Goal: Task Accomplishment & Management: Manage account settings

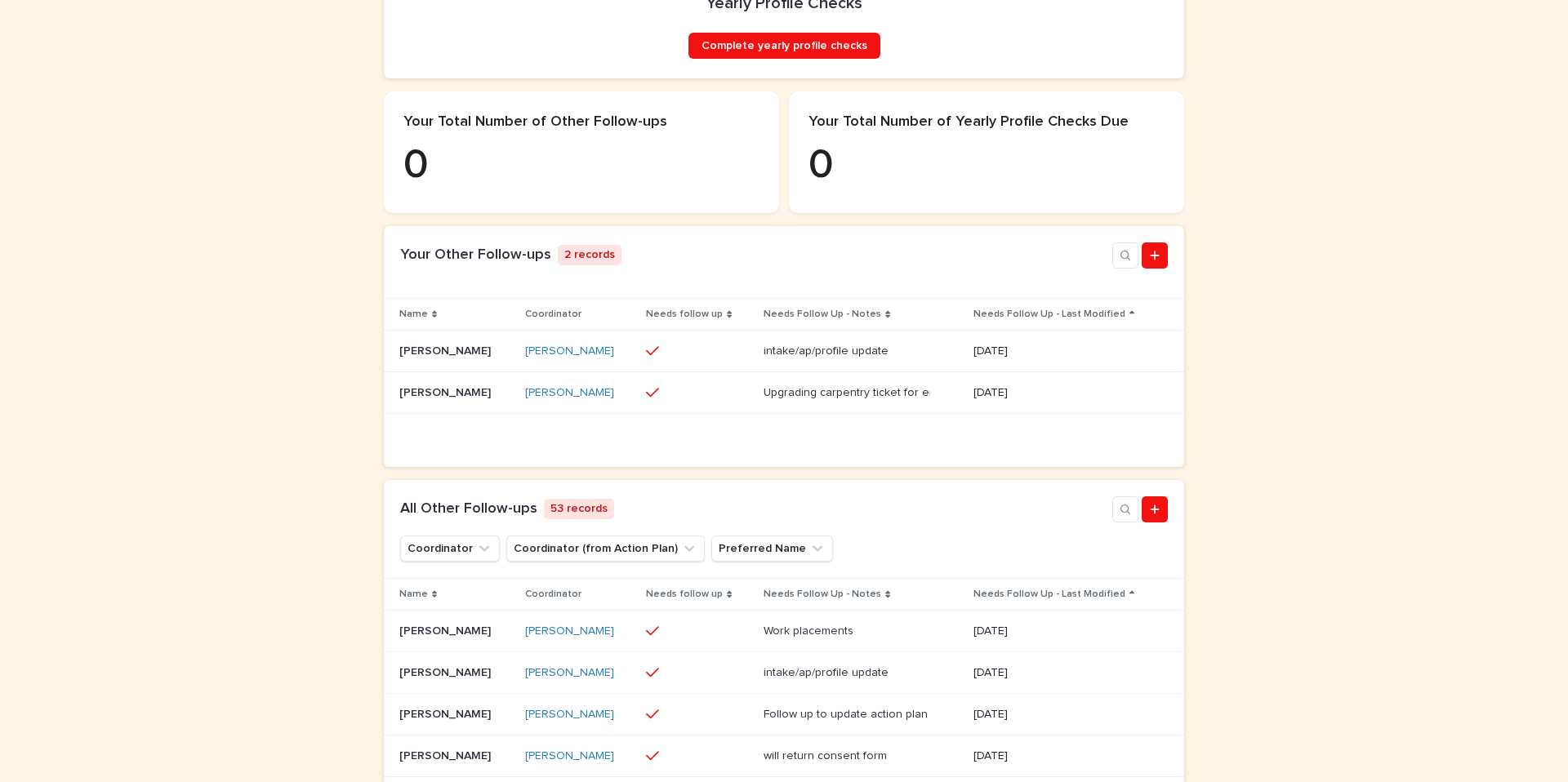
scroll to position [384, 0]
click at [465, 357] on p "Robert Clifford Lincoln" at bounding box center [447, 348] width 95 height 17
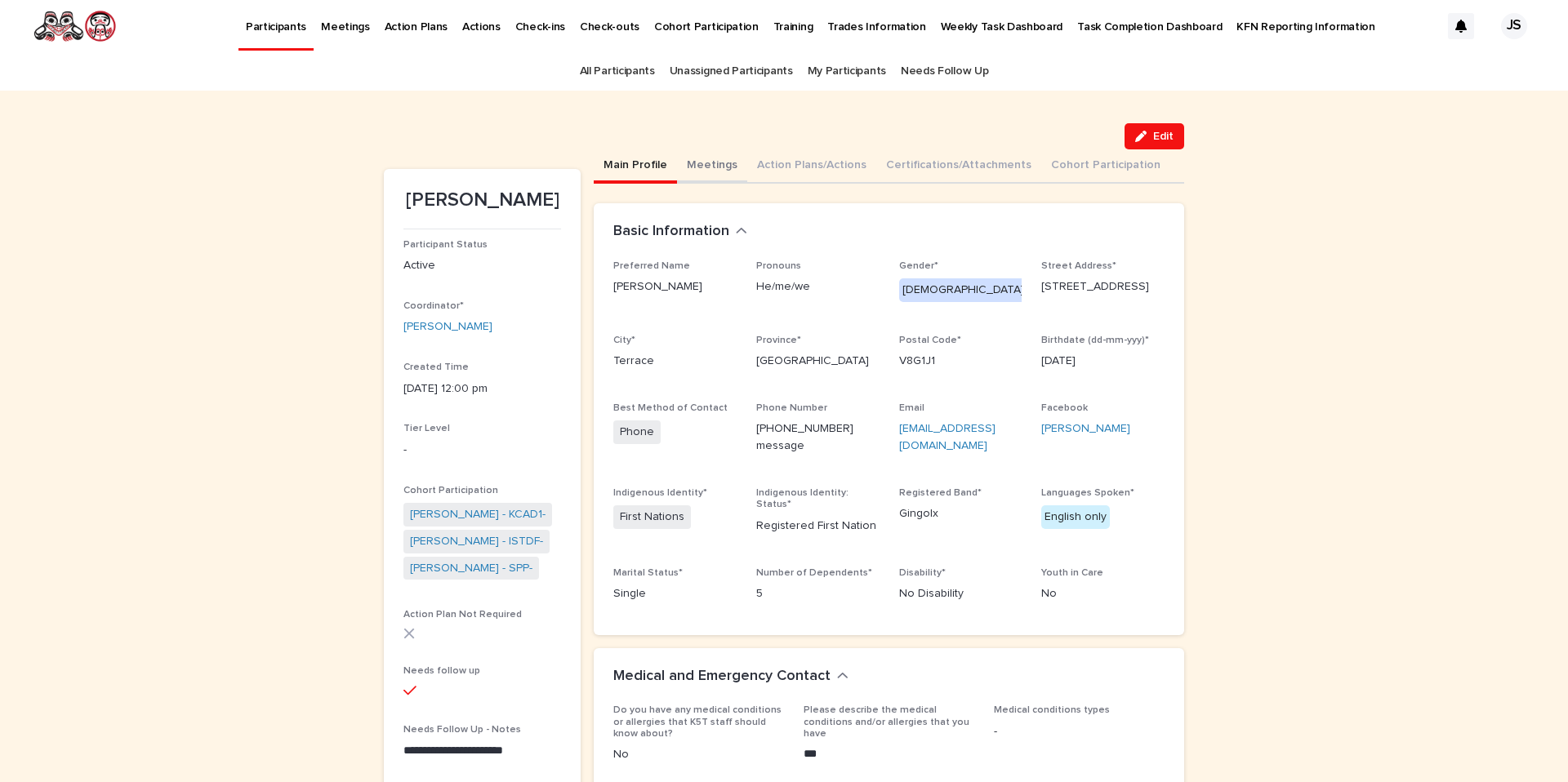
click at [702, 170] on button "Meetings" at bounding box center [712, 166] width 70 height 35
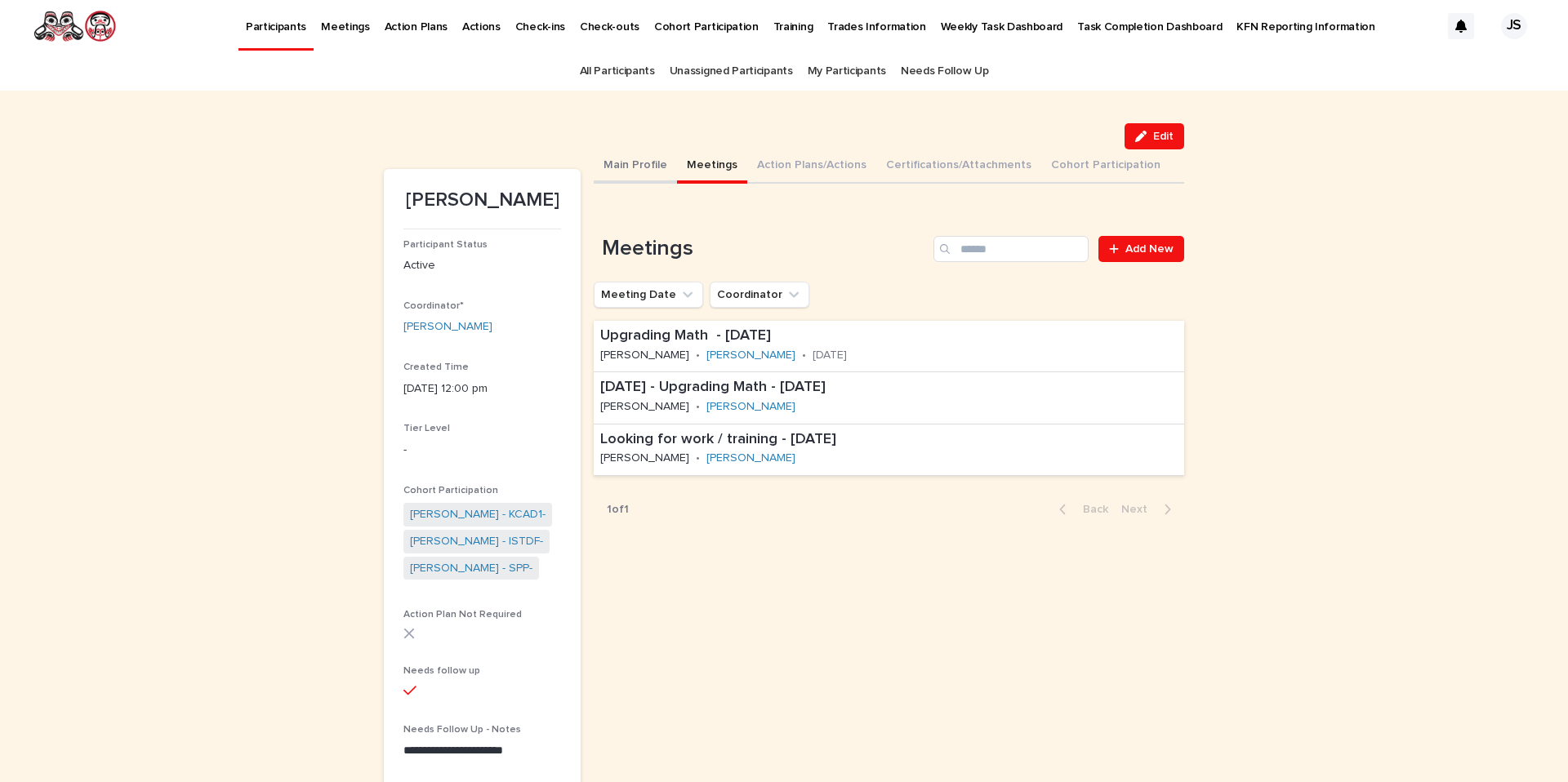
click at [627, 166] on button "Main Profile" at bounding box center [636, 166] width 83 height 35
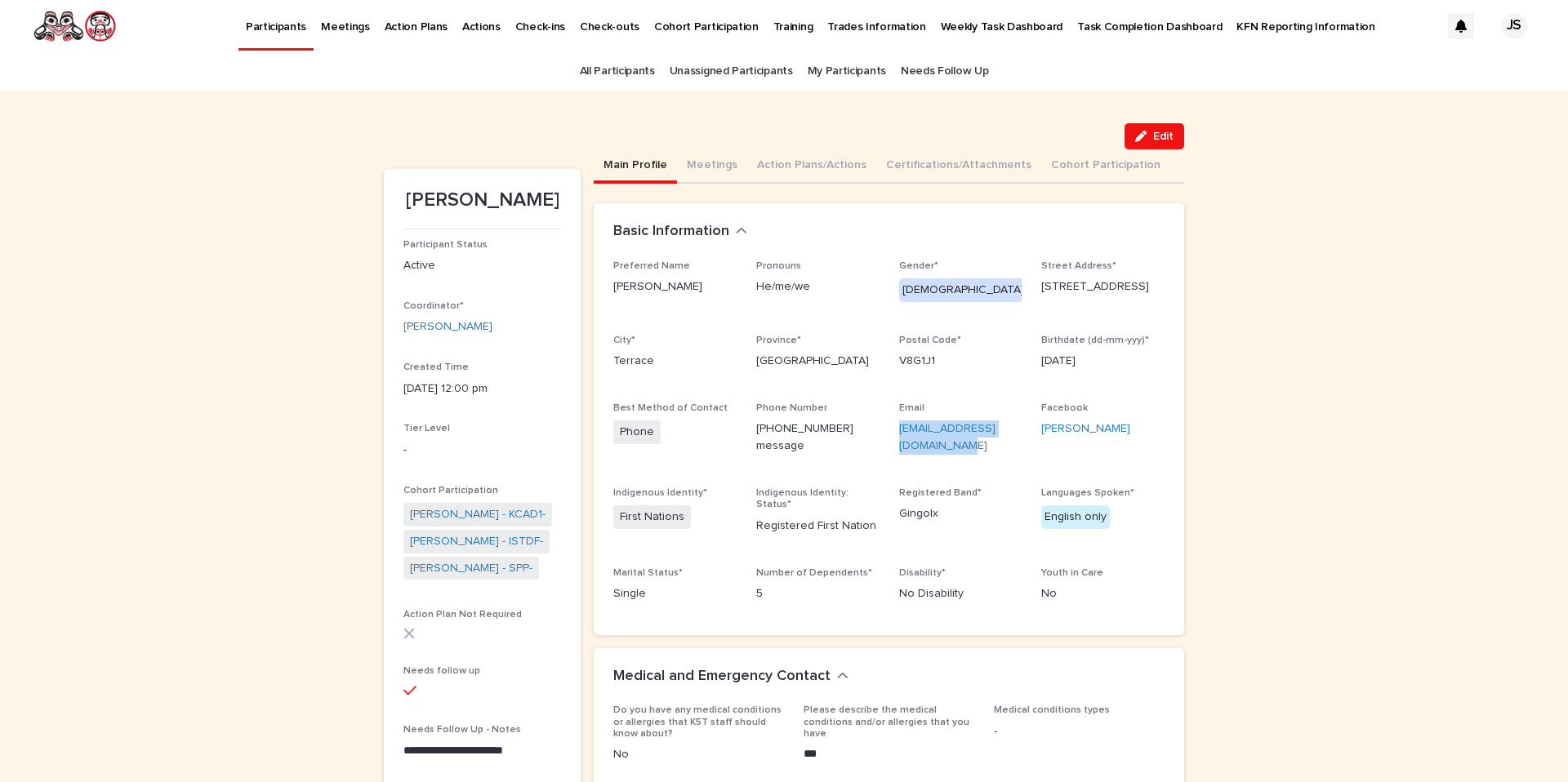
drag, startPoint x: 920, startPoint y: 444, endPoint x: 891, endPoint y: 432, distance: 31.4
click at [891, 432] on div "Preferred Name Robert Pronouns He/me/we Gender* Male Street Address* 5130 Agar …" at bounding box center [889, 438] width 551 height 355
copy link "robertlublincoln@gmail.com"
click at [946, 448] on p "robertlublincoln@gmail.com" at bounding box center [961, 438] width 123 height 35
drag, startPoint x: 922, startPoint y: 448, endPoint x: 932, endPoint y: 447, distance: 10.0
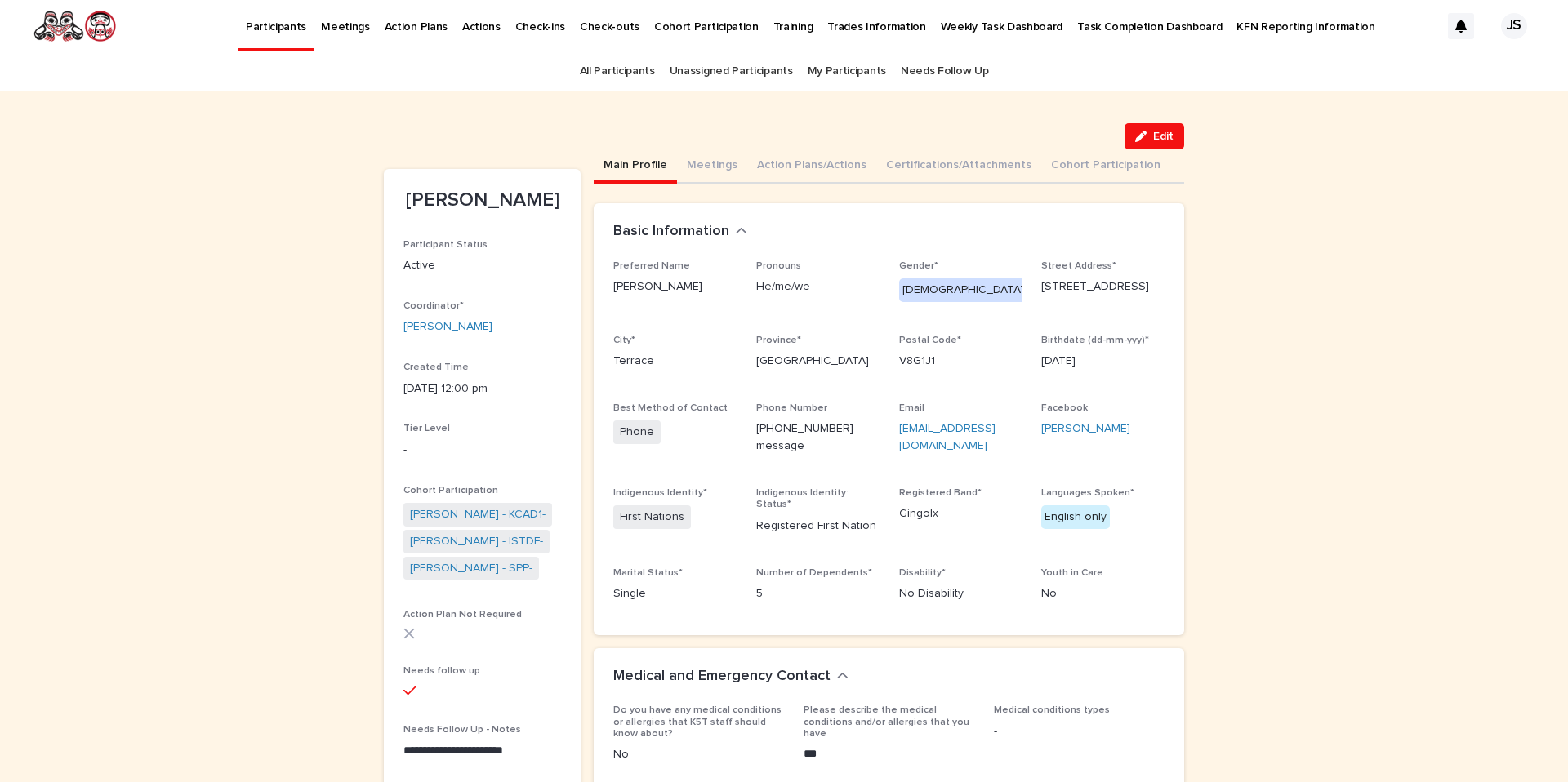
click at [932, 447] on p "robertlublincoln@gmail.com" at bounding box center [961, 438] width 123 height 35
click at [266, 17] on p "Participants" at bounding box center [276, 17] width 60 height 35
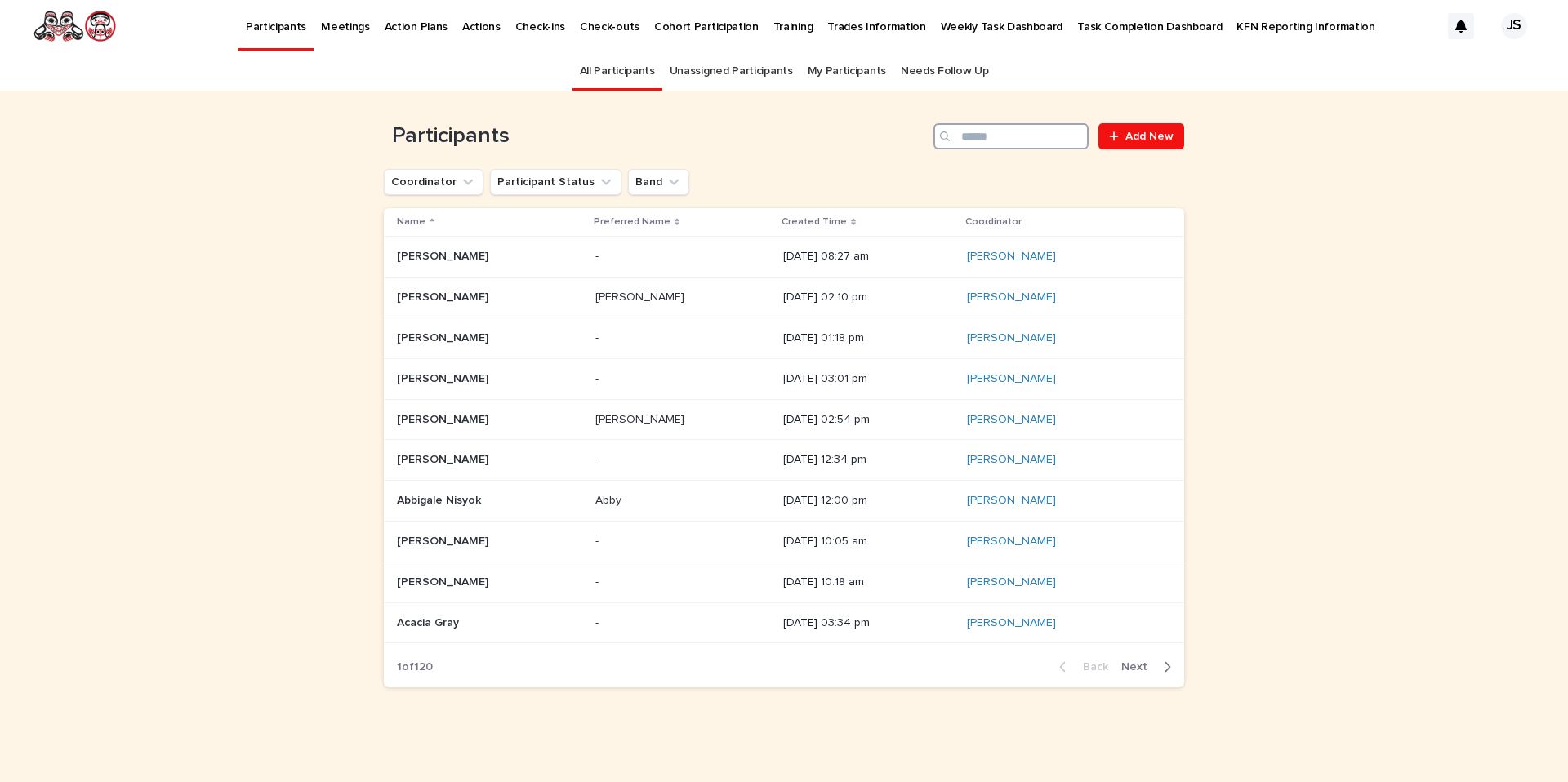
click at [1014, 129] on input "Search" at bounding box center [1010, 136] width 155 height 26
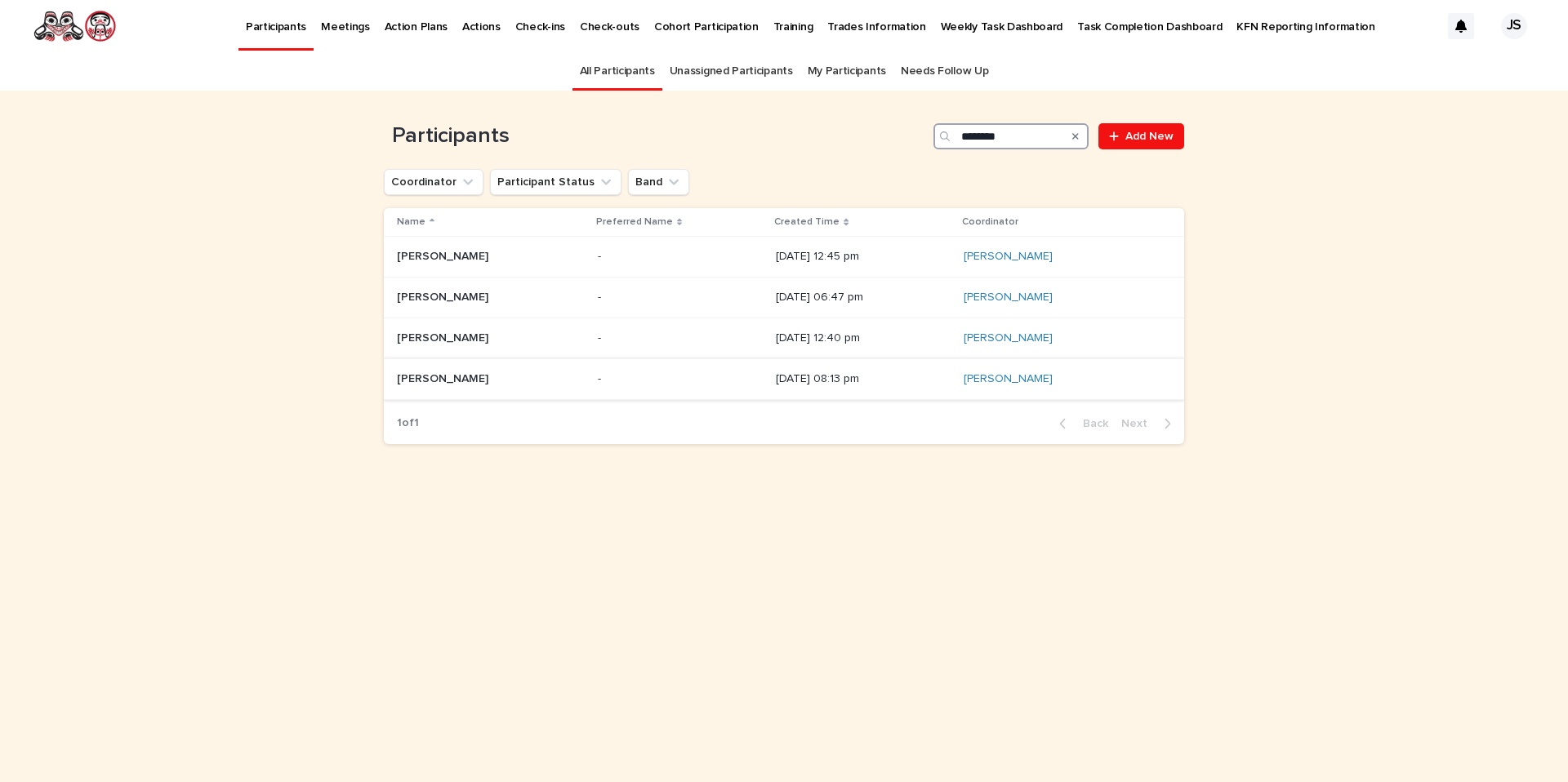
type input "********"
click at [463, 383] on p "Samantha Gerow" at bounding box center [444, 377] width 95 height 17
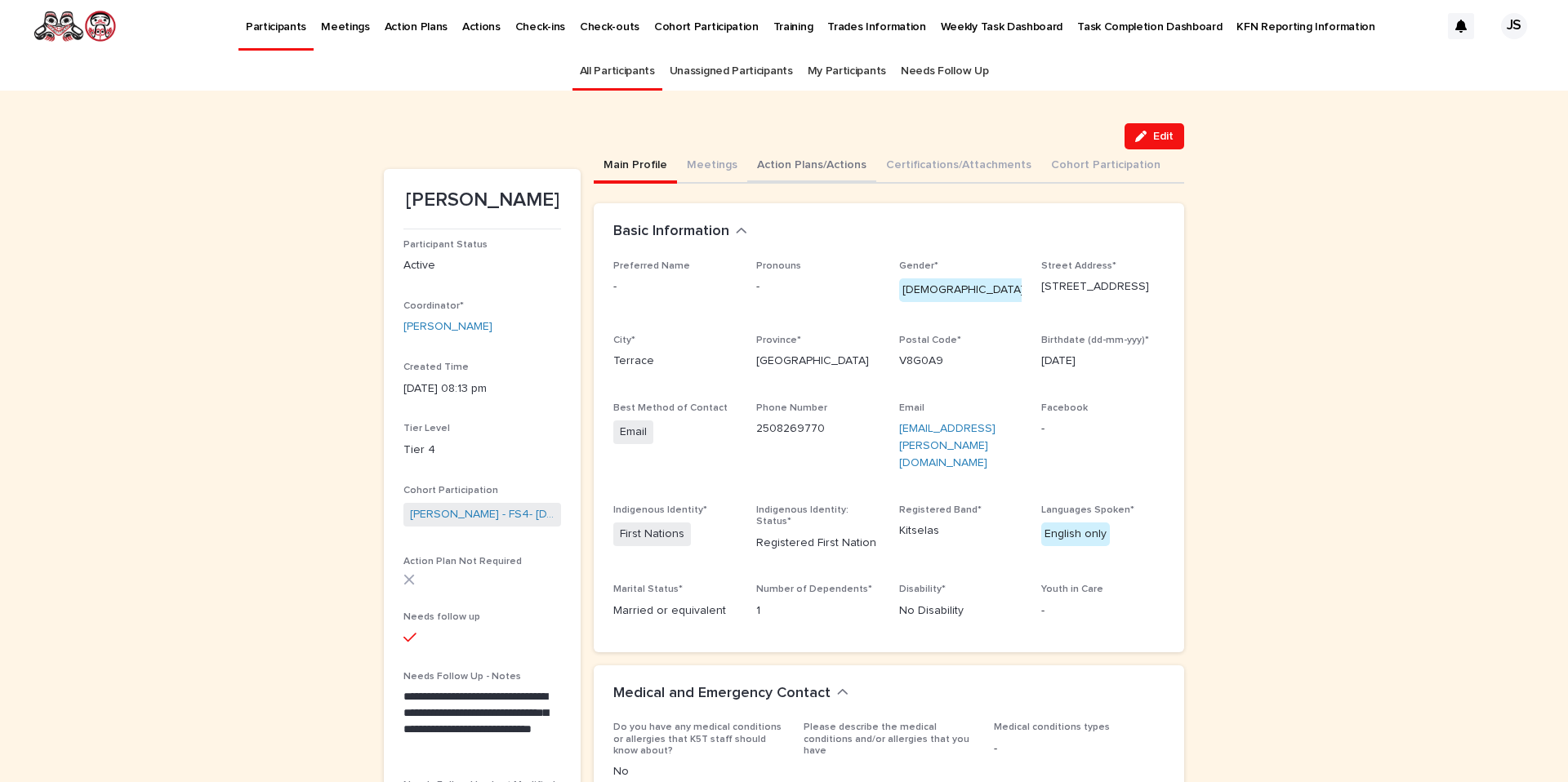
click at [812, 160] on button "Action Plans/Actions" at bounding box center [812, 166] width 129 height 35
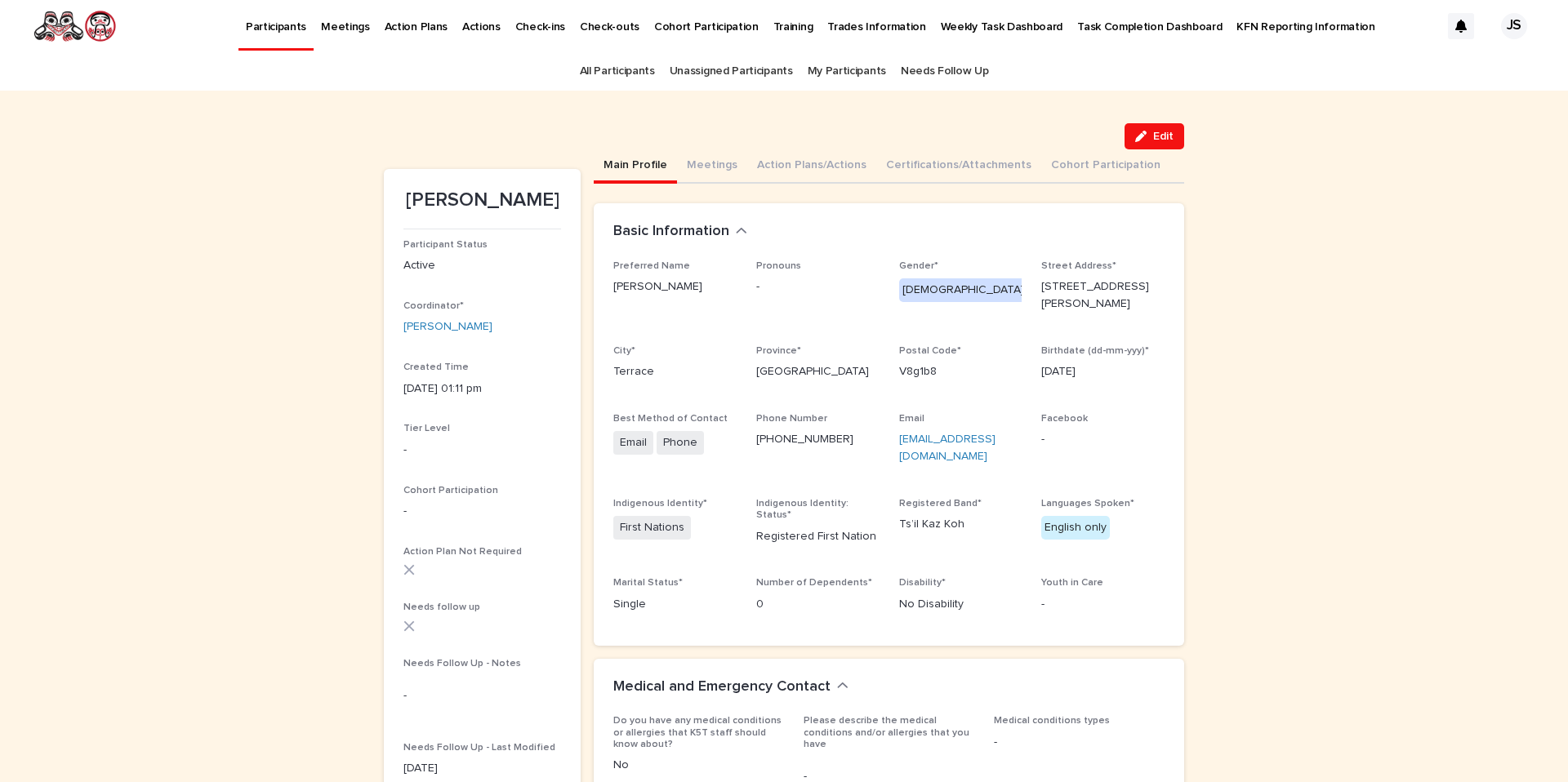
scroll to position [28, 0]
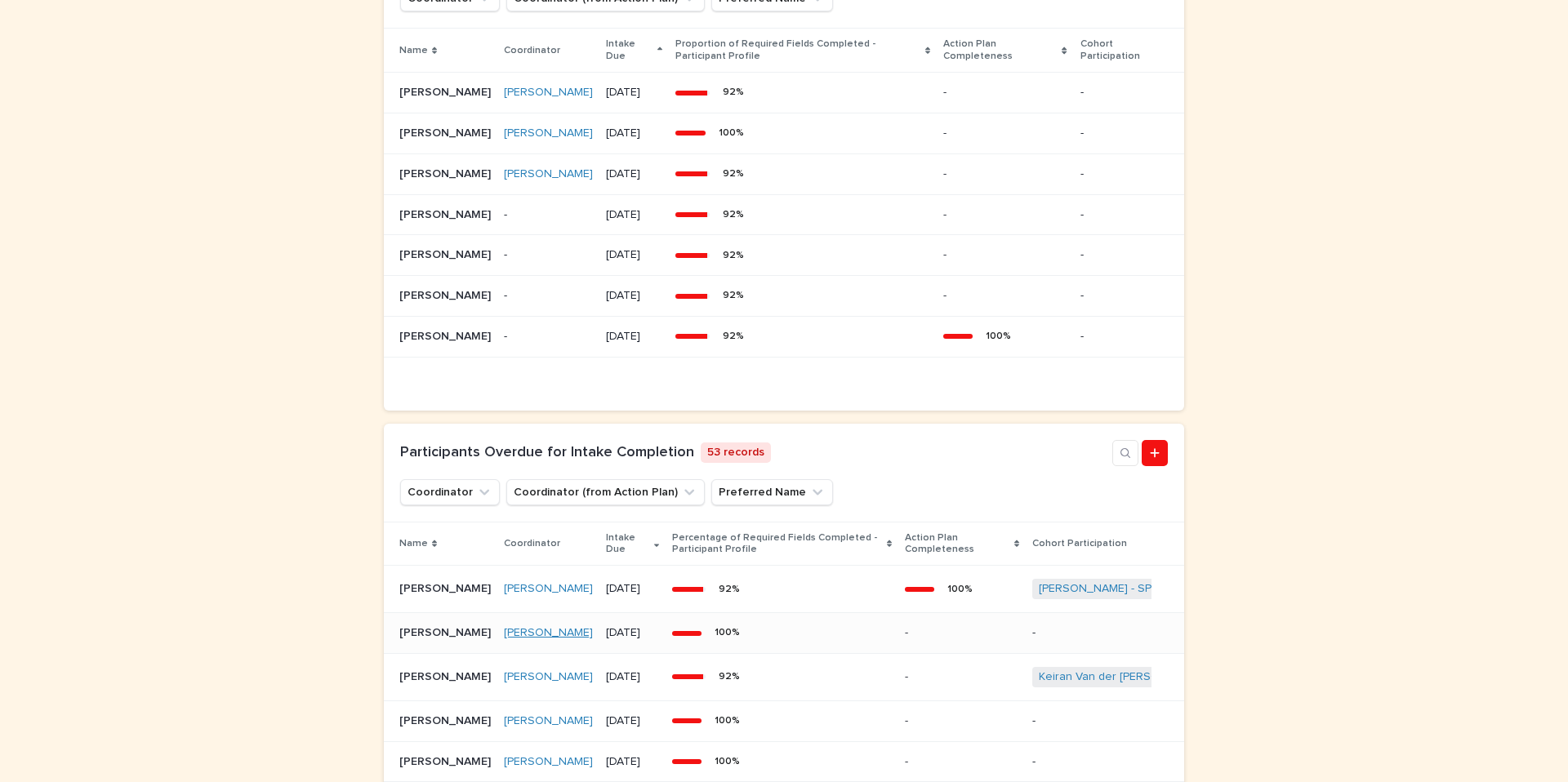
scroll to position [888, 0]
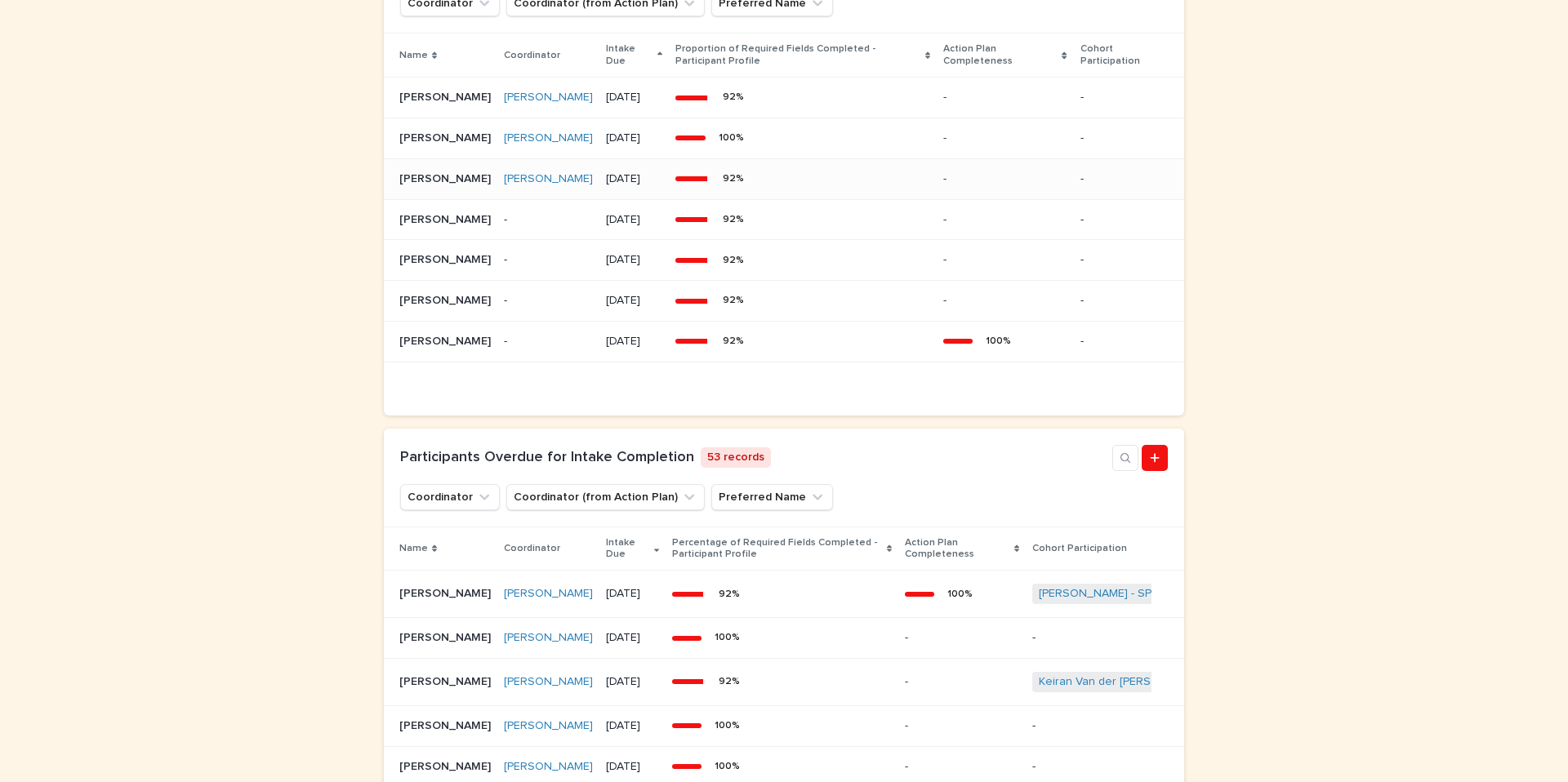
click at [429, 186] on p "[PERSON_NAME]" at bounding box center [447, 177] width 95 height 17
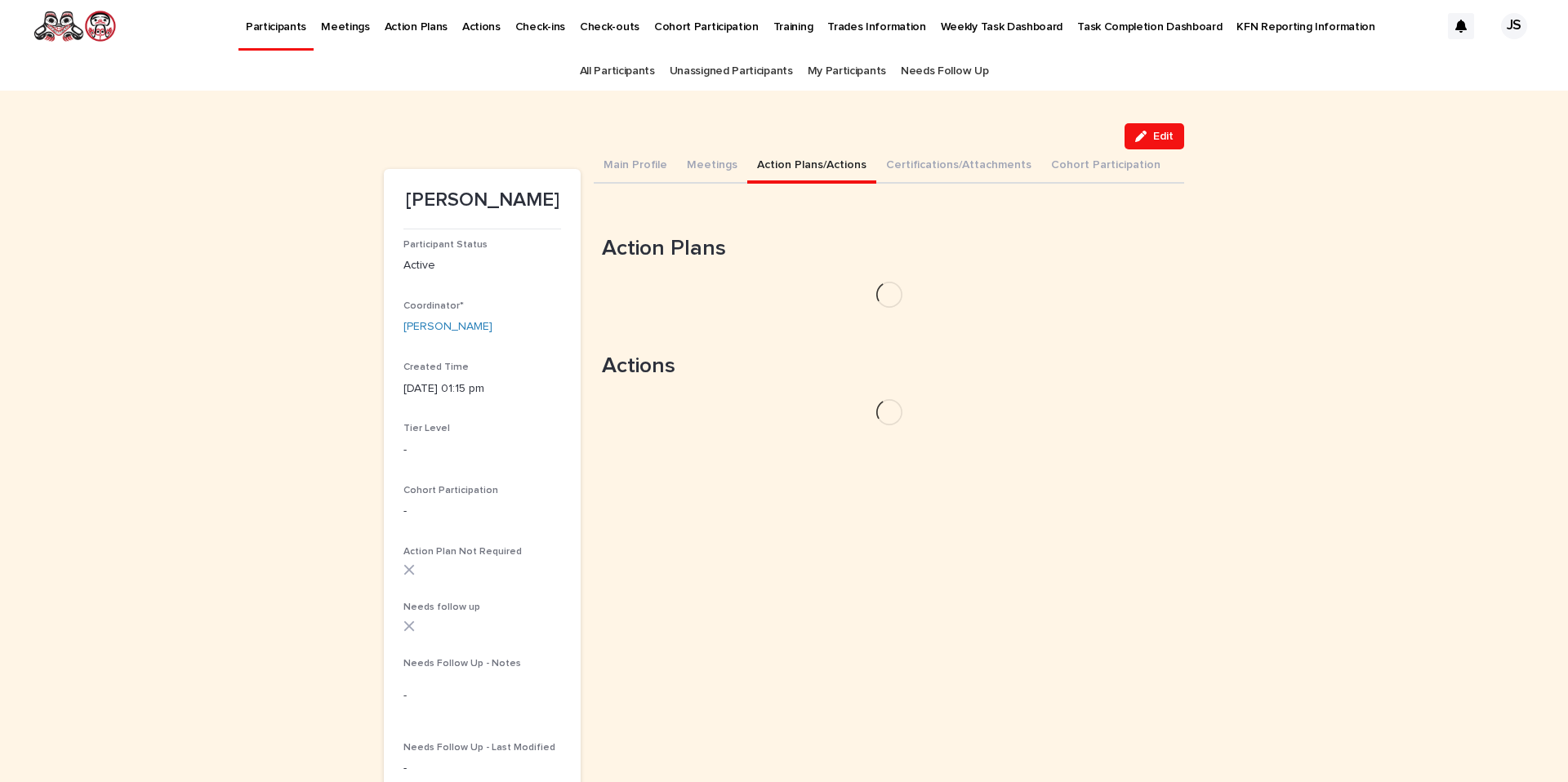
click at [793, 168] on button "Action Plans/Actions" at bounding box center [812, 166] width 129 height 35
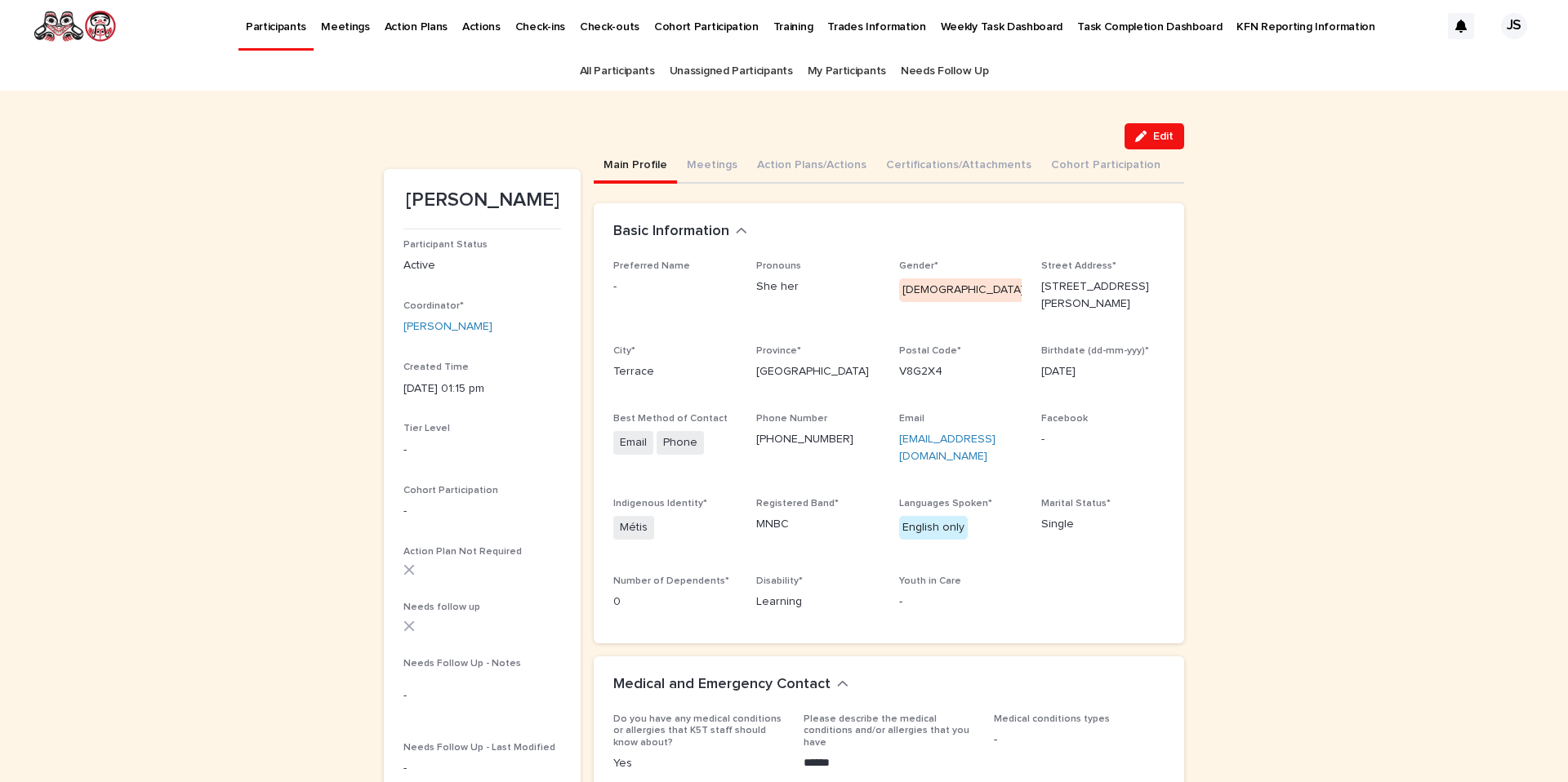
click at [637, 159] on button "Main Profile" at bounding box center [636, 166] width 83 height 35
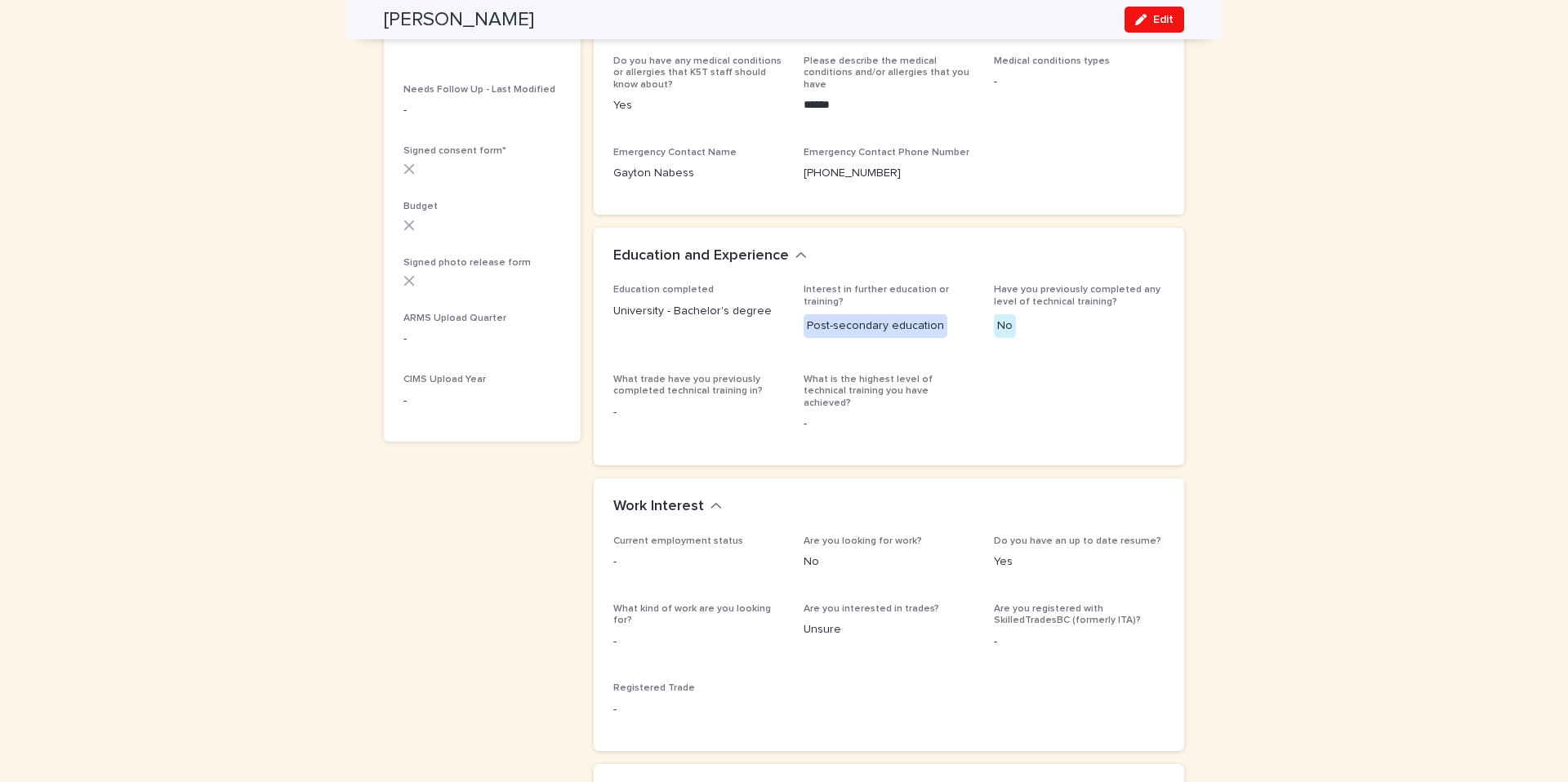
scroll to position [1403, 0]
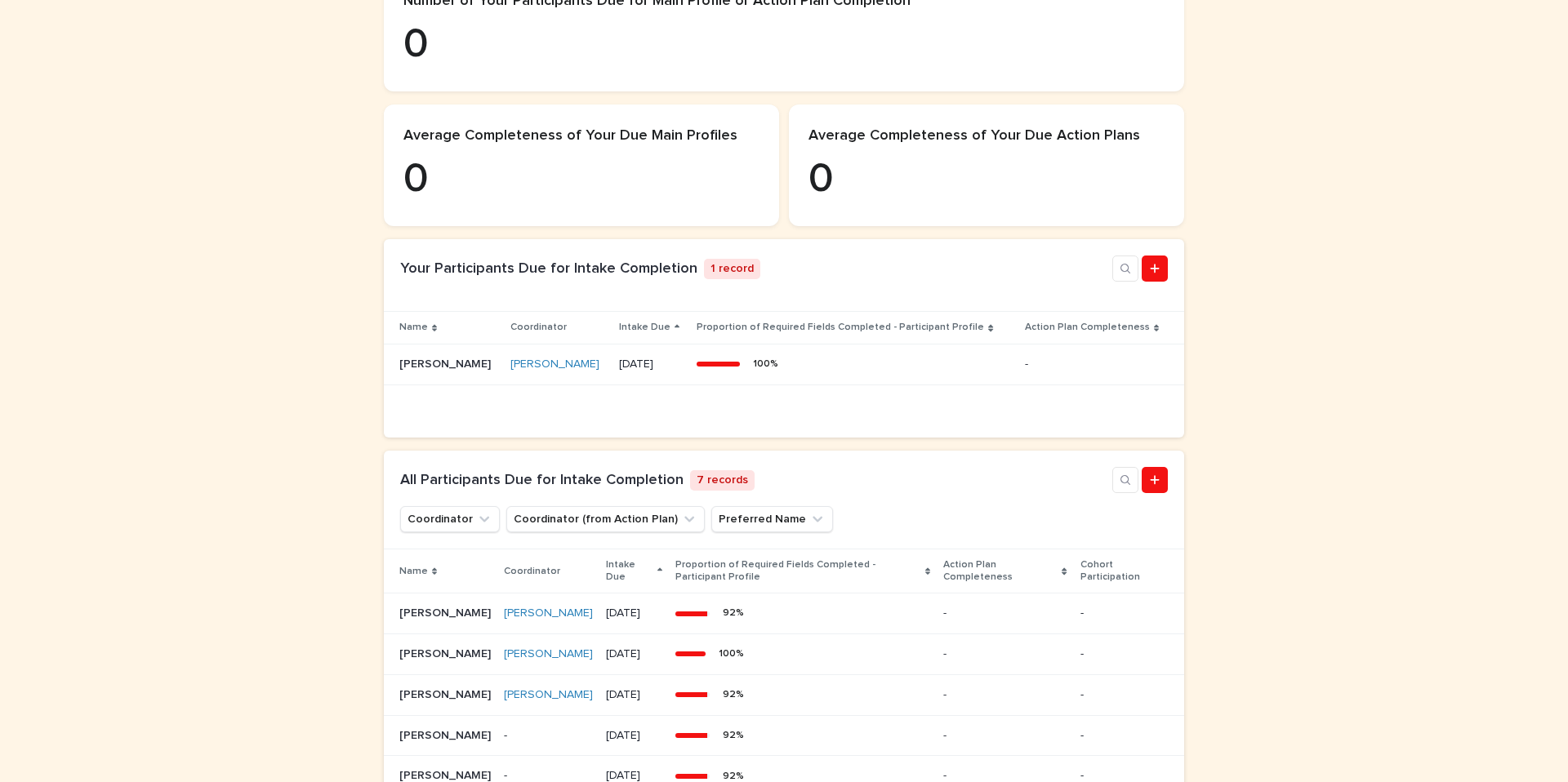
scroll to position [535, 0]
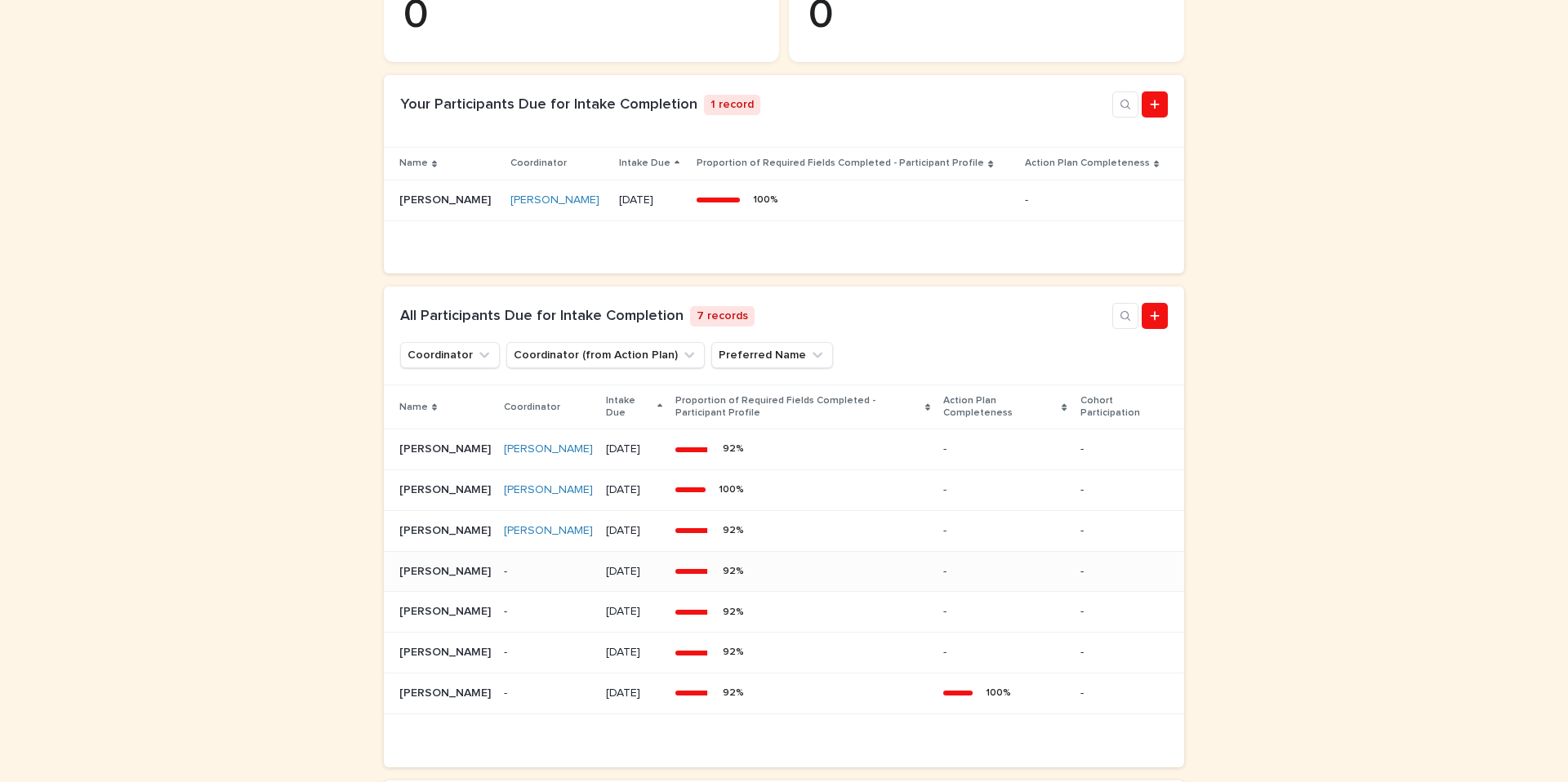
click at [422, 579] on p "[PERSON_NAME]" at bounding box center [447, 570] width 95 height 17
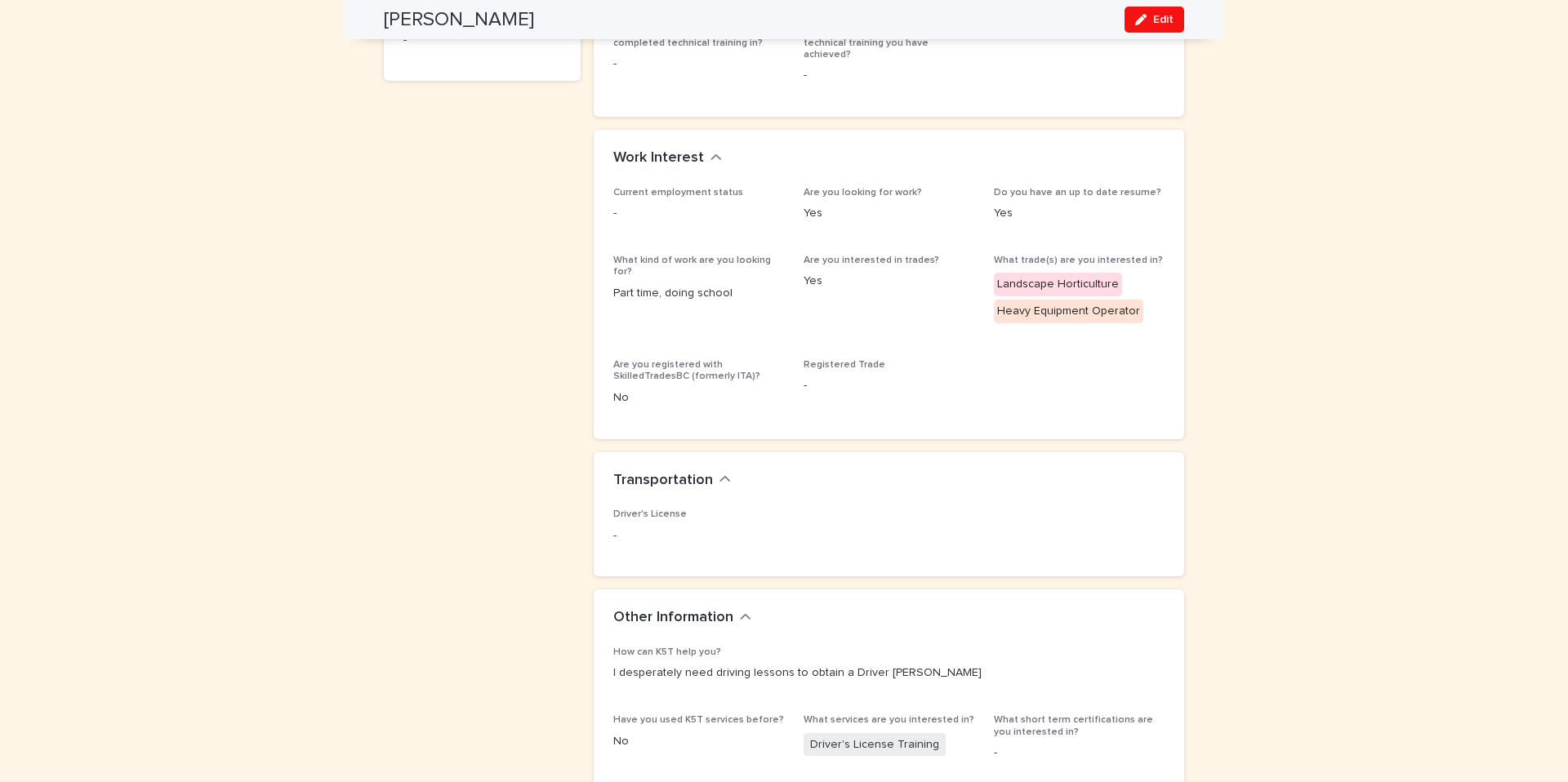
scroll to position [1102, 0]
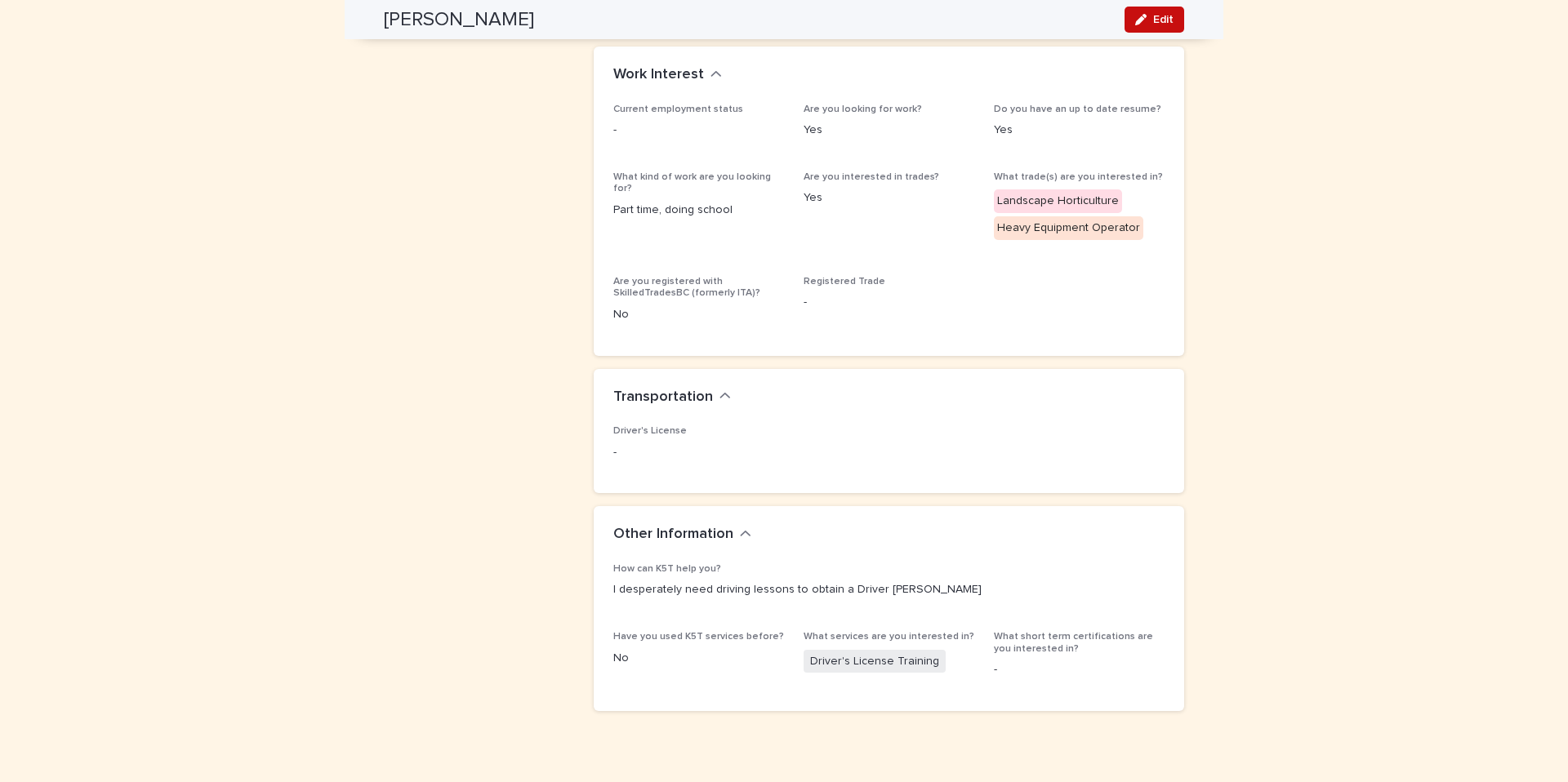
click at [1138, 32] on button "Edit" at bounding box center [1154, 19] width 59 height 26
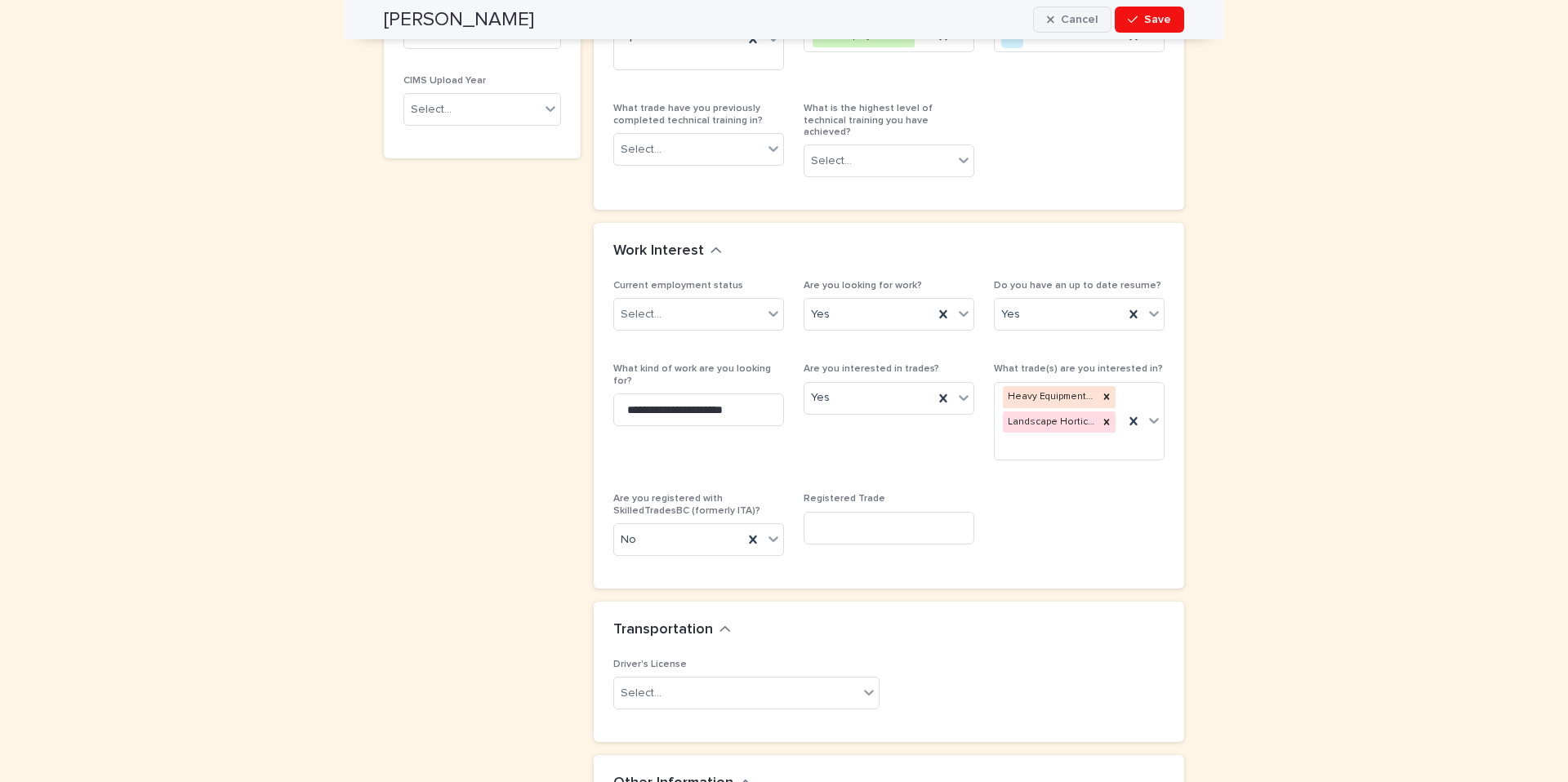
click at [1066, 19] on span "Cancel" at bounding box center [1079, 20] width 36 height 12
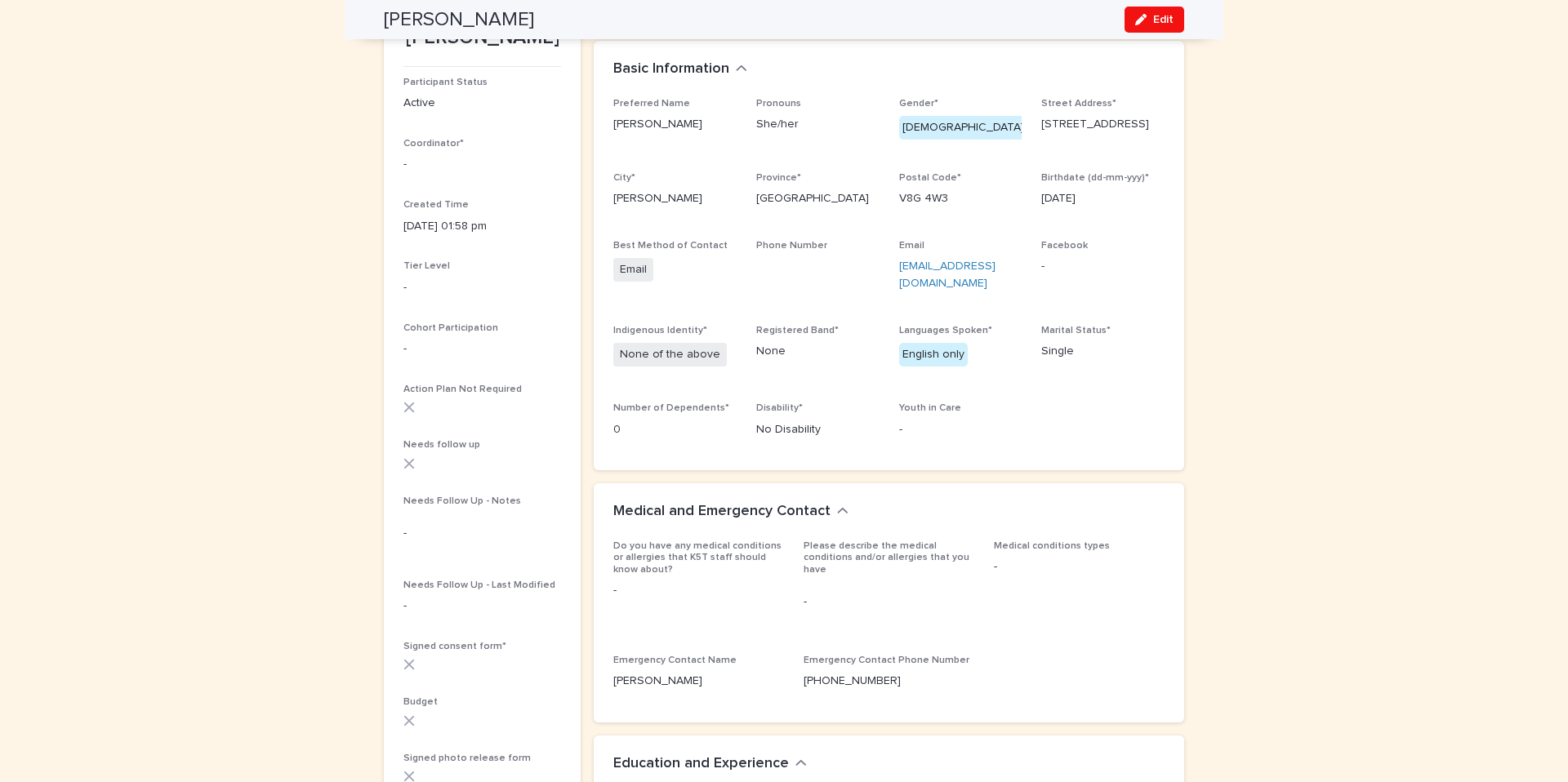
scroll to position [0, 0]
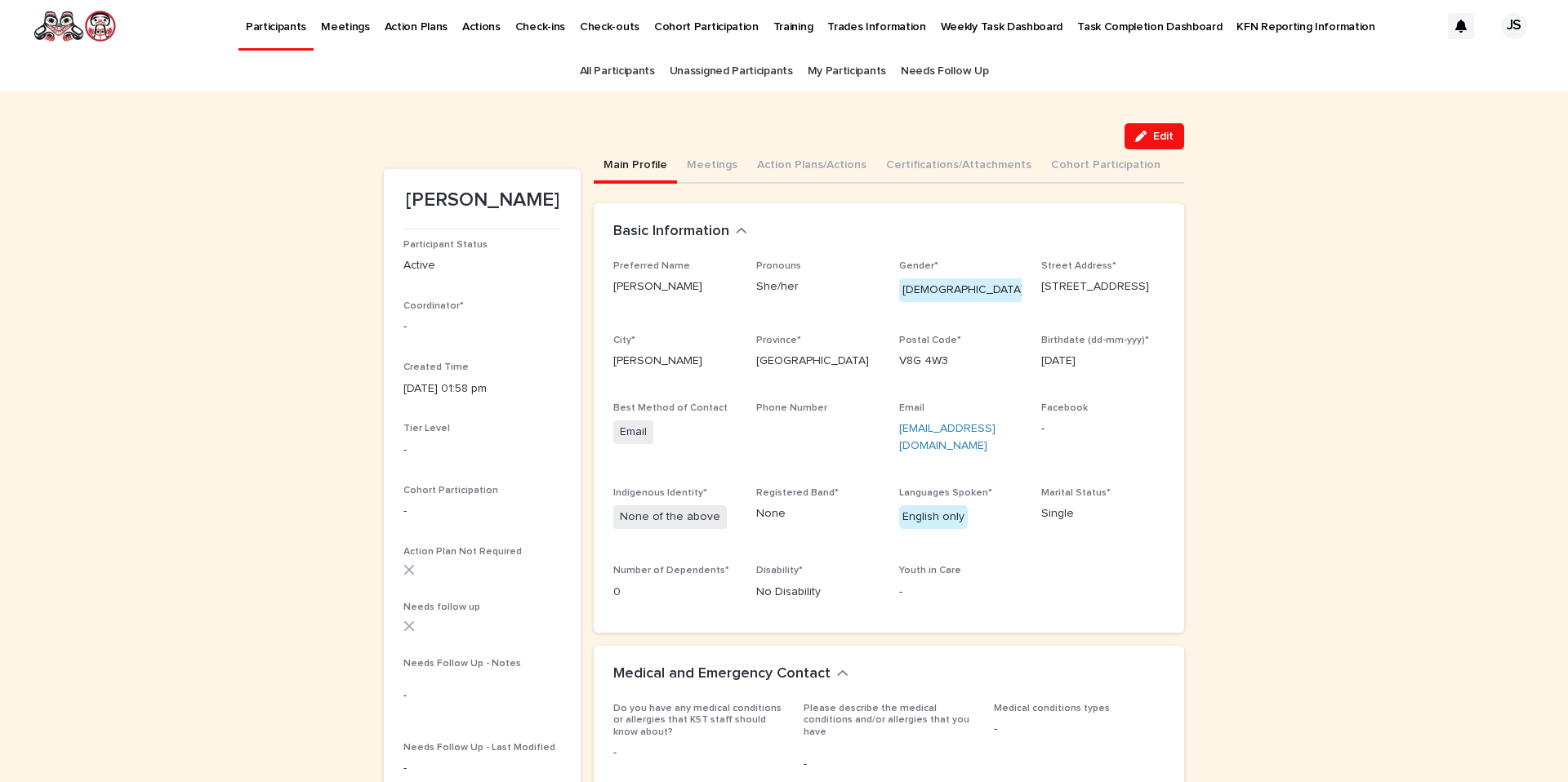
drag, startPoint x: 920, startPoint y: 447, endPoint x: 912, endPoint y: 446, distance: 8.1
click at [912, 446] on p "get_featherized@yahoo.ca" at bounding box center [961, 438] width 123 height 35
click at [823, 170] on button "Action Plans/Actions" at bounding box center [812, 166] width 129 height 35
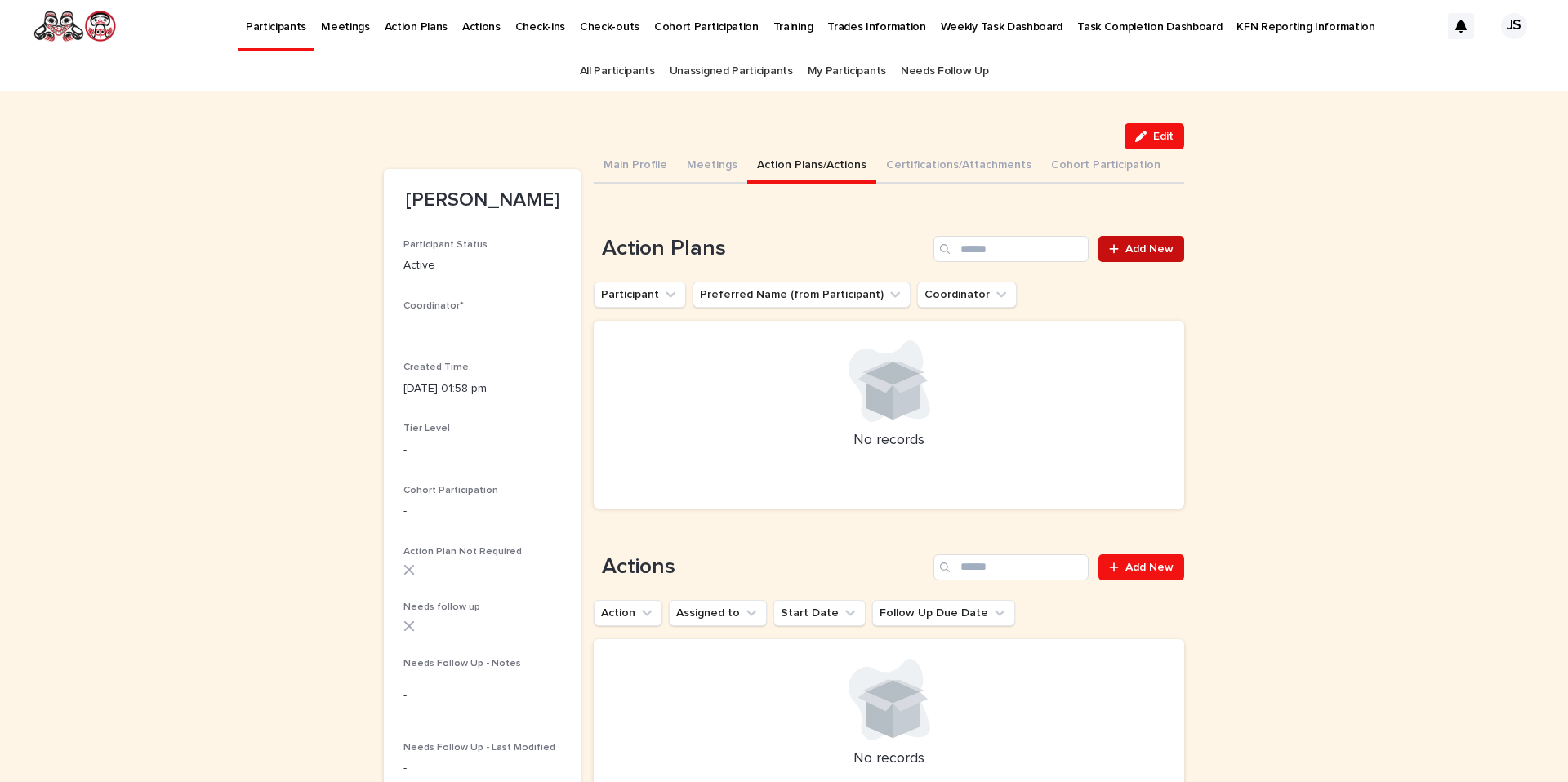
click at [1166, 259] on link "Add New" at bounding box center [1141, 249] width 86 height 26
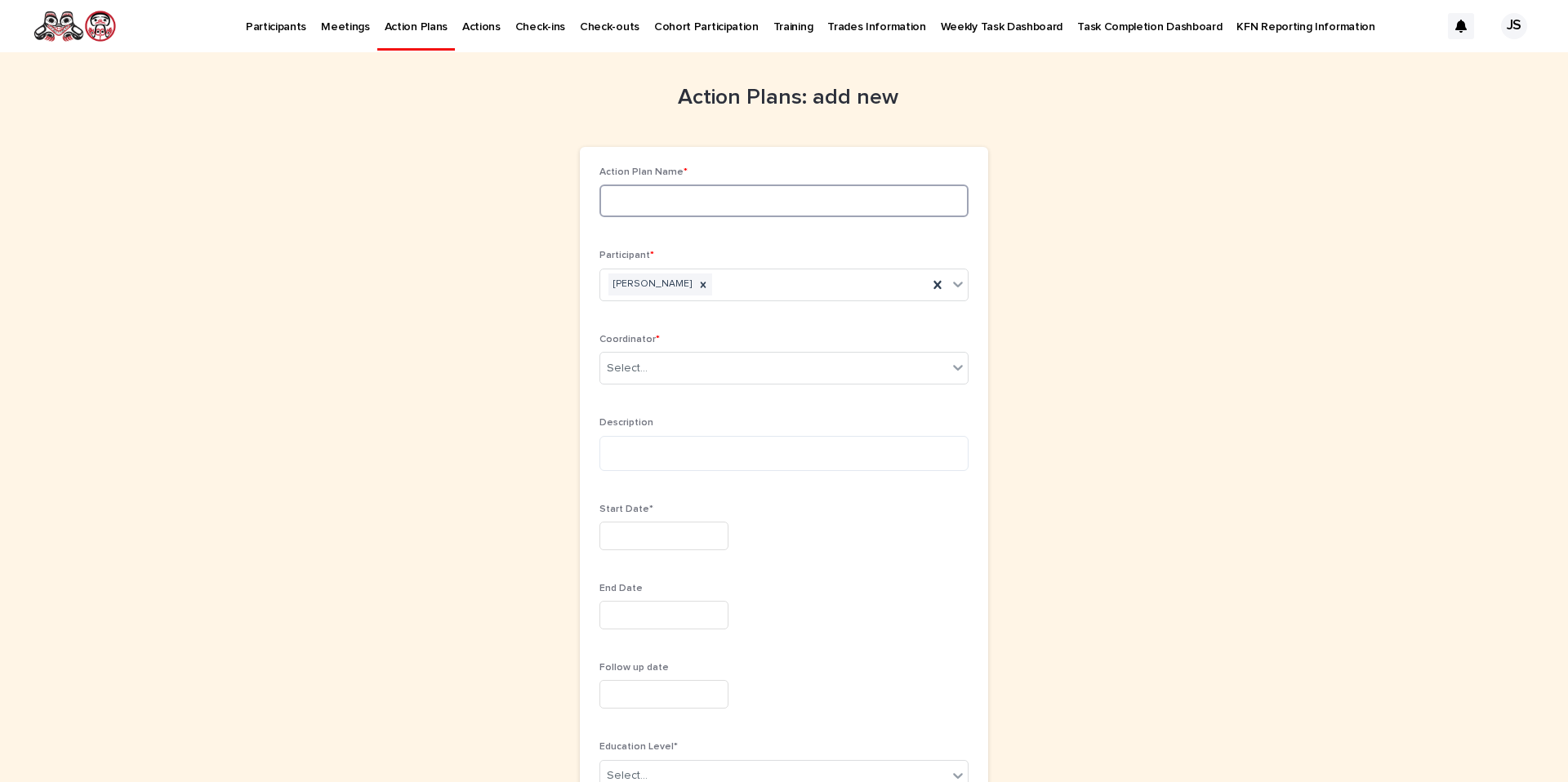
click at [750, 201] on input at bounding box center [784, 201] width 369 height 33
type input "**********"
click at [804, 366] on div "Select..." at bounding box center [773, 368] width 347 height 27
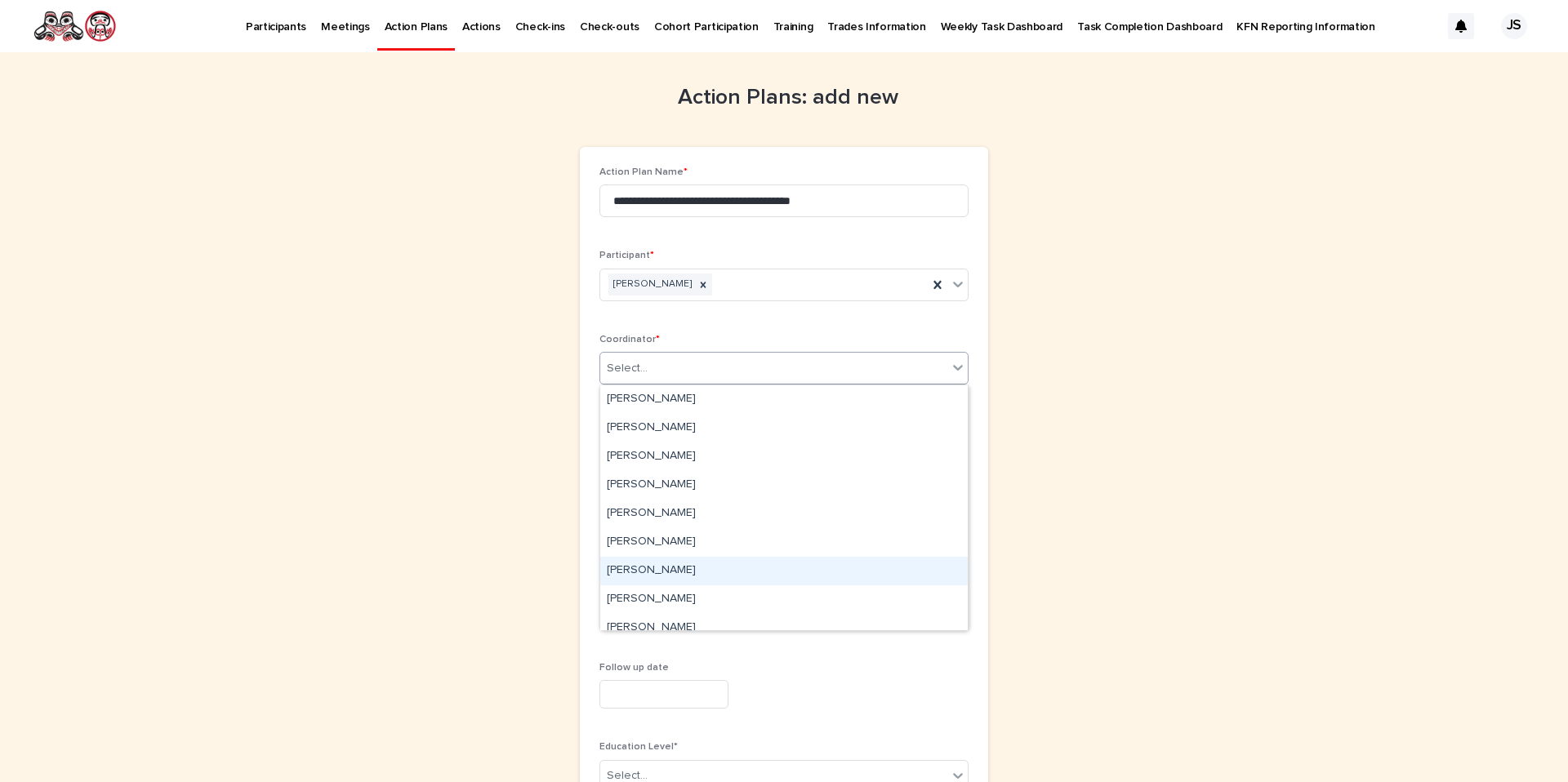
click at [685, 560] on div "[PERSON_NAME]" at bounding box center [784, 571] width 368 height 28
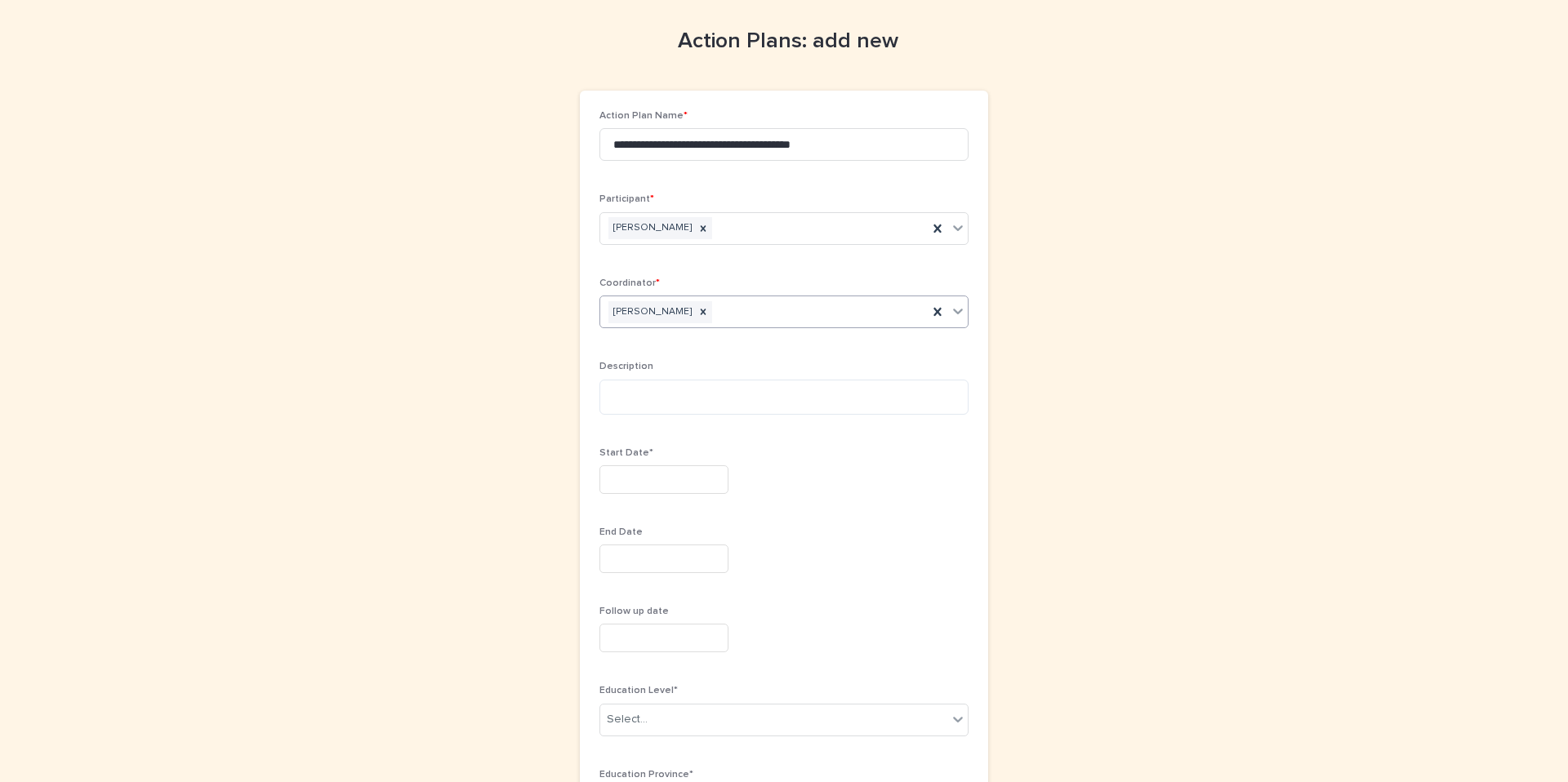
scroll to position [125, 0]
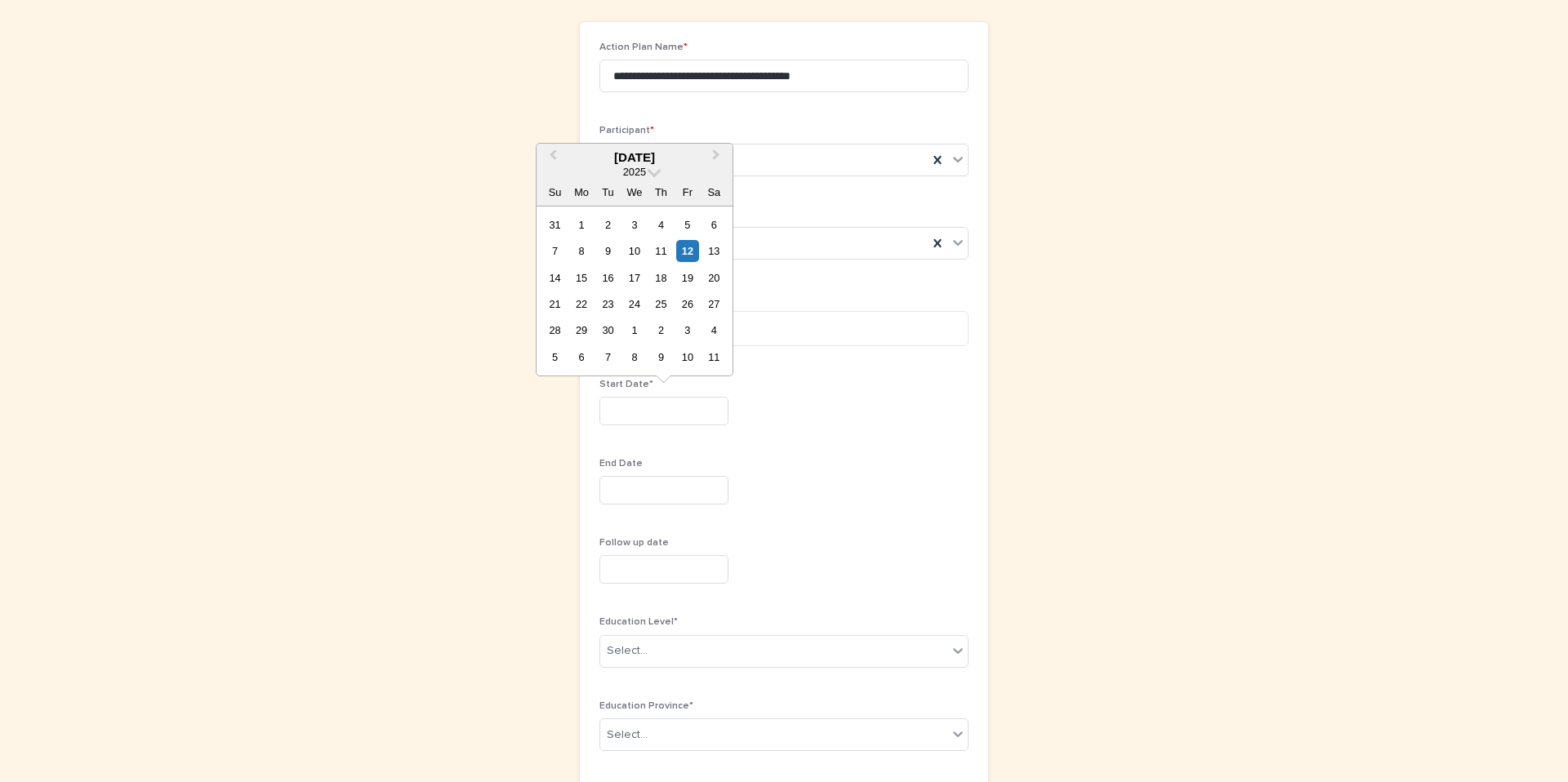
click at [648, 399] on input "text" at bounding box center [663, 411] width 129 height 28
click at [692, 241] on div "12" at bounding box center [687, 250] width 22 height 22
type input "*********"
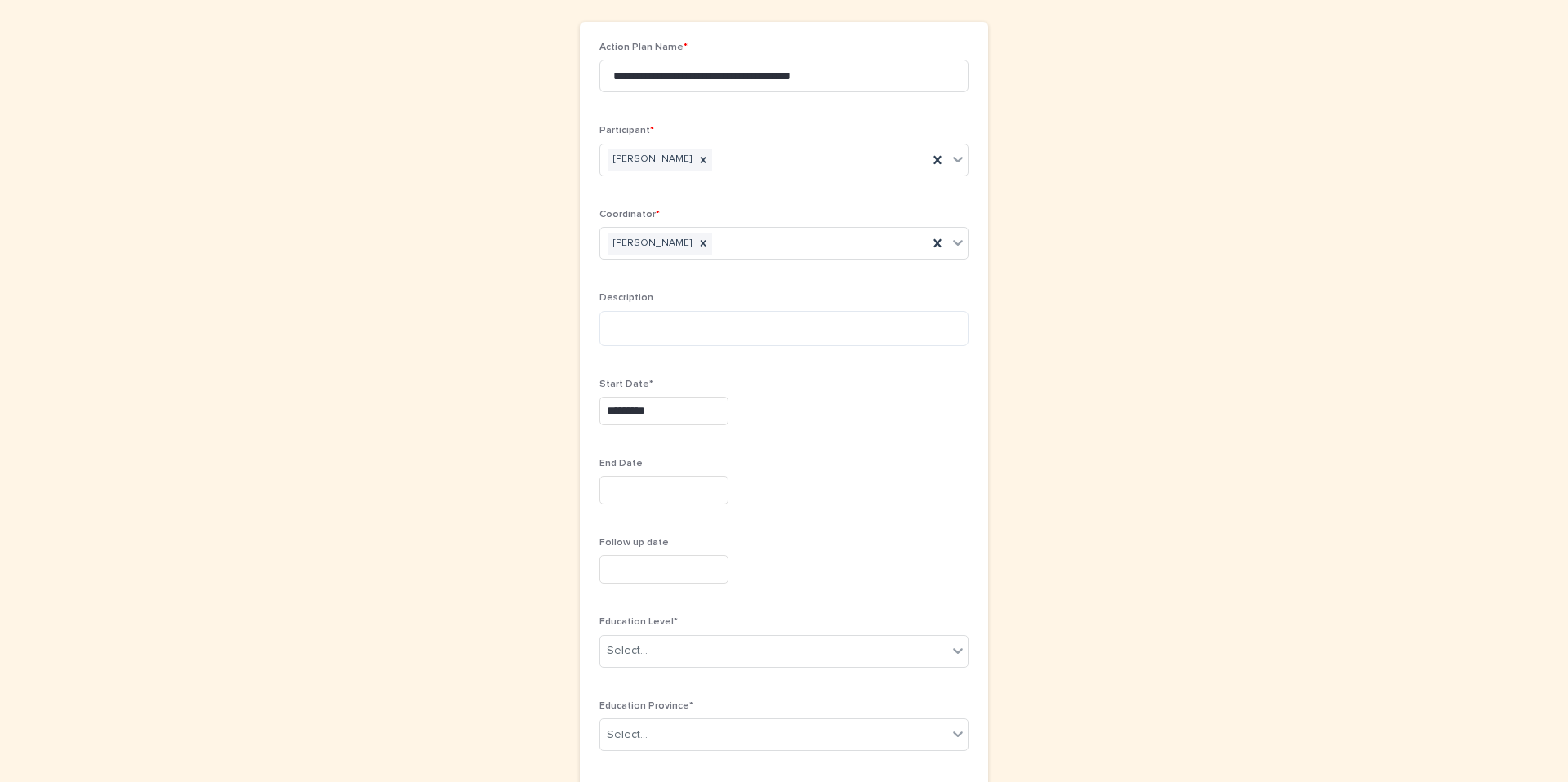
click at [637, 487] on input "text" at bounding box center [663, 490] width 129 height 28
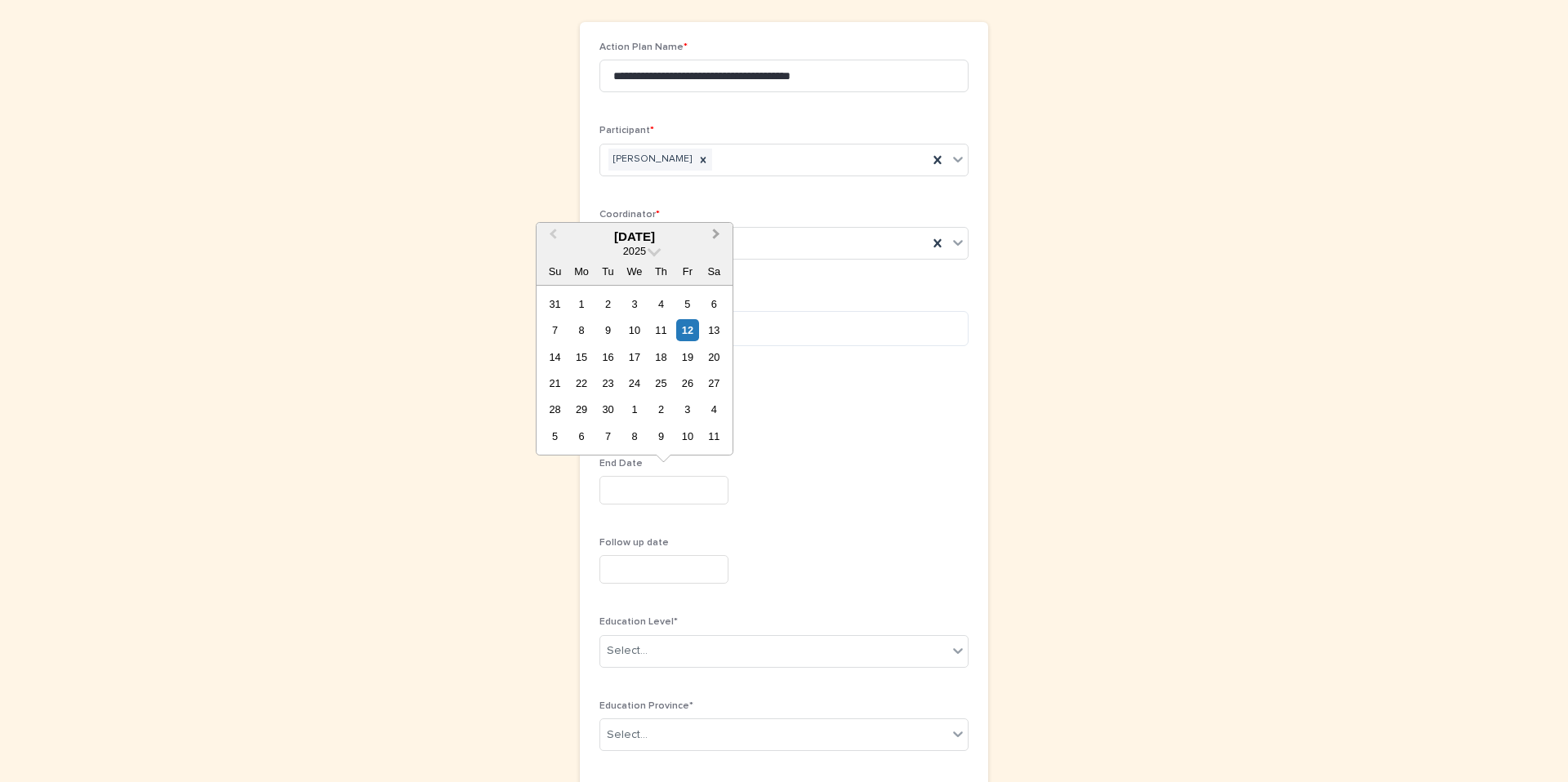
click at [717, 234] on span "Next Month" at bounding box center [717, 236] width 0 height 22
click at [679, 328] on div "10" at bounding box center [687, 330] width 22 height 22
type input "**********"
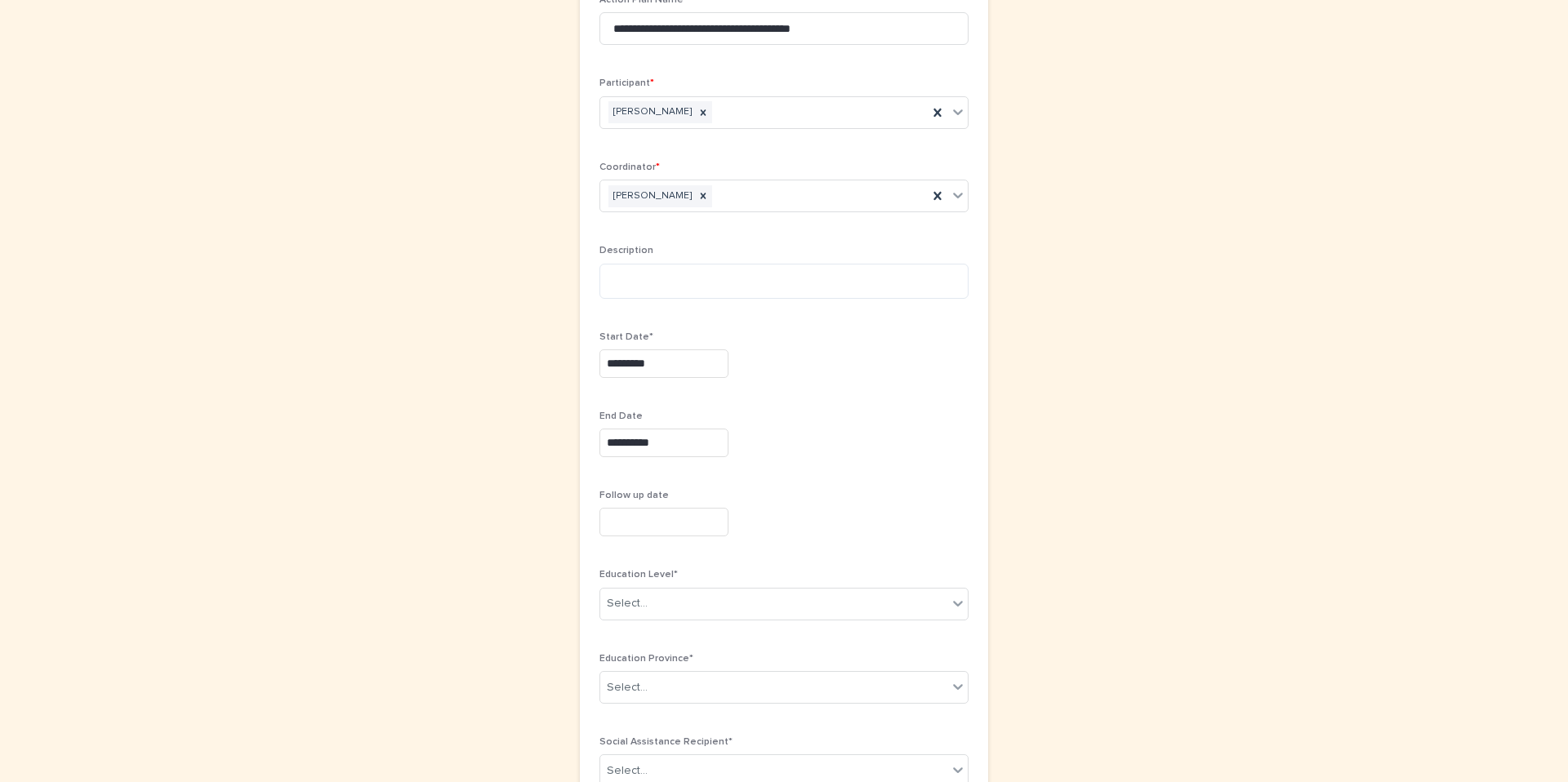
scroll to position [174, 0]
click at [613, 611] on div "Select..." at bounding box center [773, 602] width 347 height 27
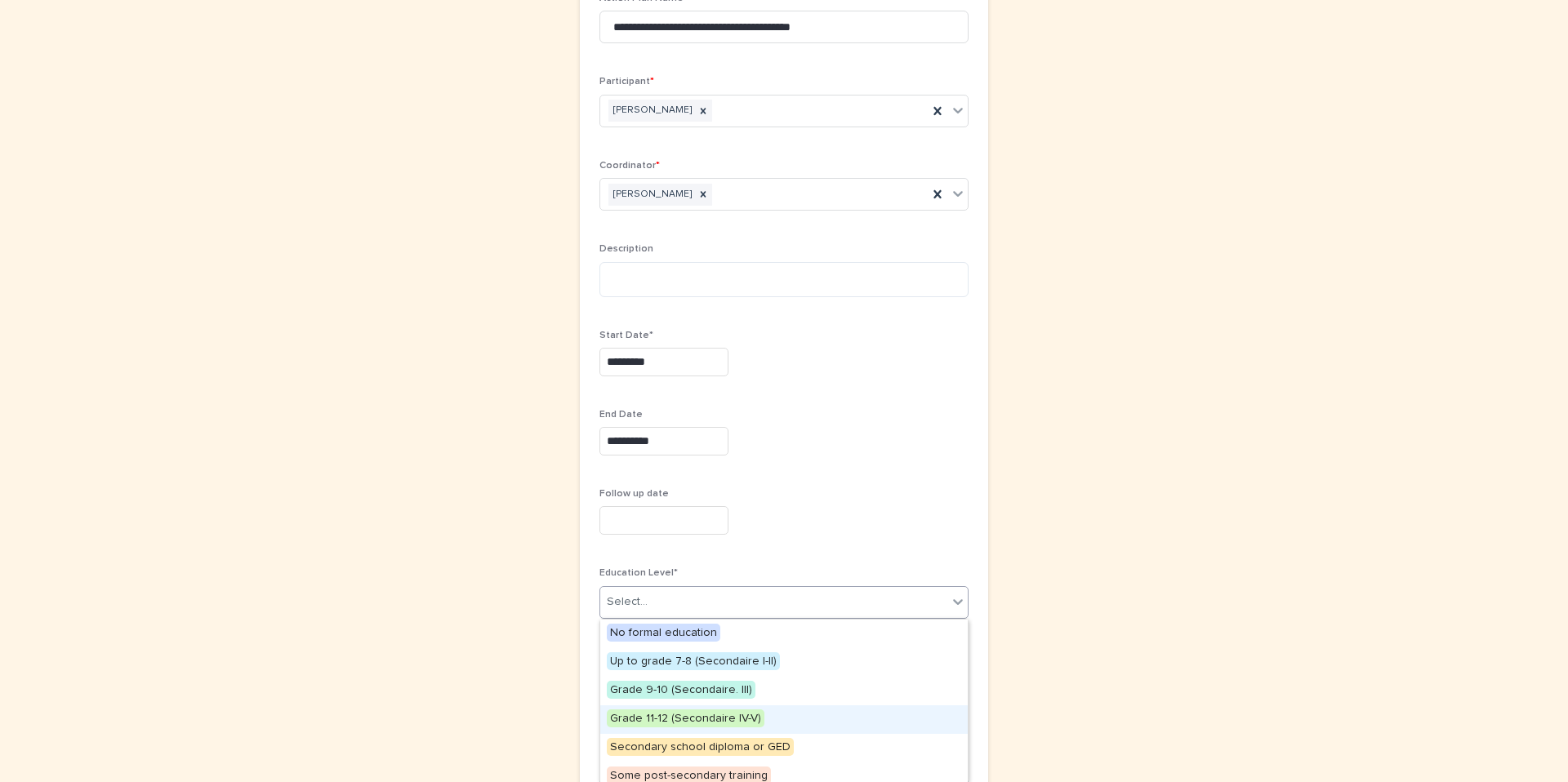
click at [653, 719] on span "Grade 11-12 (Secondaire IV-V)" at bounding box center [685, 718] width 158 height 18
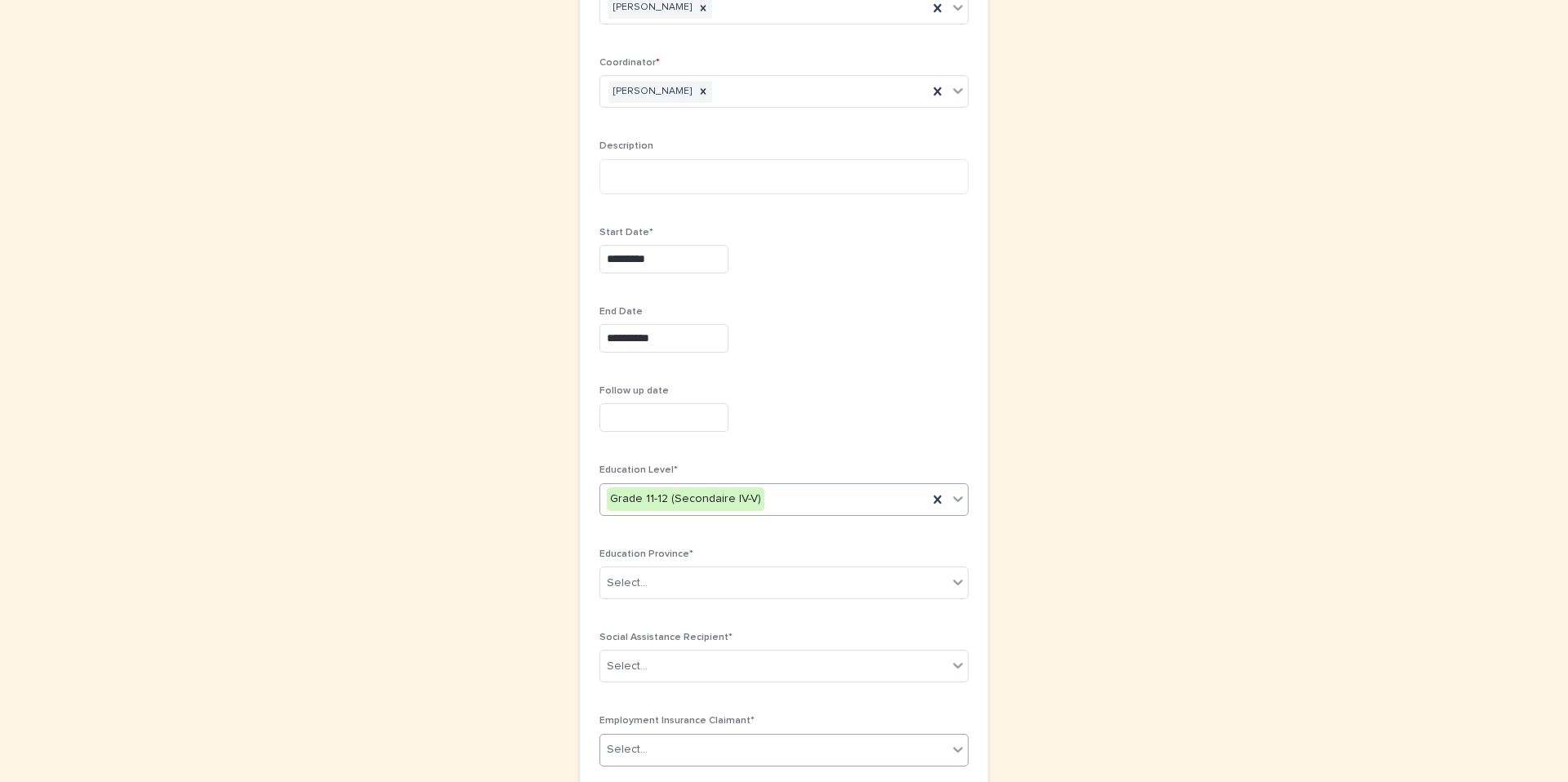
scroll to position [330, 0]
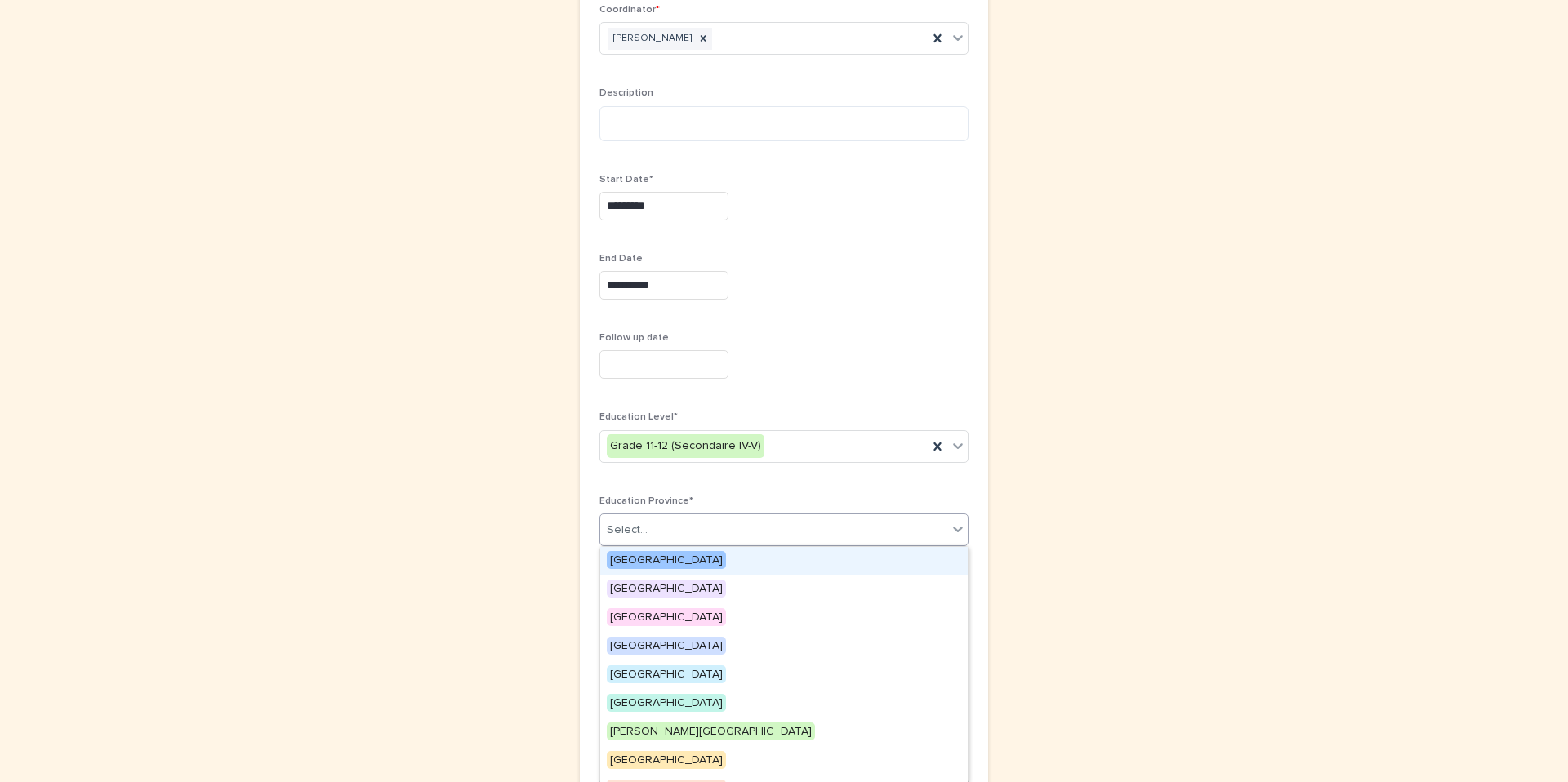
click at [662, 517] on div "Select..." at bounding box center [773, 530] width 347 height 27
click at [650, 555] on span "[GEOGRAPHIC_DATA]" at bounding box center [666, 560] width 119 height 18
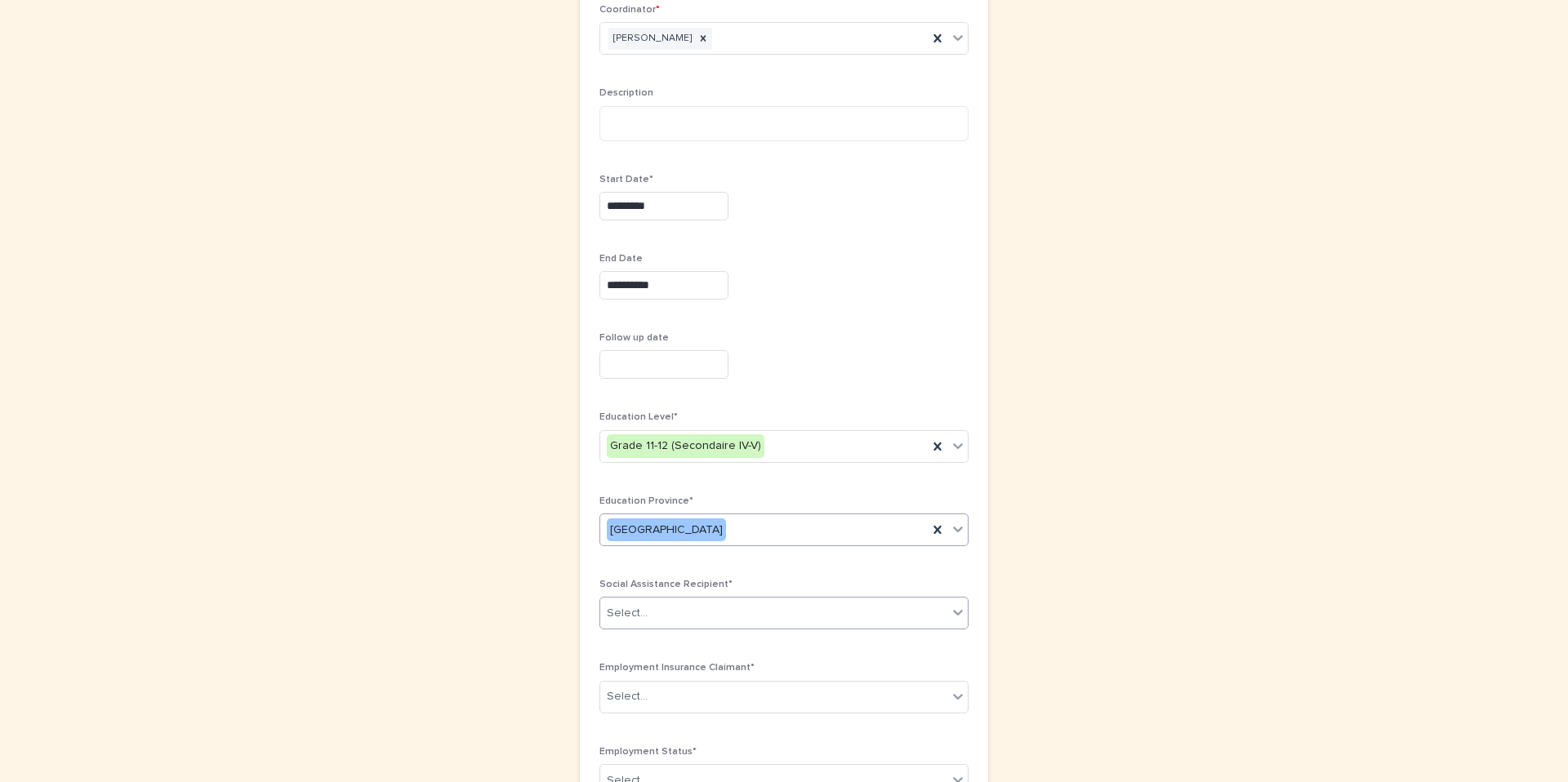
click at [642, 617] on div "Select..." at bounding box center [627, 613] width 41 height 17
click at [626, 643] on span "No" at bounding box center [617, 644] width 22 height 18
click at [649, 697] on input "text" at bounding box center [650, 697] width 2 height 14
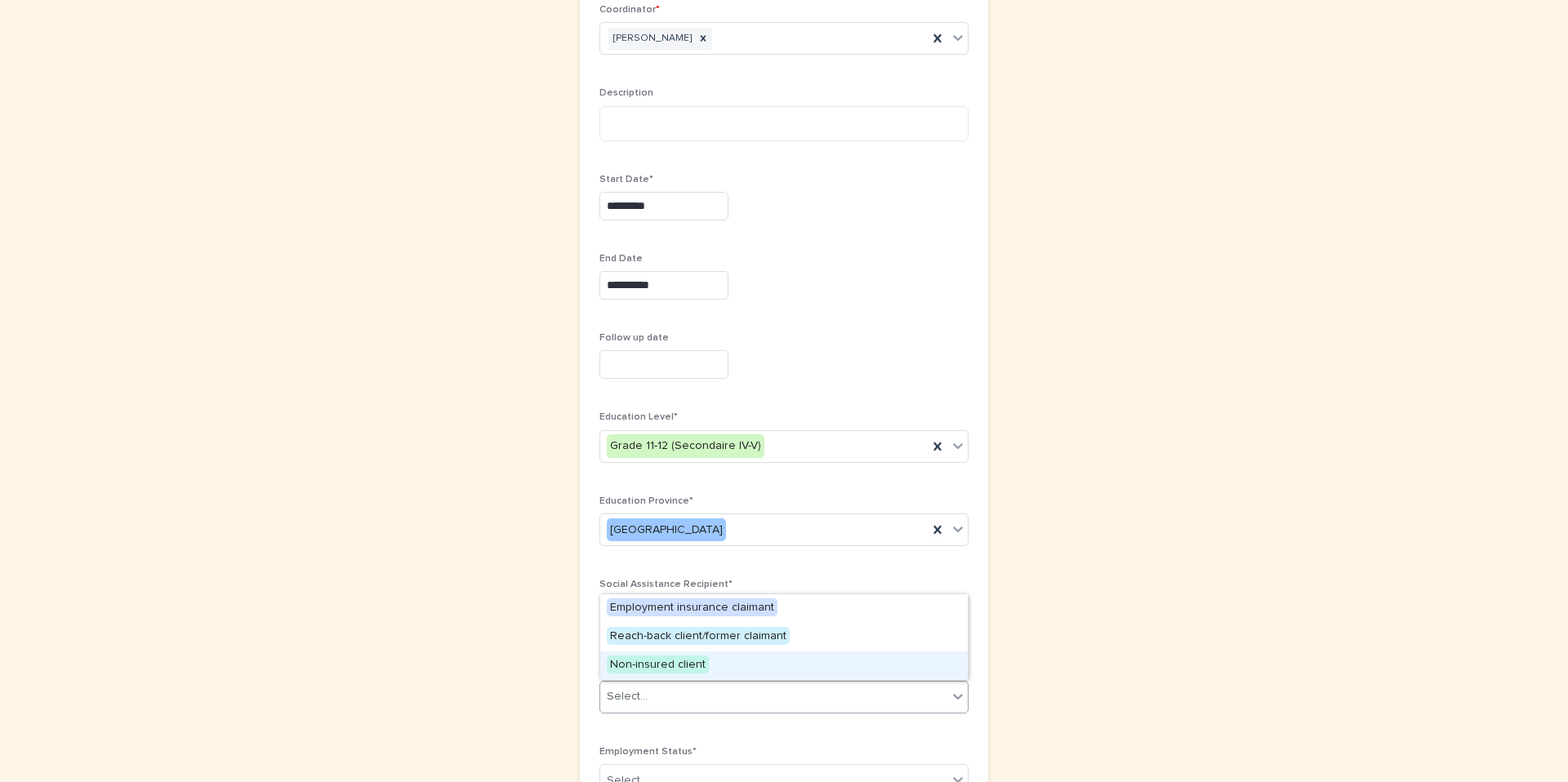
click at [657, 668] on span "Non-insured client" at bounding box center [657, 665] width 102 height 18
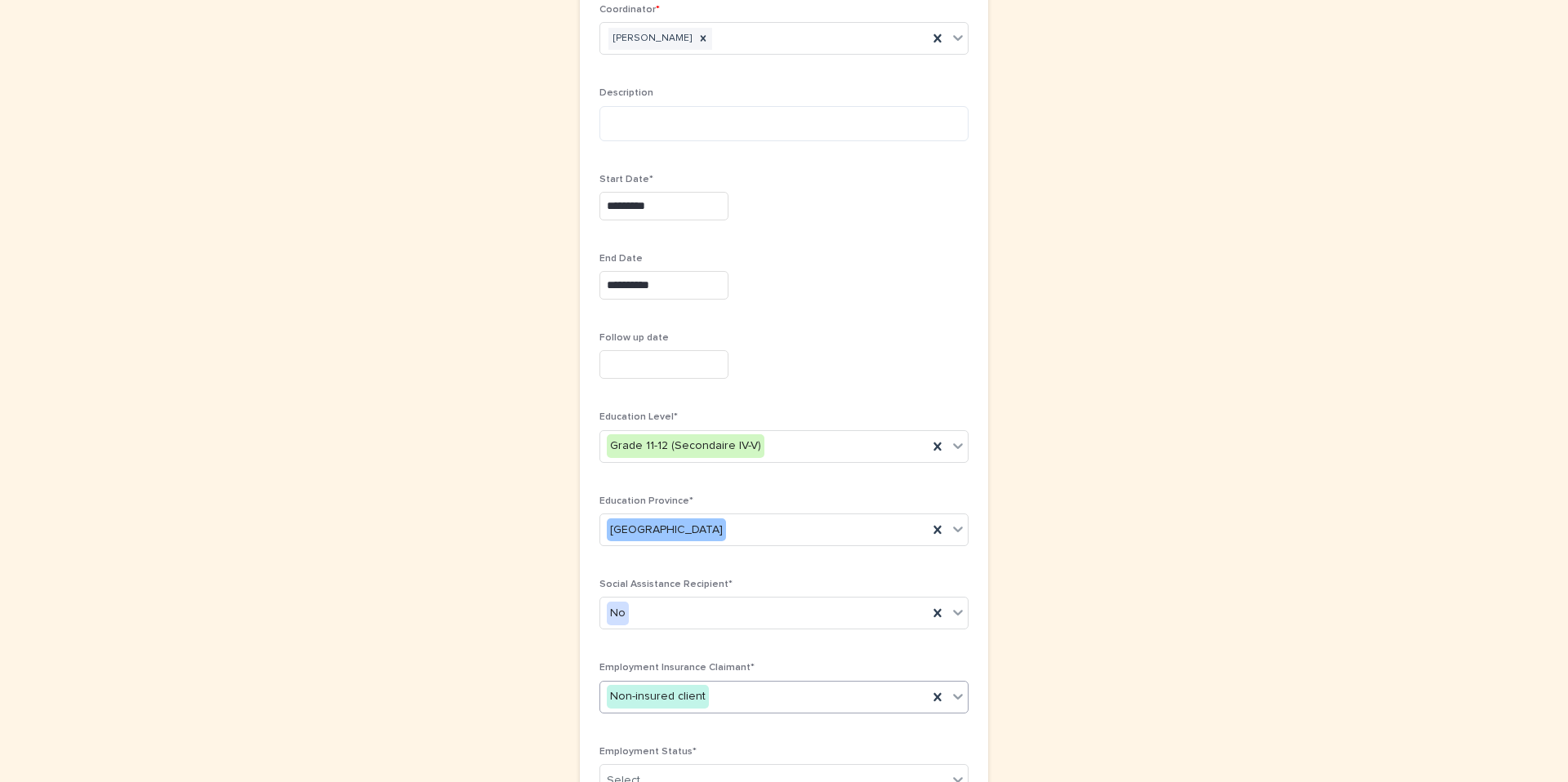
scroll to position [444, 0]
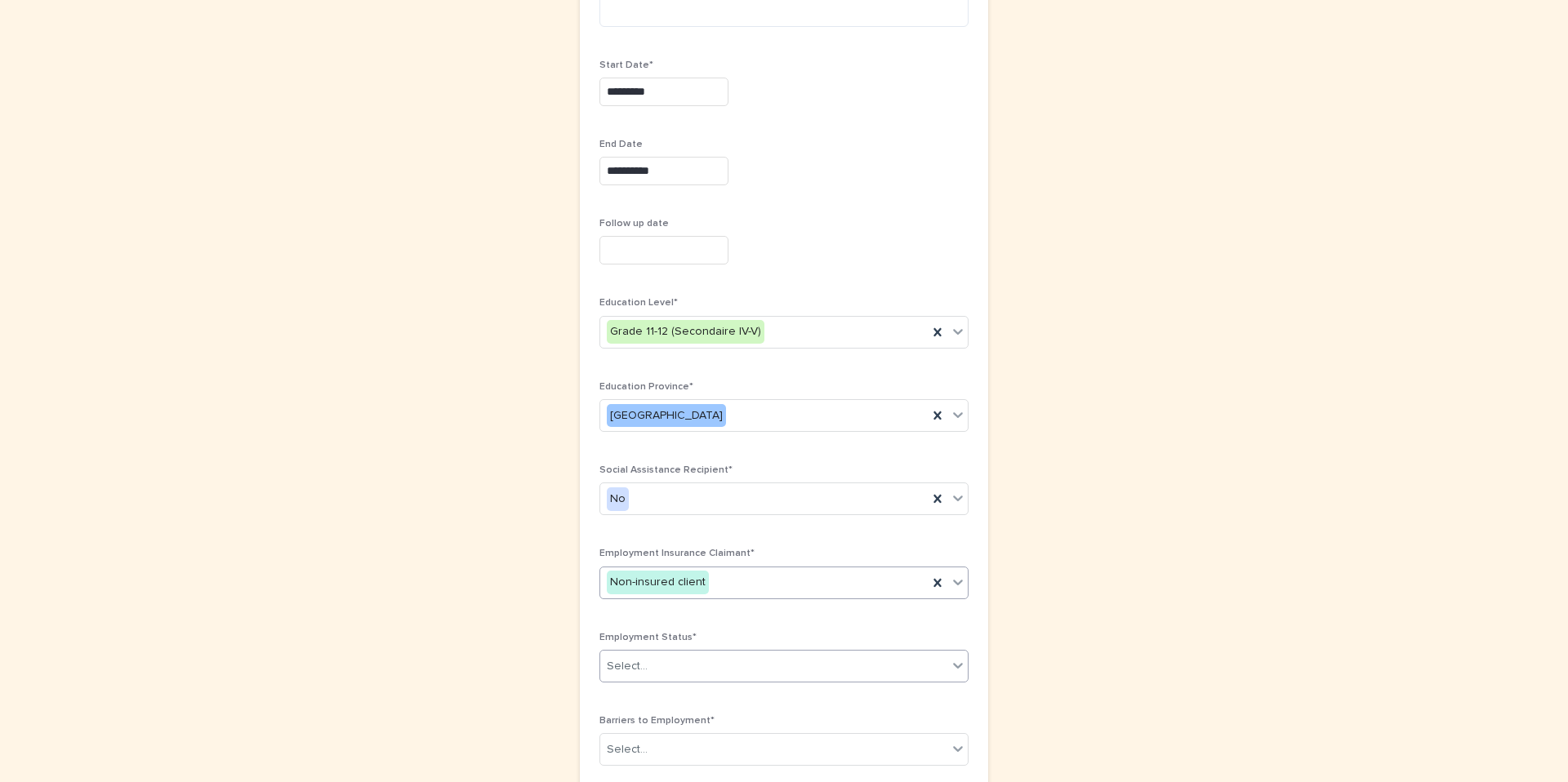
click at [663, 657] on div "Select..." at bounding box center [773, 667] width 347 height 27
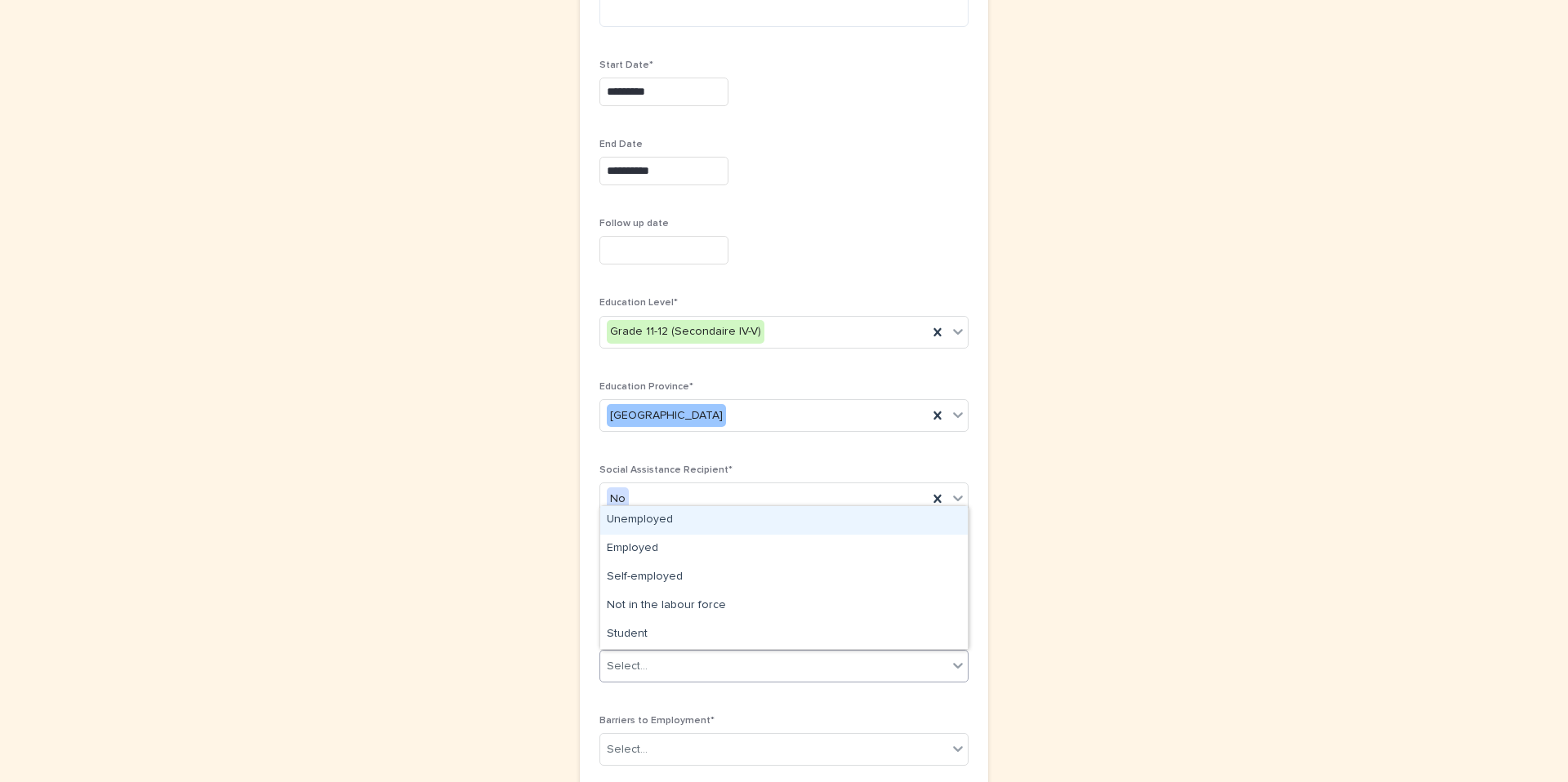
click at [640, 521] on div "Unemployed" at bounding box center [784, 520] width 368 height 28
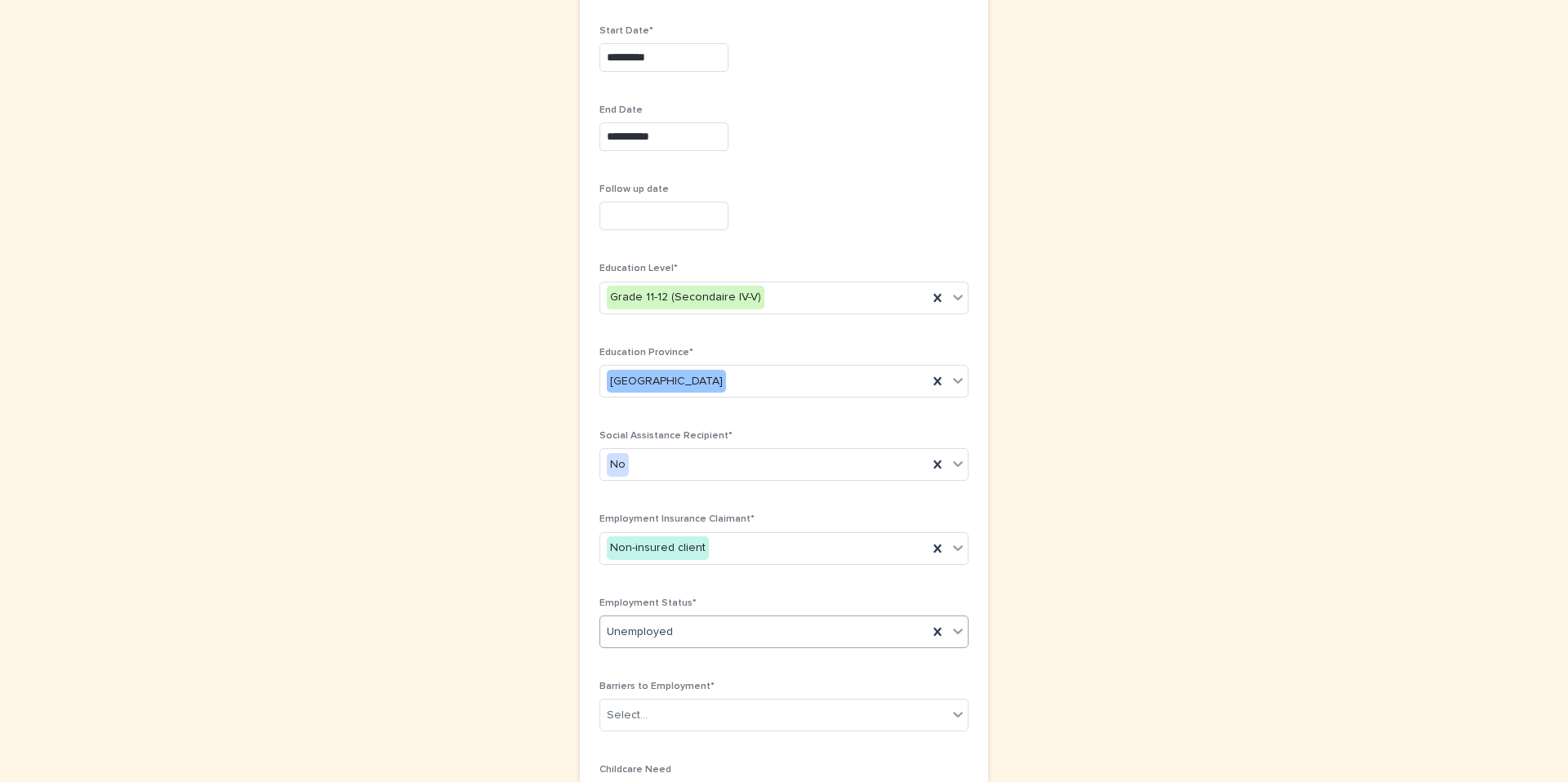
scroll to position [588, 0]
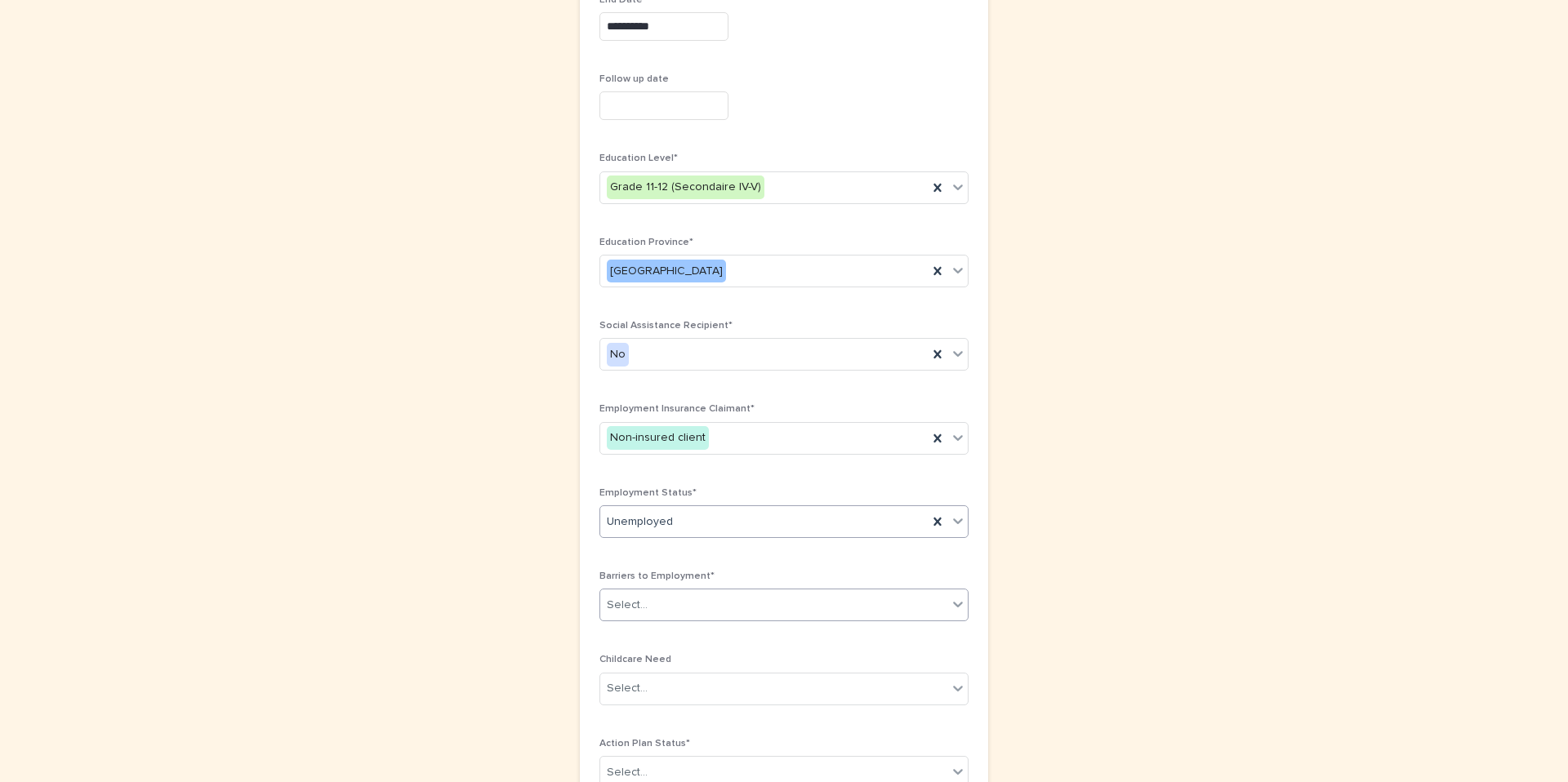
click at [682, 603] on div "Select..." at bounding box center [773, 605] width 347 height 27
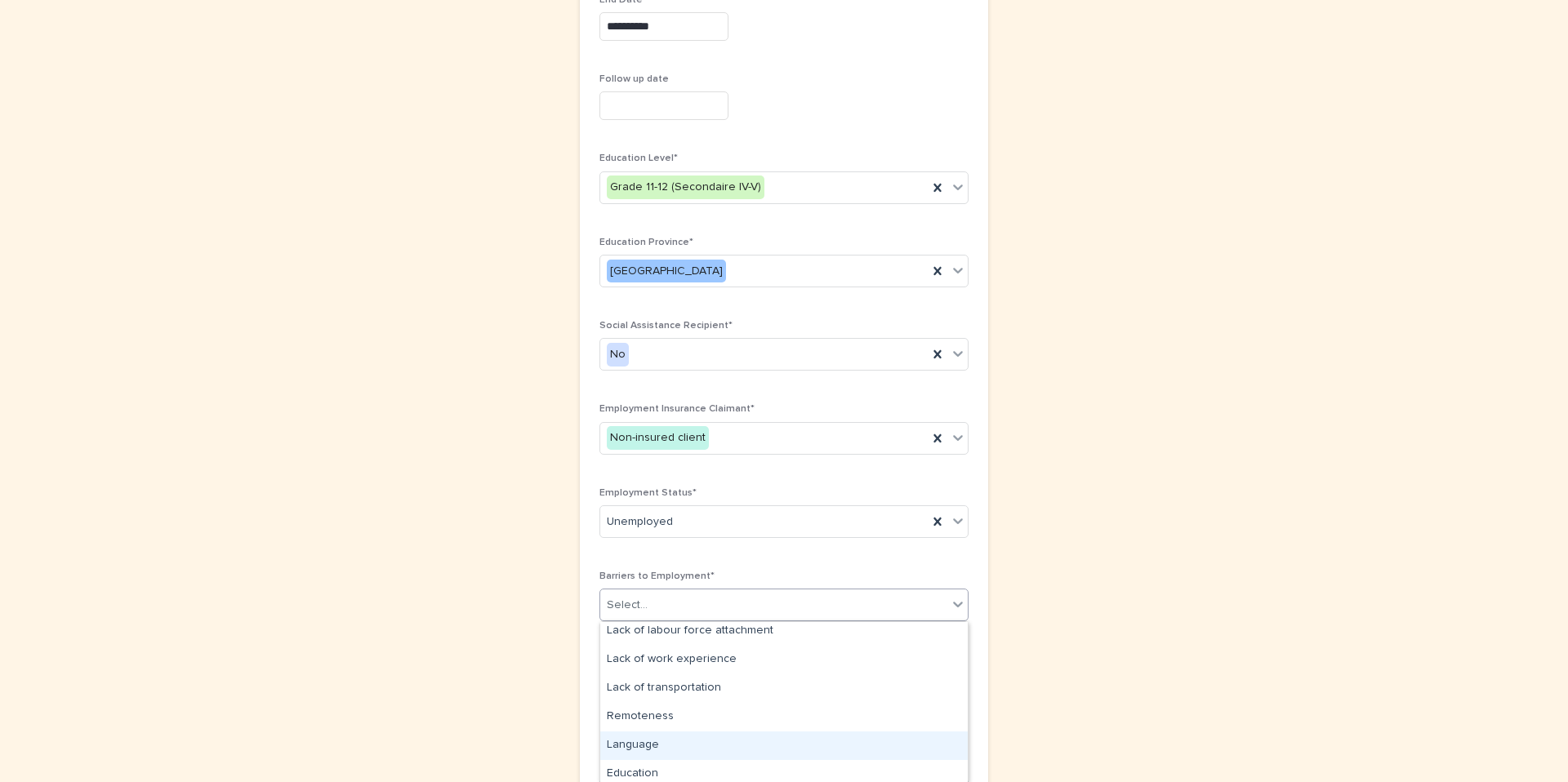
scroll to position [39, 0]
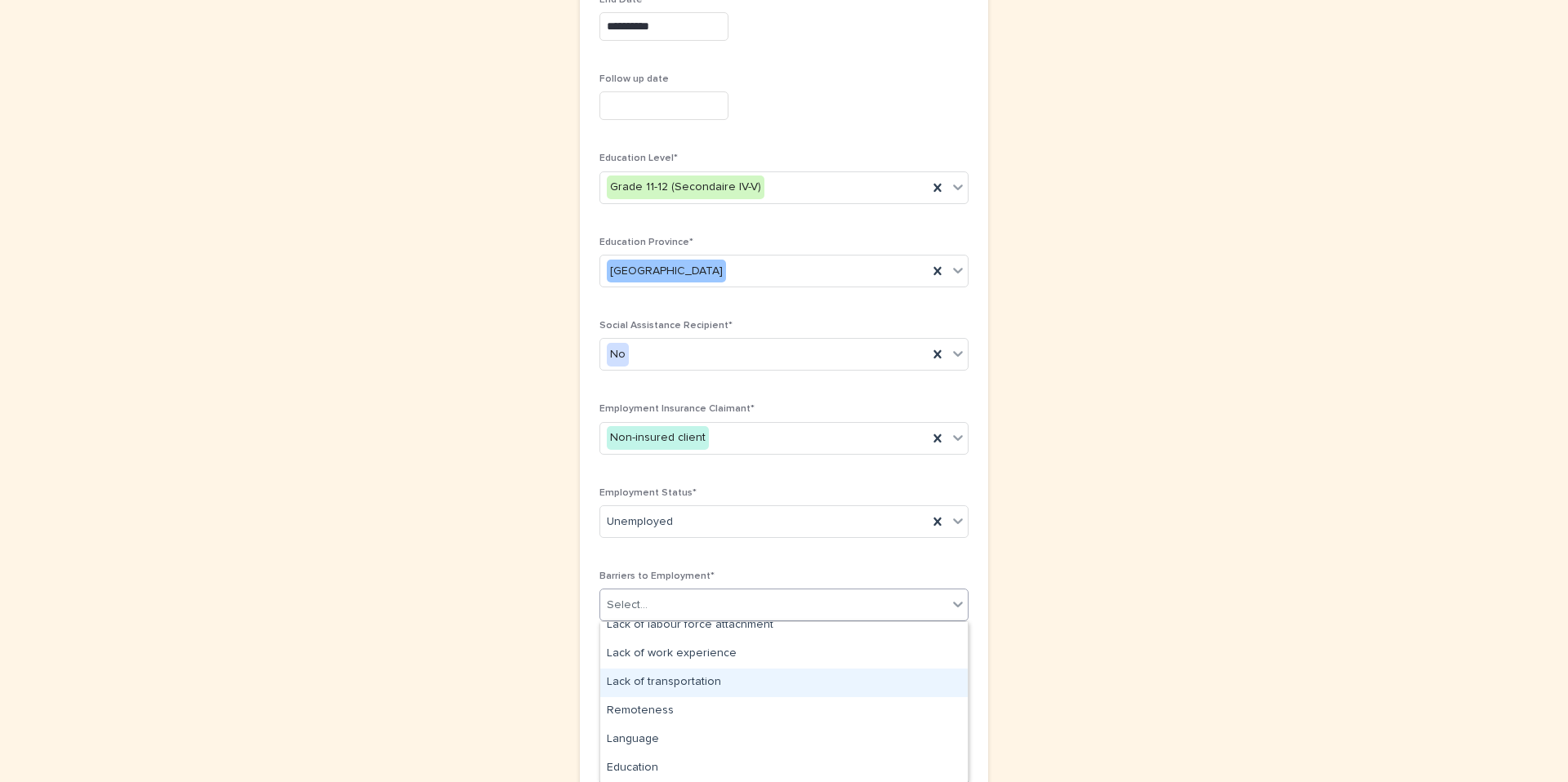
click at [695, 683] on div "Lack of transportation" at bounding box center [784, 683] width 368 height 28
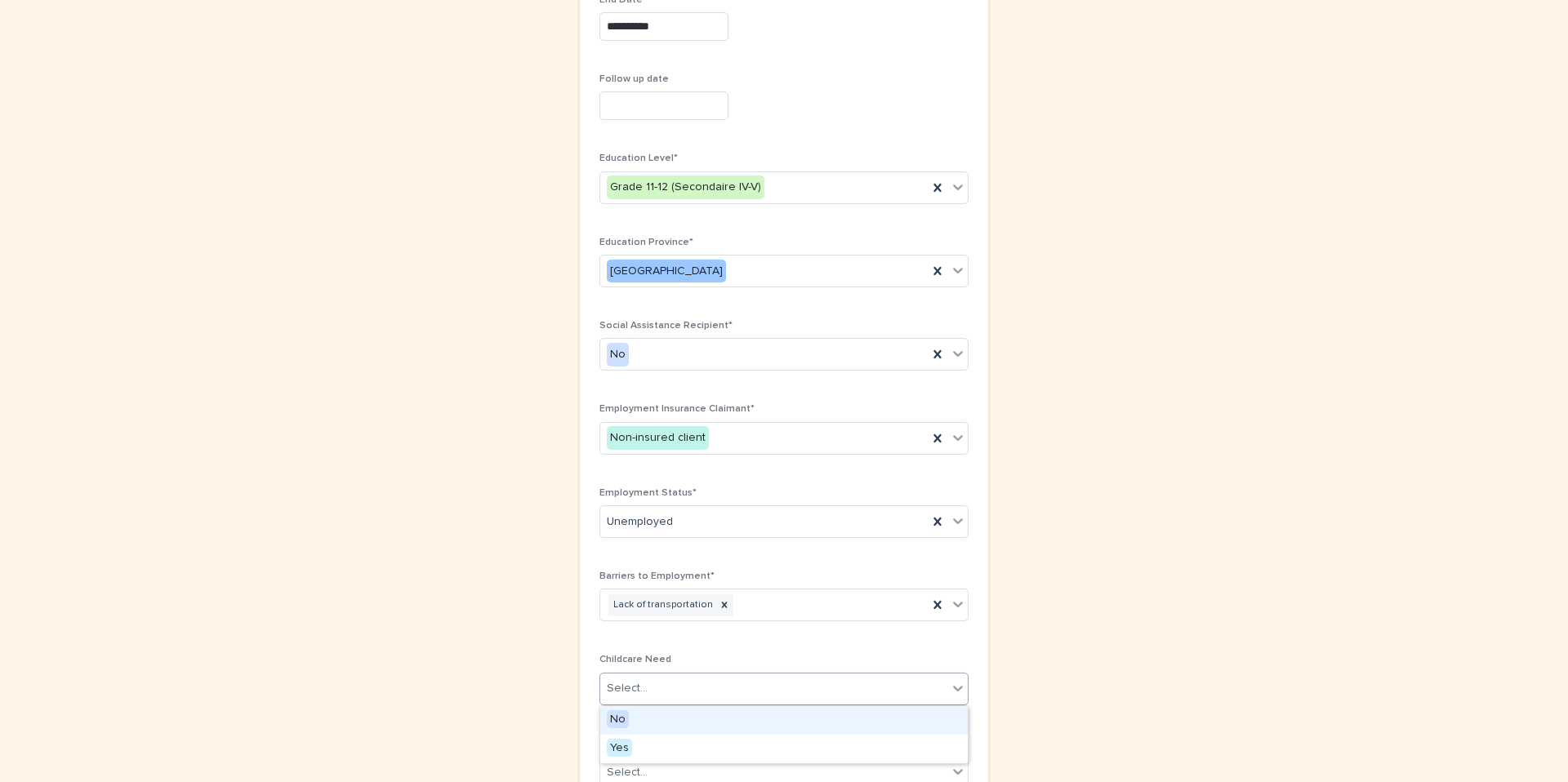
click at [699, 692] on div "Select..." at bounding box center [773, 689] width 347 height 27
click at [686, 717] on div "No" at bounding box center [784, 721] width 368 height 28
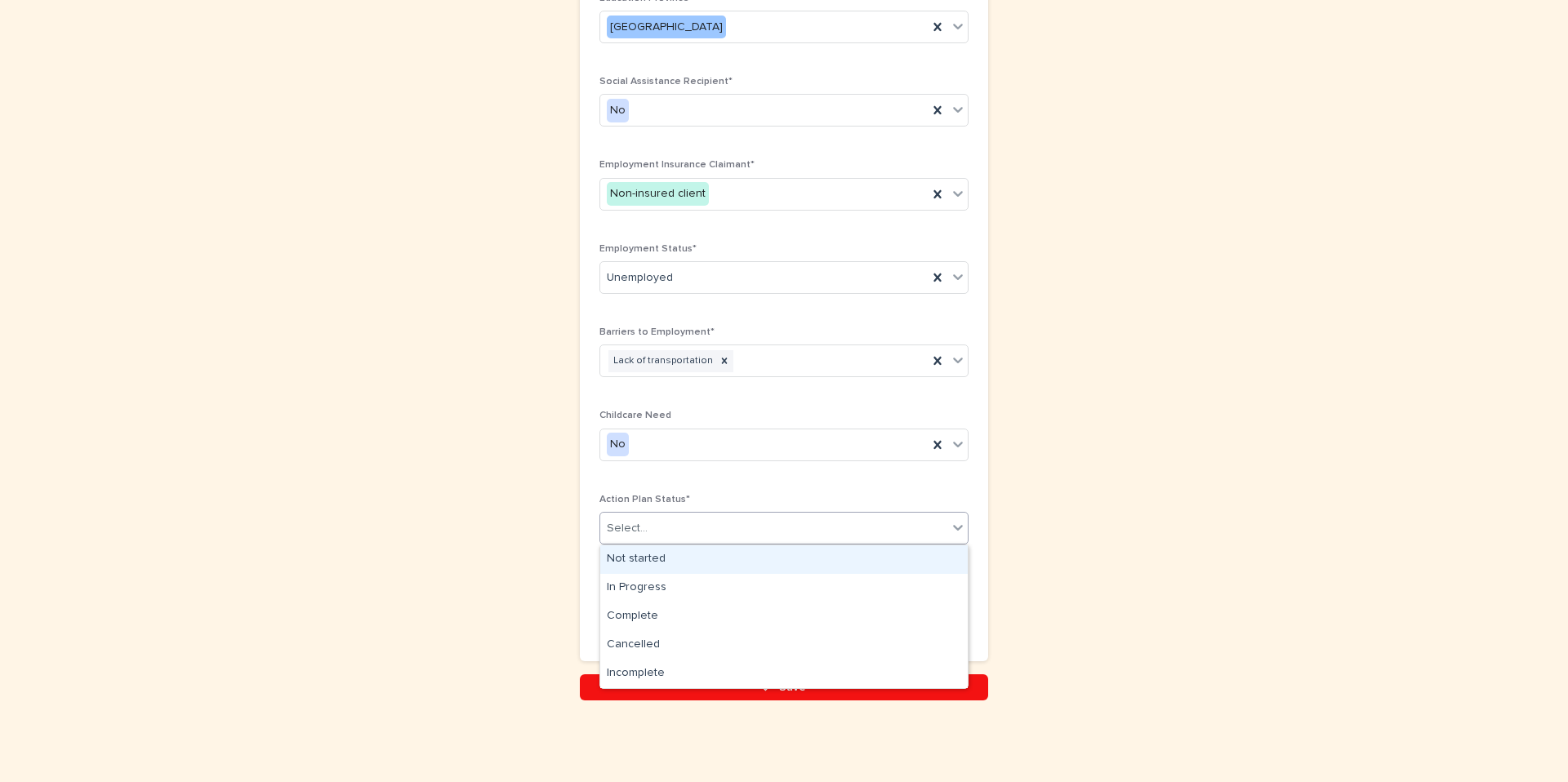
click at [661, 534] on div "Select..." at bounding box center [773, 528] width 347 height 27
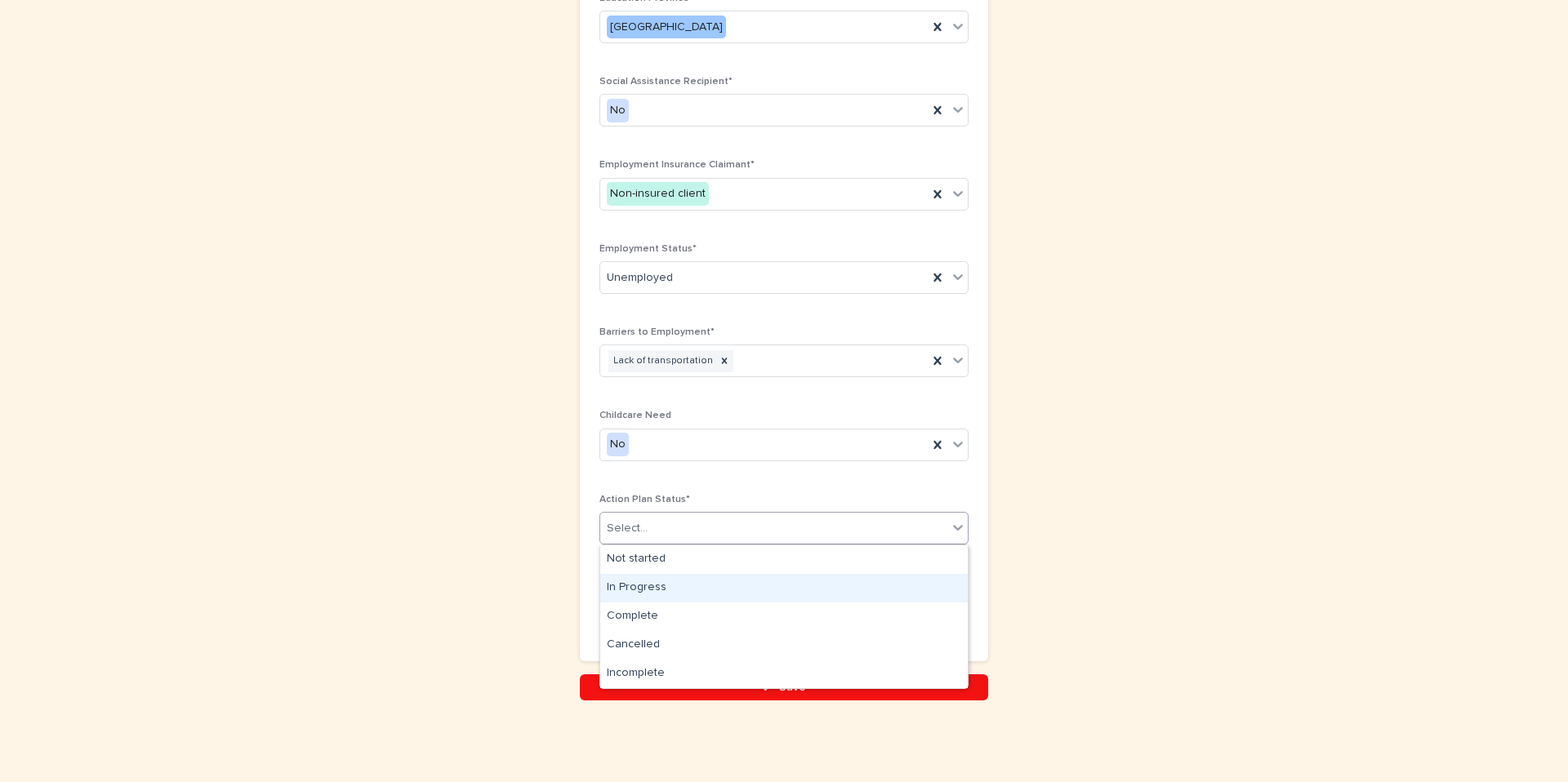
click at [646, 583] on div "In Progress" at bounding box center [784, 588] width 368 height 28
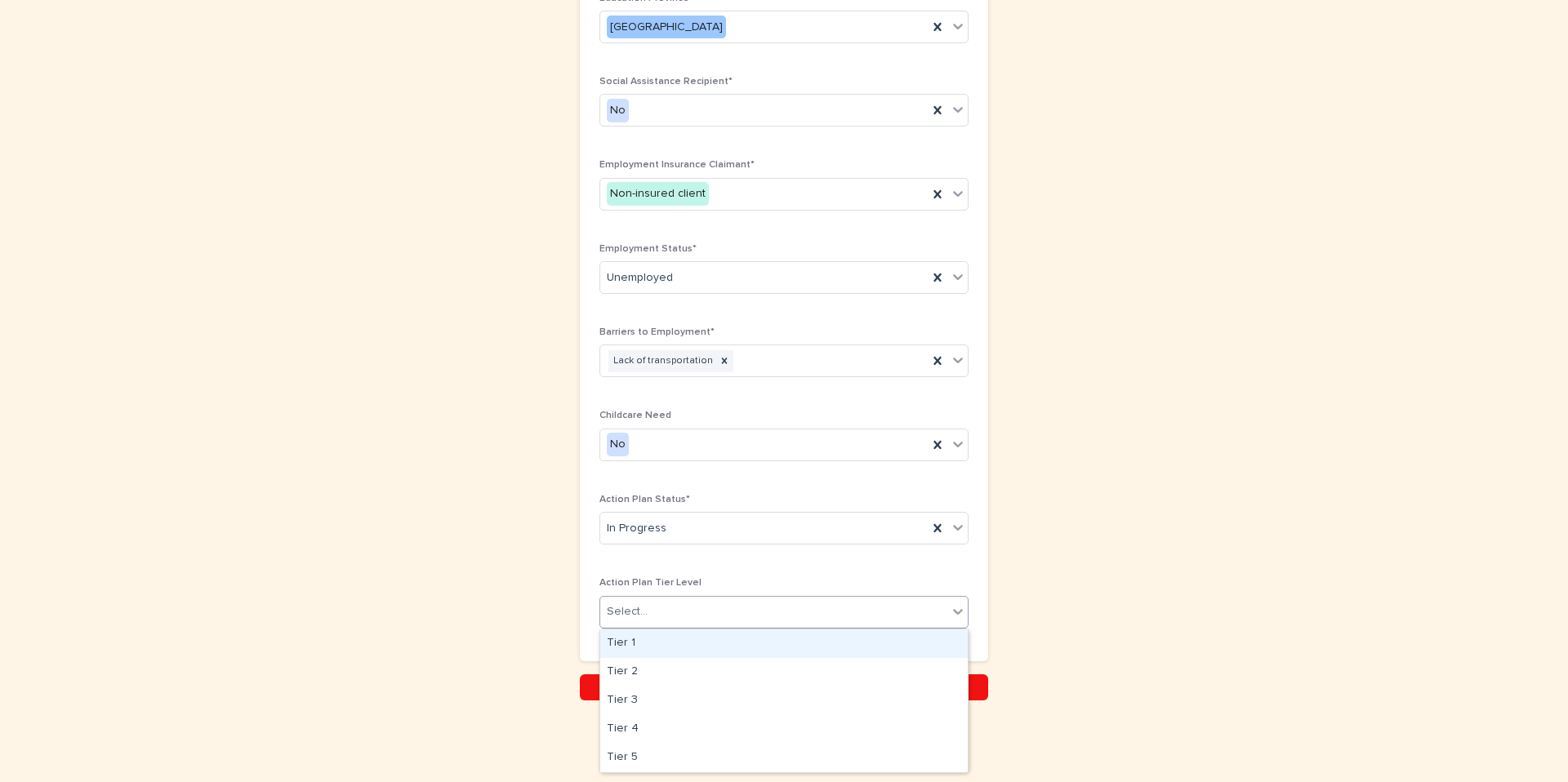
click at [641, 618] on div "Select..." at bounding box center [627, 612] width 41 height 17
click at [639, 638] on div "Tier 1" at bounding box center [784, 644] width 368 height 28
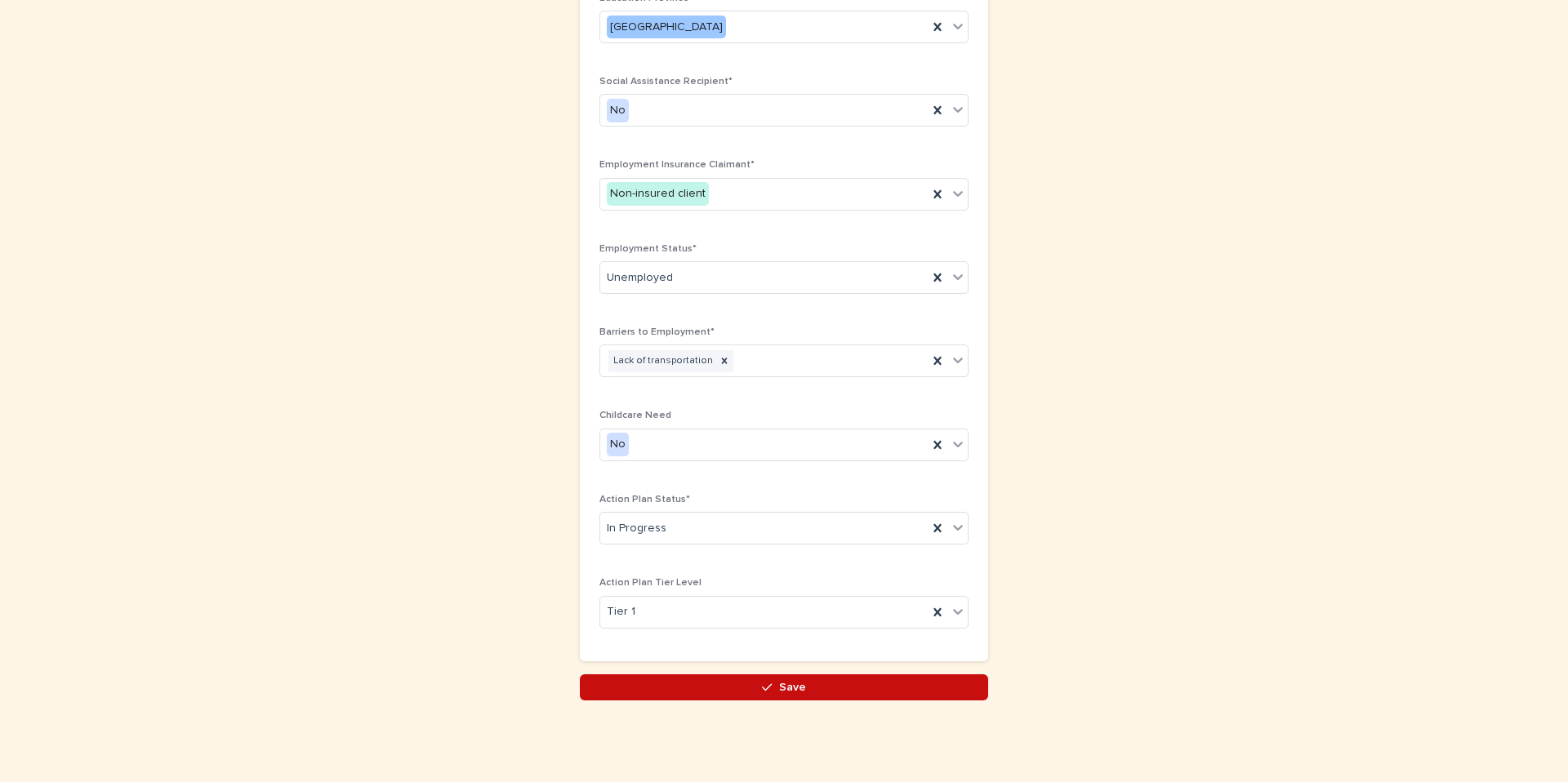
click at [644, 693] on button "Save" at bounding box center [784, 687] width 408 height 26
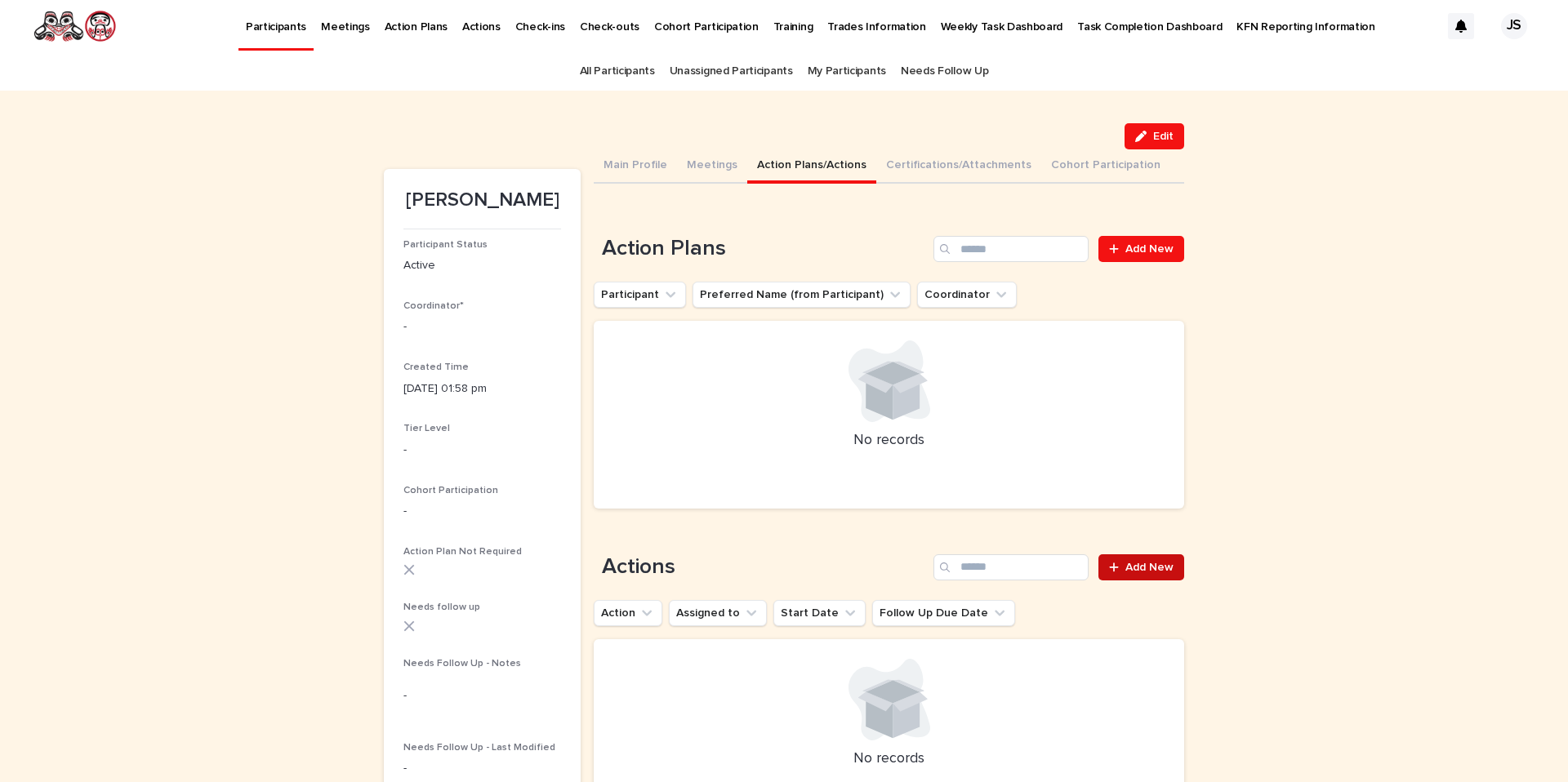
click at [1124, 572] on div at bounding box center [1117, 567] width 16 height 12
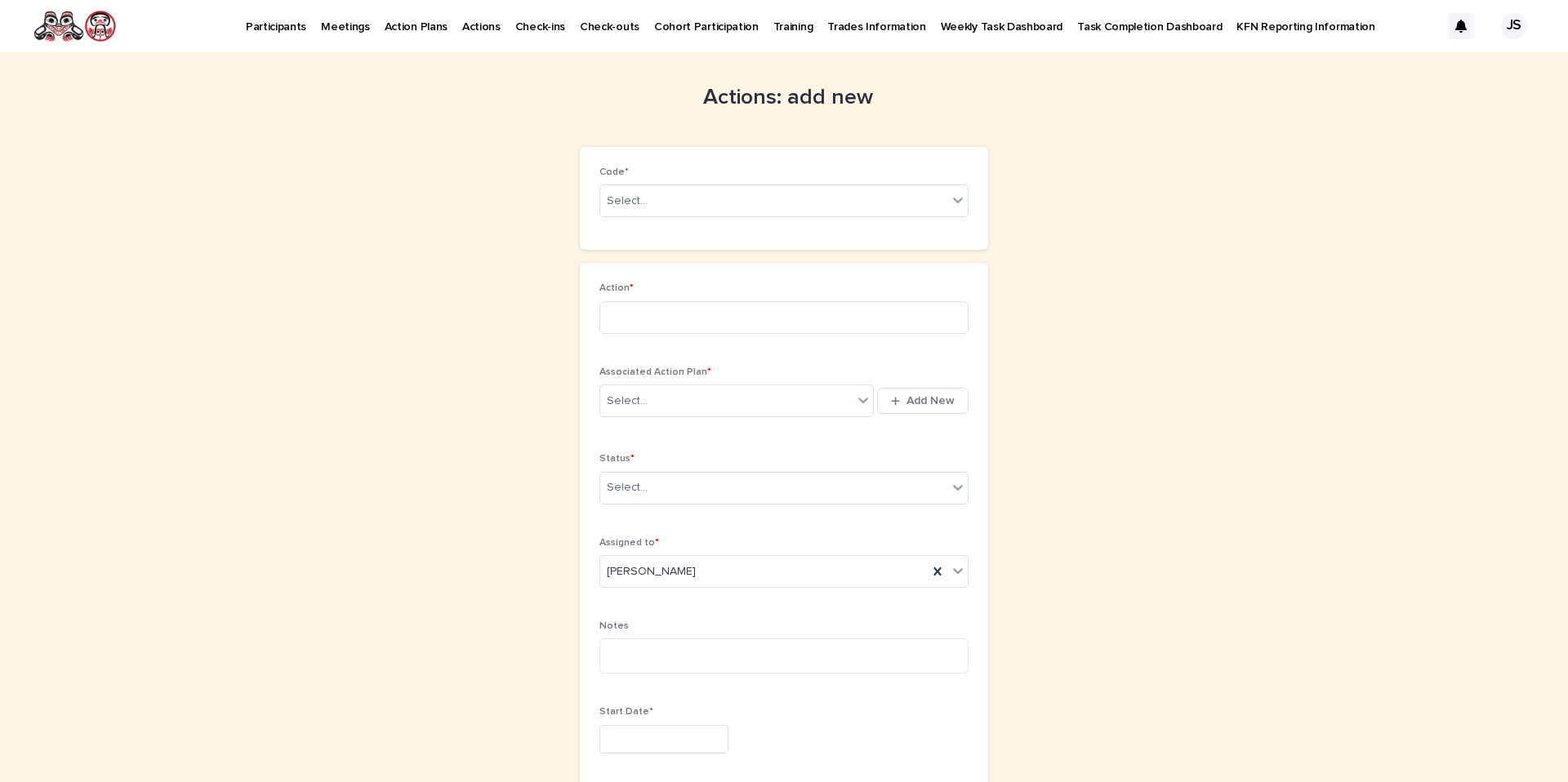
click at [744, 219] on div "Code* Select..." at bounding box center [784, 199] width 369 height 64
click at [744, 207] on div "Select..." at bounding box center [773, 201] width 347 height 27
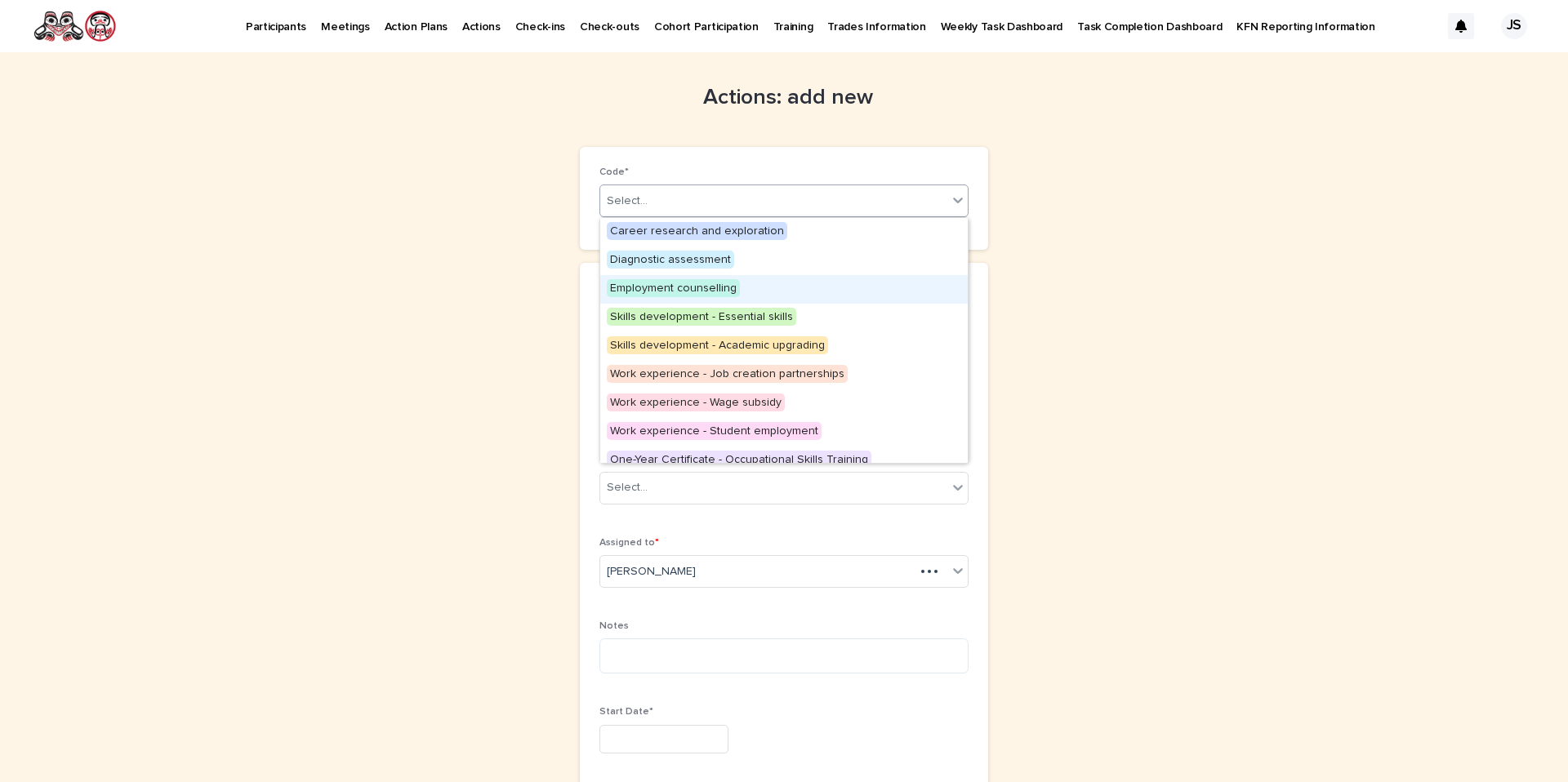
click at [709, 288] on span "Employment counselling" at bounding box center [673, 288] width 133 height 18
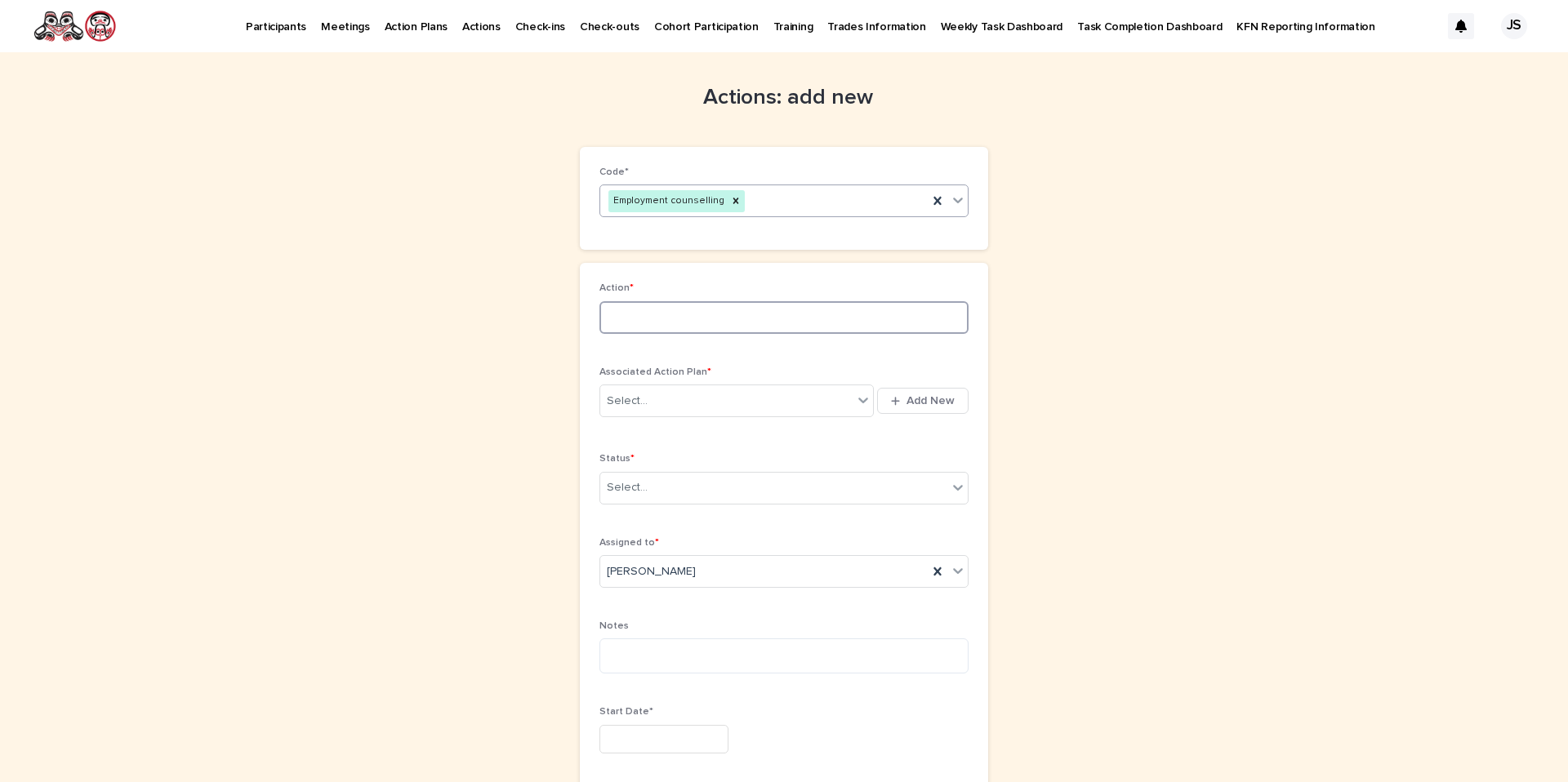
click at [658, 312] on input at bounding box center [784, 317] width 369 height 33
type input "**********"
click at [657, 392] on div "Select..." at bounding box center [726, 401] width 252 height 27
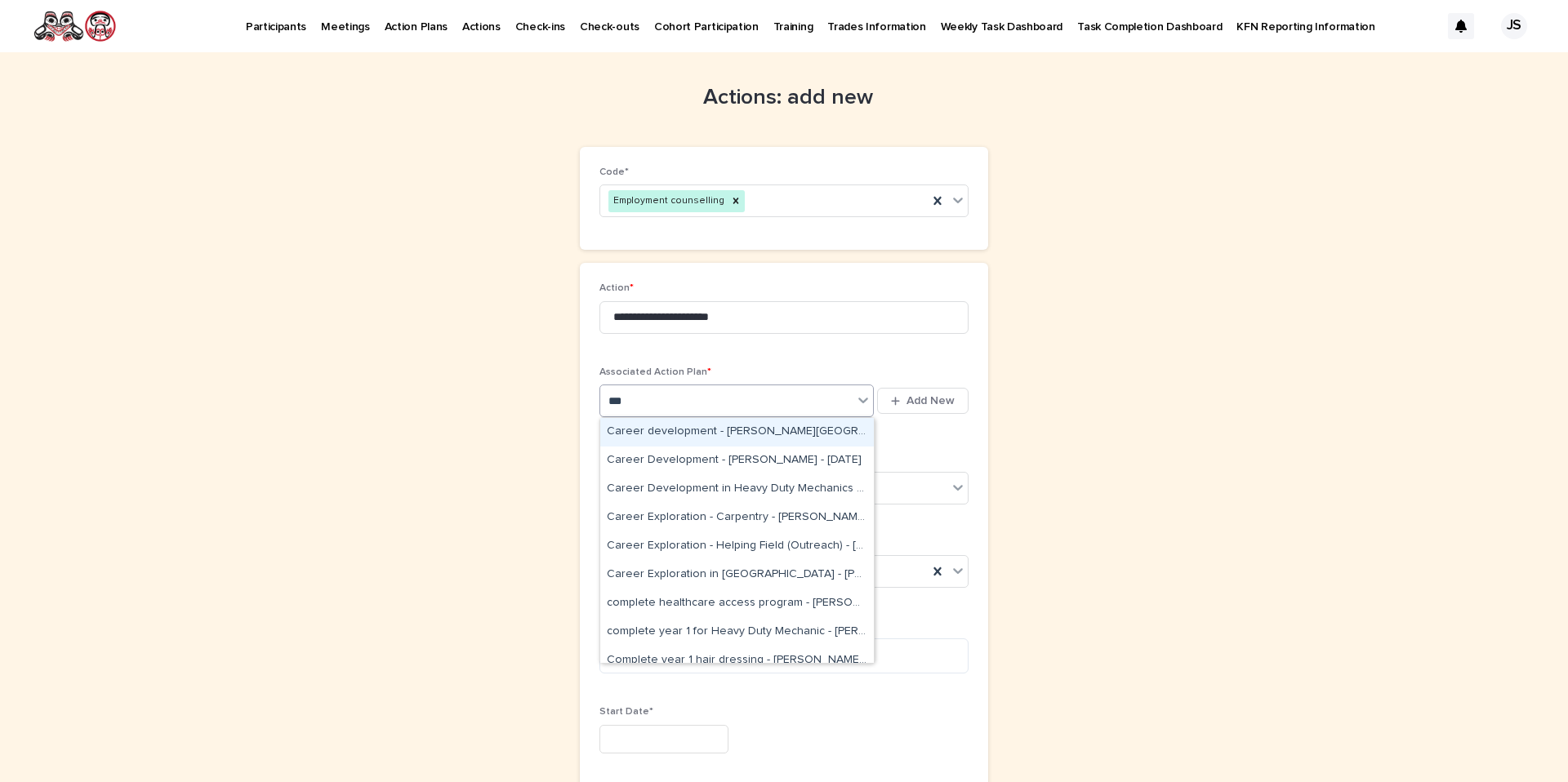
type input "****"
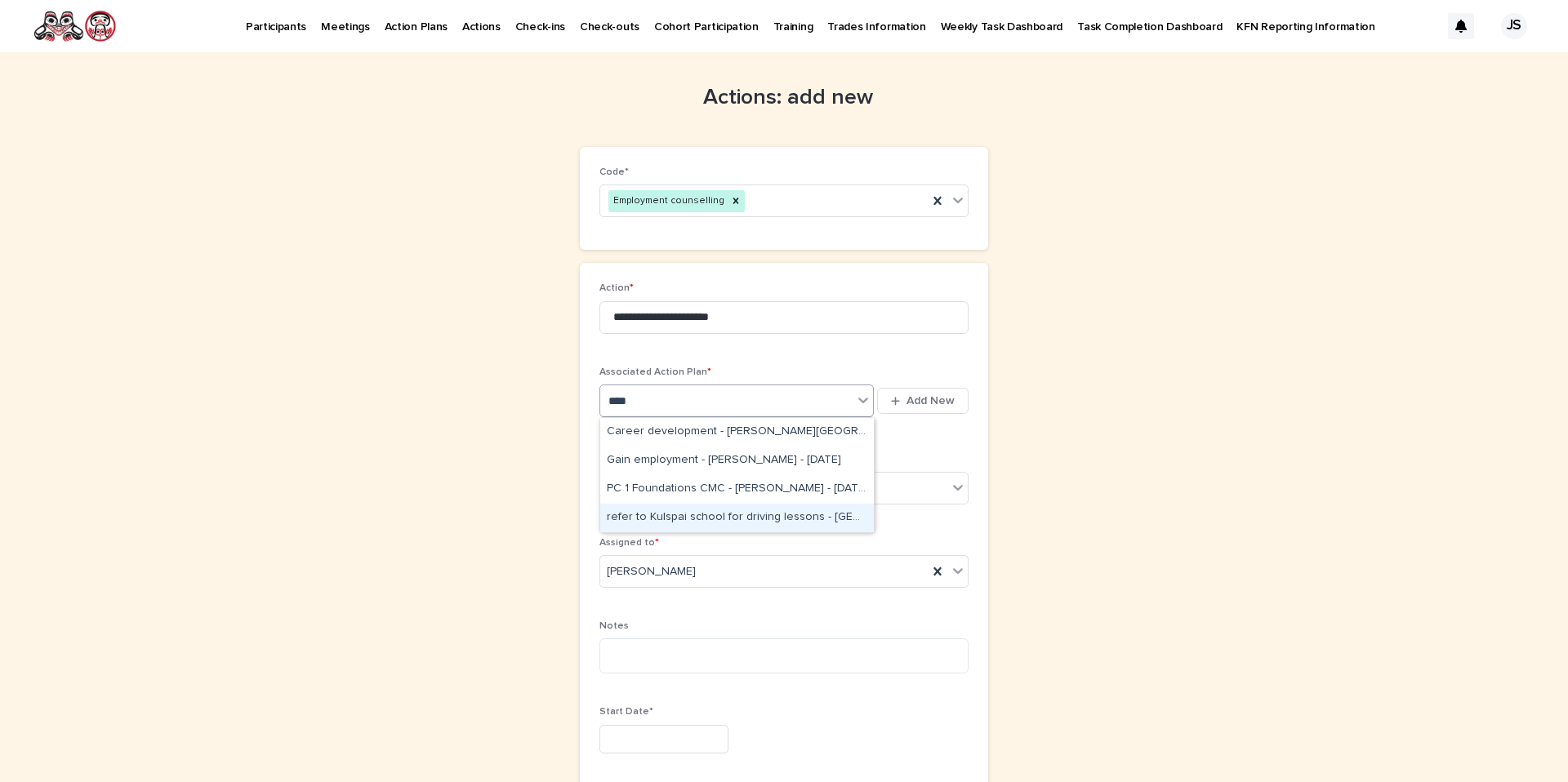
click at [675, 523] on div "refer to Kulspai school for driving lessons - Brittany - Sep 12th, 2025" at bounding box center [737, 518] width 273 height 28
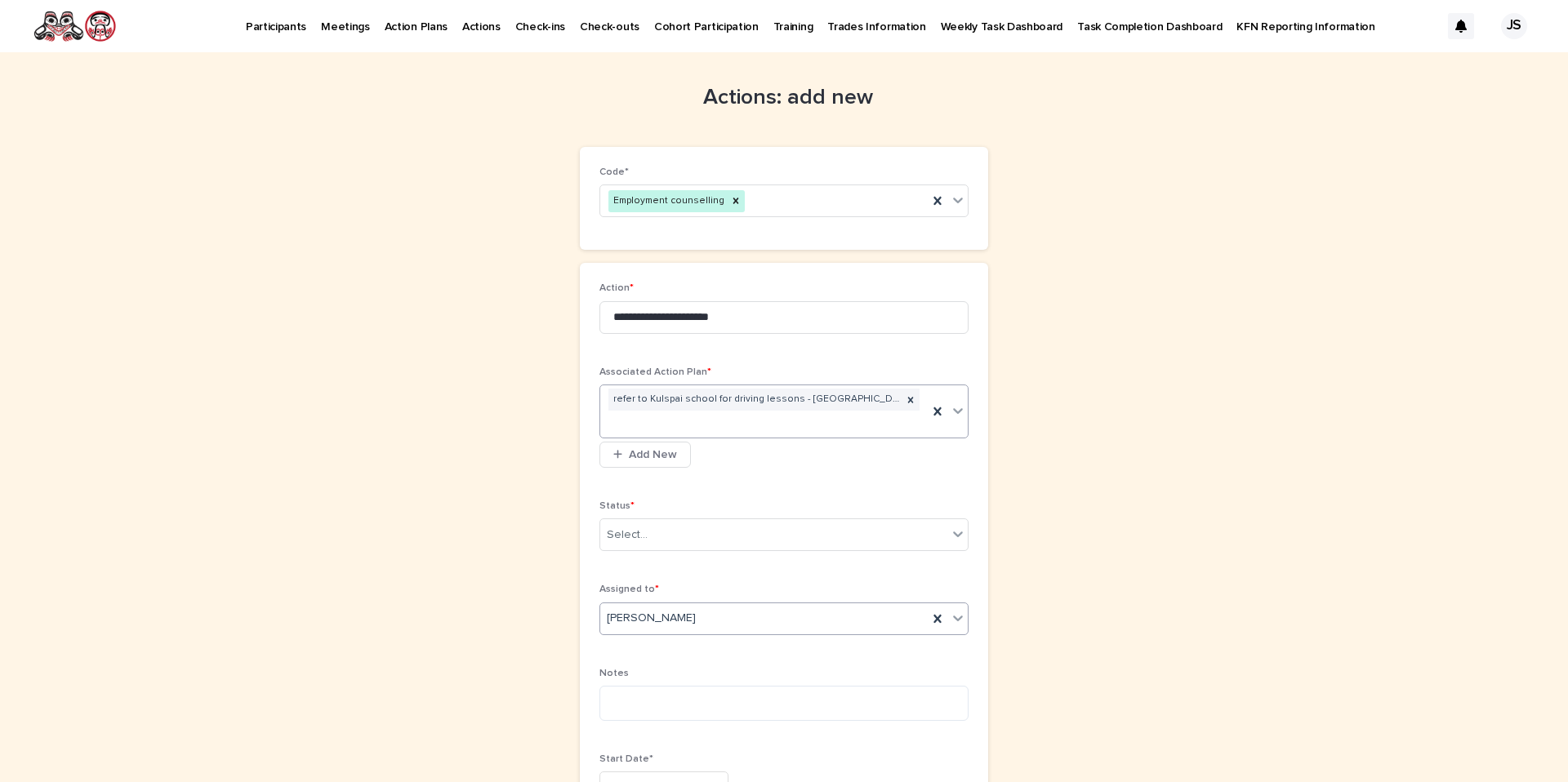
scroll to position [138, 0]
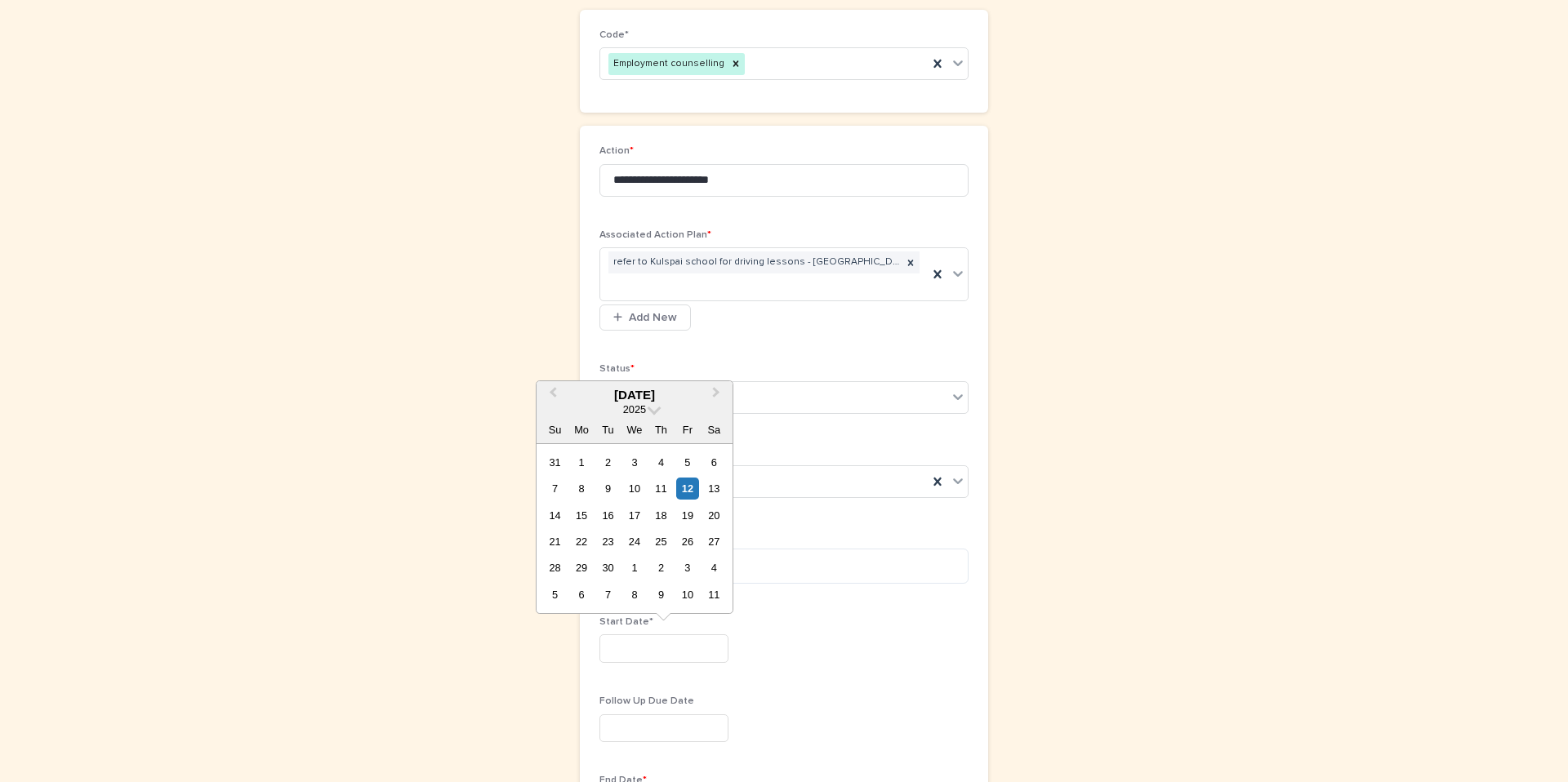
click at [646, 653] on input "text" at bounding box center [663, 649] width 129 height 28
click at [679, 489] on div "12" at bounding box center [687, 488] width 22 height 22
type input "*********"
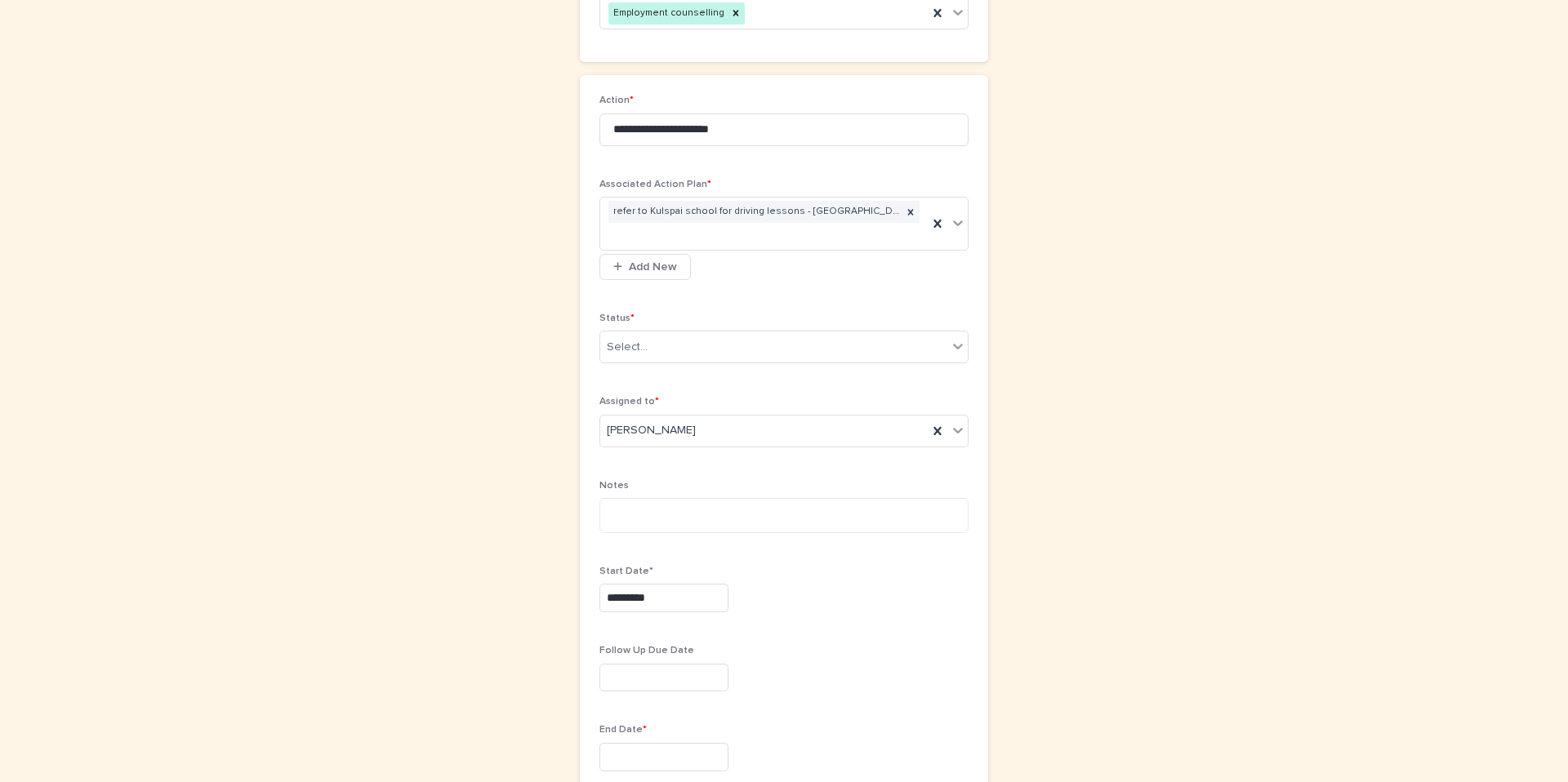
scroll to position [197, 0]
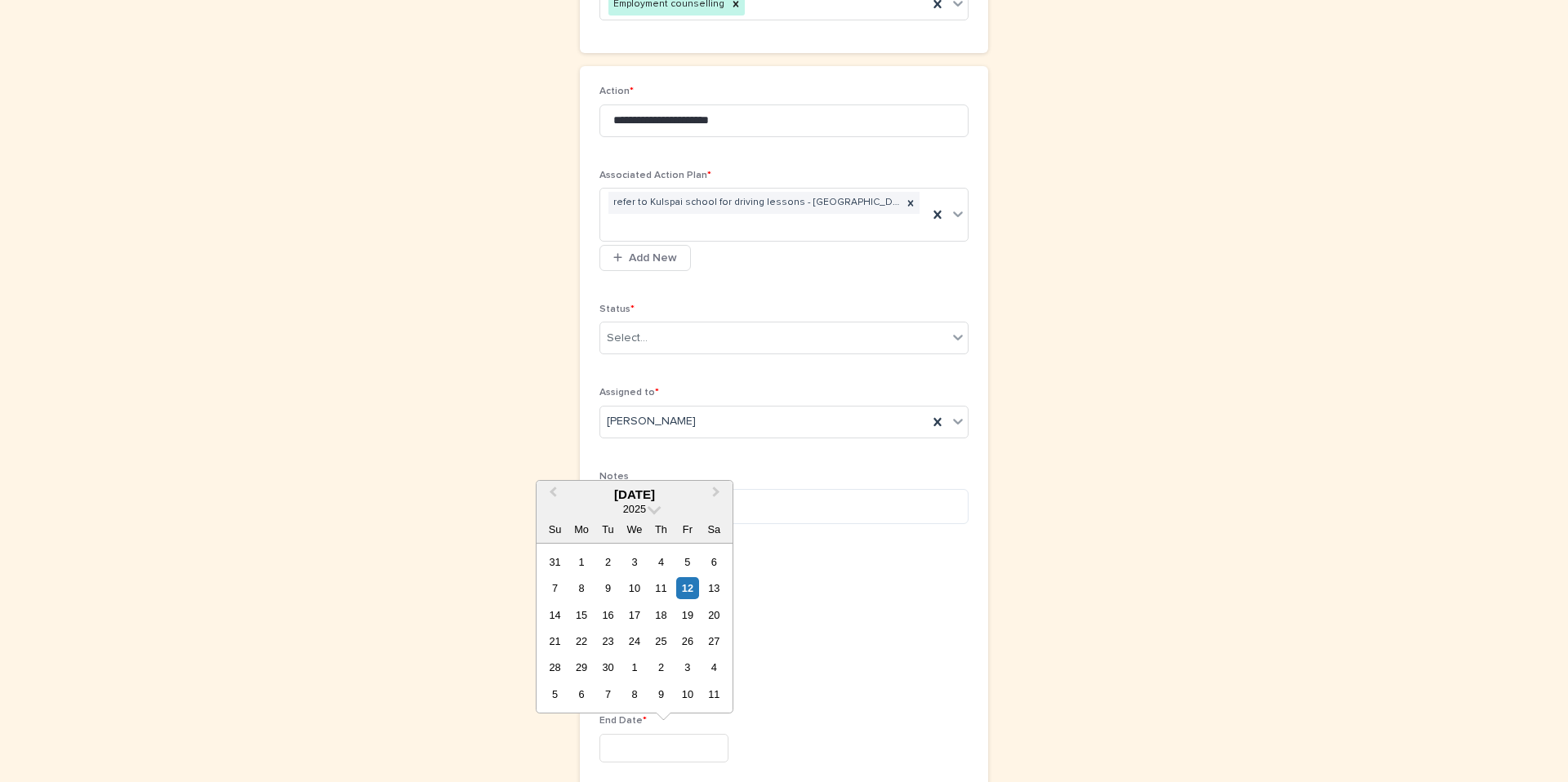
click at [657, 739] on input "text" at bounding box center [663, 748] width 129 height 28
click at [717, 495] on span "Next Month" at bounding box center [717, 494] width 0 height 22
click at [683, 596] on div "10" at bounding box center [687, 588] width 22 height 22
type input "**********"
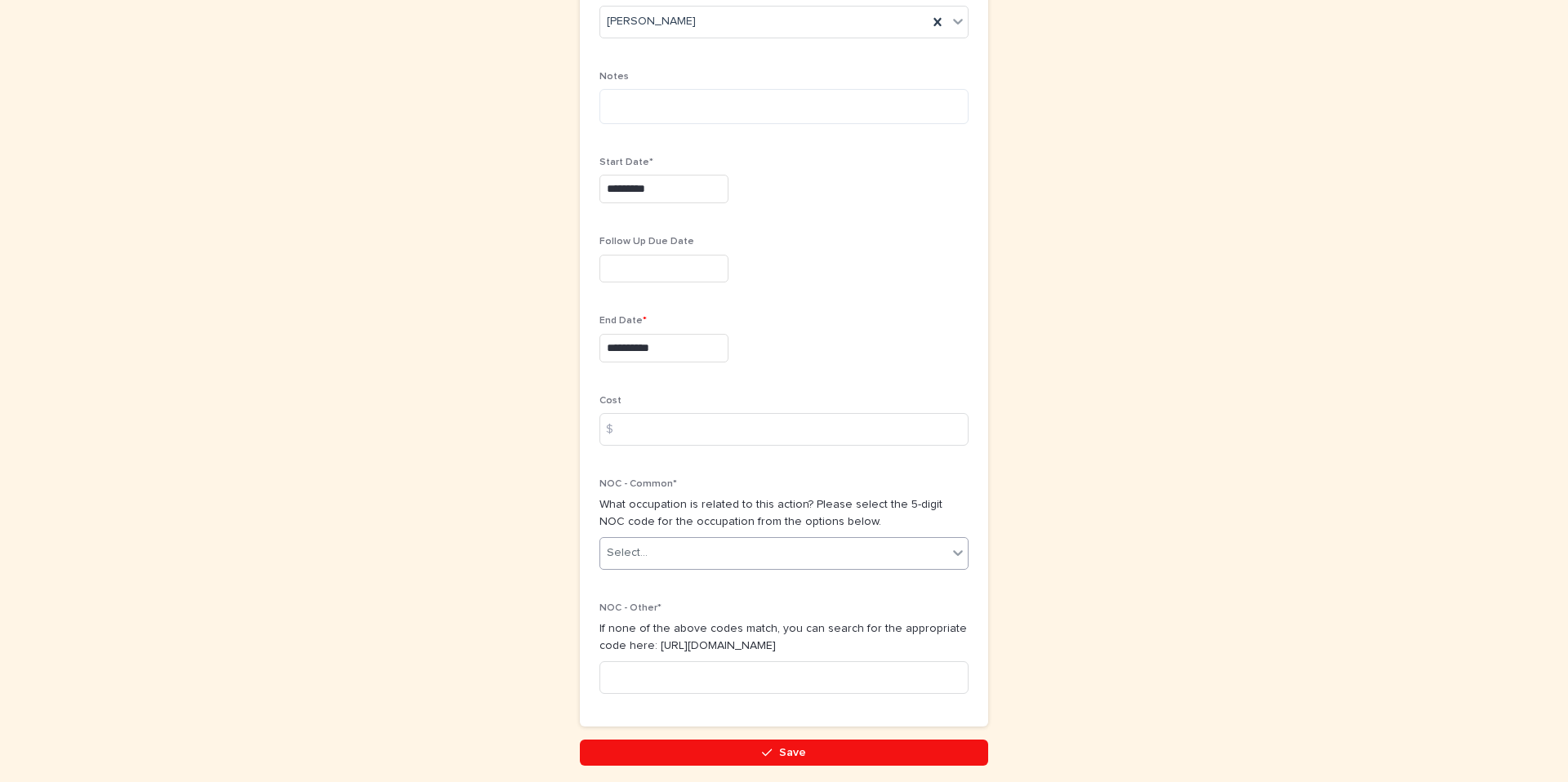
scroll to position [662, 0]
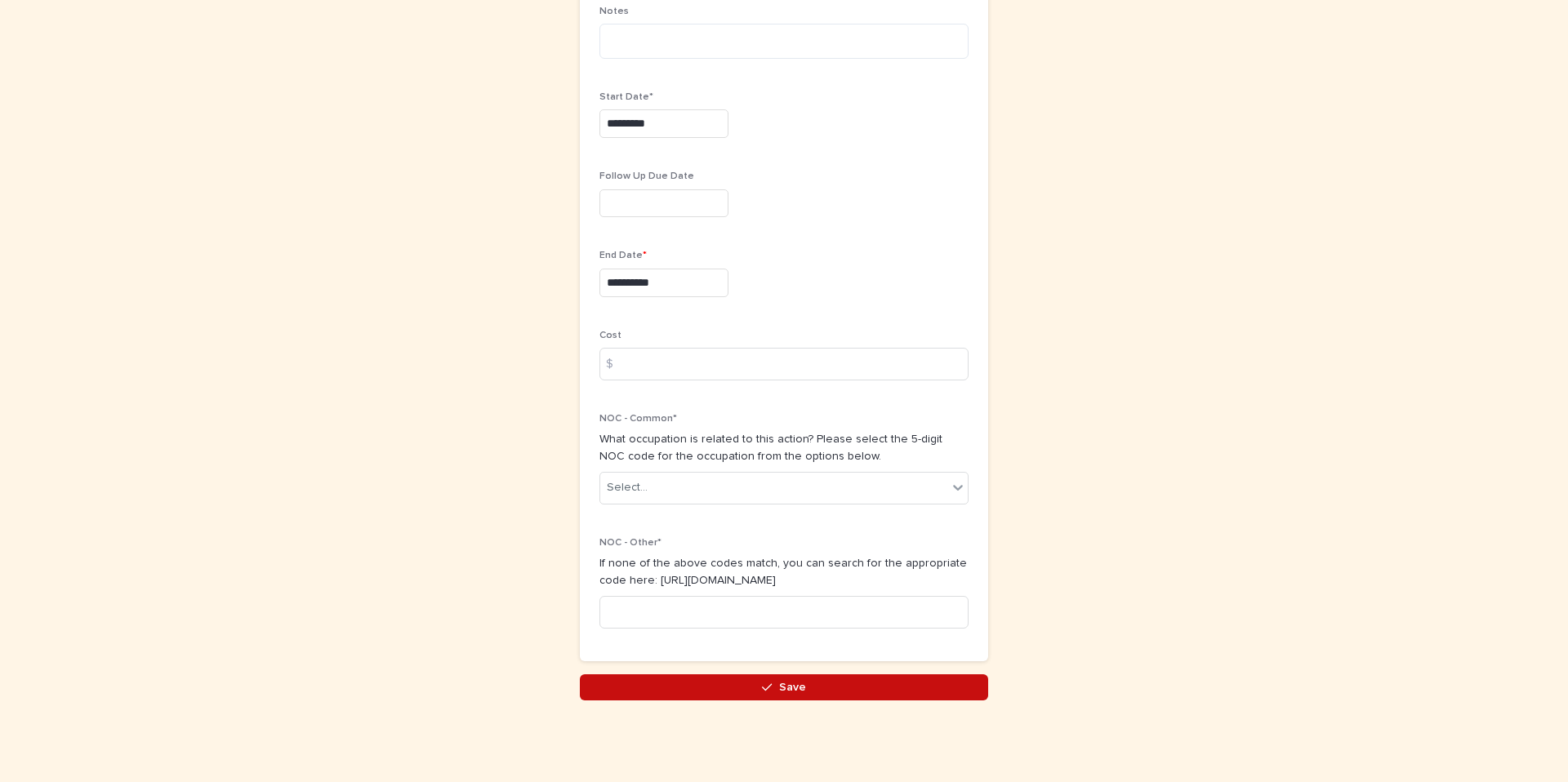
click at [771, 696] on button "Save" at bounding box center [784, 687] width 408 height 26
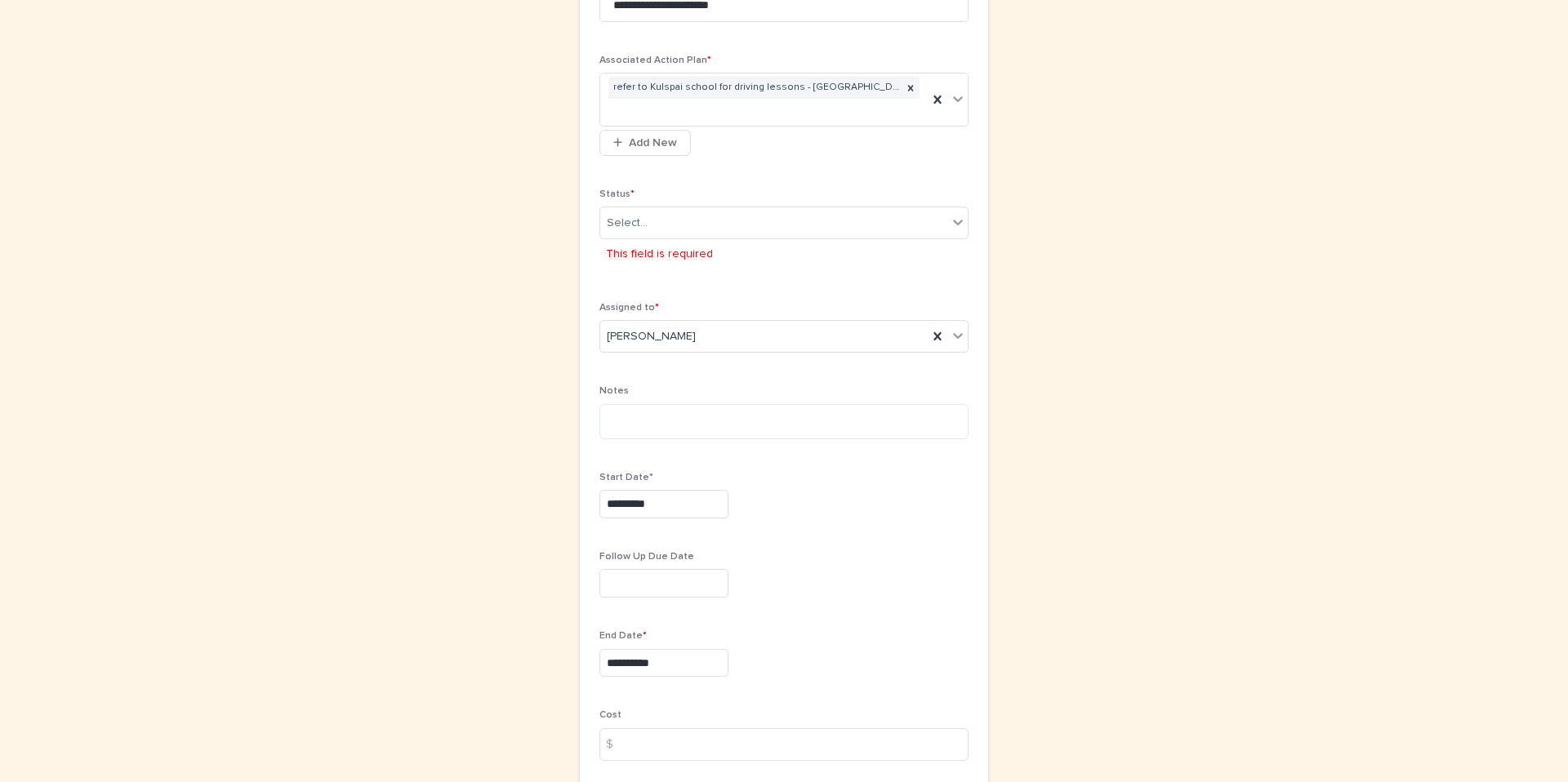
scroll to position [296, 0]
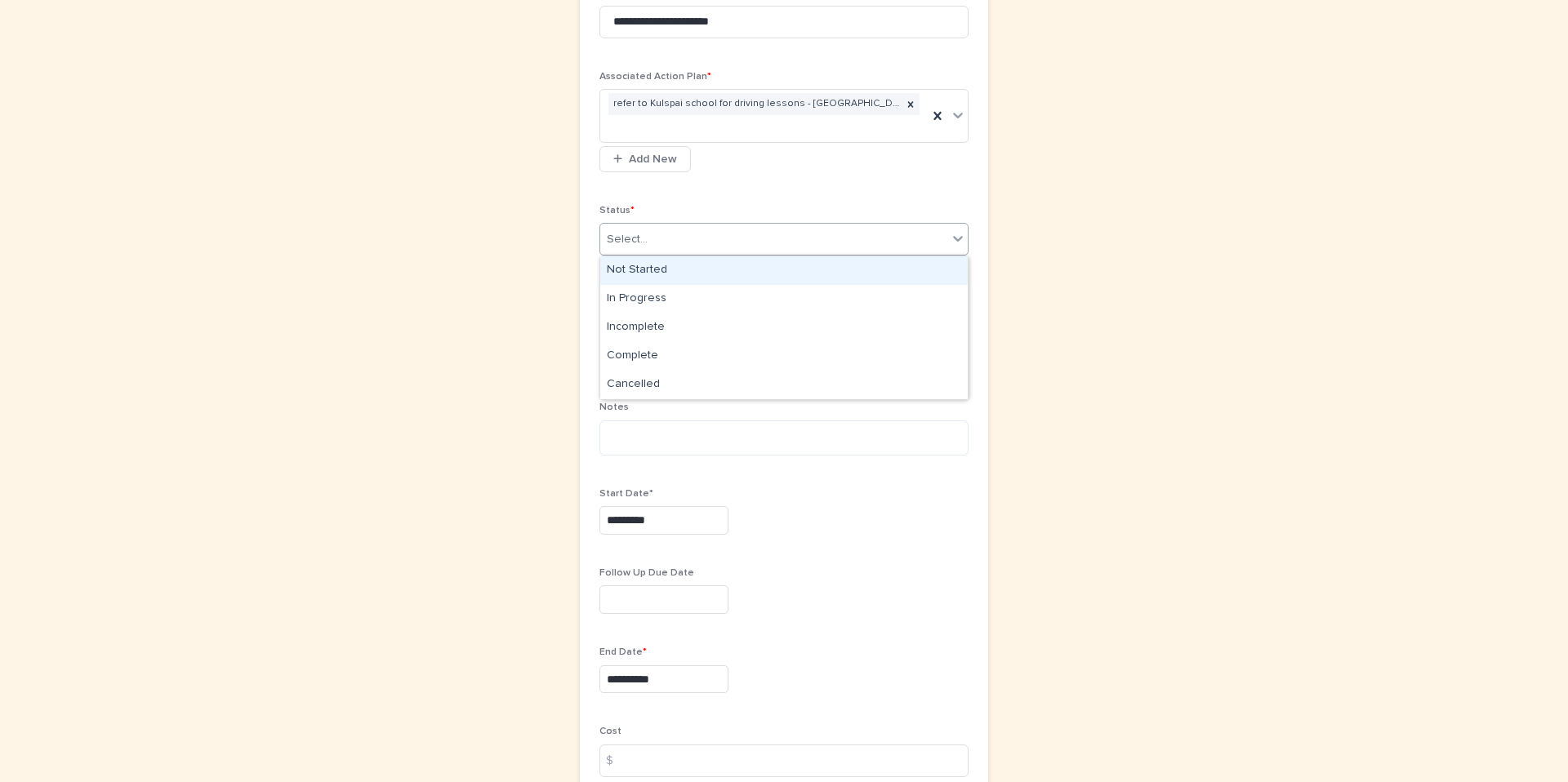
click at [756, 246] on div "Select..." at bounding box center [773, 240] width 347 height 27
click at [722, 296] on div "In Progress" at bounding box center [784, 299] width 368 height 28
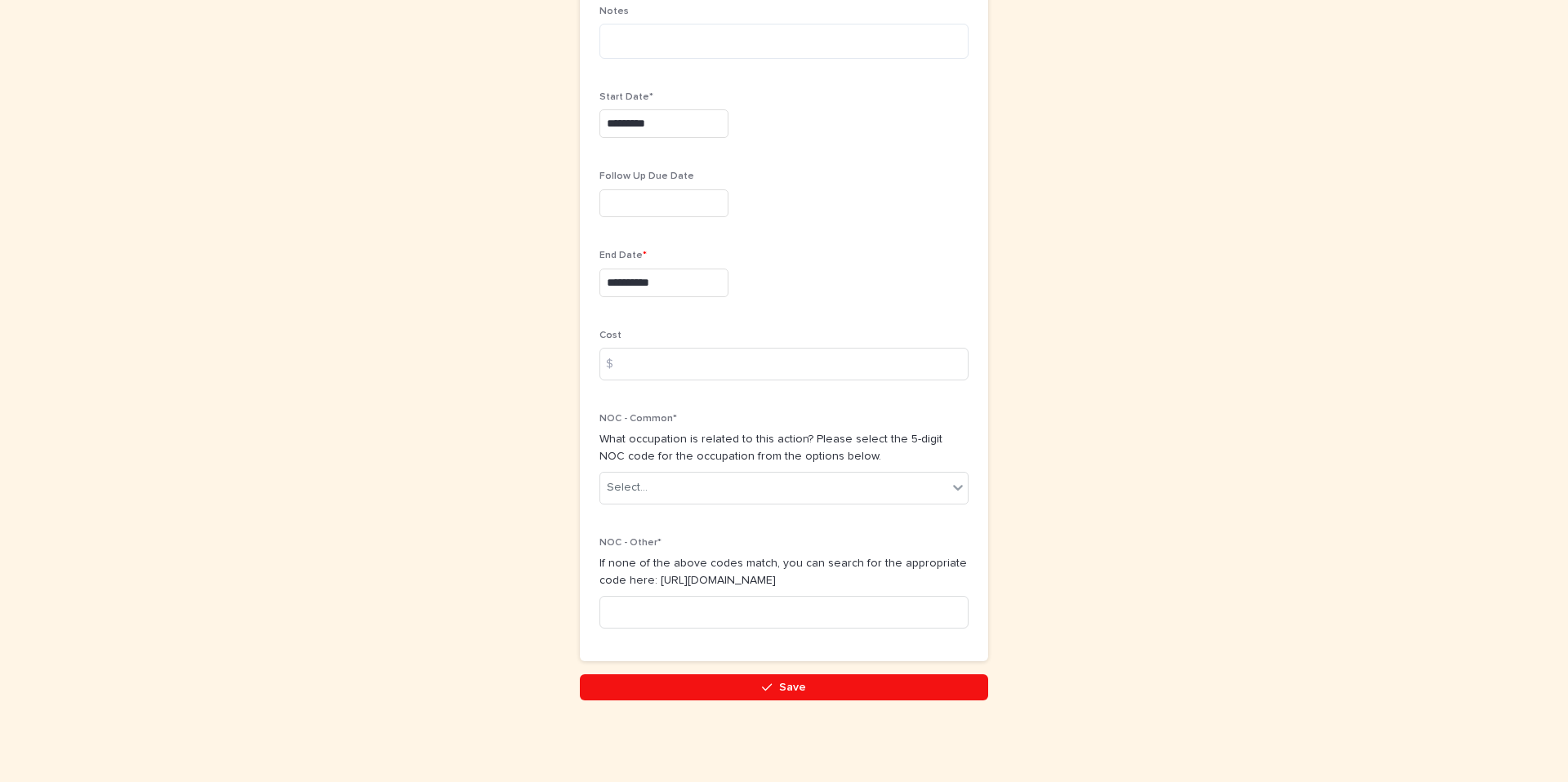
scroll to position [662, 0]
click at [687, 687] on button "Save" at bounding box center [784, 687] width 408 height 26
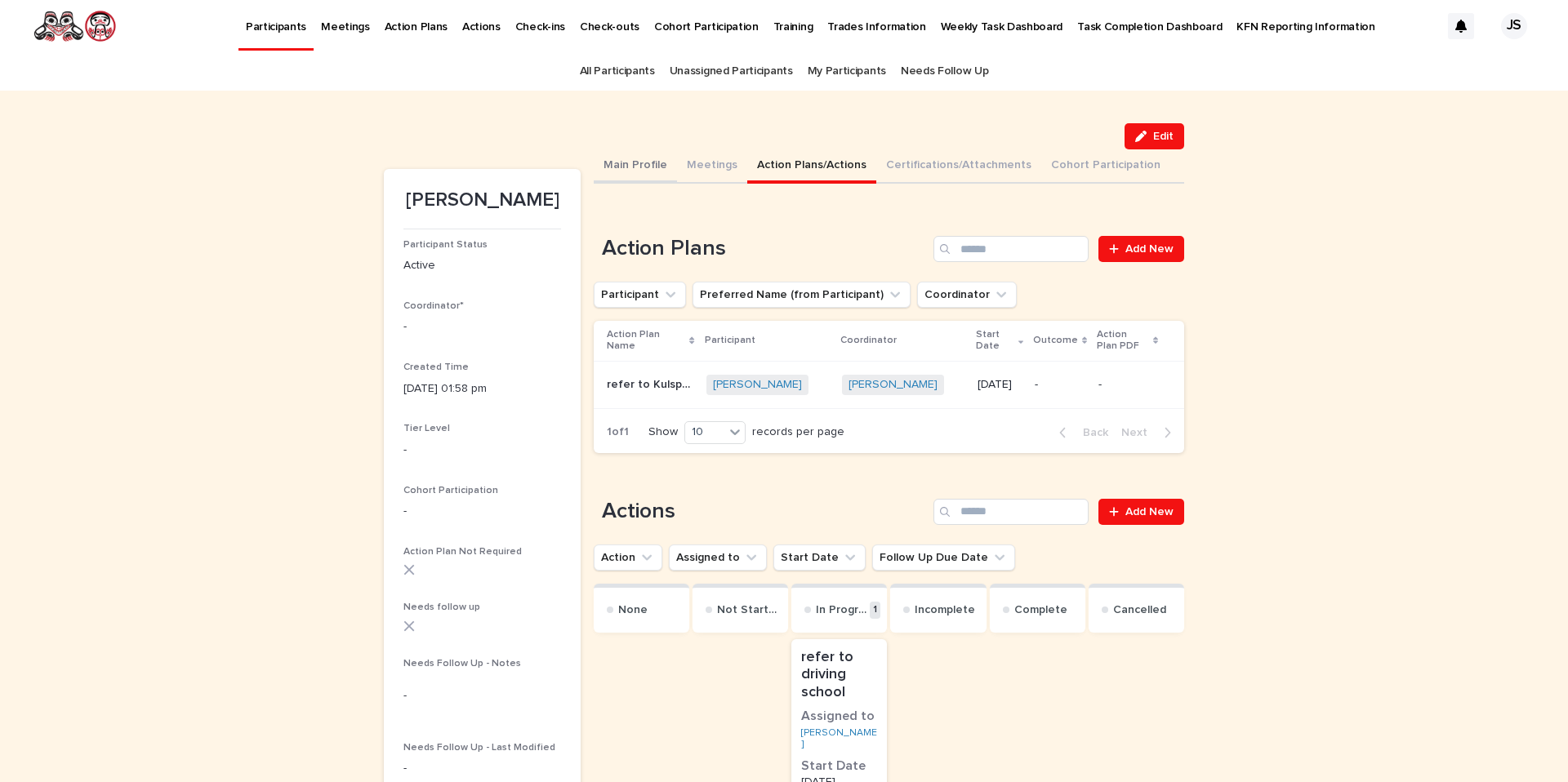
click at [623, 171] on button "Main Profile" at bounding box center [636, 166] width 83 height 35
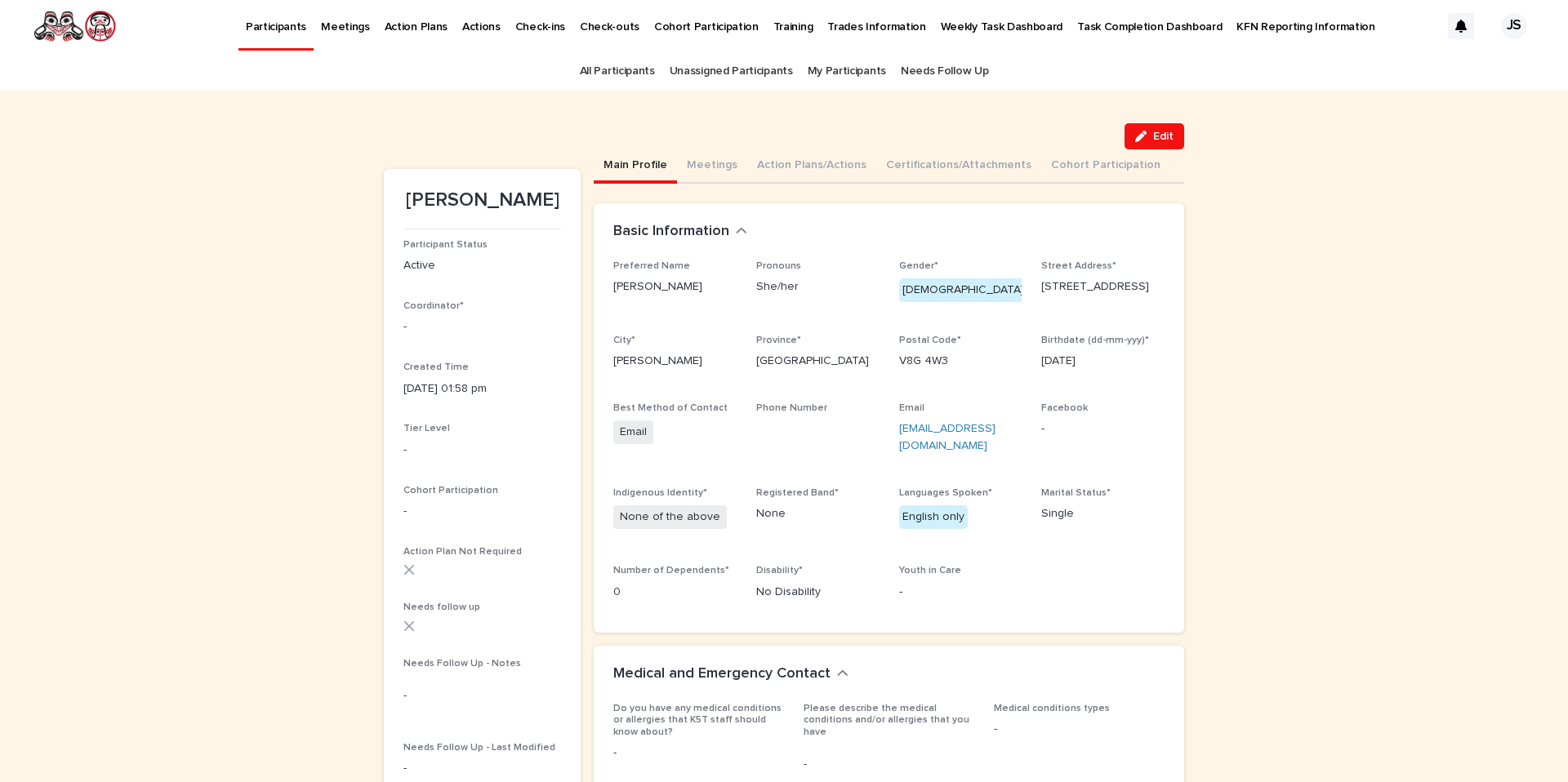
click at [616, 161] on button "Main Profile" at bounding box center [636, 166] width 83 height 35
drag, startPoint x: 914, startPoint y: 446, endPoint x: 890, endPoint y: 434, distance: 26.8
click at [889, 432] on div "Preferred Name Brittany Pronouns She/her Gender* Female Street Address* 3882 Mo…" at bounding box center [889, 437] width 551 height 353
click at [932, 432] on link "get_featherized@yahoo.ca" at bounding box center [947, 437] width 97 height 28
click at [935, 447] on p "get_featherized@yahoo.ca" at bounding box center [961, 438] width 123 height 35
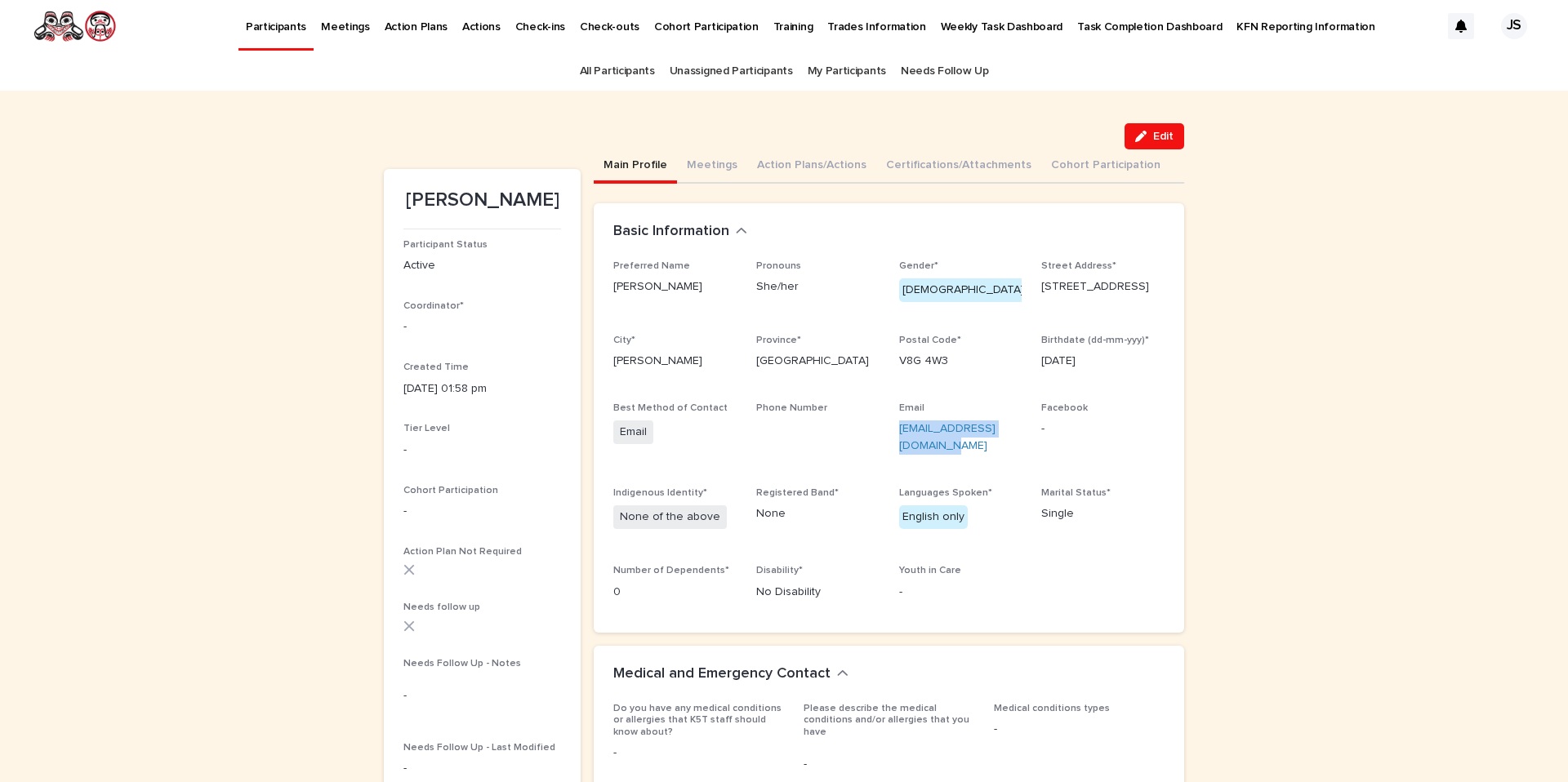
drag, startPoint x: 919, startPoint y: 439, endPoint x: 891, endPoint y: 436, distance: 28.2
click at [891, 436] on div "Preferred Name Brittany Pronouns She/her Gender* Female Street Address* 3882 Mo…" at bounding box center [889, 437] width 551 height 353
copy link "get_featherized@yahoo.ca"
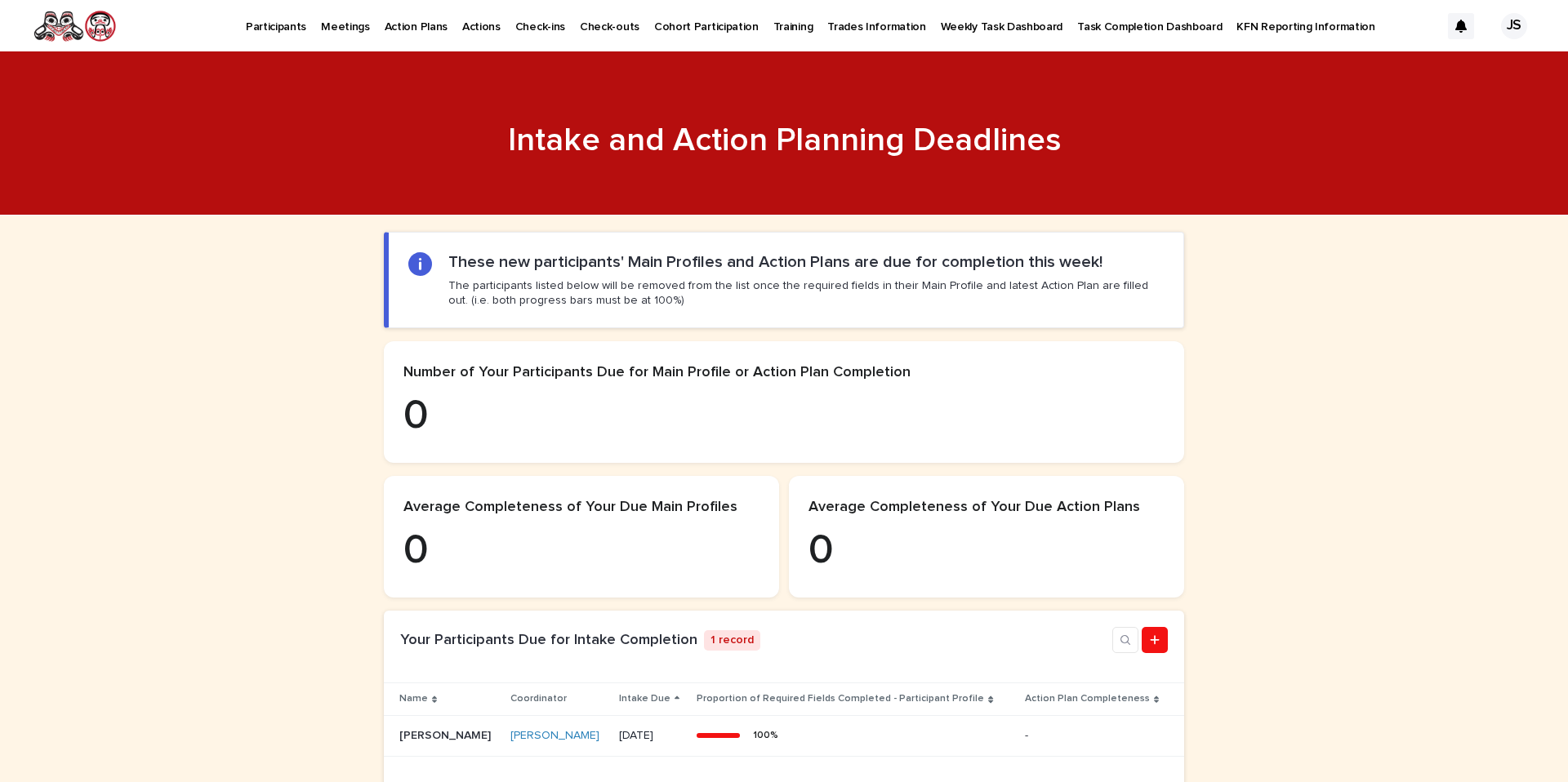
click at [275, 27] on p "Participants" at bounding box center [276, 17] width 60 height 35
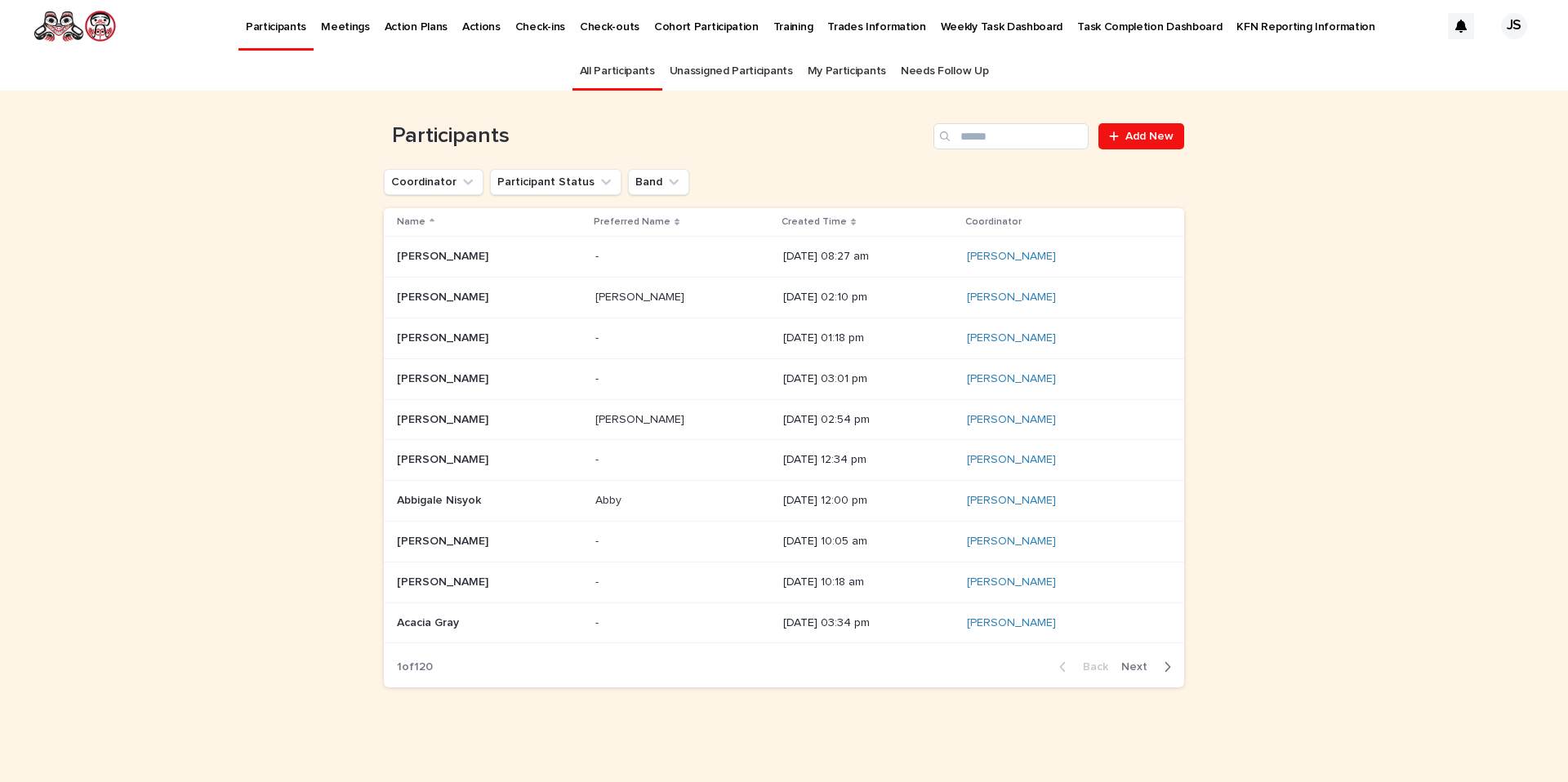
click at [459, 254] on p "Aaliyah Verina" at bounding box center [444, 255] width 95 height 17
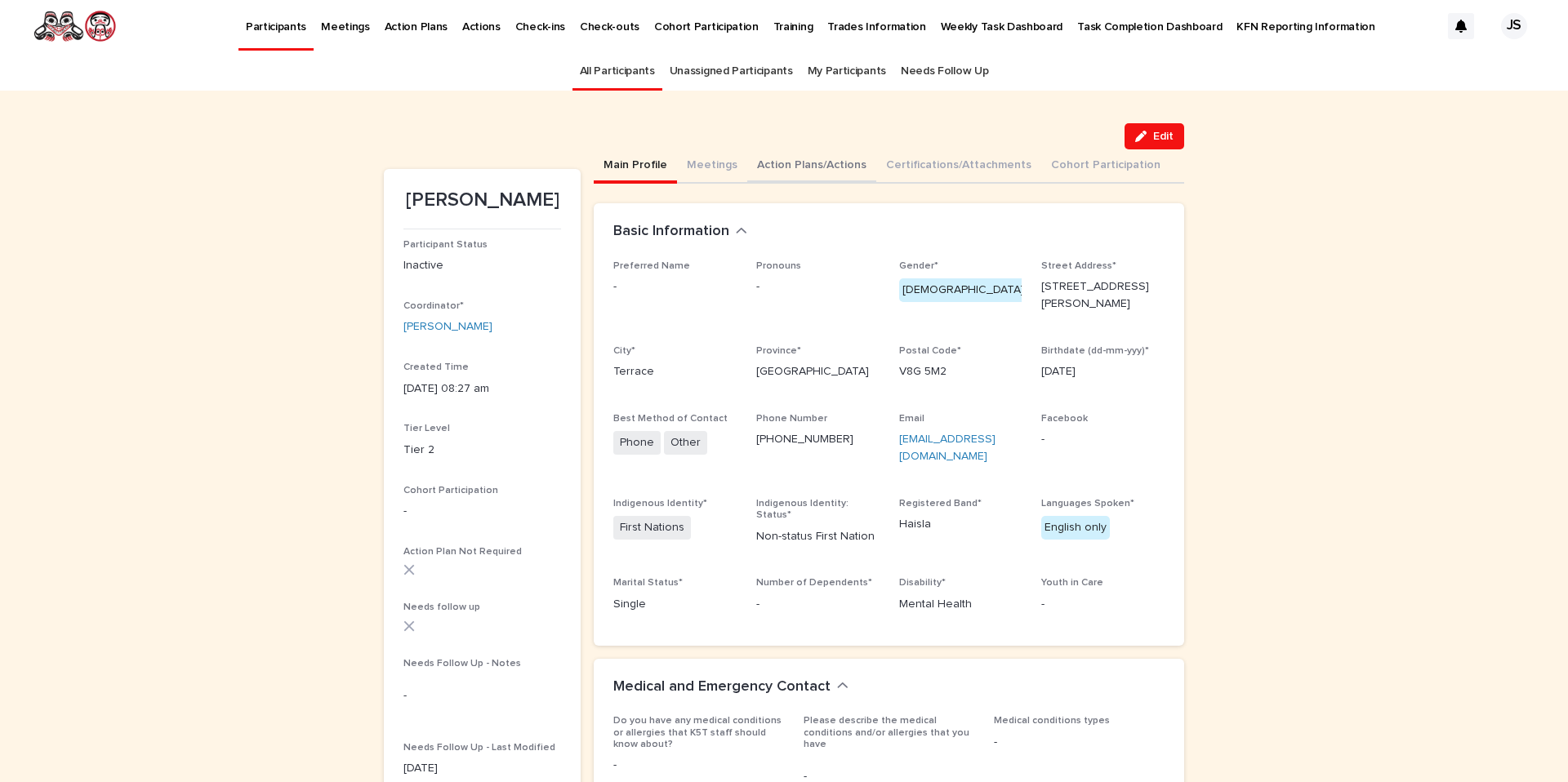
click at [831, 168] on button "Action Plans/Actions" at bounding box center [812, 166] width 129 height 35
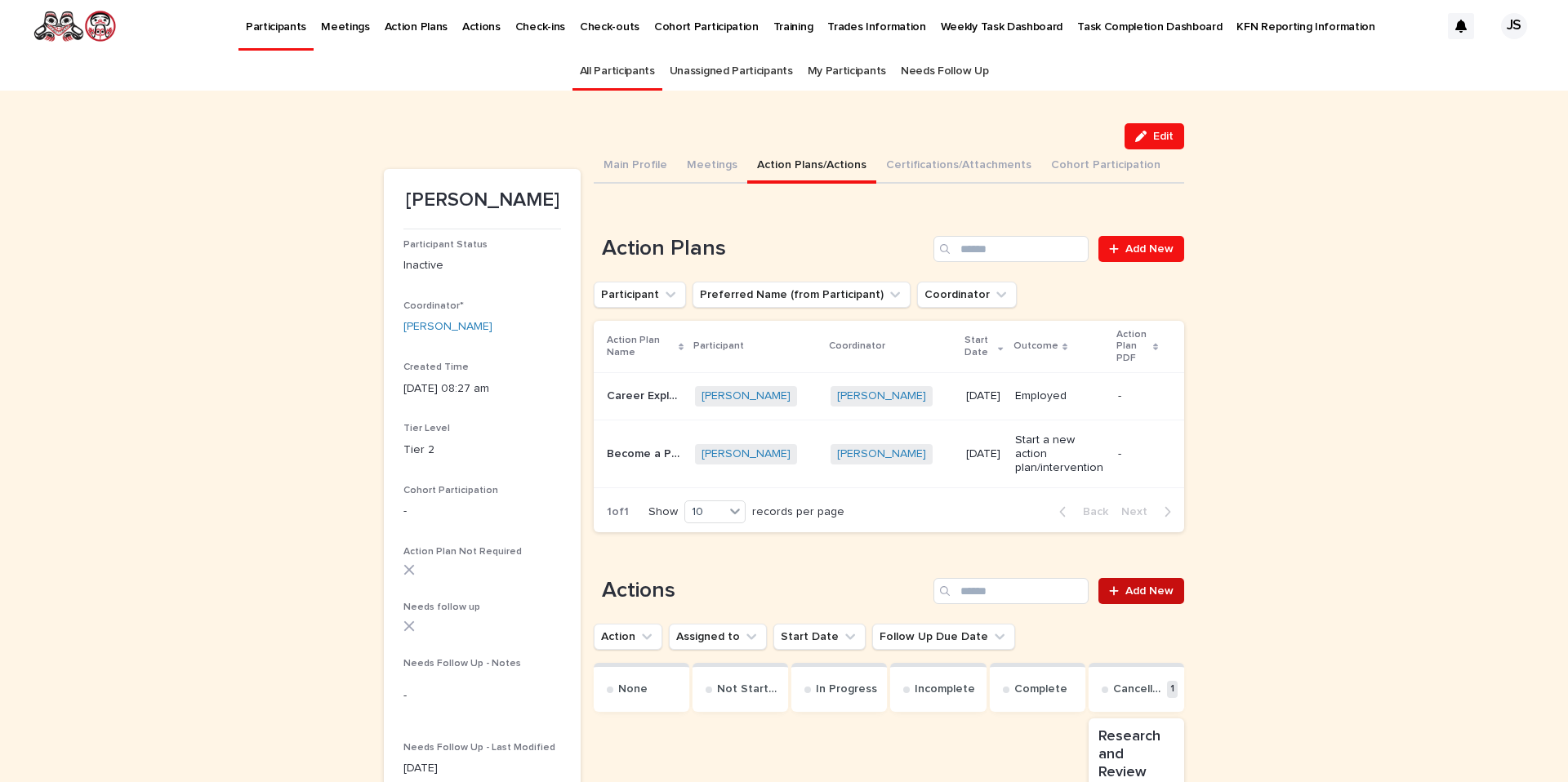
click at [1156, 586] on span "Add New" at bounding box center [1149, 591] width 48 height 12
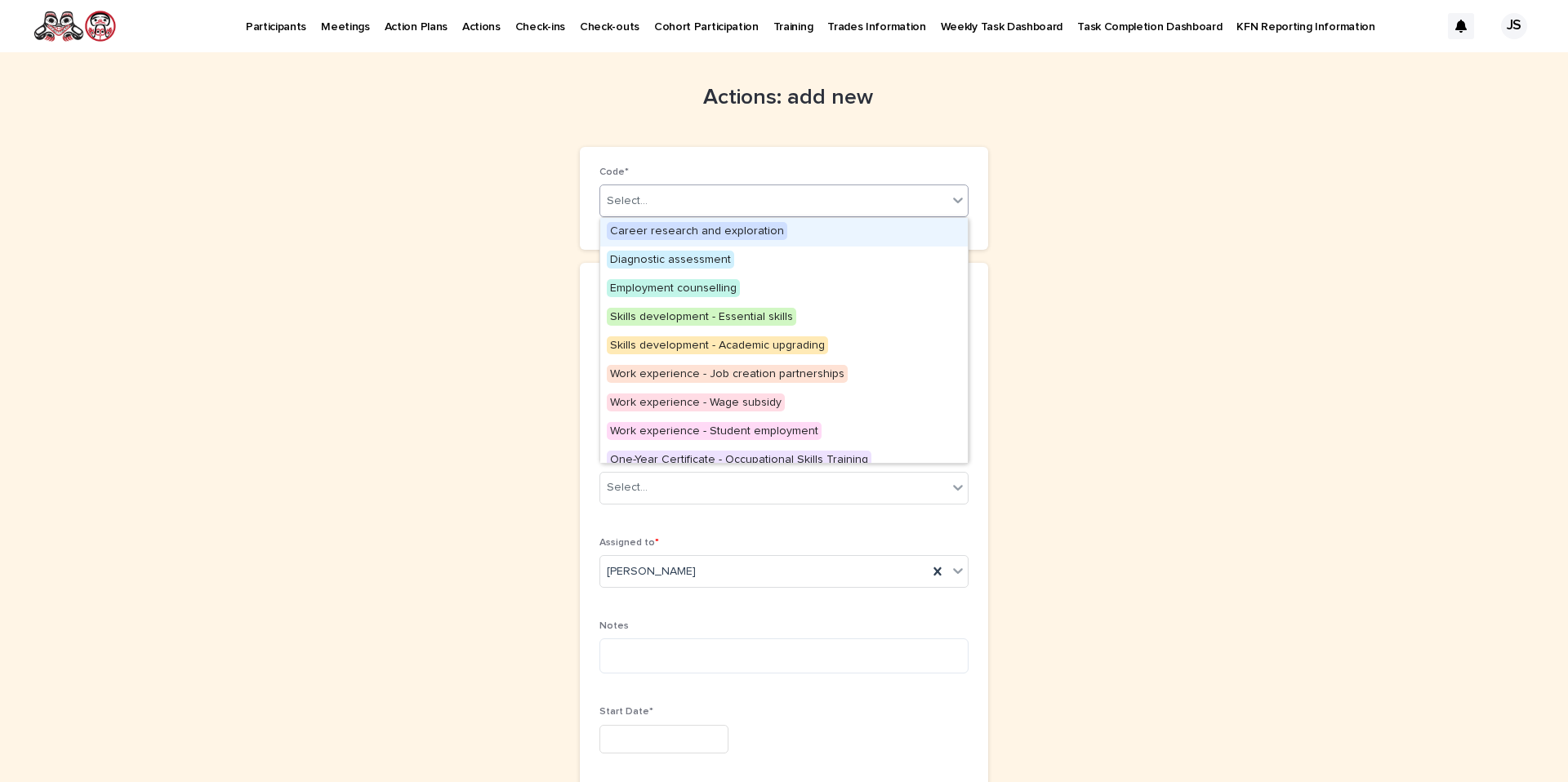
click at [765, 195] on div "Select..." at bounding box center [773, 201] width 347 height 27
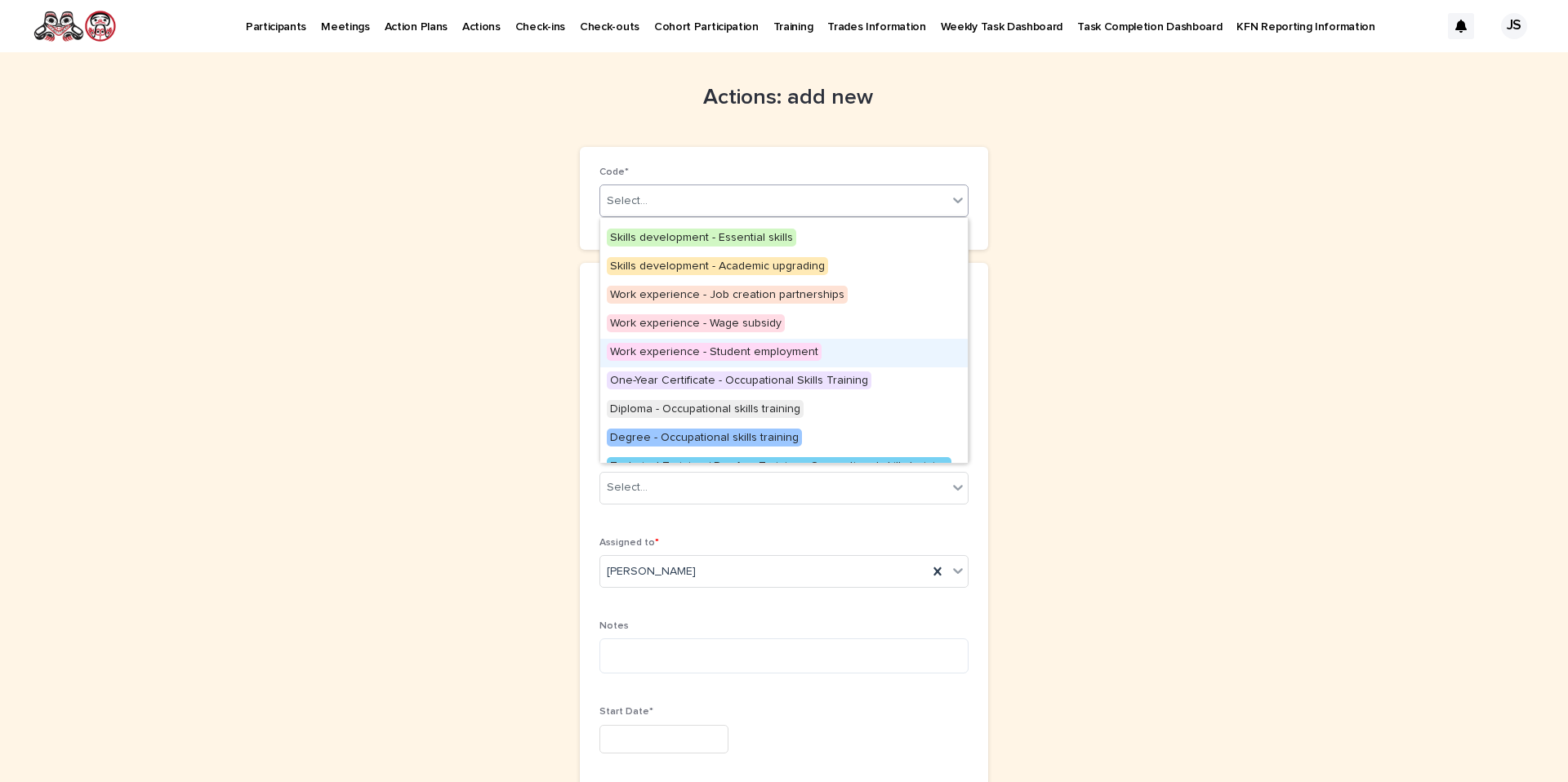
scroll to position [83, 0]
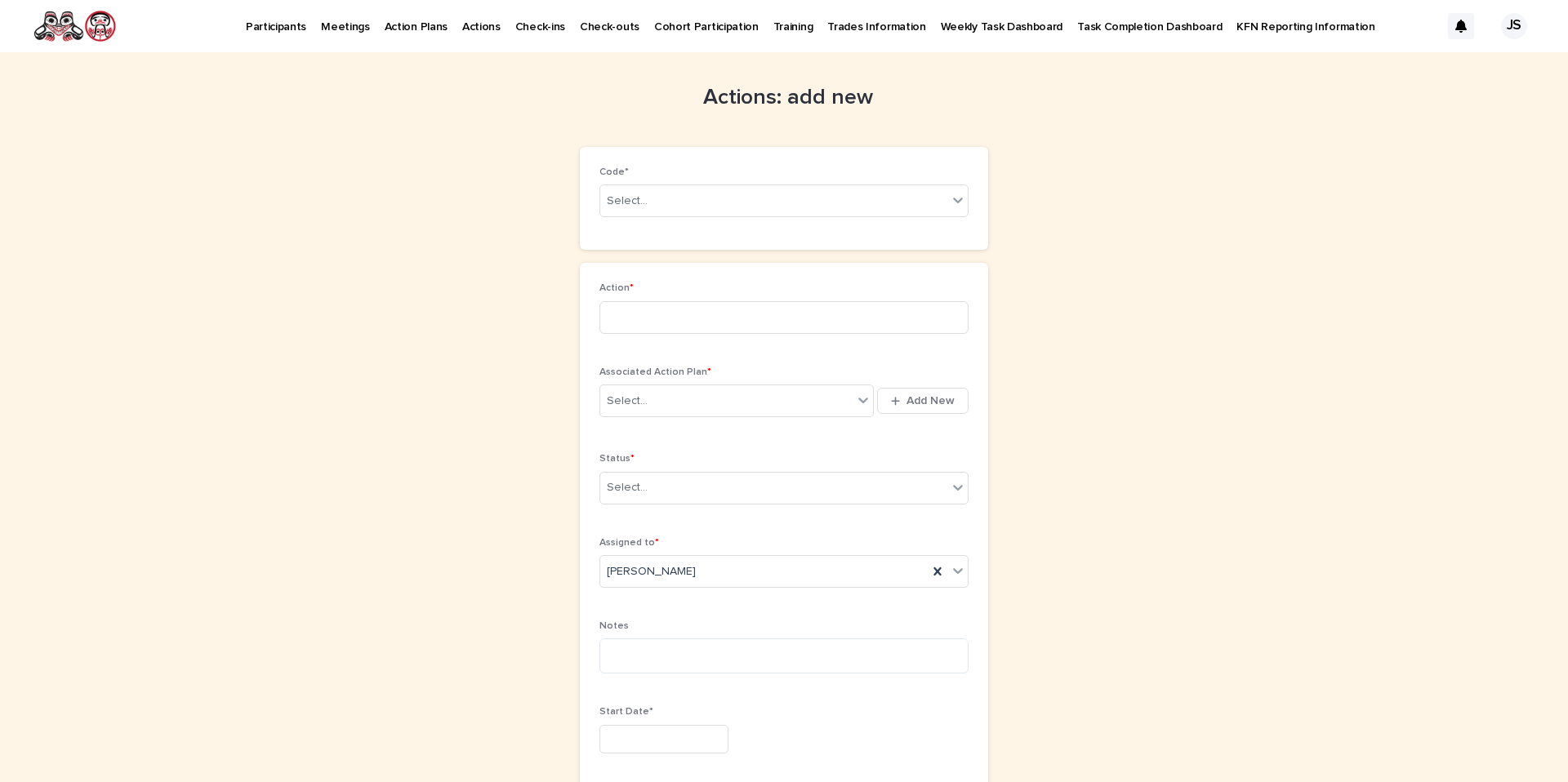
click at [499, 107] on div "Actions: add new Loading... Saving… Loading... Saving… Loading... Saving… Code*…" at bounding box center [783, 683] width 800 height 1263
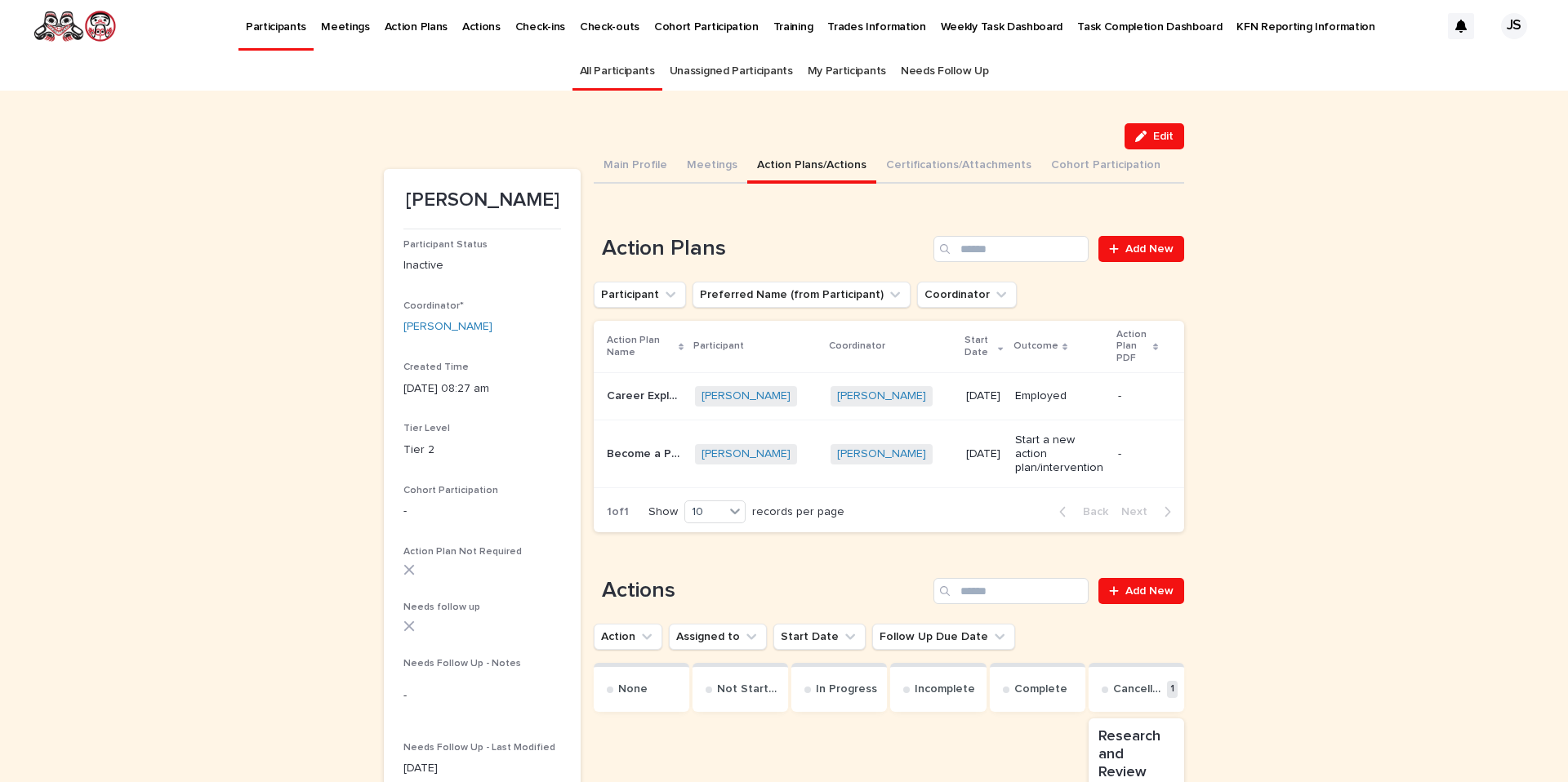
scroll to position [52, 0]
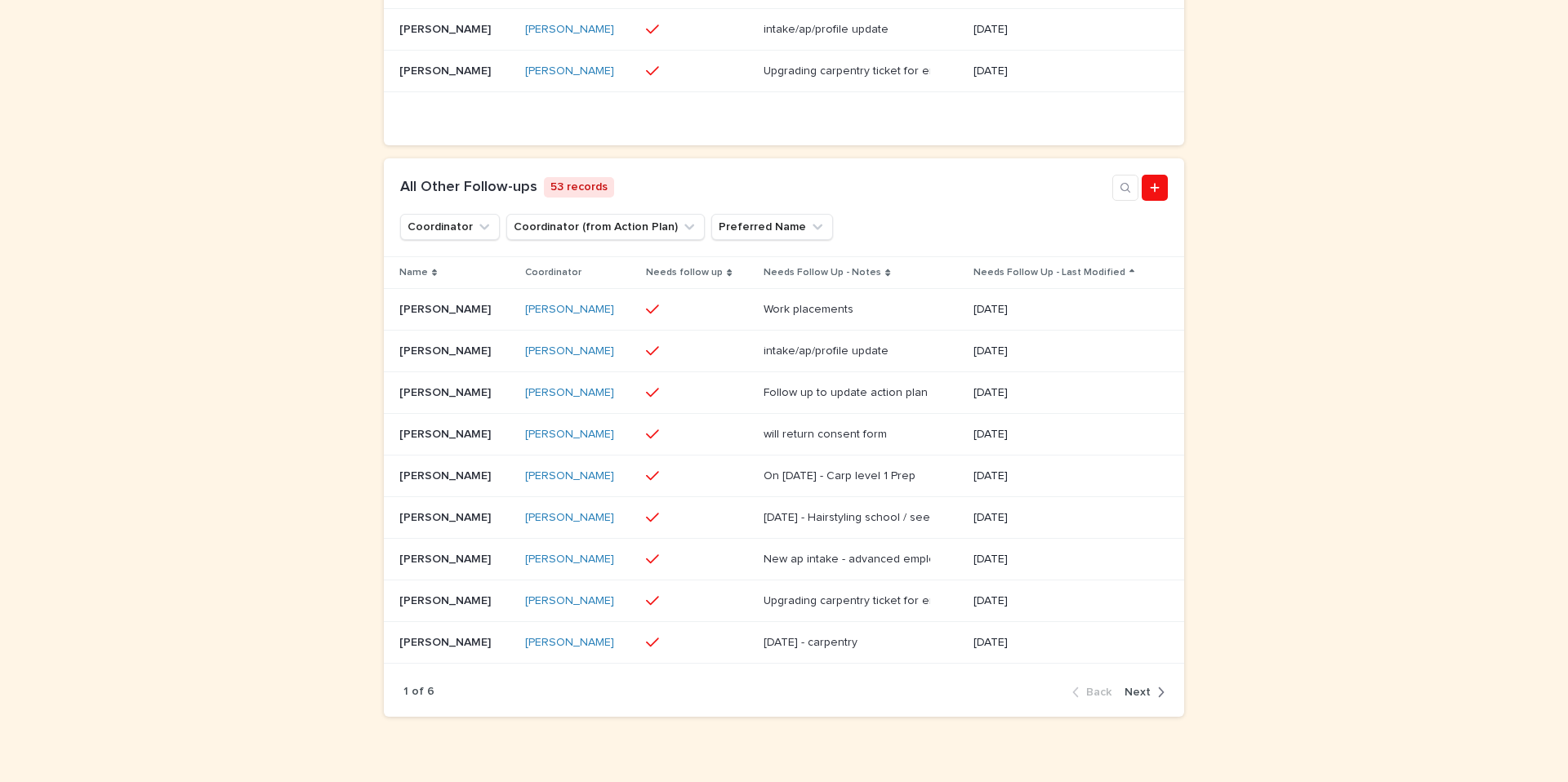
scroll to position [708, 0]
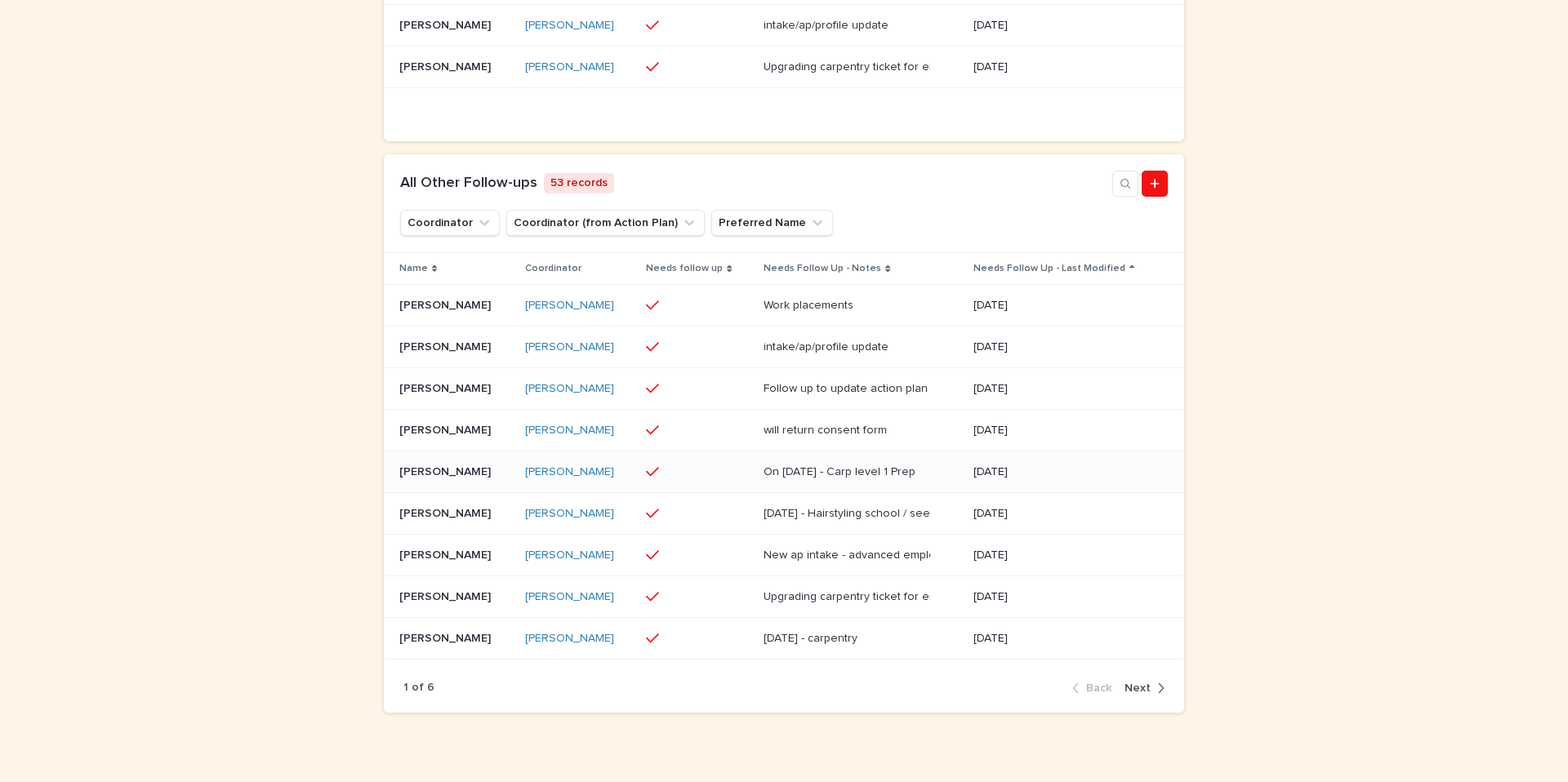
click at [421, 479] on p "[PERSON_NAME]" at bounding box center [447, 470] width 95 height 17
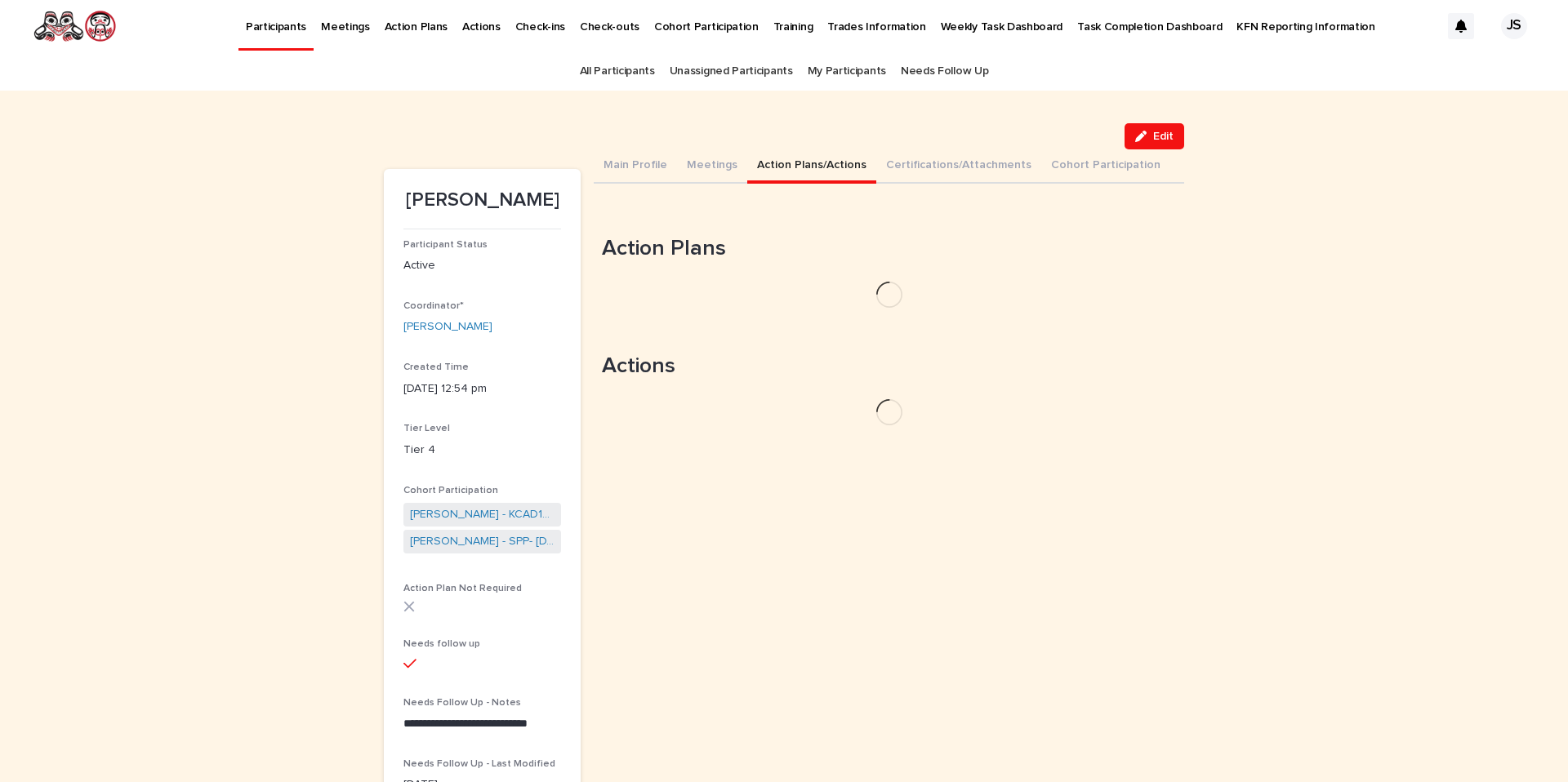
click at [804, 157] on button "Action Plans/Actions" at bounding box center [812, 166] width 129 height 35
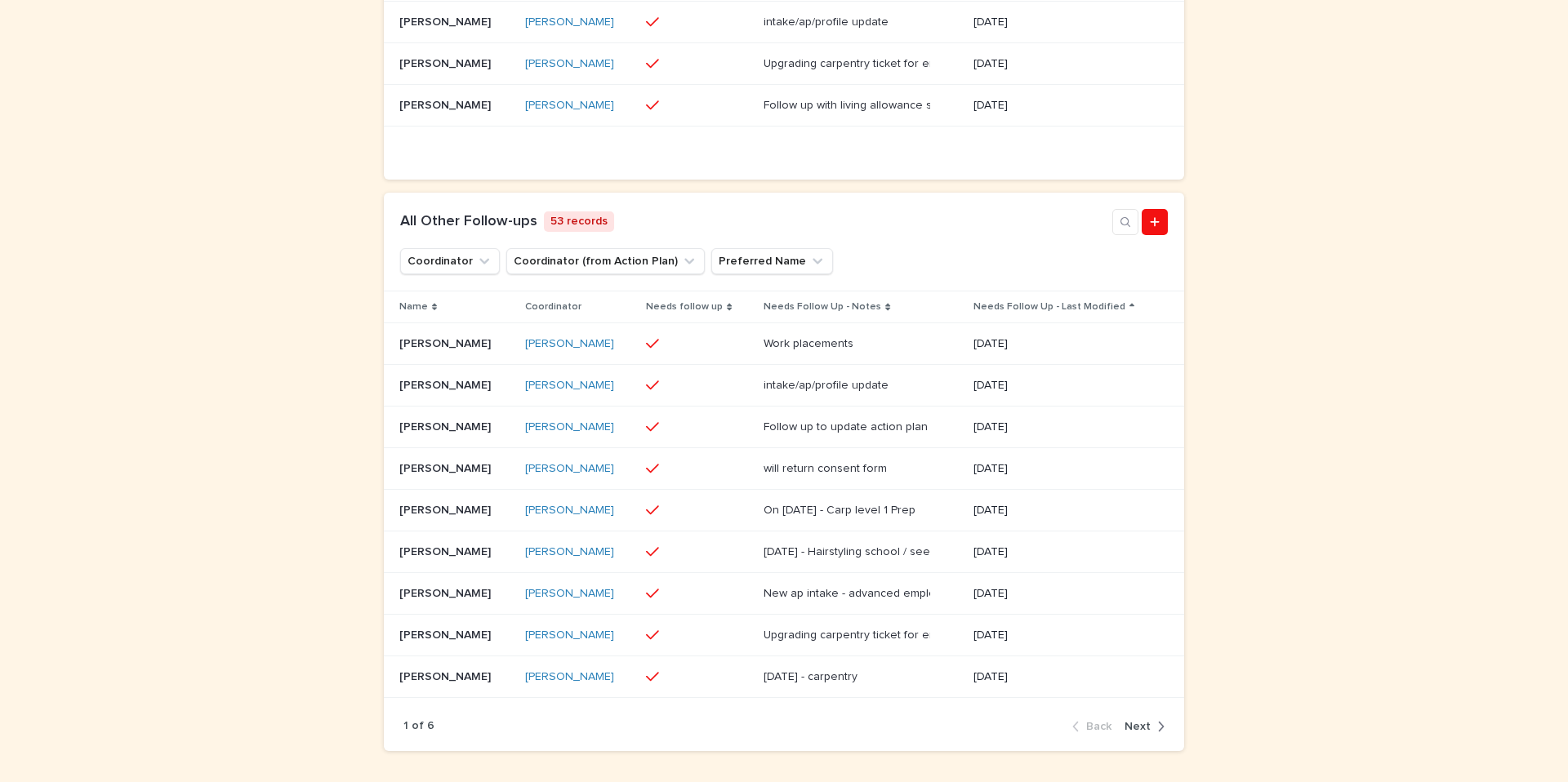
scroll to position [790, 0]
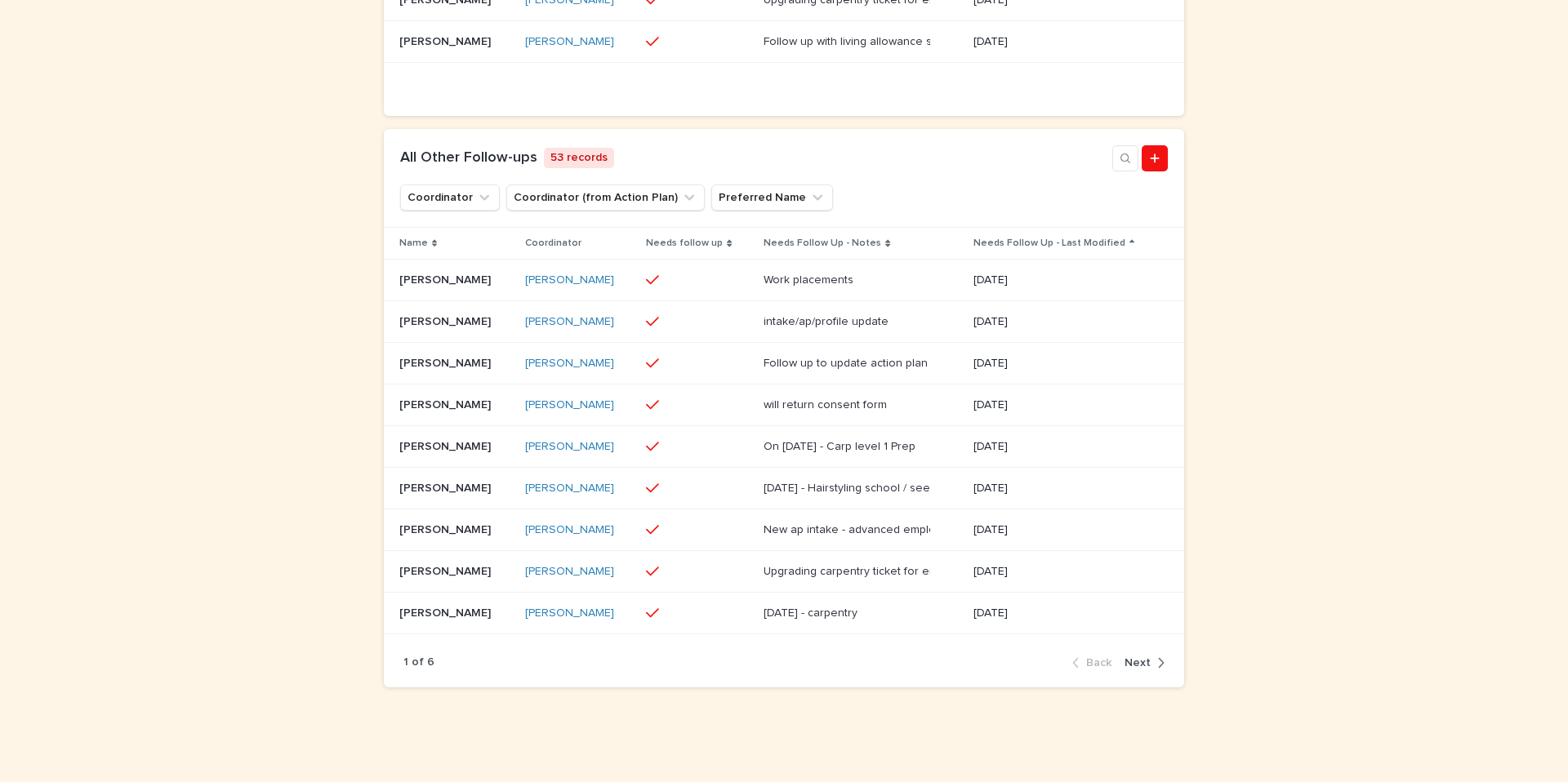
click at [1144, 657] on span "Next" at bounding box center [1137, 662] width 26 height 12
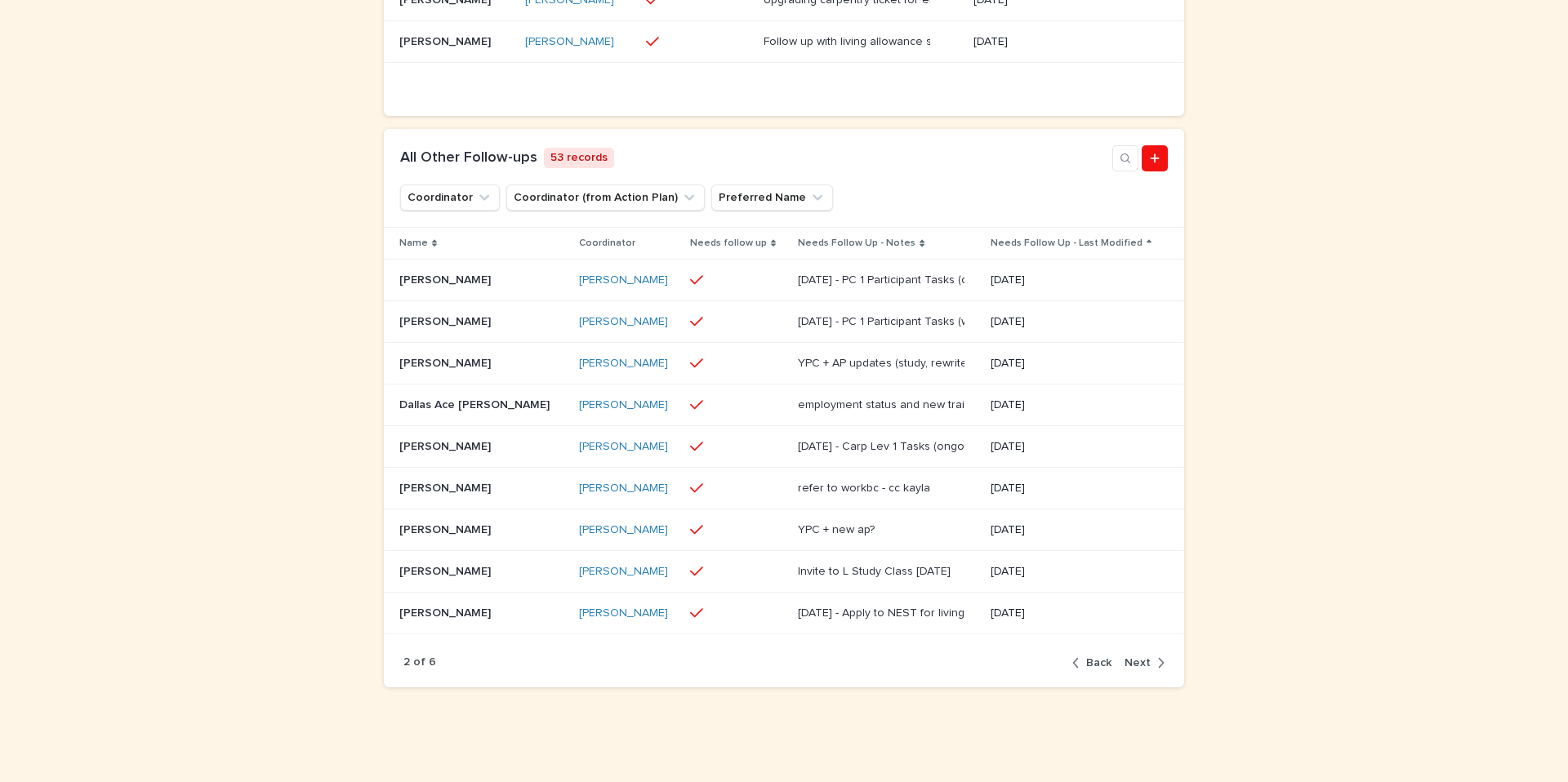
click at [1134, 664] on span "Next" at bounding box center [1137, 662] width 26 height 12
click at [444, 377] on td "[PERSON_NAME] [PERSON_NAME]" at bounding box center [483, 363] width 199 height 42
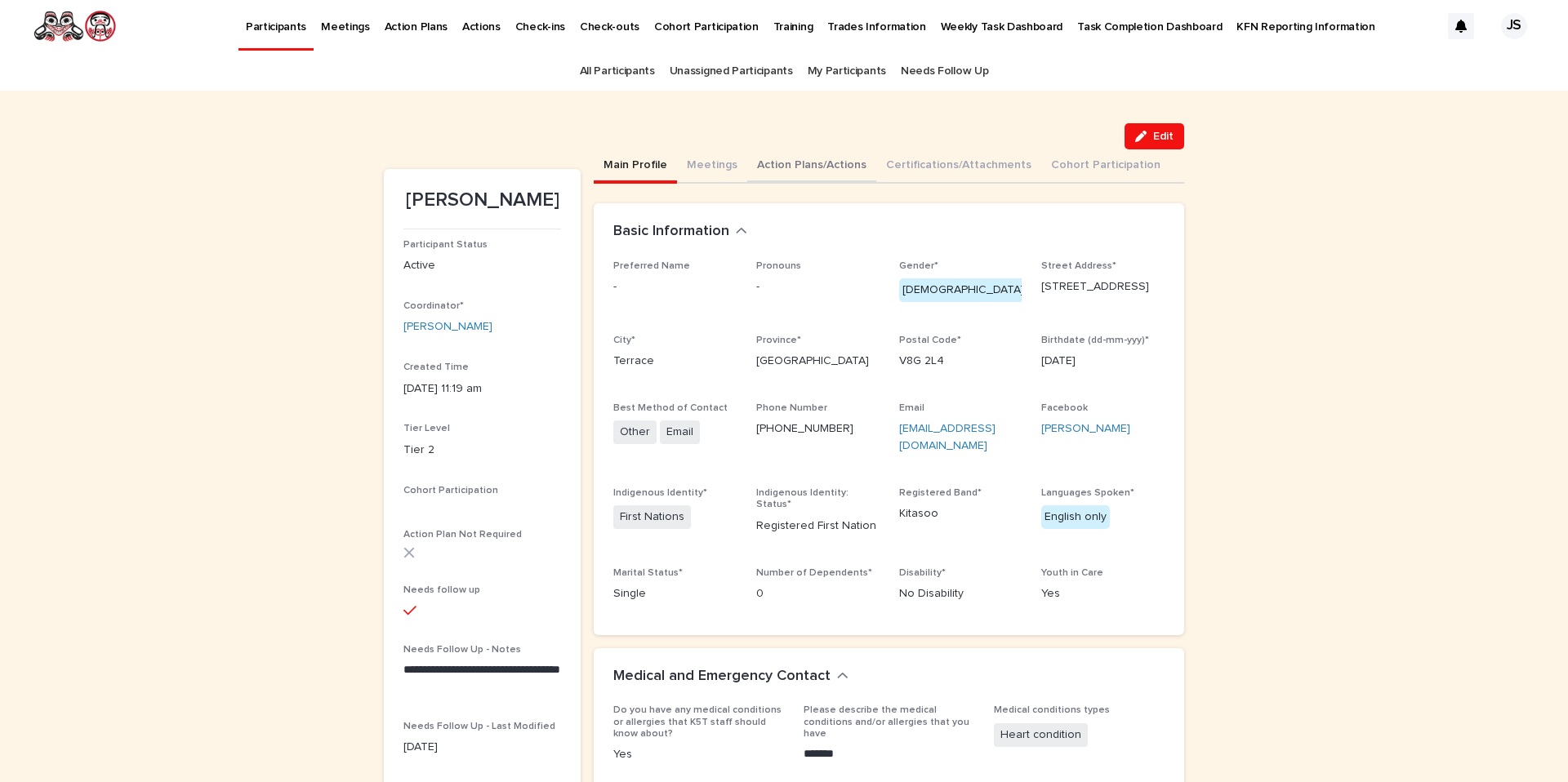
click at [765, 162] on button "Action Plans/Actions" at bounding box center [812, 166] width 129 height 35
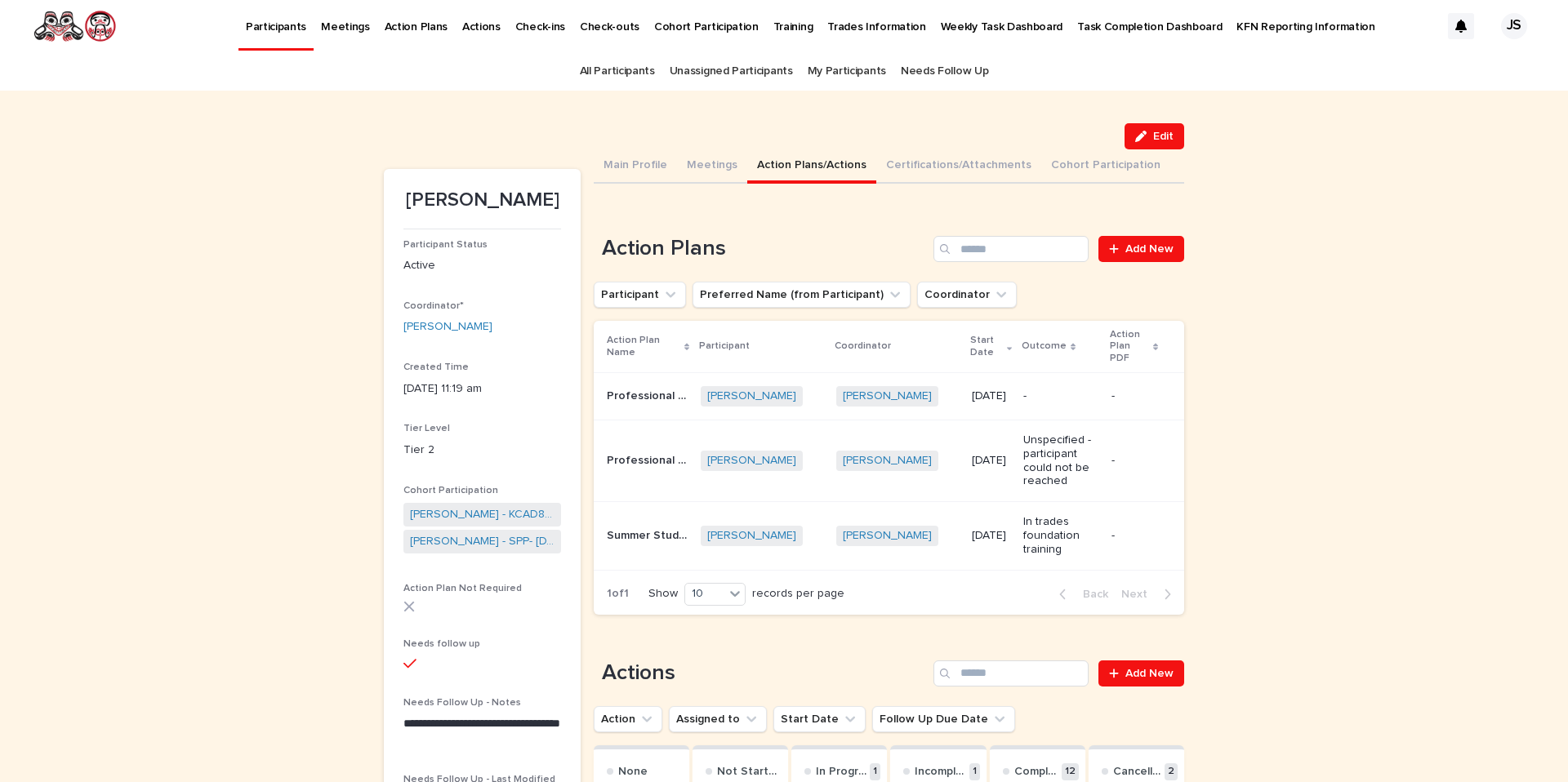
click at [646, 383] on div "Professional Cook Program - Nisga'a Pilot Program Professional Cook Program - N…" at bounding box center [646, 396] width 81 height 27
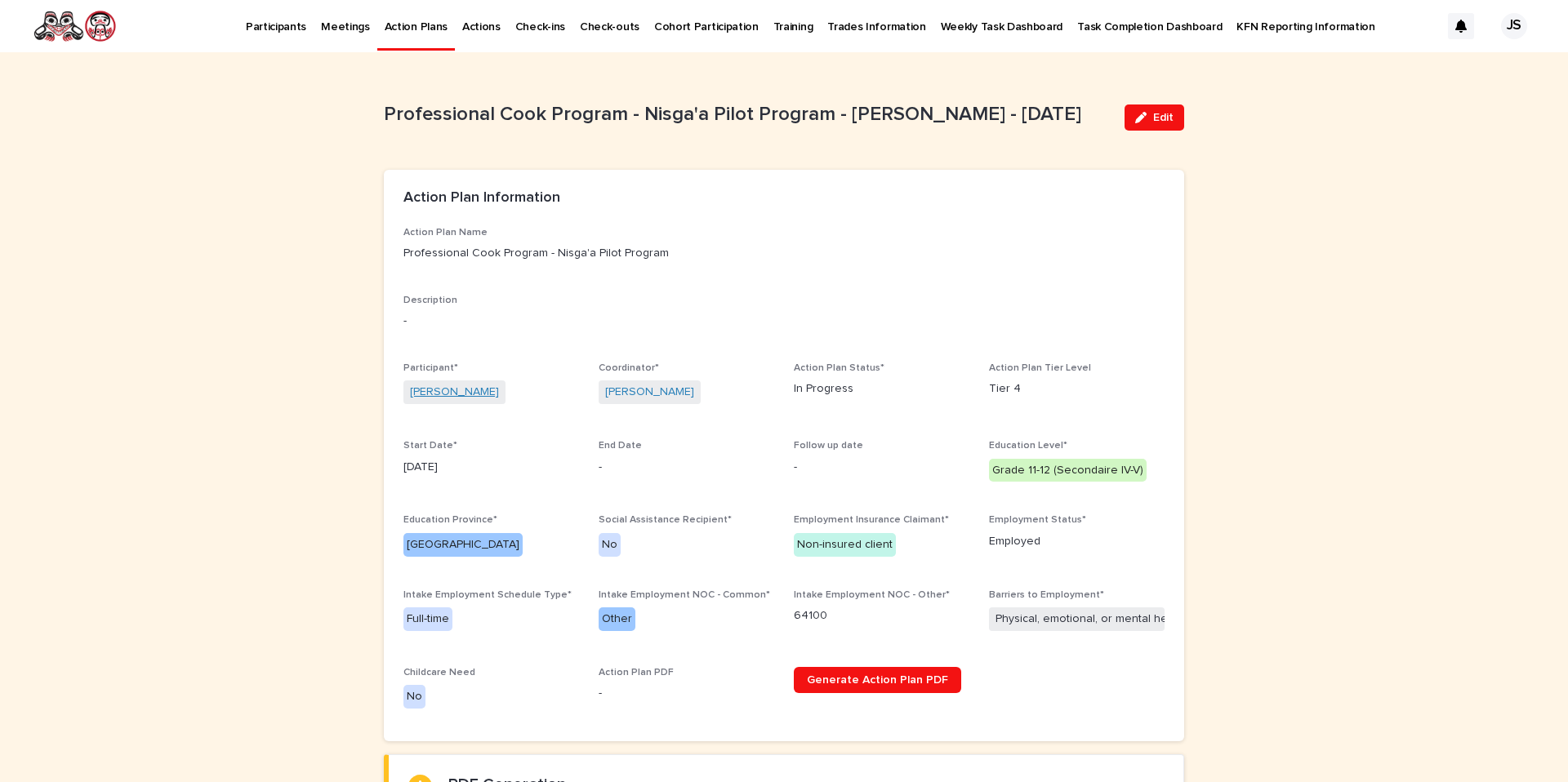
click at [458, 391] on link "[PERSON_NAME]" at bounding box center [455, 391] width 89 height 17
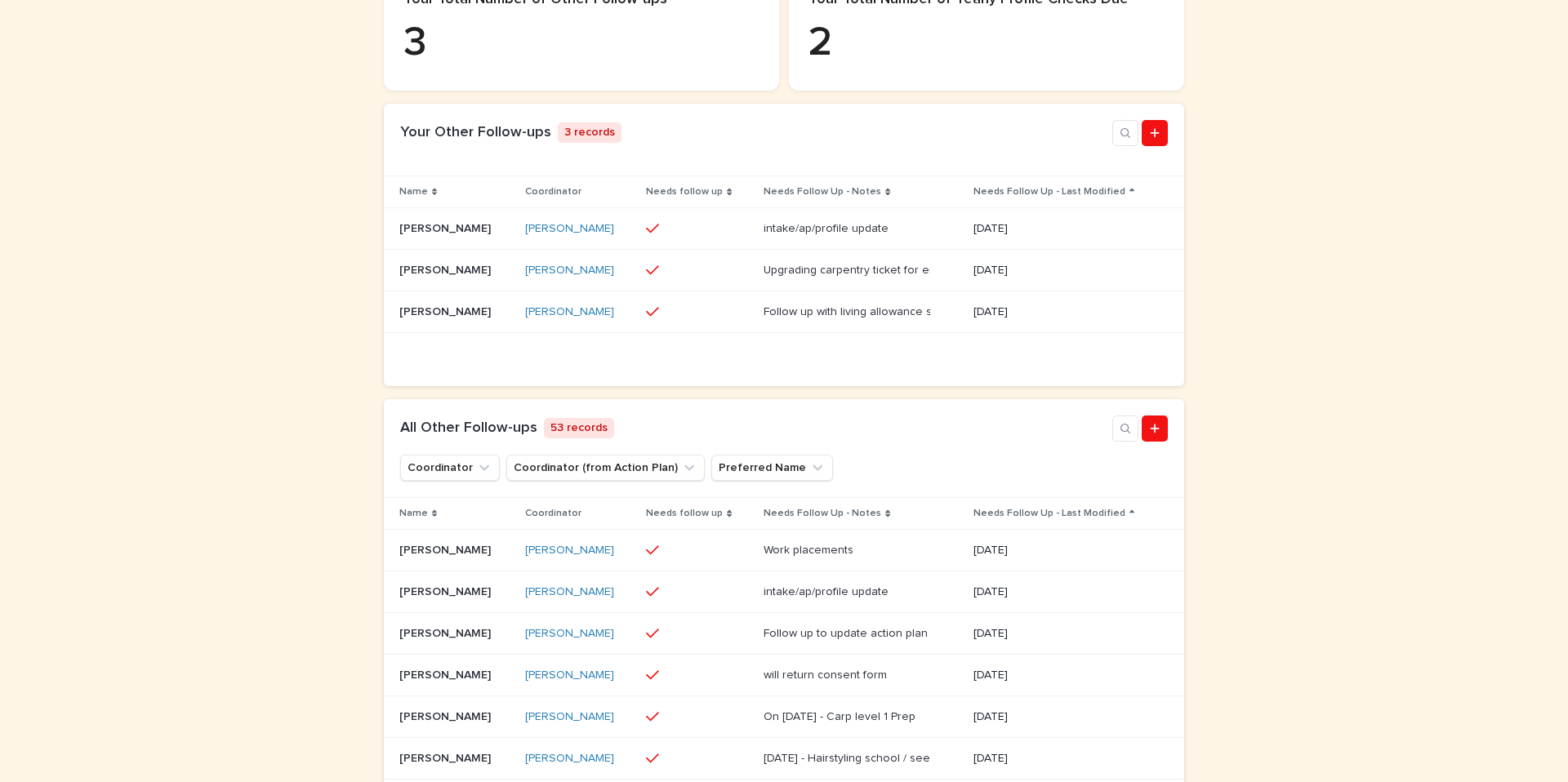
scroll to position [790, 0]
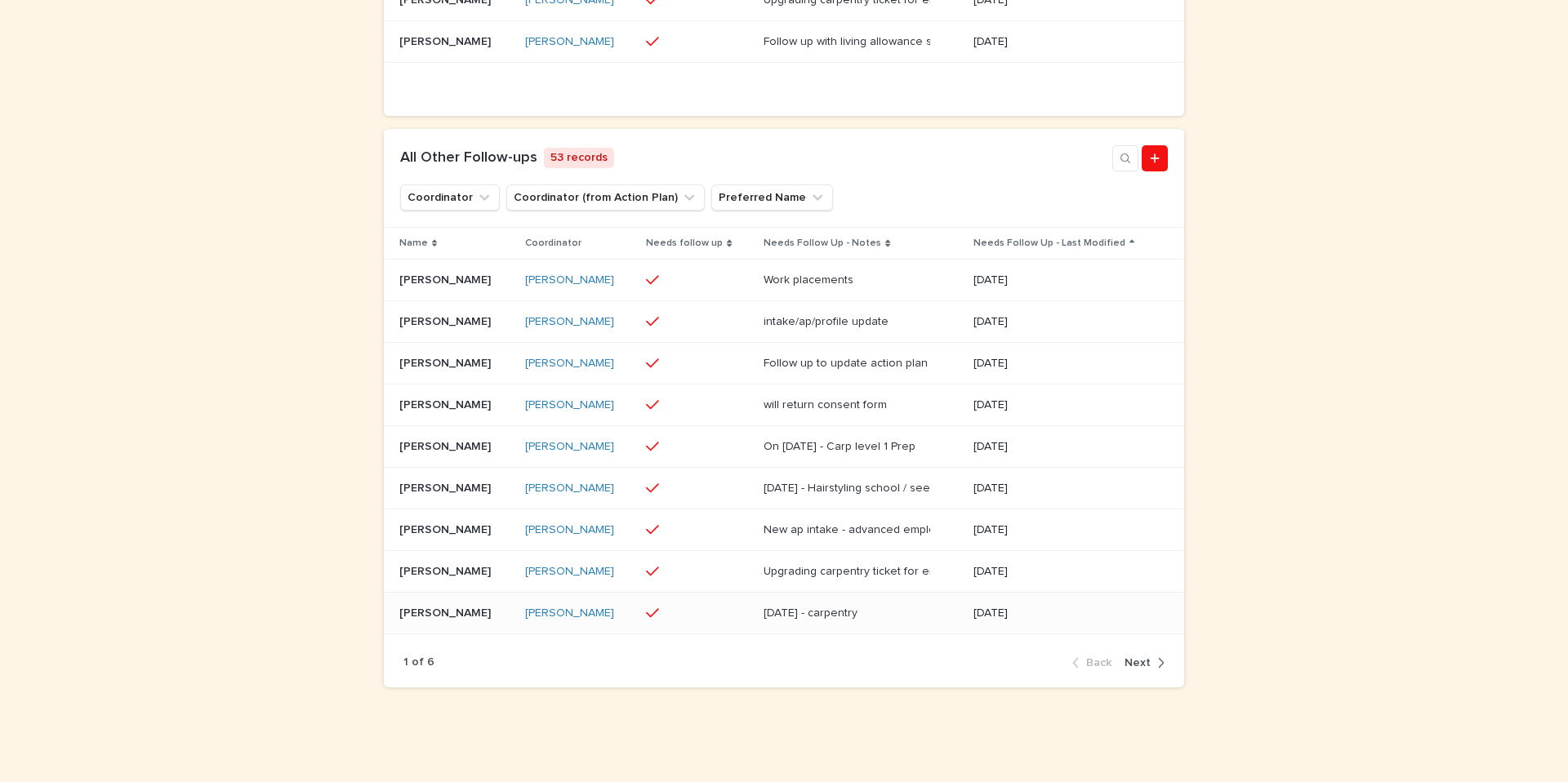
click at [438, 620] on div "Ava McMillan Ava McMillan" at bounding box center [455, 613] width 113 height 27
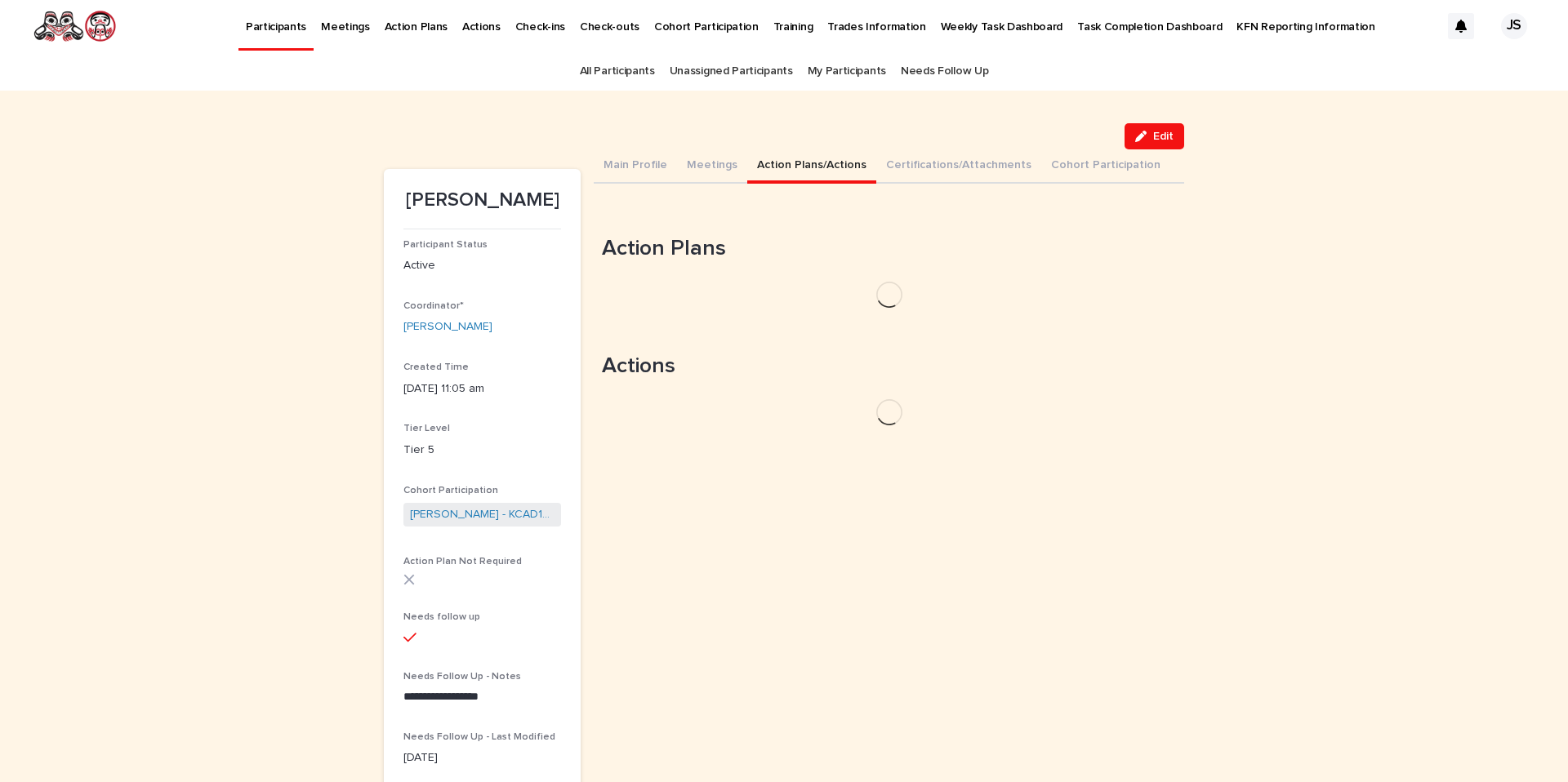
click at [801, 174] on button "Action Plans/Actions" at bounding box center [812, 166] width 129 height 35
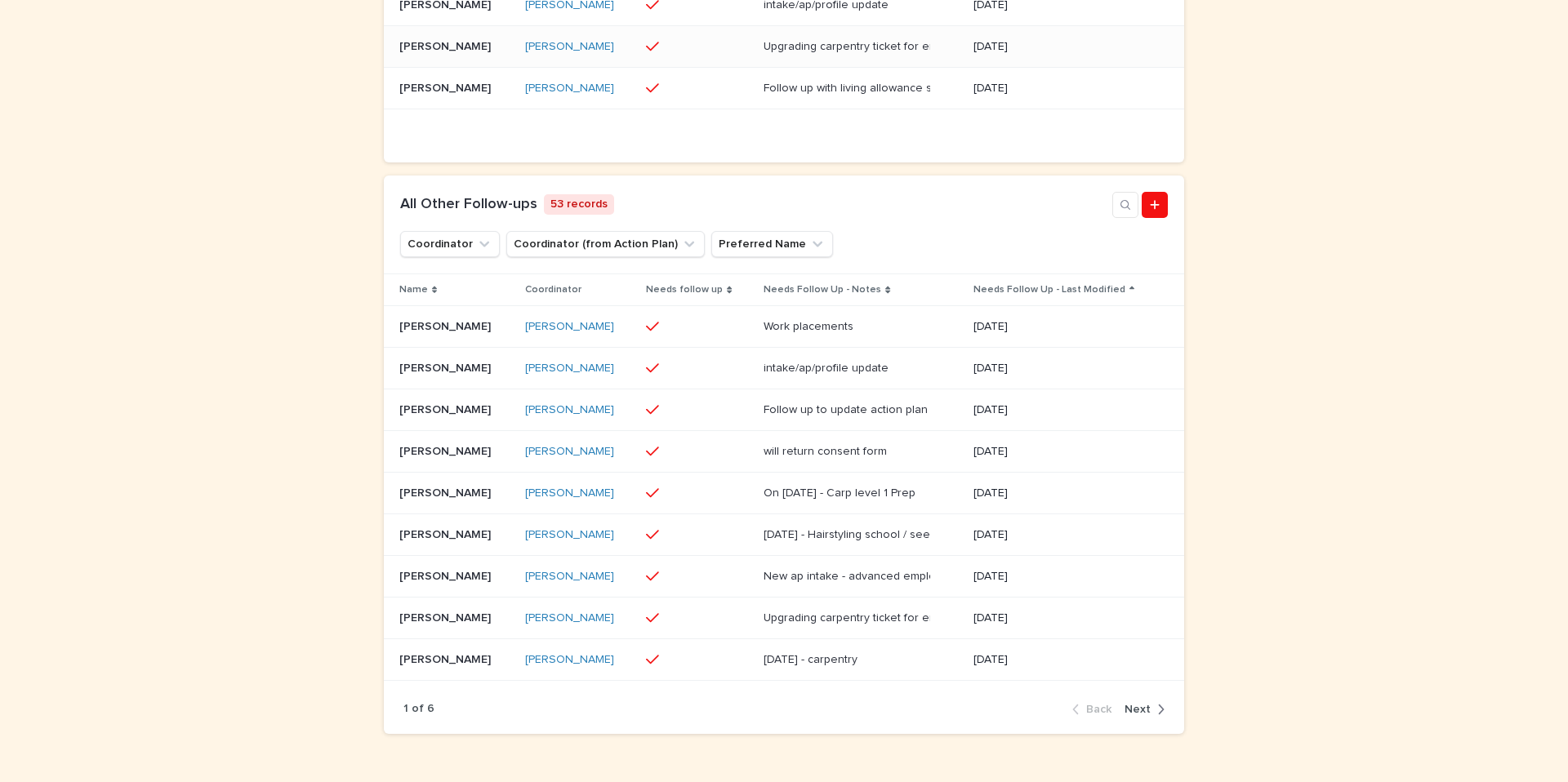
scroll to position [773, 0]
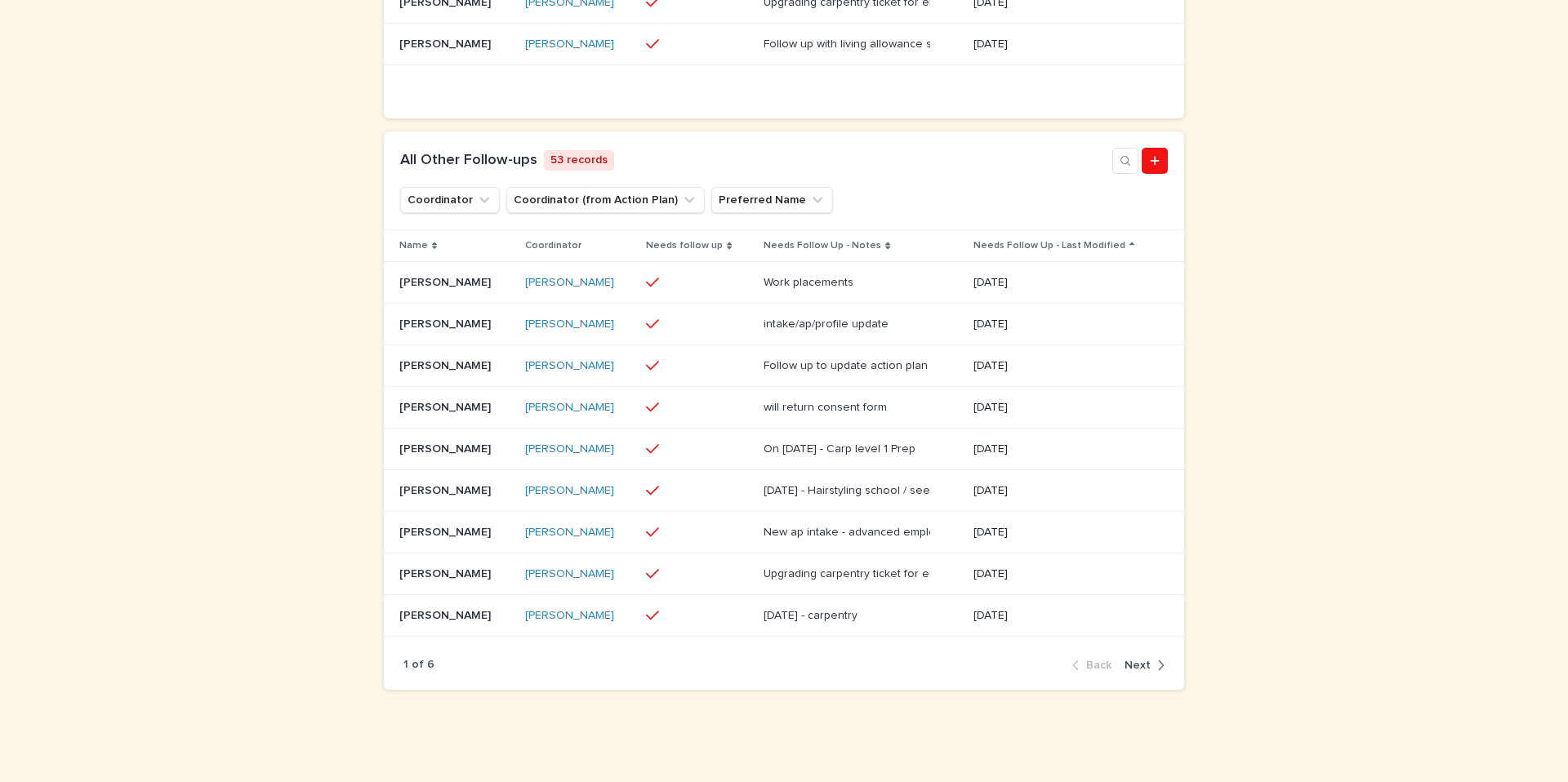
click at [1147, 673] on button "Next" at bounding box center [1141, 665] width 46 height 15
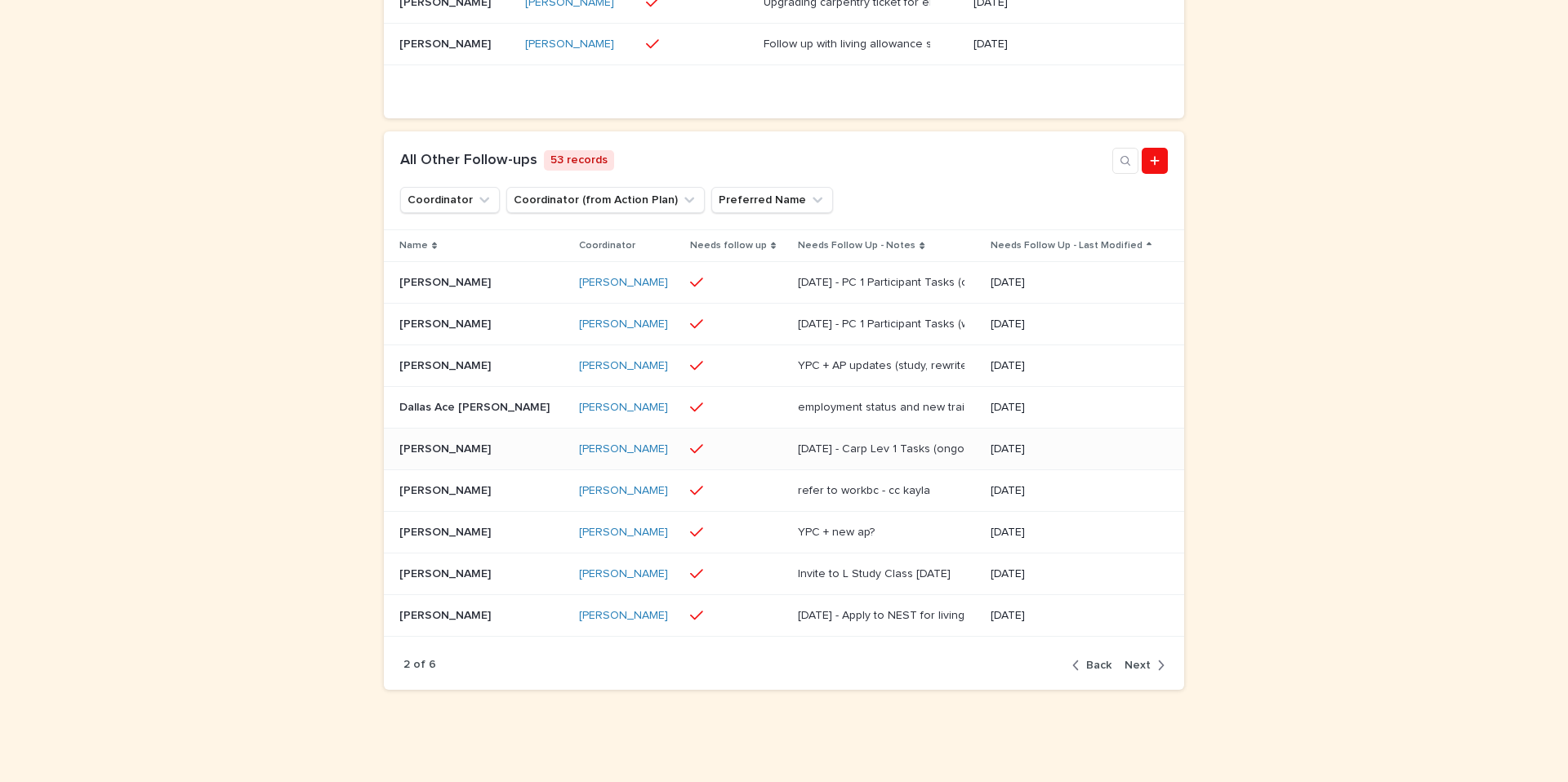
click at [421, 456] on p "Robert Halladay" at bounding box center [447, 447] width 95 height 17
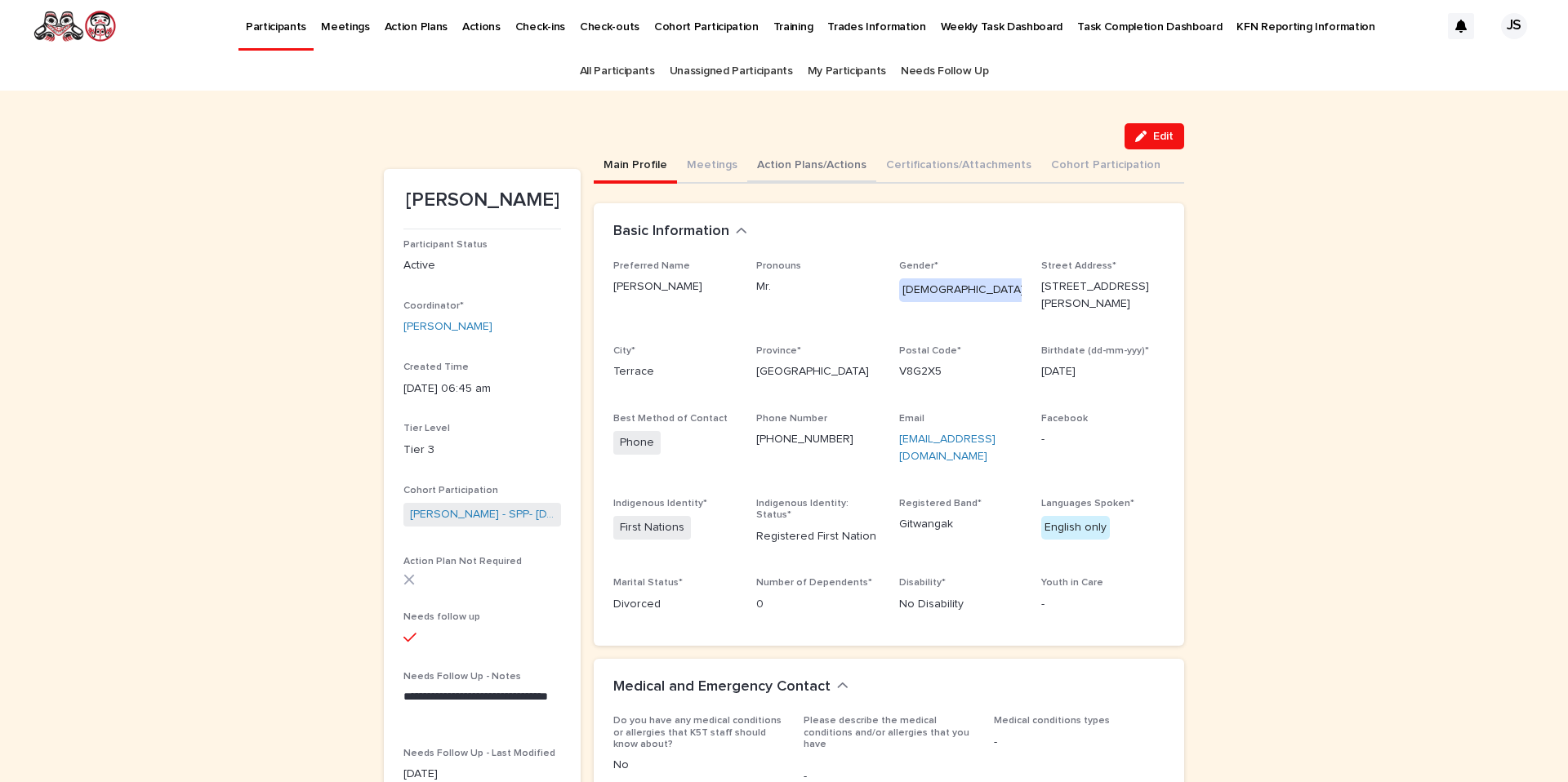
click at [785, 151] on button "Action Plans/Actions" at bounding box center [812, 166] width 129 height 35
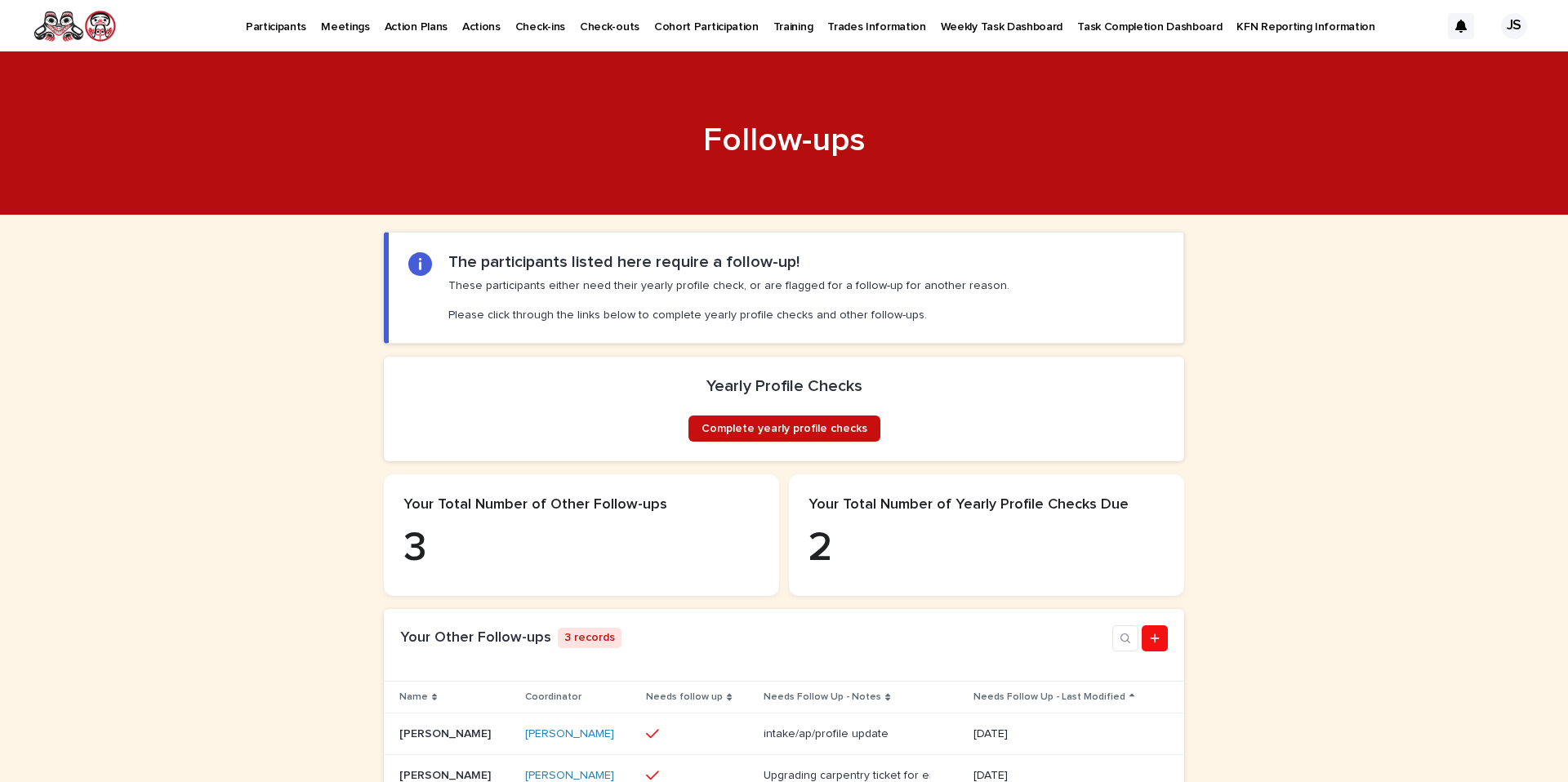
click at [779, 434] on span "Complete yearly profile checks" at bounding box center [784, 428] width 166 height 12
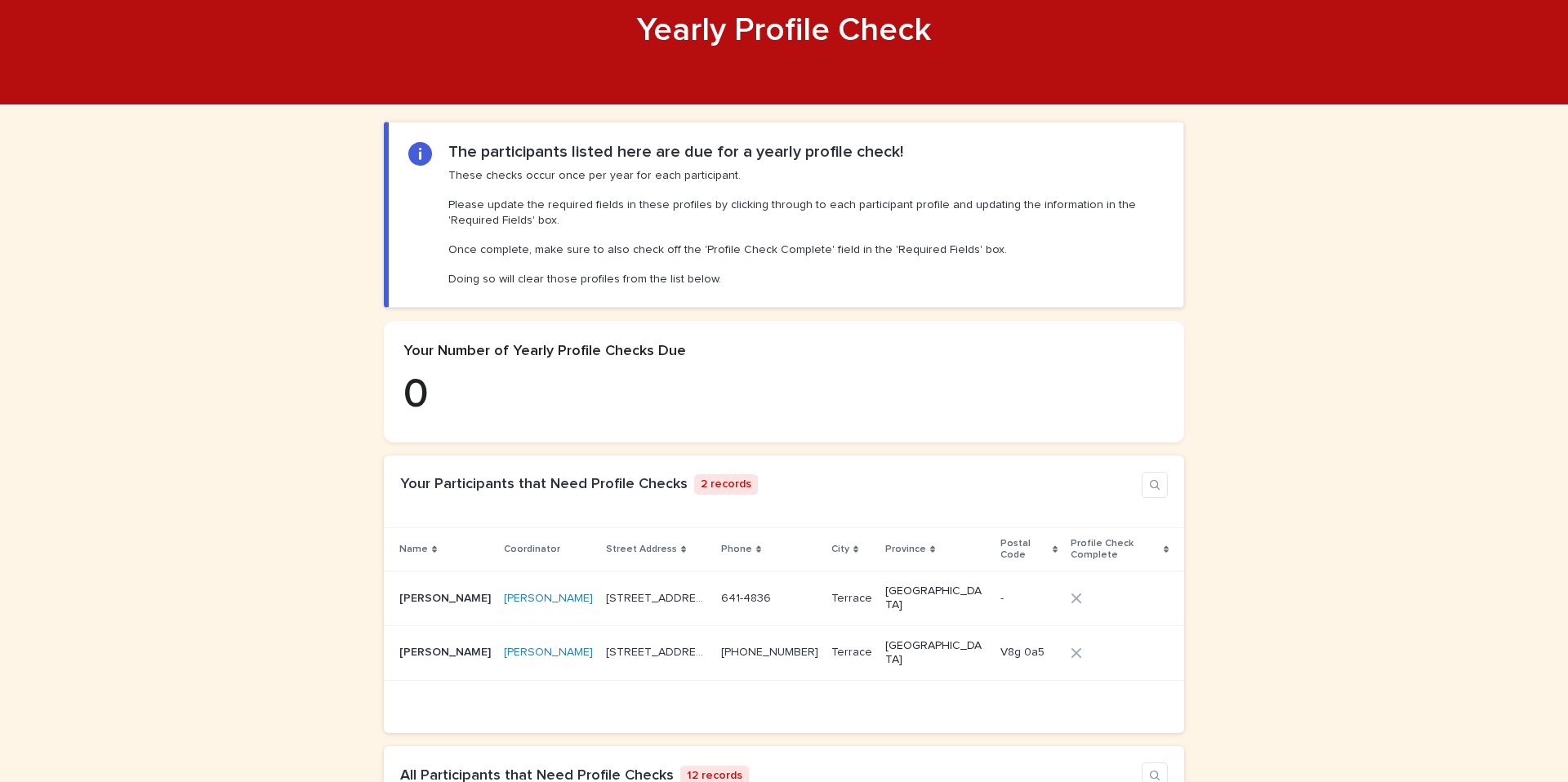
scroll to position [126, 0]
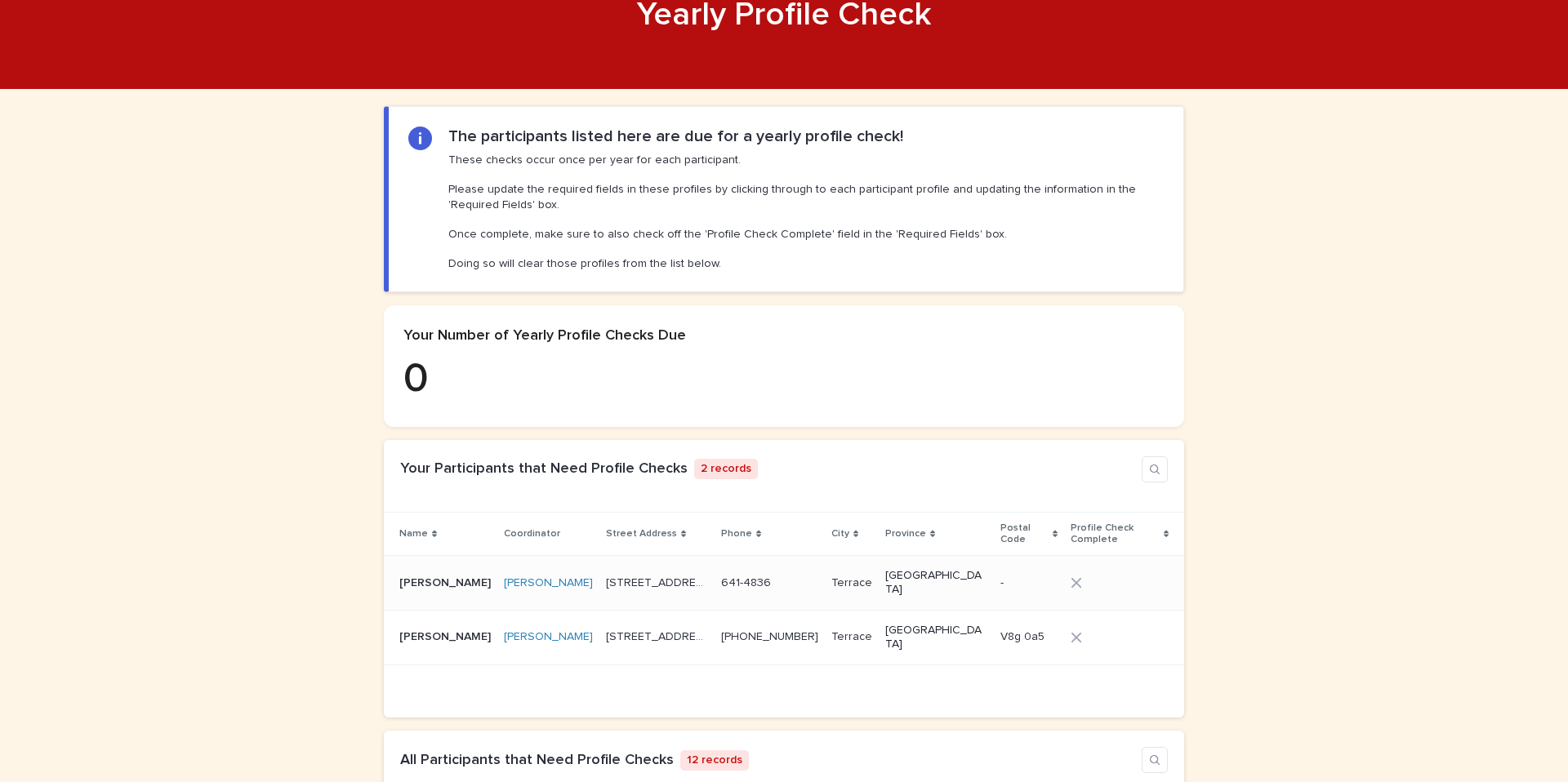
click at [445, 573] on p "[PERSON_NAME]" at bounding box center [447, 581] width 95 height 17
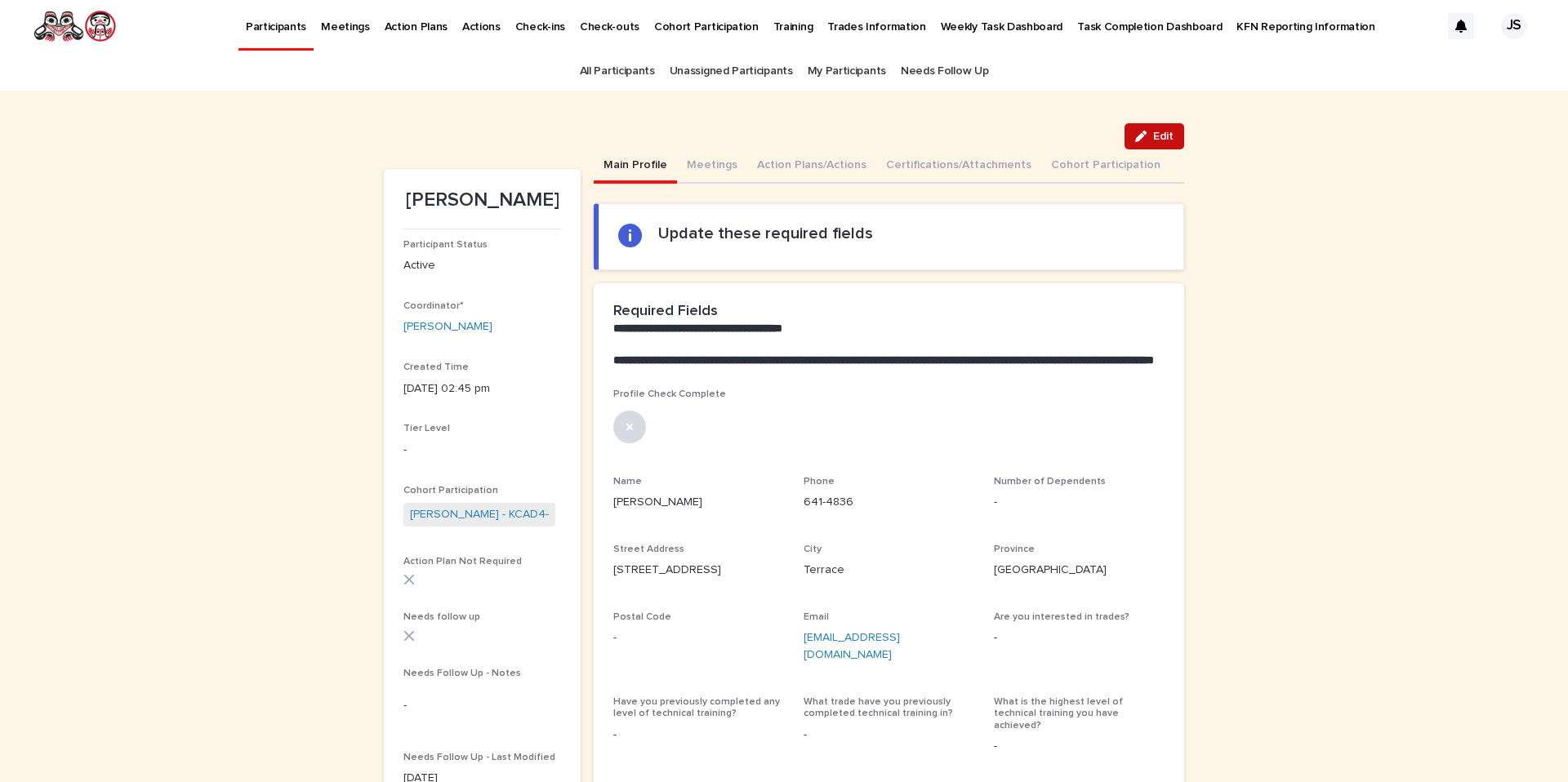
click at [1168, 130] on span "Edit" at bounding box center [1163, 136] width 20 height 12
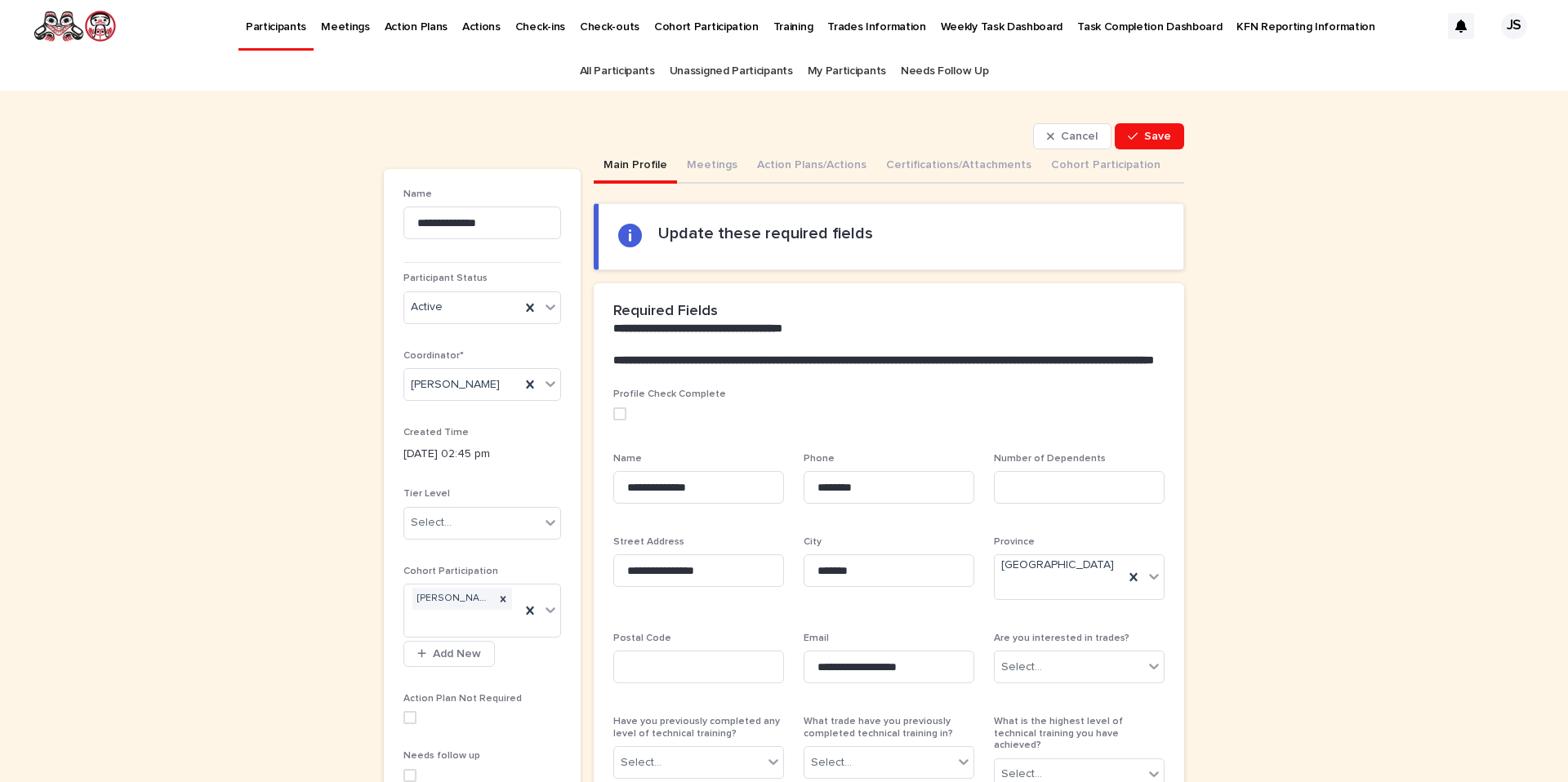
click at [610, 427] on div "**********" at bounding box center [889, 605] width 590 height 434
click at [616, 421] on span at bounding box center [620, 414] width 13 height 13
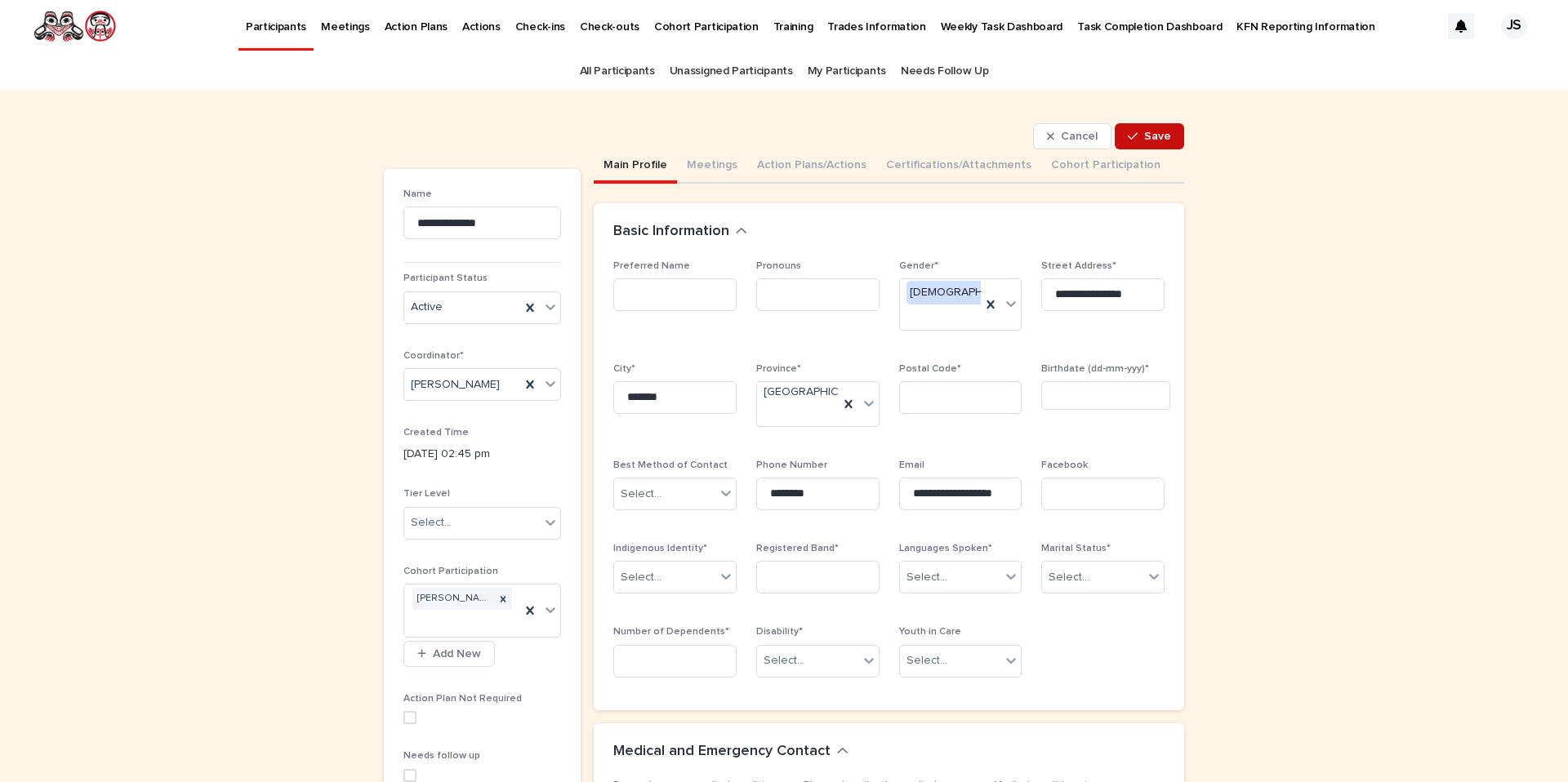
click at [1170, 134] on span "Save" at bounding box center [1158, 136] width 27 height 12
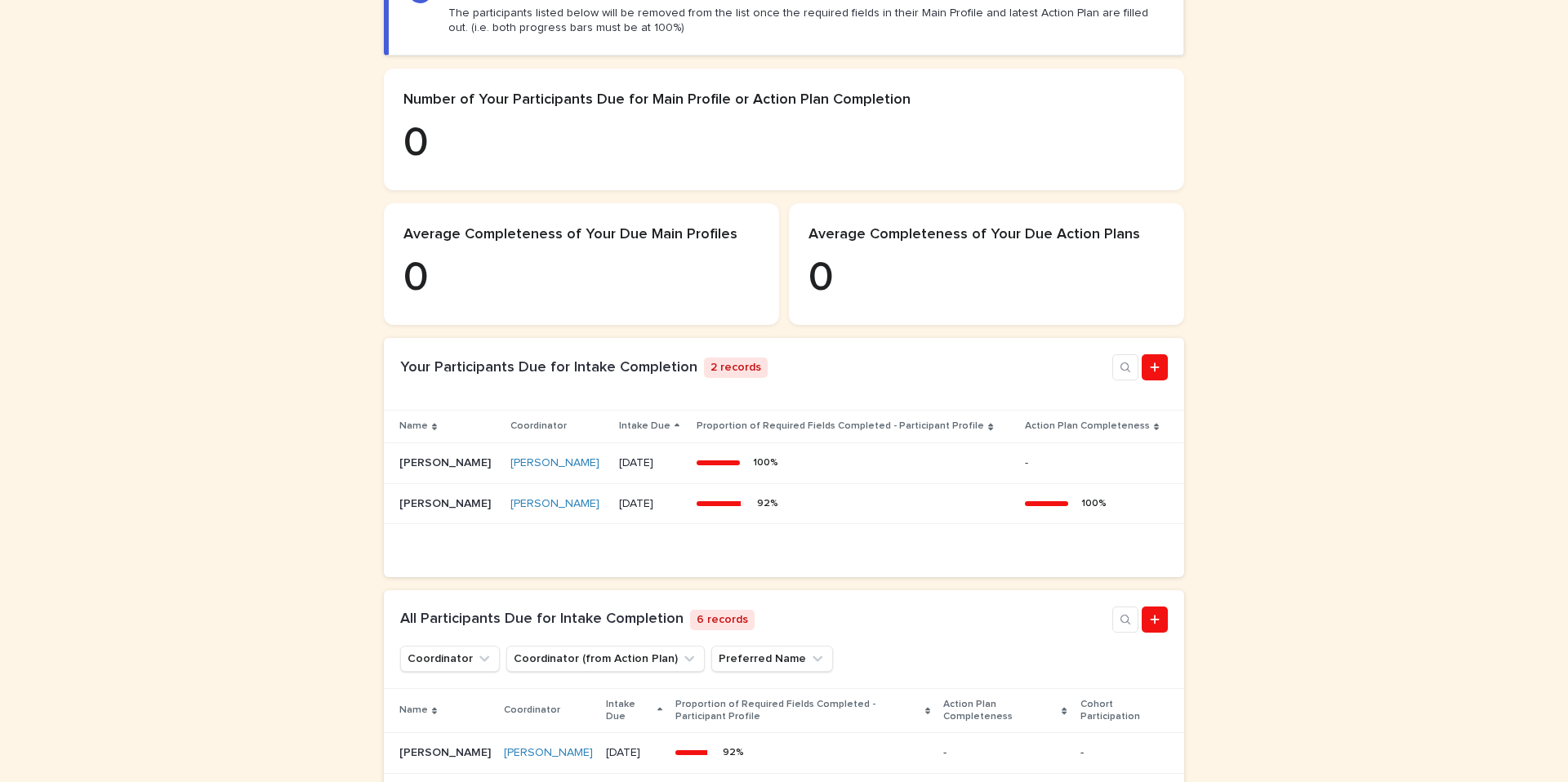
scroll to position [276, 0]
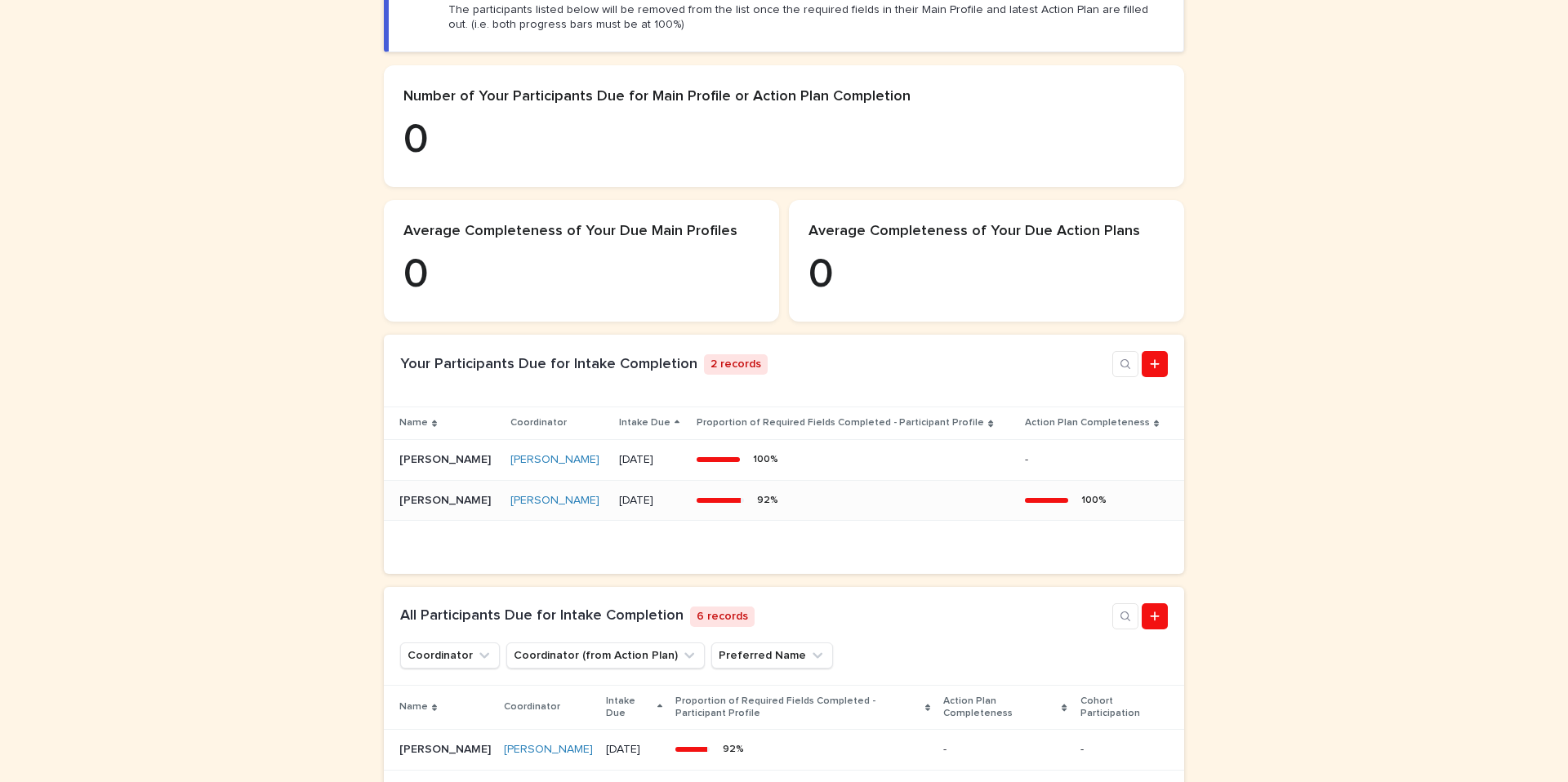
click at [427, 514] on td "[PERSON_NAME] [PERSON_NAME] [PERSON_NAME]" at bounding box center [443, 501] width 120 height 41
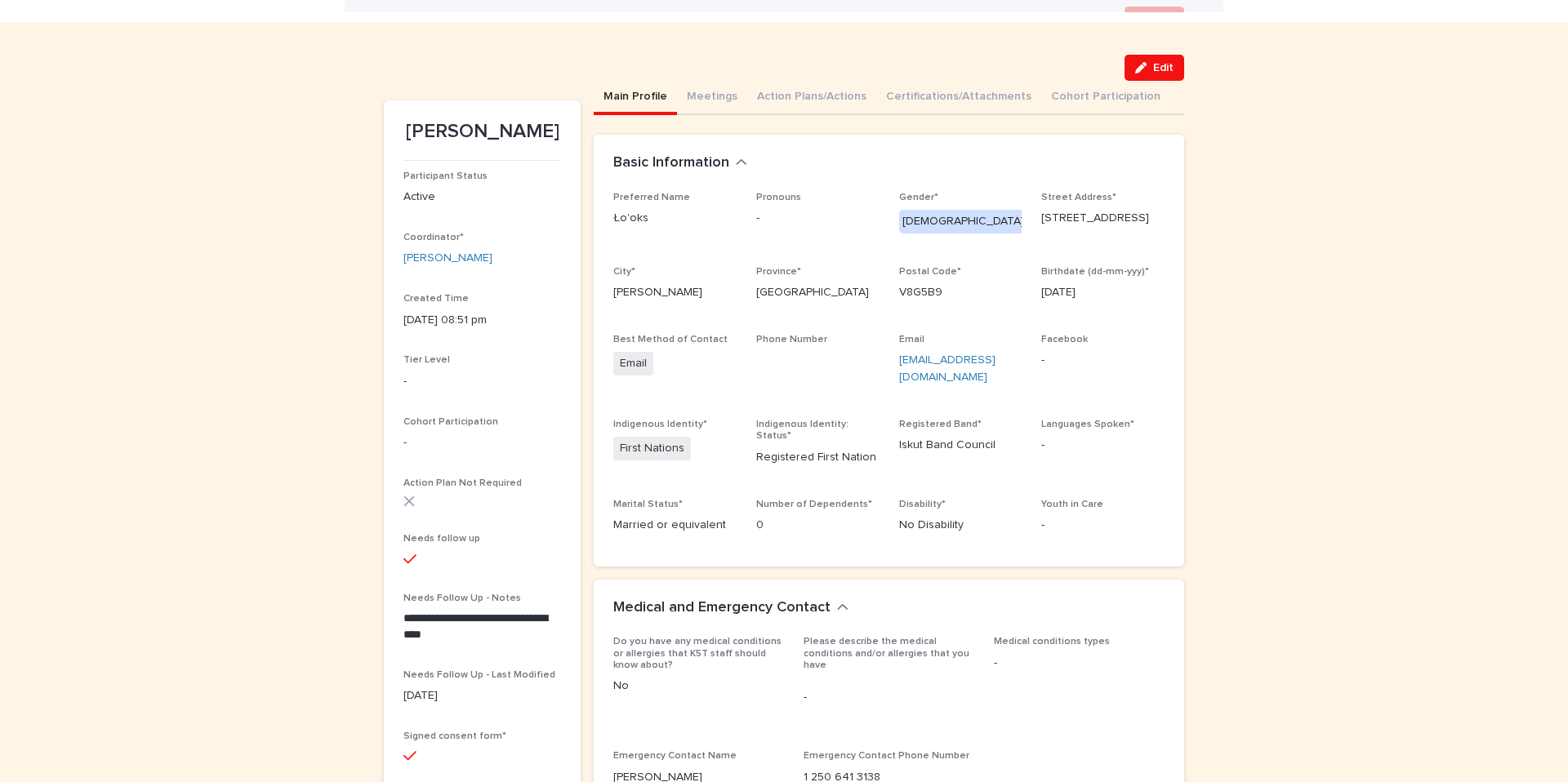
scroll to position [5, 0]
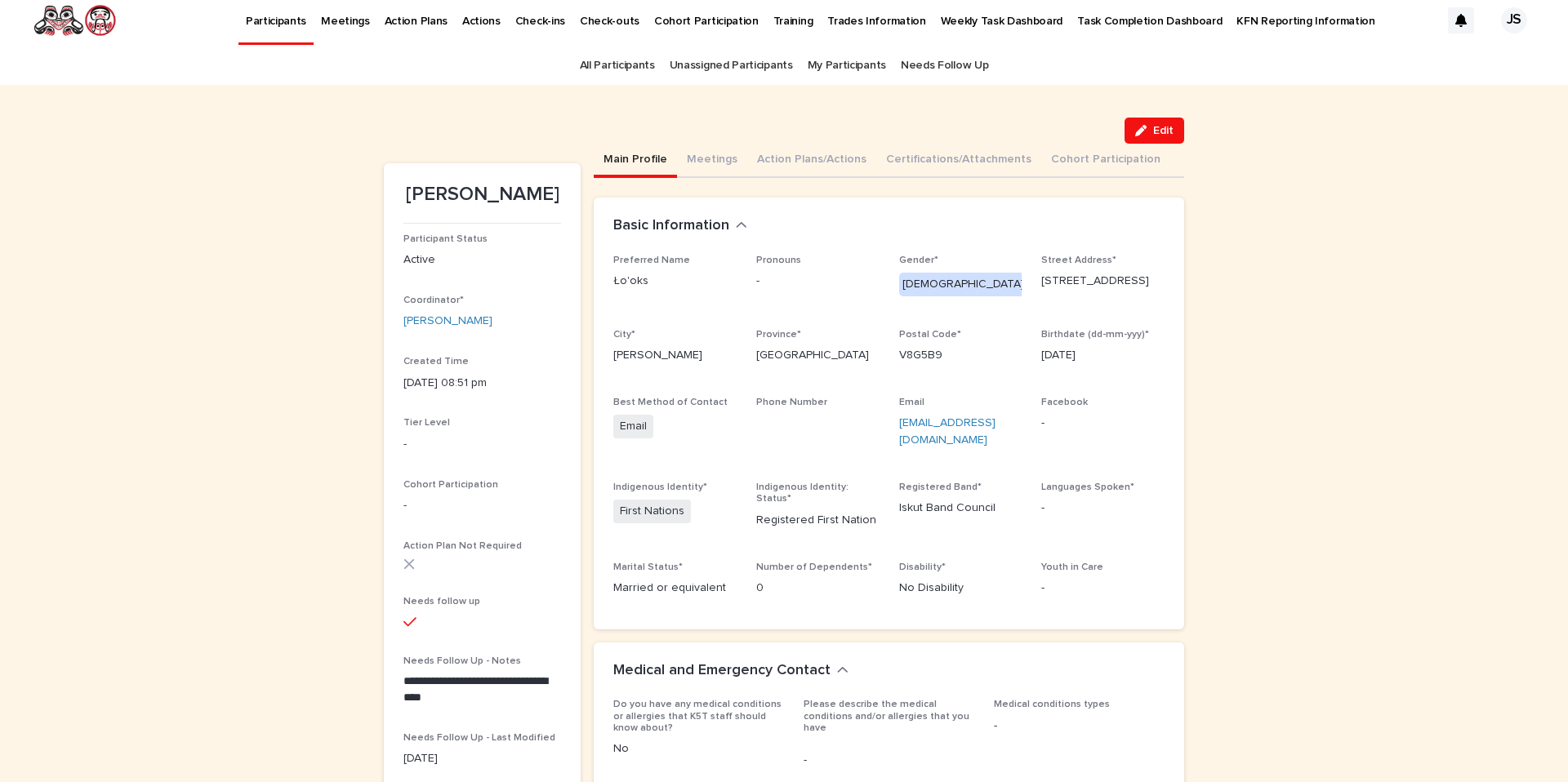
drag, startPoint x: 919, startPoint y: 443, endPoint x: 930, endPoint y: 452, distance: 14.2
click at [930, 452] on div "Email rayn84.3224@gmail.com" at bounding box center [961, 430] width 123 height 66
click at [801, 150] on button "Action Plans/Actions" at bounding box center [812, 161] width 129 height 35
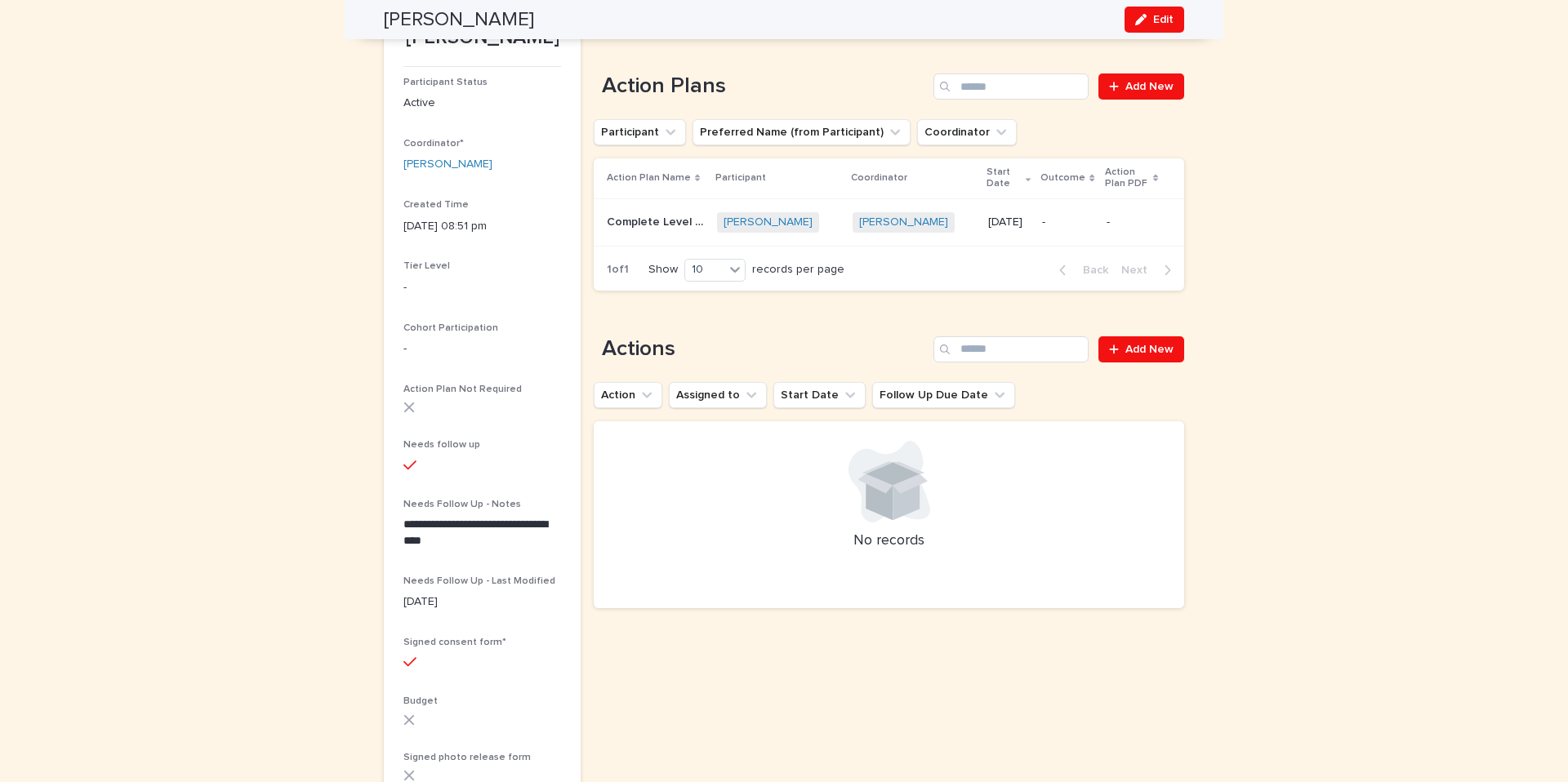
scroll to position [138, 0]
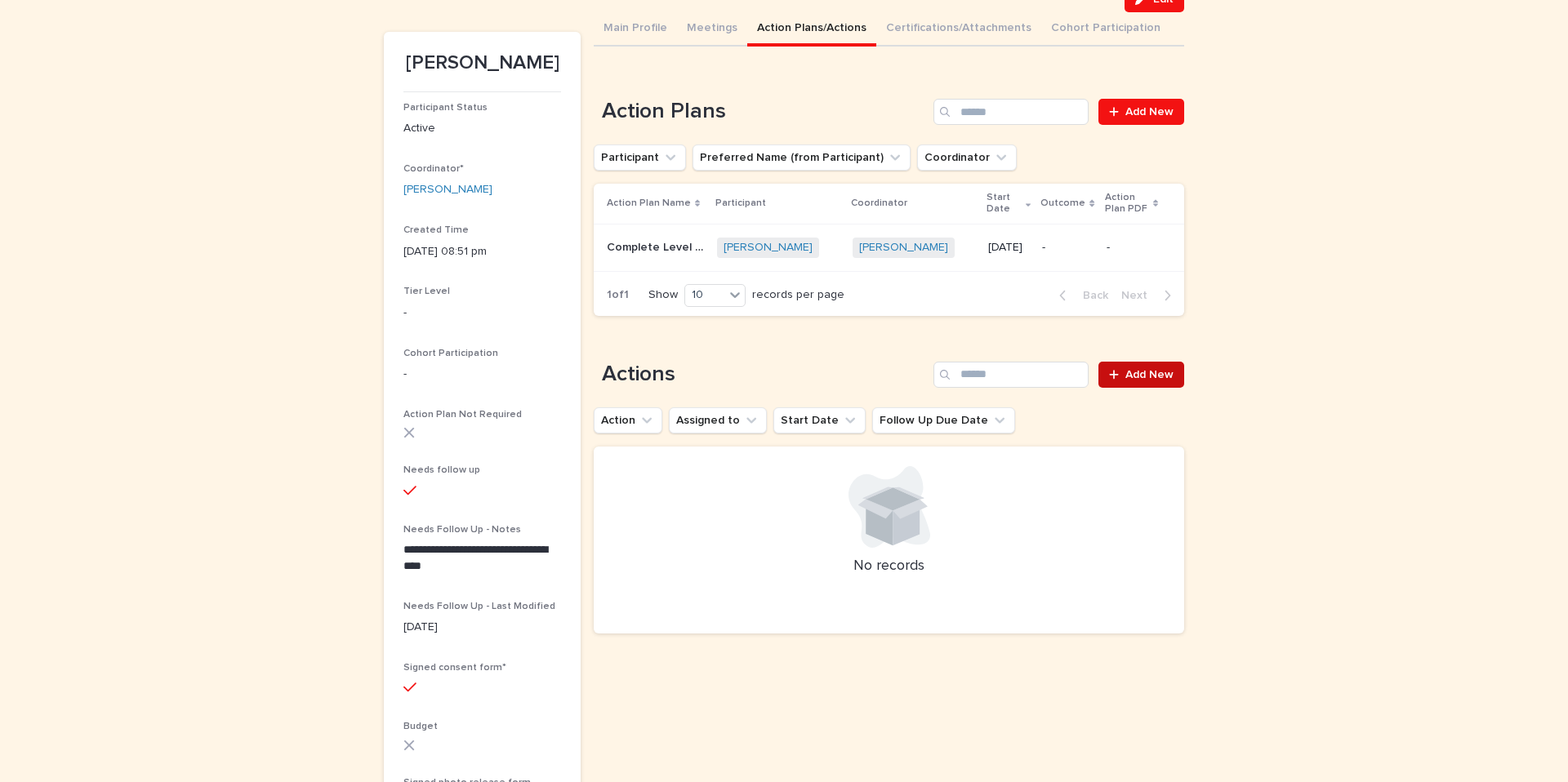
click at [1156, 375] on span "Add New" at bounding box center [1149, 375] width 48 height 12
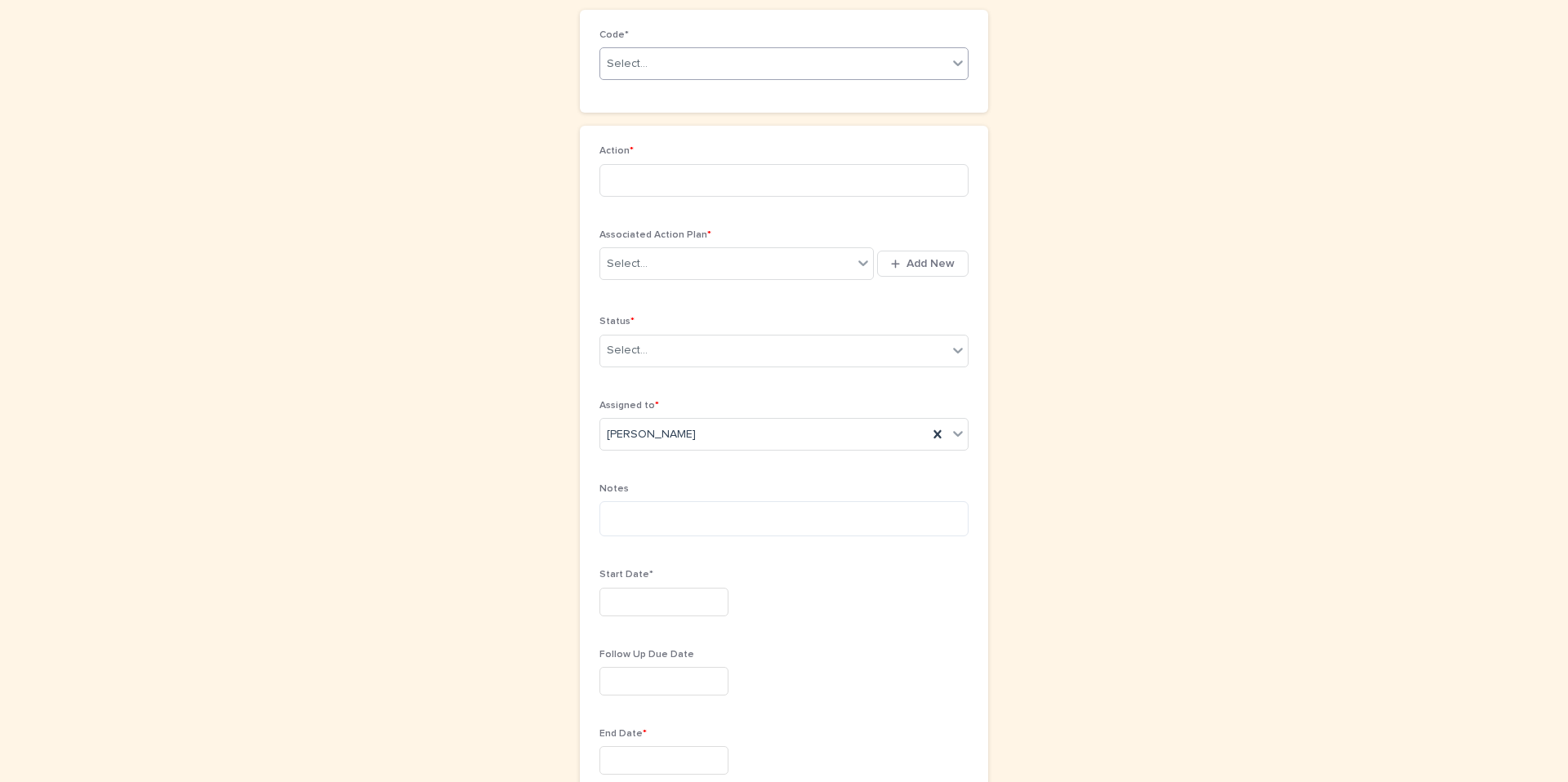
click at [787, 70] on div "Select..." at bounding box center [773, 64] width 347 height 27
click at [380, 45] on div "Loading... Saving… Loading... Saving… Actions: add new Loading... Saving… Loadi…" at bounding box center [784, 566] width 817 height 1304
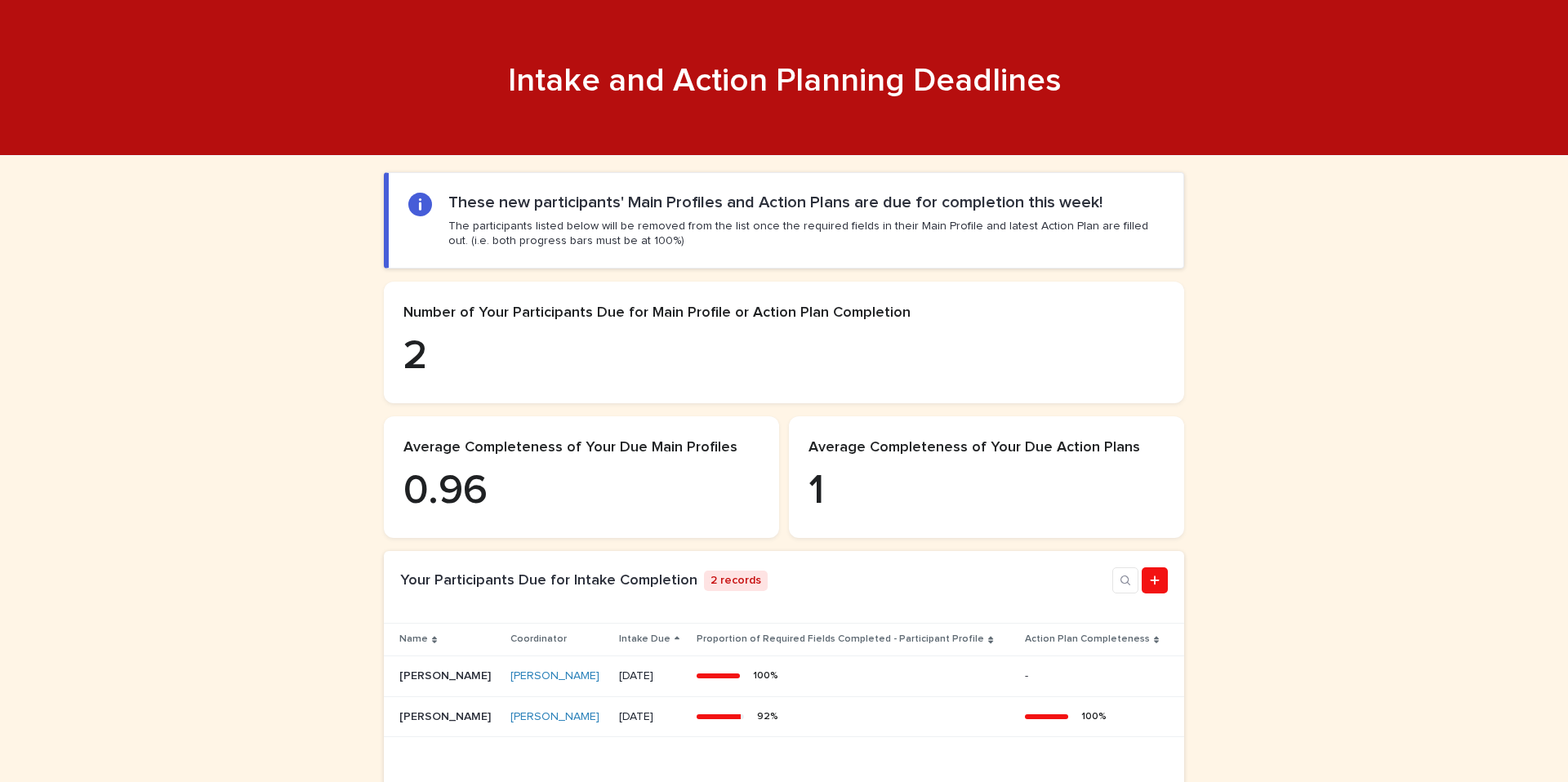
scroll to position [149, 0]
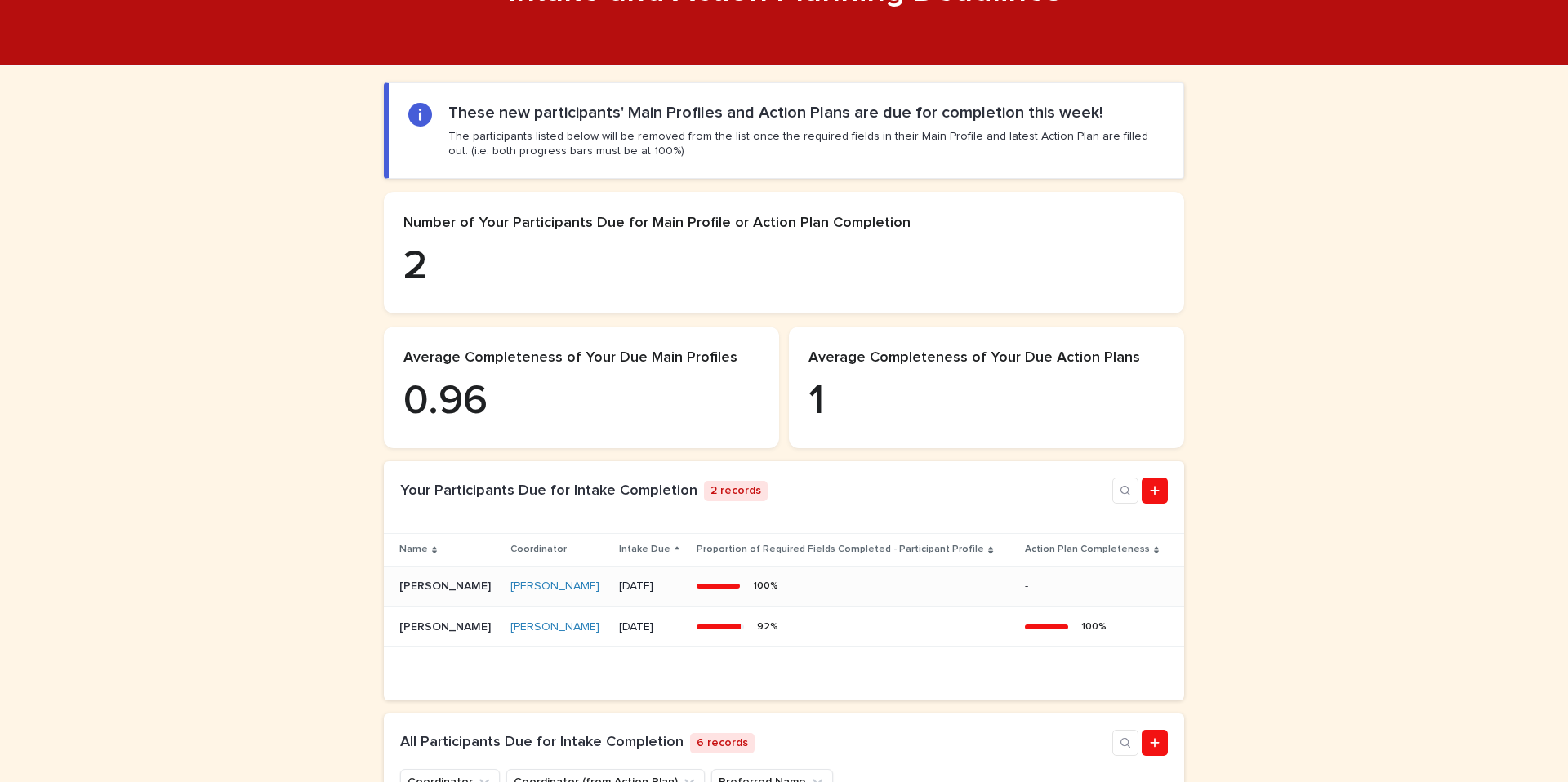
click at [437, 594] on p "Joseph Keeler" at bounding box center [447, 584] width 95 height 17
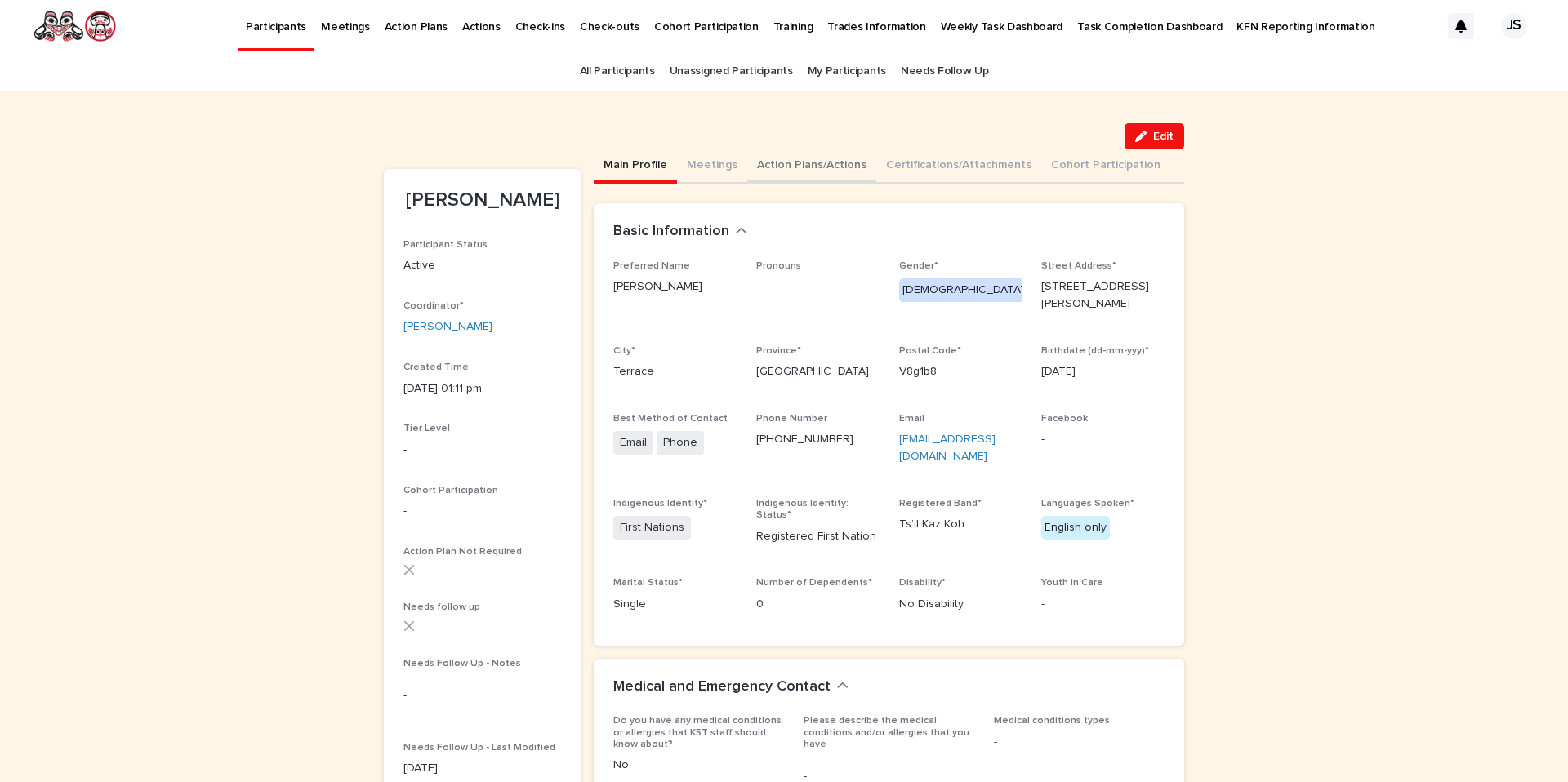
click at [806, 163] on button "Action Plans/Actions" at bounding box center [812, 166] width 129 height 35
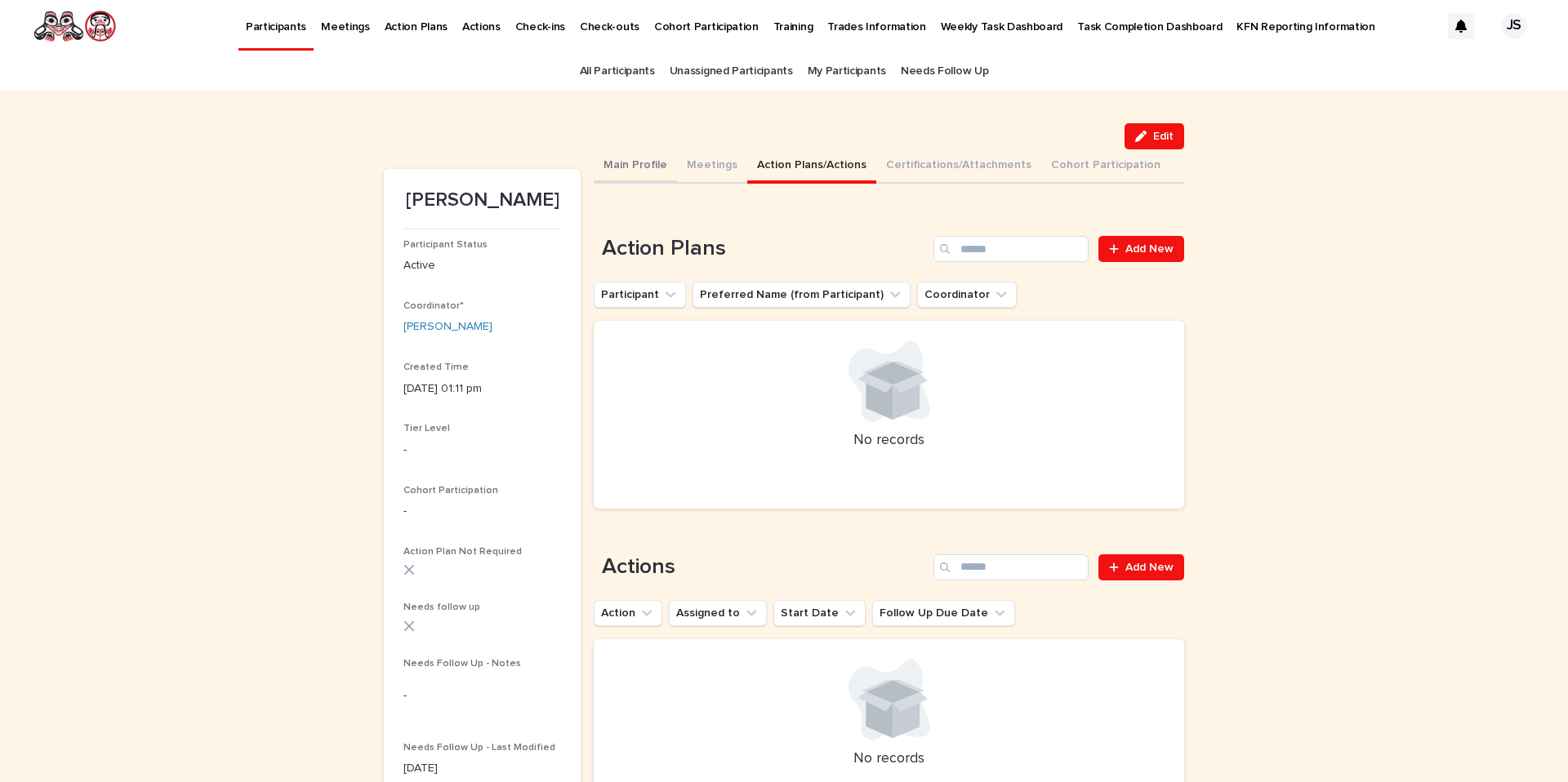
click at [614, 165] on button "Main Profile" at bounding box center [636, 166] width 83 height 35
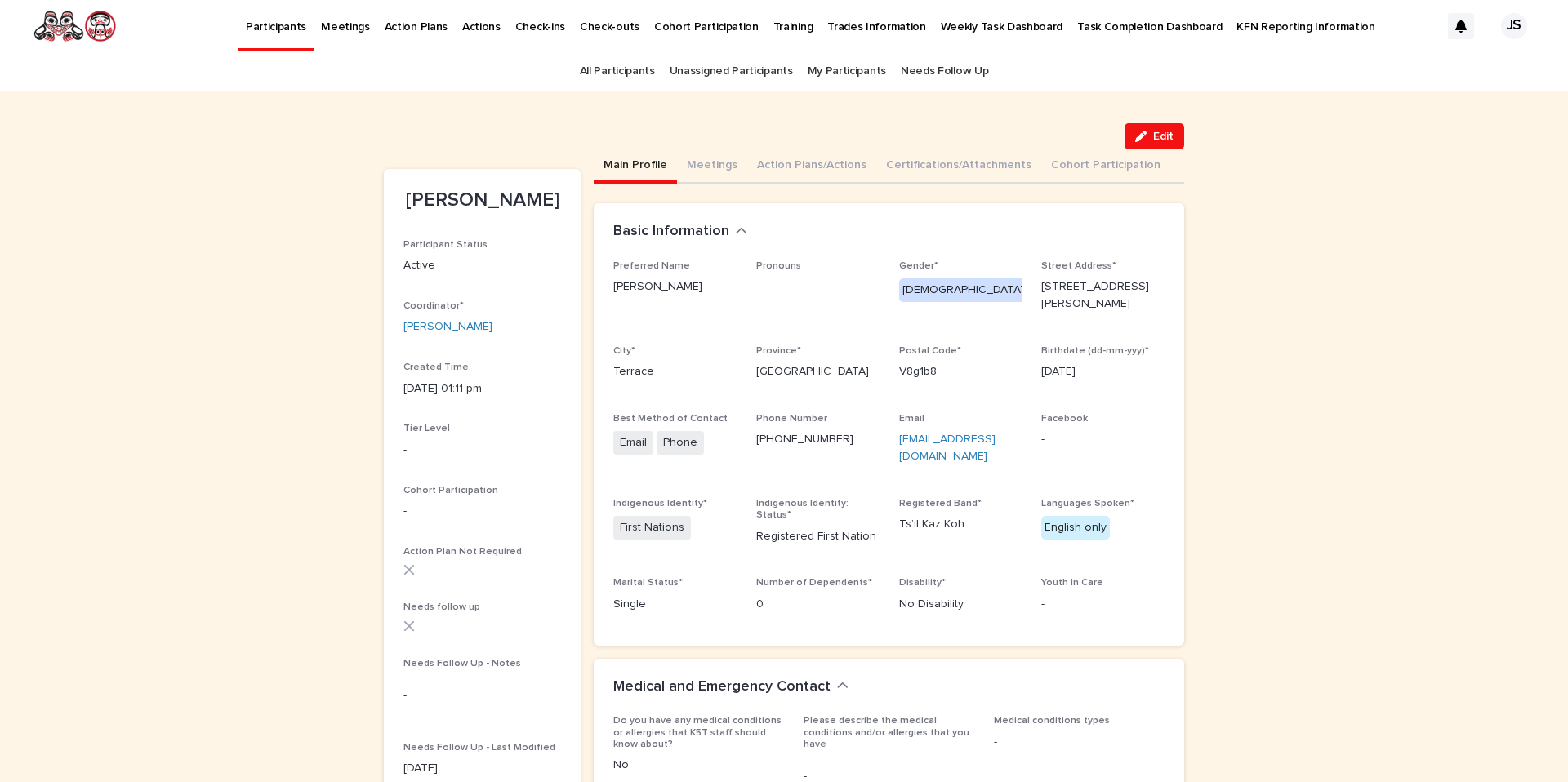
click at [288, 26] on p "Participants" at bounding box center [276, 17] width 60 height 35
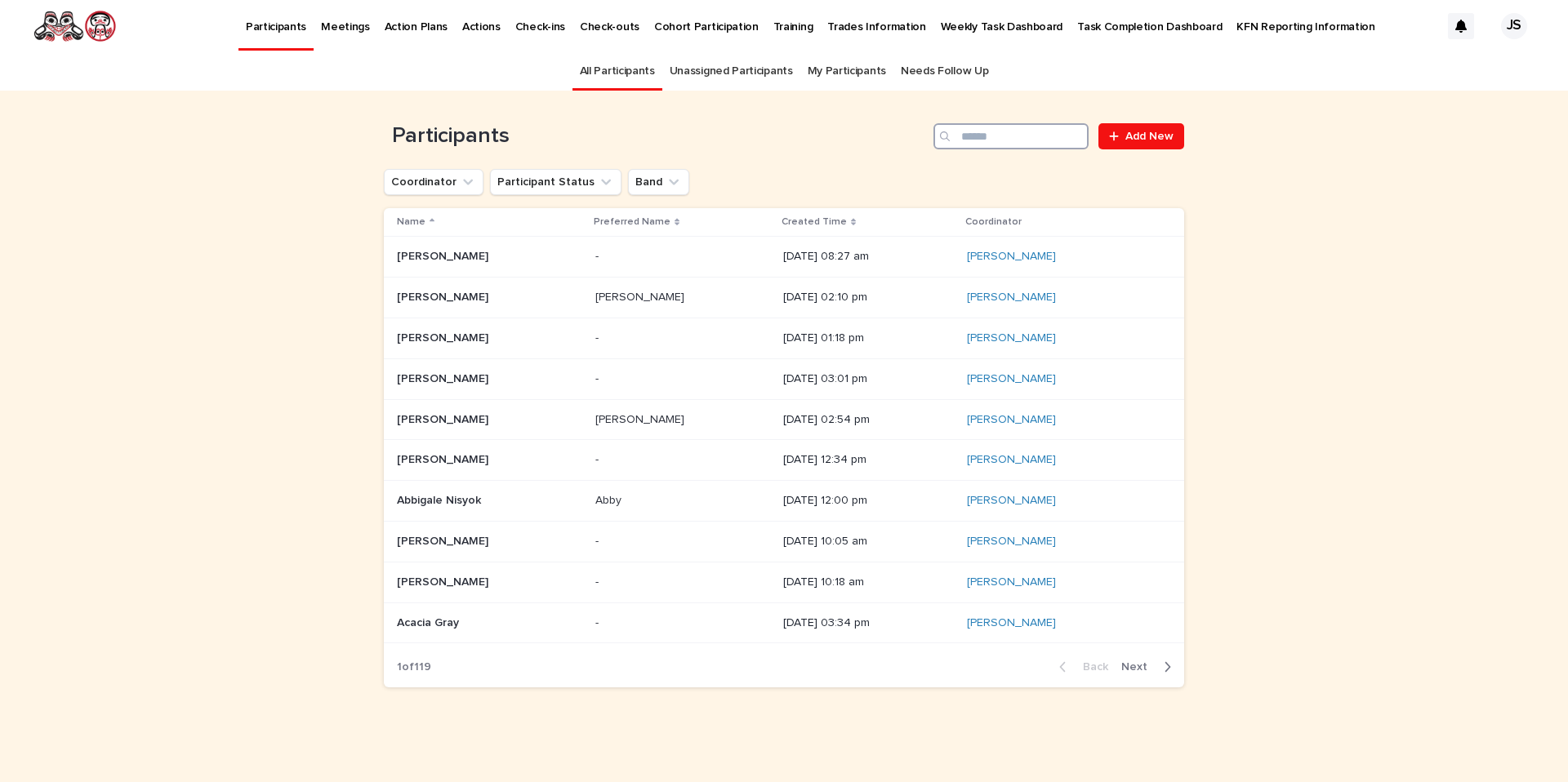
click at [1009, 136] on input "Search" at bounding box center [1010, 136] width 155 height 26
type input "******"
click at [473, 577] on p "Robert Clifford Lincoln" at bounding box center [444, 581] width 95 height 17
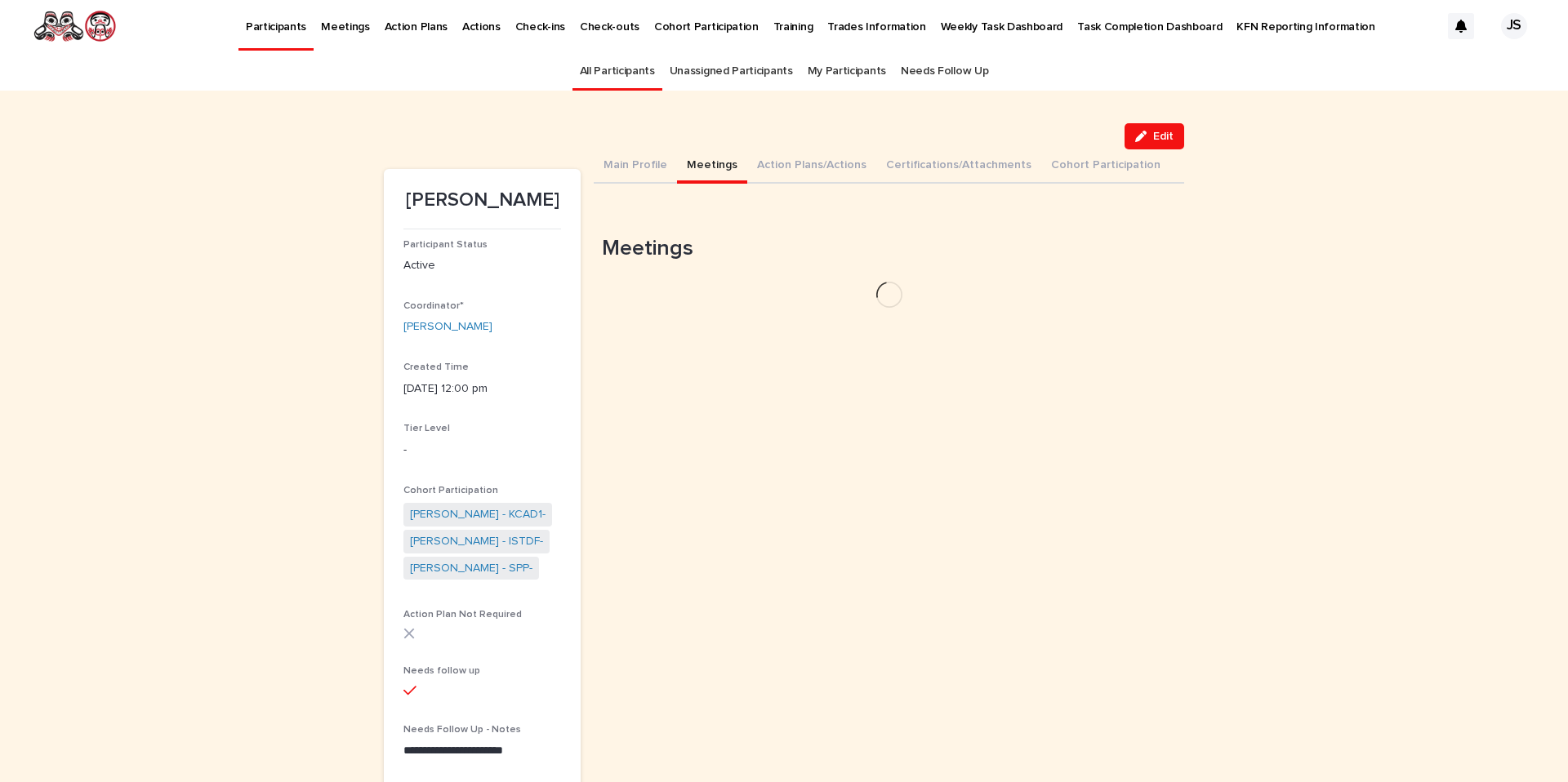
click at [725, 168] on button "Meetings" at bounding box center [712, 166] width 70 height 35
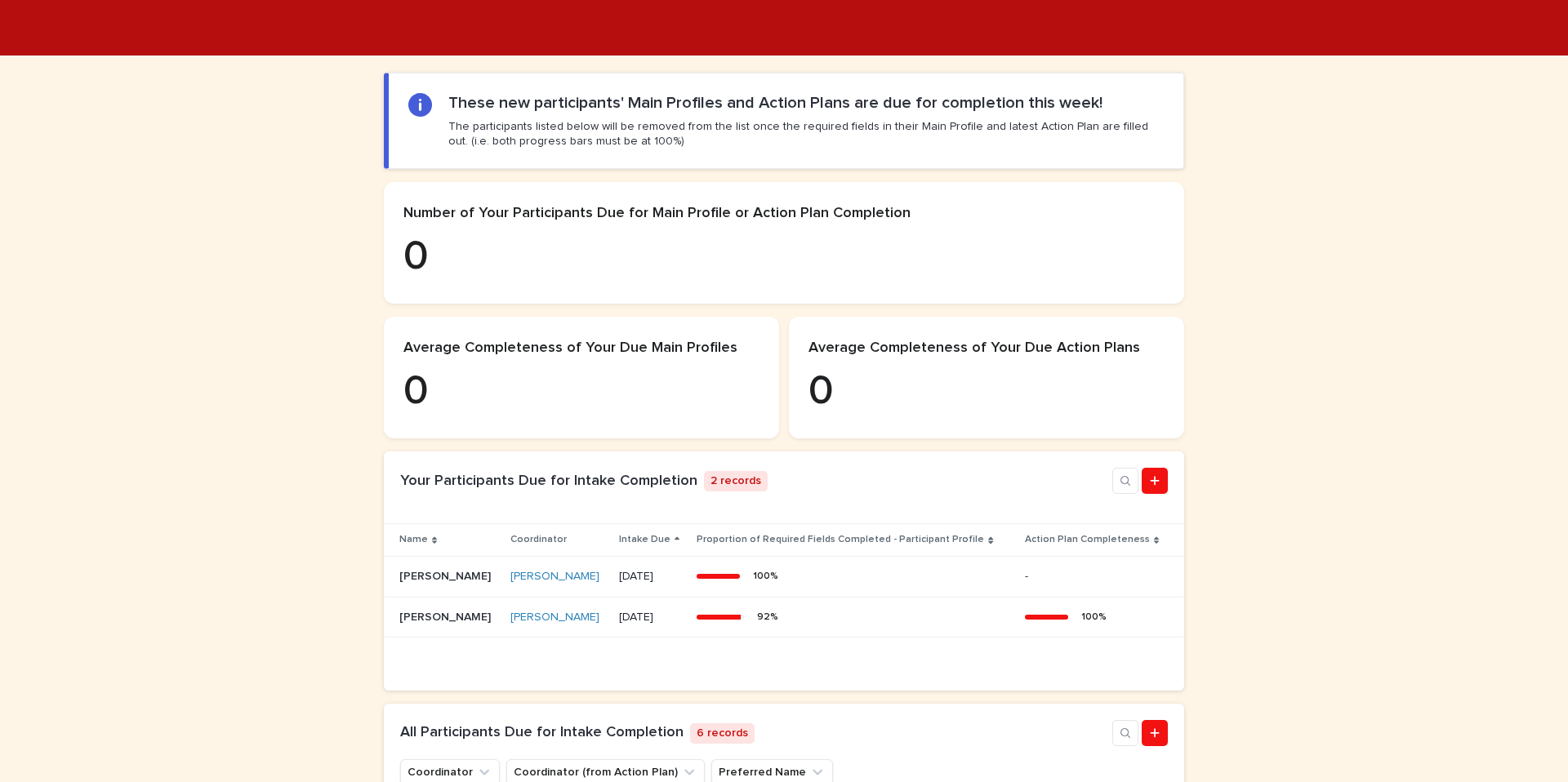
scroll to position [213, 0]
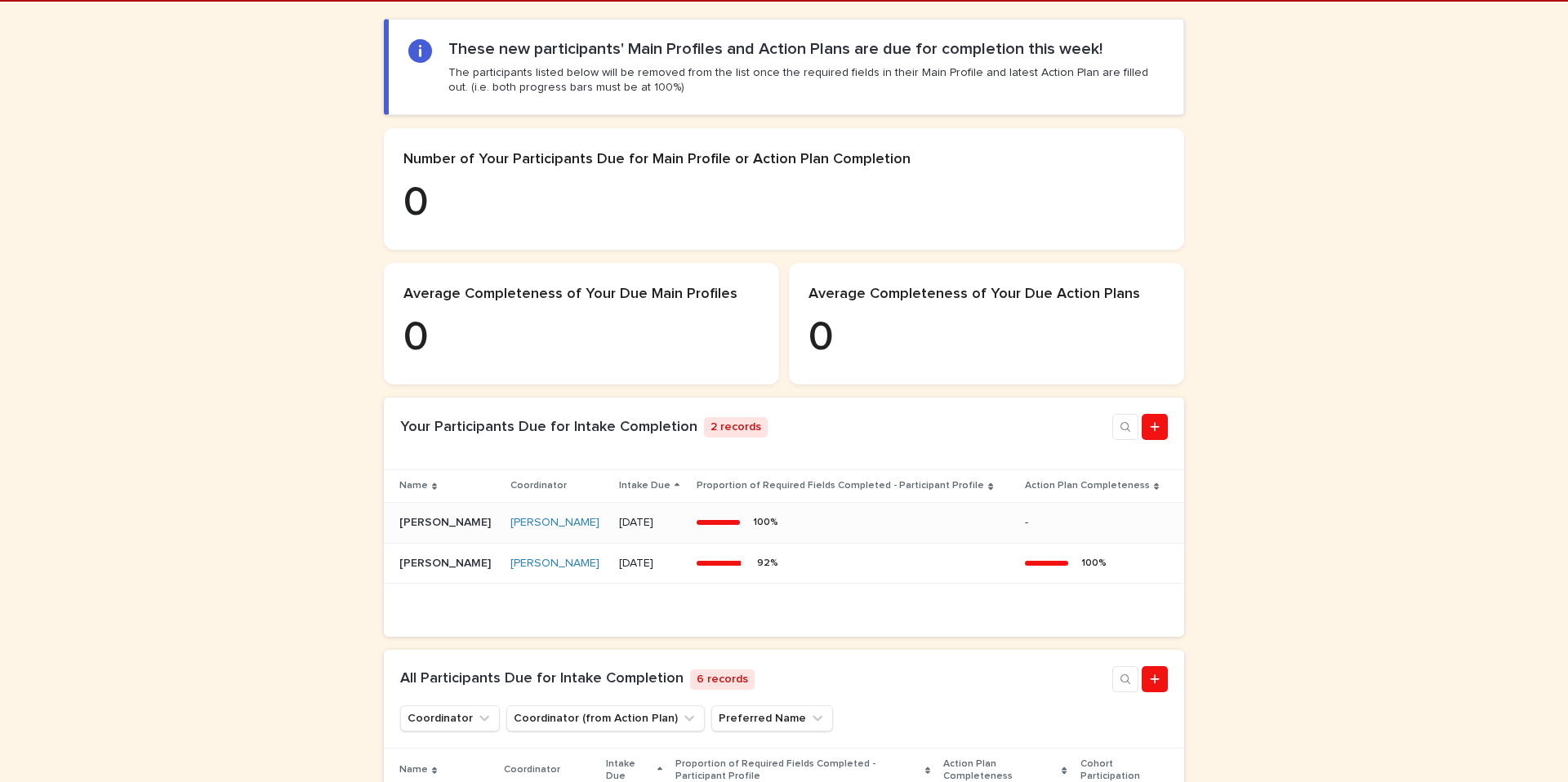
click at [439, 530] on p "[PERSON_NAME]" at bounding box center [447, 521] width 95 height 17
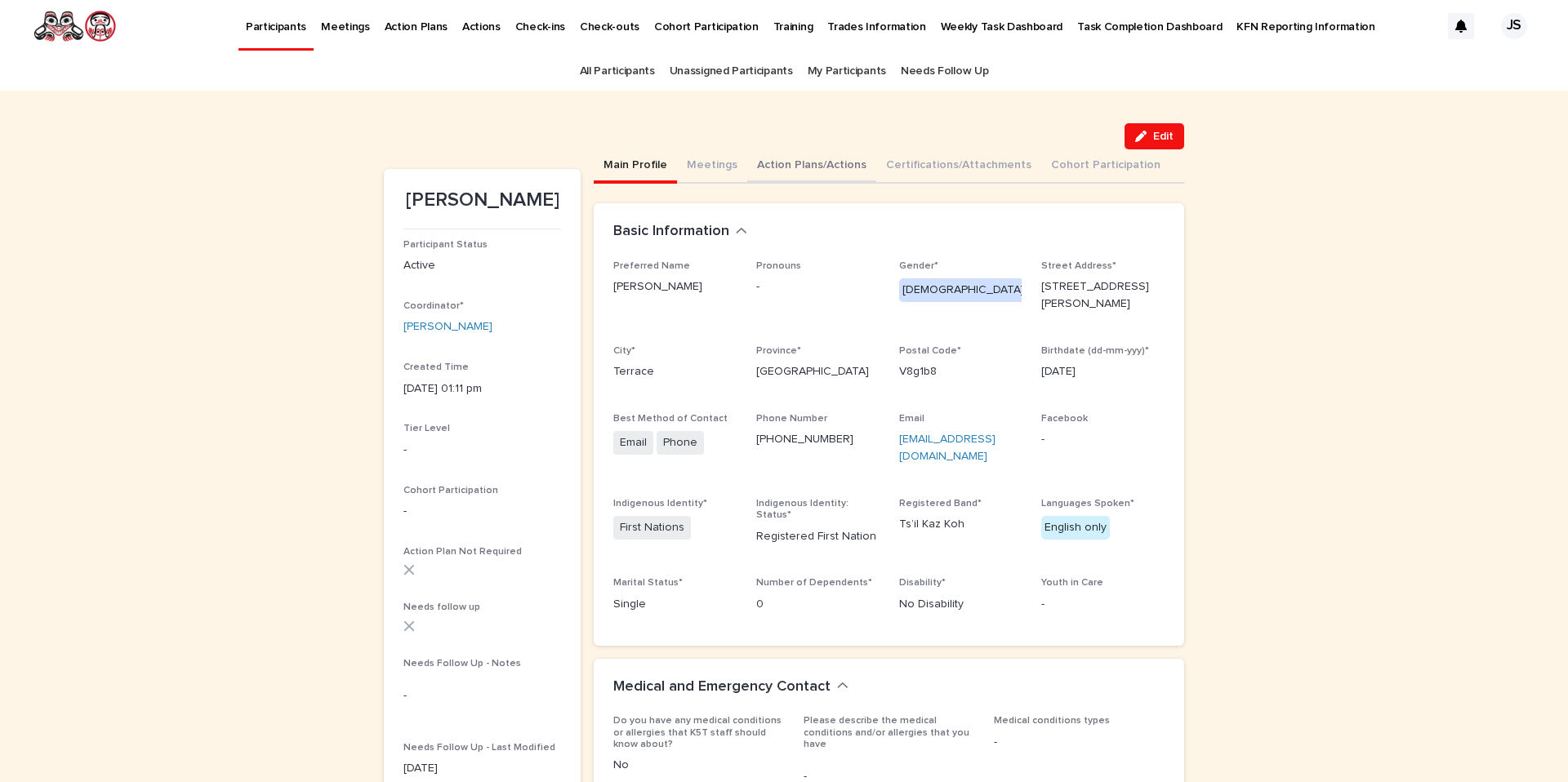
click at [832, 168] on button "Action Plans/Actions" at bounding box center [812, 166] width 129 height 35
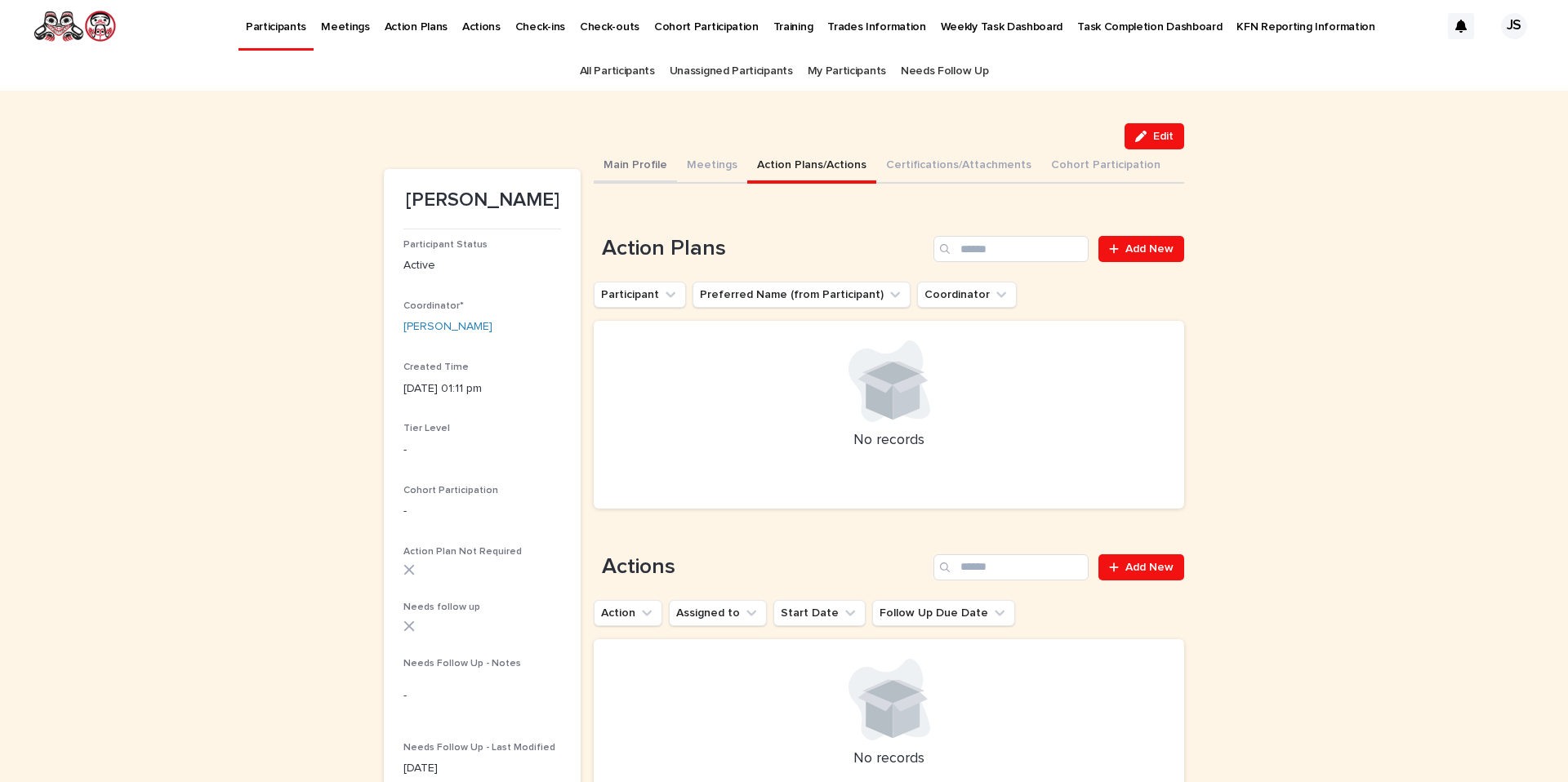
click at [637, 168] on button "Main Profile" at bounding box center [636, 166] width 83 height 35
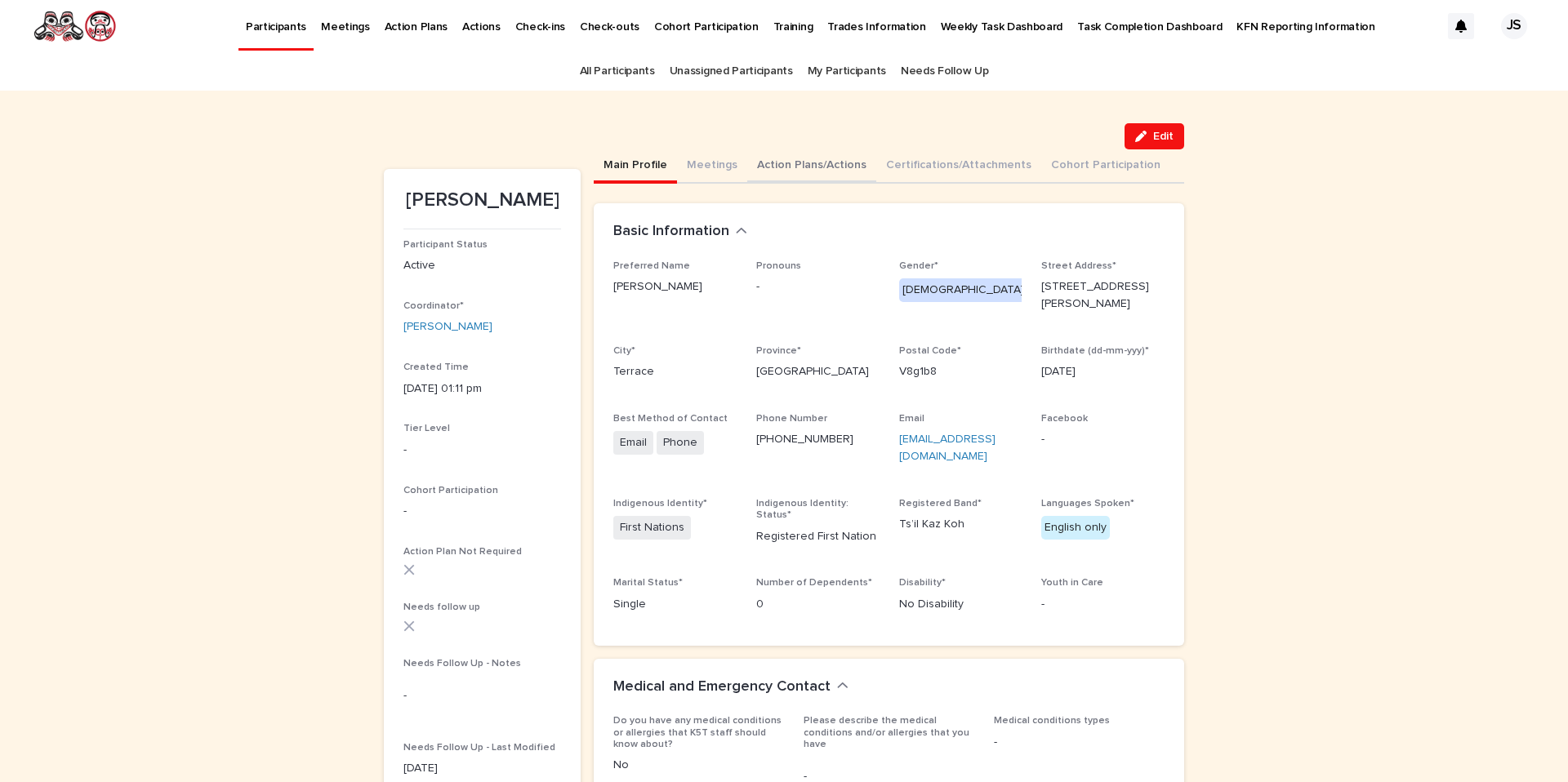
click at [783, 175] on button "Action Plans/Actions" at bounding box center [812, 166] width 129 height 35
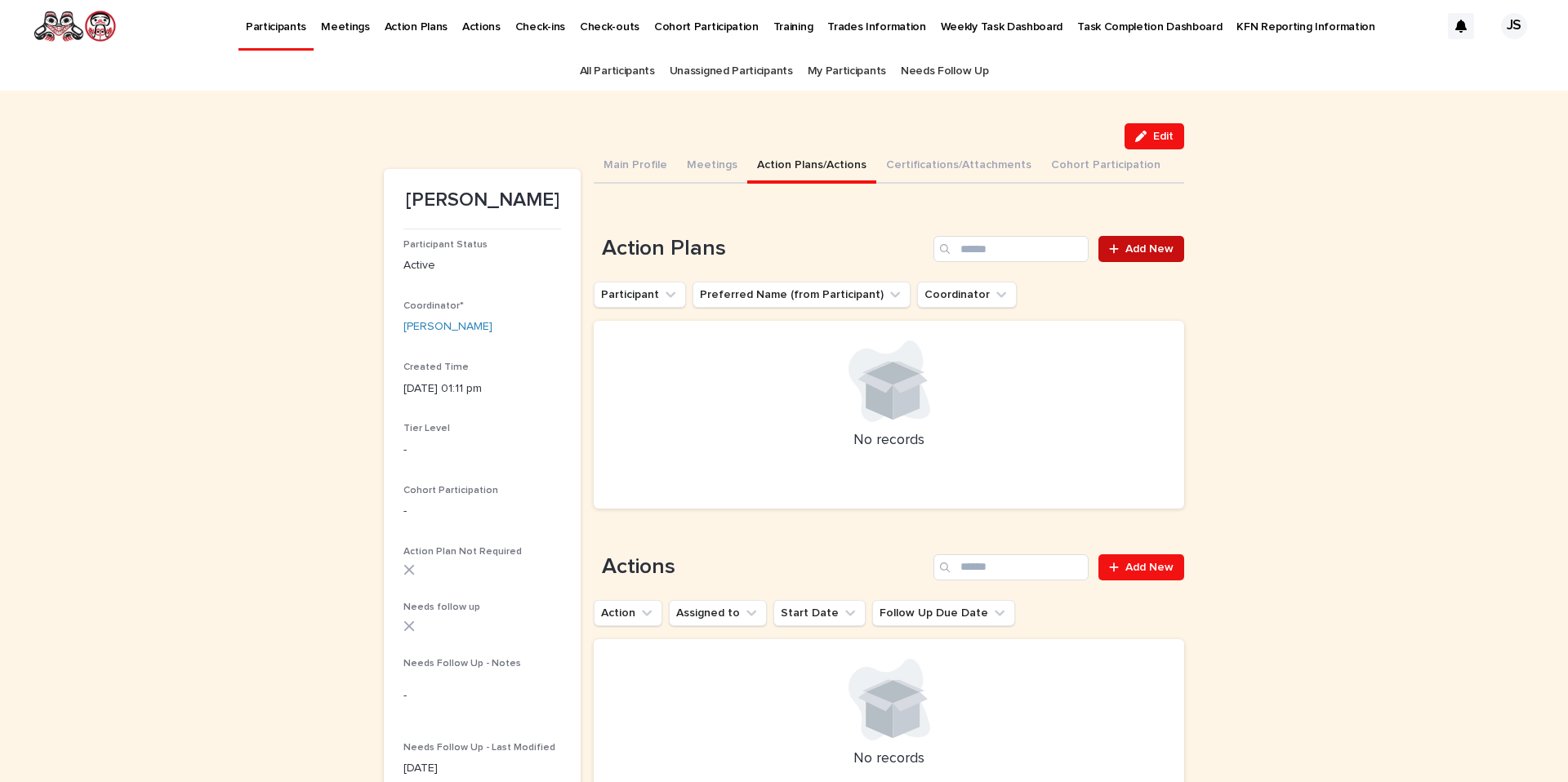
click at [1114, 250] on icon at bounding box center [1113, 249] width 10 height 12
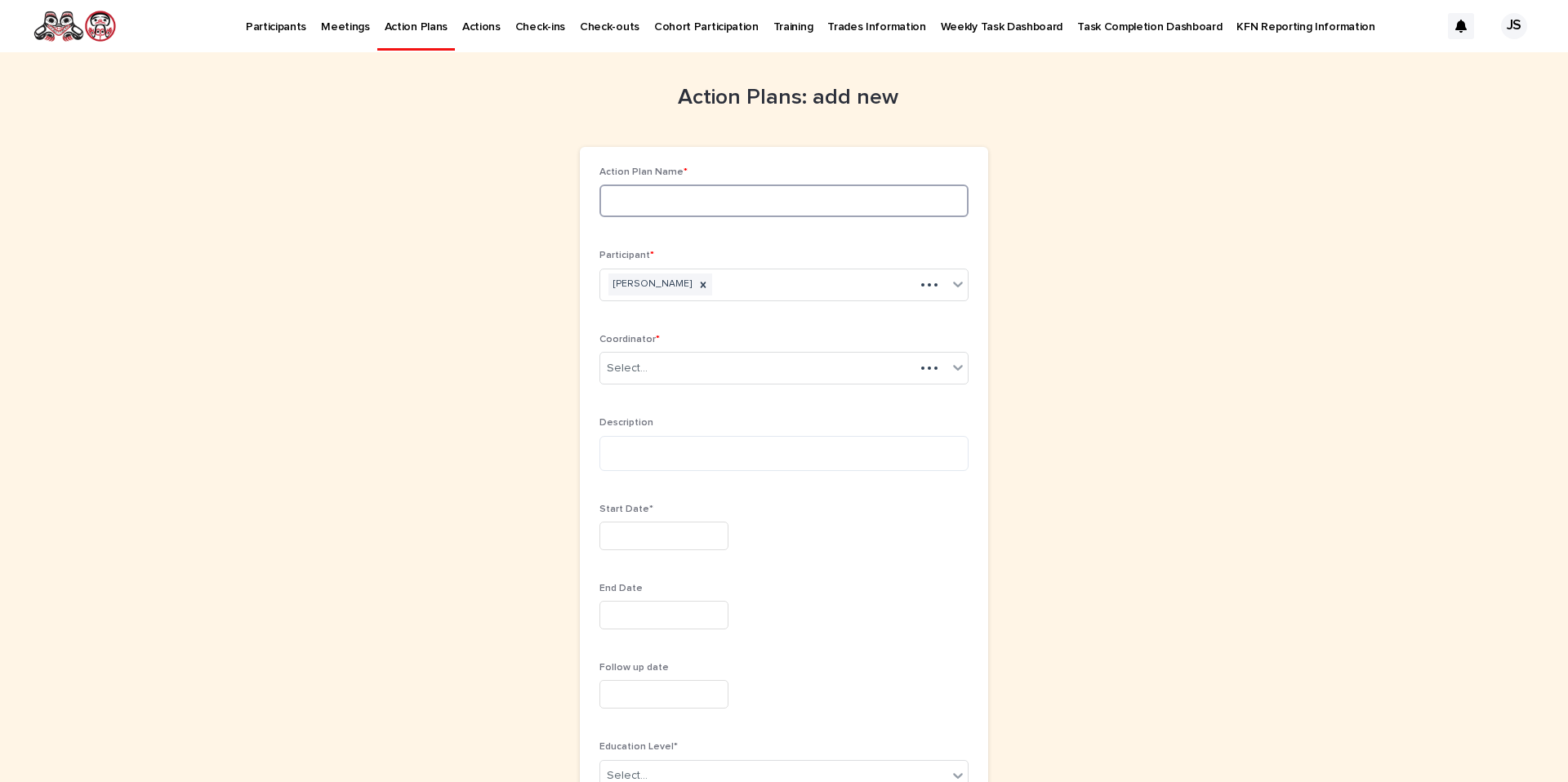
click at [721, 188] on input at bounding box center [784, 201] width 369 height 33
type input "**********"
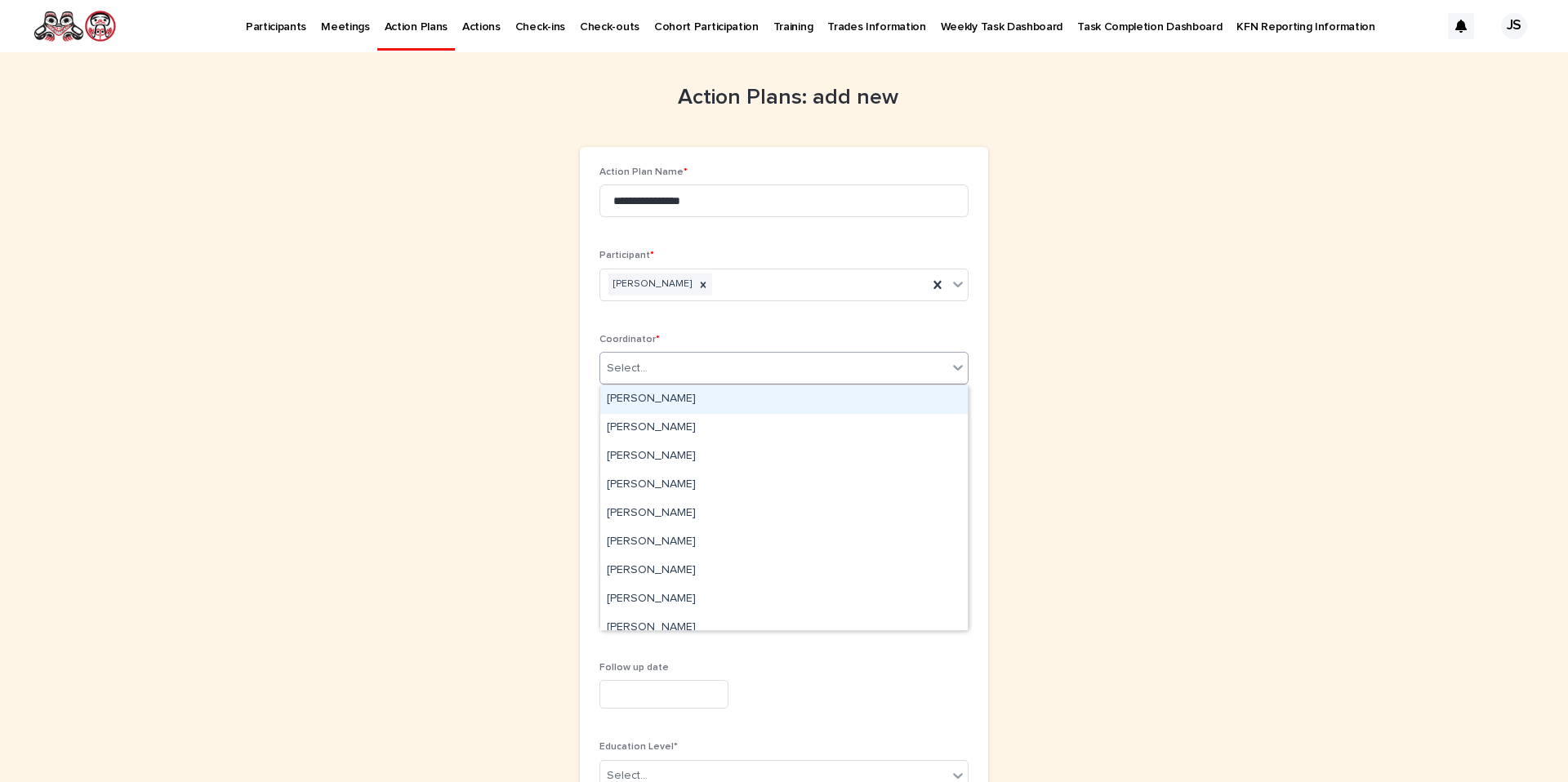
click at [707, 367] on div "Select..." at bounding box center [773, 368] width 347 height 27
click at [650, 566] on div "[PERSON_NAME]" at bounding box center [784, 571] width 368 height 28
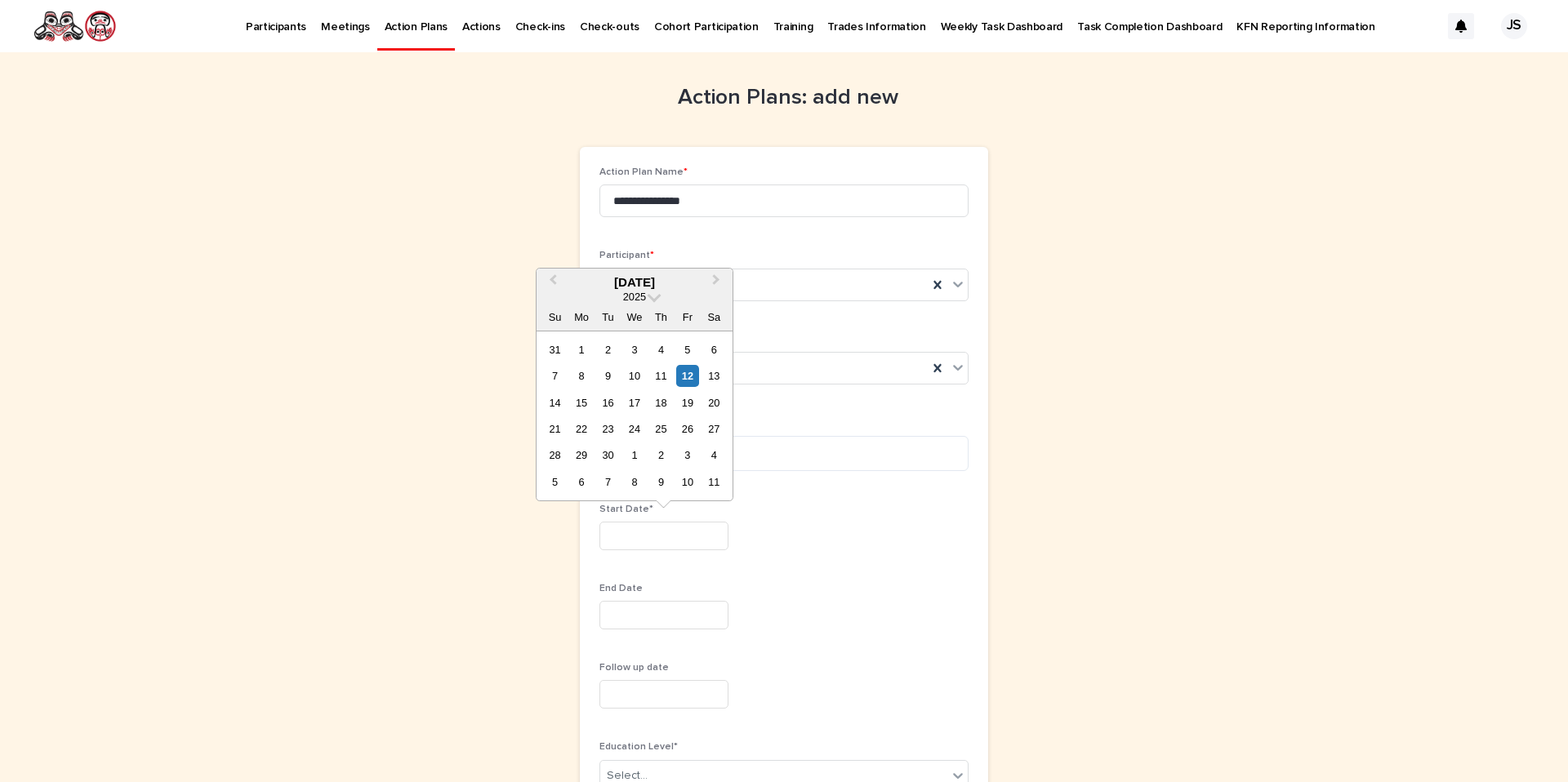
click at [637, 542] on input "text" at bounding box center [663, 536] width 129 height 28
click at [682, 374] on div "12" at bounding box center [687, 375] width 22 height 22
type input "*********"
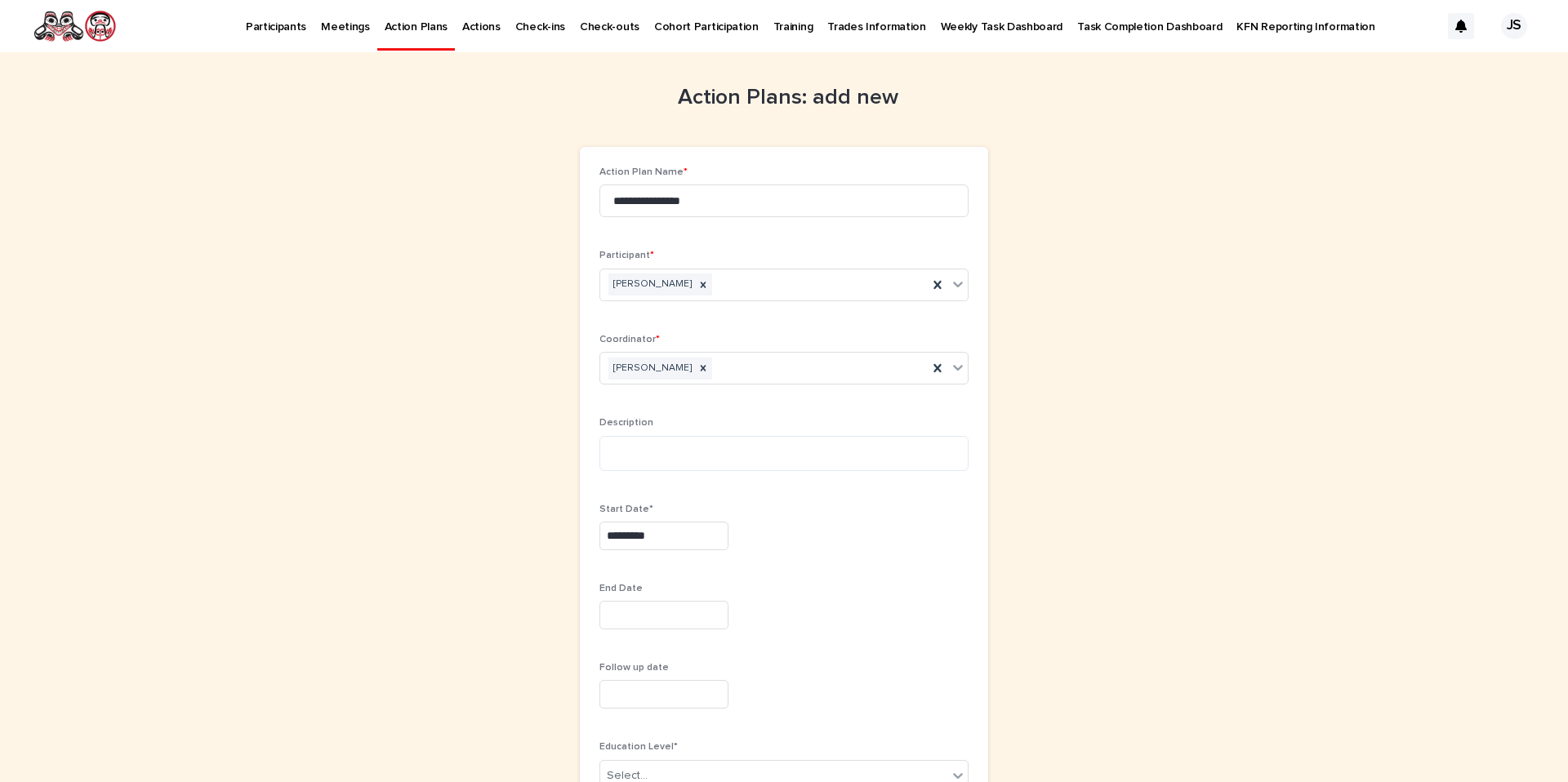
click at [627, 622] on input "text" at bounding box center [663, 615] width 129 height 28
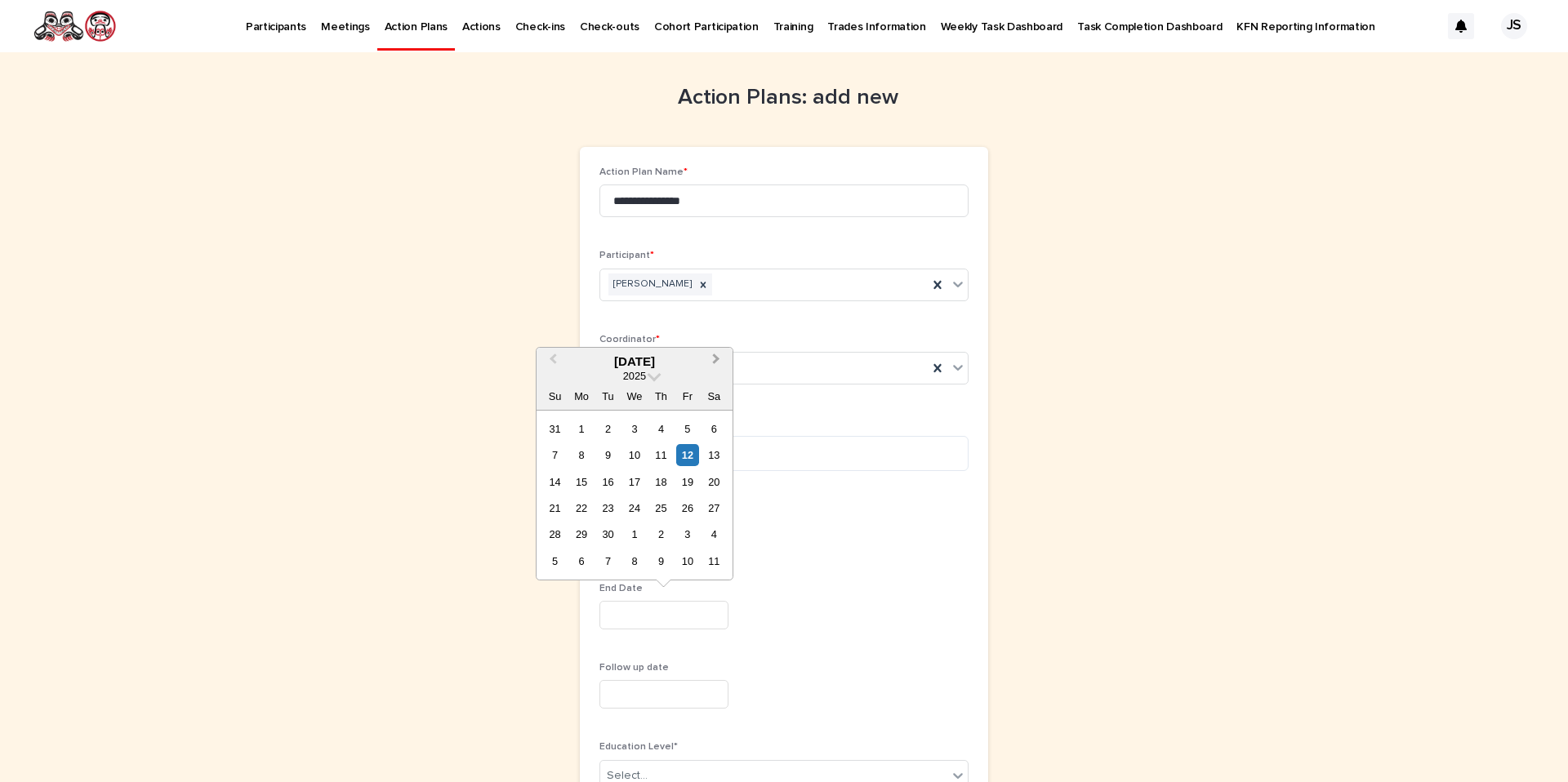
click at [717, 359] on span "Next Month" at bounding box center [717, 361] width 0 height 22
click at [686, 567] on div "7" at bounding box center [687, 561] width 22 height 22
type input "*********"
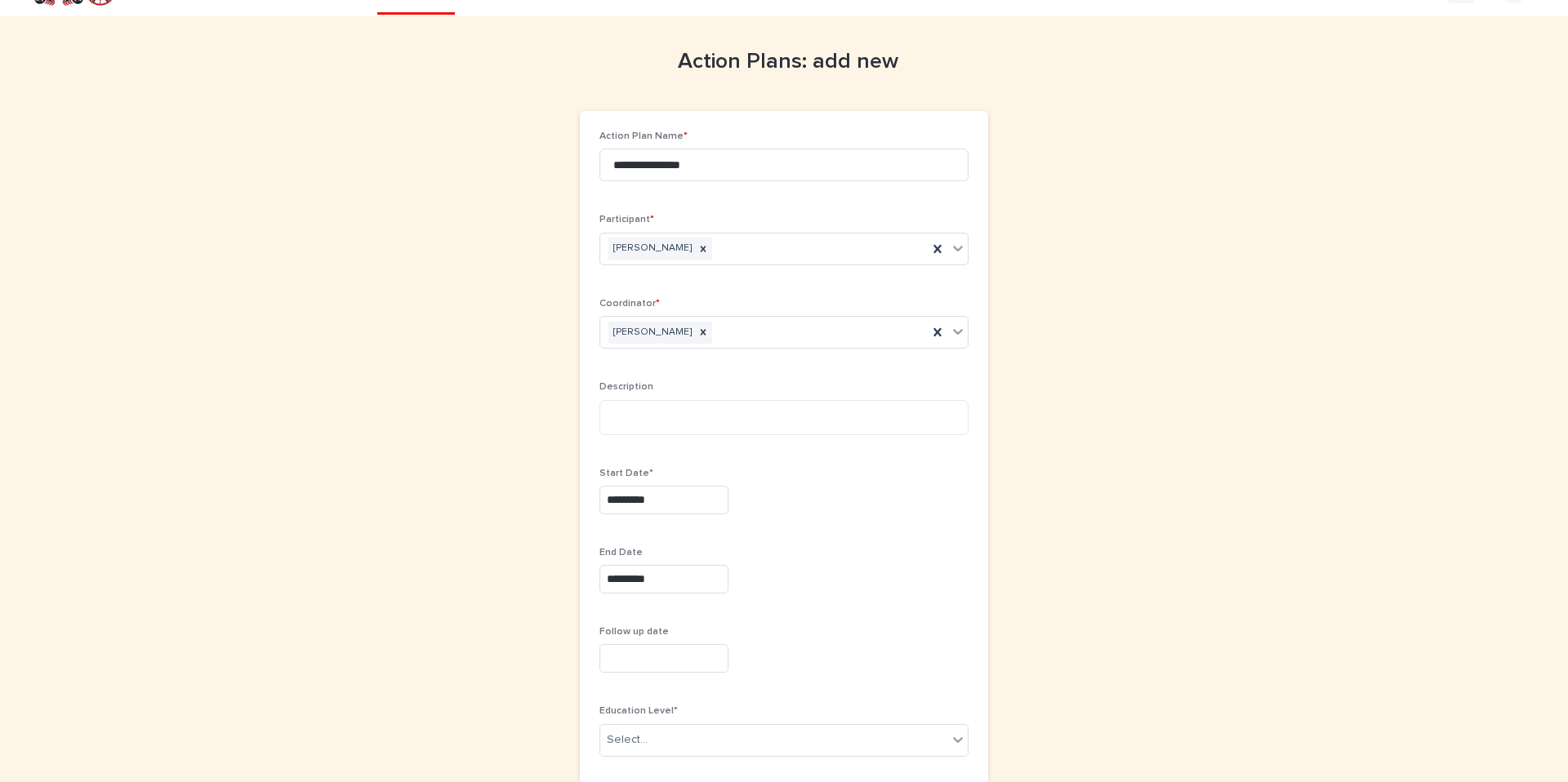
scroll to position [104, 0]
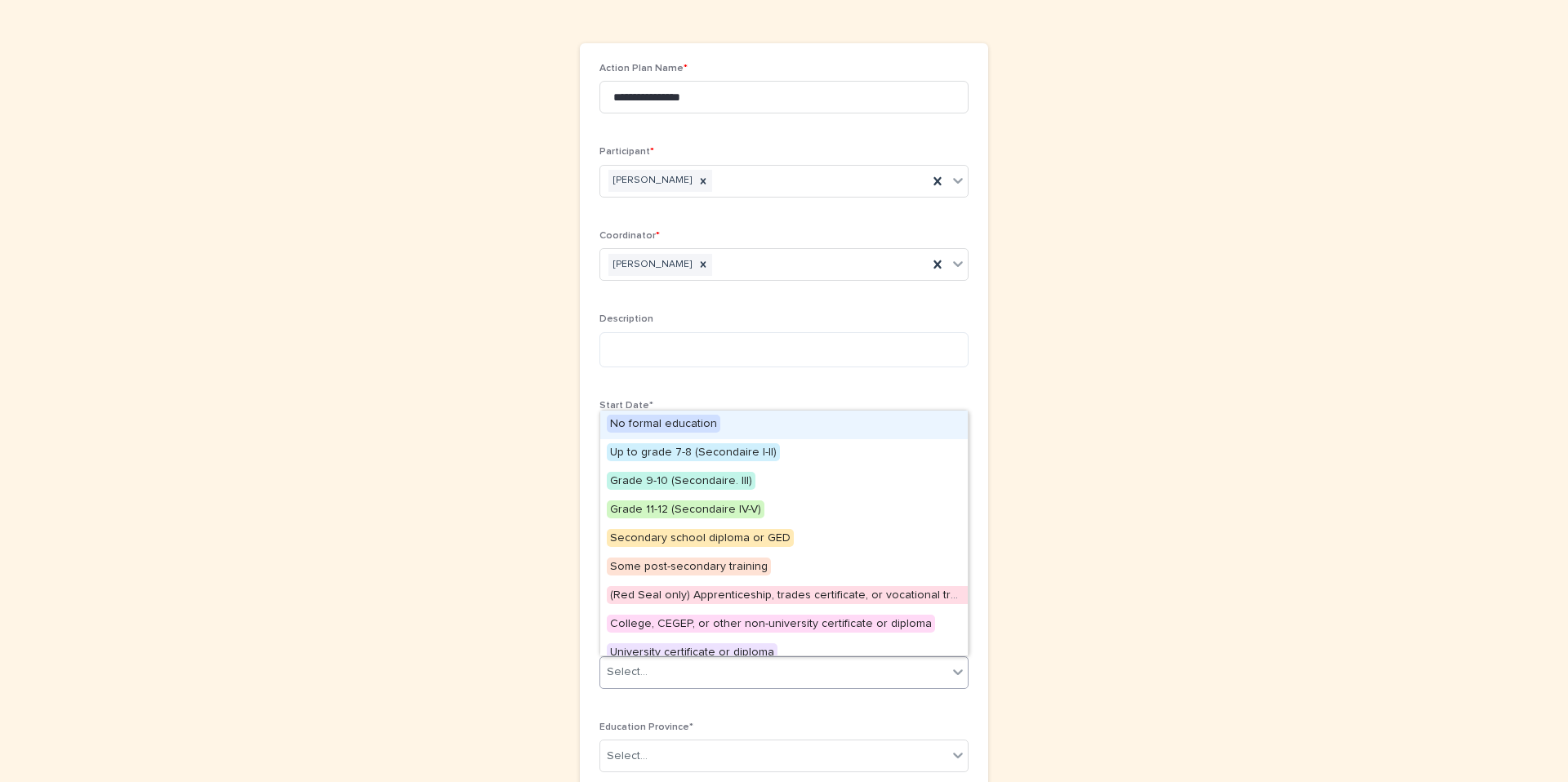
click at [671, 677] on div "Select..." at bounding box center [773, 672] width 347 height 27
click at [658, 509] on span "Grade 11-12 (Secondaire IV-V)" at bounding box center [685, 509] width 158 height 18
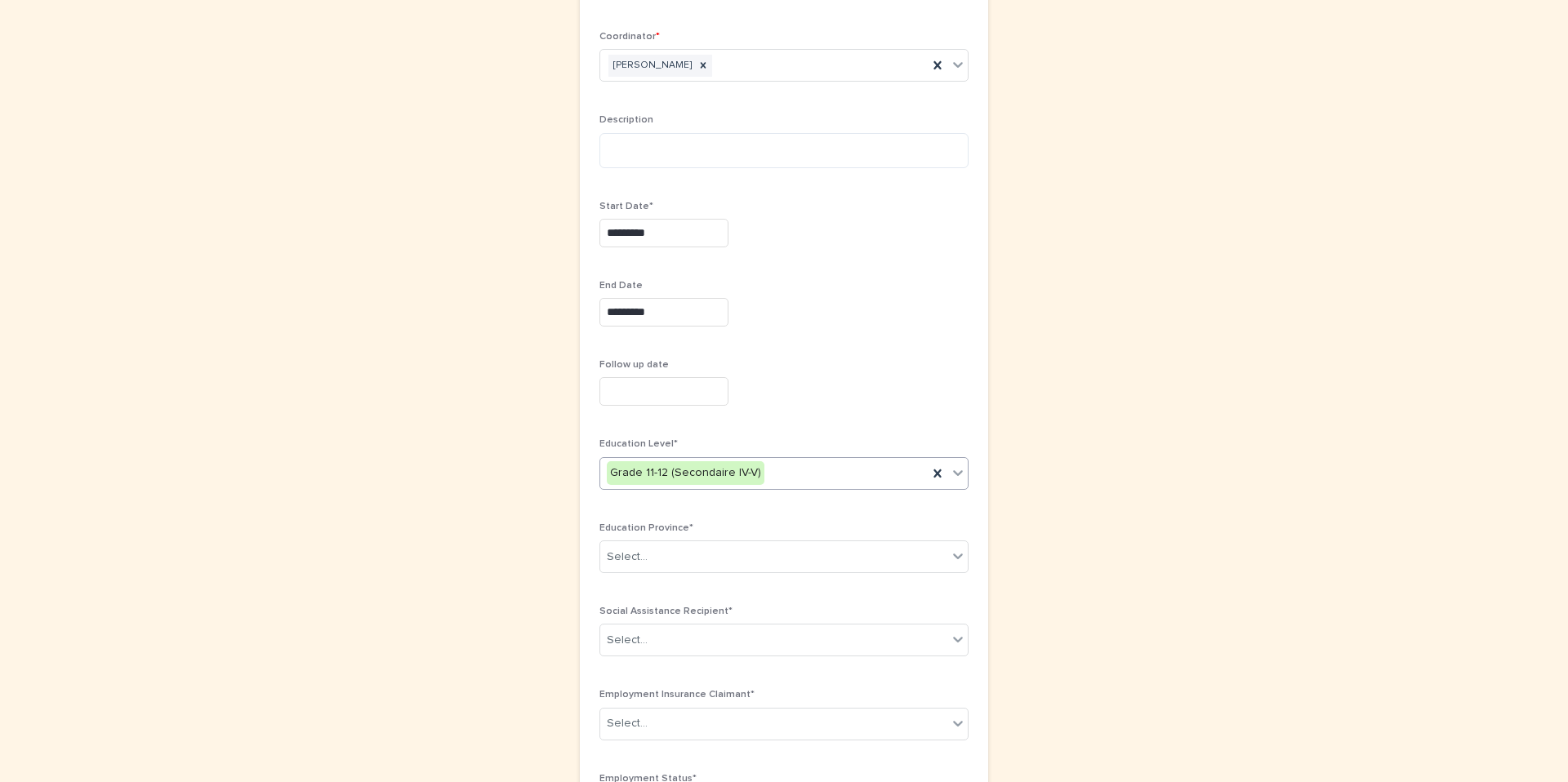
scroll to position [344, 0]
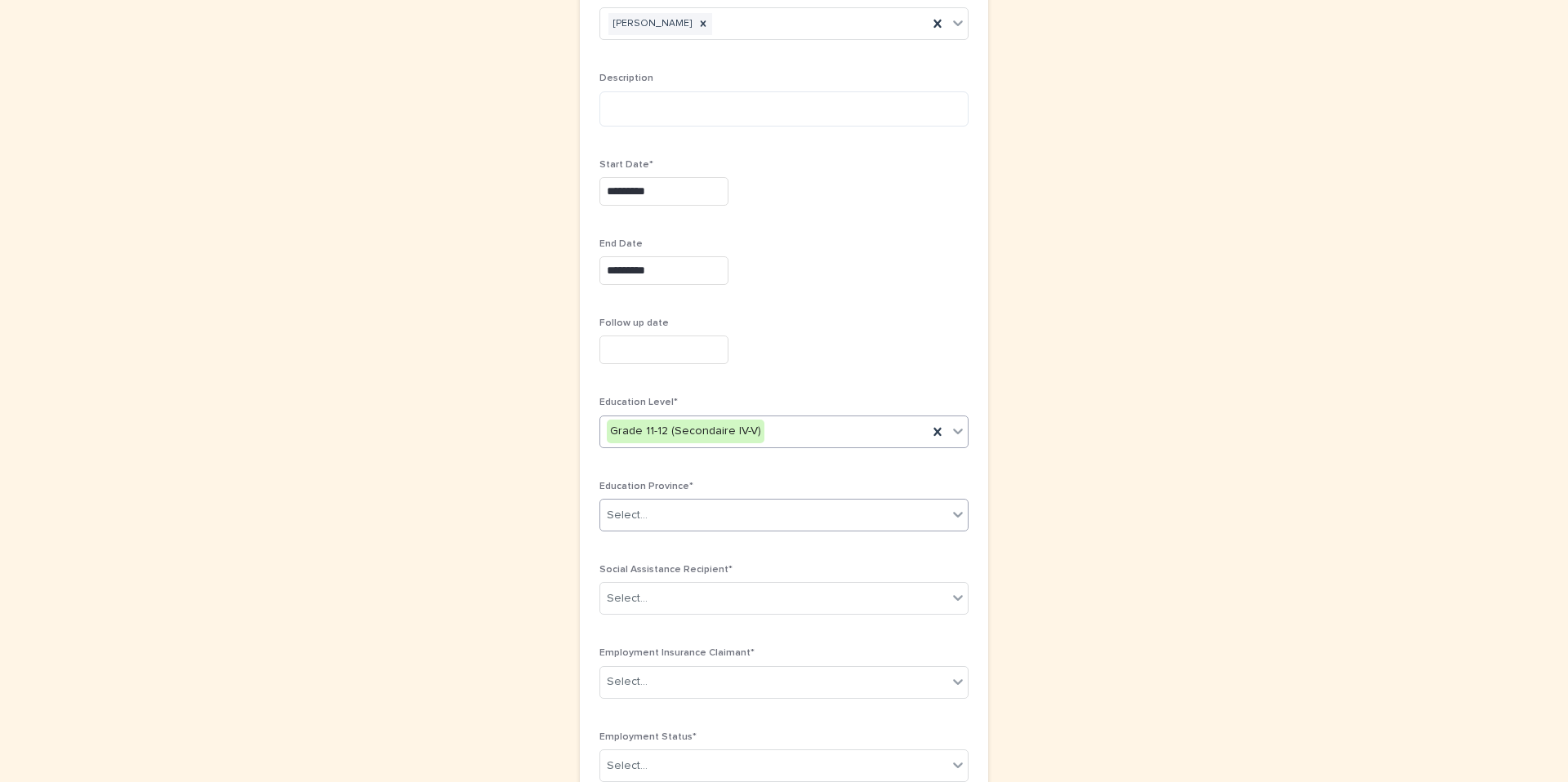
click at [664, 519] on div "Select..." at bounding box center [773, 516] width 347 height 27
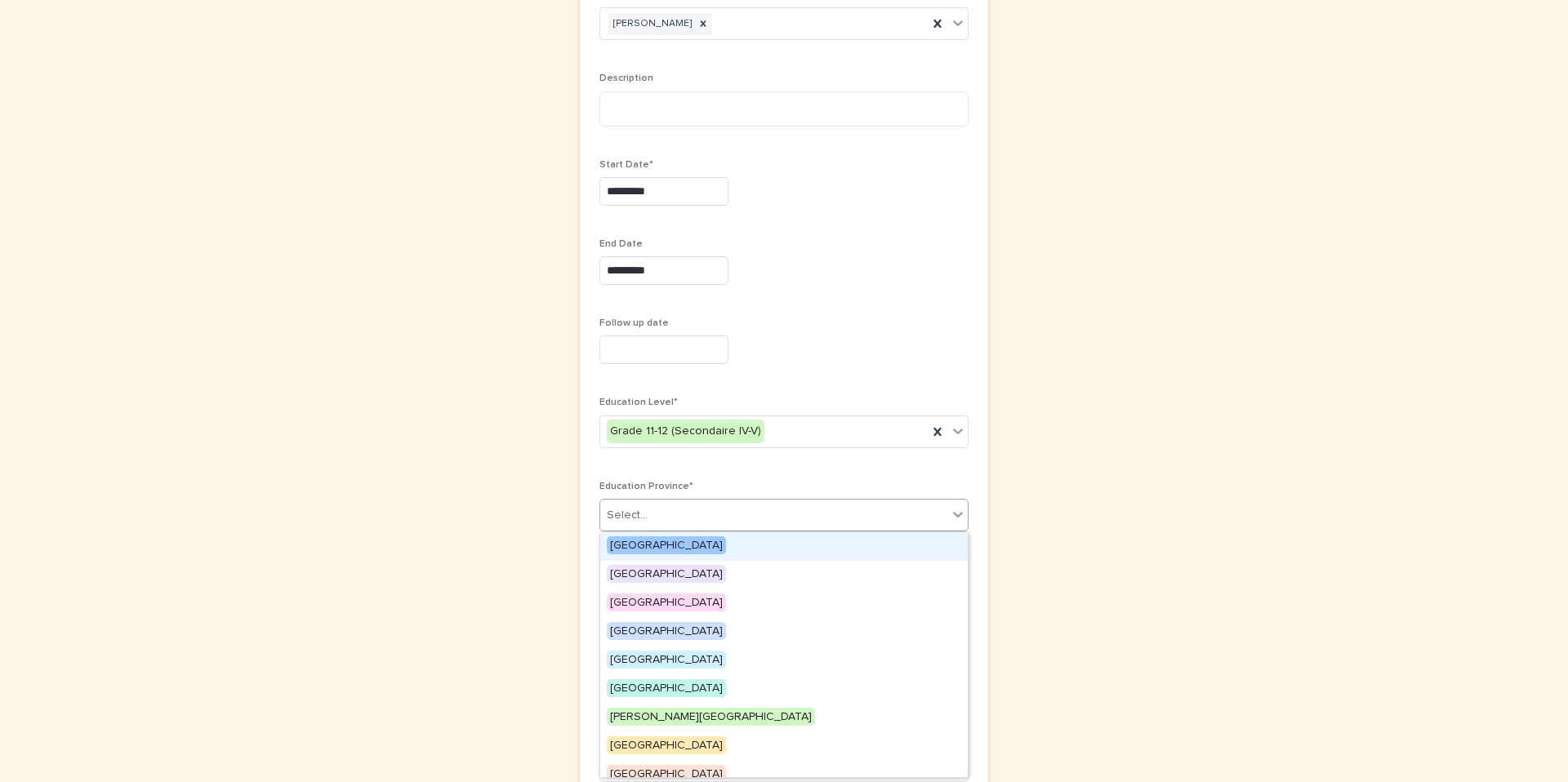
click at [661, 536] on span "[GEOGRAPHIC_DATA]" at bounding box center [666, 545] width 119 height 18
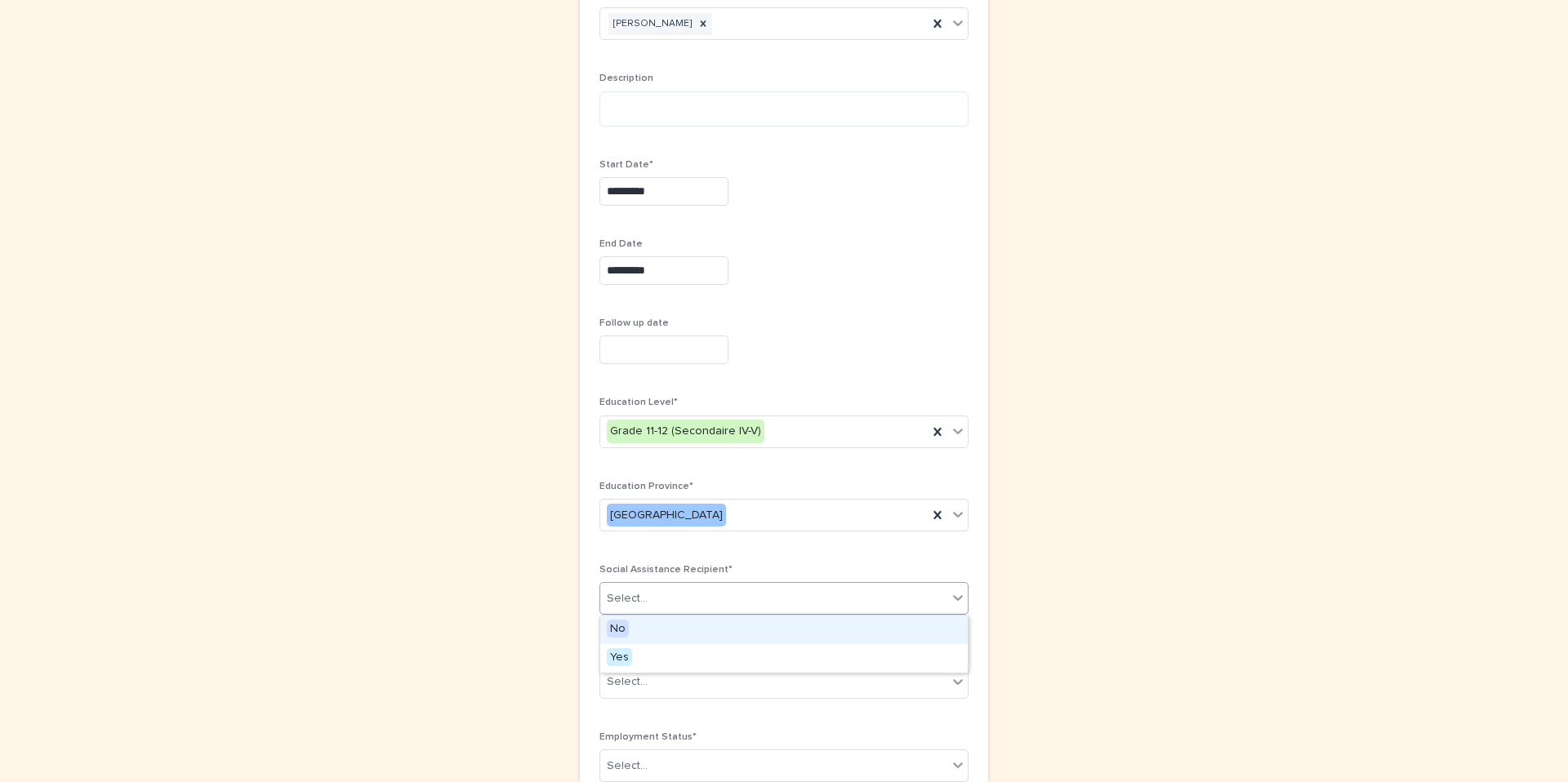
click at [661, 604] on div "Select..." at bounding box center [773, 599] width 347 height 27
click at [672, 623] on div "No" at bounding box center [784, 630] width 368 height 28
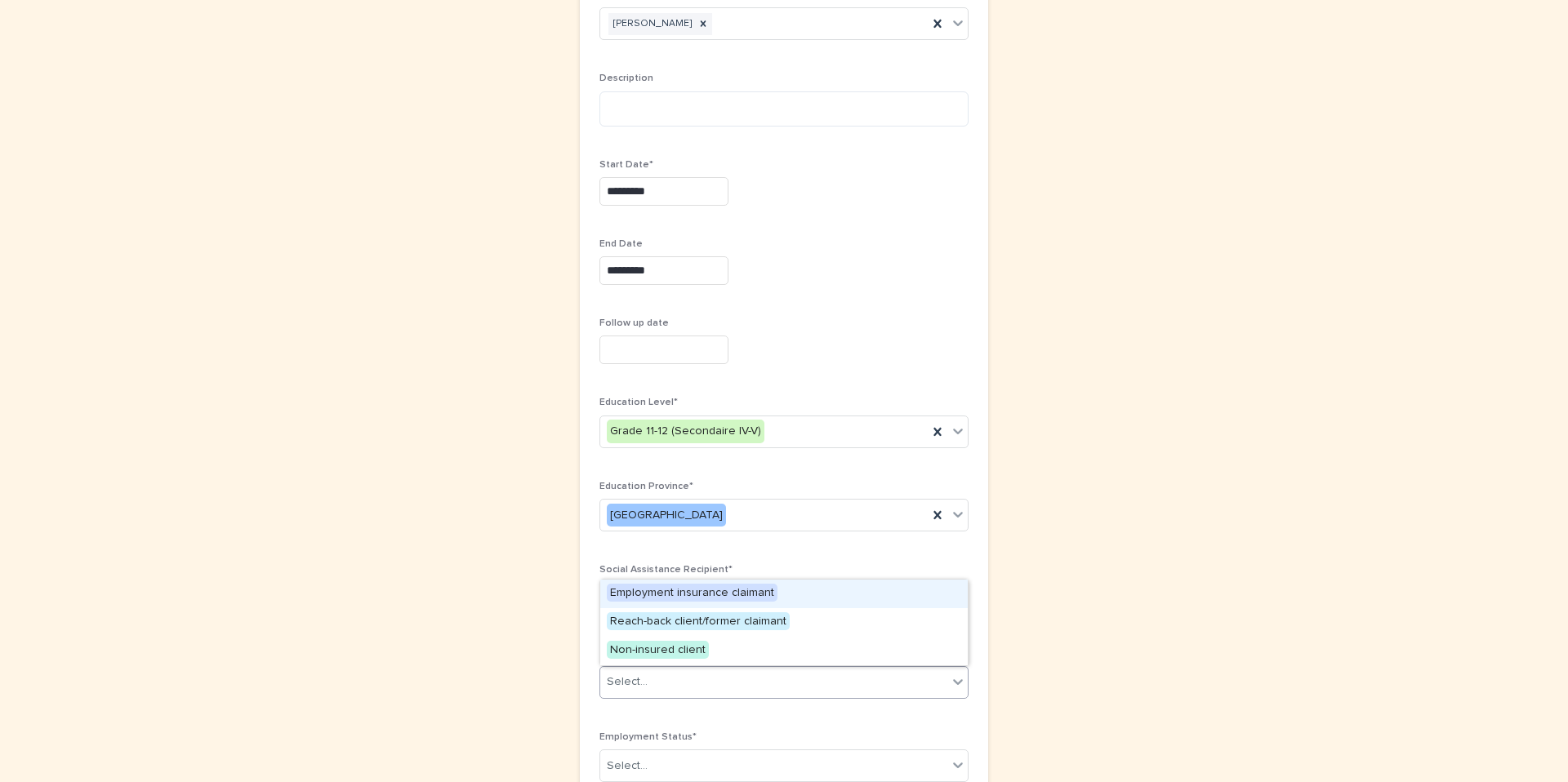
click at [665, 678] on div "Select..." at bounding box center [773, 682] width 347 height 27
click at [643, 648] on span "Non-insured client" at bounding box center [657, 650] width 102 height 18
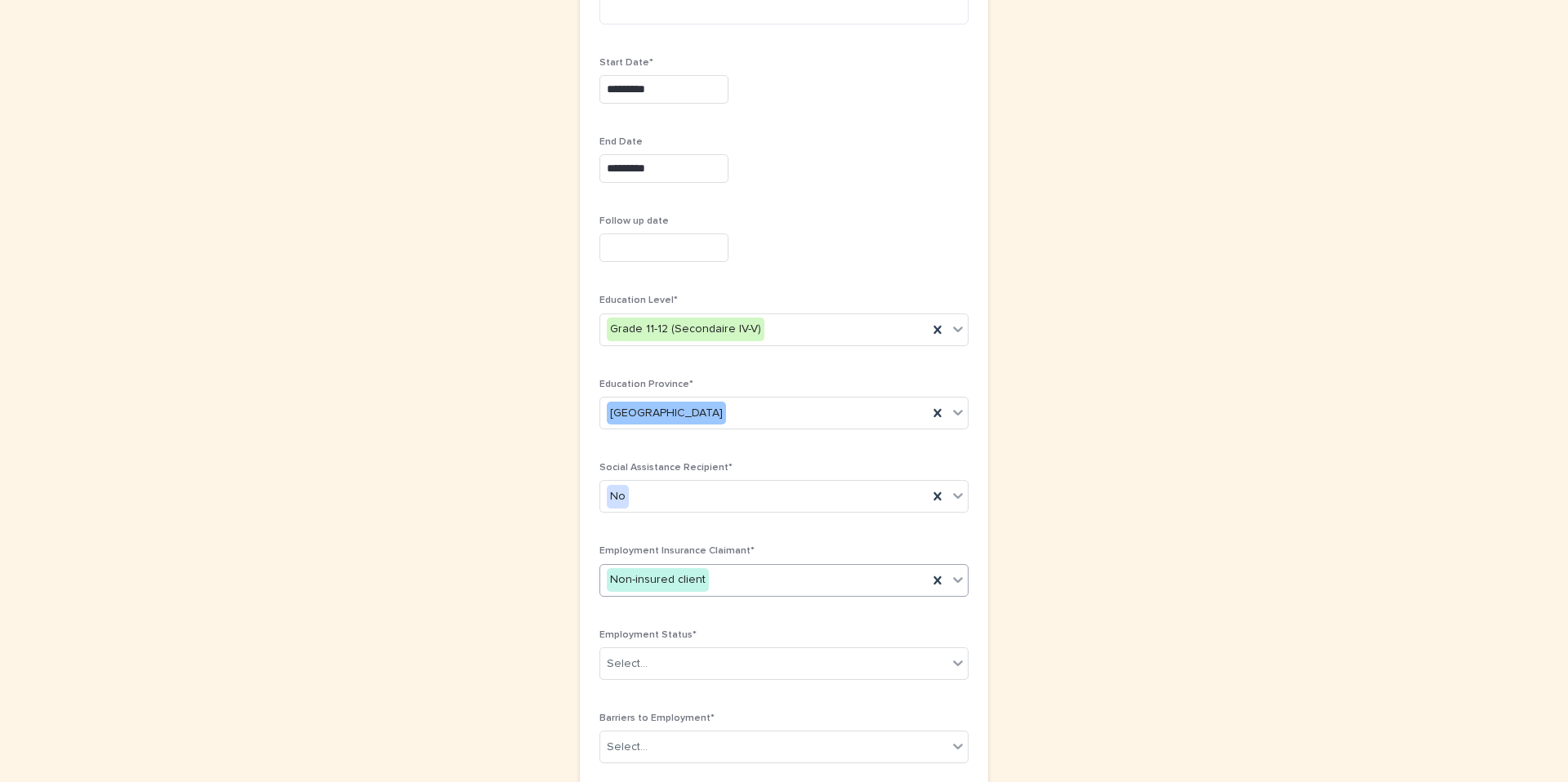
scroll to position [453, 0]
click at [663, 647] on div "Select..." at bounding box center [773, 659] width 347 height 27
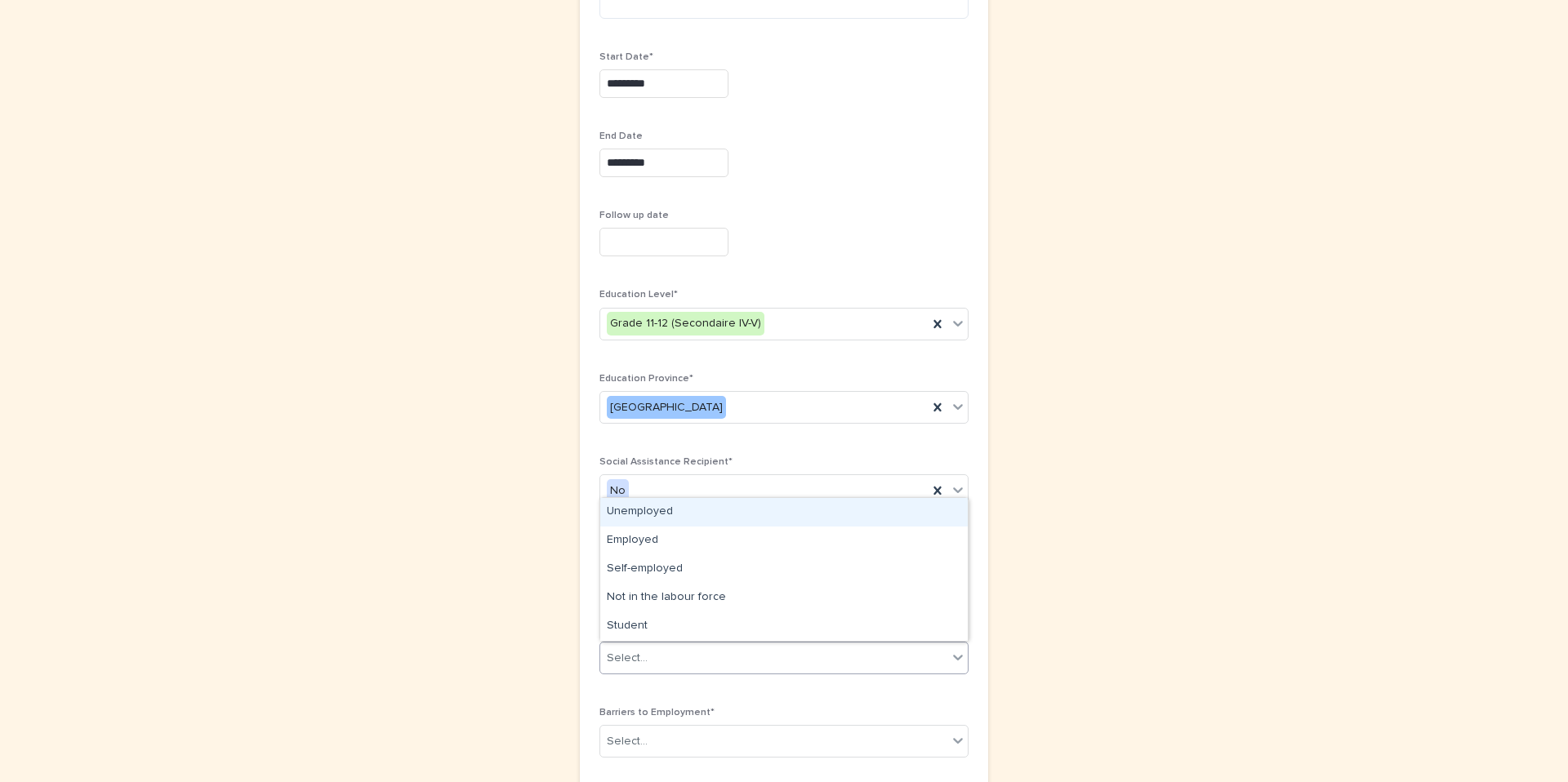
click at [631, 514] on div "Unemployed" at bounding box center [784, 512] width 368 height 28
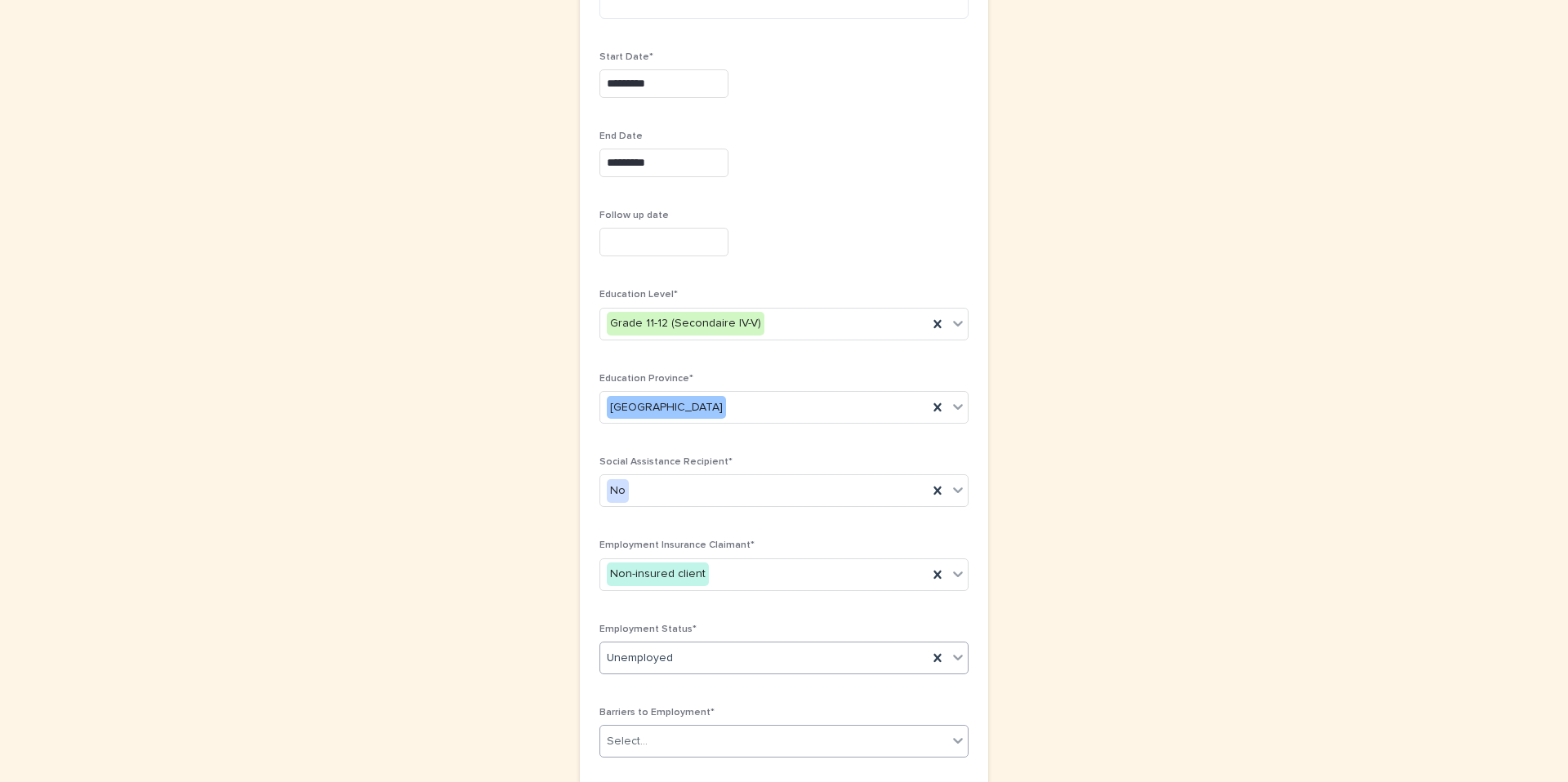
scroll to position [612, 0]
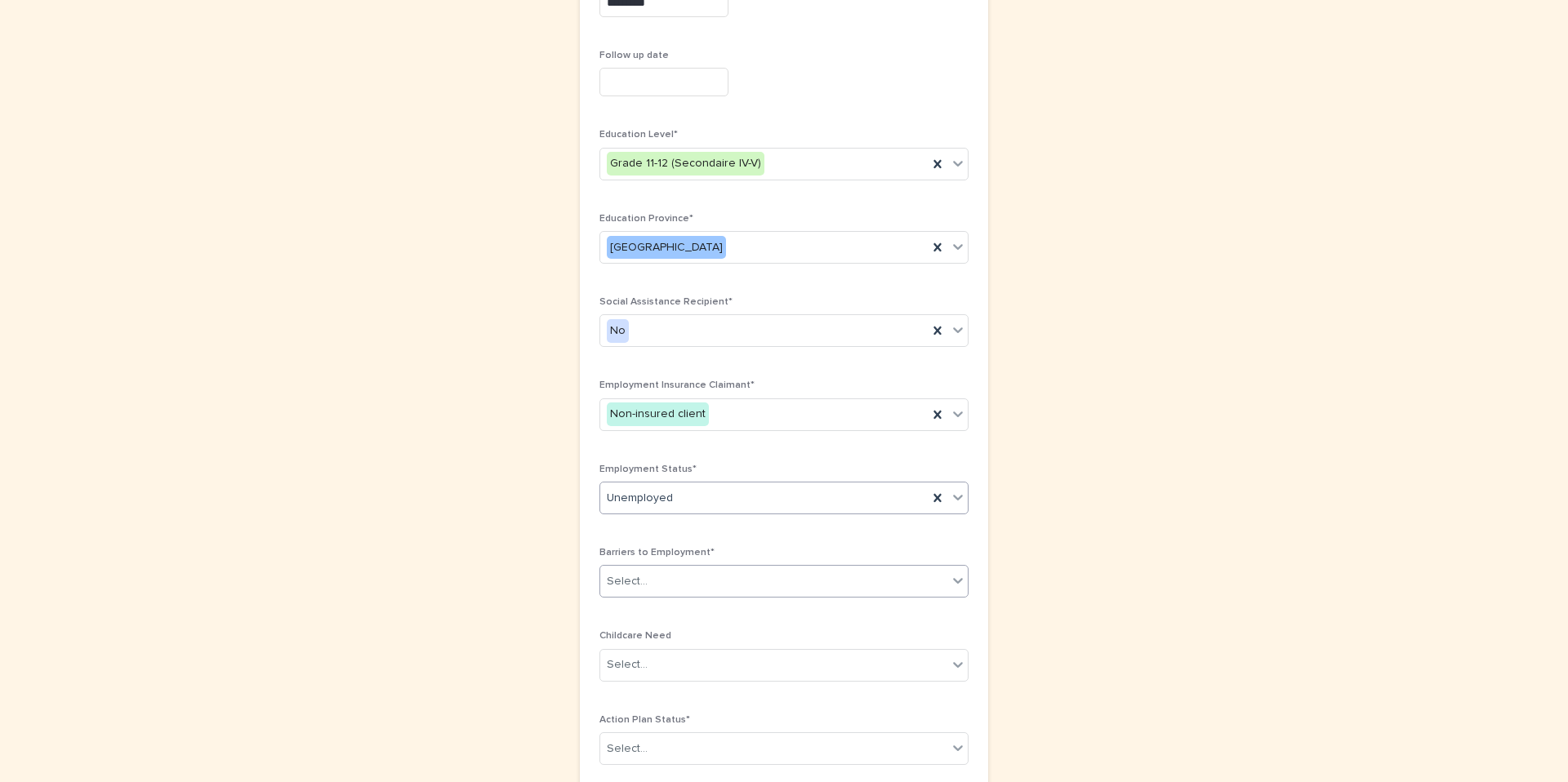
click at [688, 575] on div "Select..." at bounding box center [773, 581] width 347 height 27
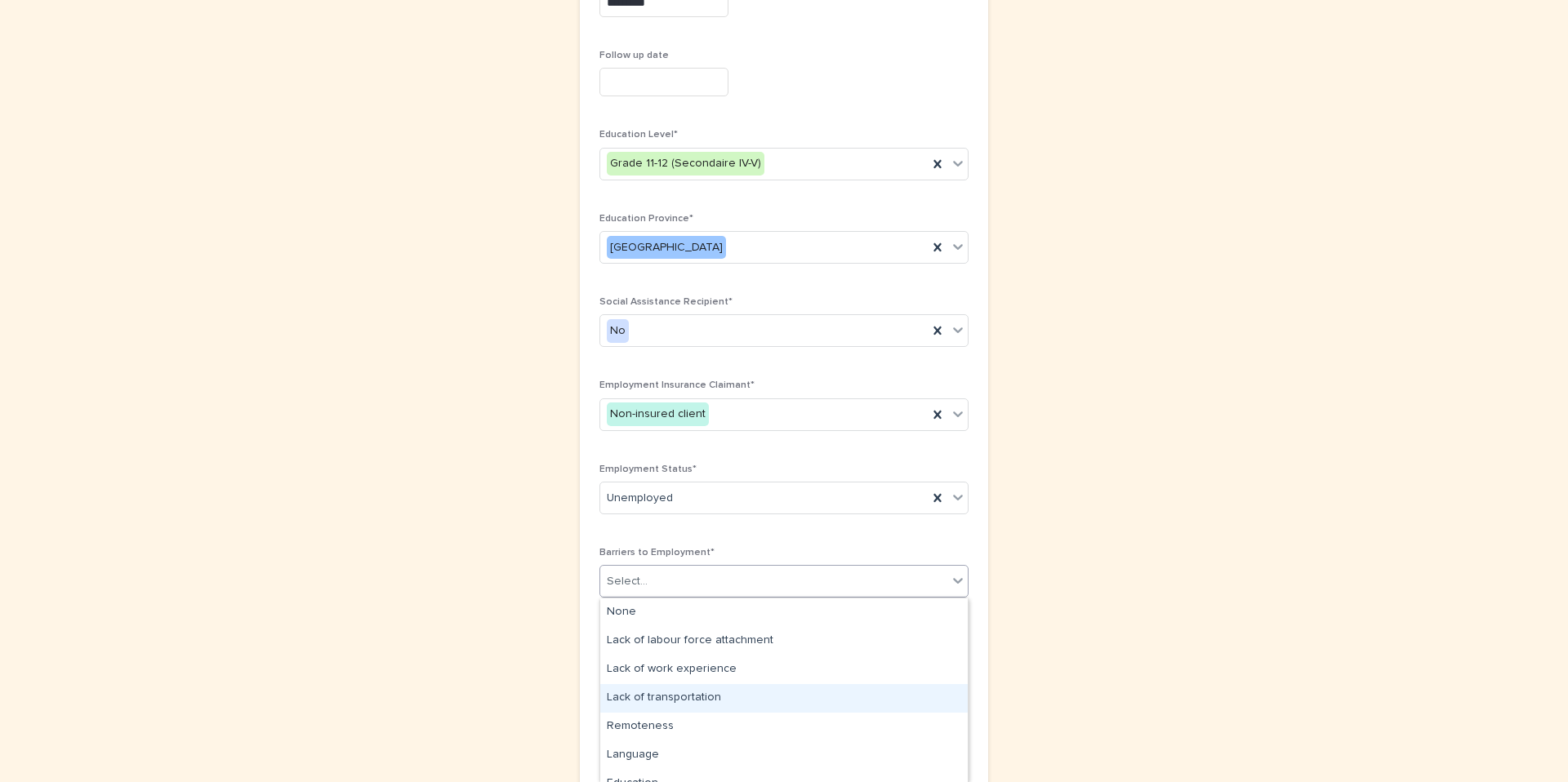
scroll to position [187, 0]
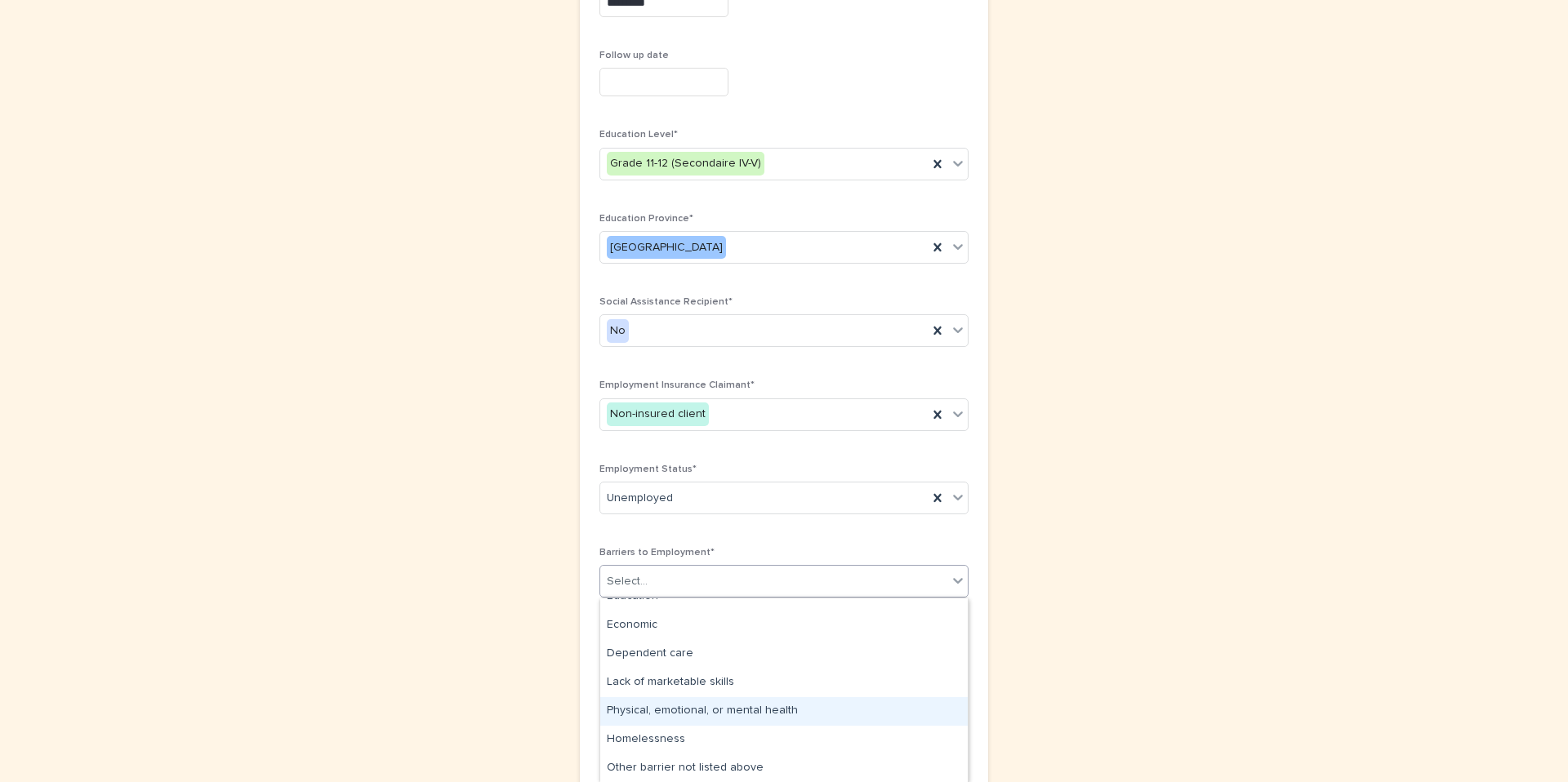
click at [659, 715] on div "Physical, emotional, or mental health" at bounding box center [784, 712] width 368 height 28
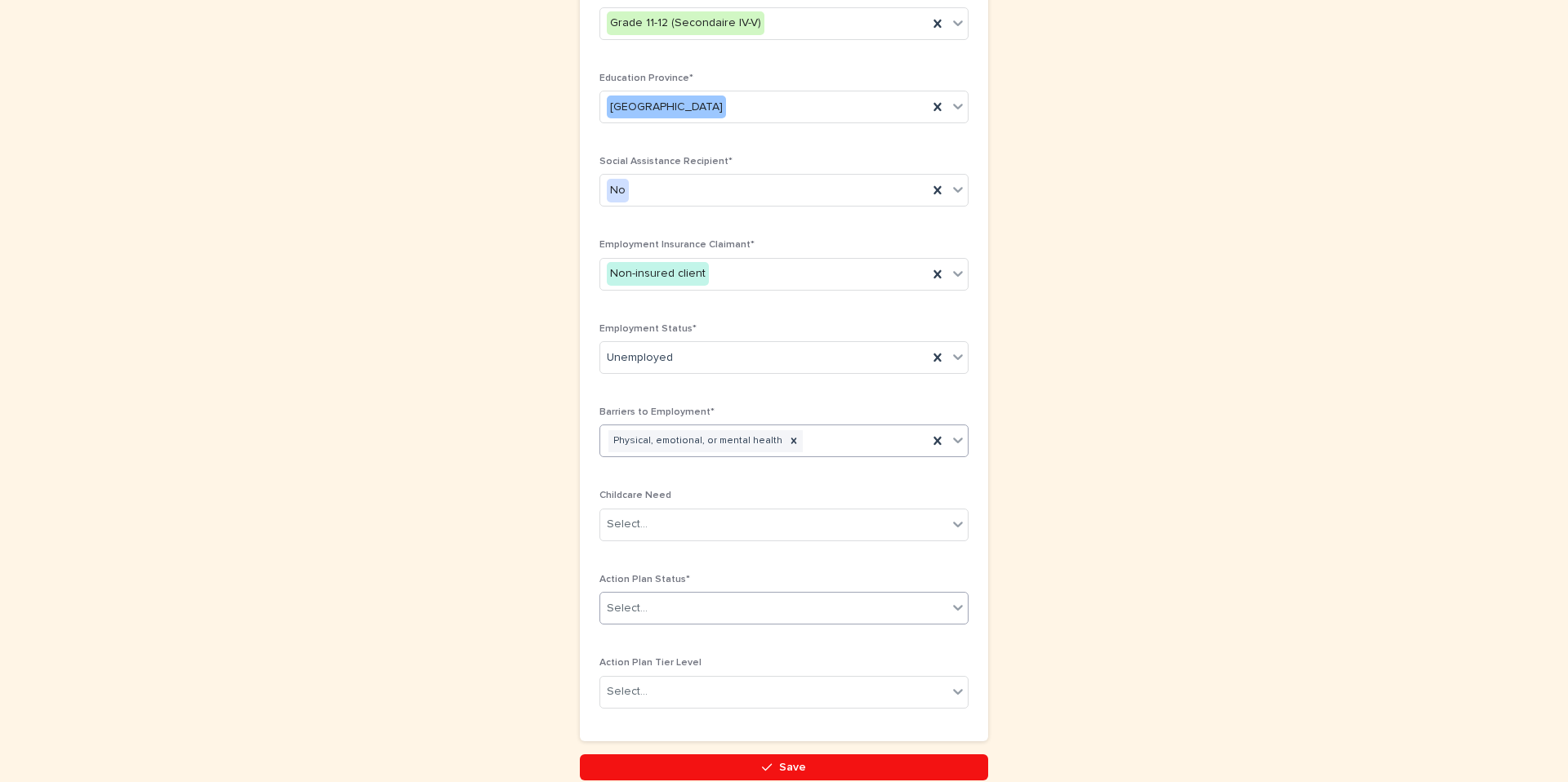
scroll to position [833, 0]
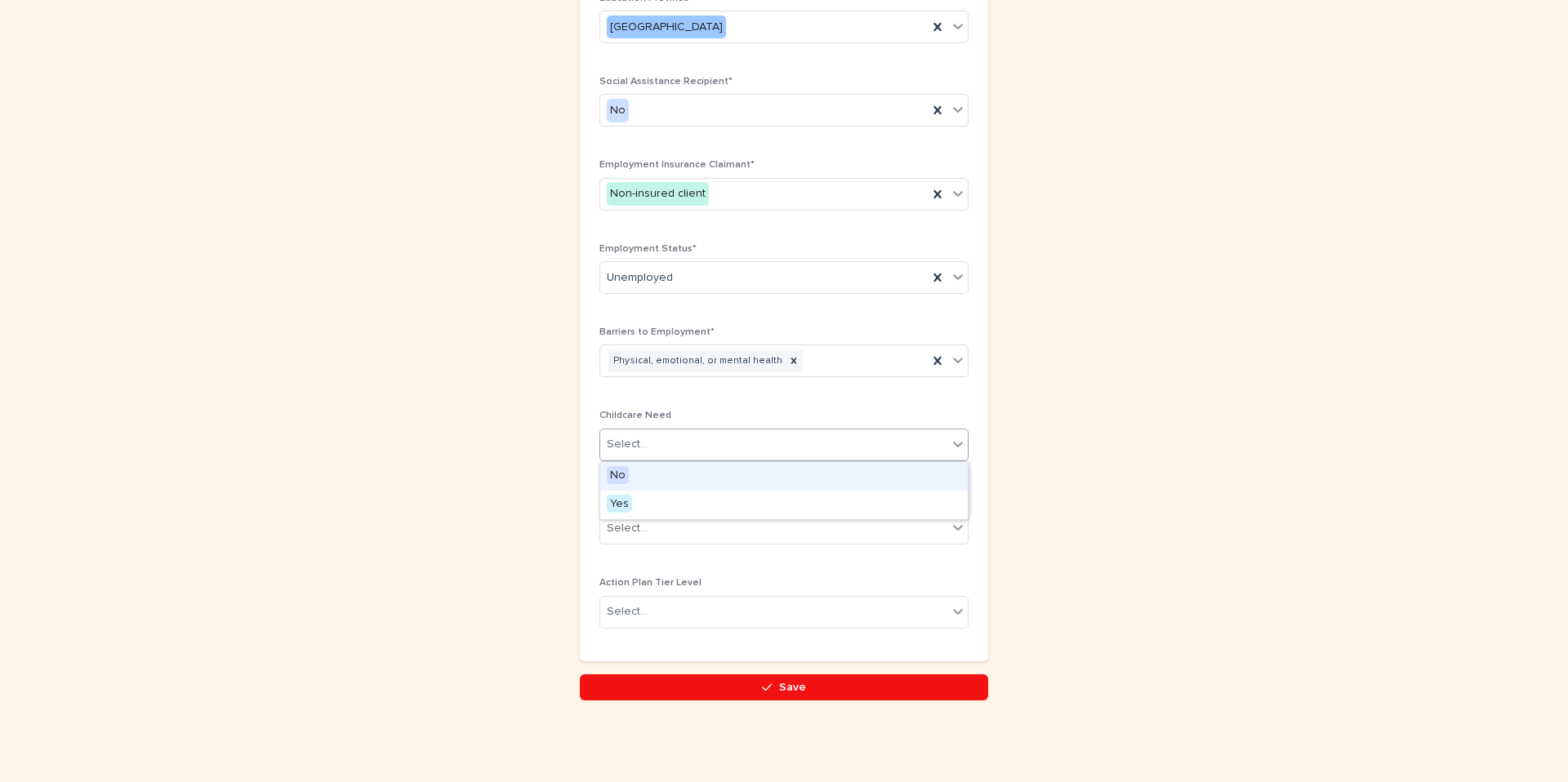
click at [686, 440] on div "Select..." at bounding box center [773, 445] width 347 height 27
click at [685, 473] on div "No" at bounding box center [784, 477] width 368 height 28
click at [687, 521] on div "Select..." at bounding box center [773, 528] width 347 height 27
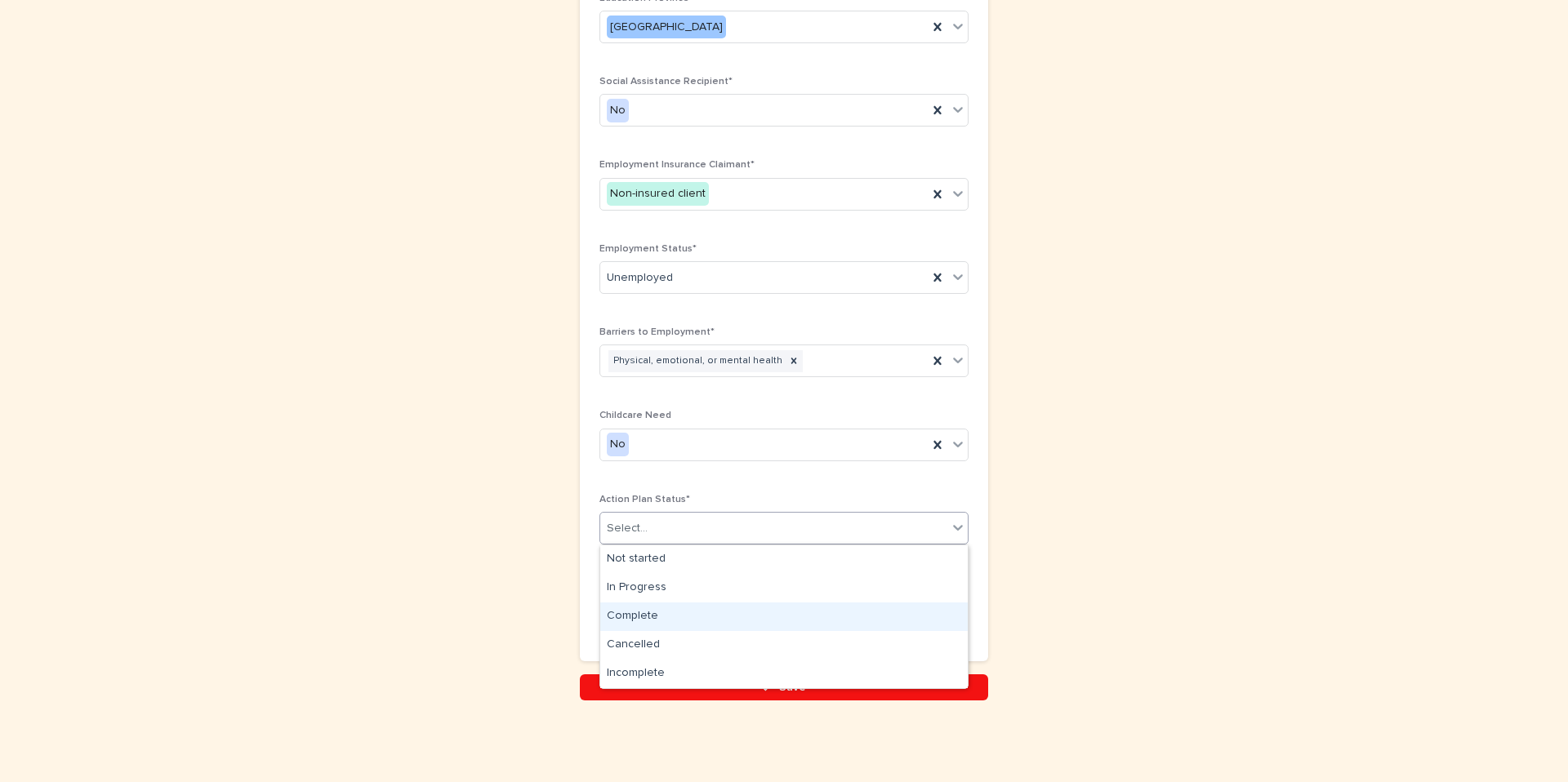
click at [671, 615] on div "Complete" at bounding box center [784, 617] width 368 height 28
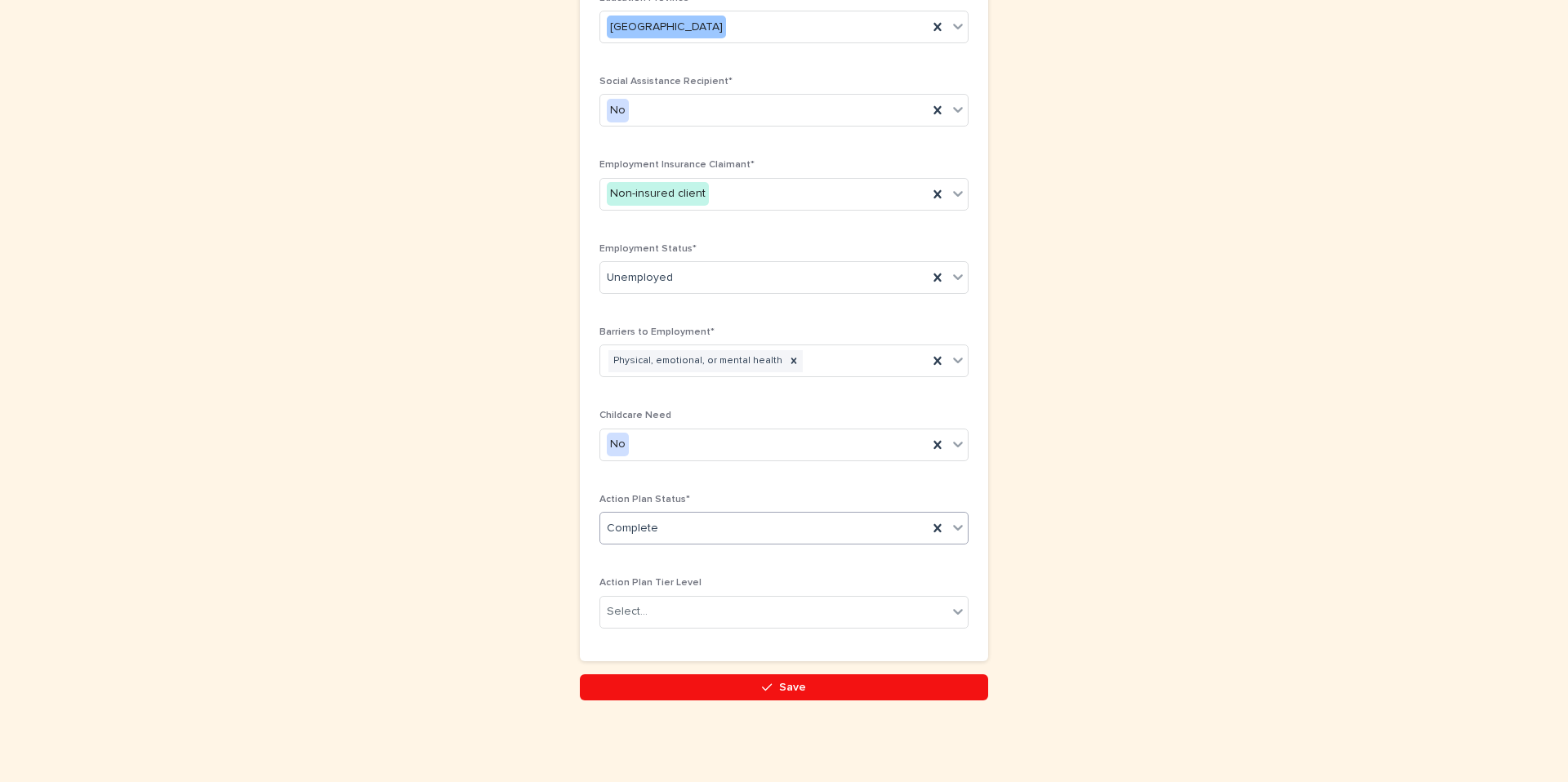
click at [671, 615] on div "Select..." at bounding box center [773, 612] width 347 height 27
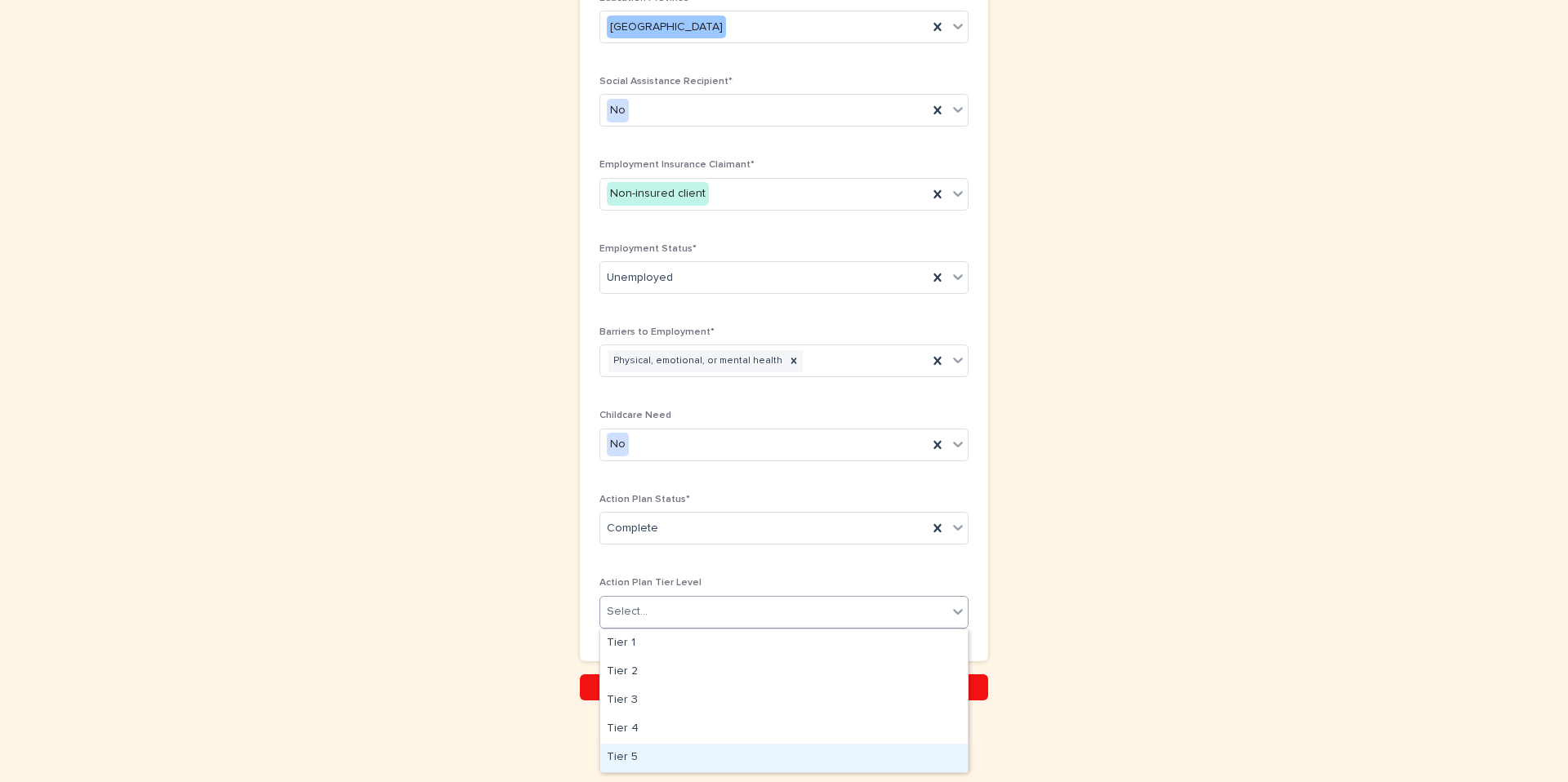
click at [629, 762] on div "Tier 5" at bounding box center [784, 758] width 368 height 28
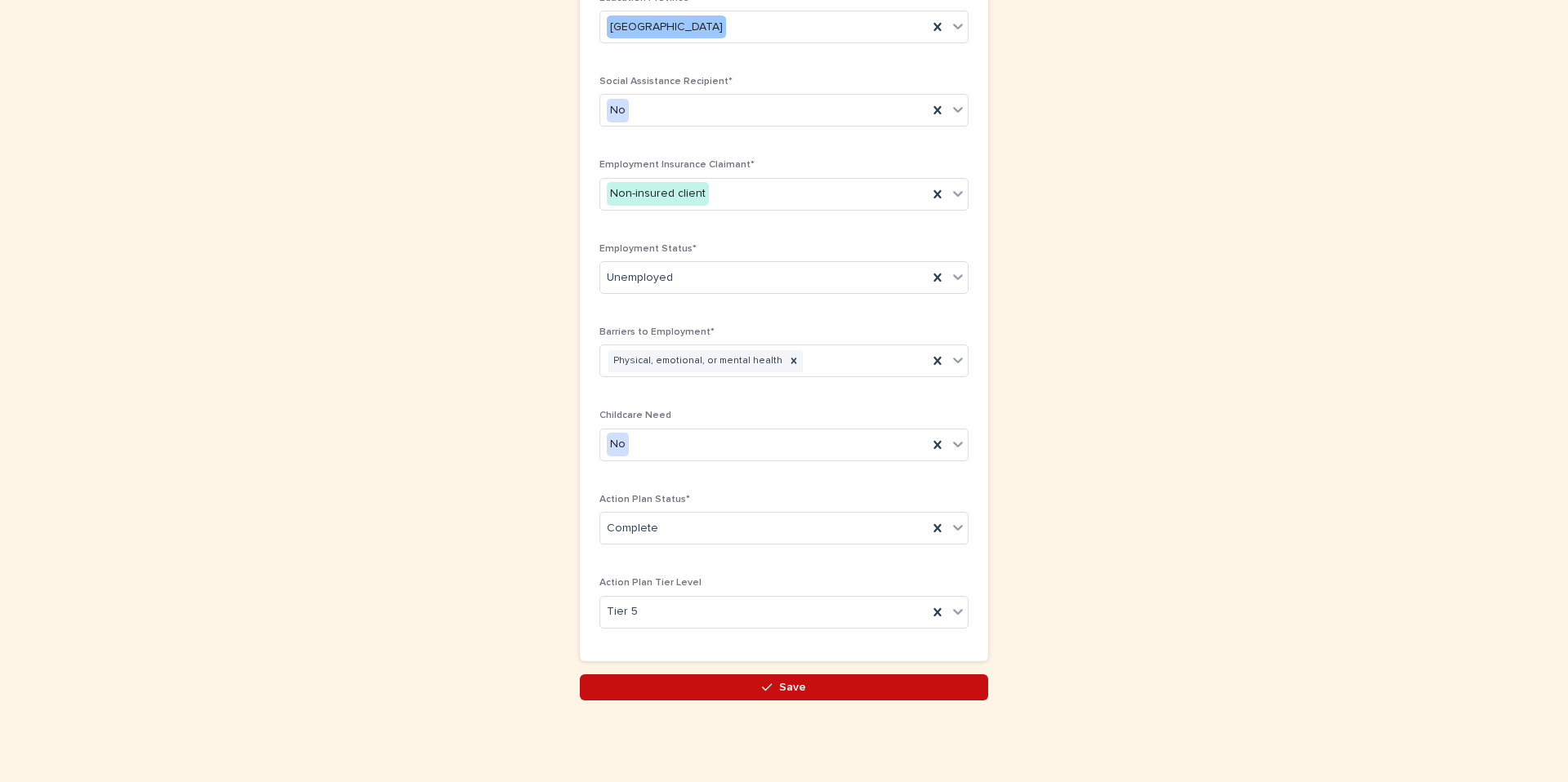
click at [677, 686] on button "Save" at bounding box center [784, 687] width 408 height 26
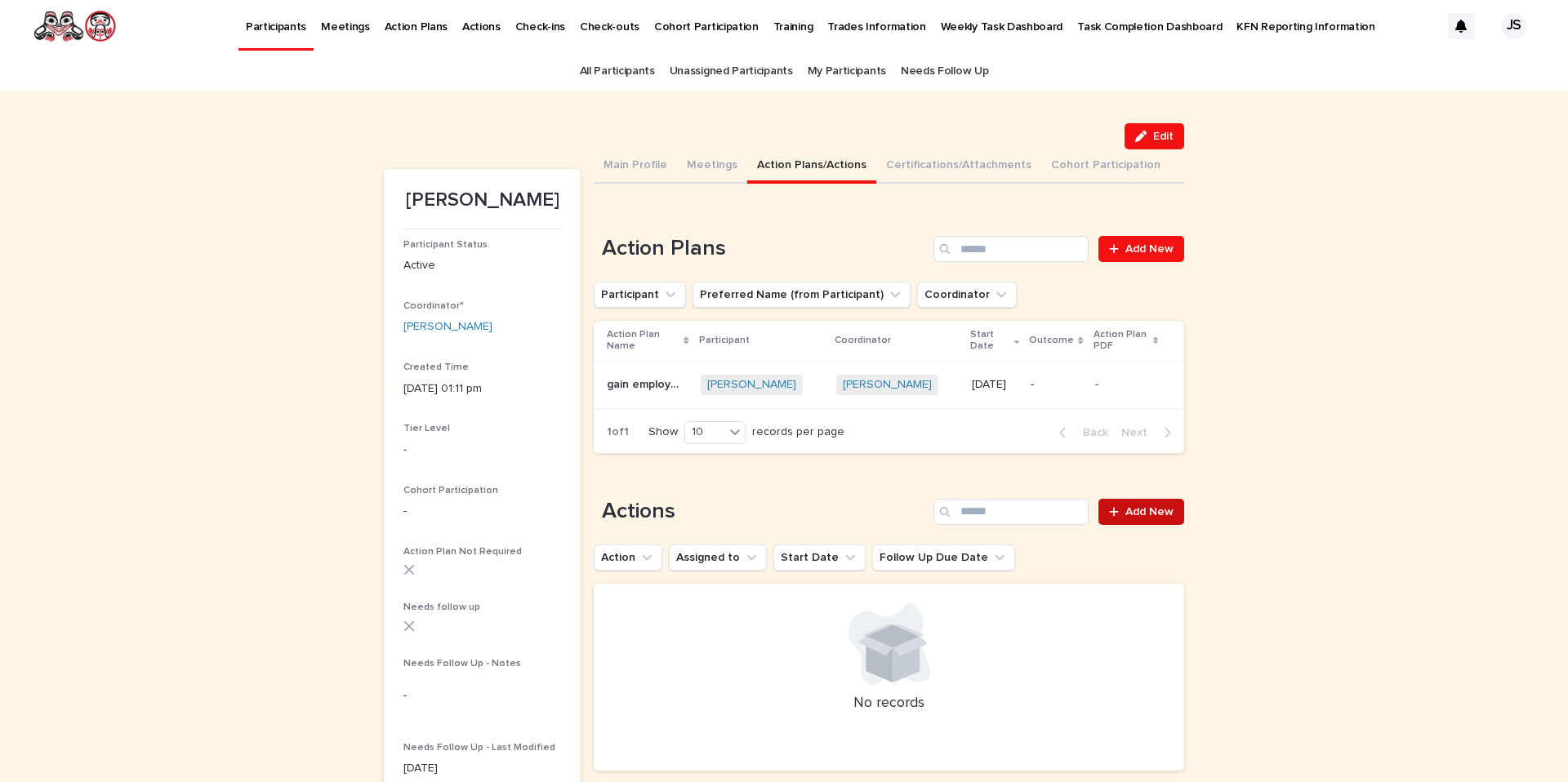
click at [1127, 499] on link "Add New" at bounding box center [1141, 511] width 86 height 26
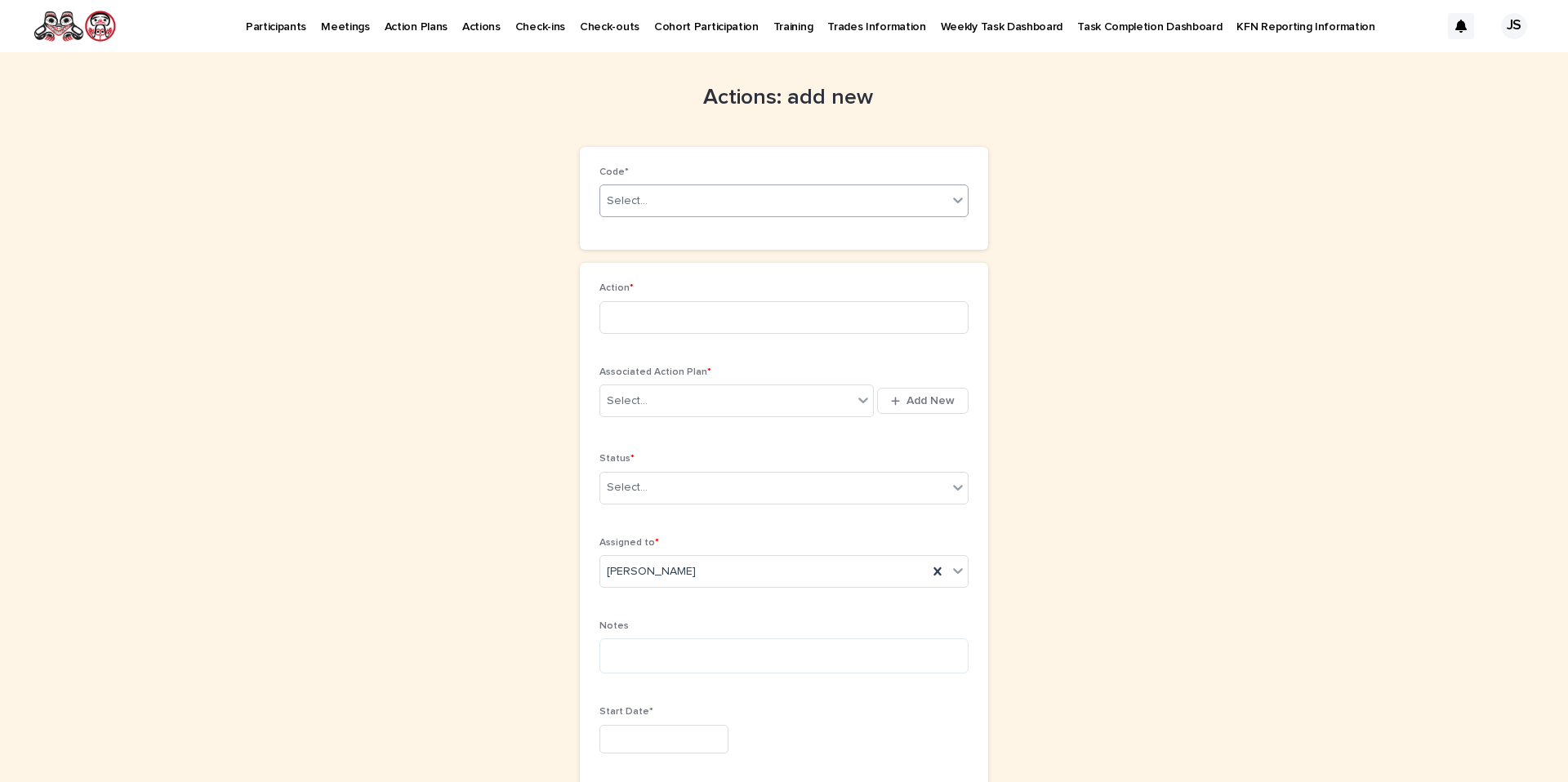
click at [699, 202] on div "Select..." at bounding box center [773, 201] width 347 height 27
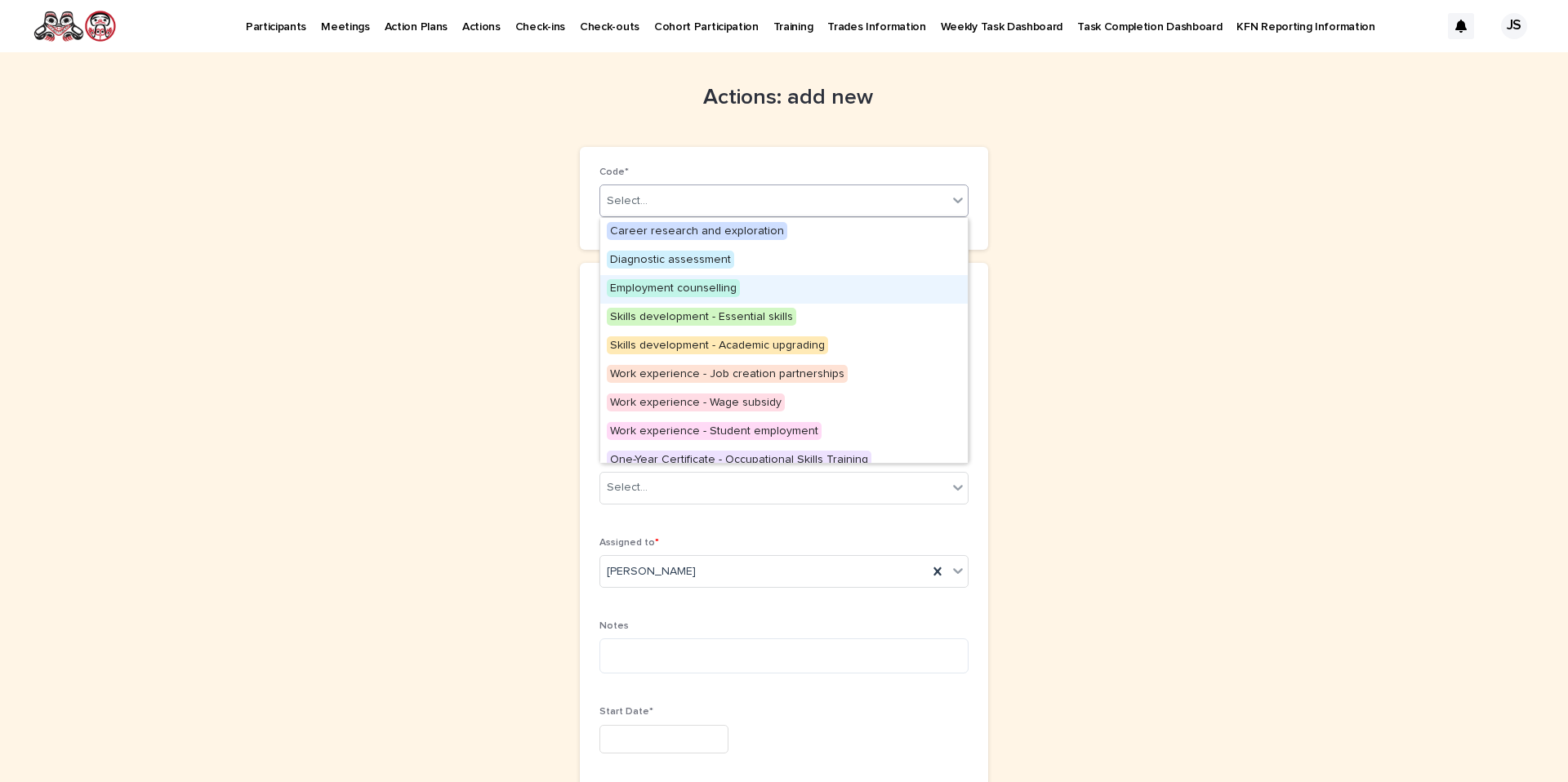
click at [676, 286] on span "Employment counselling" at bounding box center [673, 288] width 133 height 18
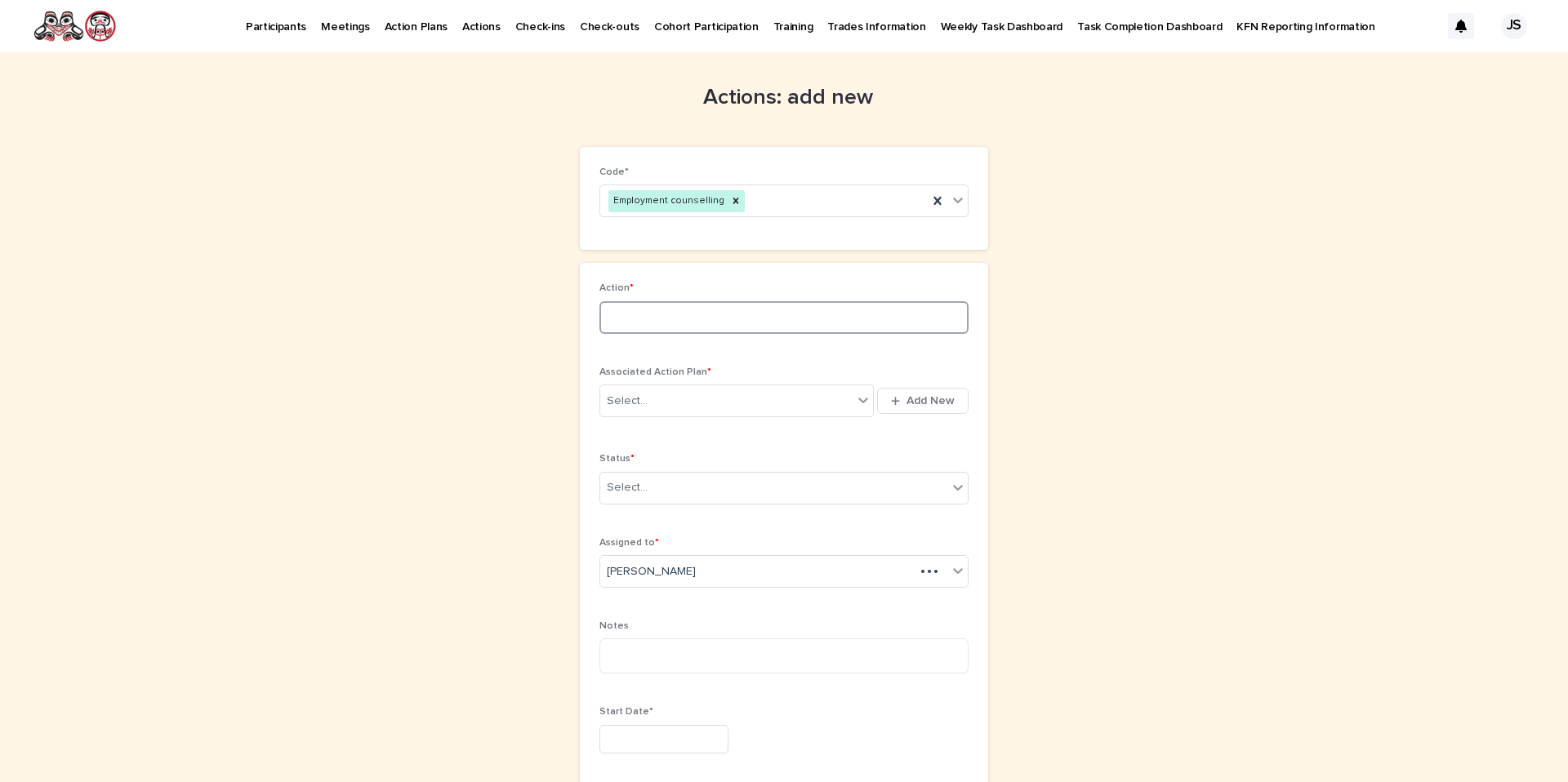
click at [663, 316] on input at bounding box center [784, 317] width 369 height 33
type input "**********"
click at [646, 412] on div "Select..." at bounding box center [726, 401] width 252 height 27
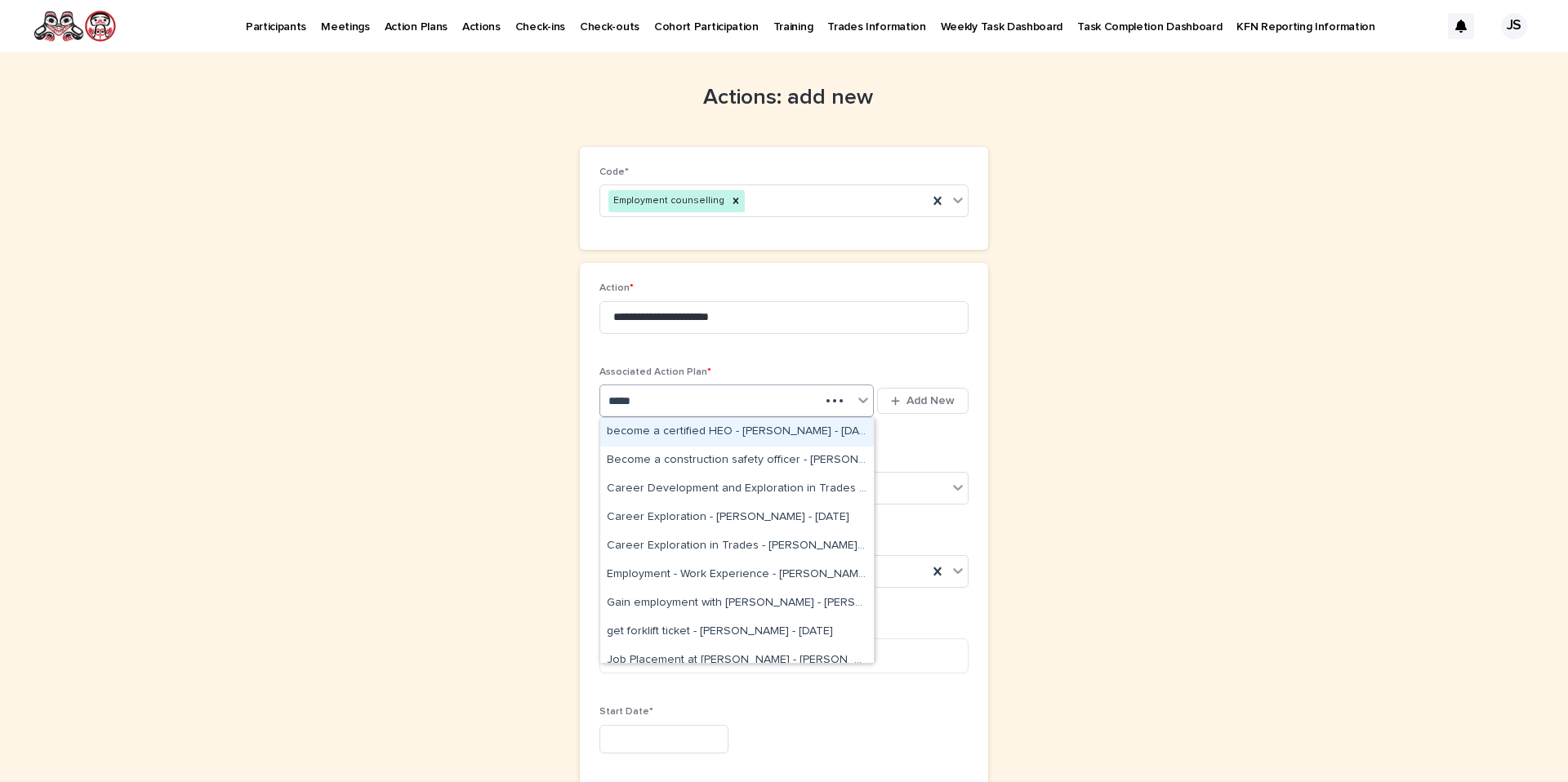
type input "******"
click at [638, 596] on div "gain employment - Joseph Keeler - Sep 12th, 2025" at bounding box center [737, 604] width 273 height 28
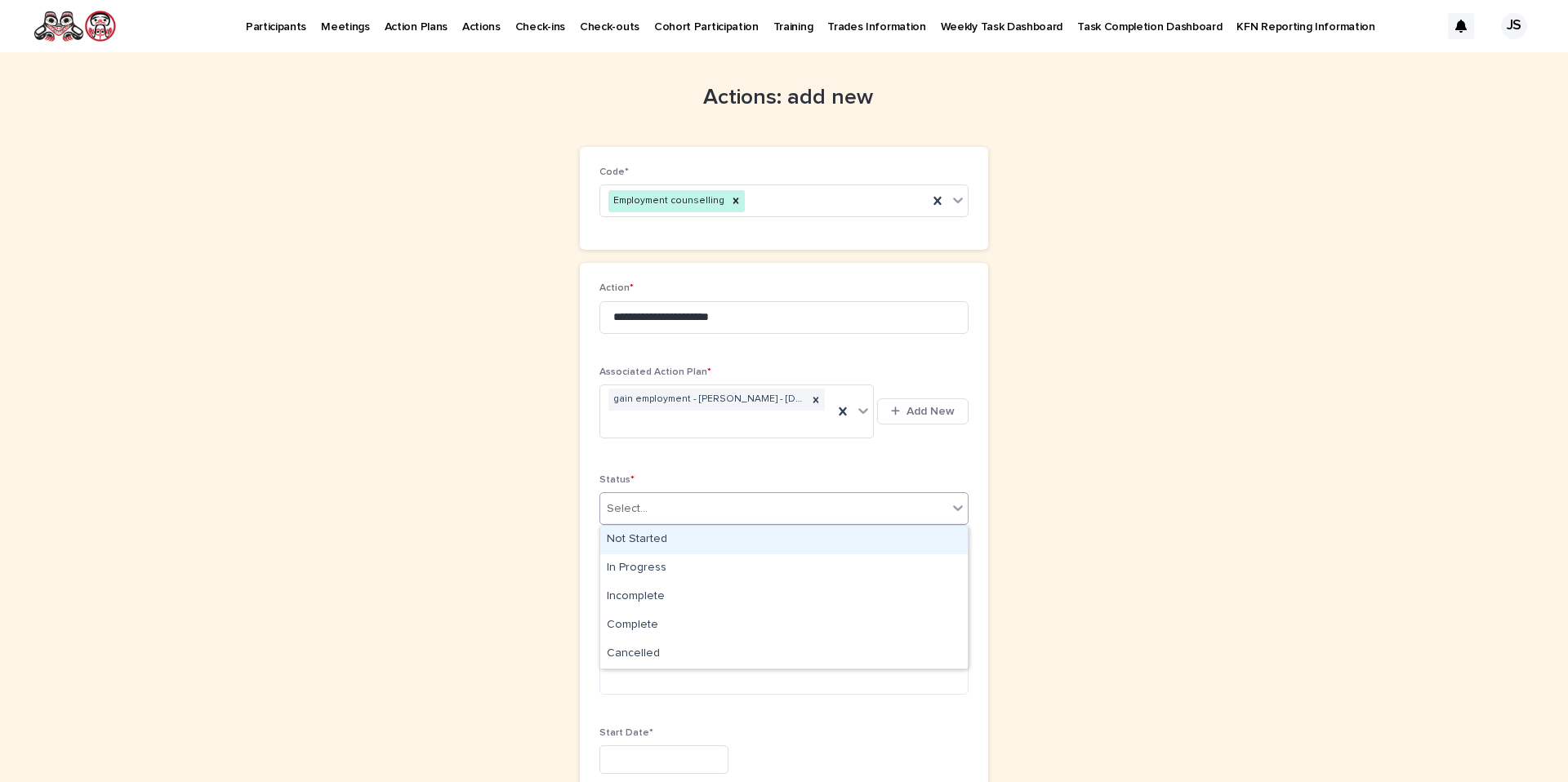
click at [649, 505] on input "text" at bounding box center [650, 509] width 2 height 14
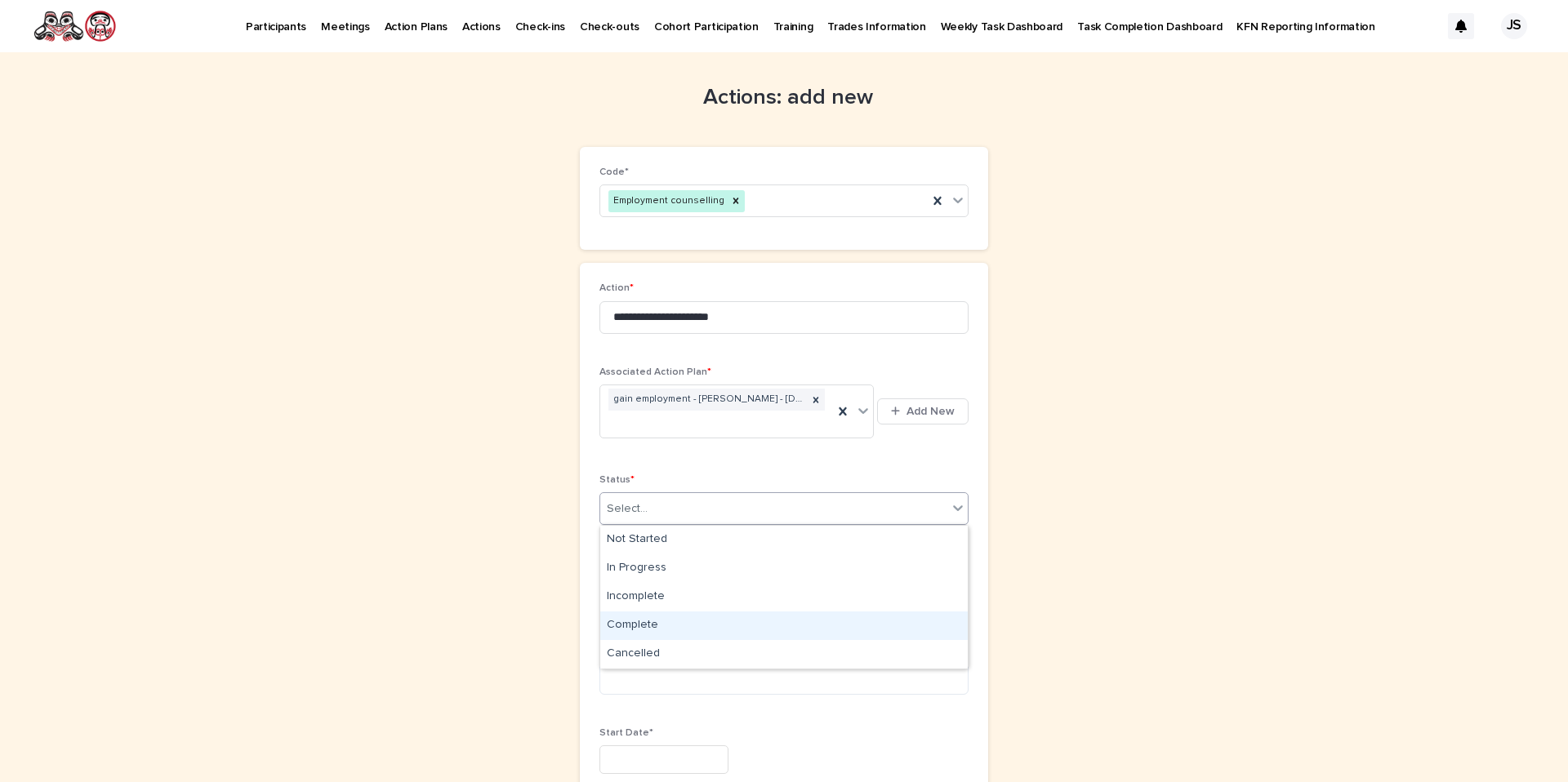
click at [687, 626] on div "Complete" at bounding box center [784, 626] width 368 height 28
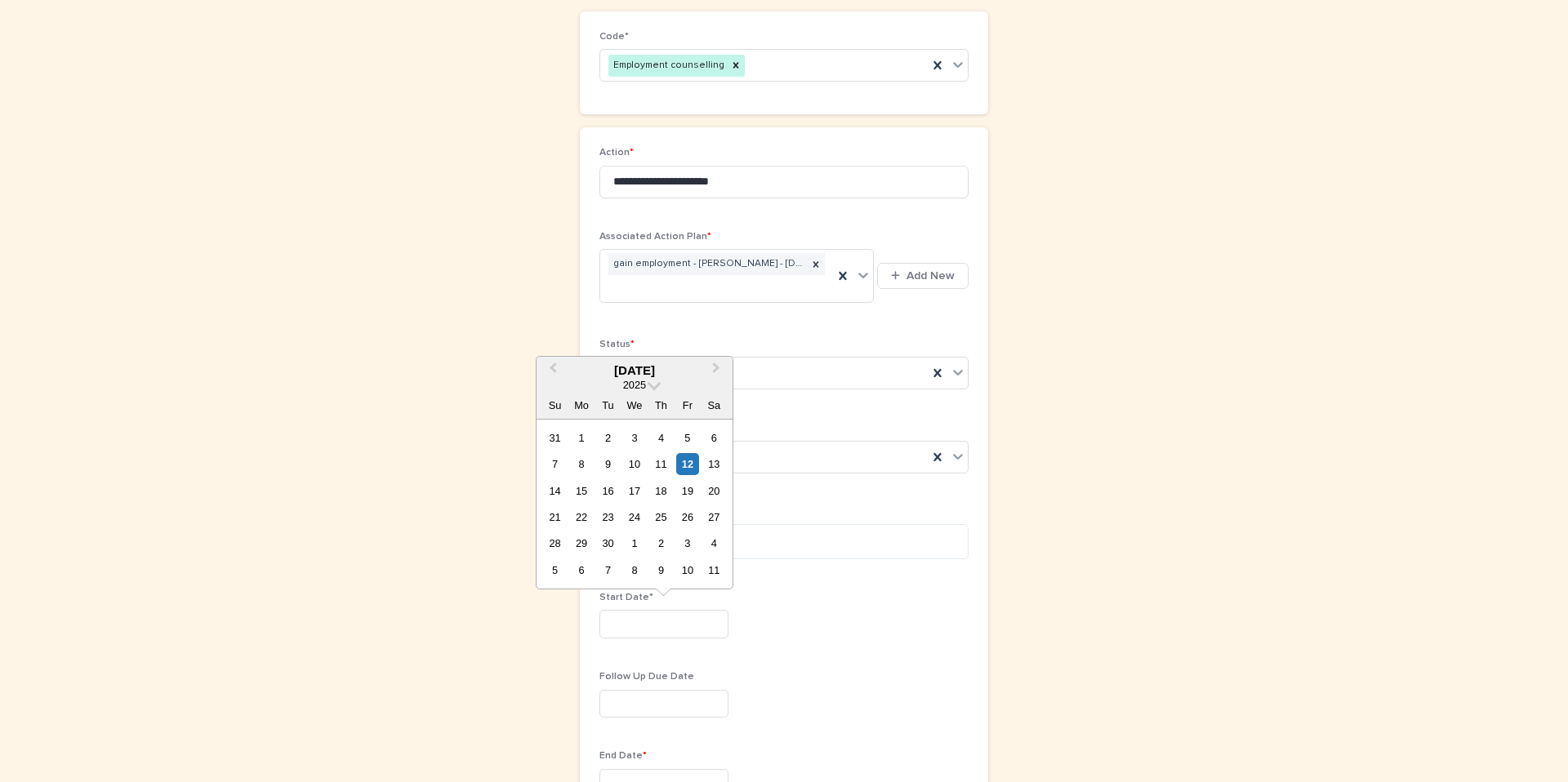
click at [670, 636] on input "text" at bounding box center [663, 624] width 129 height 28
click at [578, 442] on div "1" at bounding box center [581, 438] width 22 height 22
type input "********"
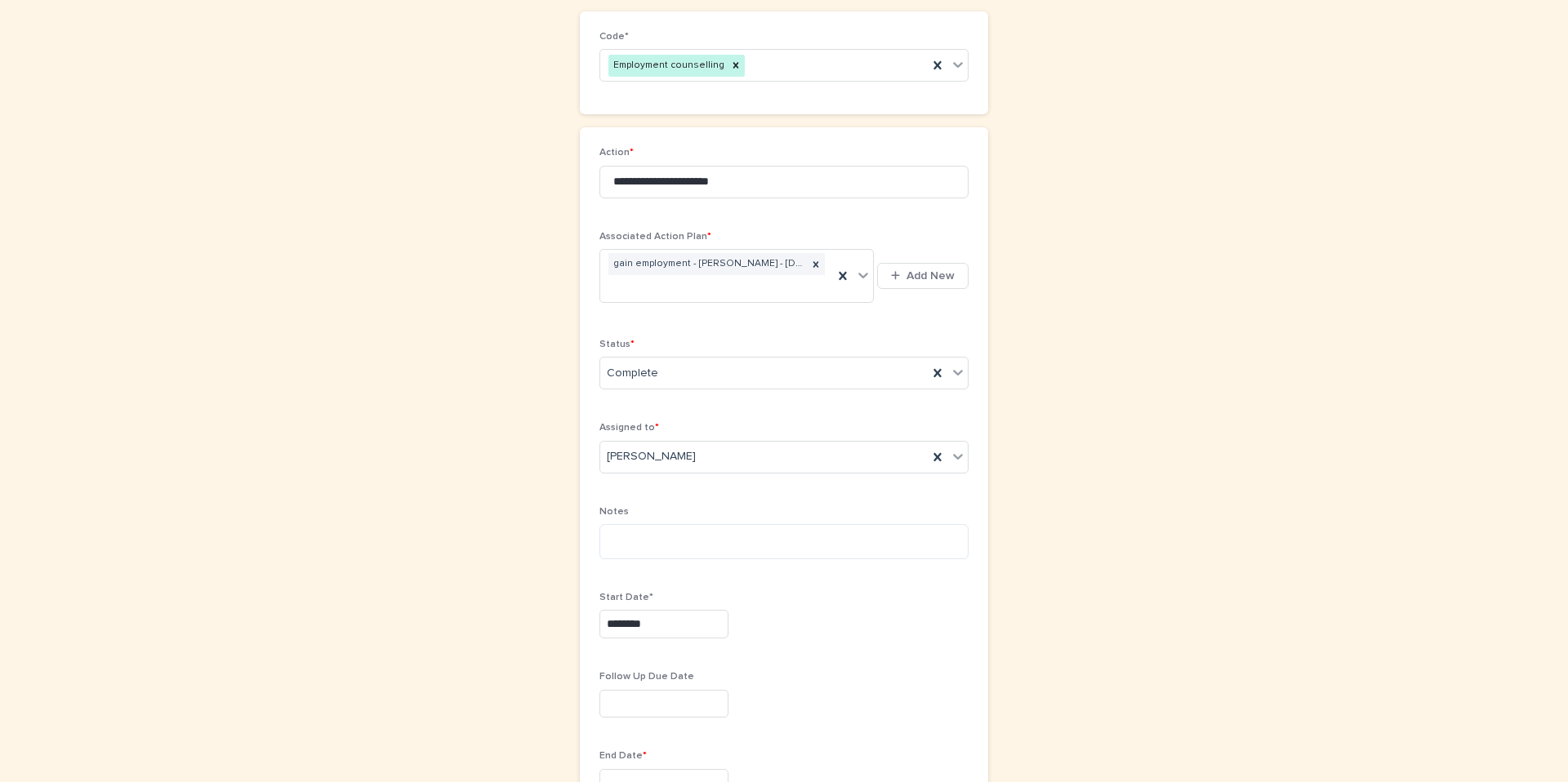
scroll to position [254, 0]
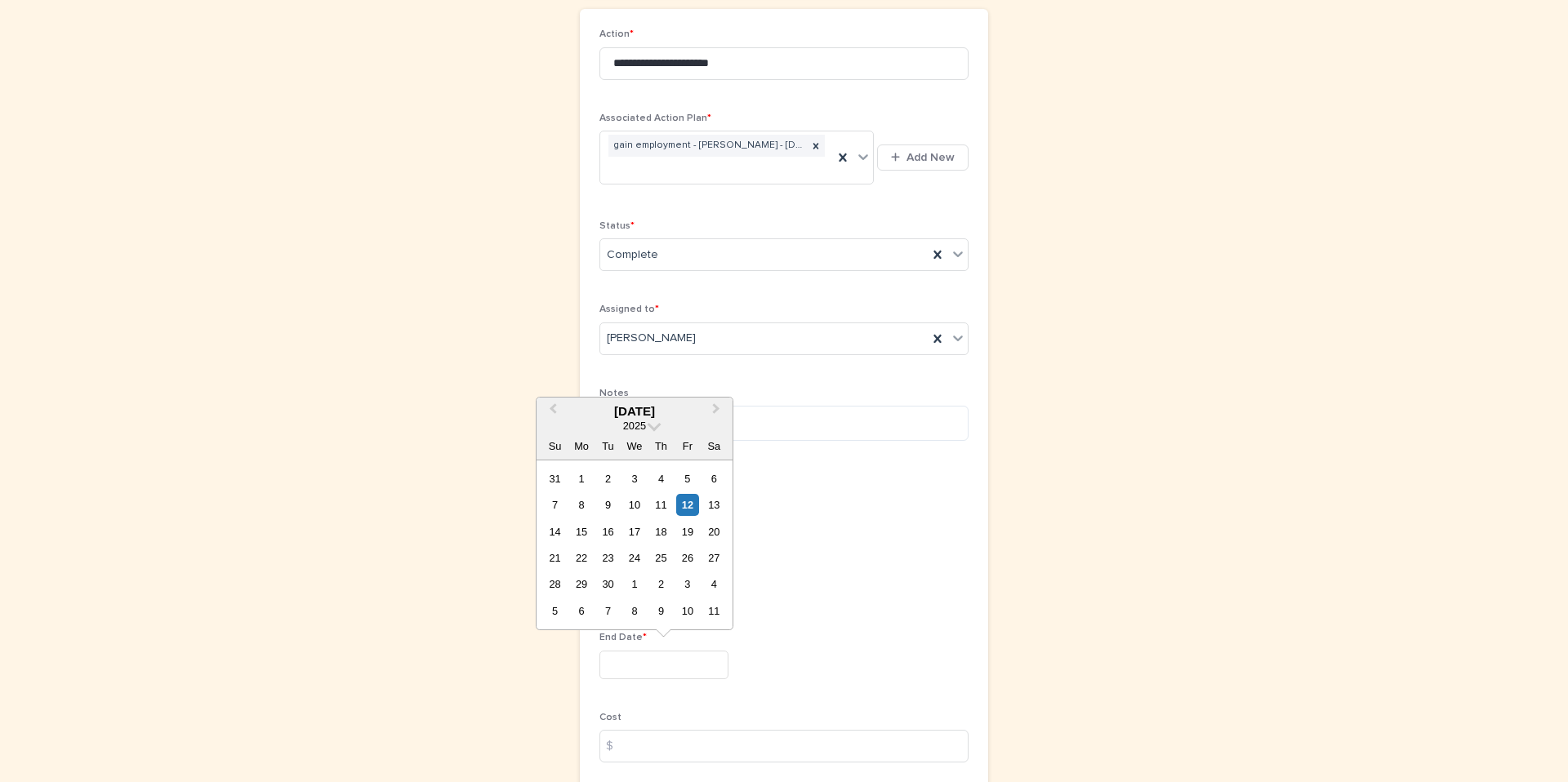
click at [630, 660] on input "text" at bounding box center [663, 665] width 129 height 28
click at [715, 413] on button "Next Month" at bounding box center [717, 412] width 26 height 26
click at [675, 596] on div "26 27 28 29 30 31 1" at bounding box center [634, 584] width 186 height 26
click at [680, 595] on div "31" at bounding box center [687, 584] width 22 height 22
type input "**********"
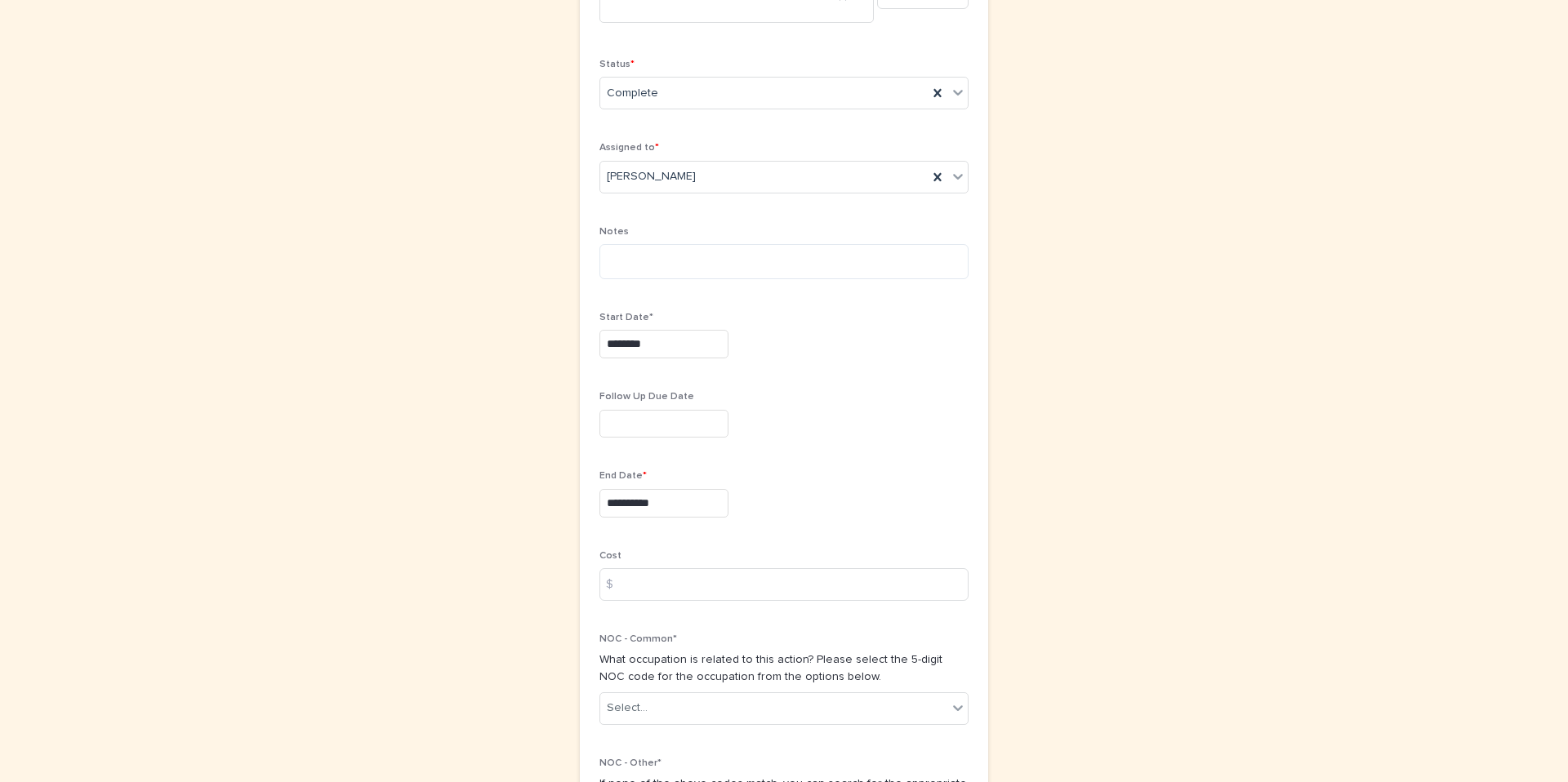
scroll to position [444, 0]
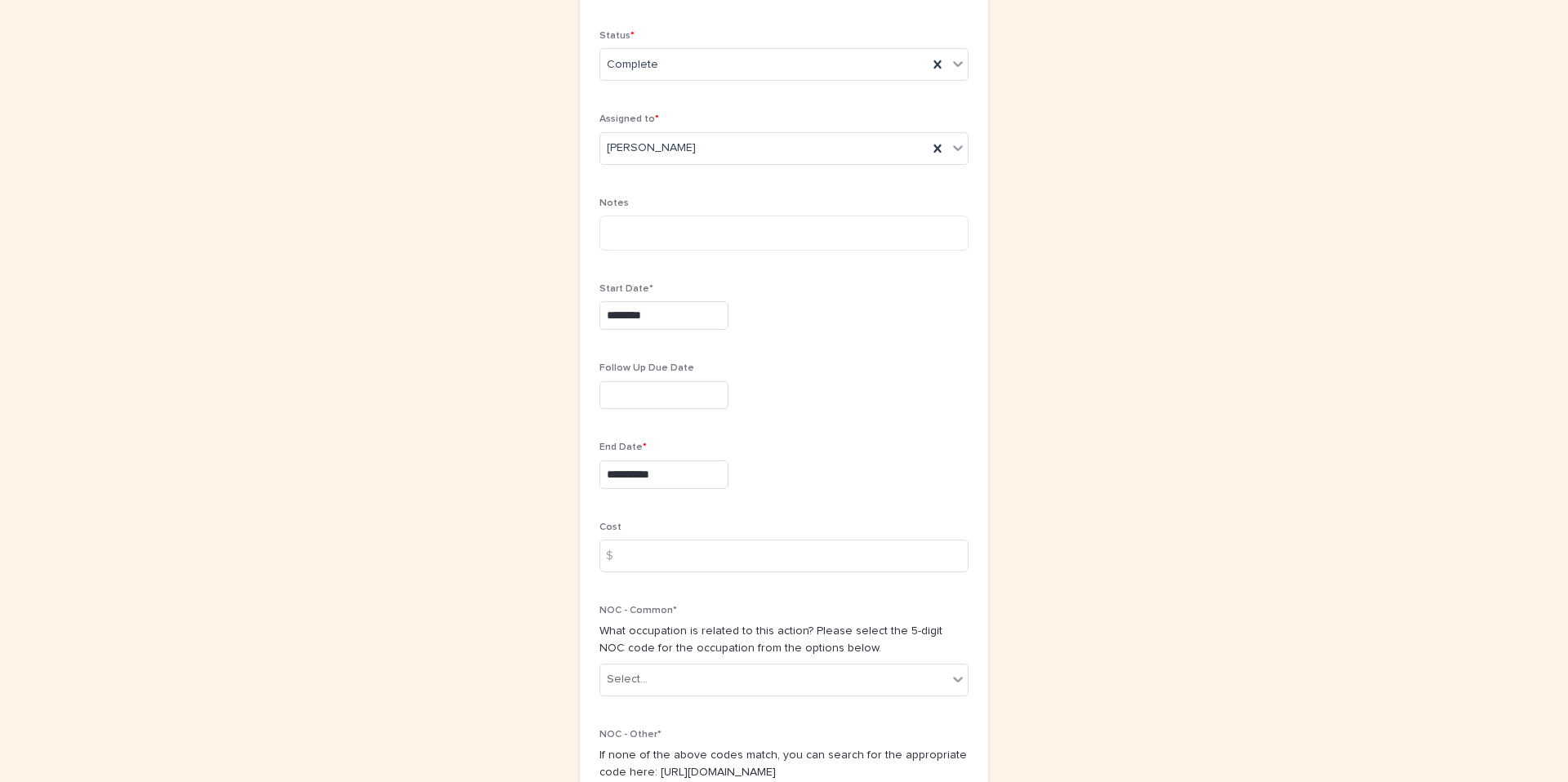
click at [675, 682] on div "Select..." at bounding box center [773, 680] width 347 height 27
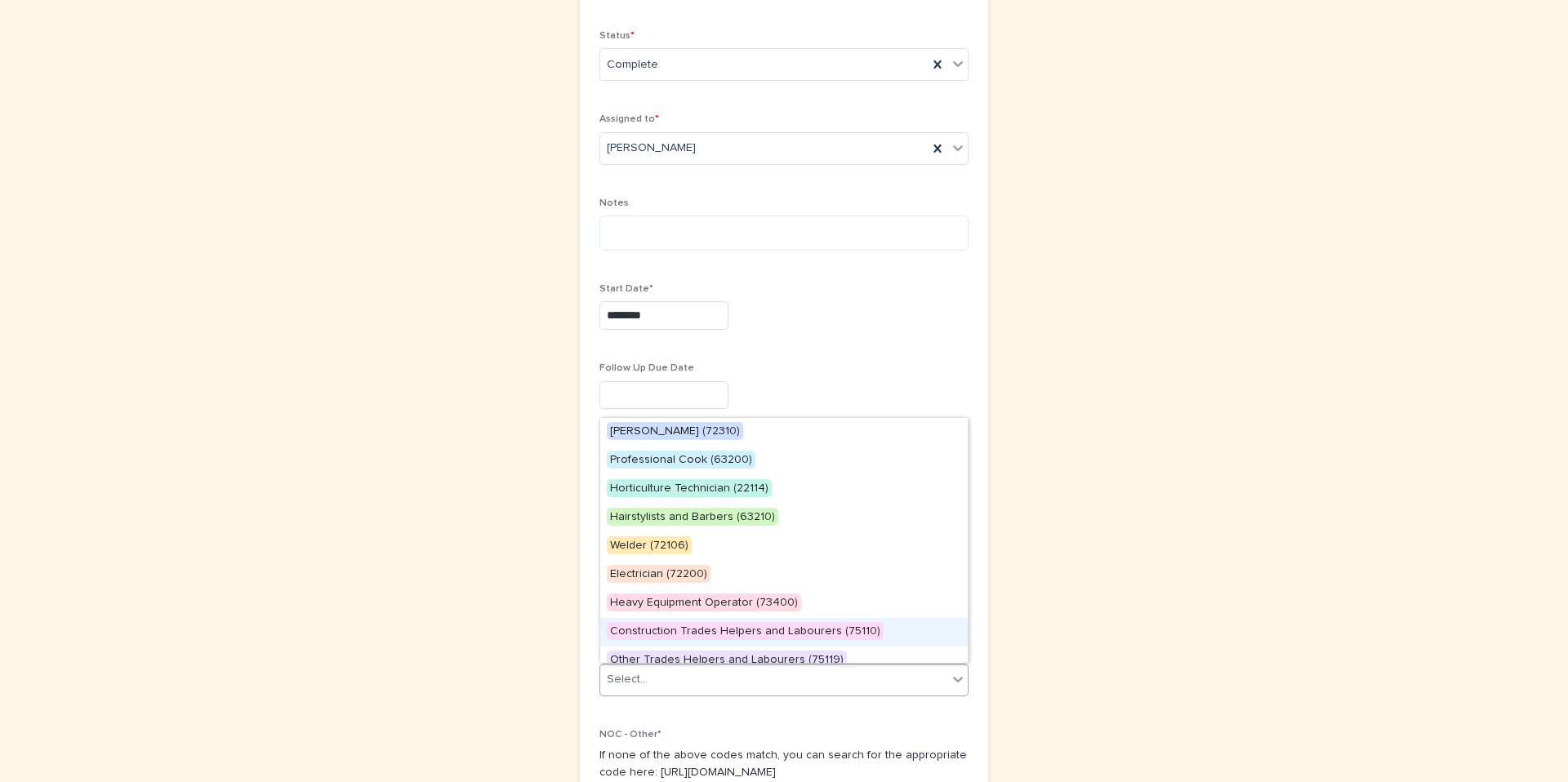
click at [680, 642] on div "Construction Trades Helpers and Labourers (75110)" at bounding box center [784, 632] width 368 height 28
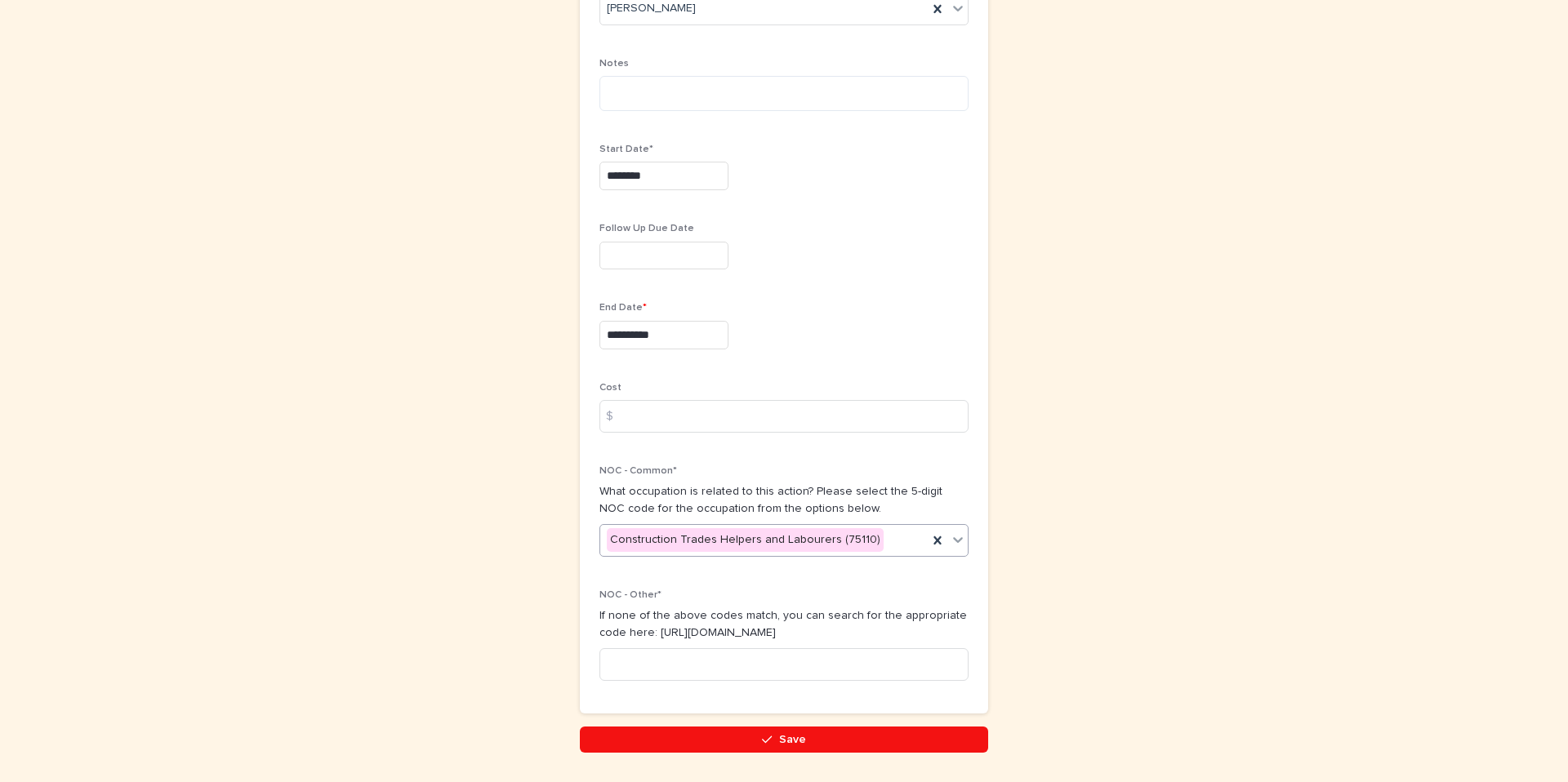
scroll to position [636, 0]
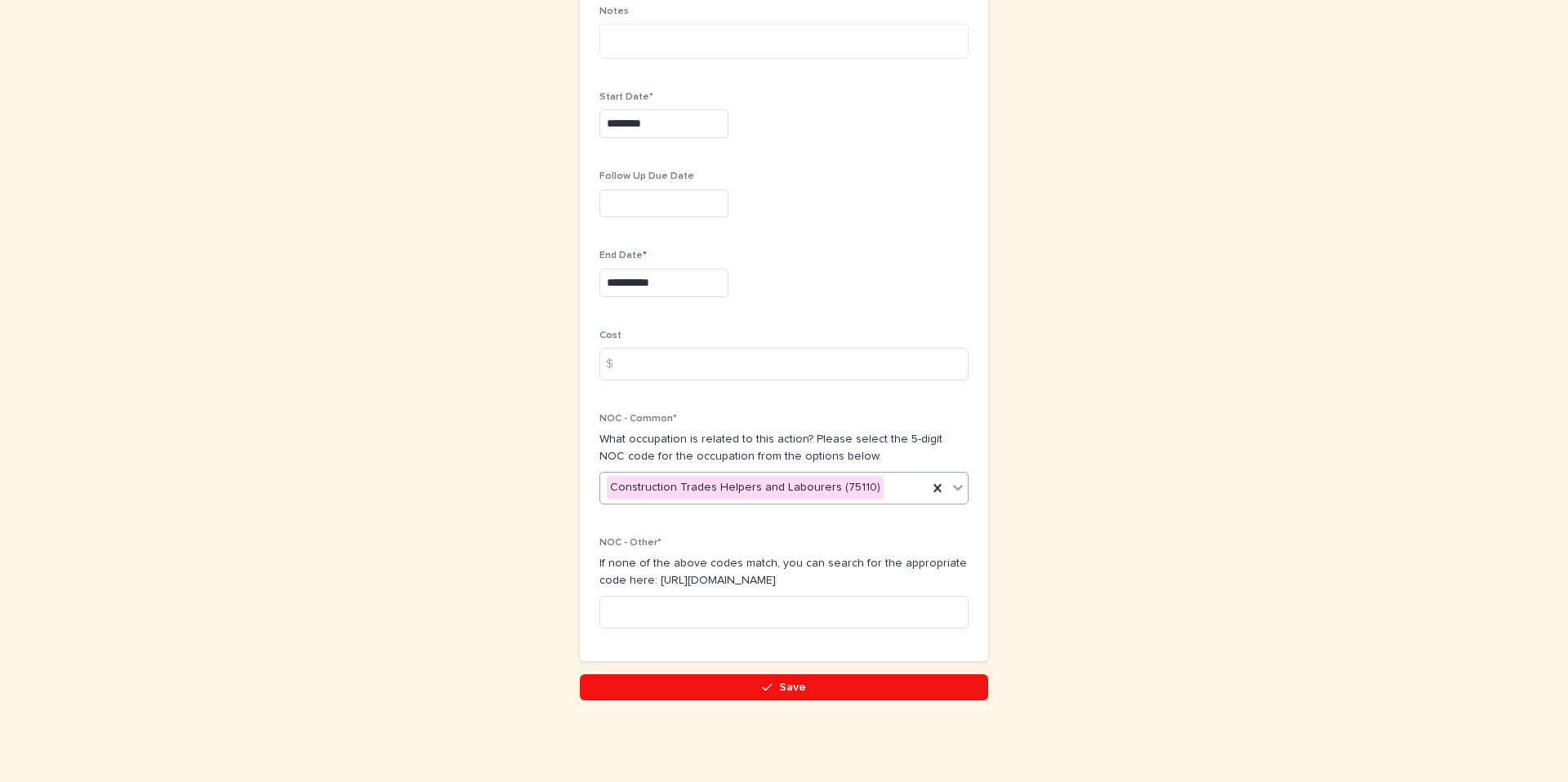
click at [693, 687] on button "Save" at bounding box center [784, 687] width 408 height 26
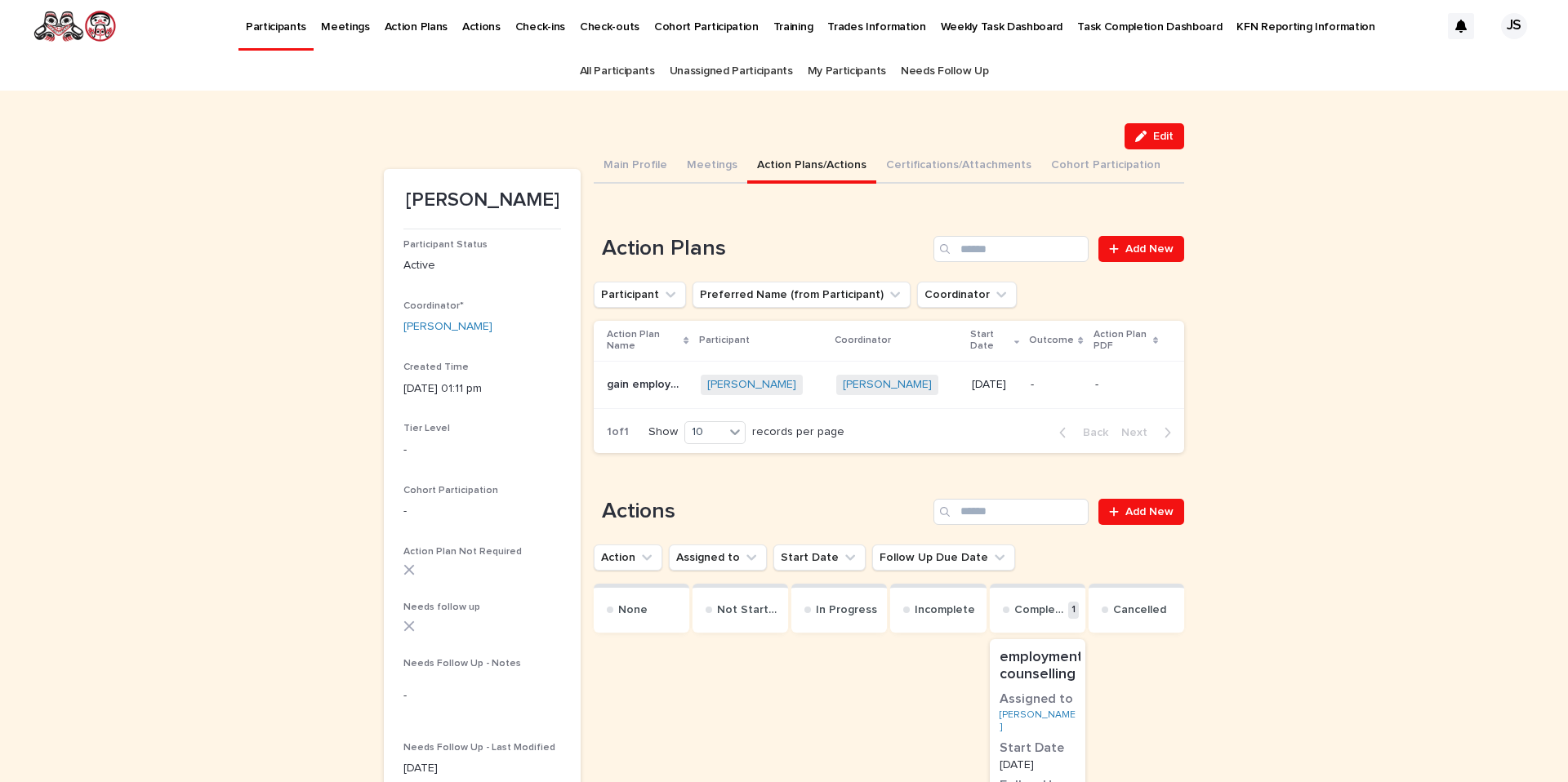
click at [636, 385] on div "gain employment gain employment" at bounding box center [646, 385] width 81 height 27
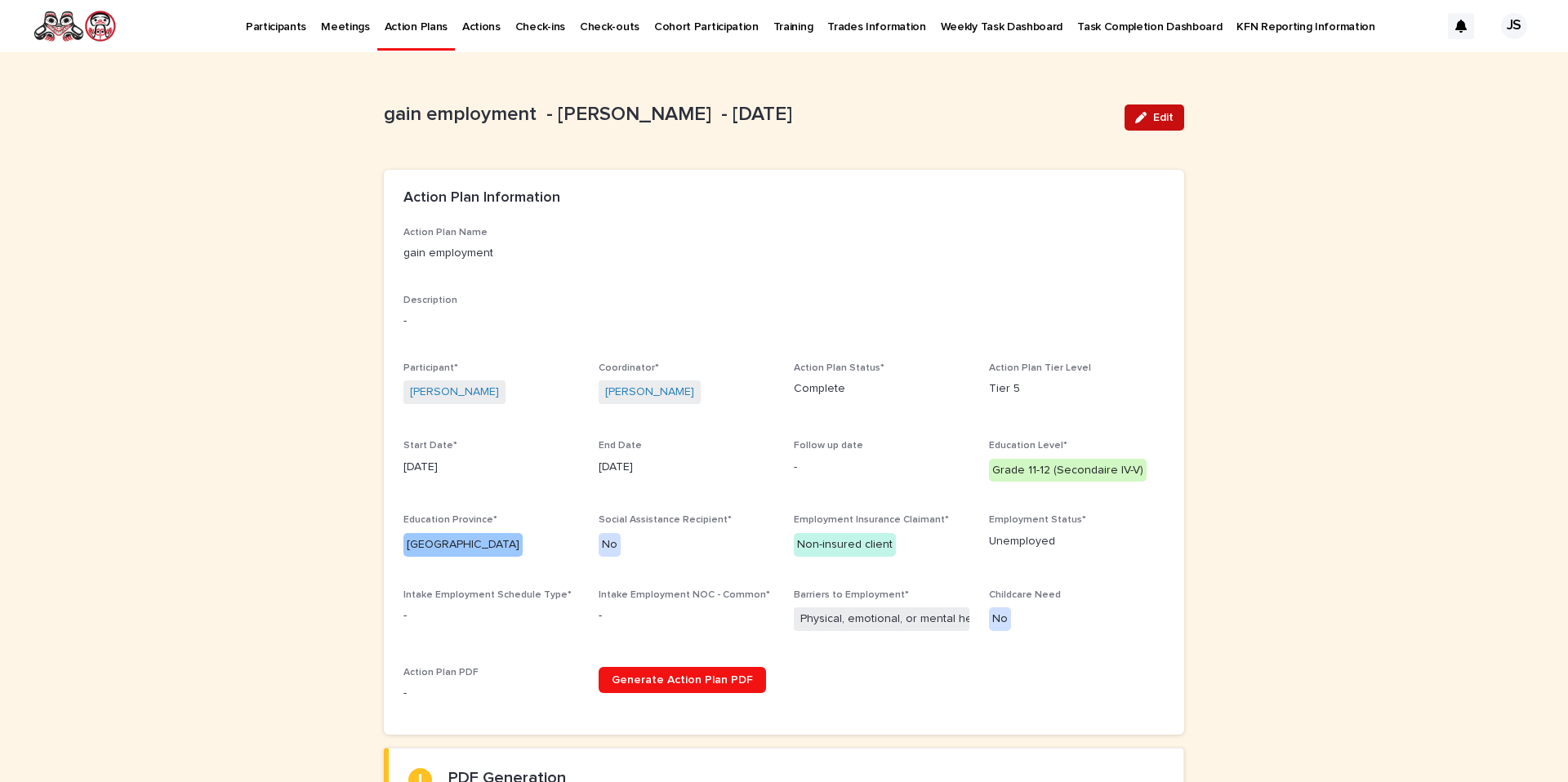
click at [1153, 125] on button "Edit" at bounding box center [1154, 117] width 59 height 26
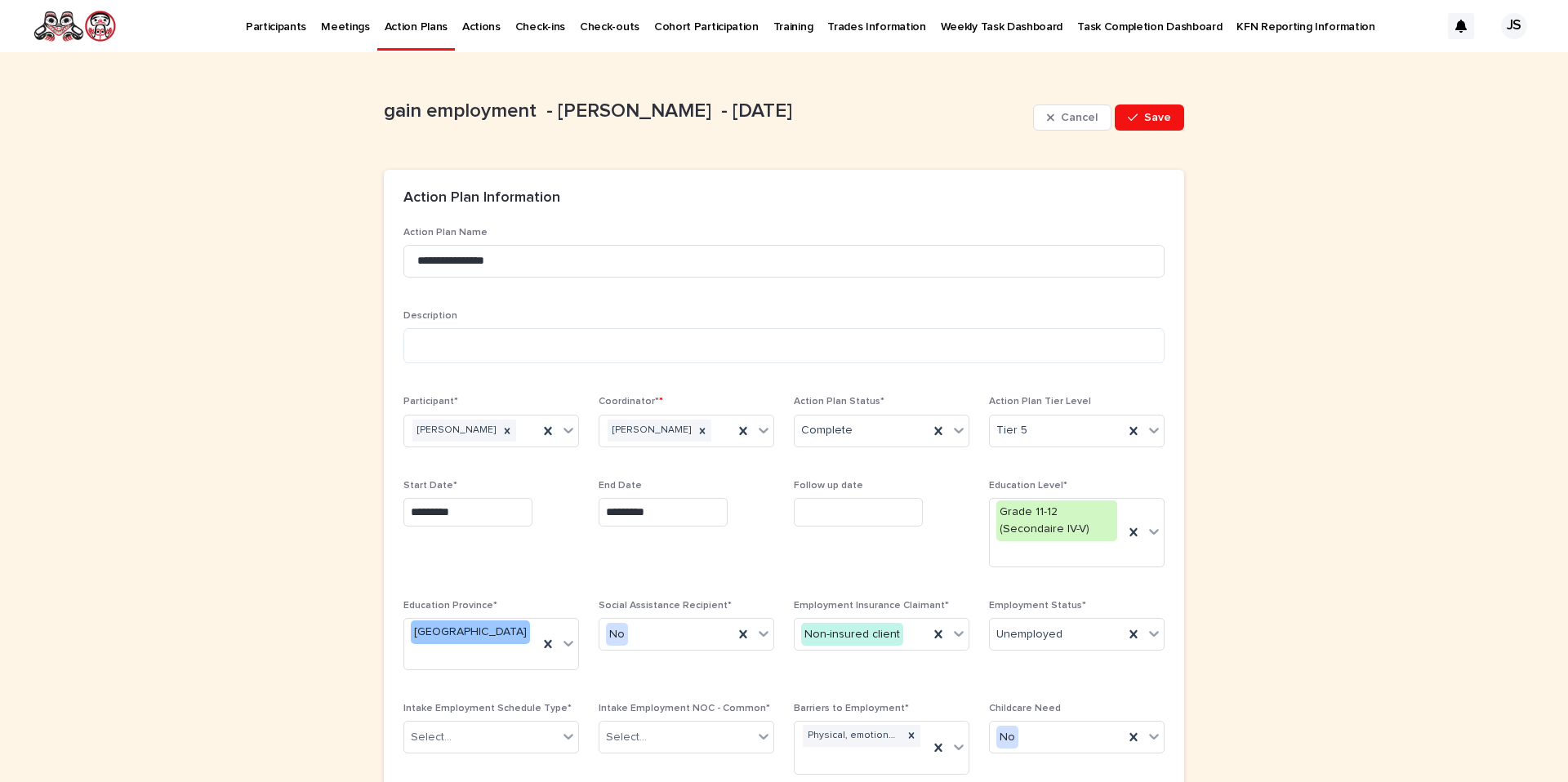
click at [470, 514] on input "*********" at bounding box center [467, 512] width 129 height 28
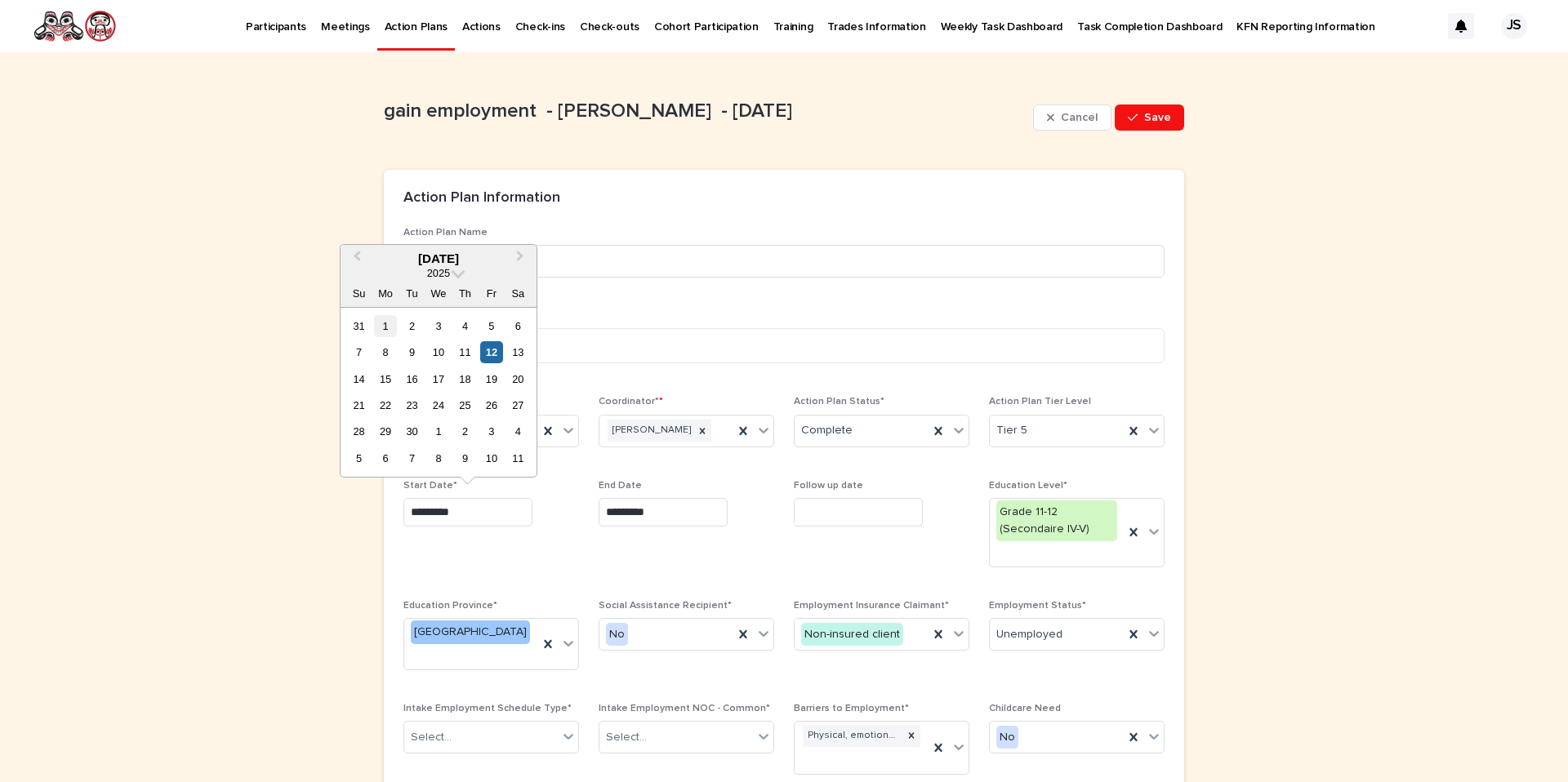
click at [387, 330] on div "1" at bounding box center [384, 326] width 22 height 22
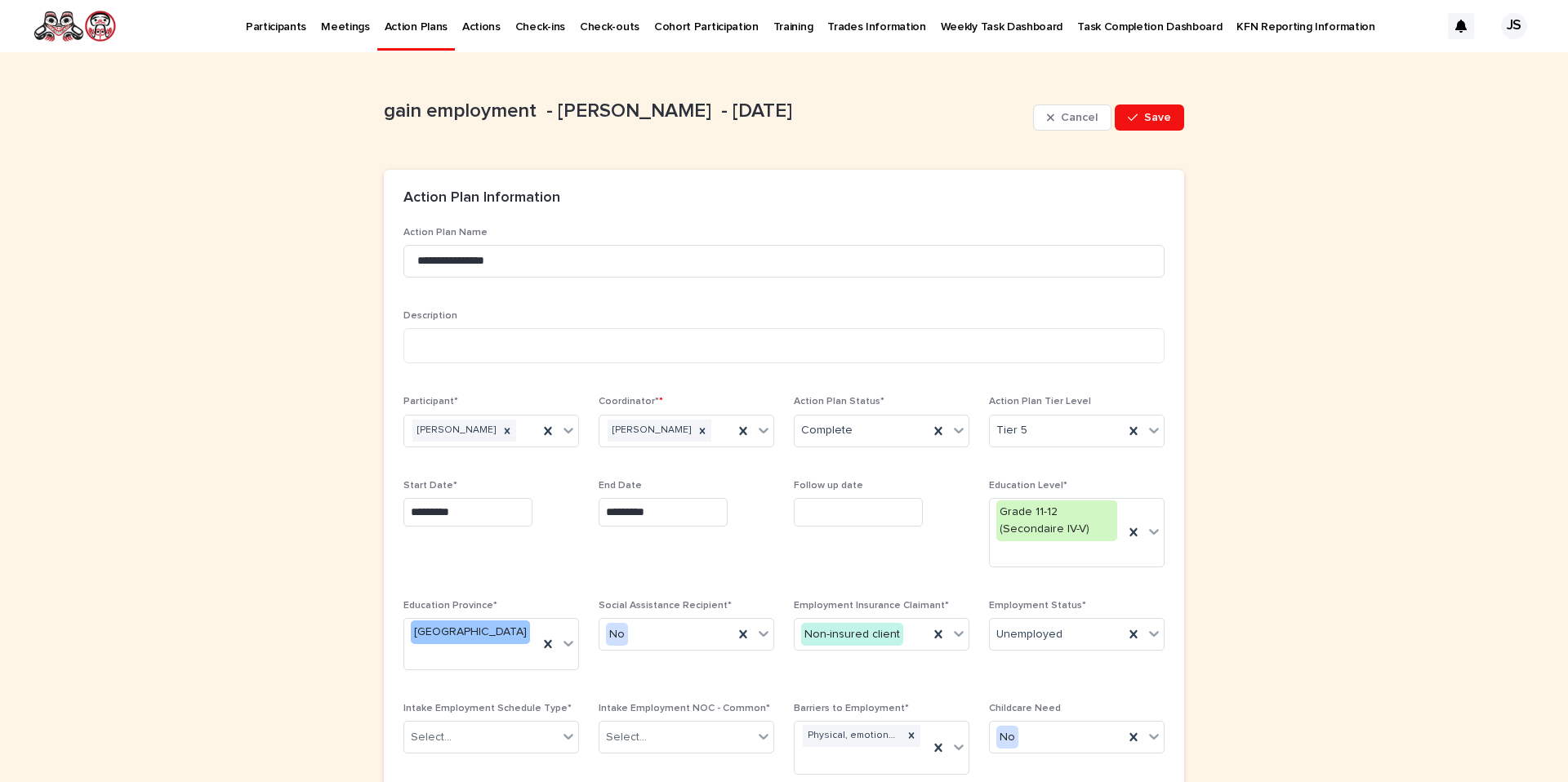
type input "********"
click at [1152, 112] on span "Save" at bounding box center [1158, 117] width 27 height 12
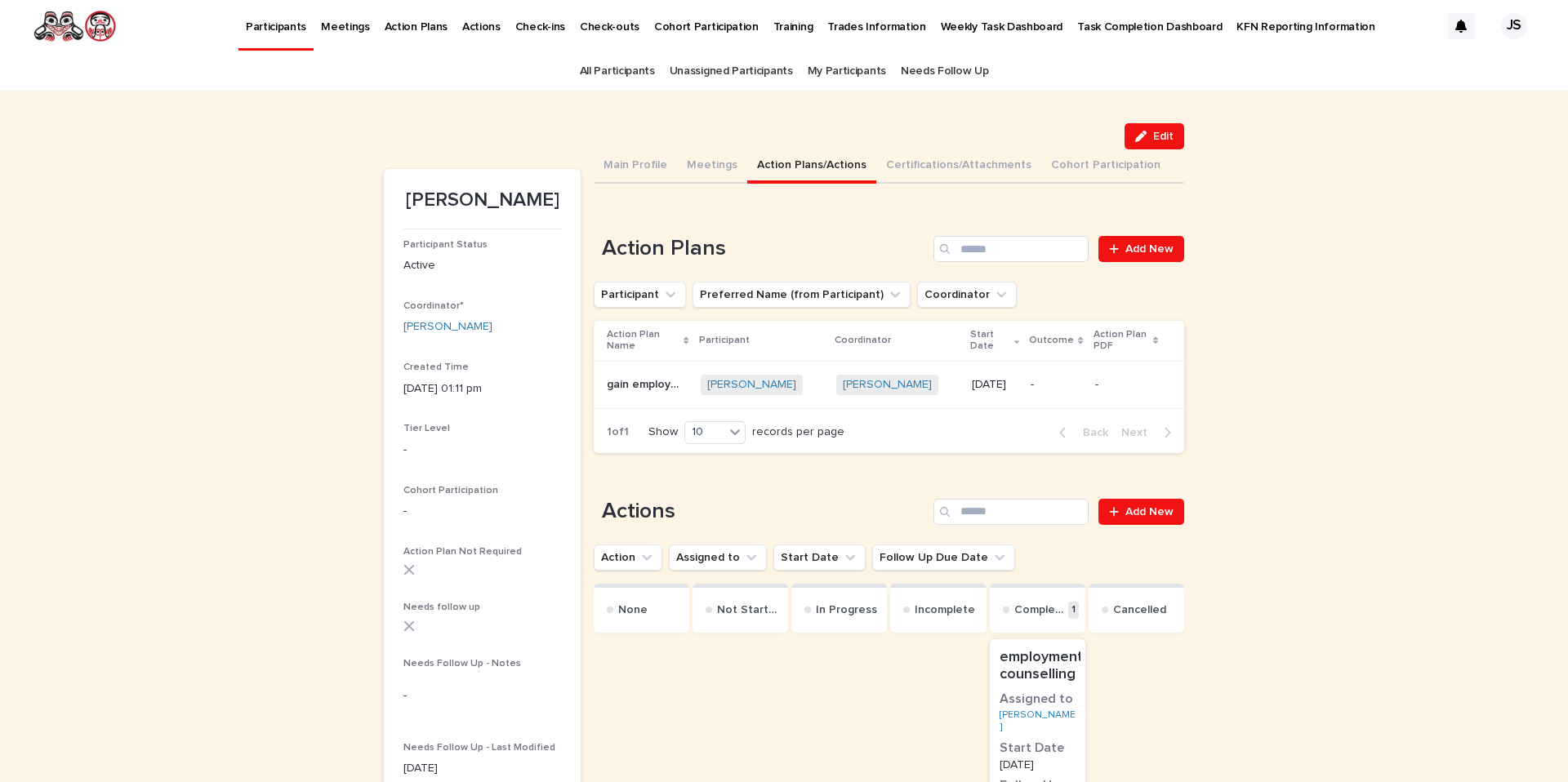
click at [1055, 739] on h3 "Start Date" at bounding box center [1038, 748] width 76 height 18
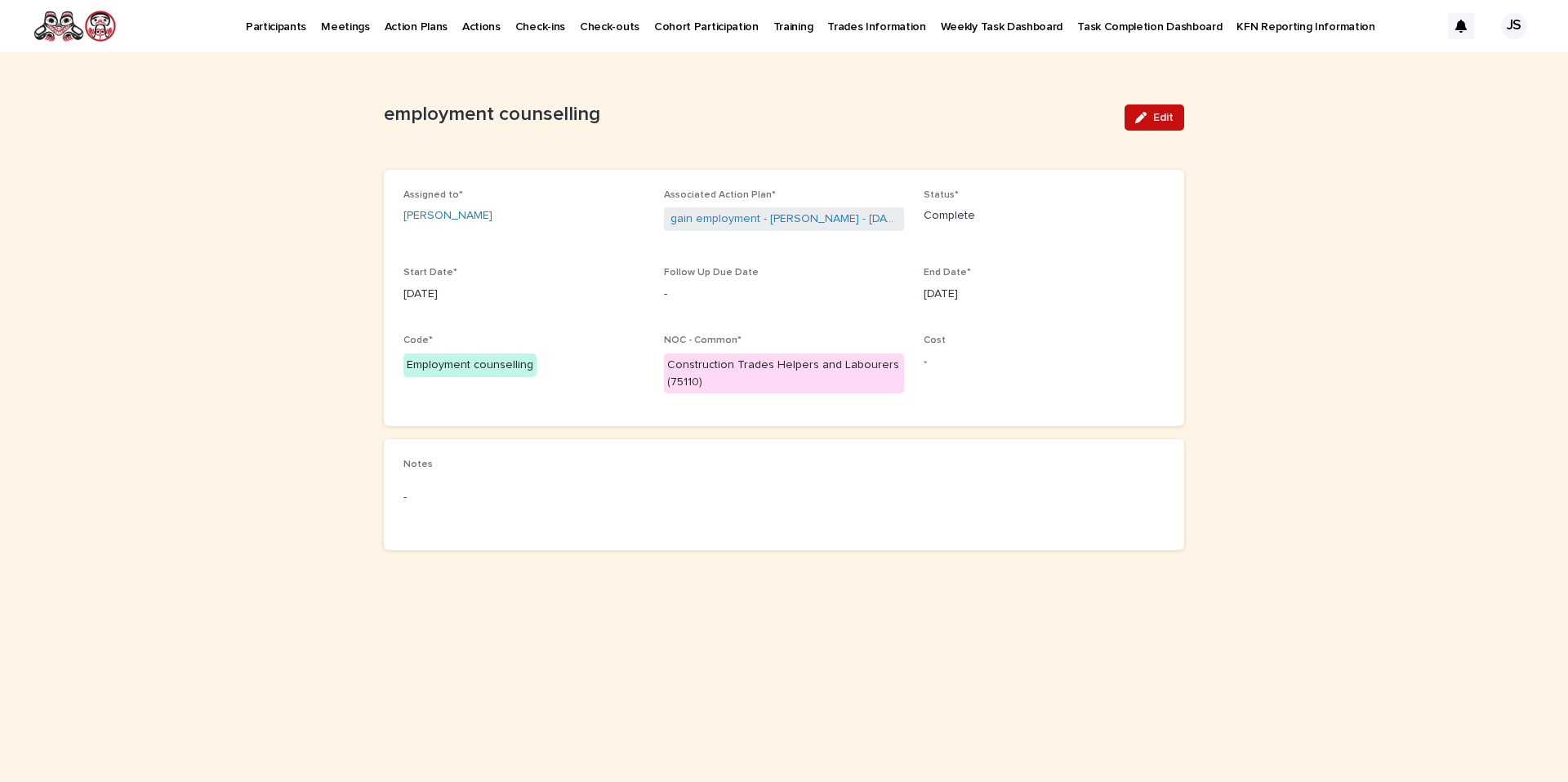
click at [1148, 116] on div "button" at bounding box center [1144, 117] width 18 height 12
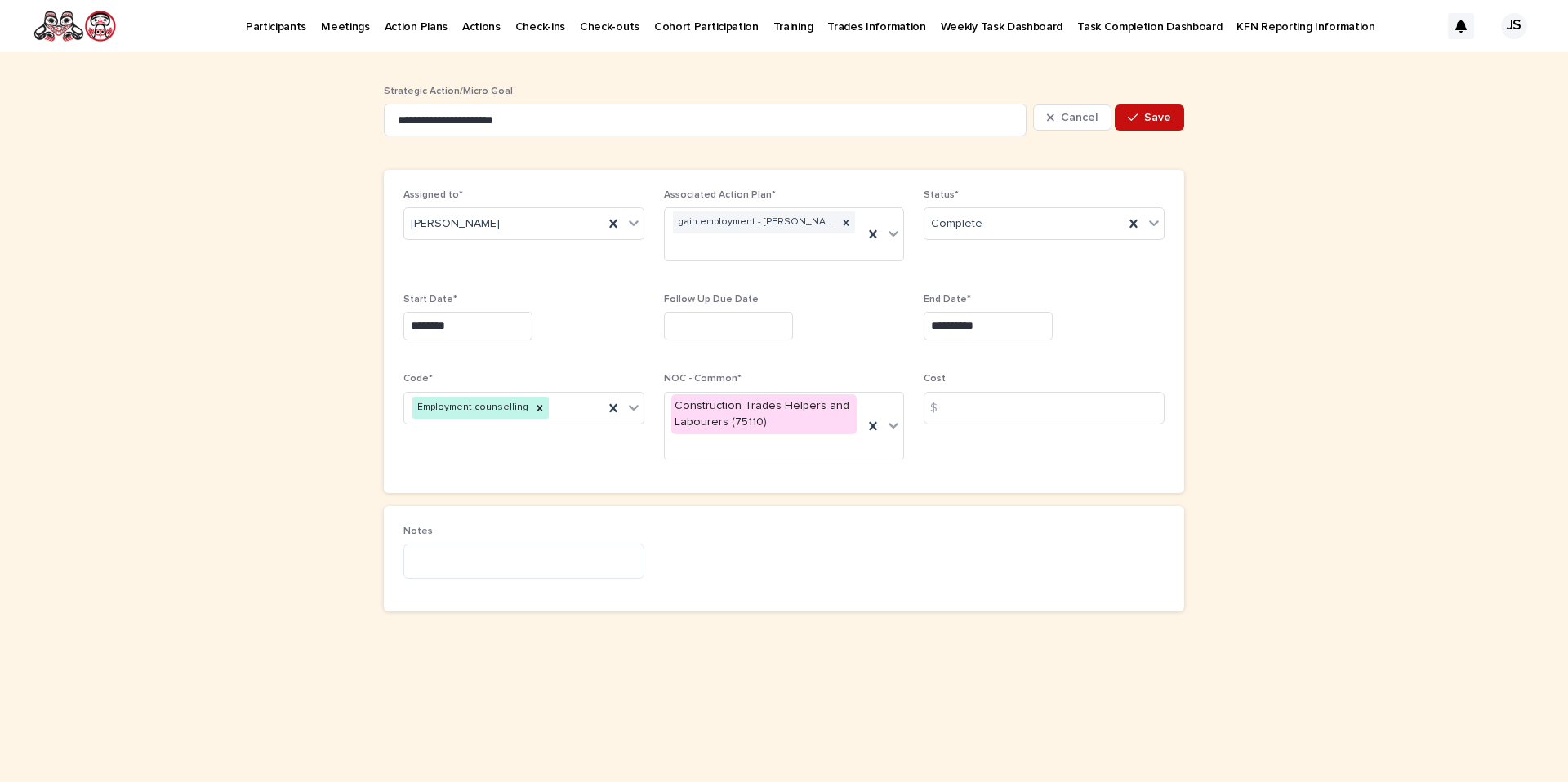
click at [1160, 107] on button "Save" at bounding box center [1150, 117] width 69 height 26
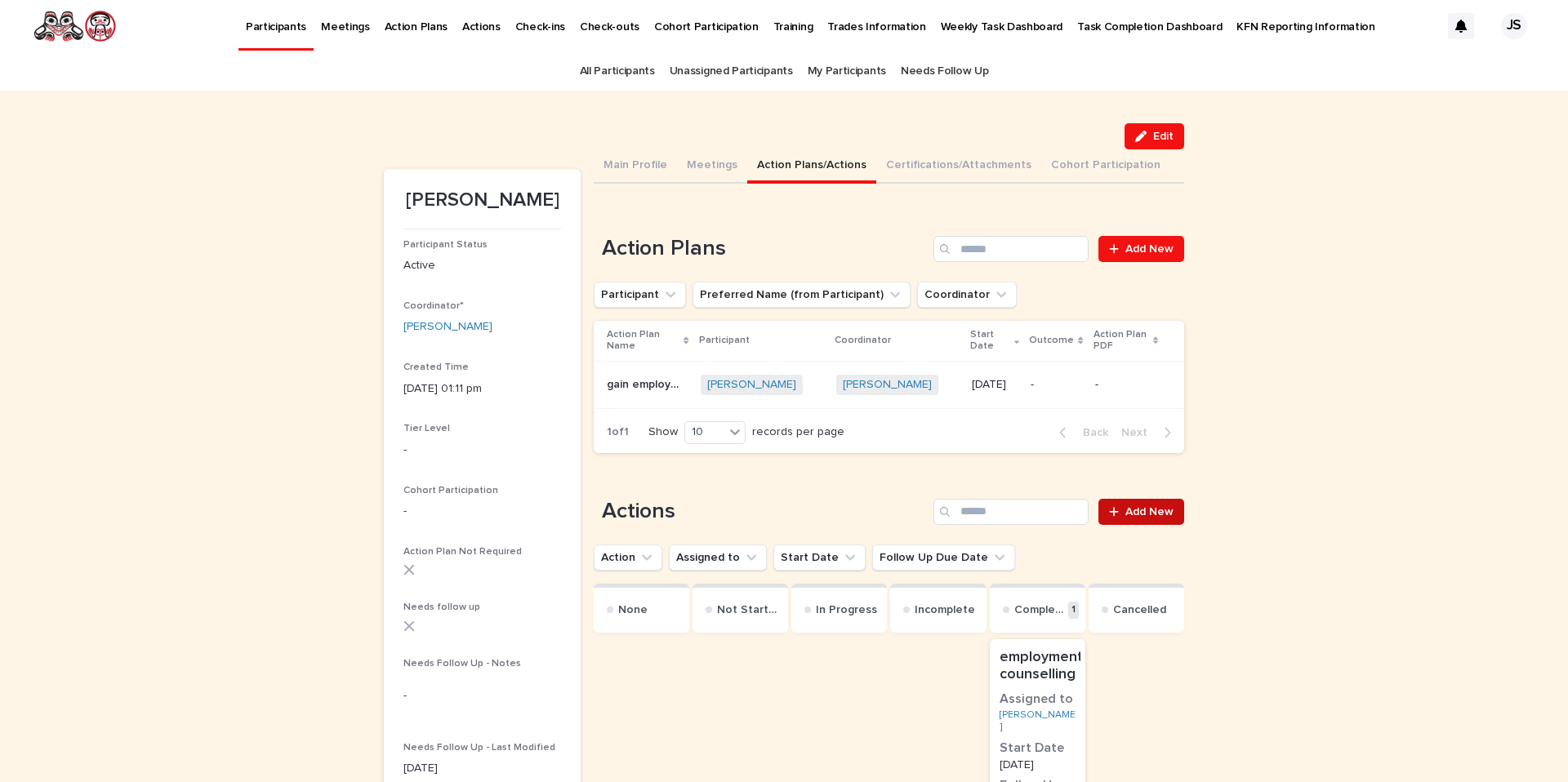
click at [1135, 506] on link "Add New" at bounding box center [1141, 511] width 86 height 26
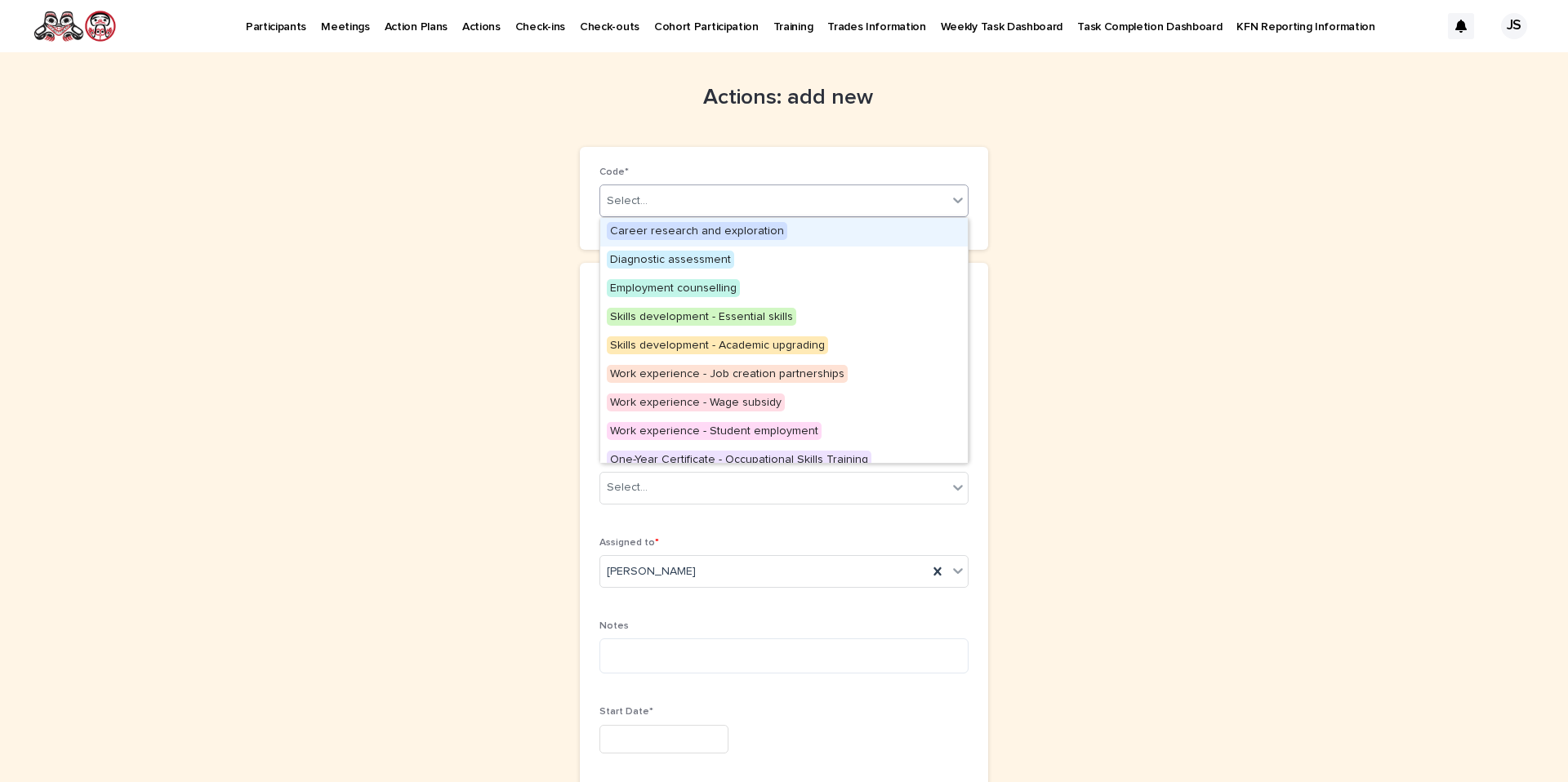
click at [734, 193] on div "Select..." at bounding box center [773, 201] width 347 height 27
click at [674, 290] on span "Employment counselling" at bounding box center [673, 288] width 133 height 18
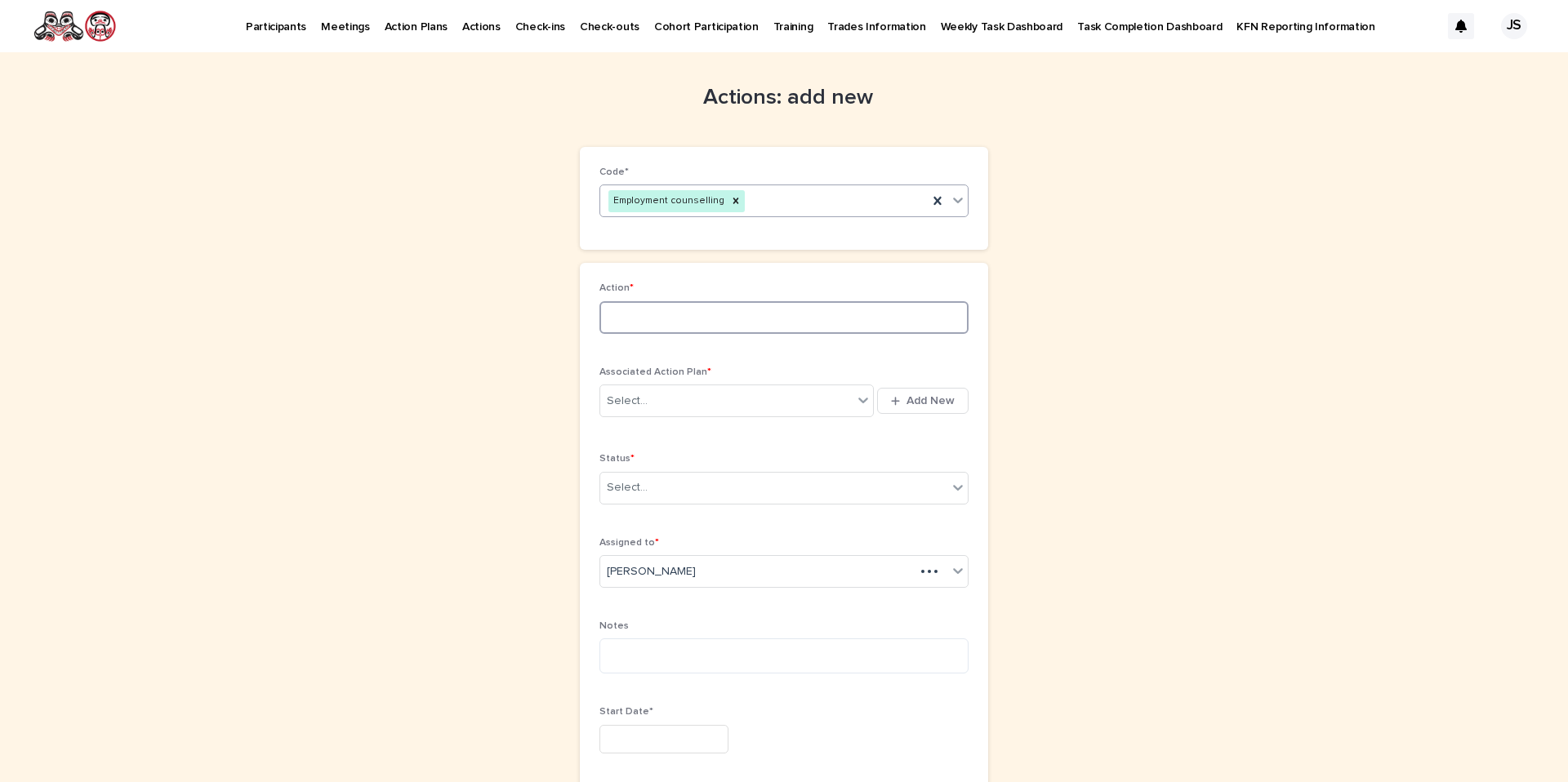
click at [677, 316] on input at bounding box center [784, 317] width 369 height 33
type input "**********"
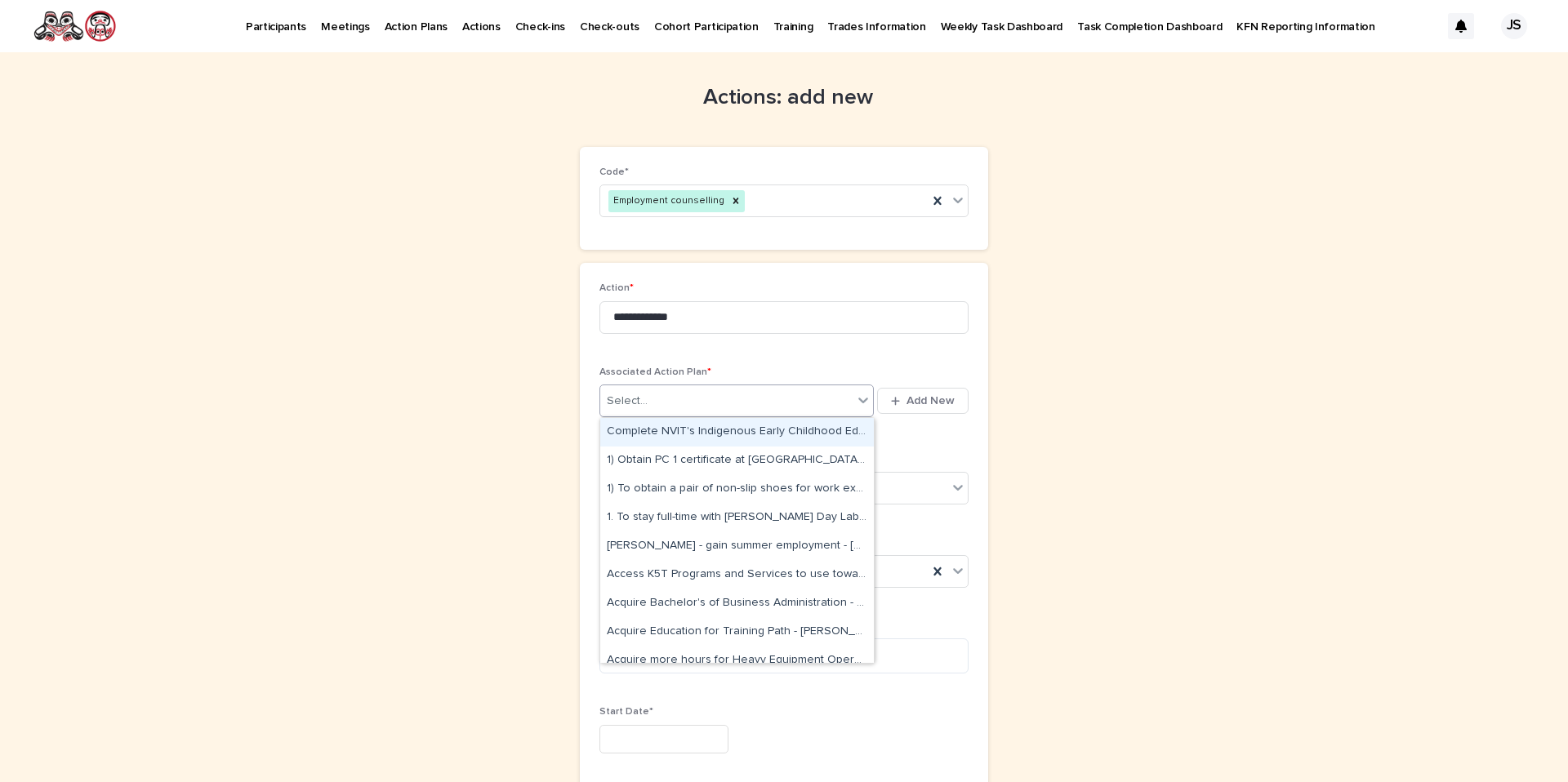
click at [694, 404] on div "Select..." at bounding box center [726, 401] width 252 height 27
type input "******"
click at [725, 604] on div "gain employment - Joseph Keeler - Sep 1st, 2025" at bounding box center [737, 604] width 273 height 28
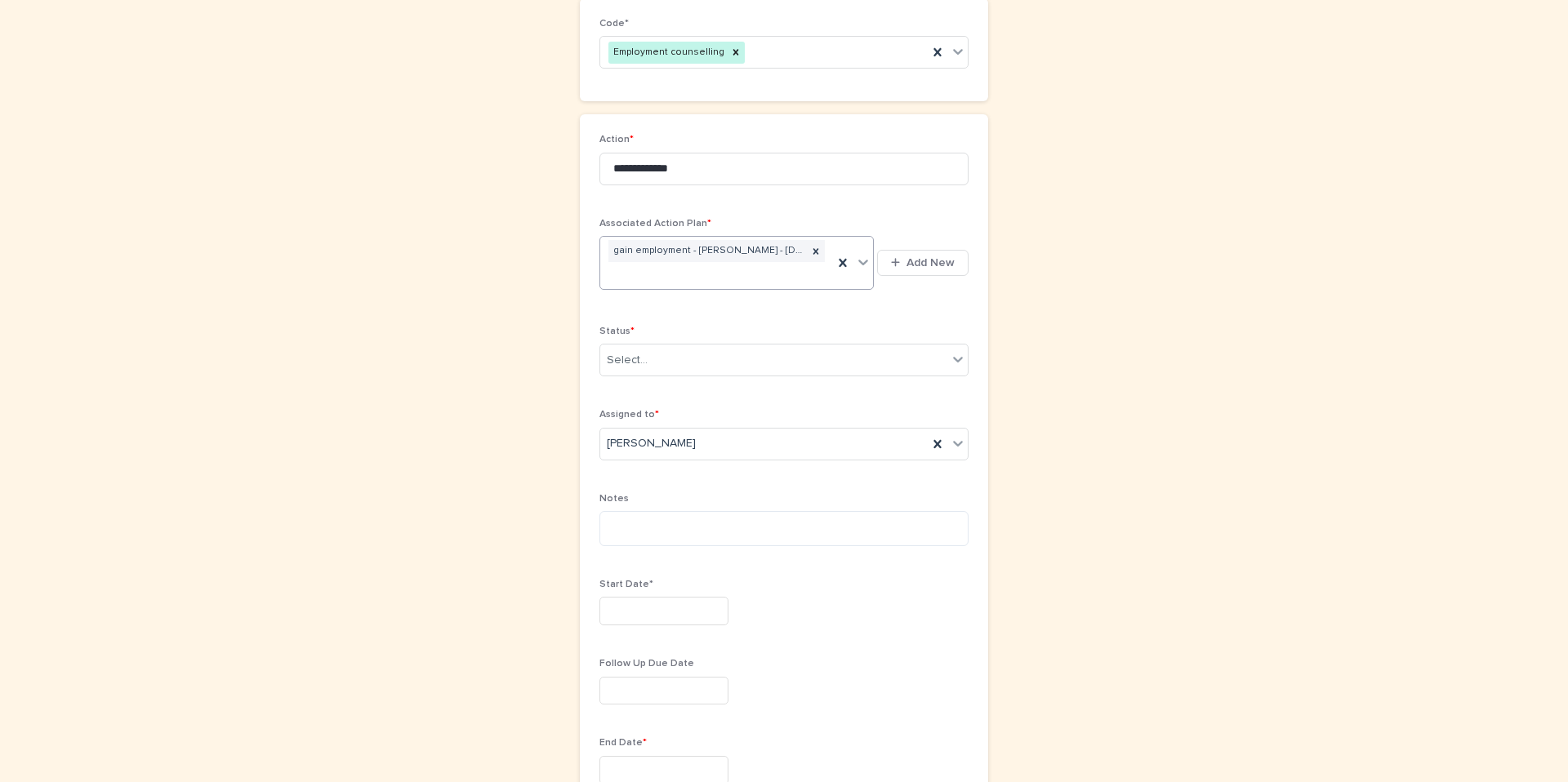
scroll to position [194, 0]
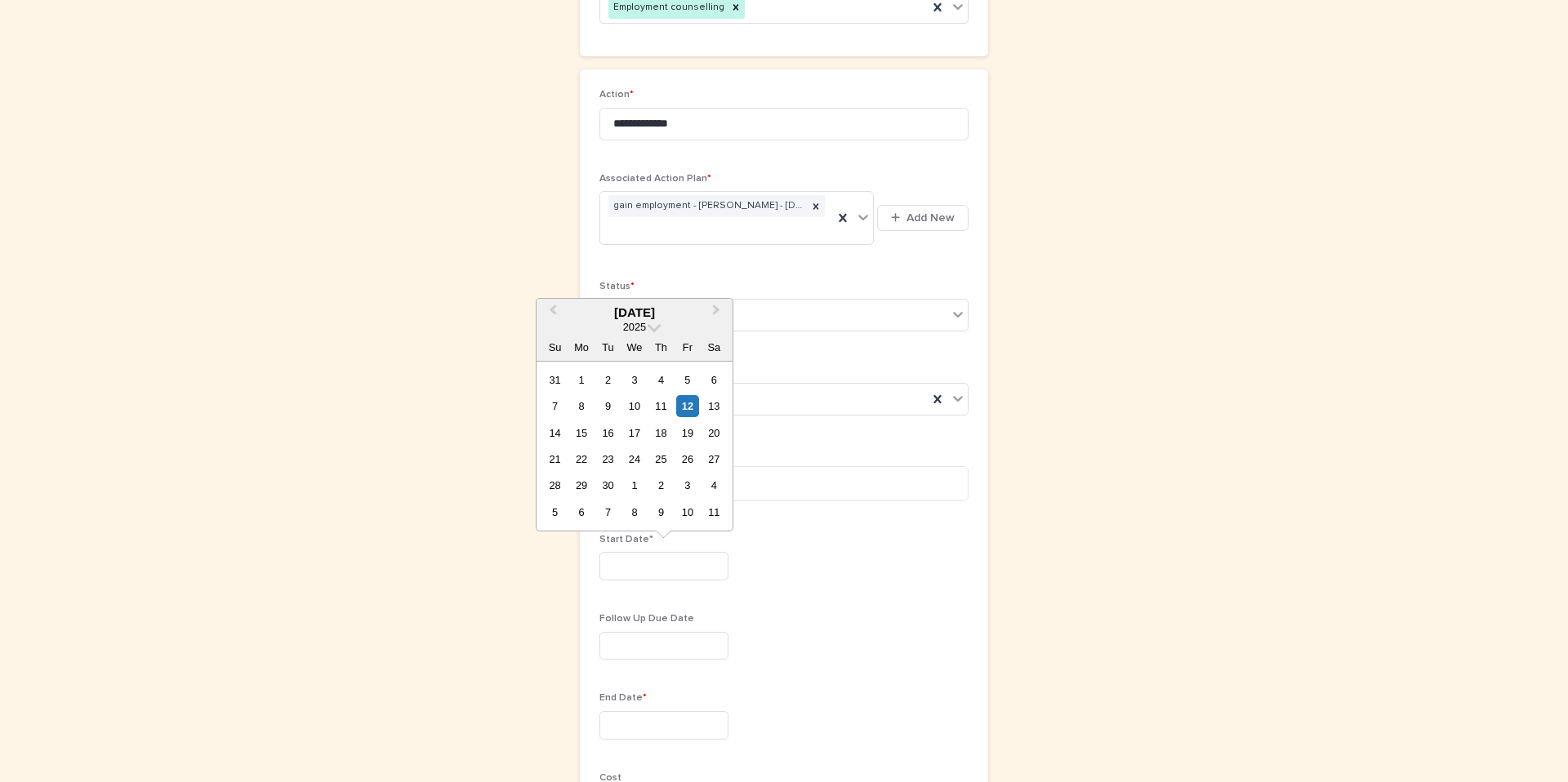
click at [650, 580] on input "text" at bounding box center [663, 566] width 129 height 28
click at [570, 377] on div "1" at bounding box center [581, 380] width 22 height 22
type input "********"
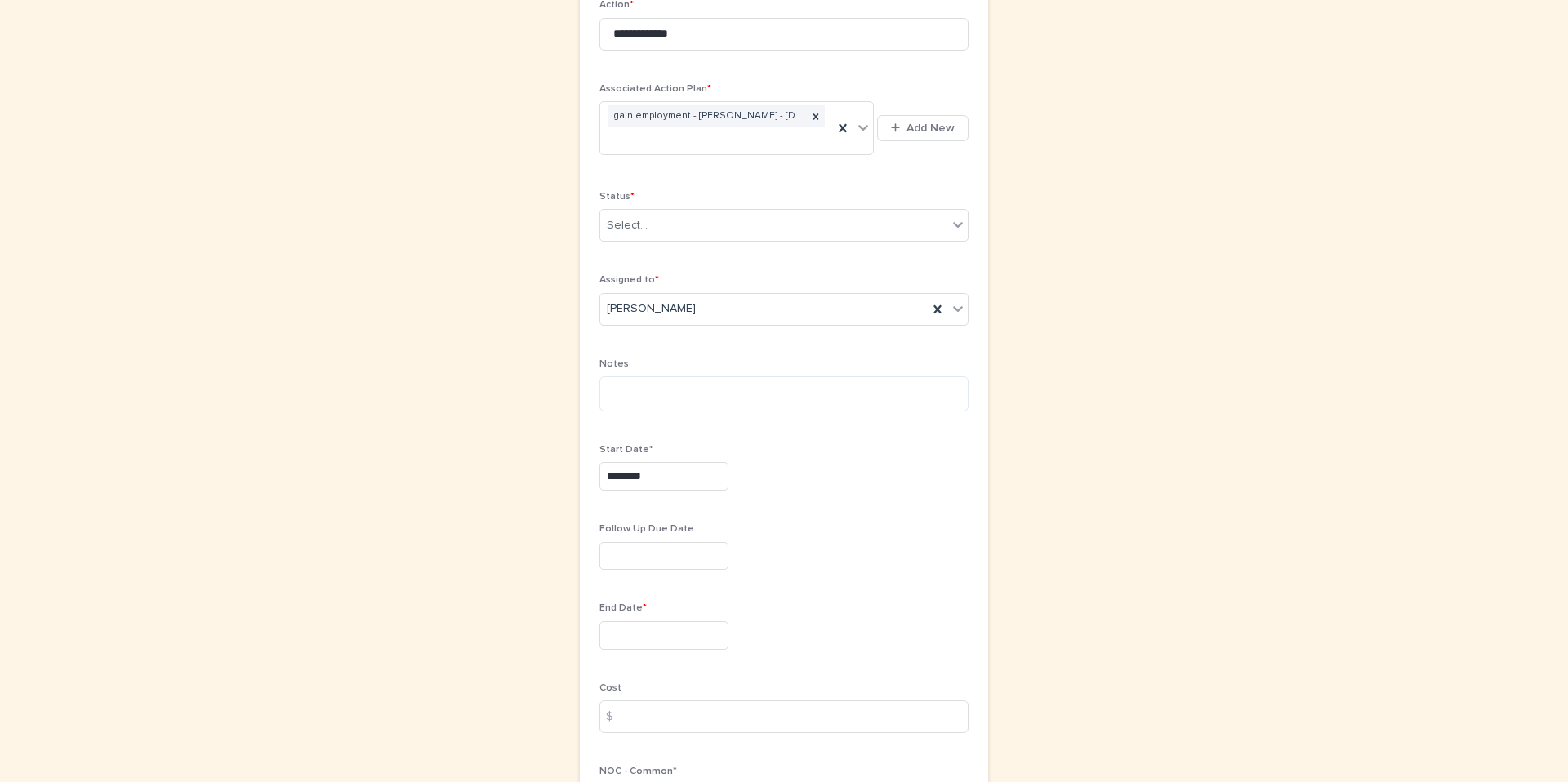
scroll to position [296, 0]
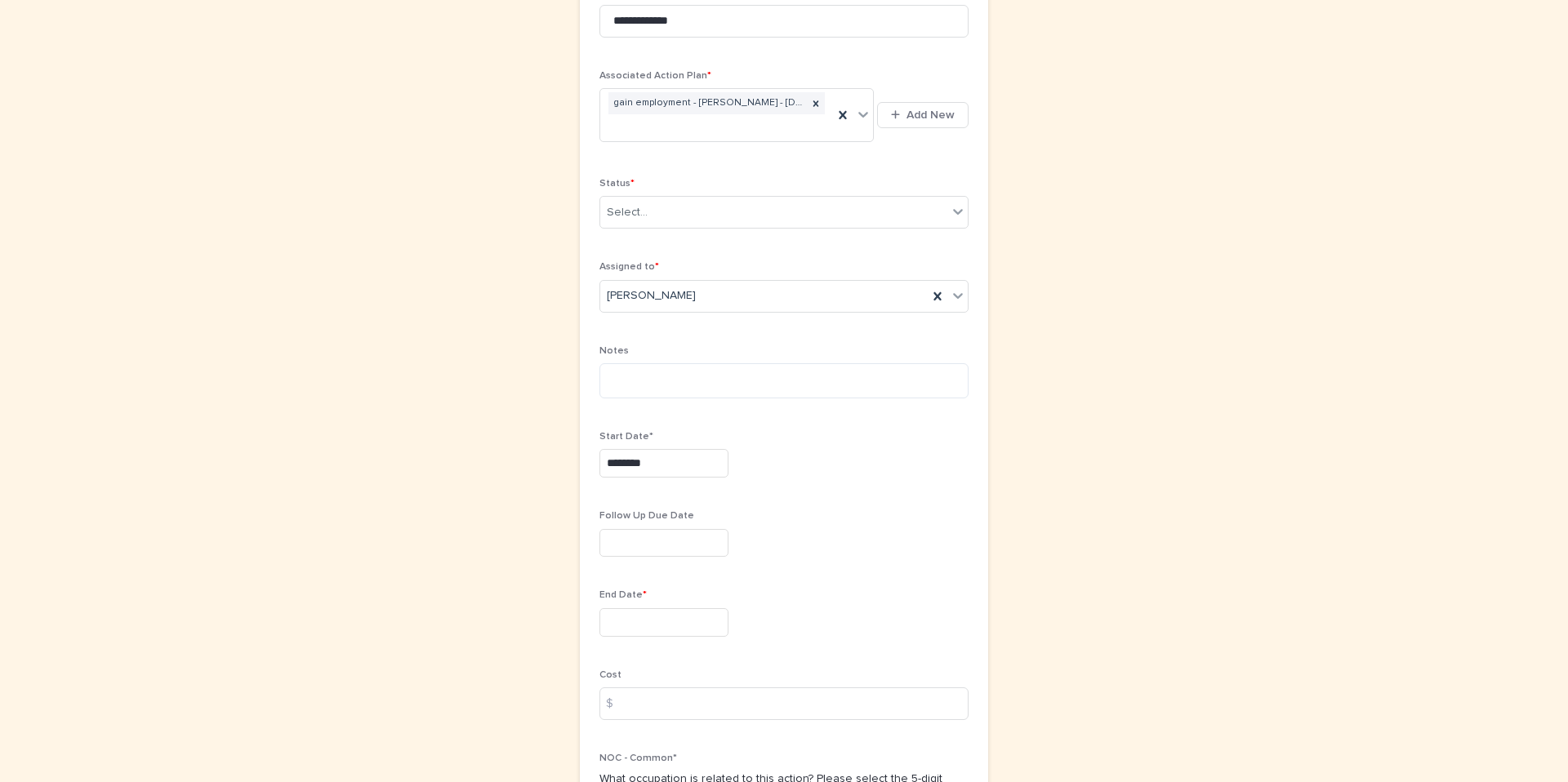
click at [693, 653] on div "**********" at bounding box center [784, 483] width 369 height 994
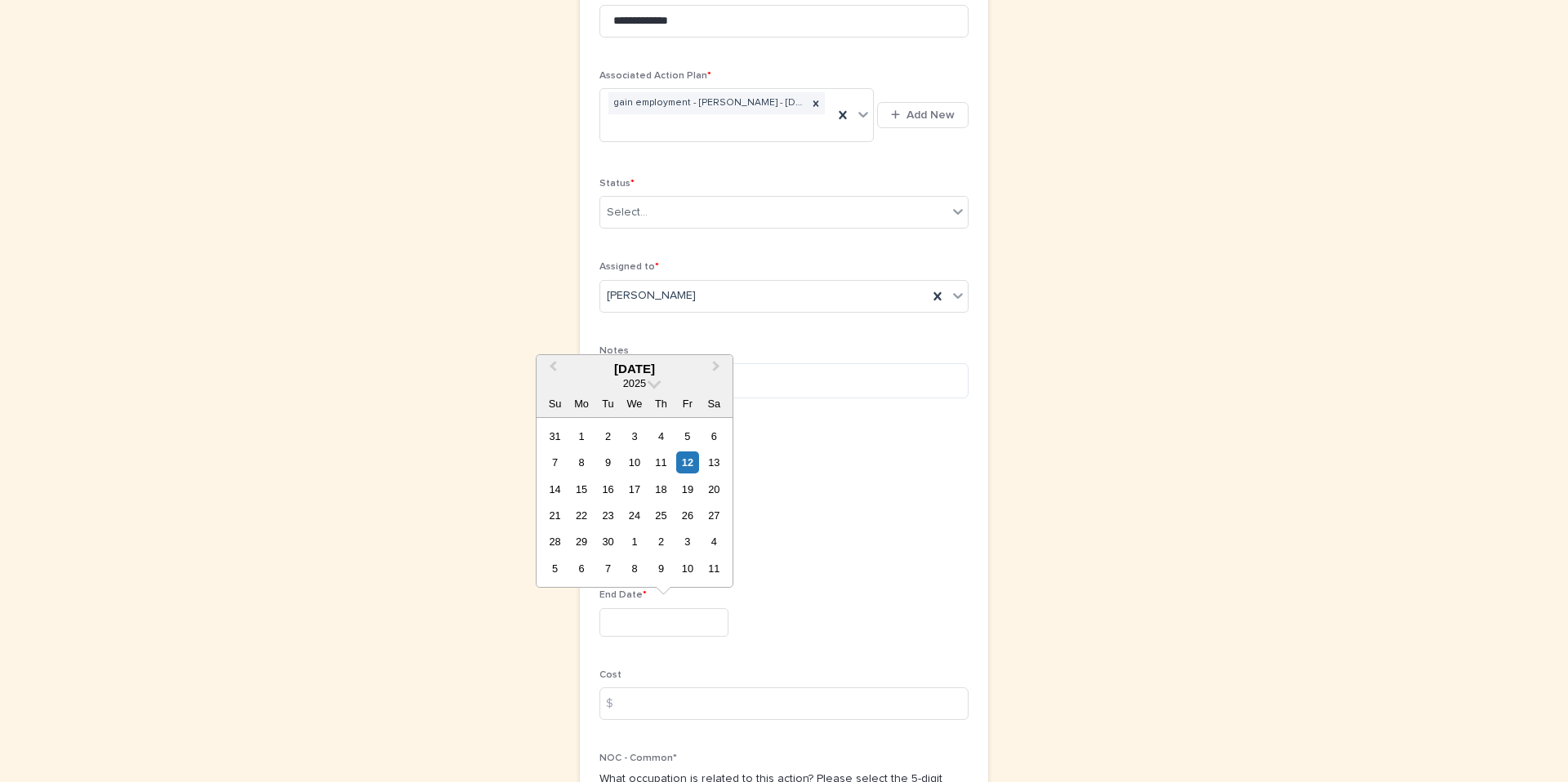
click at [689, 622] on input "text" at bounding box center [663, 622] width 129 height 28
click at [720, 364] on button "Next Month" at bounding box center [717, 369] width 26 height 26
click at [693, 537] on div "31" at bounding box center [687, 541] width 22 height 22
type input "**********"
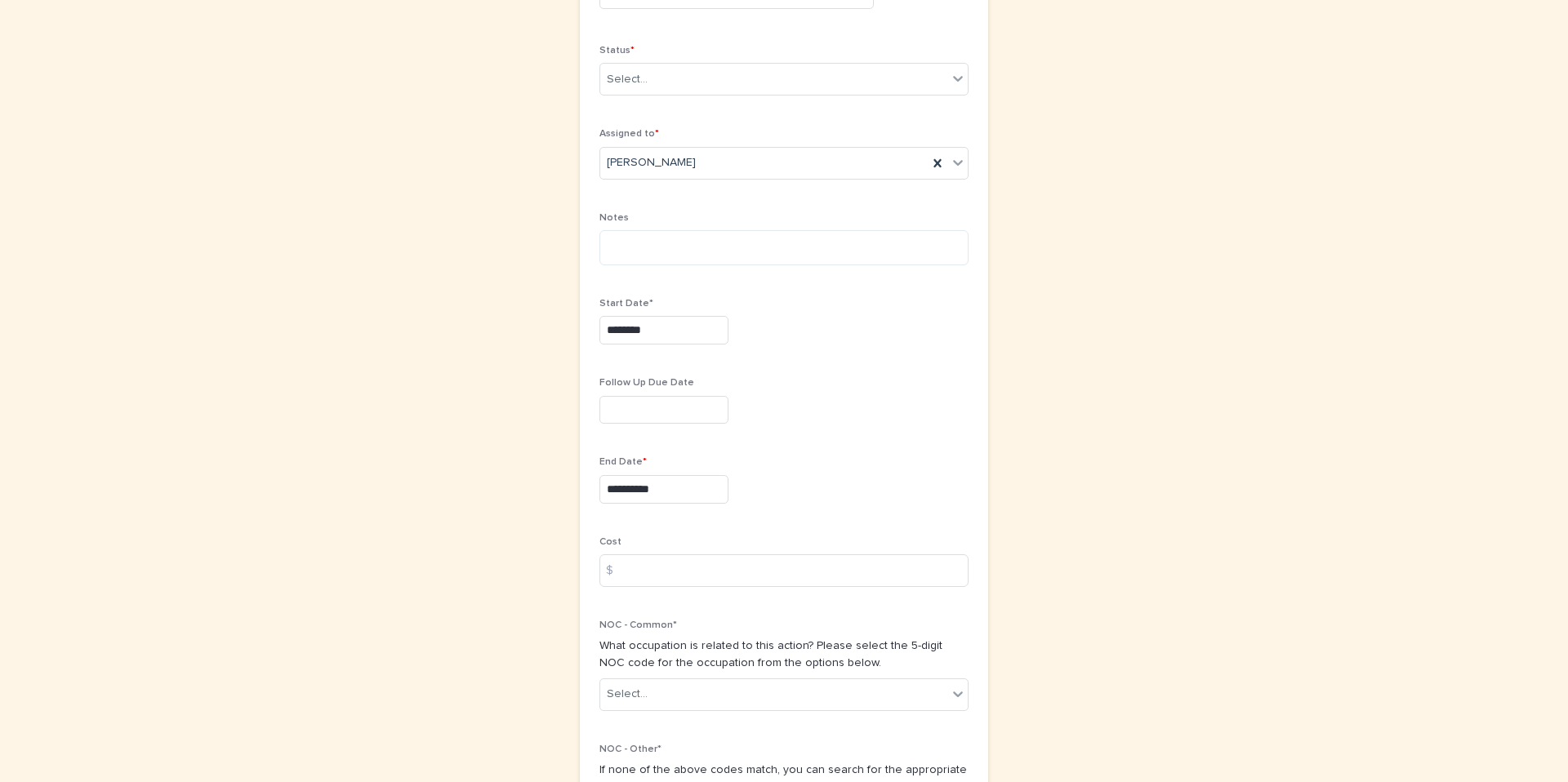
scroll to position [513, 0]
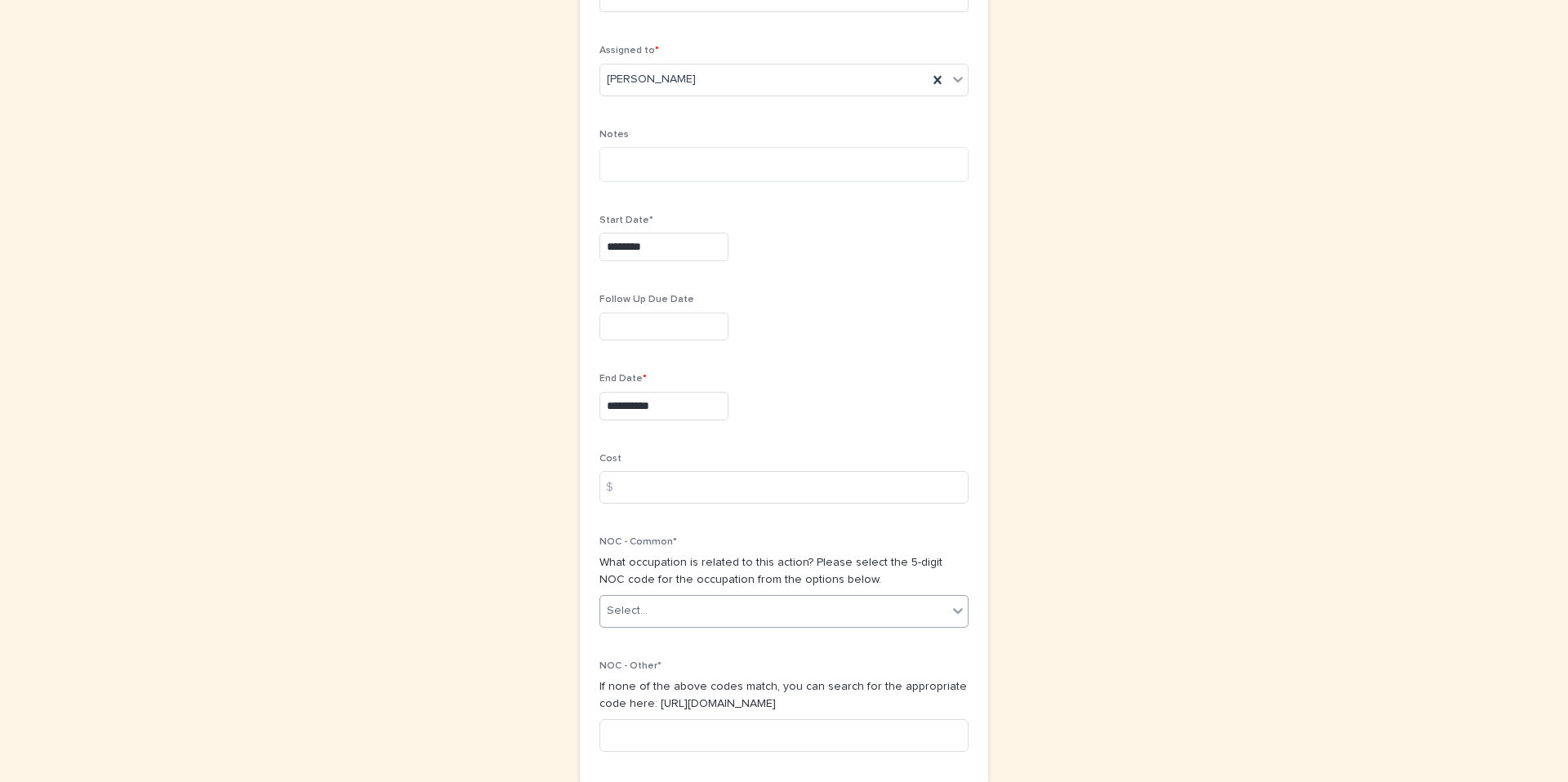
click at [700, 601] on div "Select..." at bounding box center [773, 611] width 347 height 27
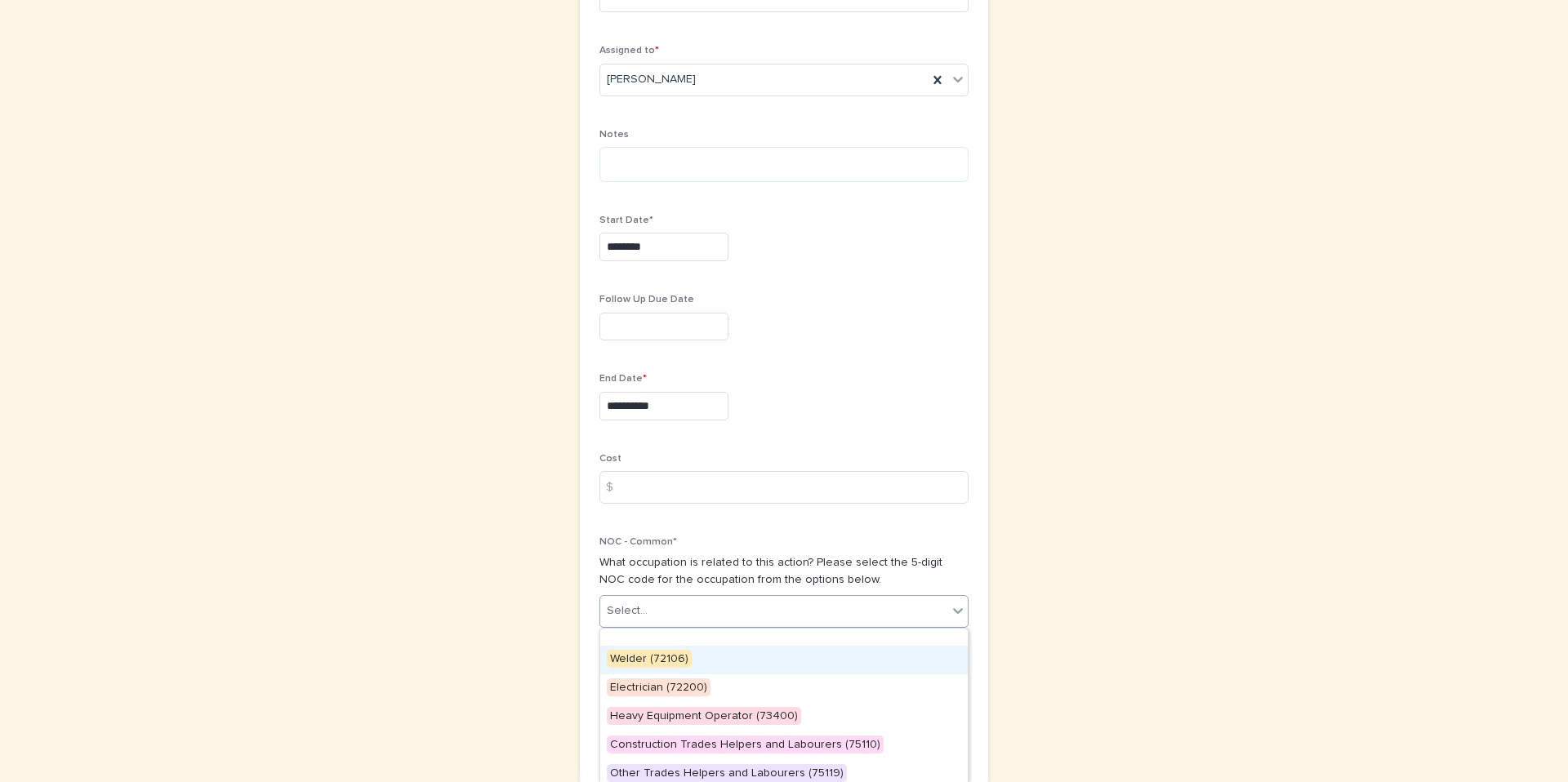
scroll to position [160, 0]
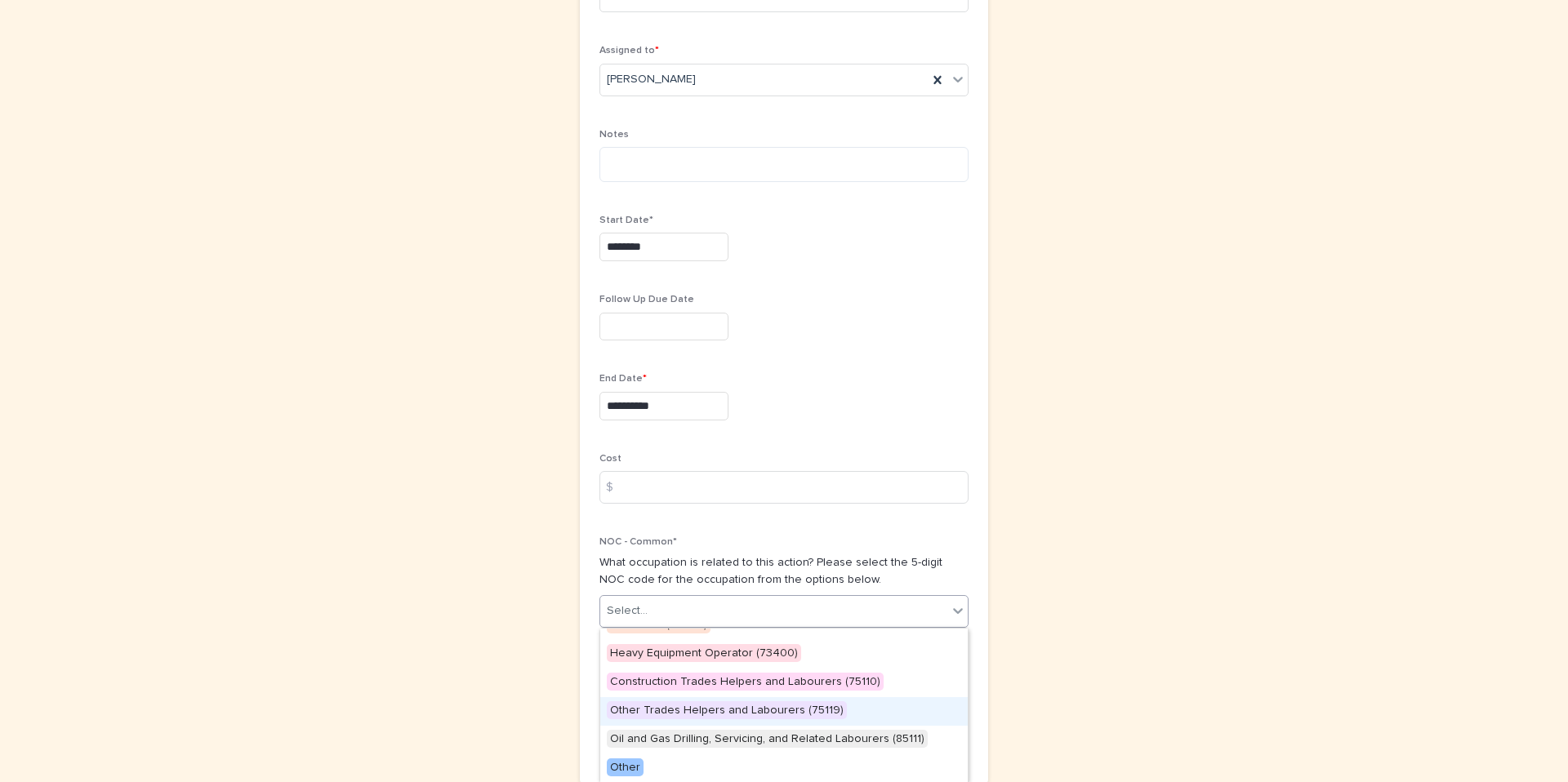
click at [676, 719] on div "Other Trades Helpers and Labourers (75119)" at bounding box center [784, 712] width 368 height 28
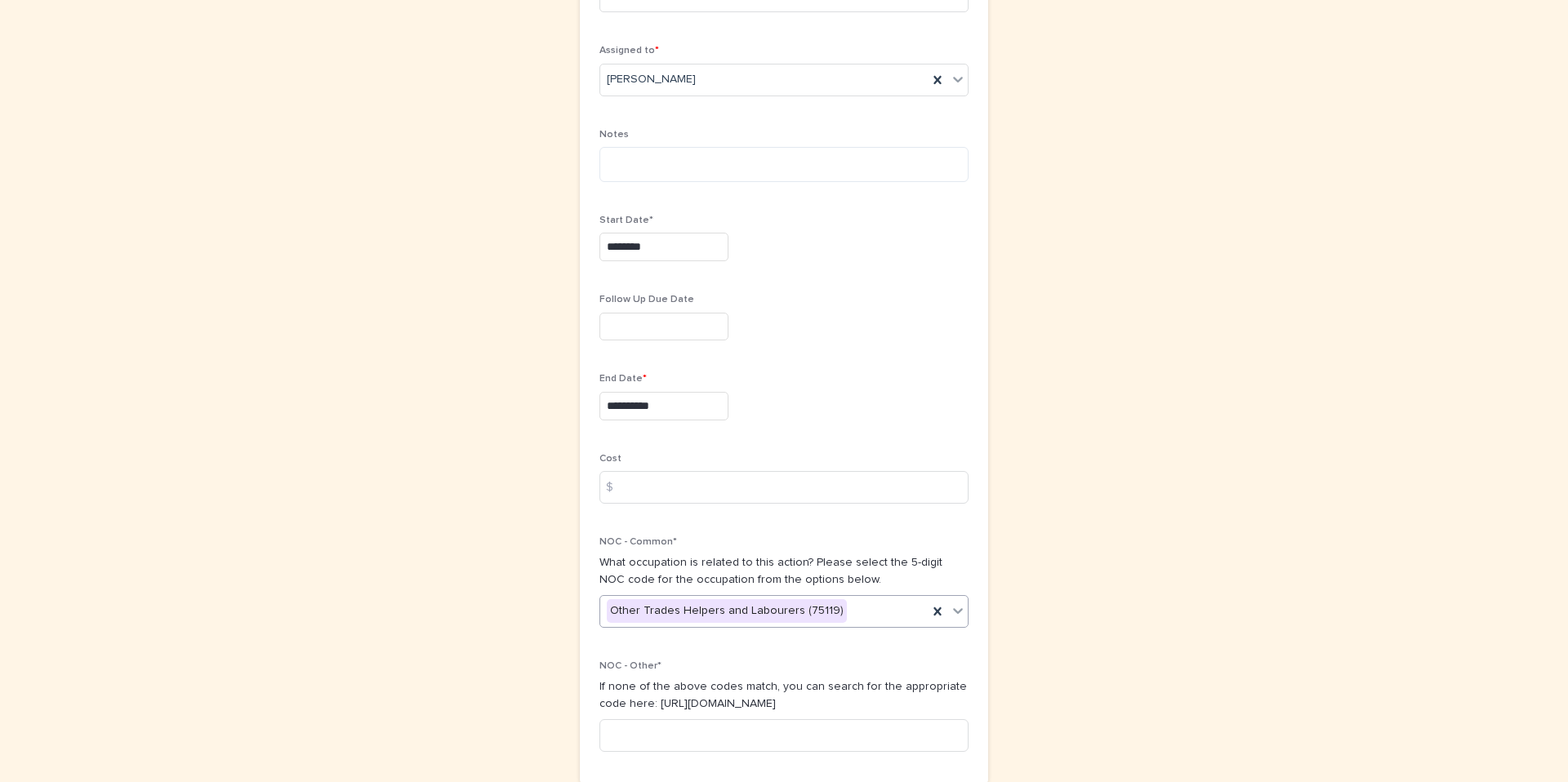
scroll to position [636, 0]
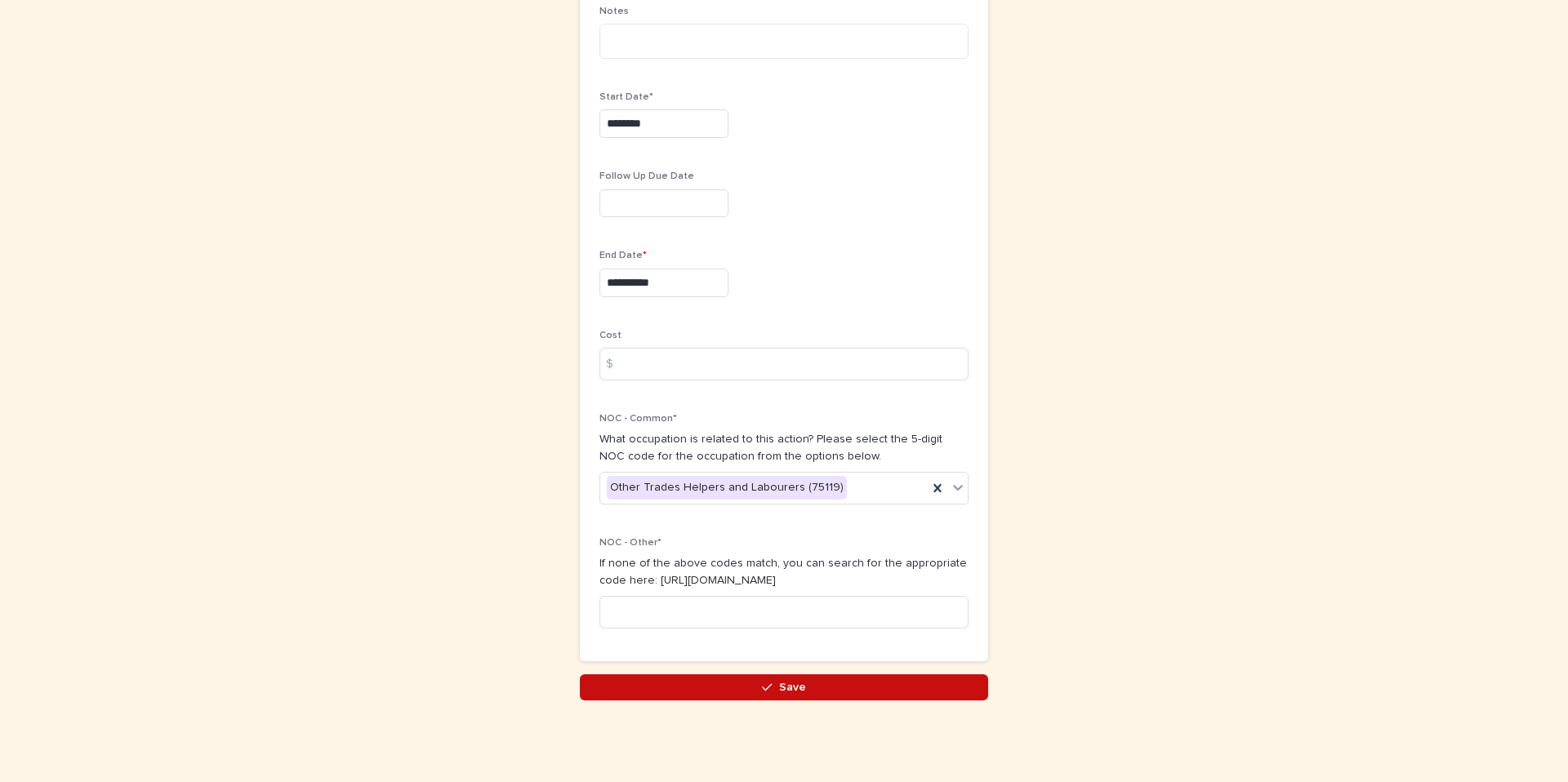
click at [670, 686] on button "Save" at bounding box center [784, 687] width 408 height 26
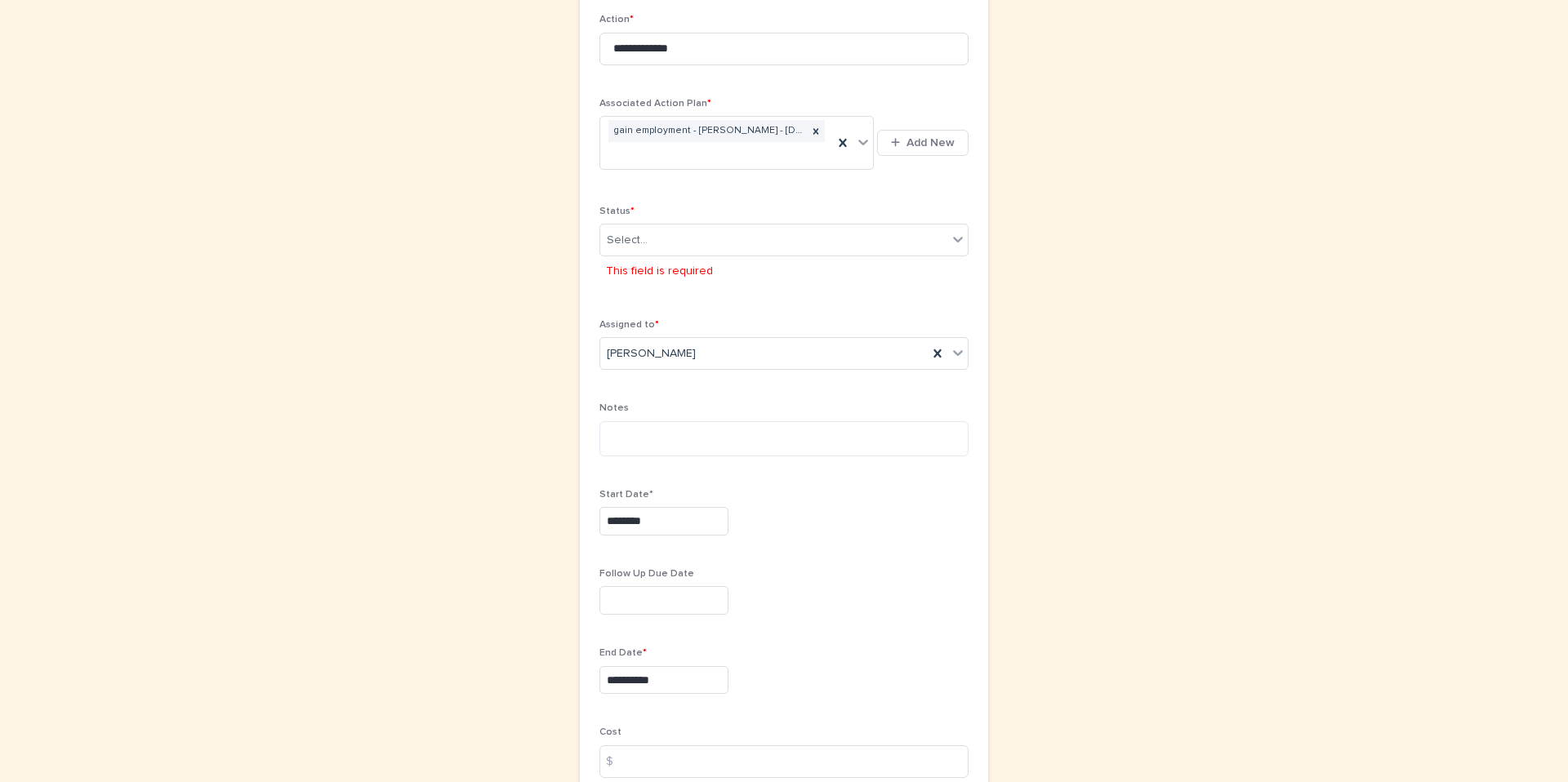
scroll to position [237, 0]
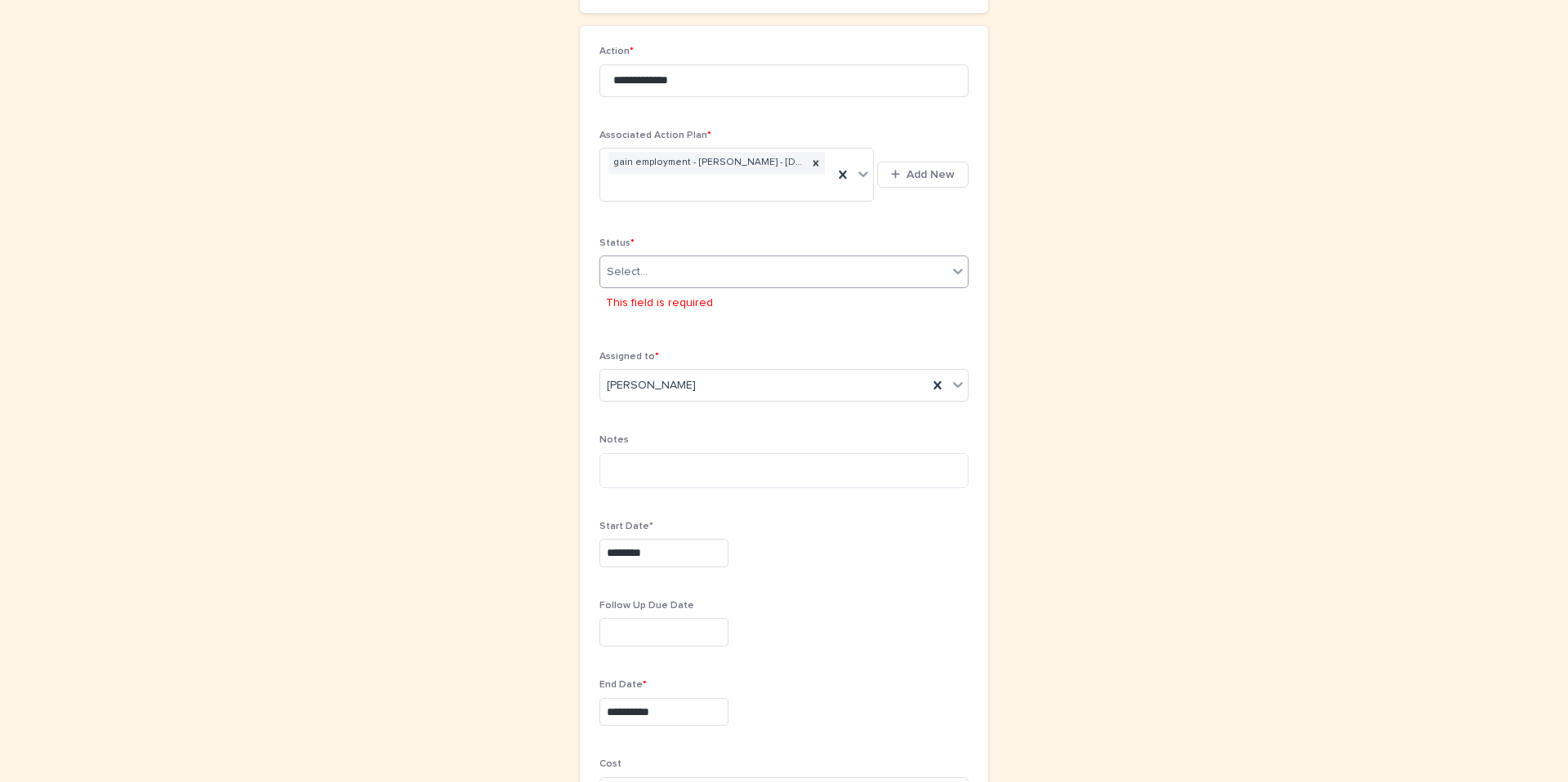
click at [754, 269] on div "Select..." at bounding box center [773, 273] width 347 height 27
click at [727, 375] on div "Complete" at bounding box center [784, 389] width 368 height 28
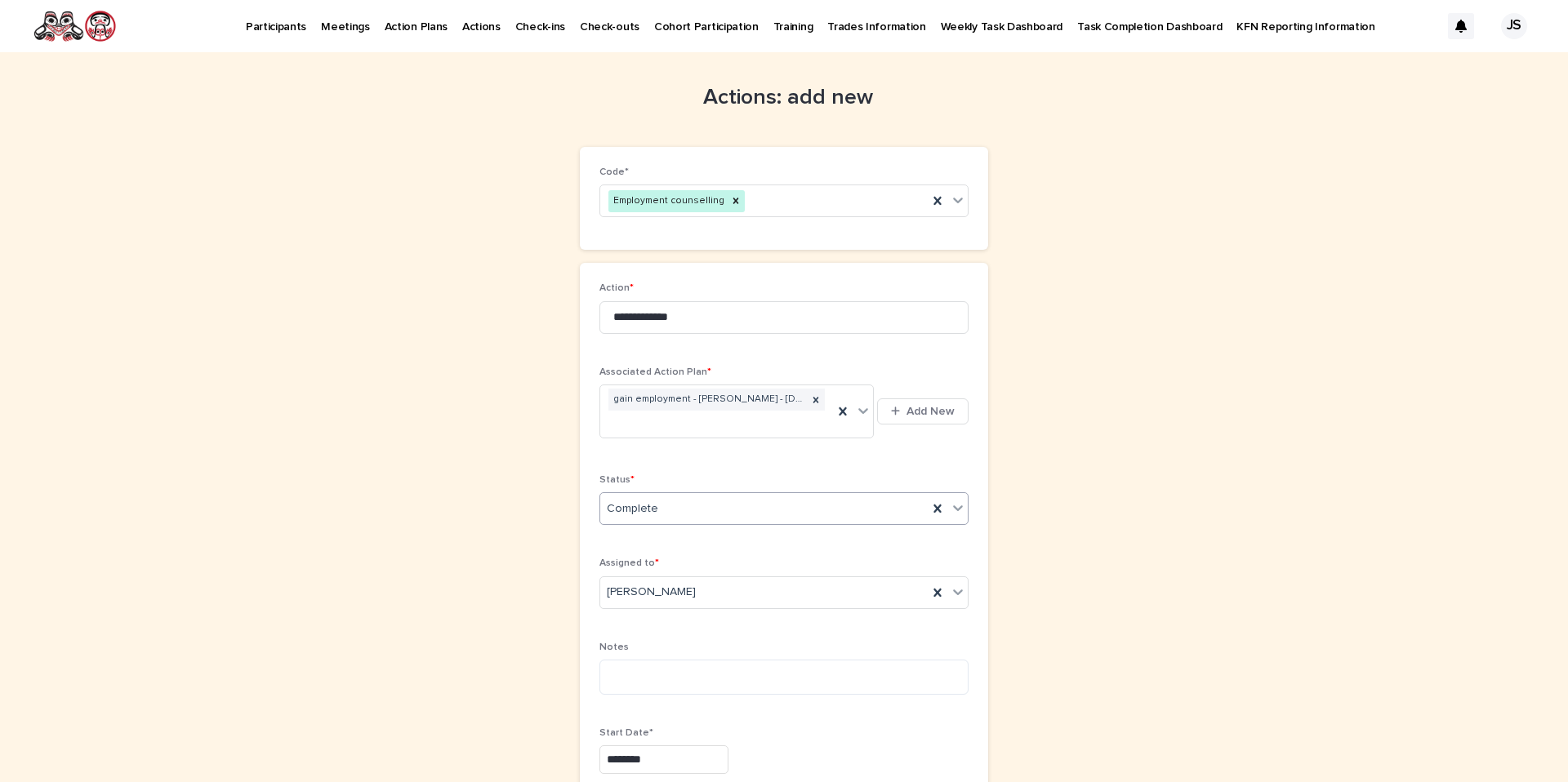
scroll to position [636, 0]
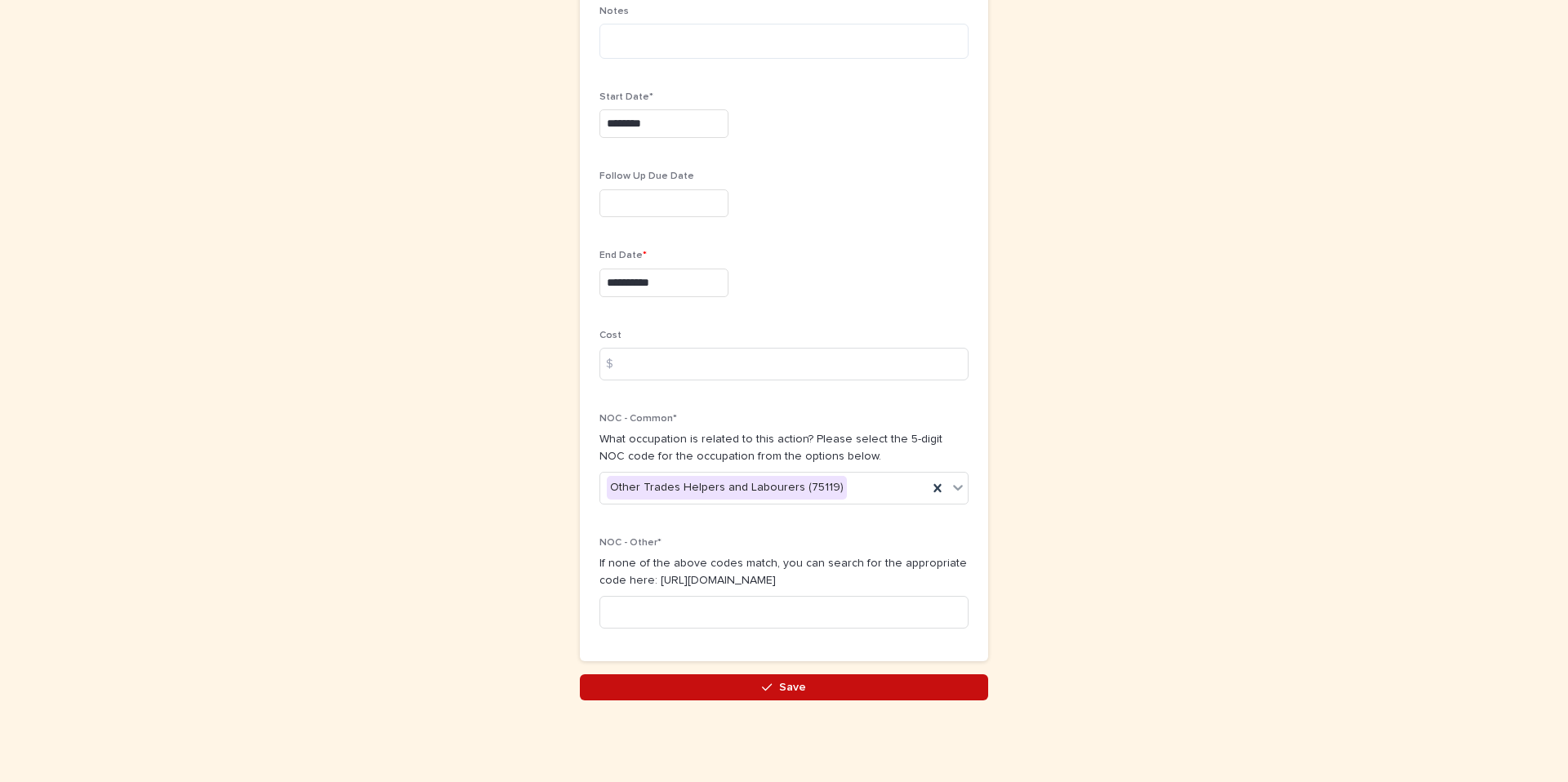
click at [885, 683] on button "Save" at bounding box center [784, 687] width 408 height 26
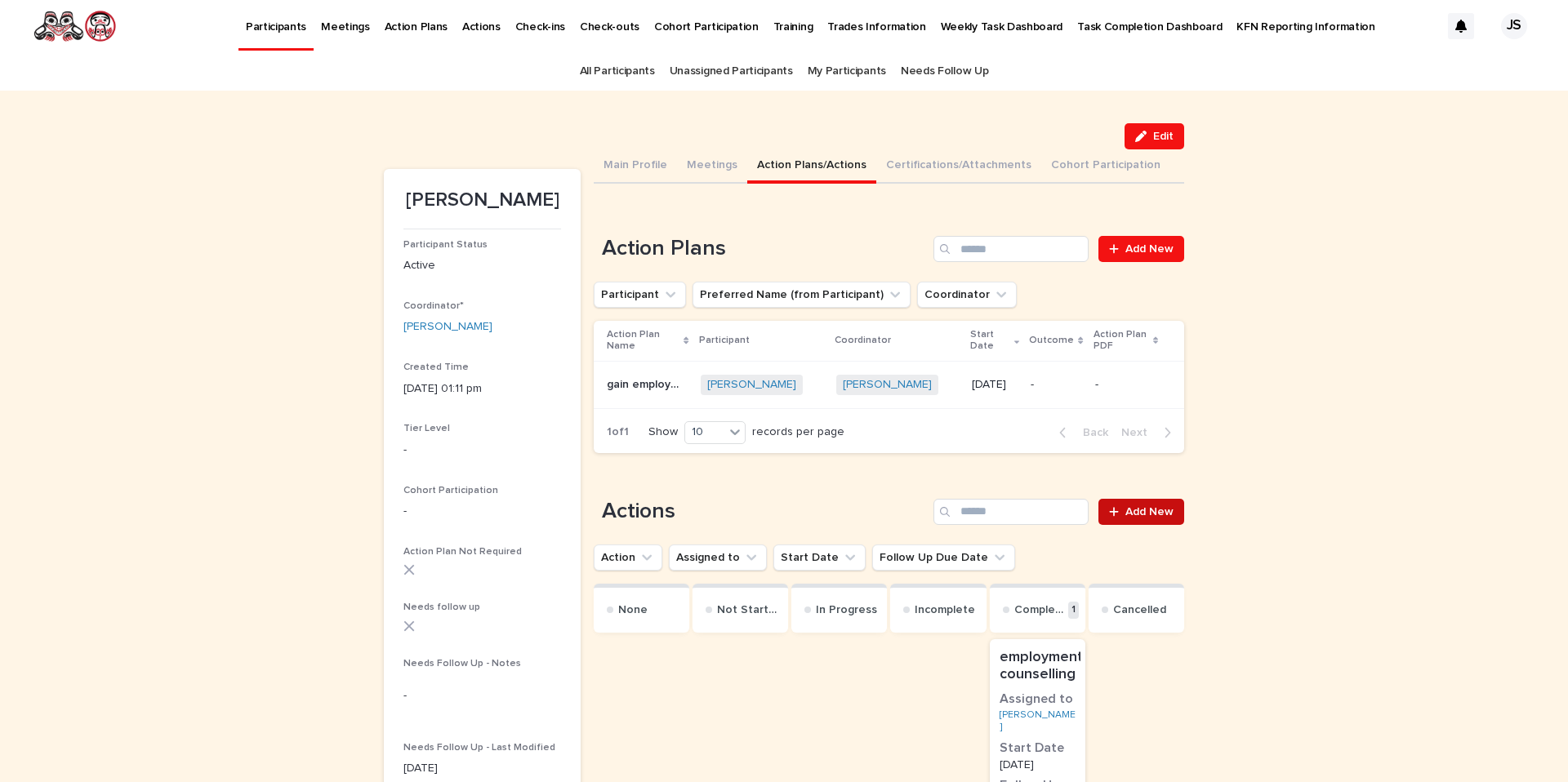
click at [1144, 505] on link "Add New" at bounding box center [1141, 511] width 86 height 26
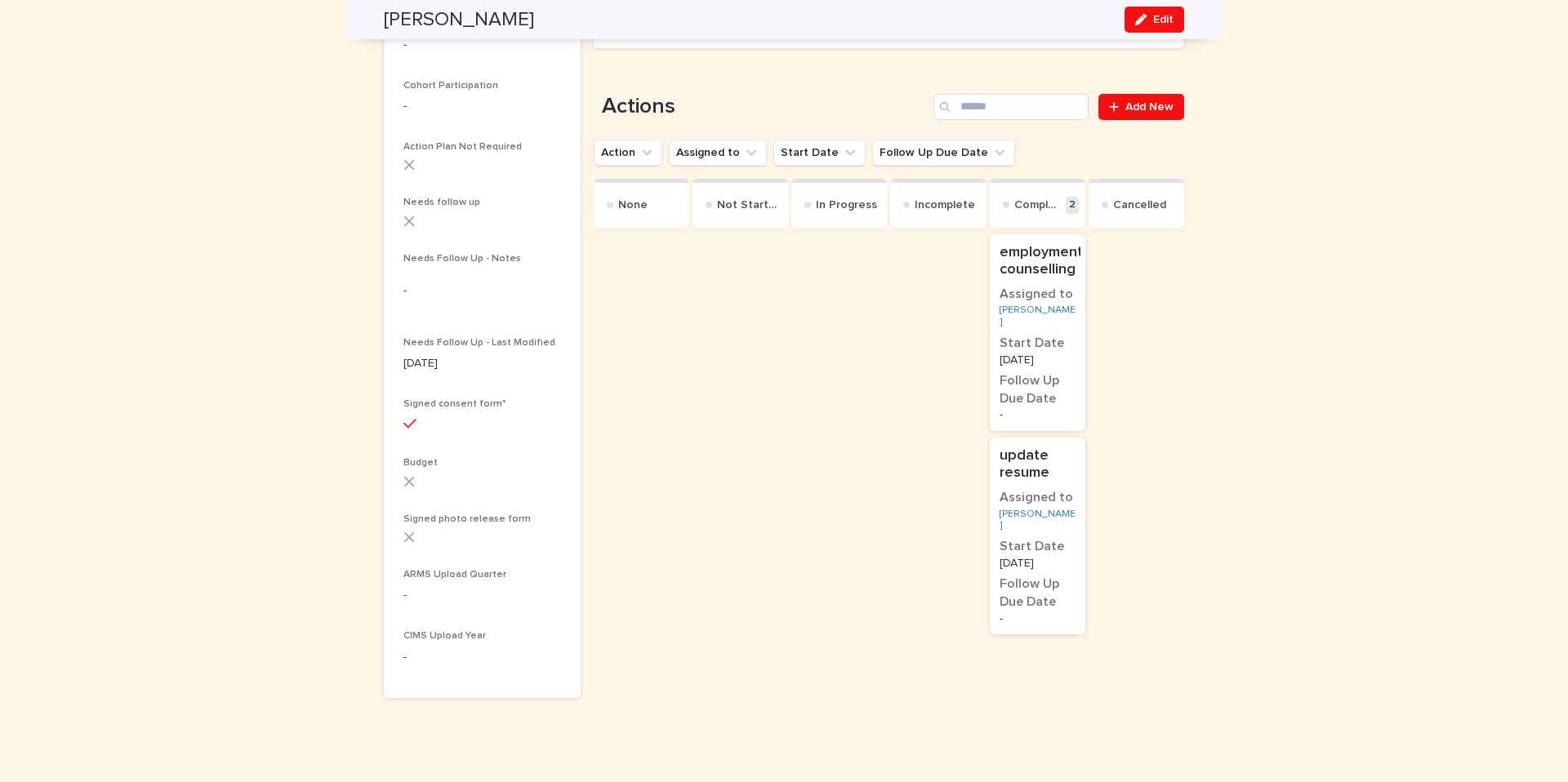
scroll to position [405, 0]
click at [1146, 101] on span "Add New" at bounding box center [1149, 107] width 48 height 12
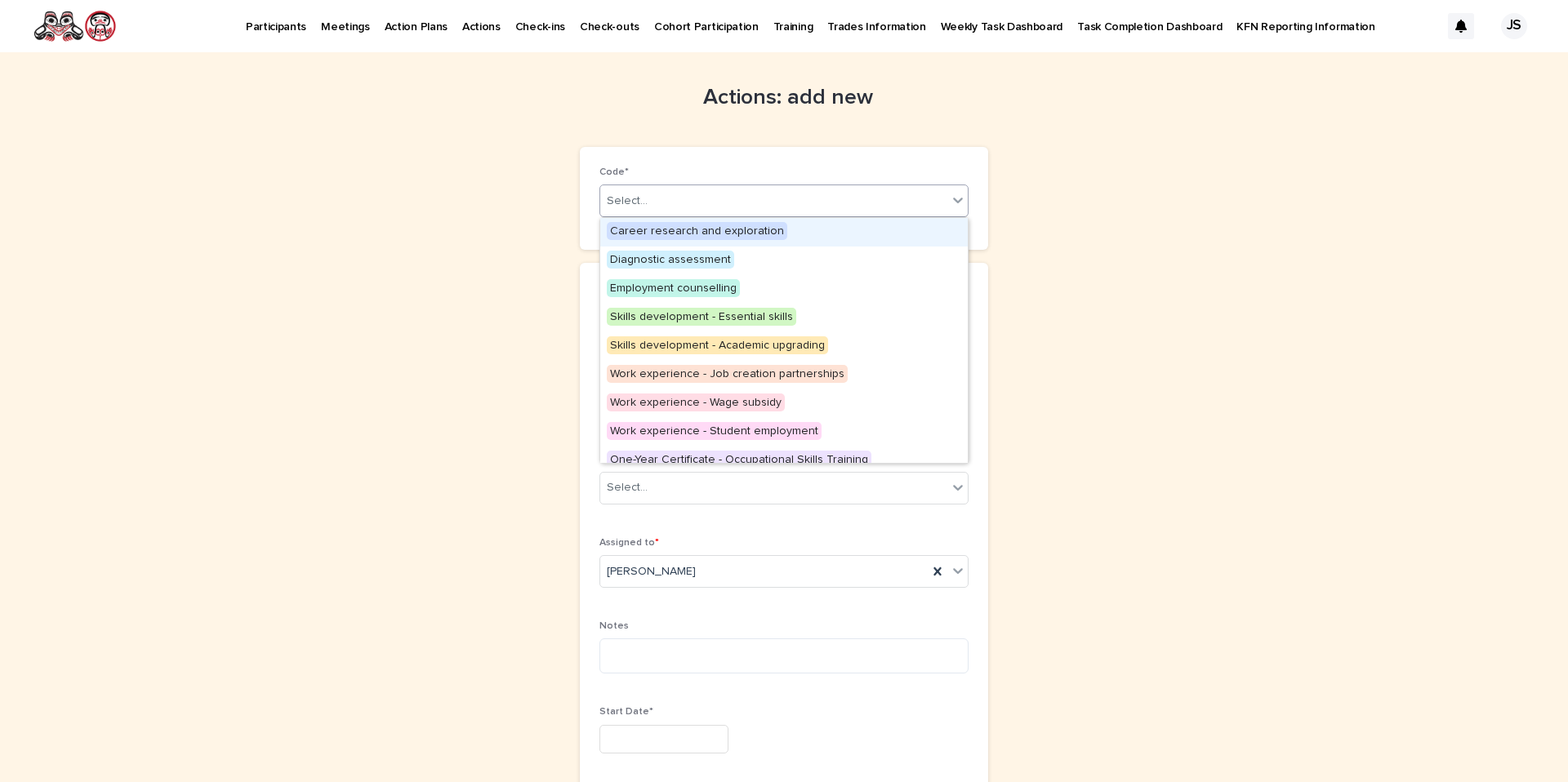
click at [720, 200] on div "Select..." at bounding box center [773, 201] width 347 height 27
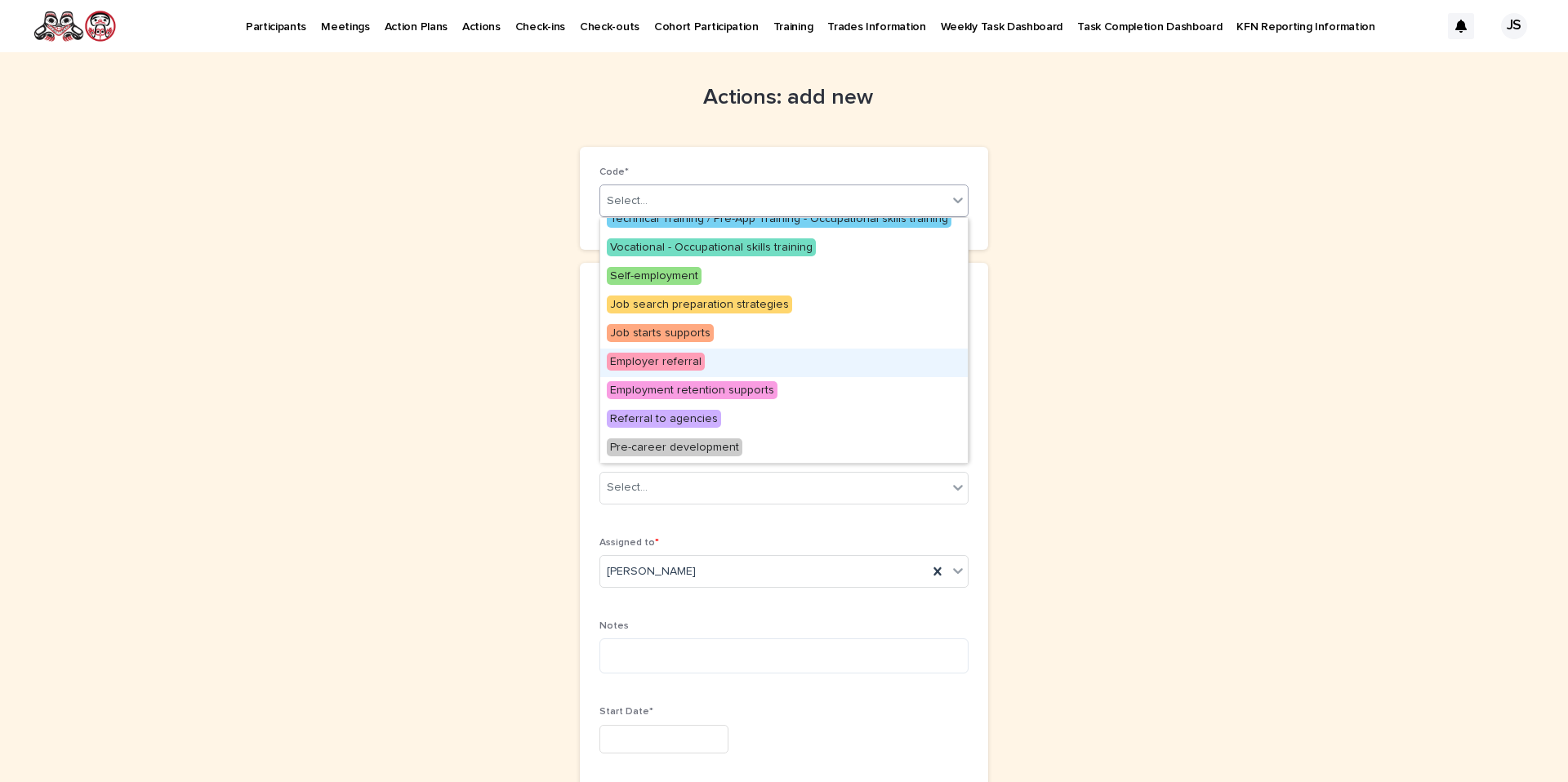
click at [642, 359] on span "Employer referral" at bounding box center [655, 361] width 98 height 18
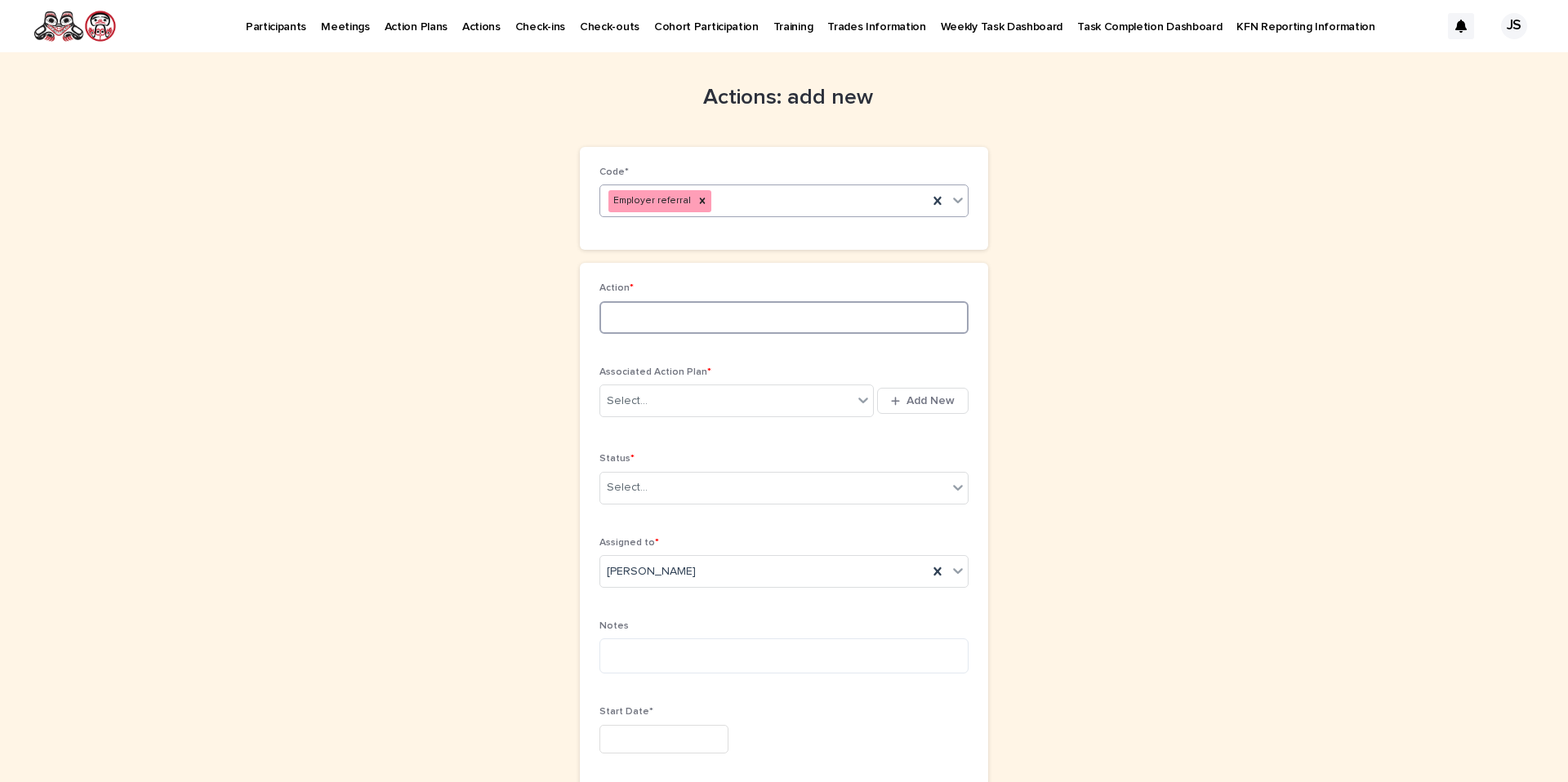
click at [652, 325] on input at bounding box center [784, 317] width 369 height 33
type input "**********"
click at [653, 397] on div "Select..." at bounding box center [726, 401] width 252 height 27
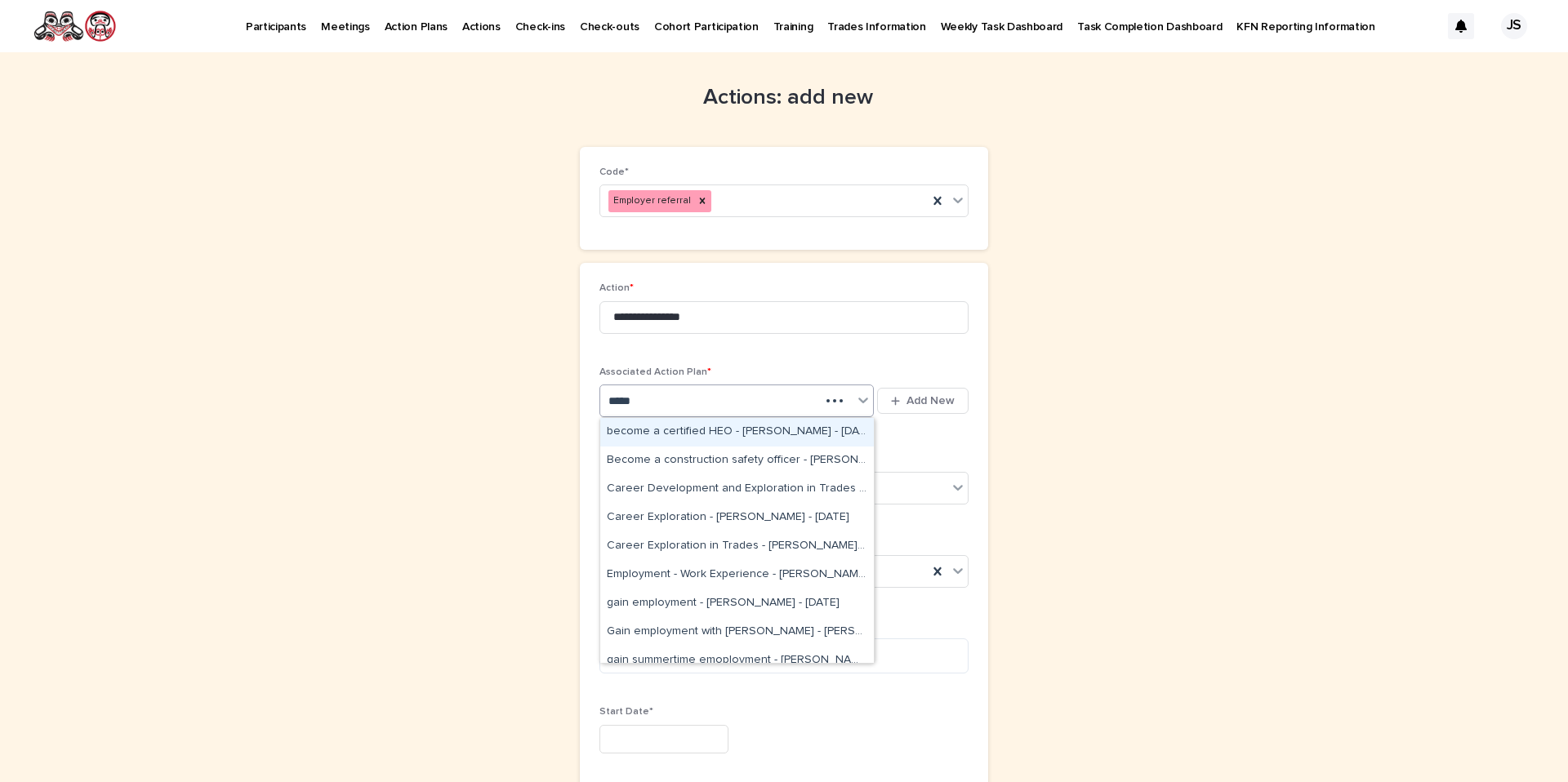
type input "******"
click at [642, 610] on div "gain employment - Joseph Keeler - Sep 1st, 2025" at bounding box center [737, 604] width 273 height 28
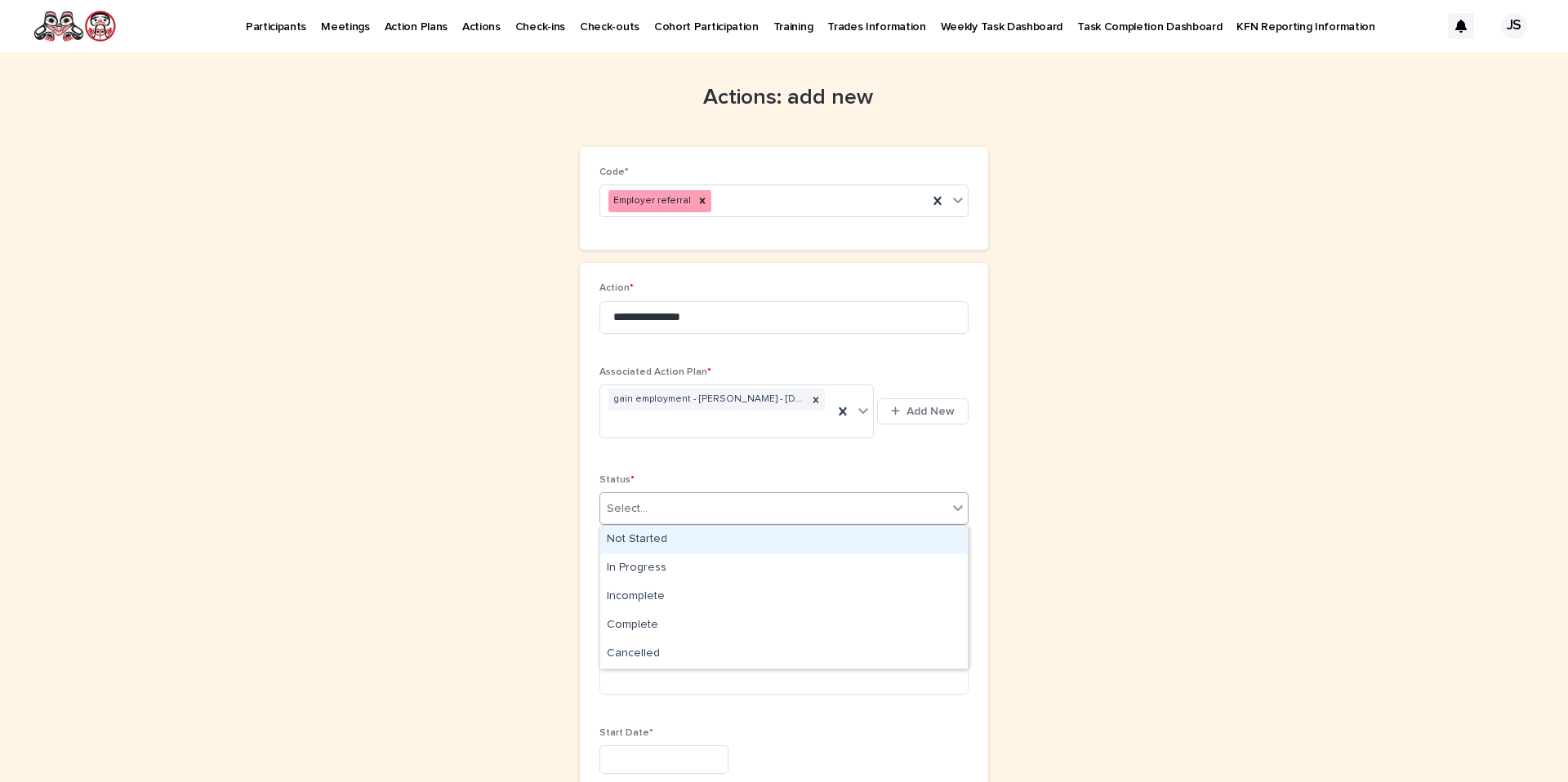
click at [635, 512] on div "Select..." at bounding box center [627, 509] width 41 height 17
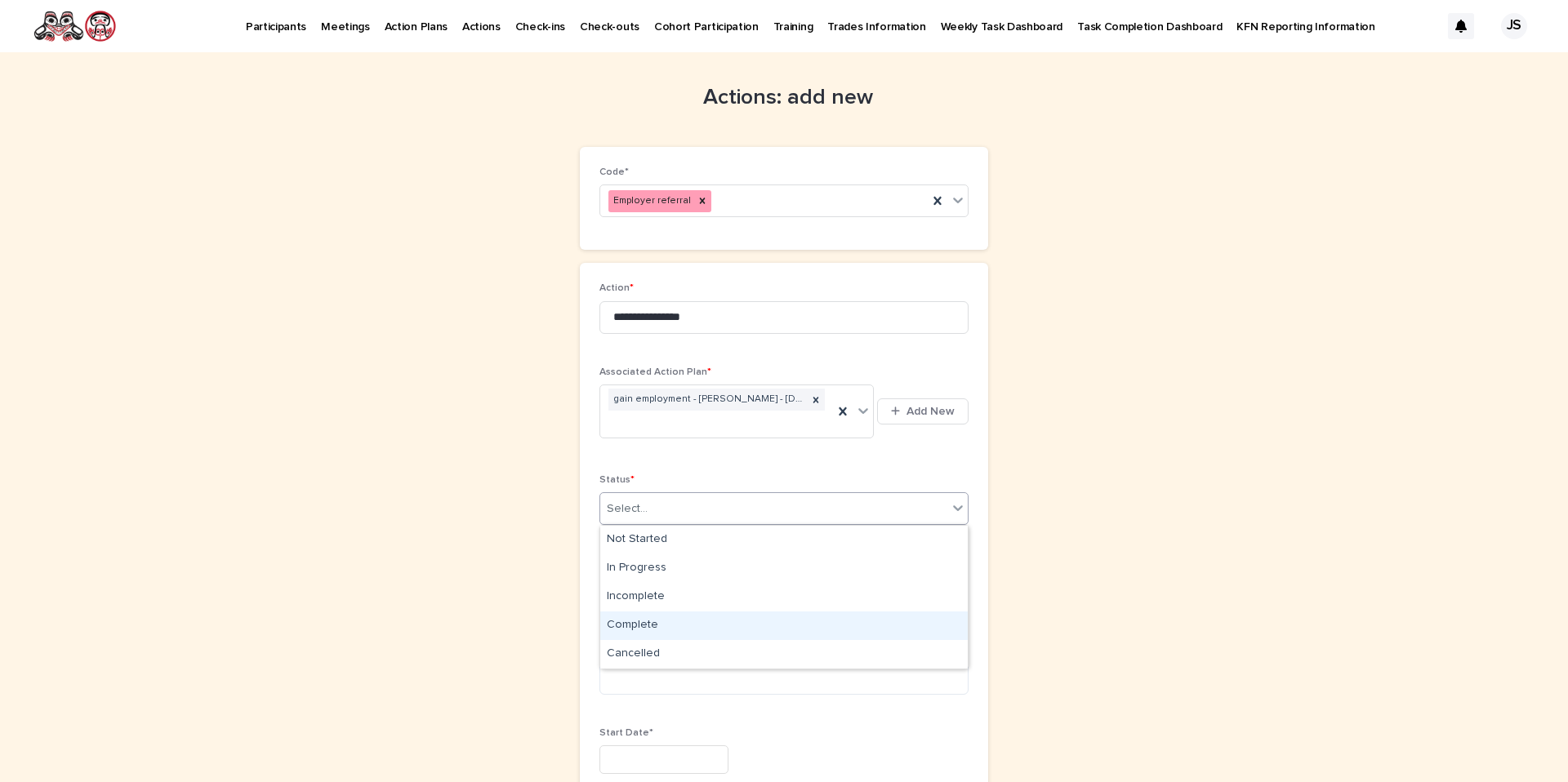
click at [638, 624] on div "Complete" at bounding box center [784, 626] width 368 height 28
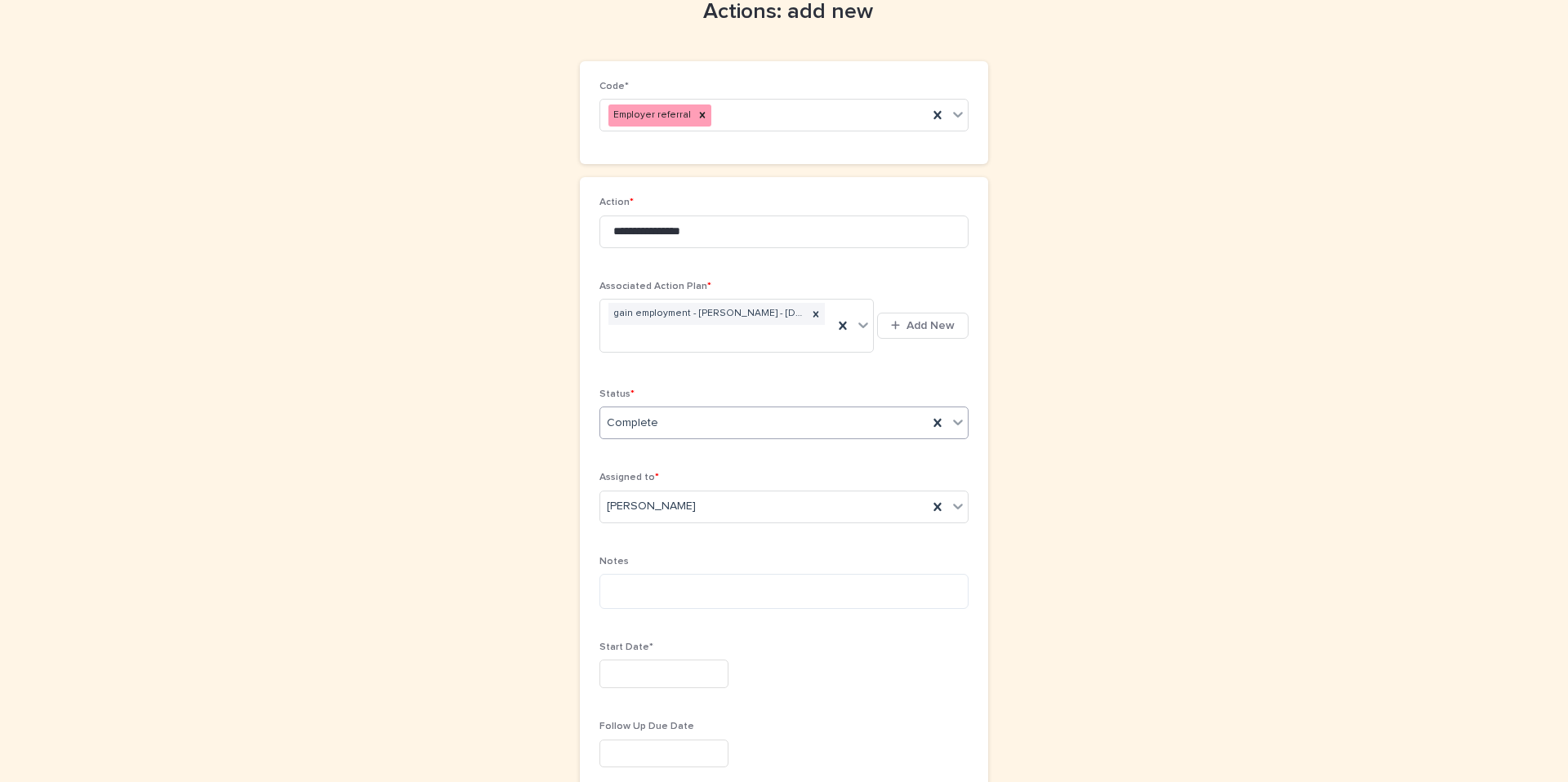
scroll to position [88, 0]
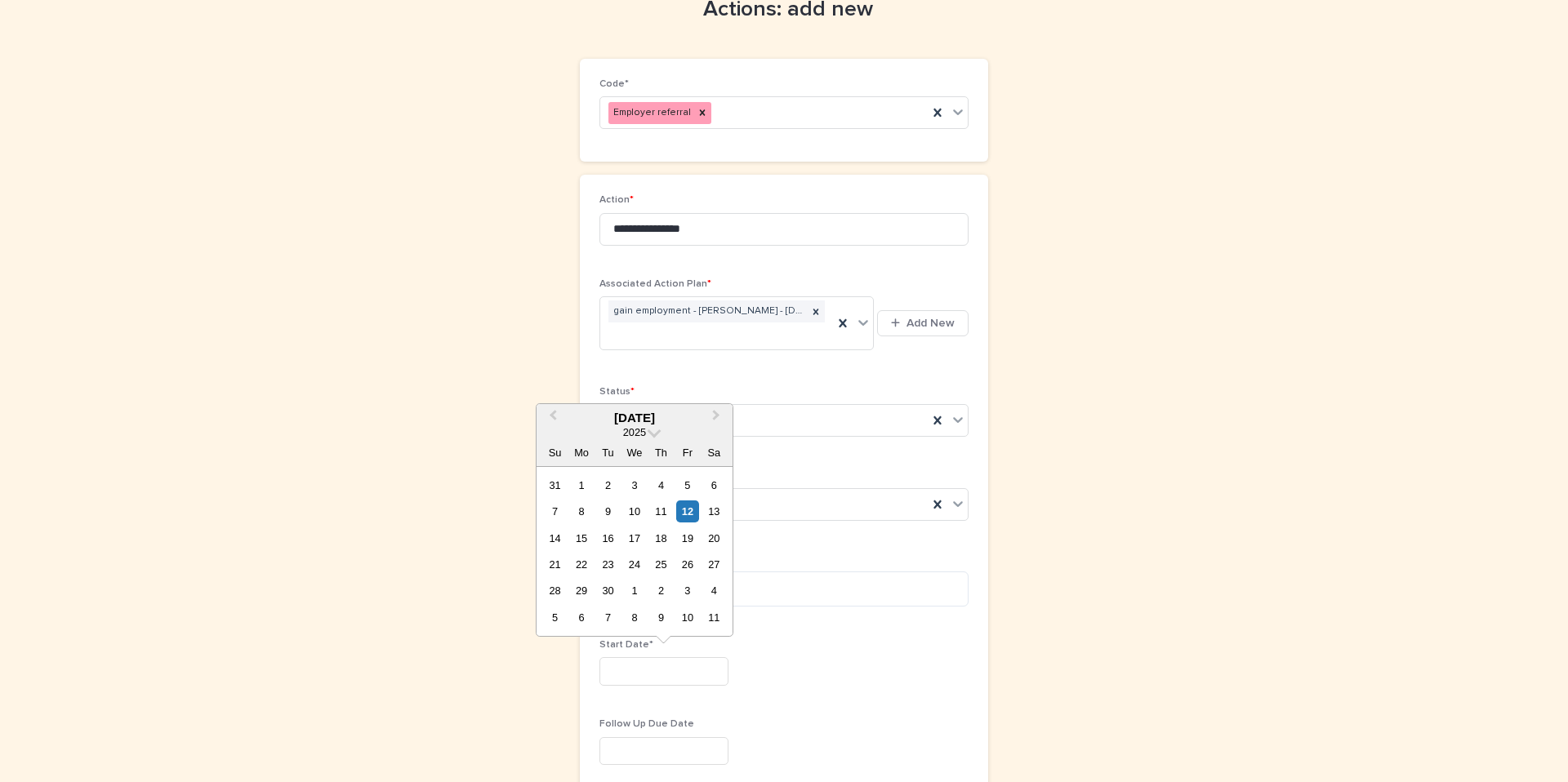
click at [645, 677] on input "text" at bounding box center [663, 671] width 129 height 28
click at [578, 482] on div "1" at bounding box center [581, 485] width 22 height 22
type input "********"
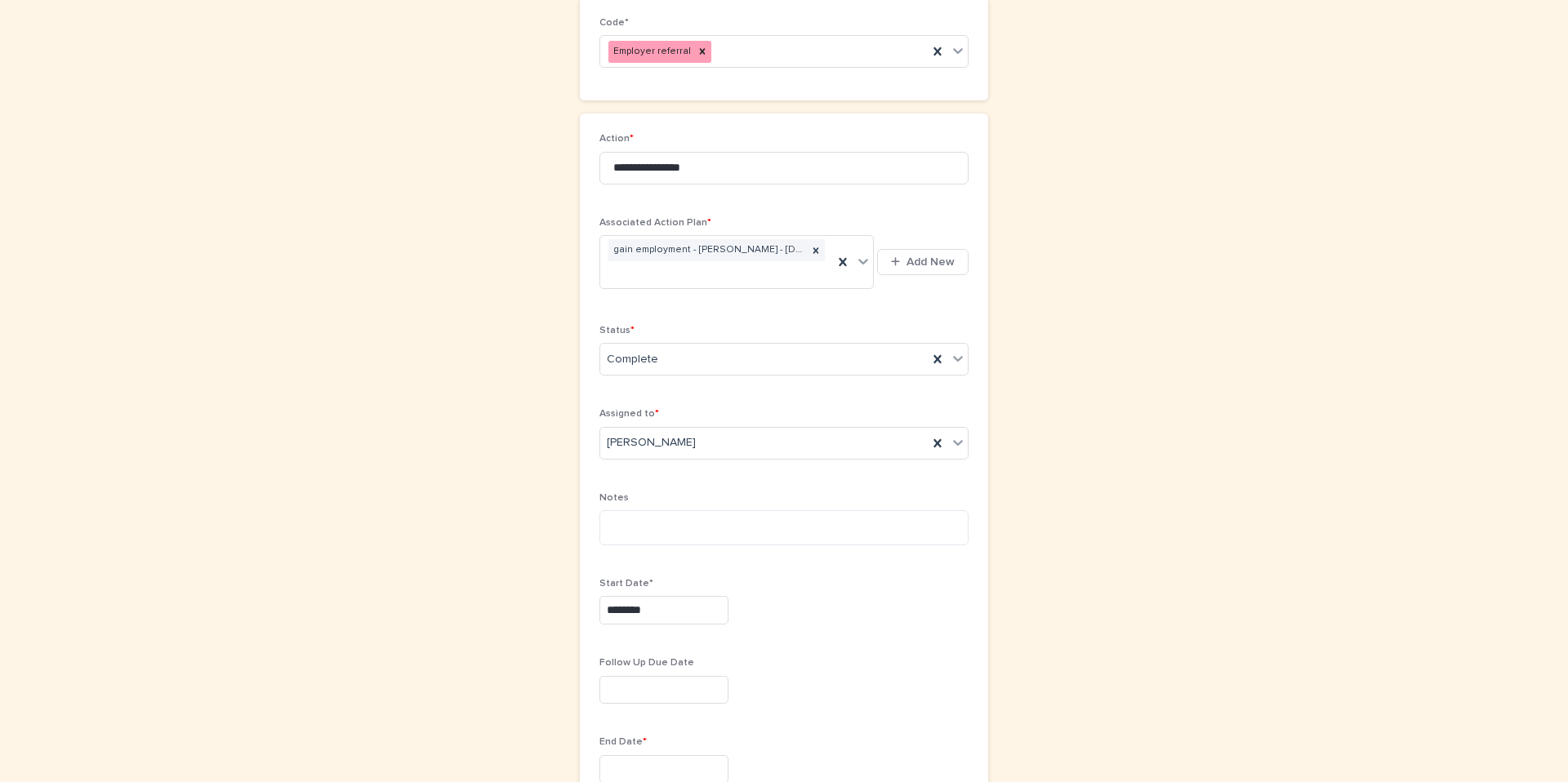
scroll to position [259, 0]
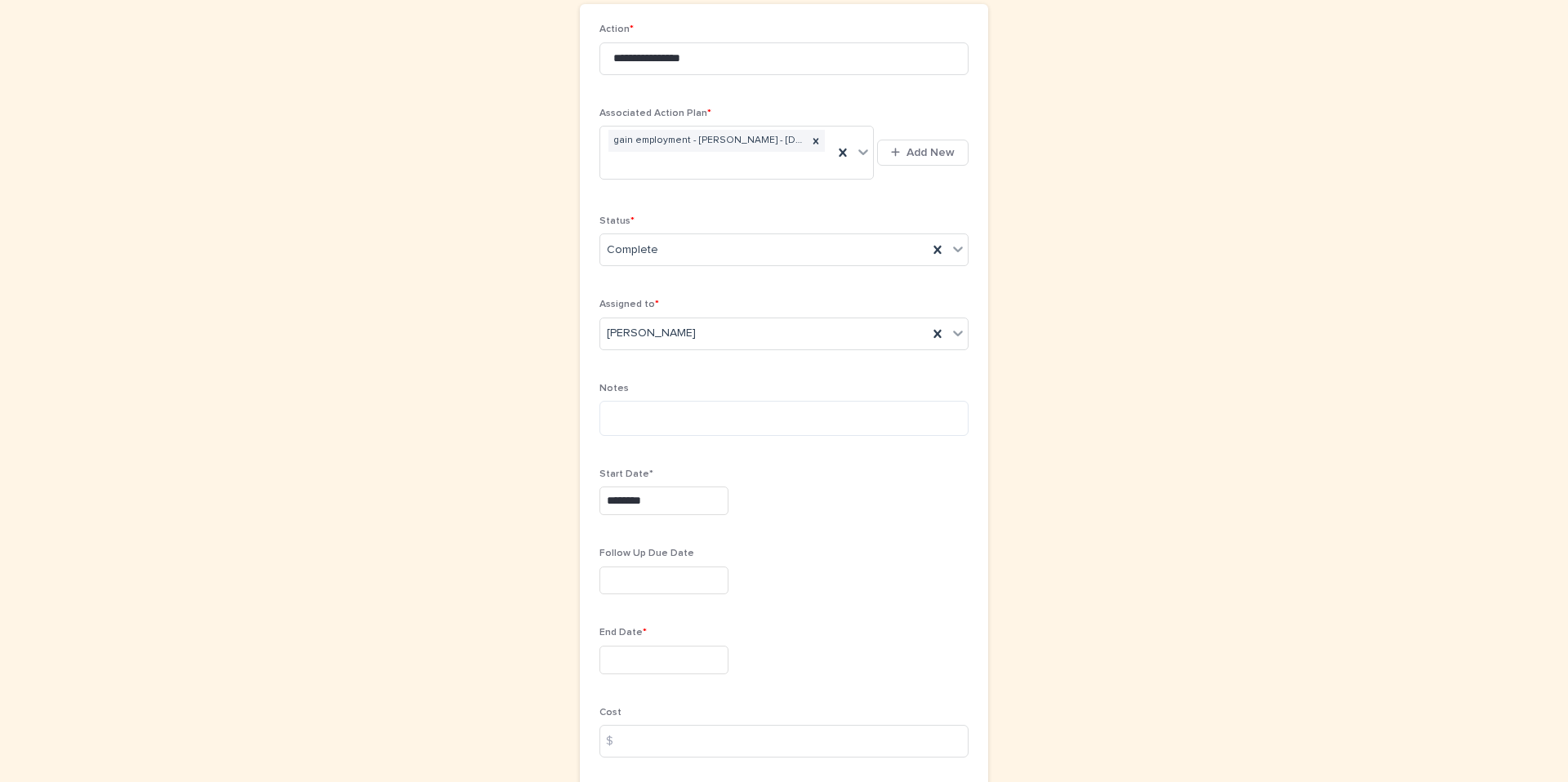
click at [662, 670] on input "text" at bounding box center [663, 660] width 129 height 28
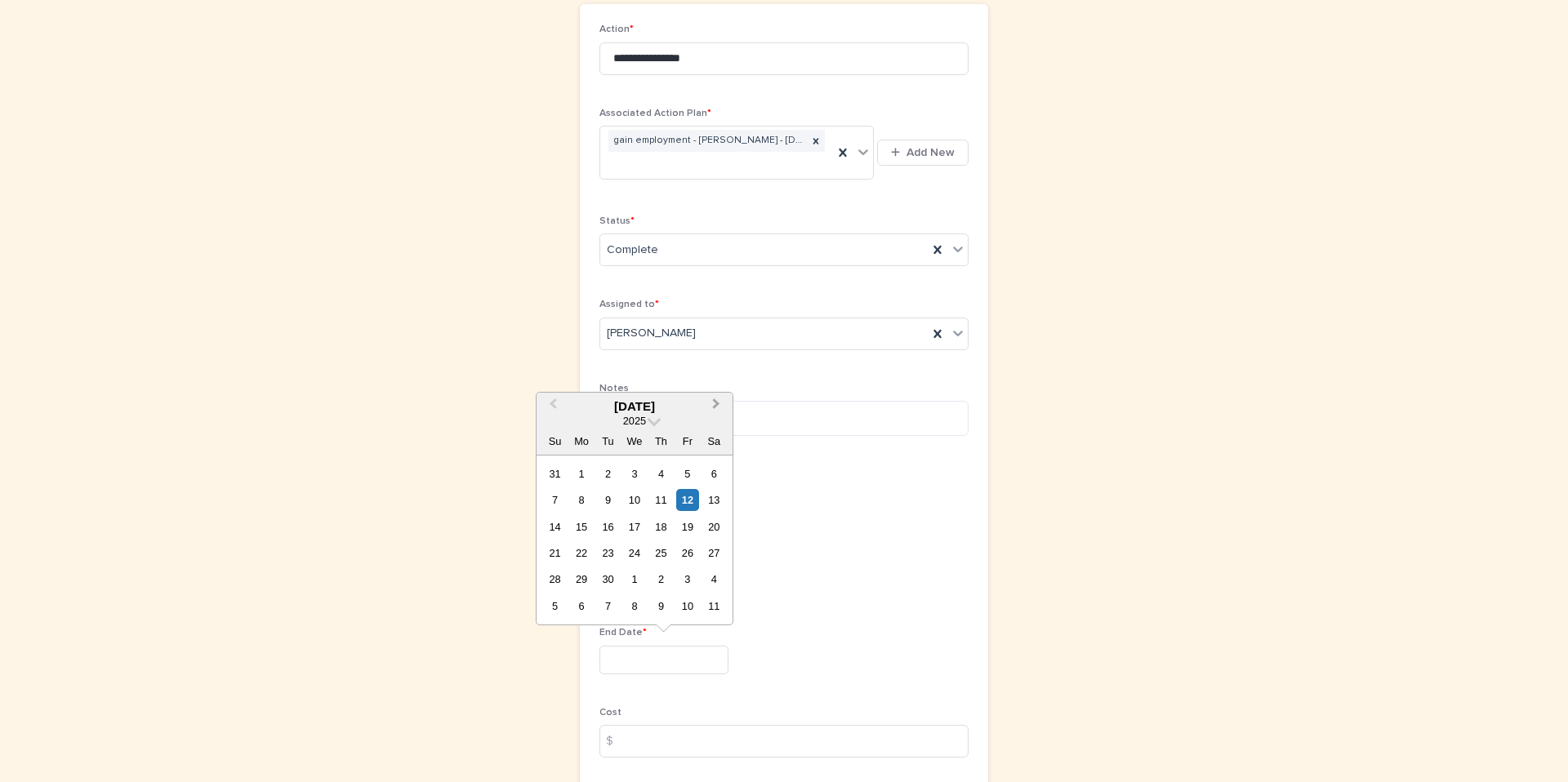
click at [717, 401] on span "Next Month" at bounding box center [717, 406] width 0 height 22
click at [577, 497] on div "6" at bounding box center [581, 500] width 22 height 22
type input "*********"
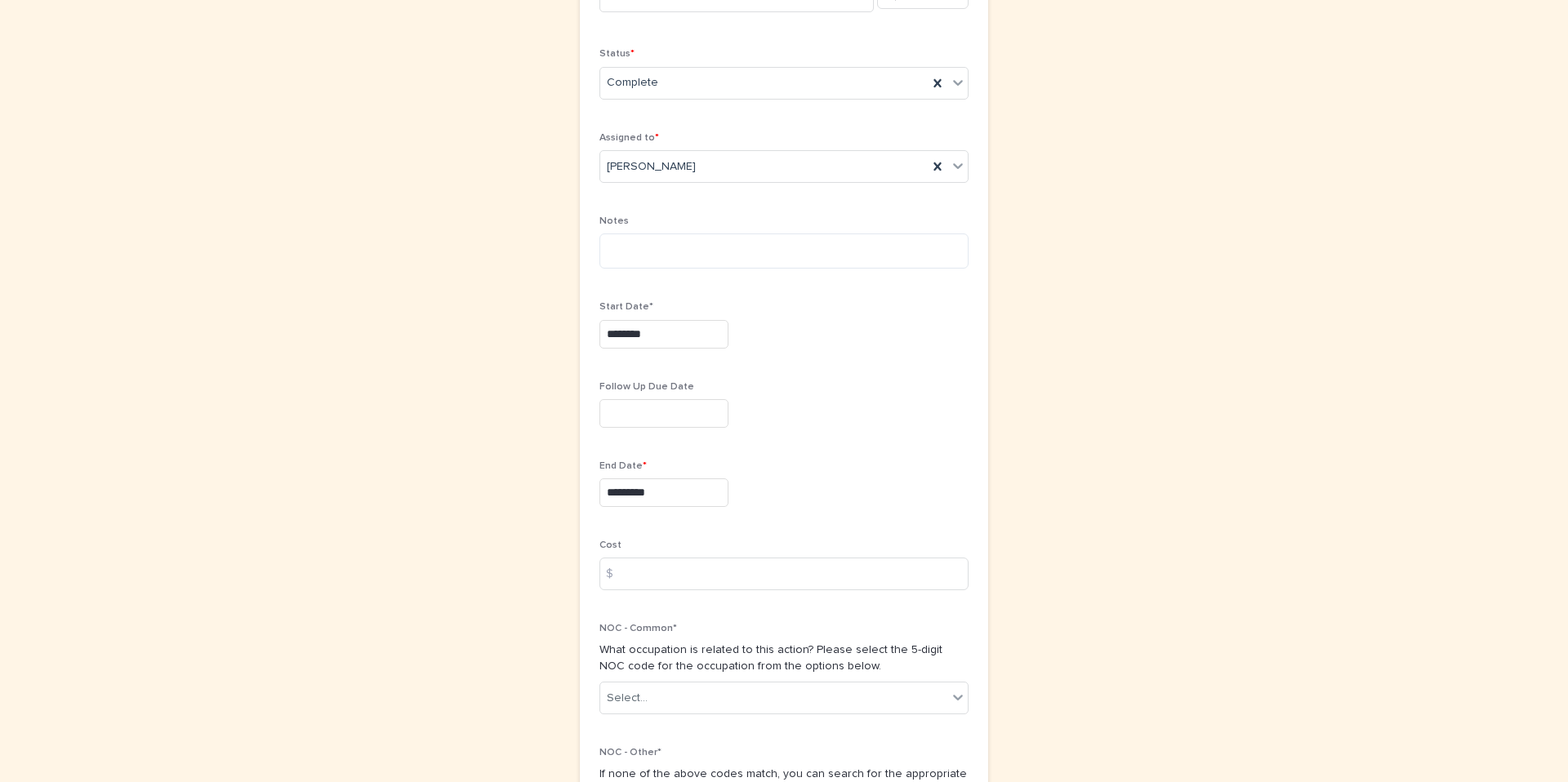
scroll to position [458, 0]
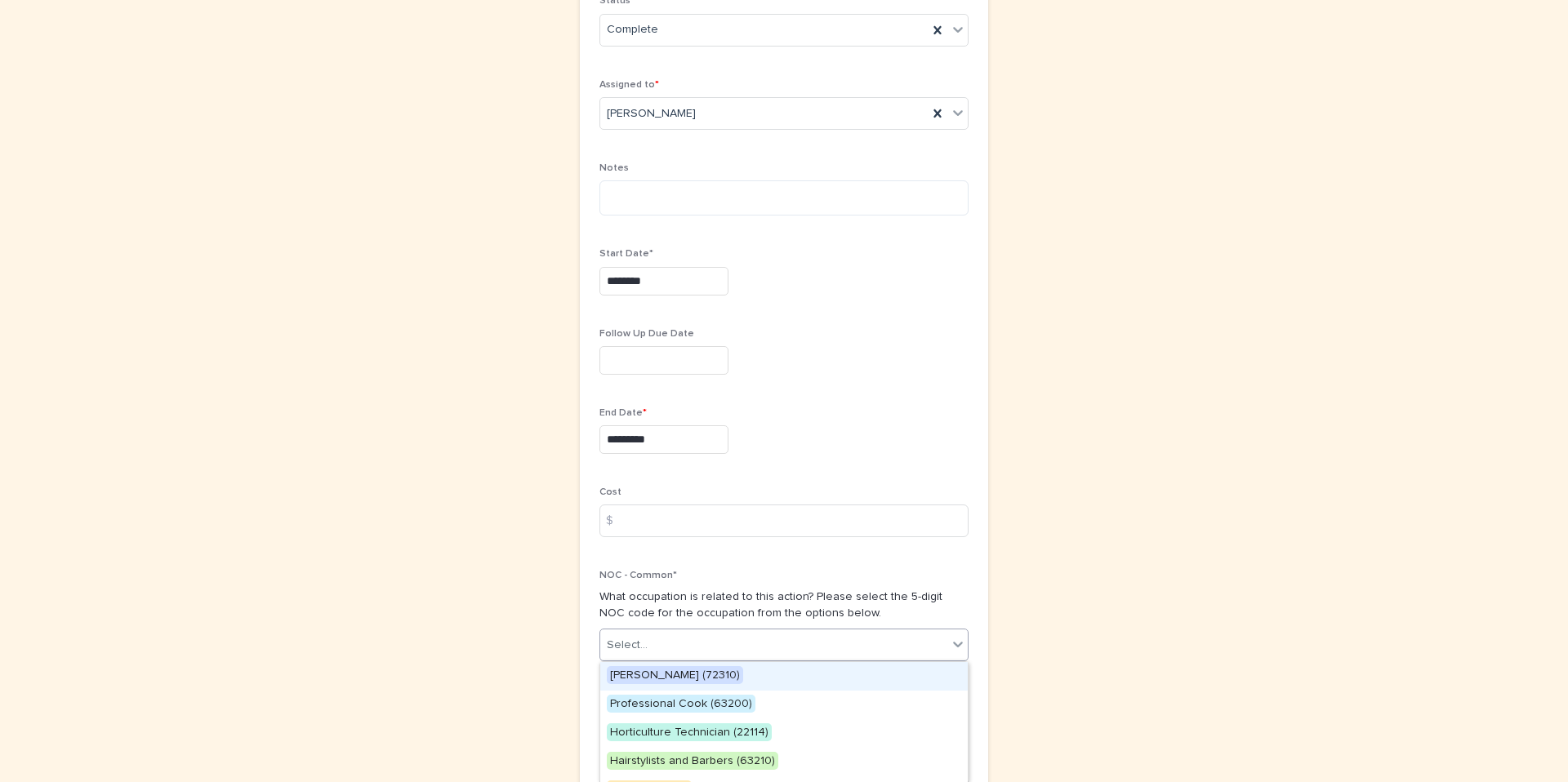
click at [661, 652] on div "Select..." at bounding box center [773, 645] width 347 height 27
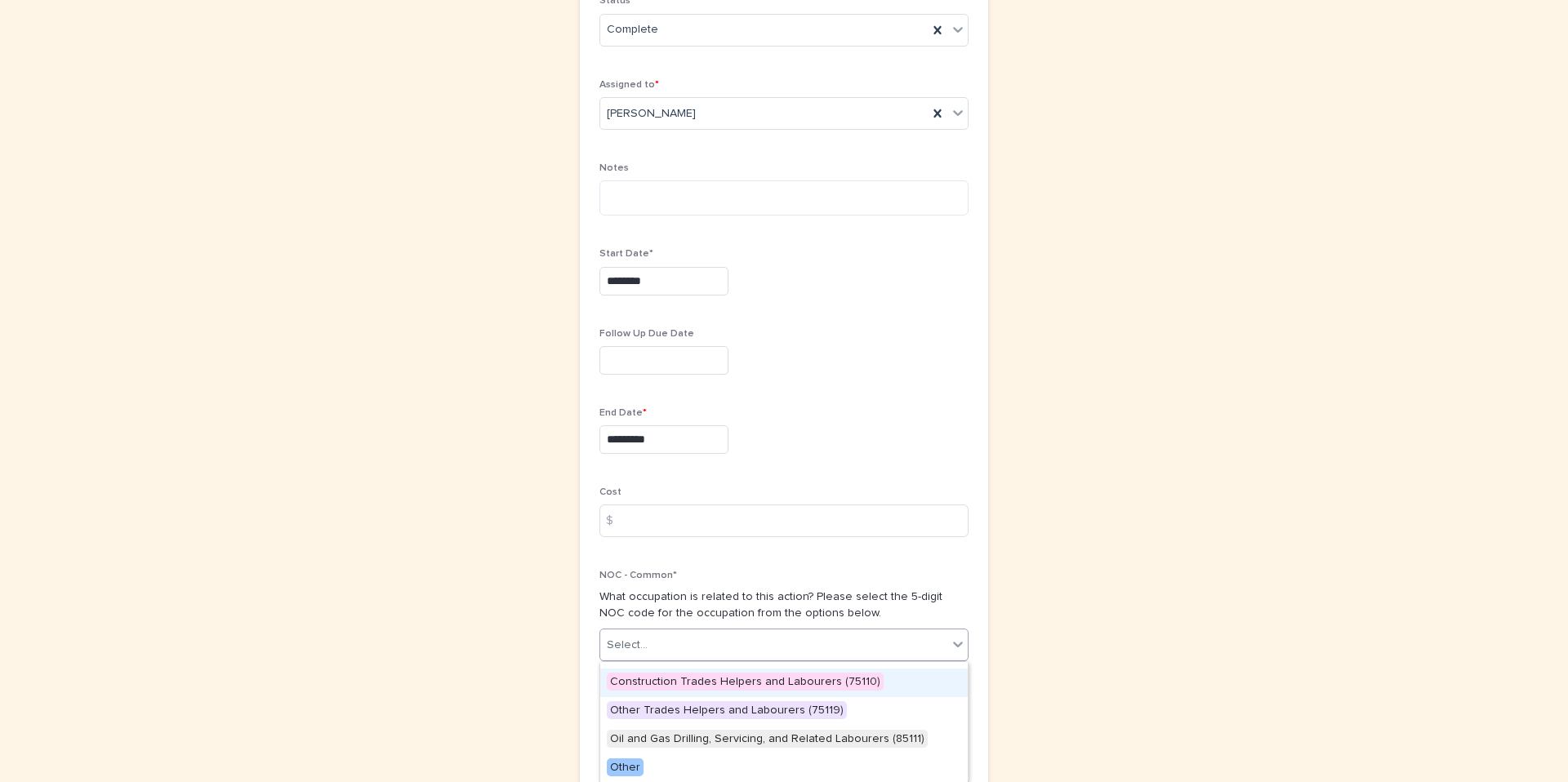
click at [673, 688] on span "Construction Trades Helpers and Labourers (75110)" at bounding box center [745, 682] width 277 height 18
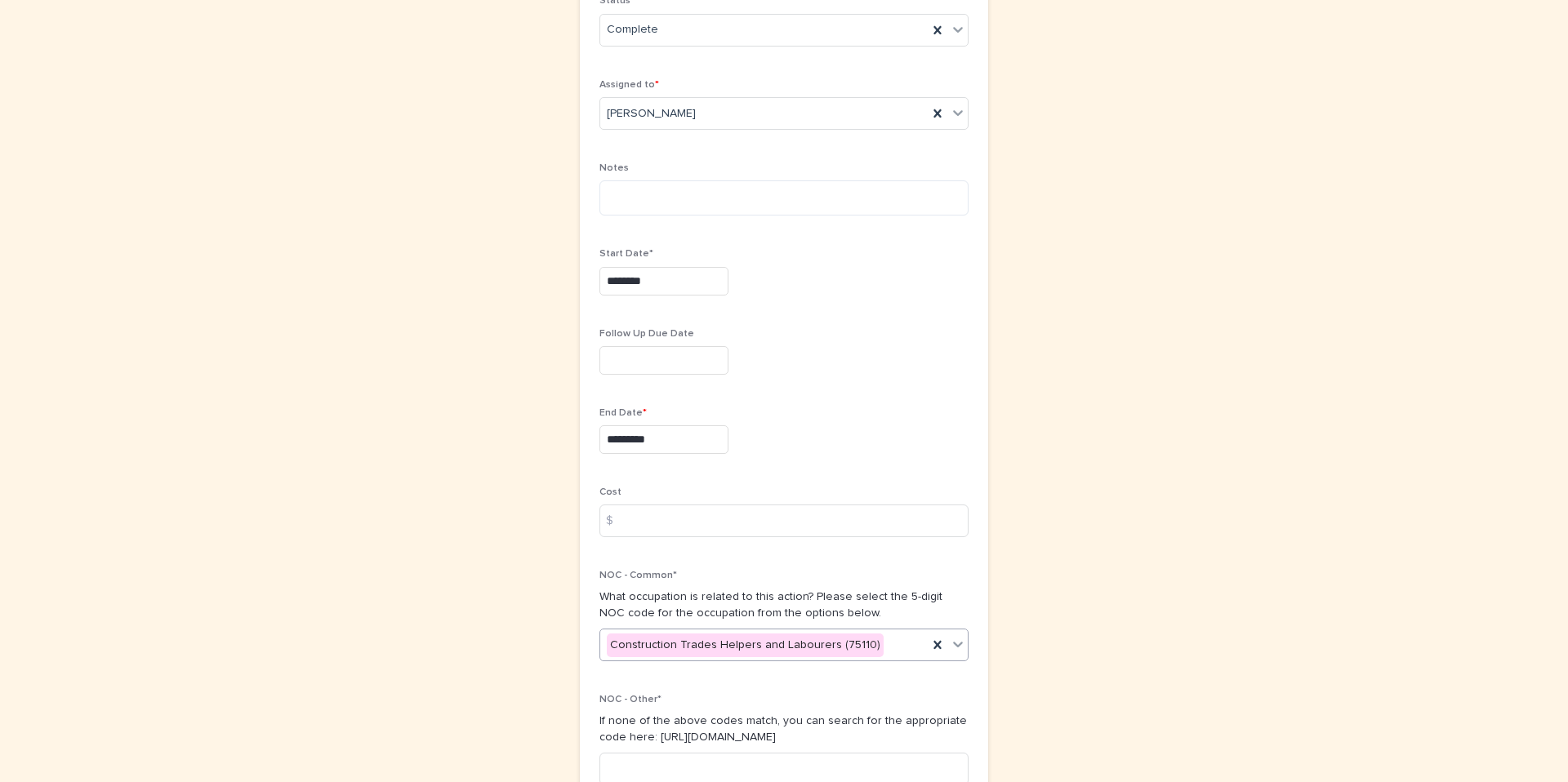
scroll to position [615, 0]
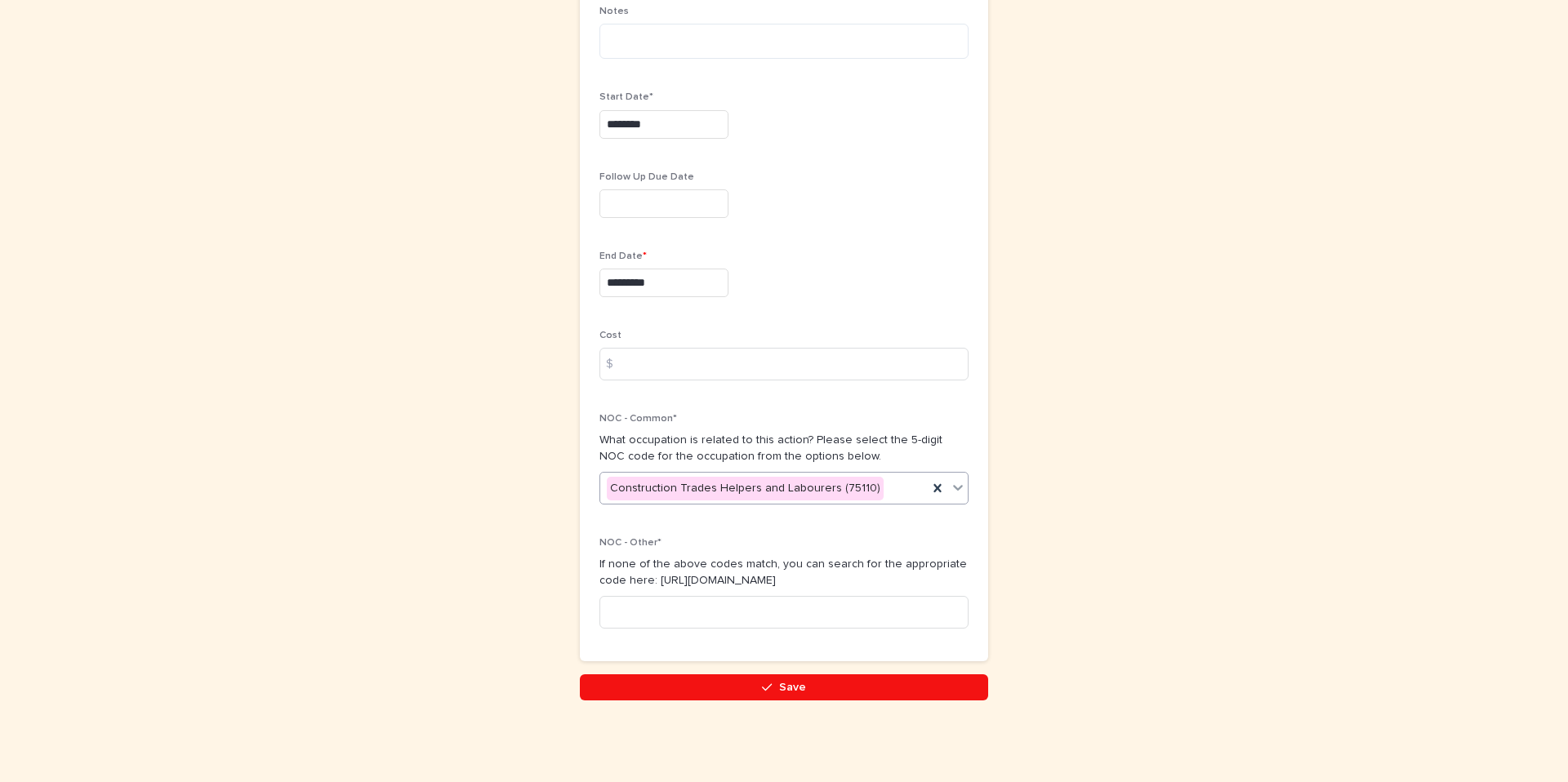
click at [673, 688] on button "Save" at bounding box center [784, 687] width 408 height 26
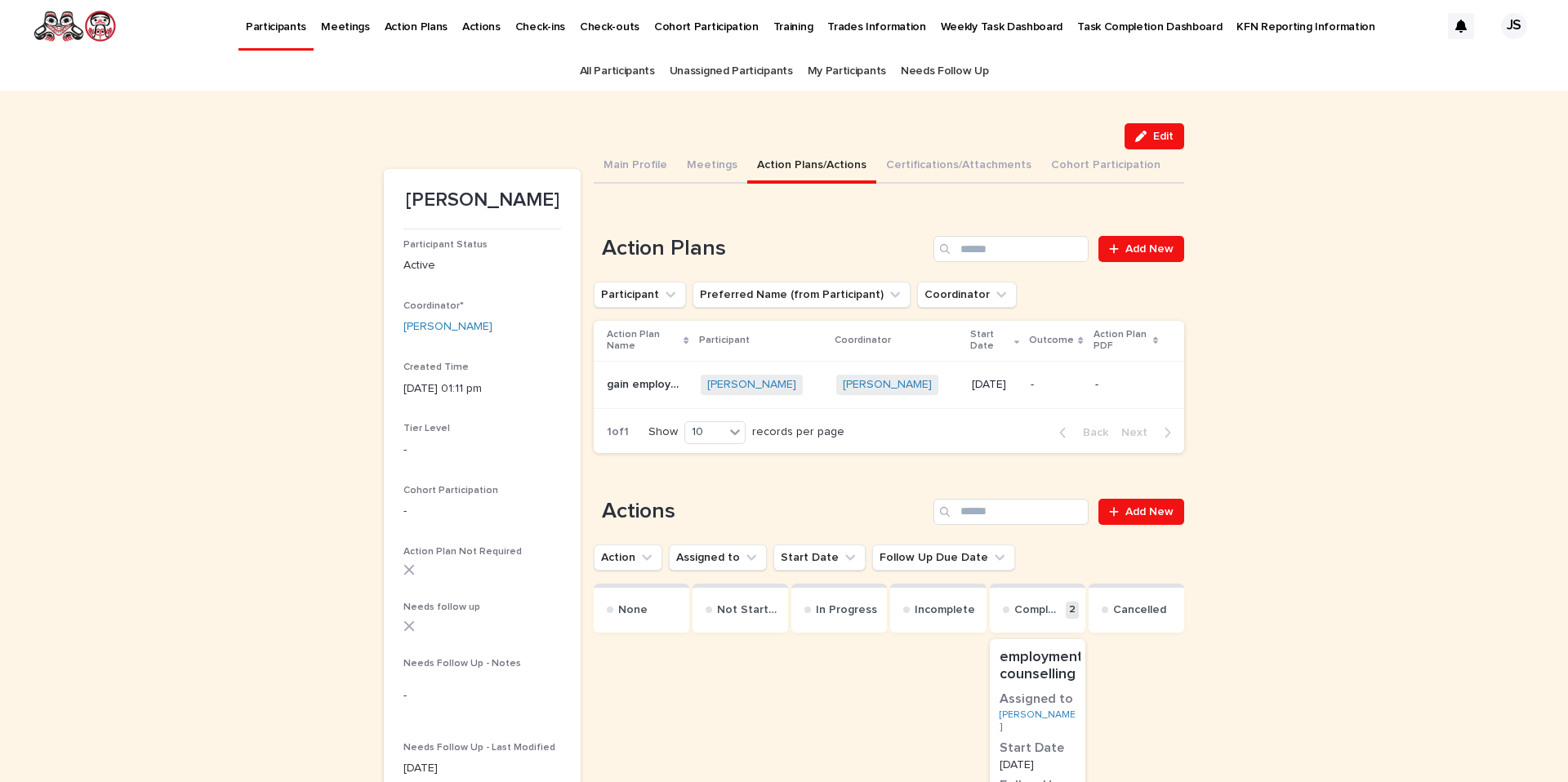
click at [626, 375] on p "gain employment" at bounding box center [648, 383] width 84 height 17
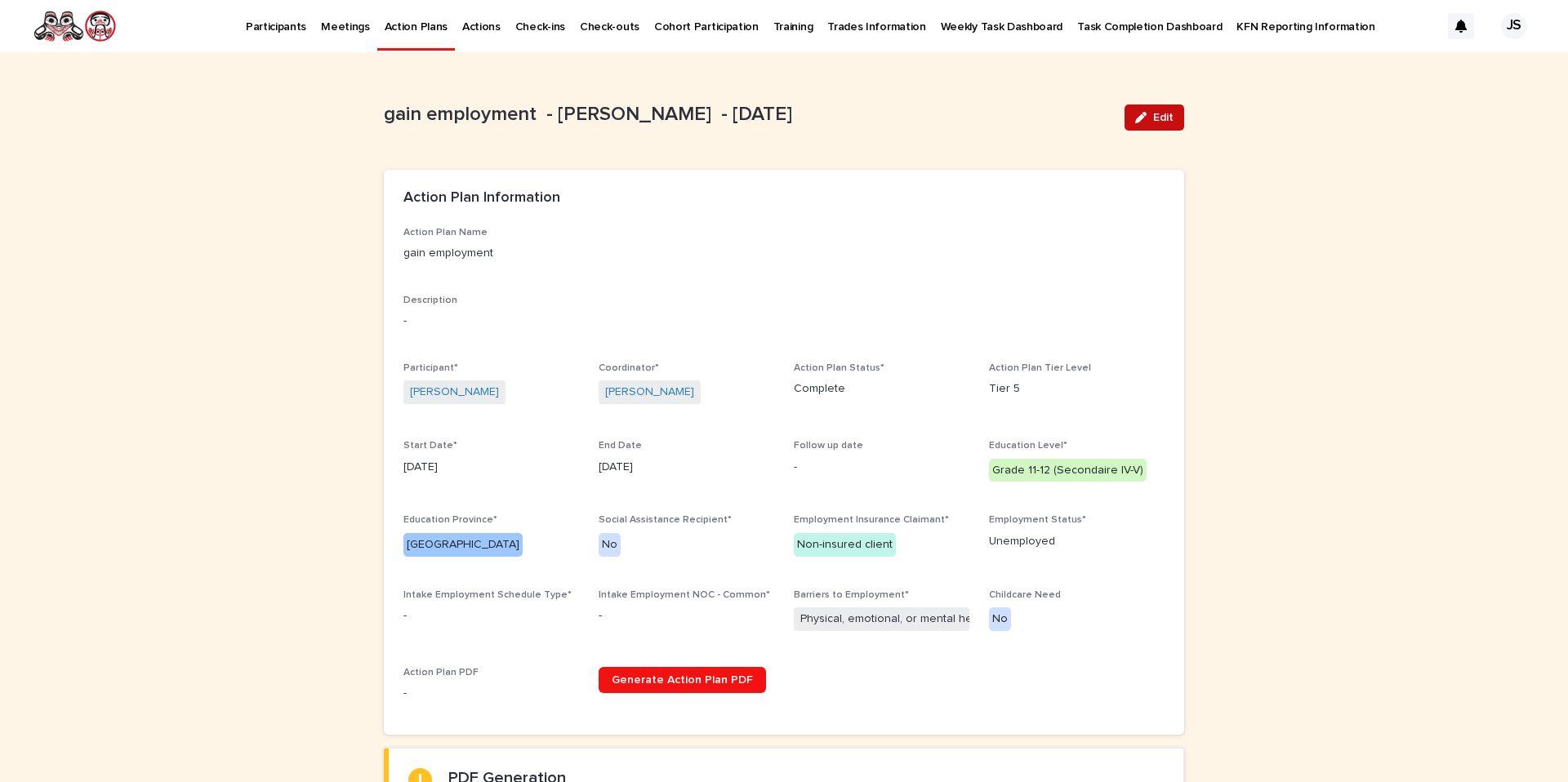
click at [1153, 117] on span "Edit" at bounding box center [1163, 117] width 20 height 12
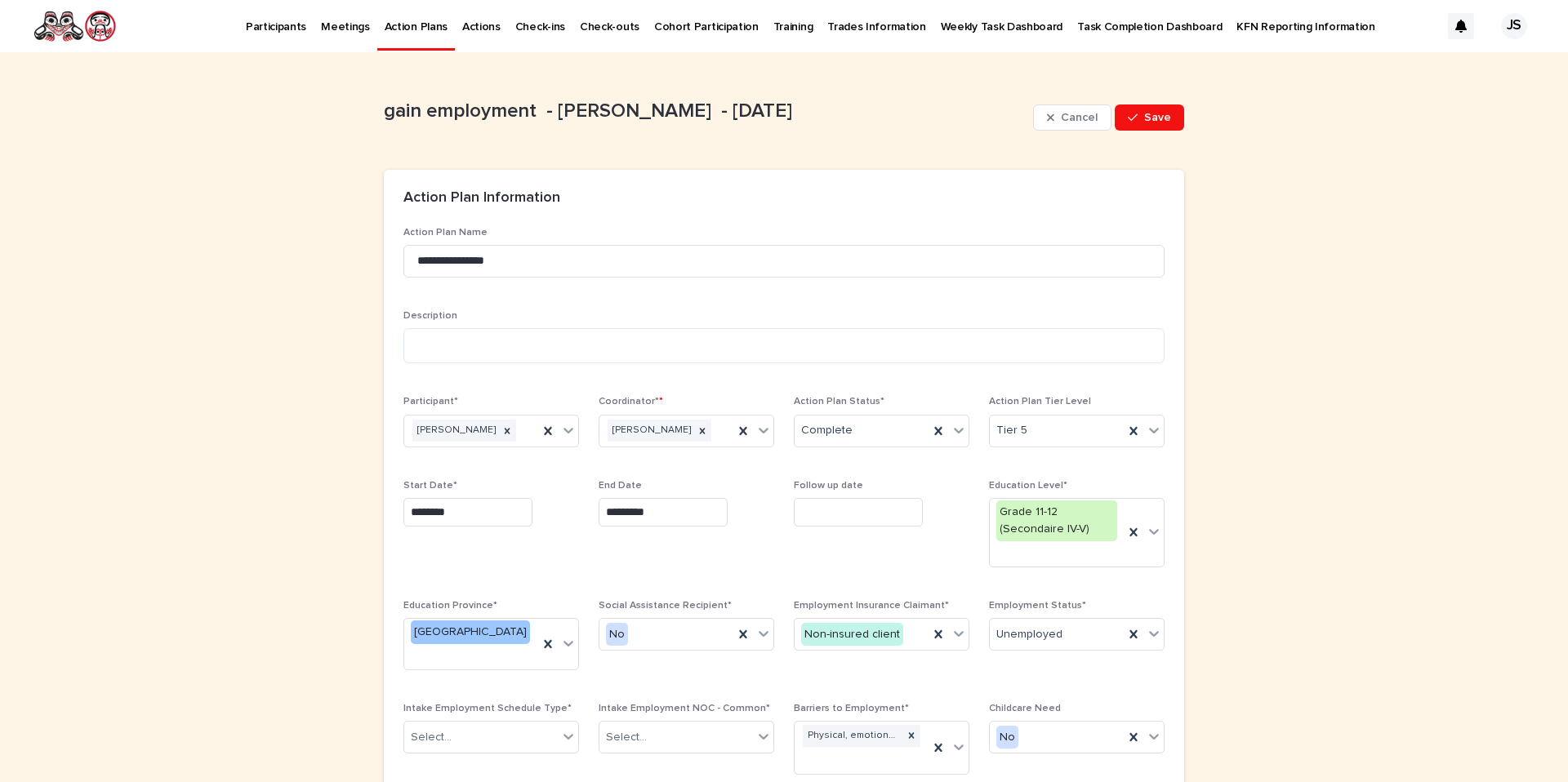
scroll to position [1272, 0]
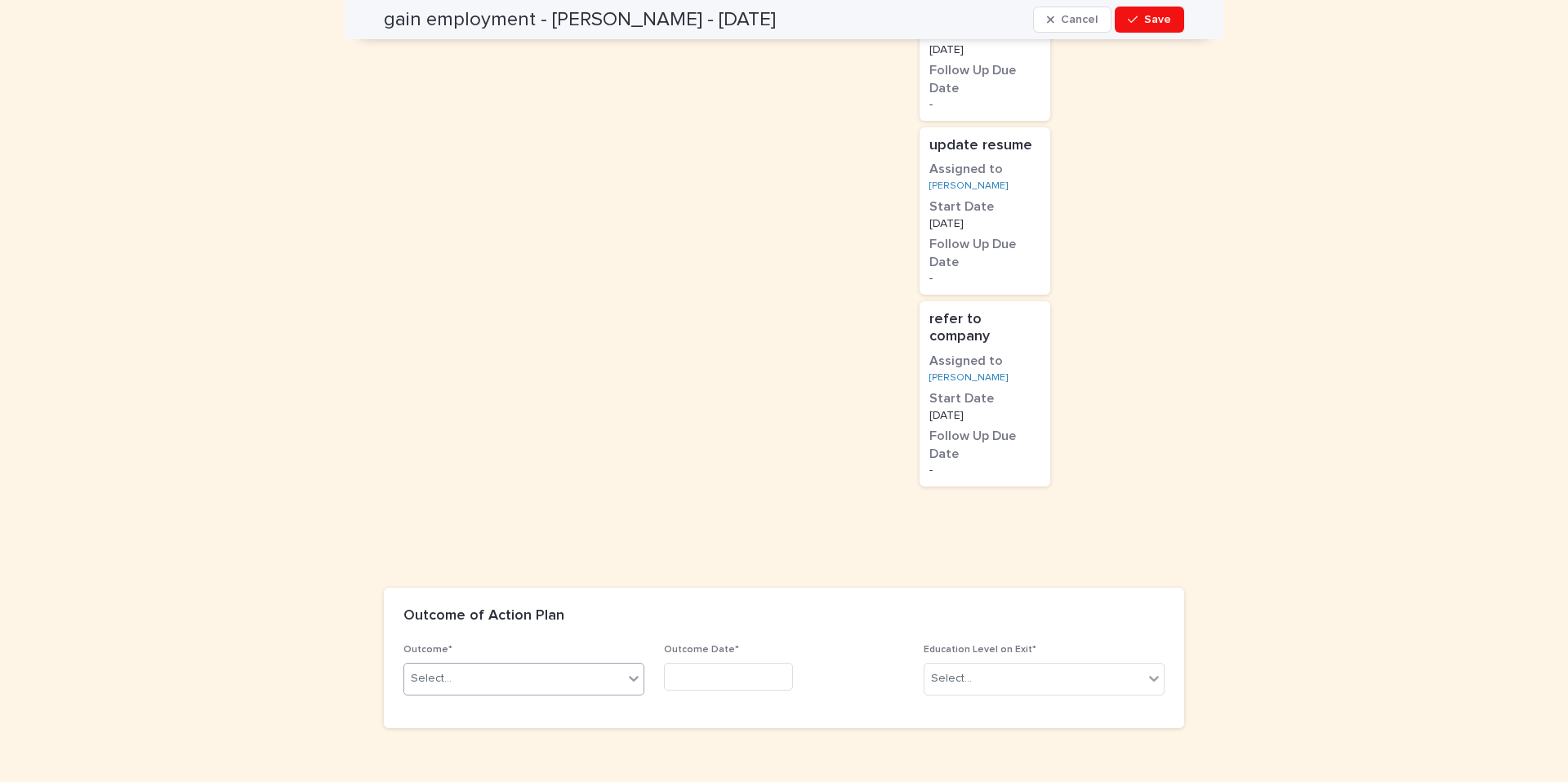
click at [554, 666] on div "Select..." at bounding box center [513, 679] width 219 height 27
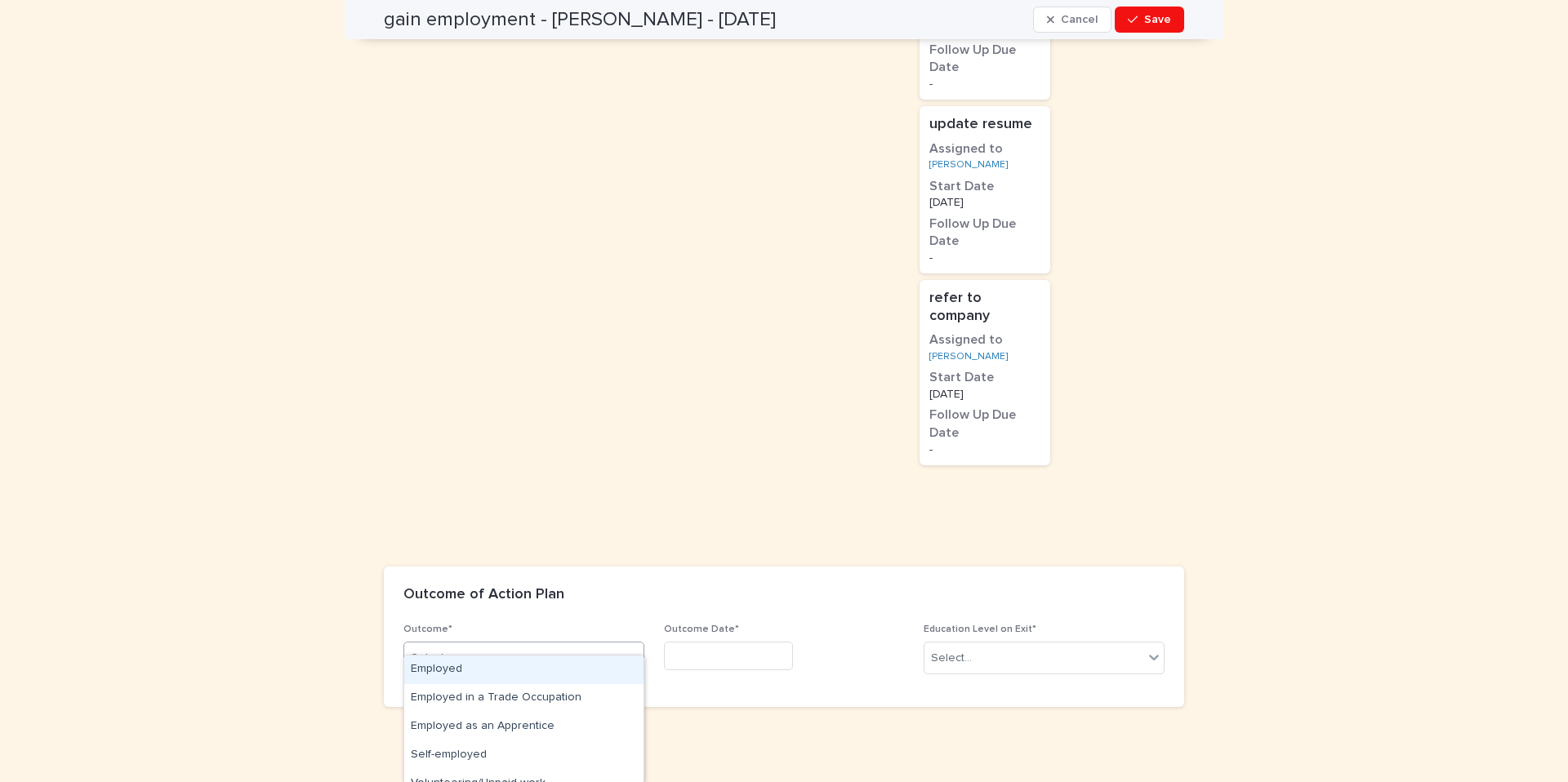
click at [508, 665] on div "Employed" at bounding box center [524, 670] width 240 height 28
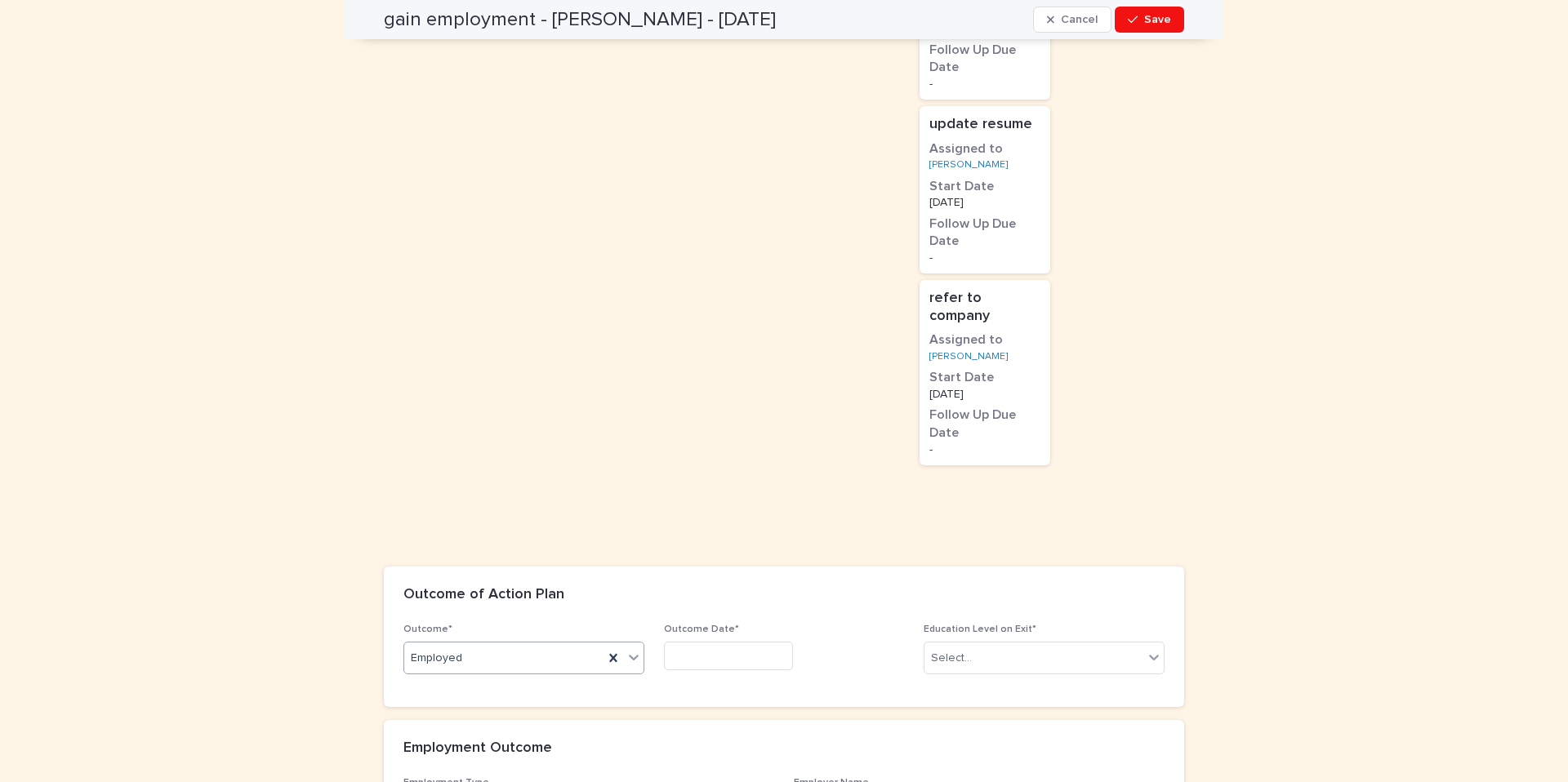
click at [735, 642] on input "text" at bounding box center [728, 656] width 129 height 28
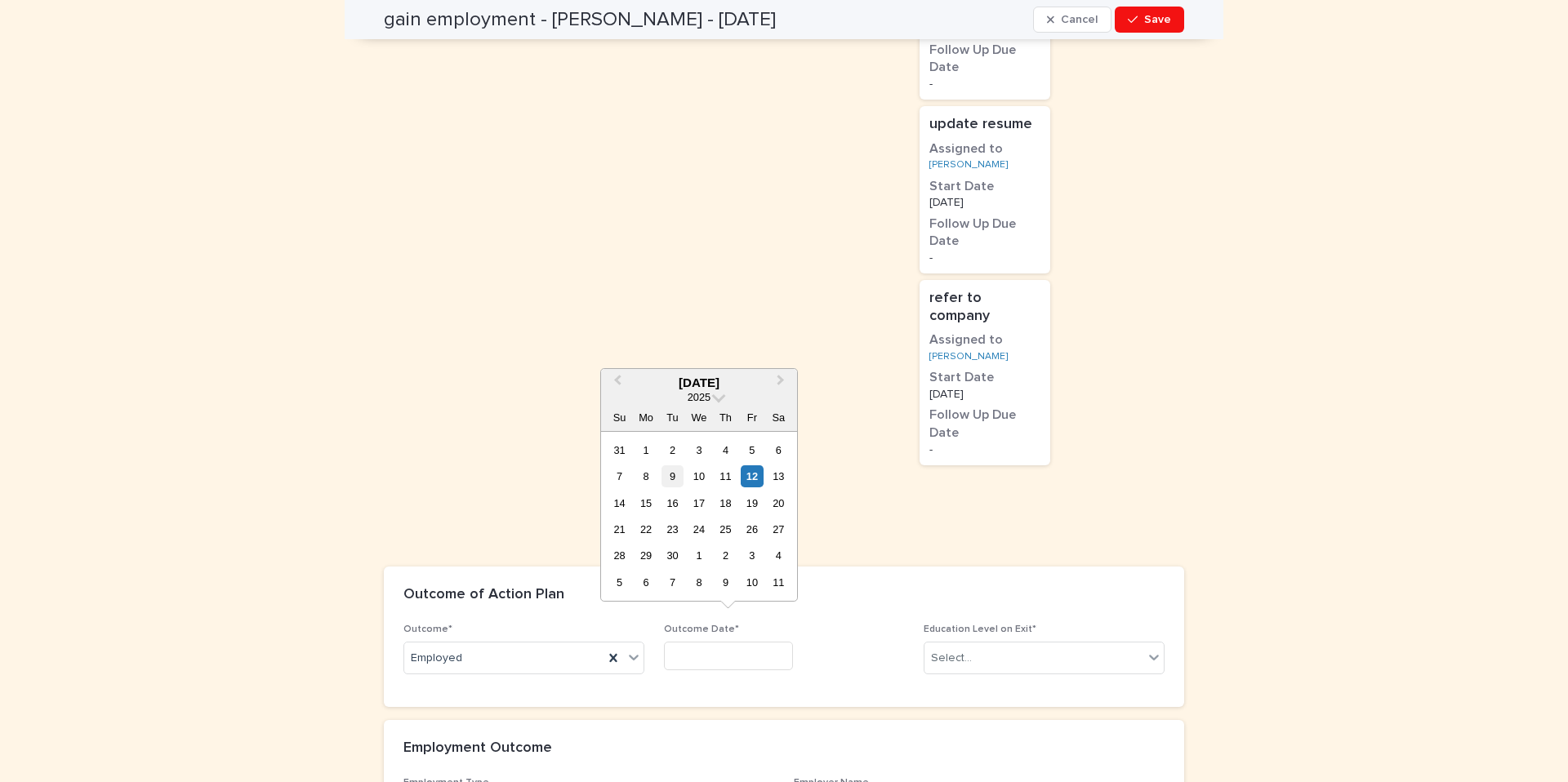
click at [674, 475] on div "9" at bounding box center [672, 476] width 22 height 22
type input "********"
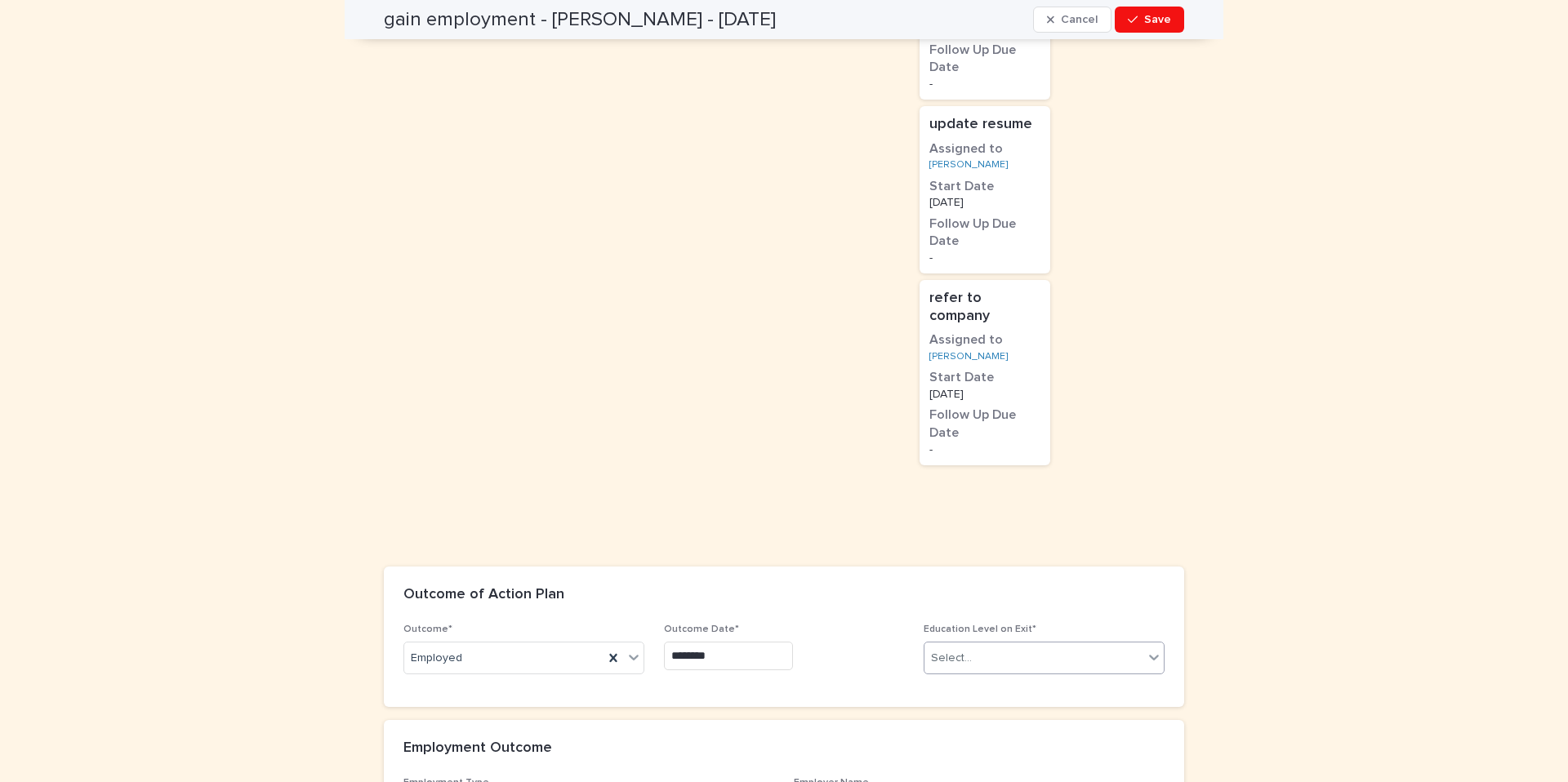
click at [1029, 645] on div "Select..." at bounding box center [1033, 659] width 219 height 27
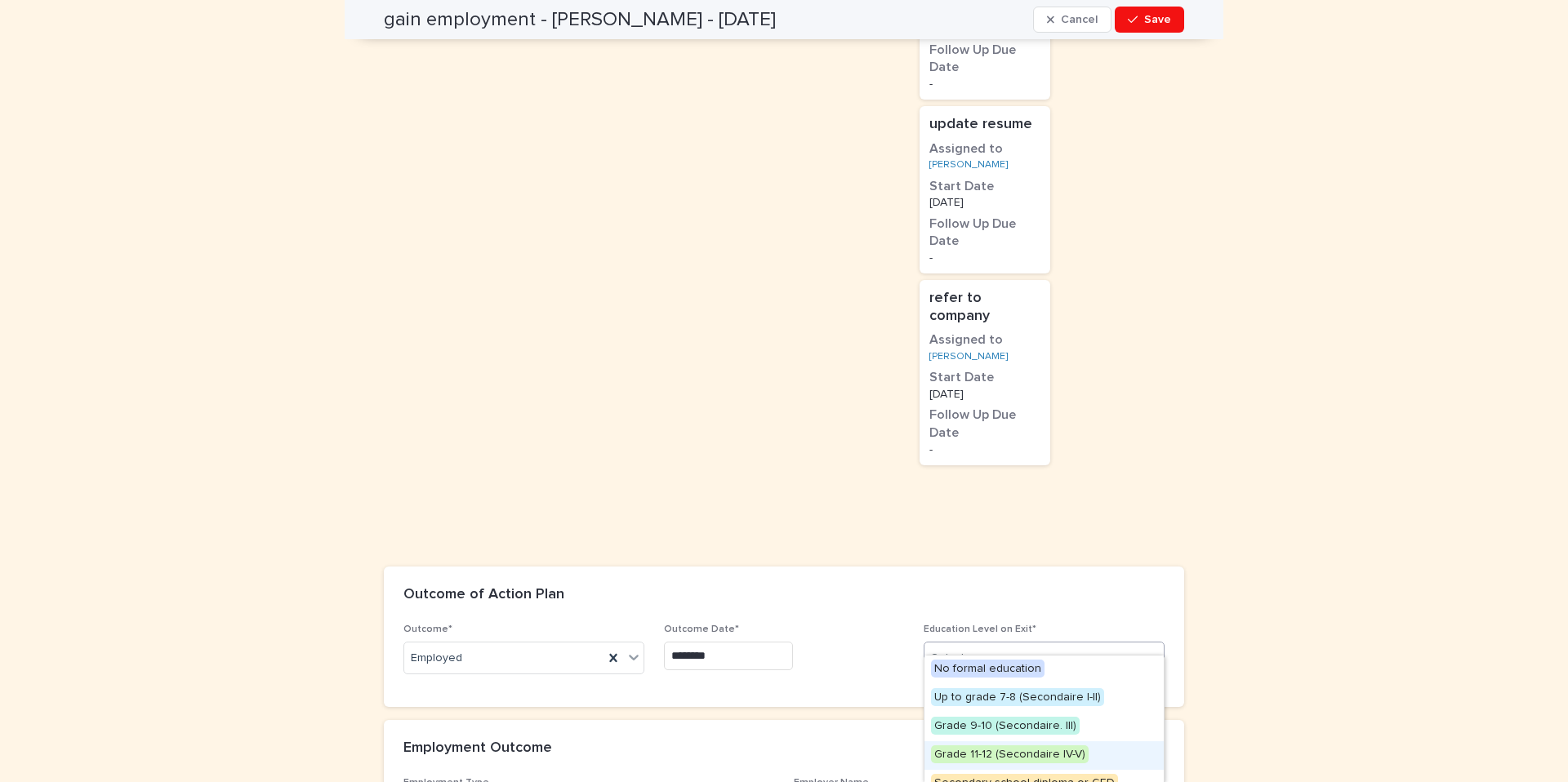
click at [1003, 757] on span "Grade 11-12 (Secondaire IV-V)" at bounding box center [1010, 754] width 158 height 18
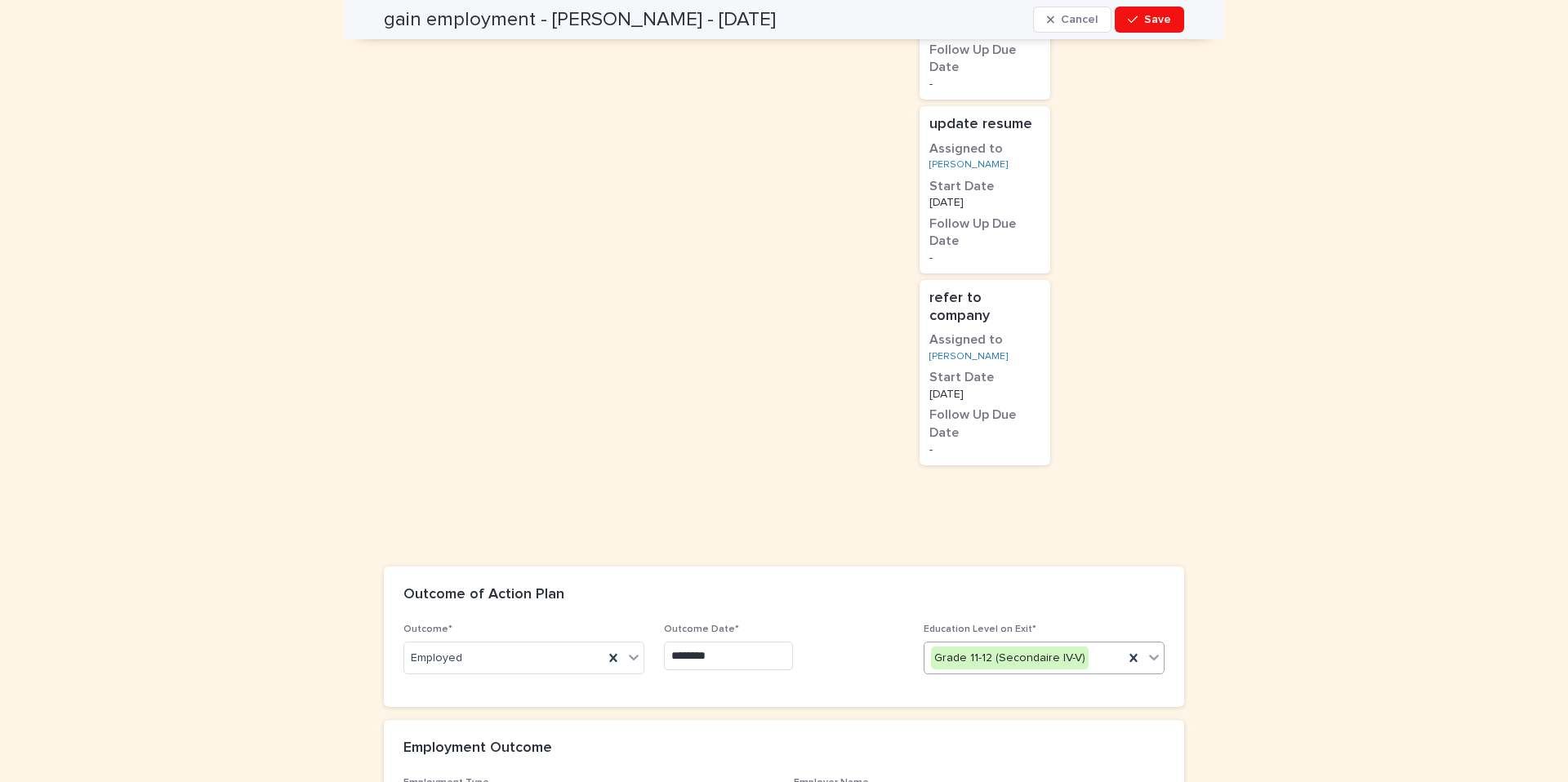
scroll to position [1560, 0]
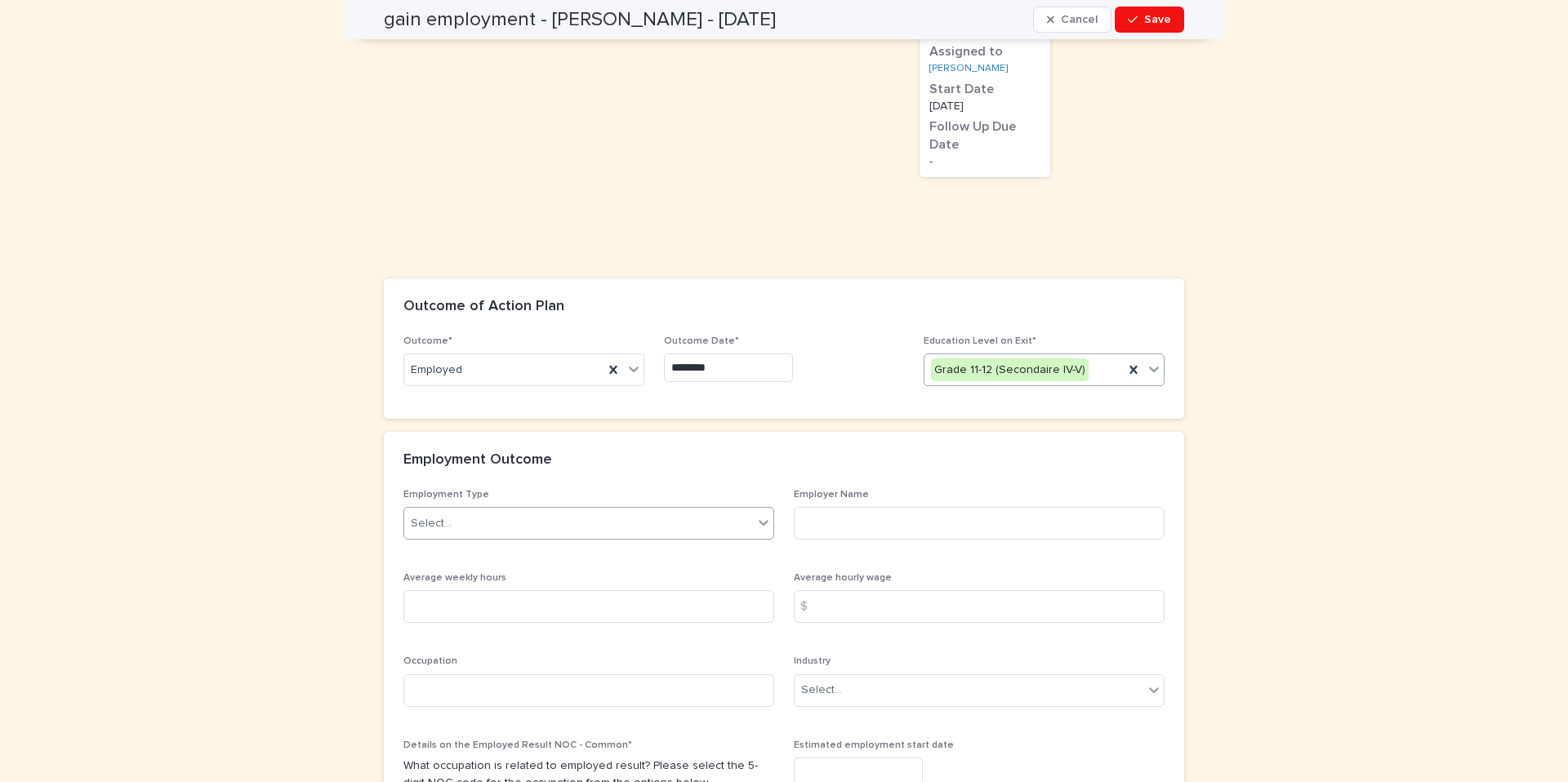
click at [558, 510] on div "Select..." at bounding box center [578, 524] width 349 height 27
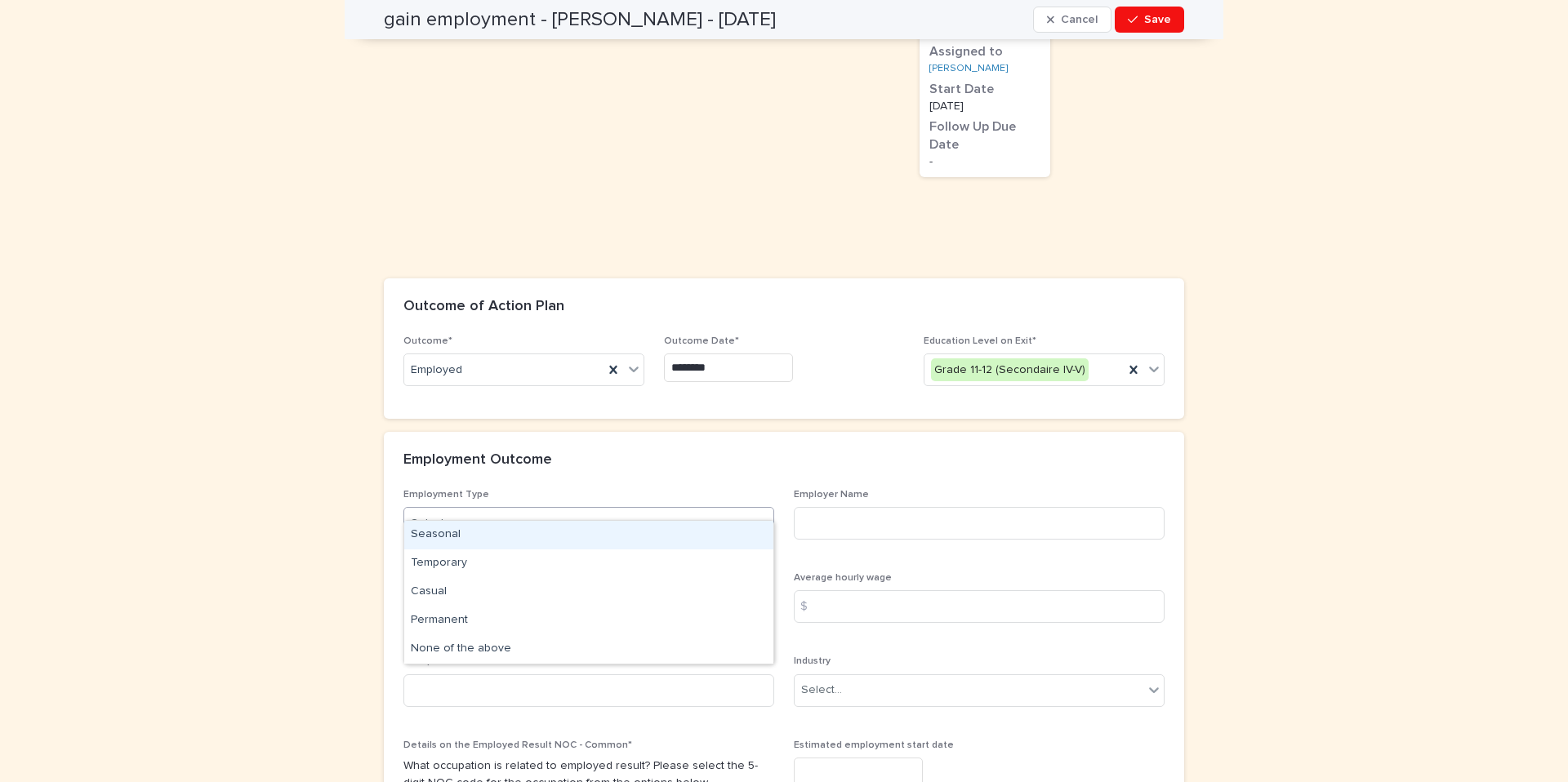
click at [438, 536] on div "Seasonal" at bounding box center [589, 535] width 369 height 28
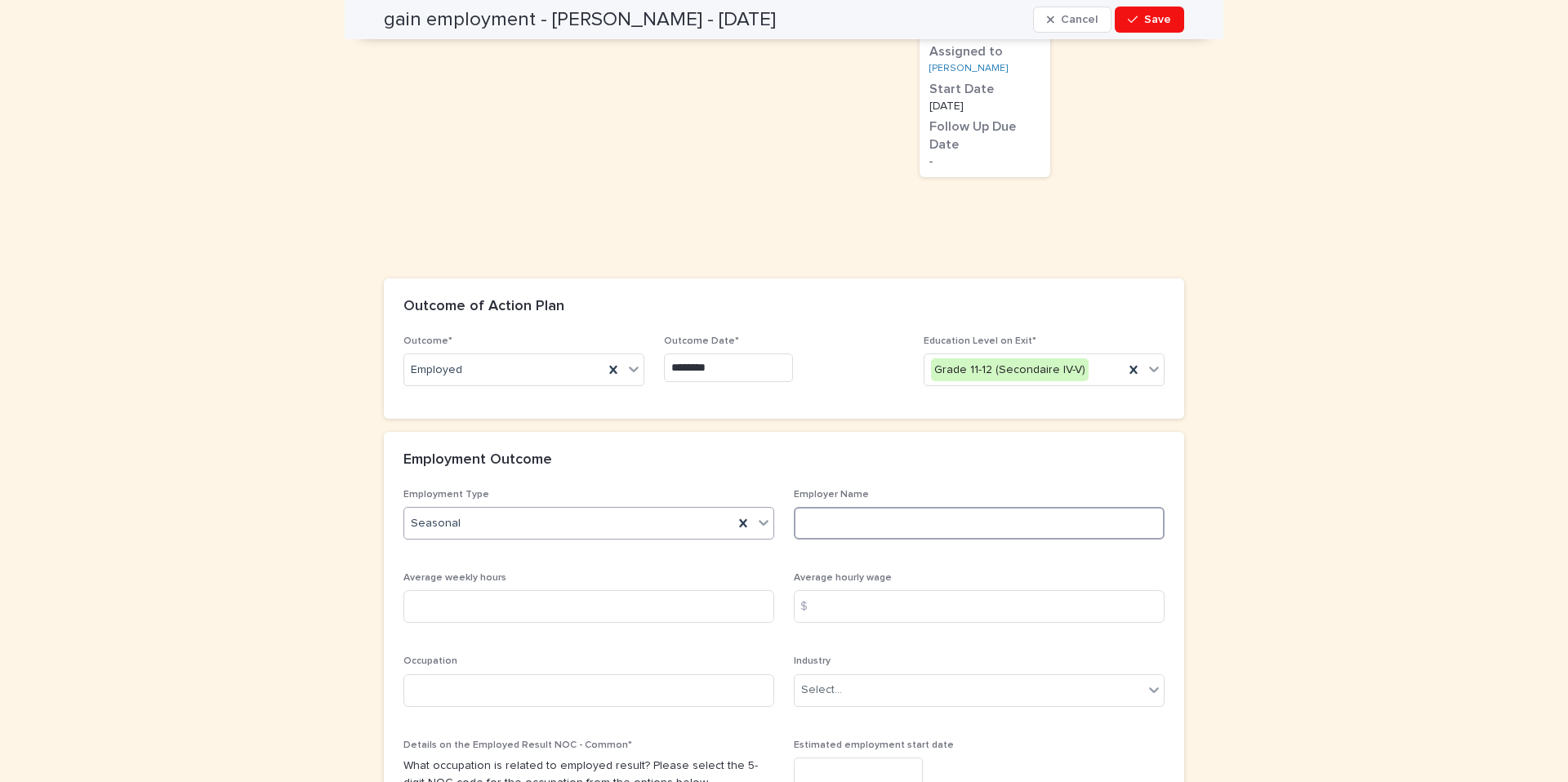
click at [835, 514] on input at bounding box center [979, 523] width 371 height 33
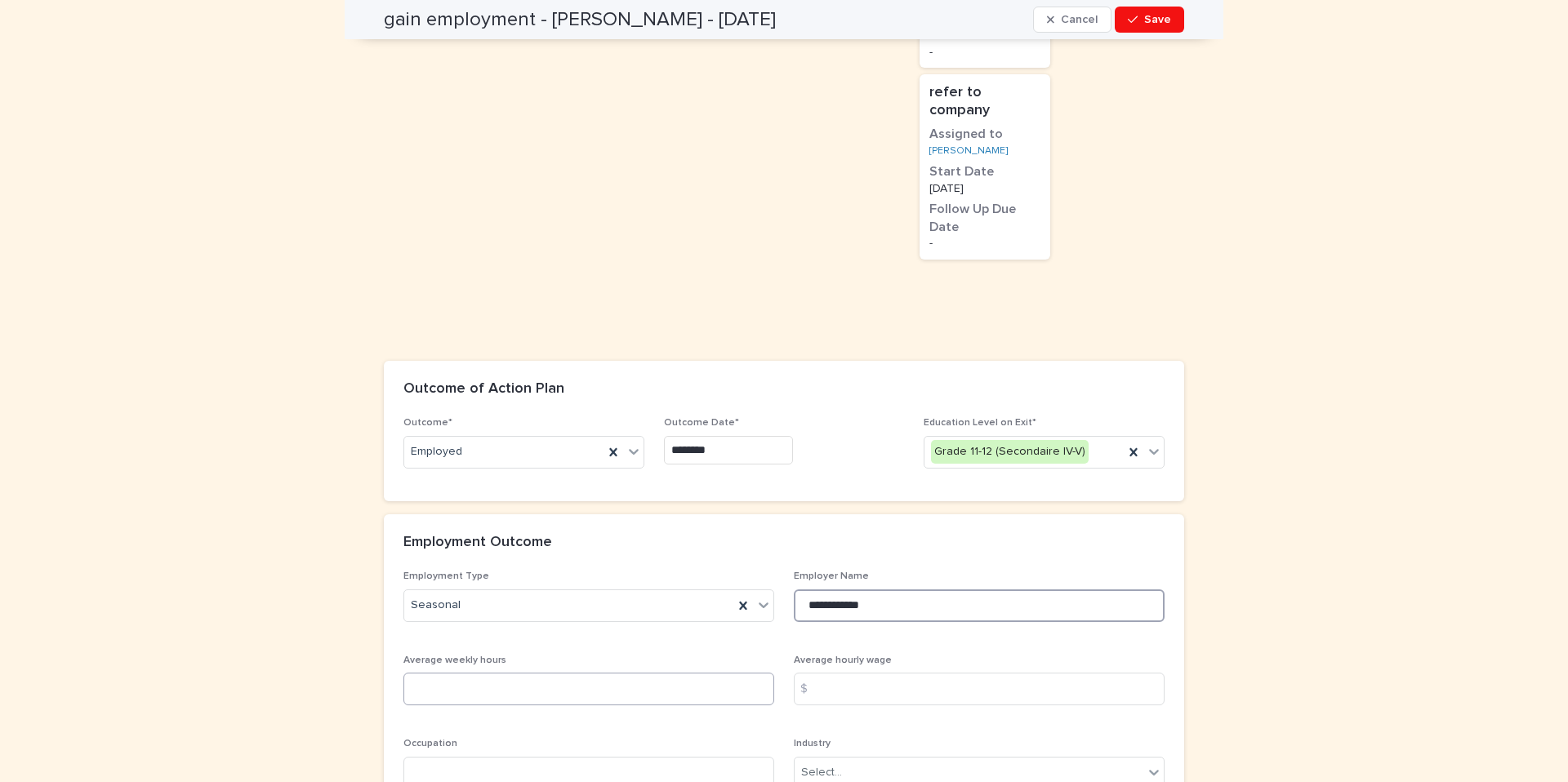
type input "**********"
click at [532, 685] on input at bounding box center [589, 689] width 371 height 33
type input "**"
click at [859, 673] on input at bounding box center [979, 689] width 371 height 33
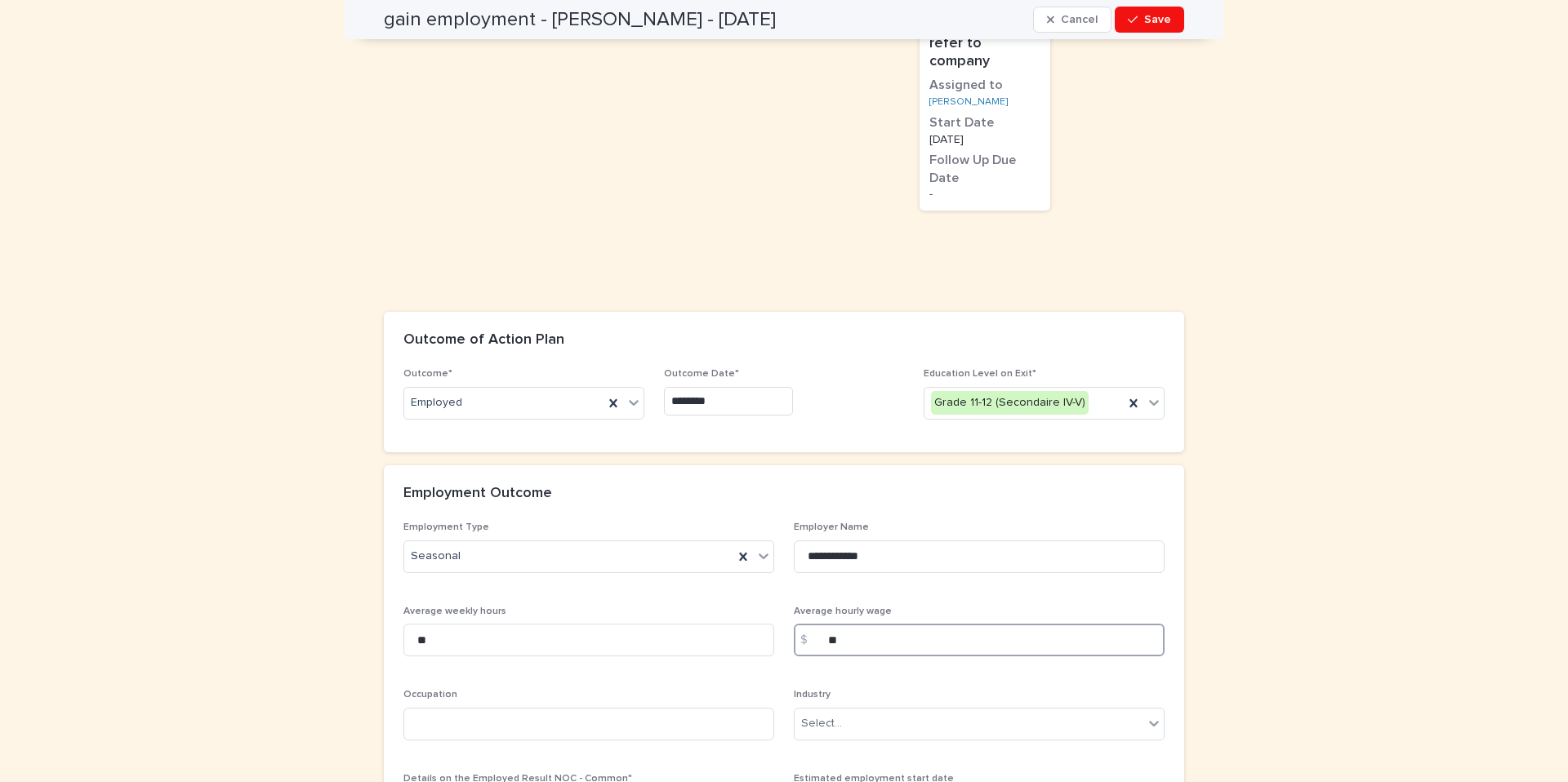
scroll to position [1610, 0]
type input "**"
click at [519, 707] on input at bounding box center [589, 723] width 371 height 33
type input "**********"
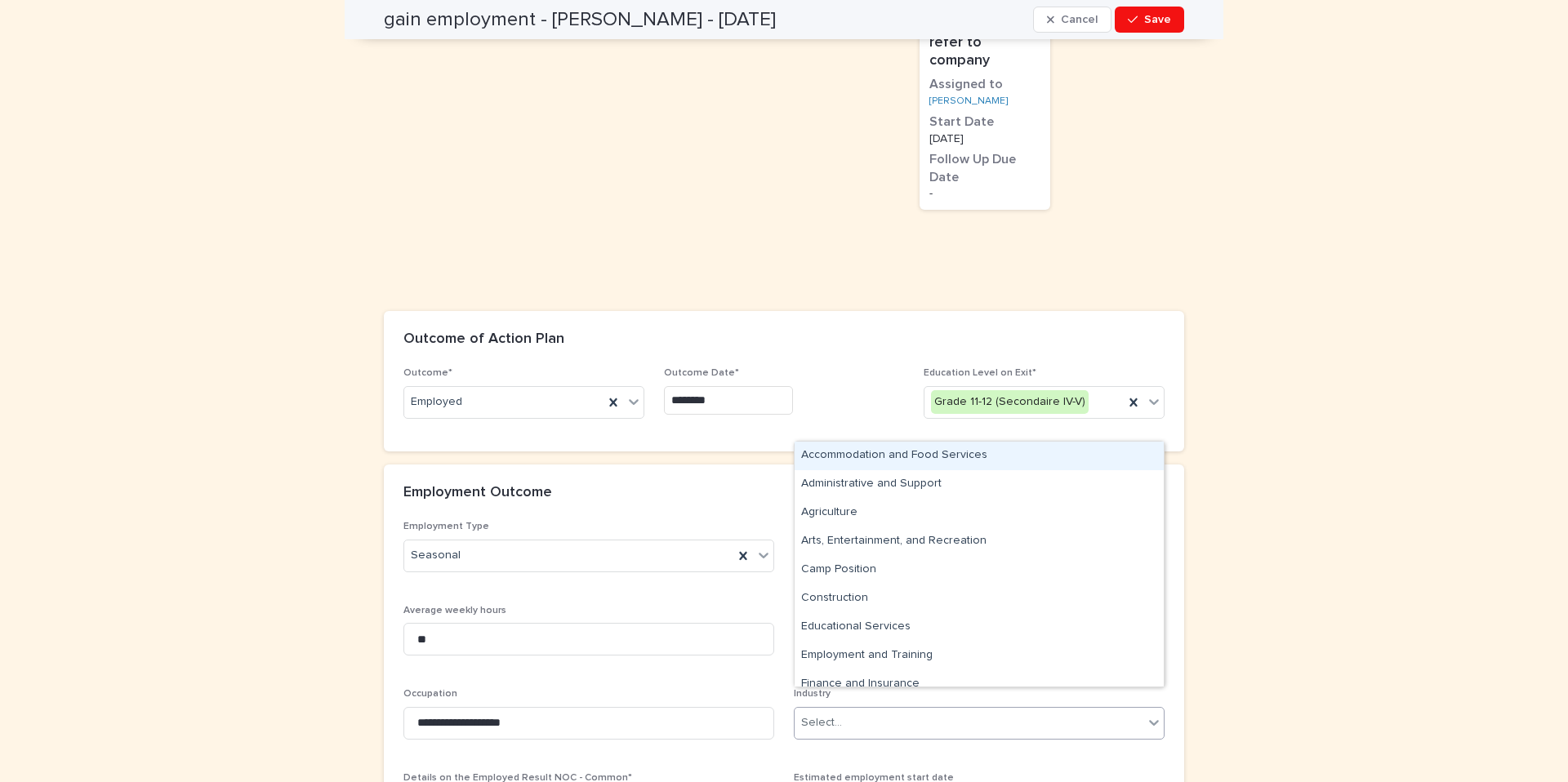
click at [809, 715] on div "Select..." at bounding box center [821, 723] width 41 height 17
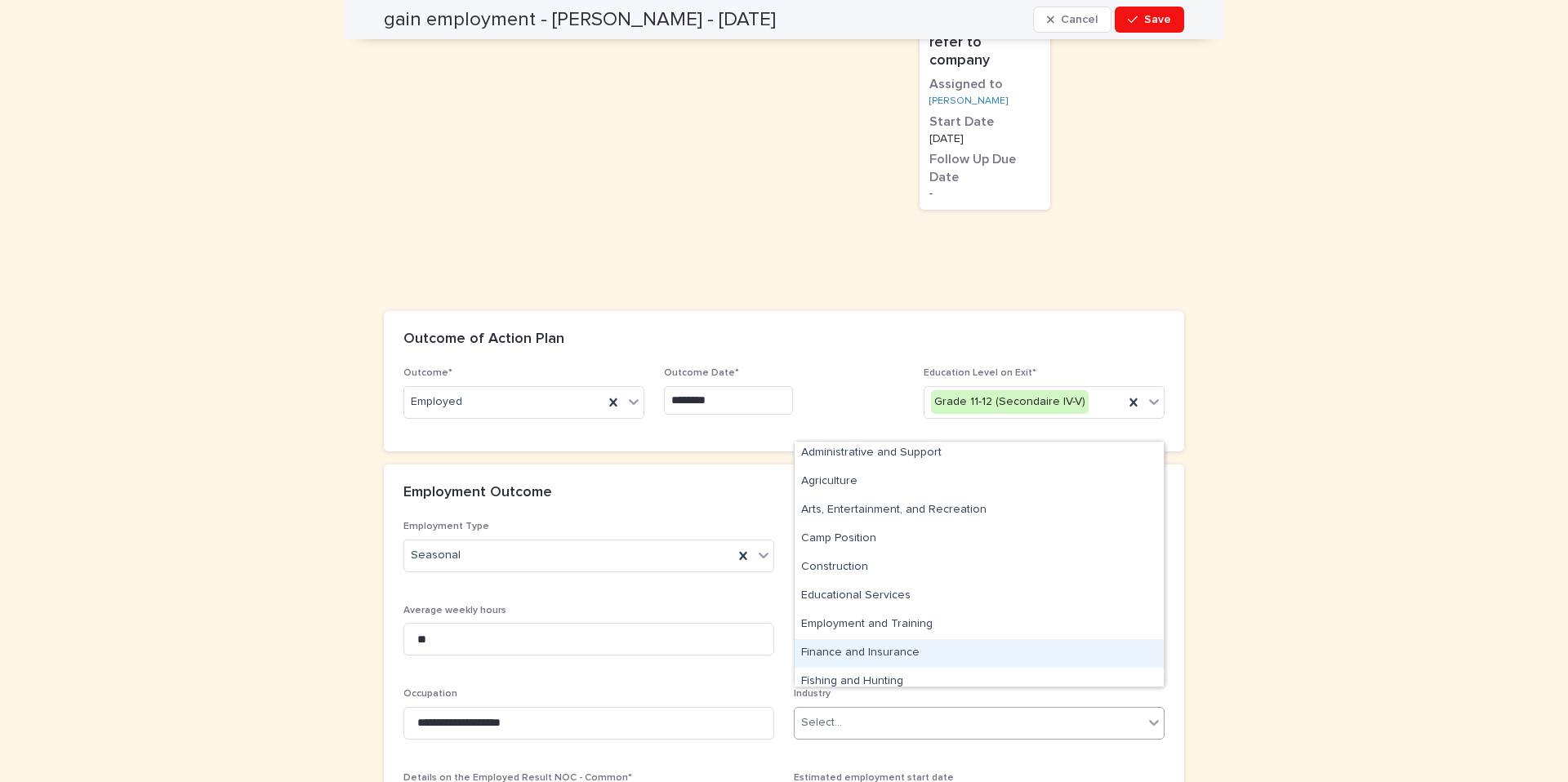
scroll to position [0, 0]
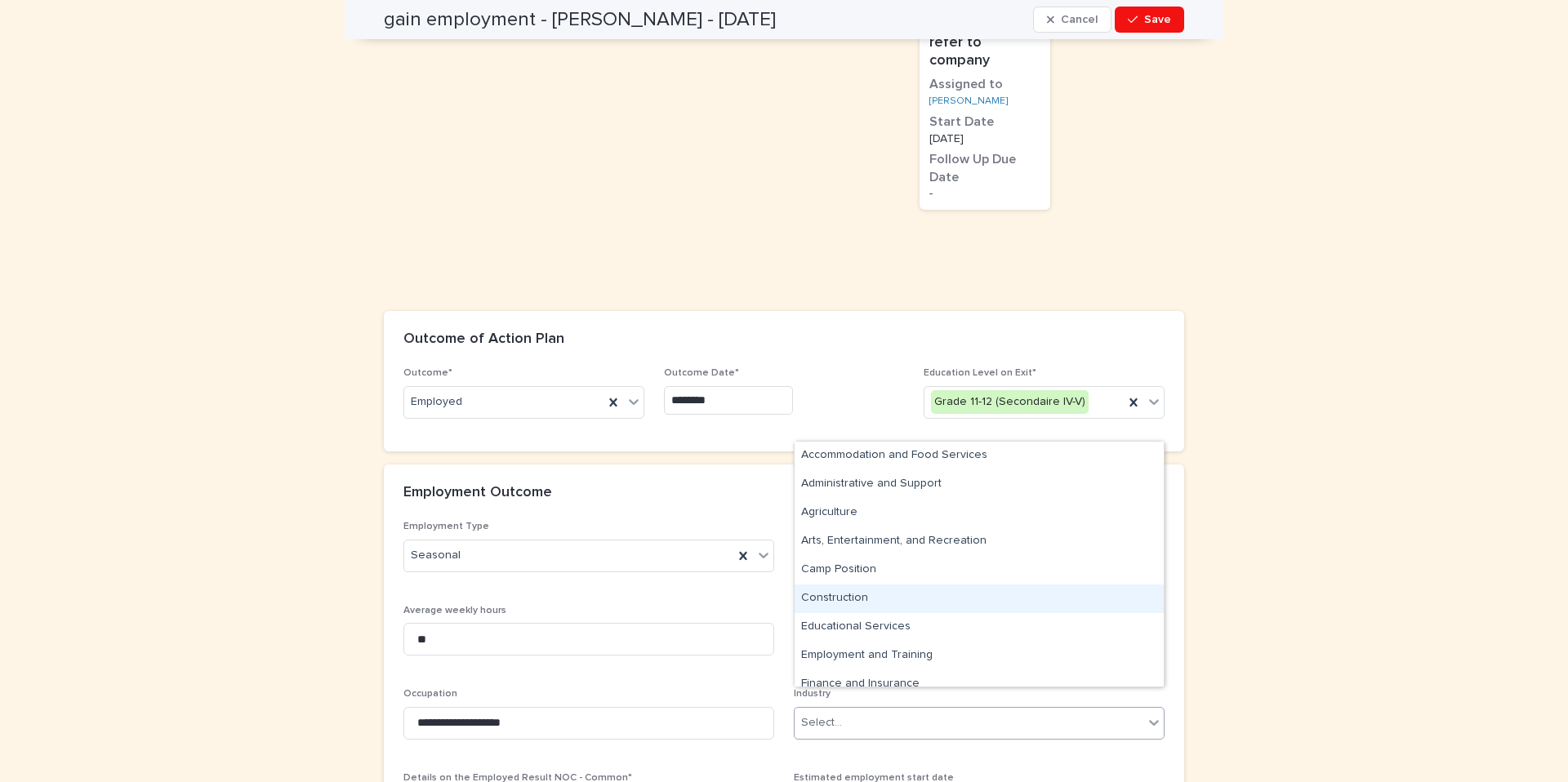
click at [851, 597] on div "Construction" at bounding box center [979, 599] width 369 height 28
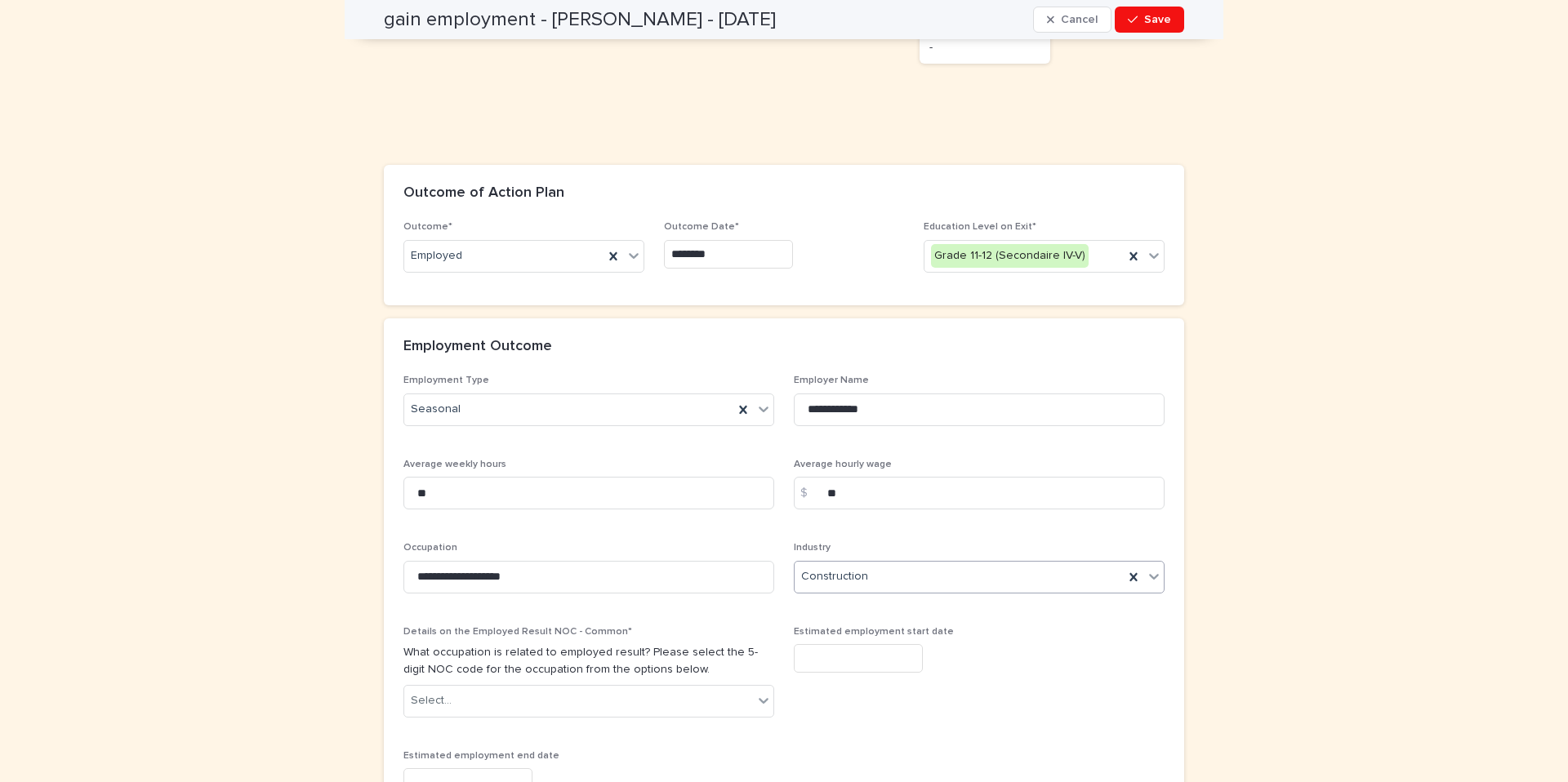
scroll to position [1766, 0]
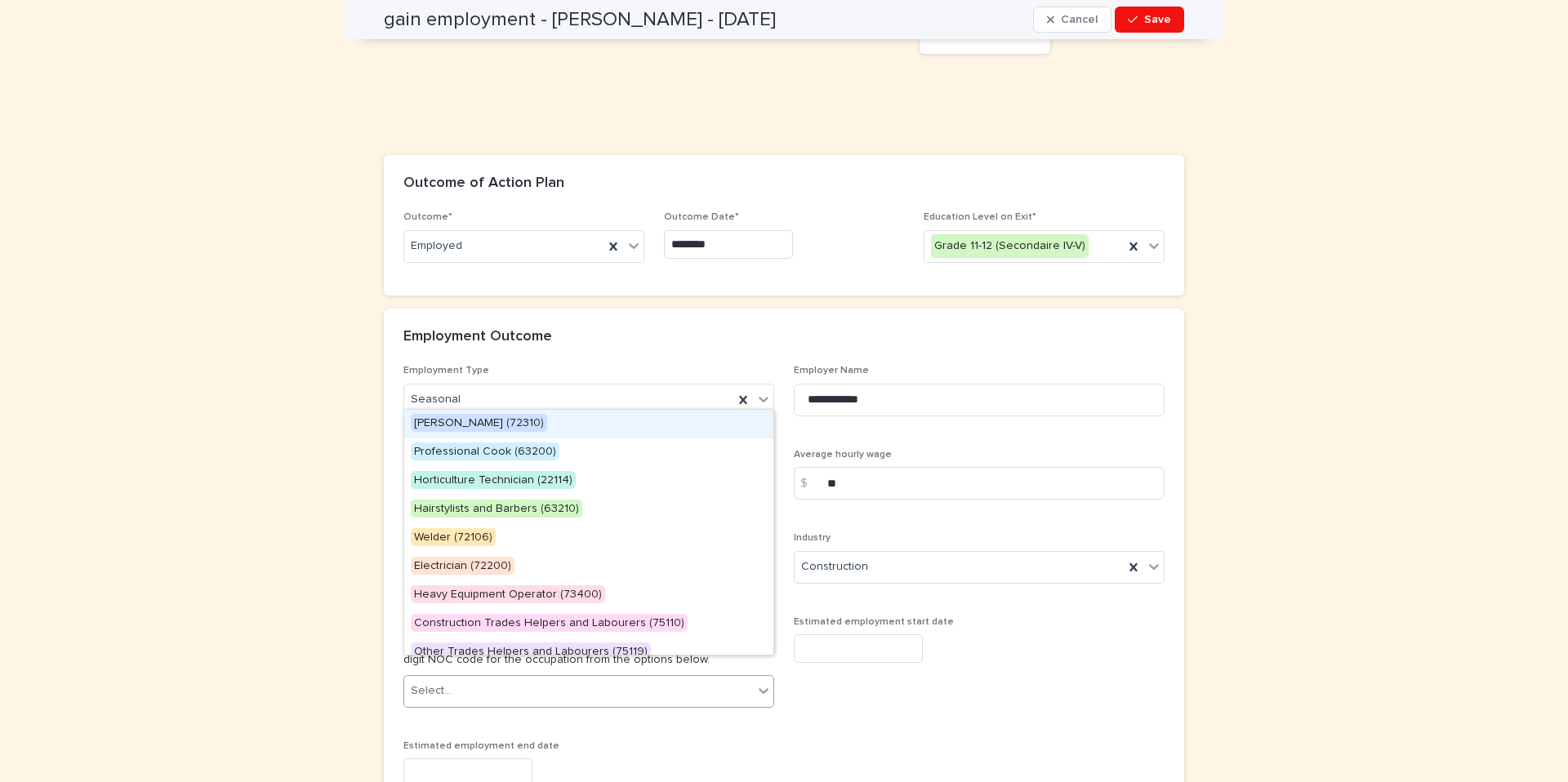
click at [629, 677] on div "Select..." at bounding box center [578, 691] width 349 height 27
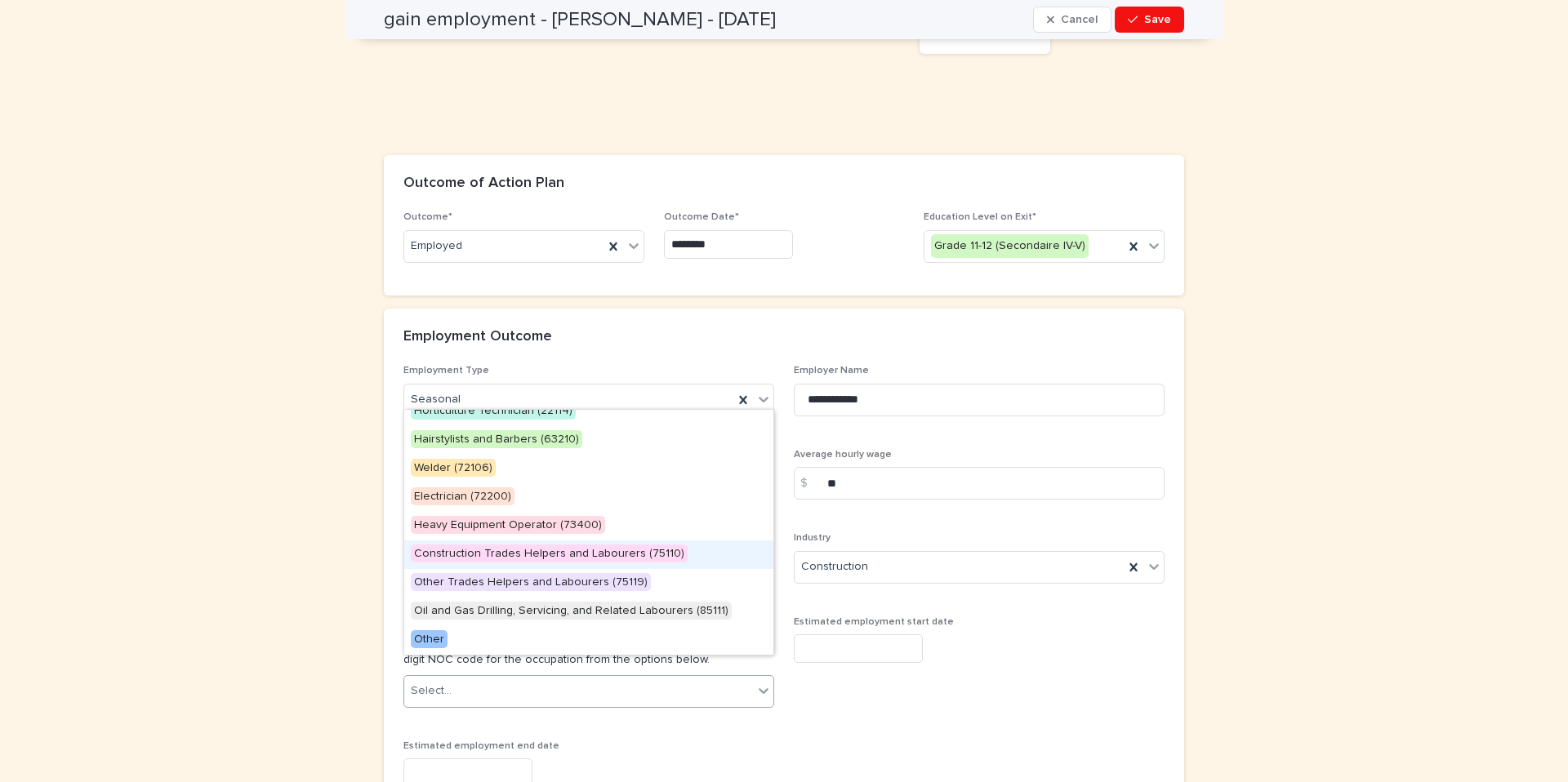
click at [536, 554] on span "Construction Trades Helpers and Labourers (75110)" at bounding box center [550, 554] width 277 height 18
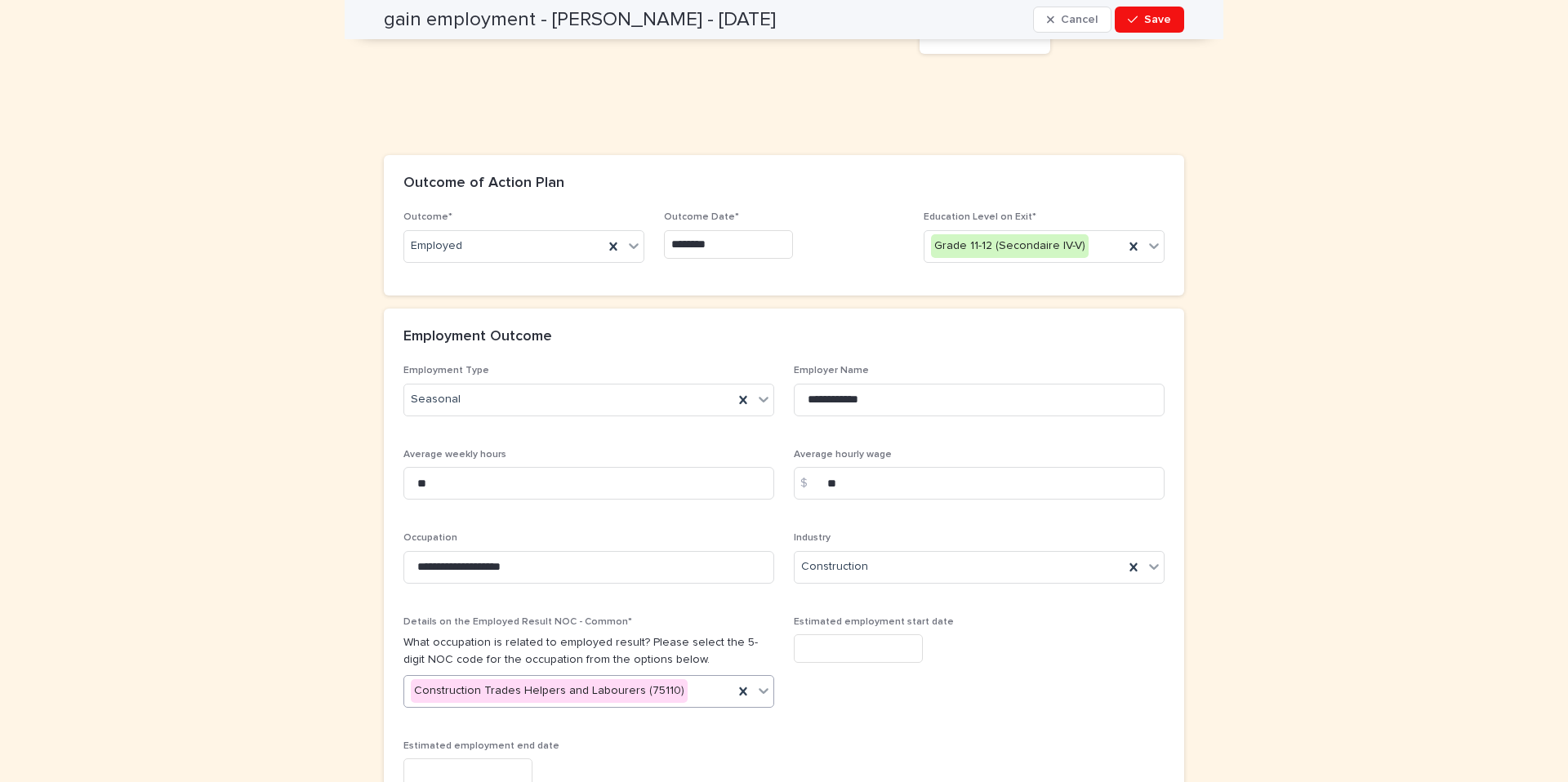
scroll to position [1878, 0]
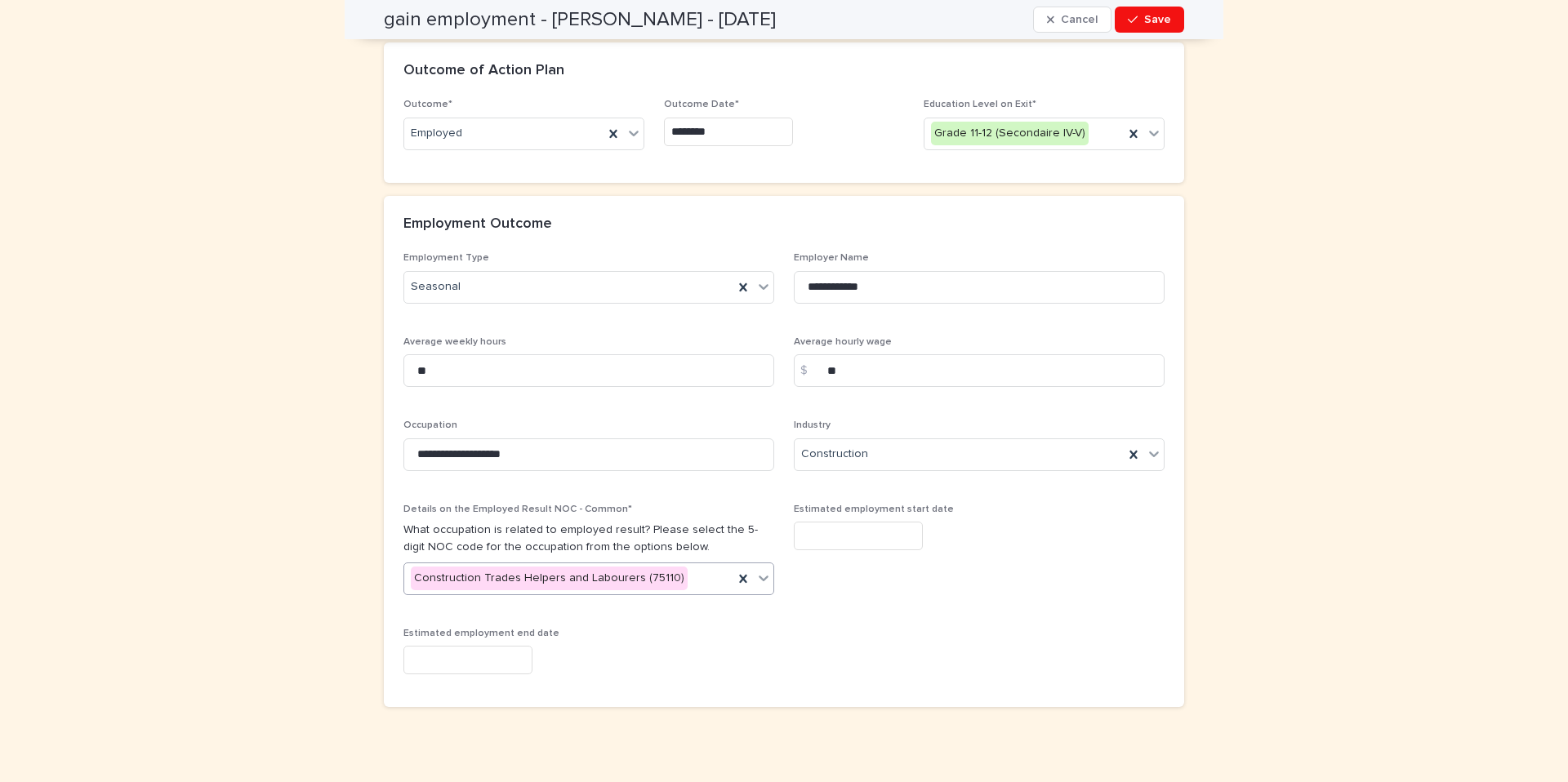
click at [842, 522] on input "text" at bounding box center [858, 536] width 129 height 28
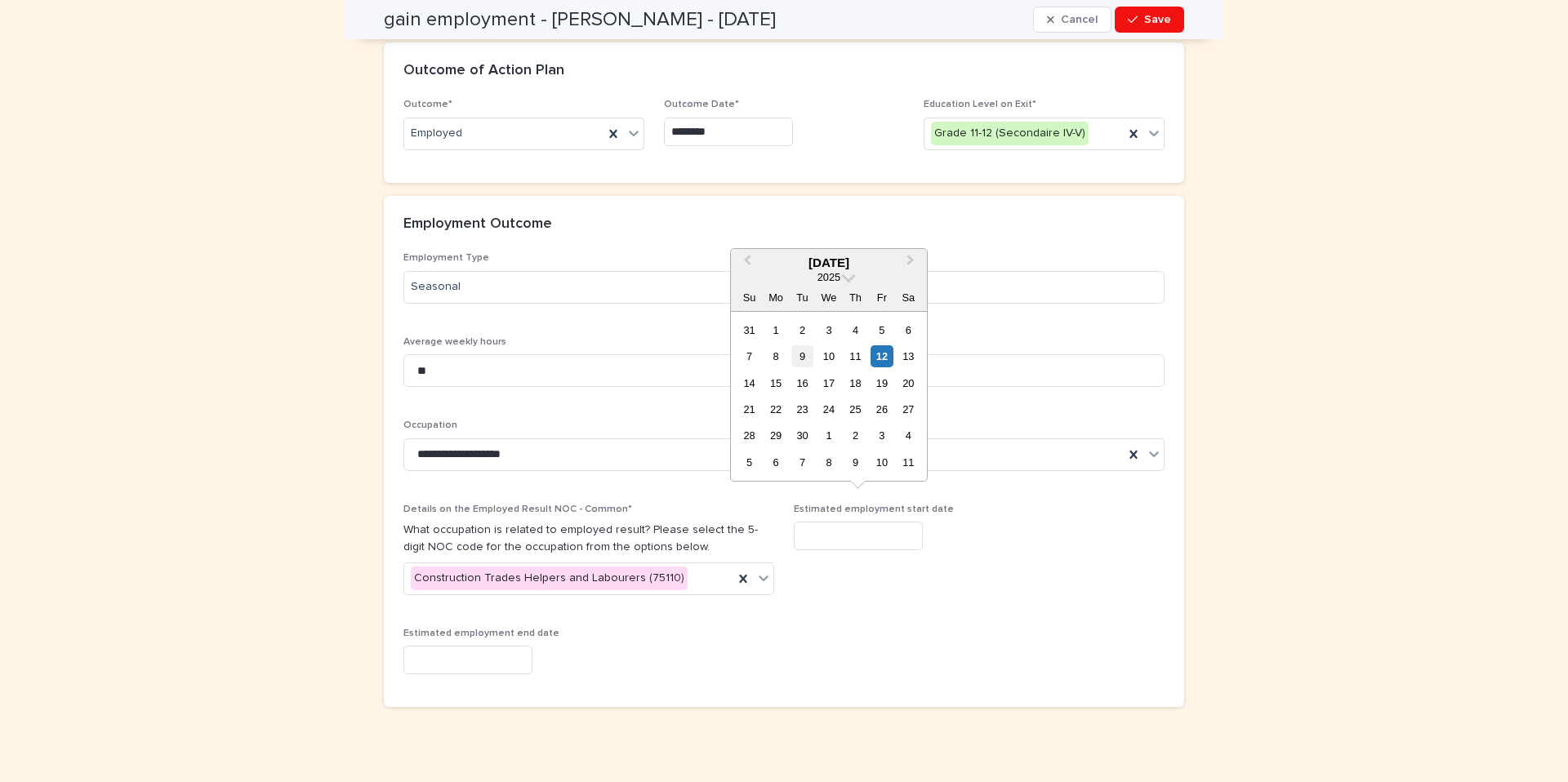
click at [803, 357] on div "9" at bounding box center [802, 356] width 22 height 22
type input "**********"
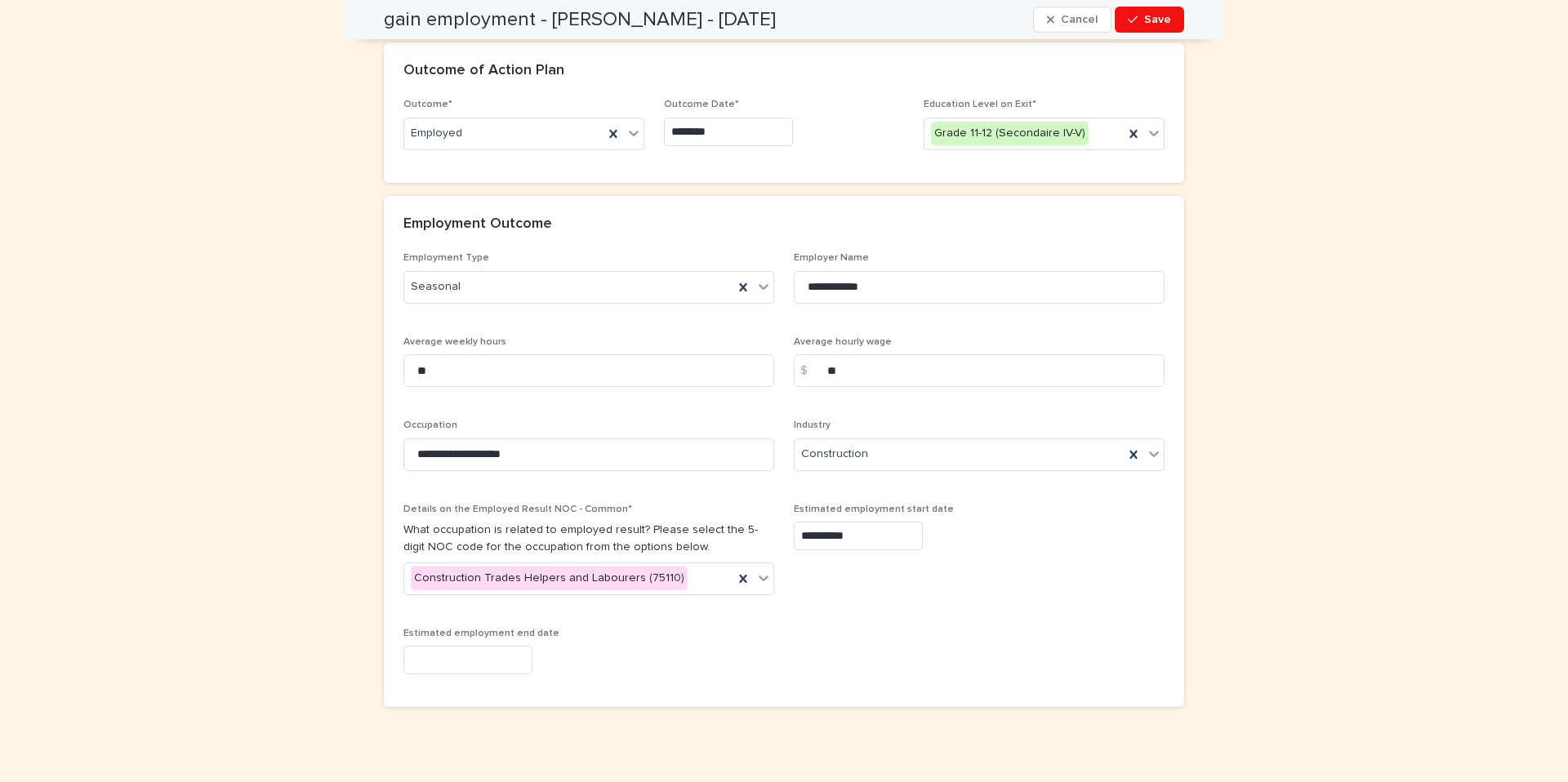
click at [467, 646] on input "text" at bounding box center [467, 660] width 129 height 28
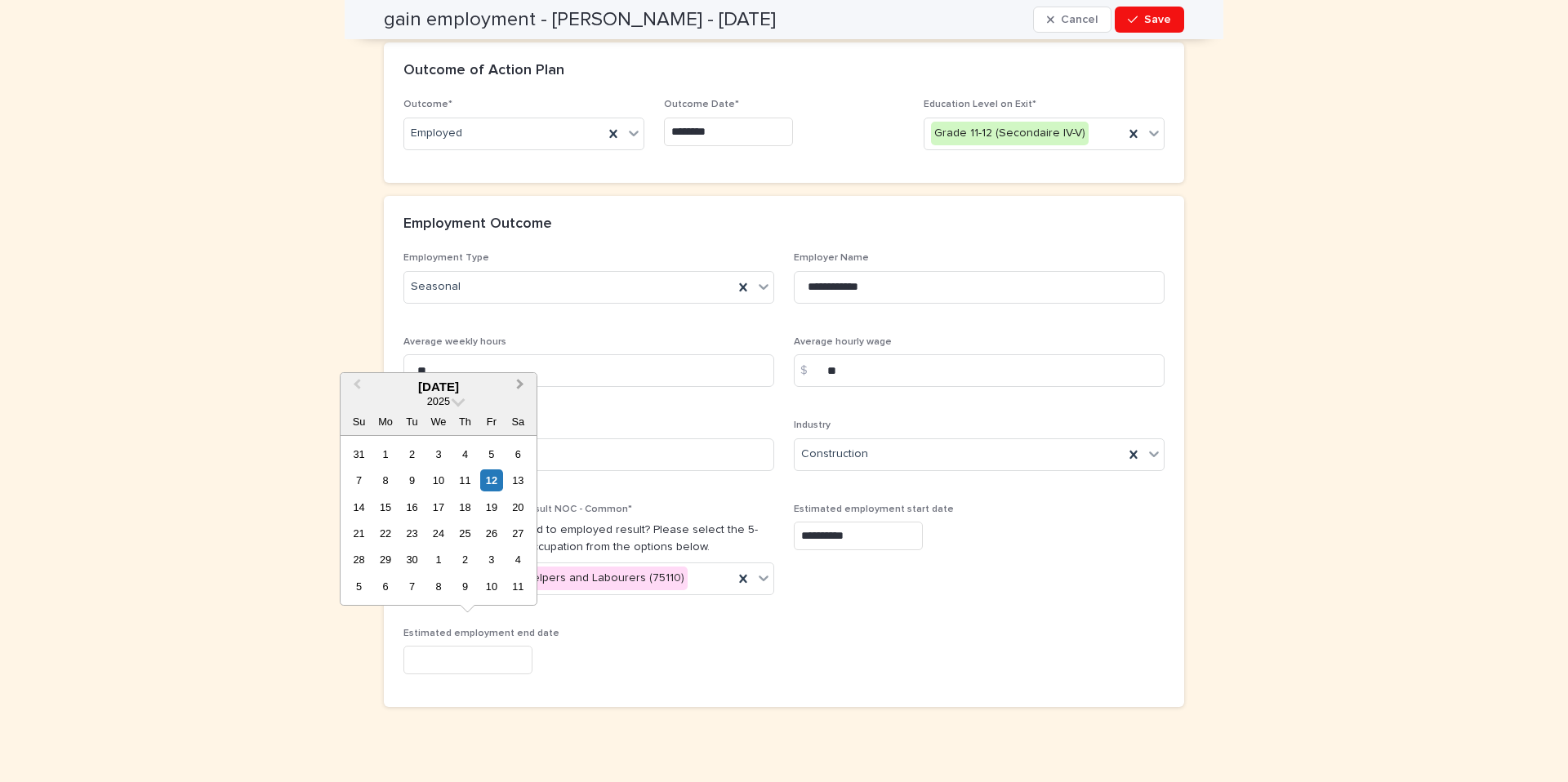
click at [519, 391] on button "Next Month" at bounding box center [521, 387] width 26 height 26
click at [484, 562] on div "31" at bounding box center [491, 559] width 22 height 22
type input "**********"
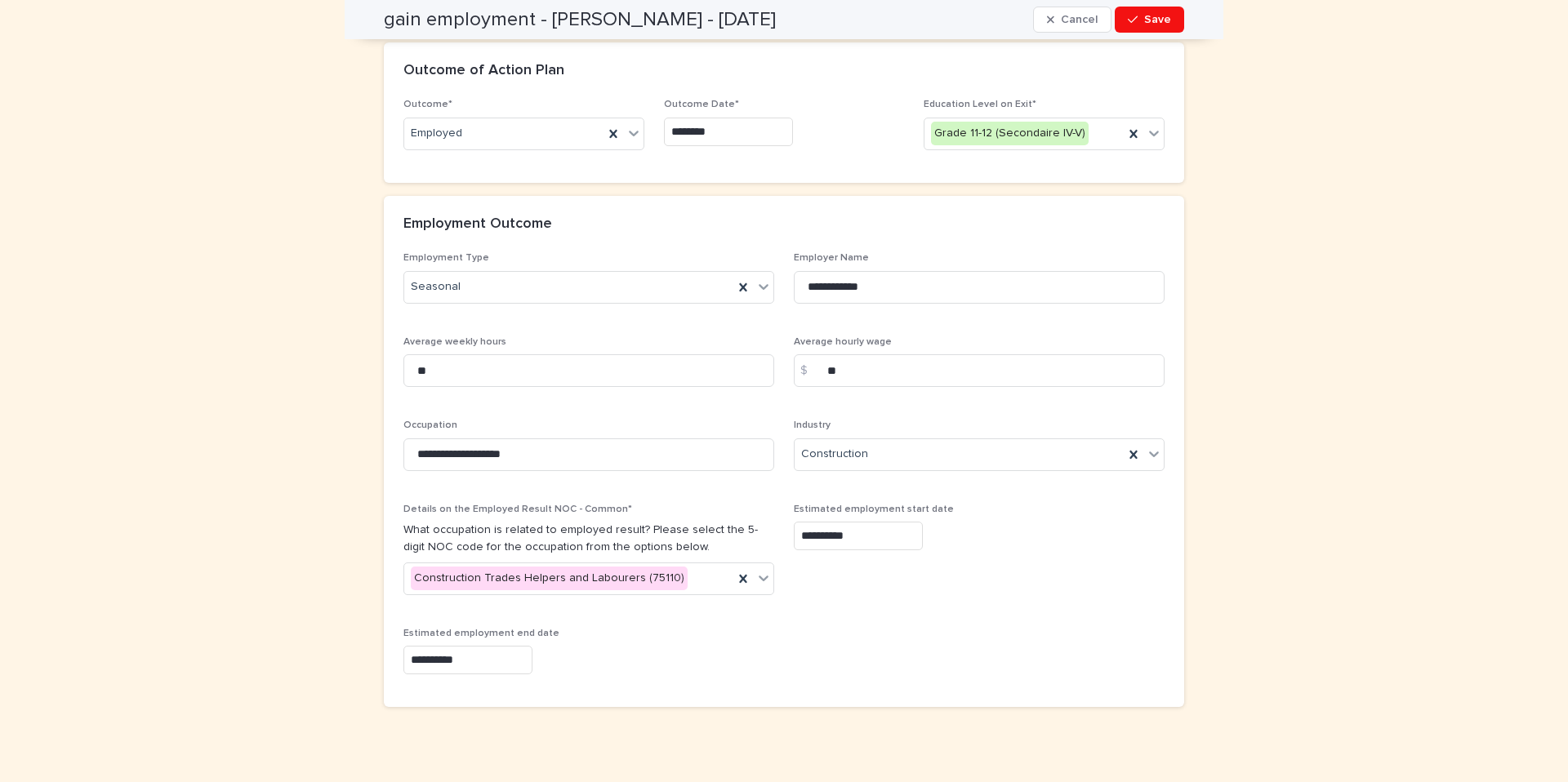
click at [1146, 43] on div "Outcome of Action Plan" at bounding box center [783, 71] width 800 height 57
click at [1149, 26] on button "Save" at bounding box center [1150, 19] width 69 height 26
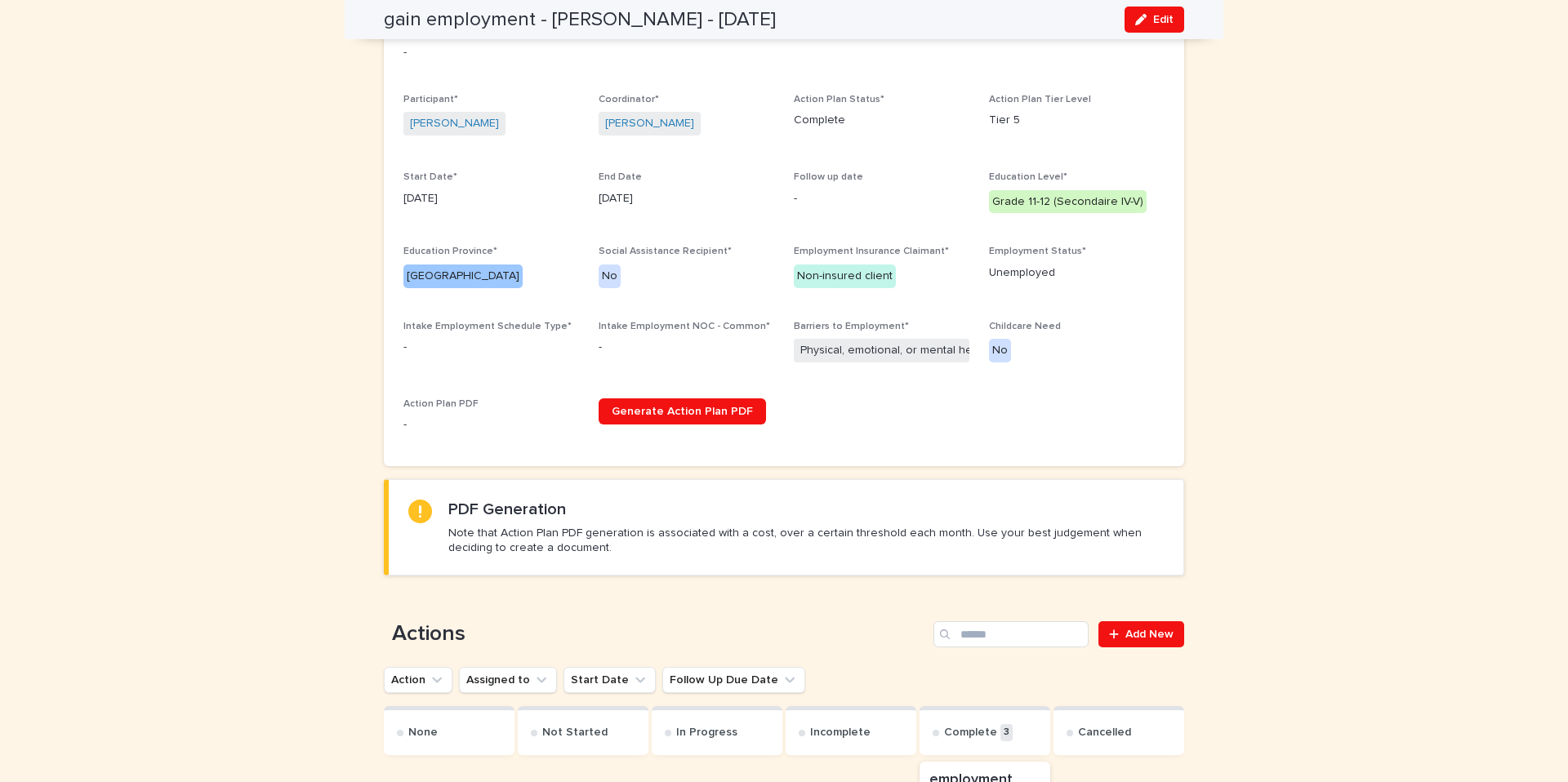
scroll to position [0, 0]
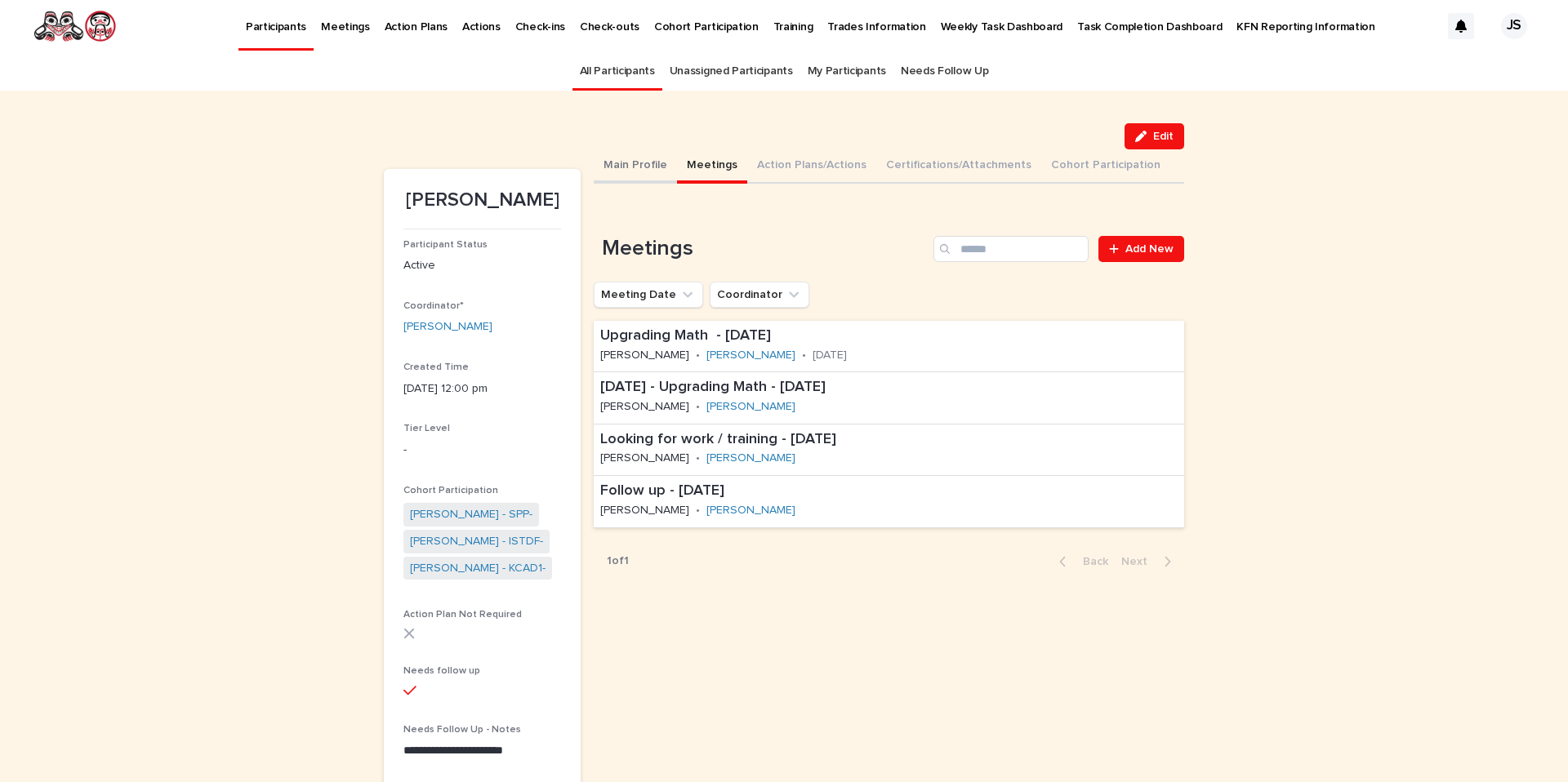
click at [626, 156] on button "Main Profile" at bounding box center [636, 166] width 83 height 35
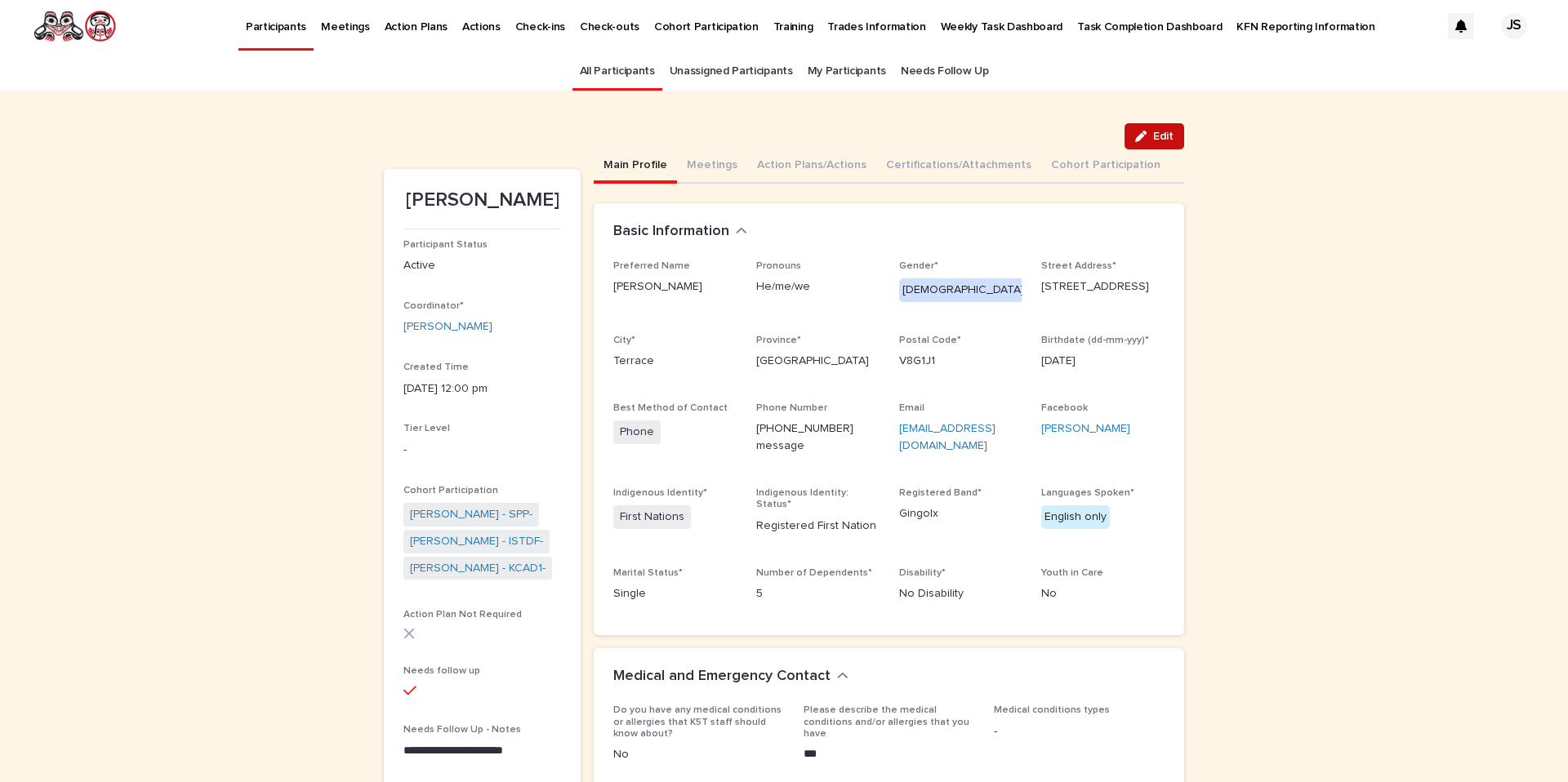
click at [1173, 138] on span "Edit" at bounding box center [1163, 136] width 20 height 12
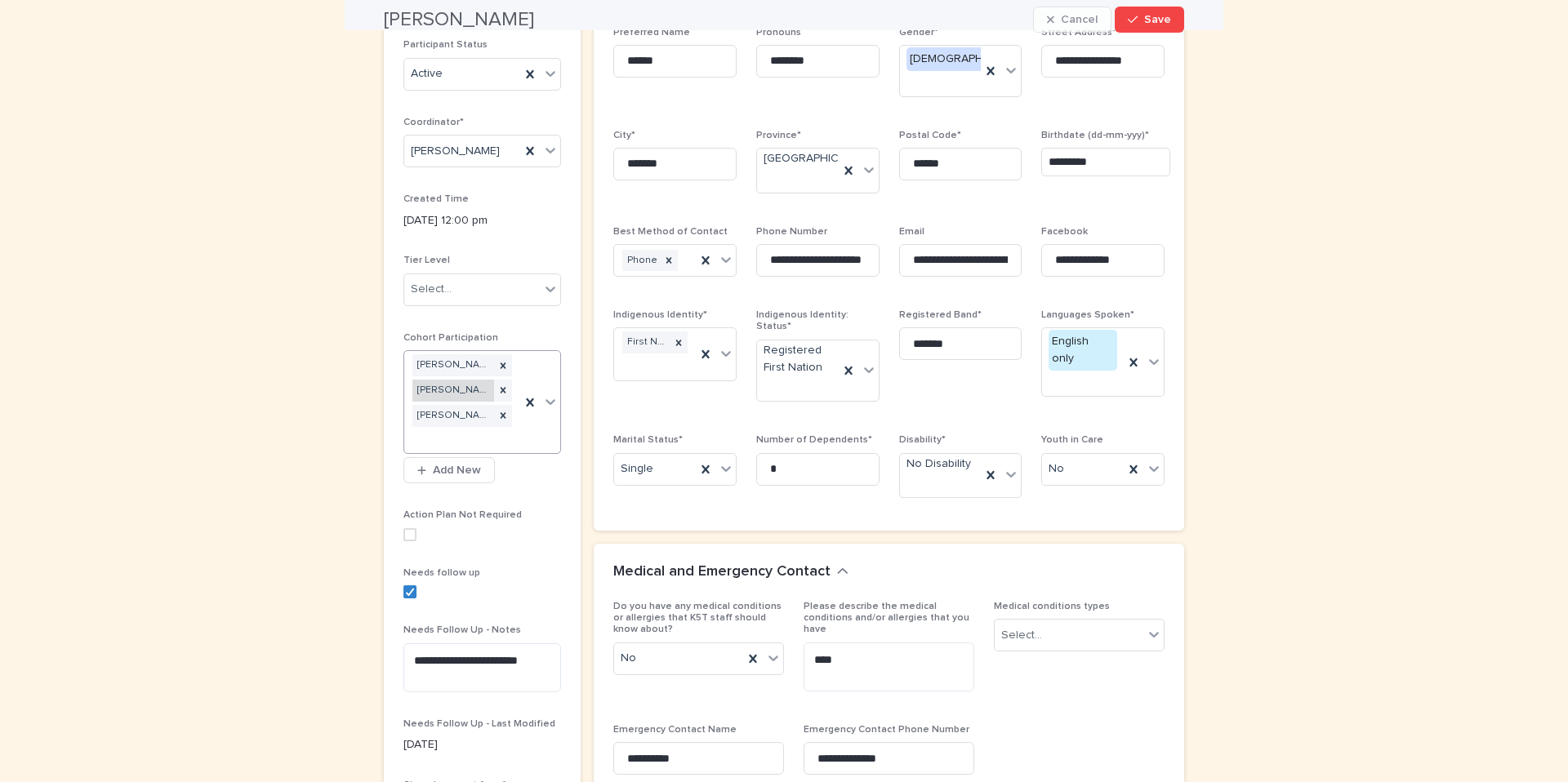
scroll to position [243, 0]
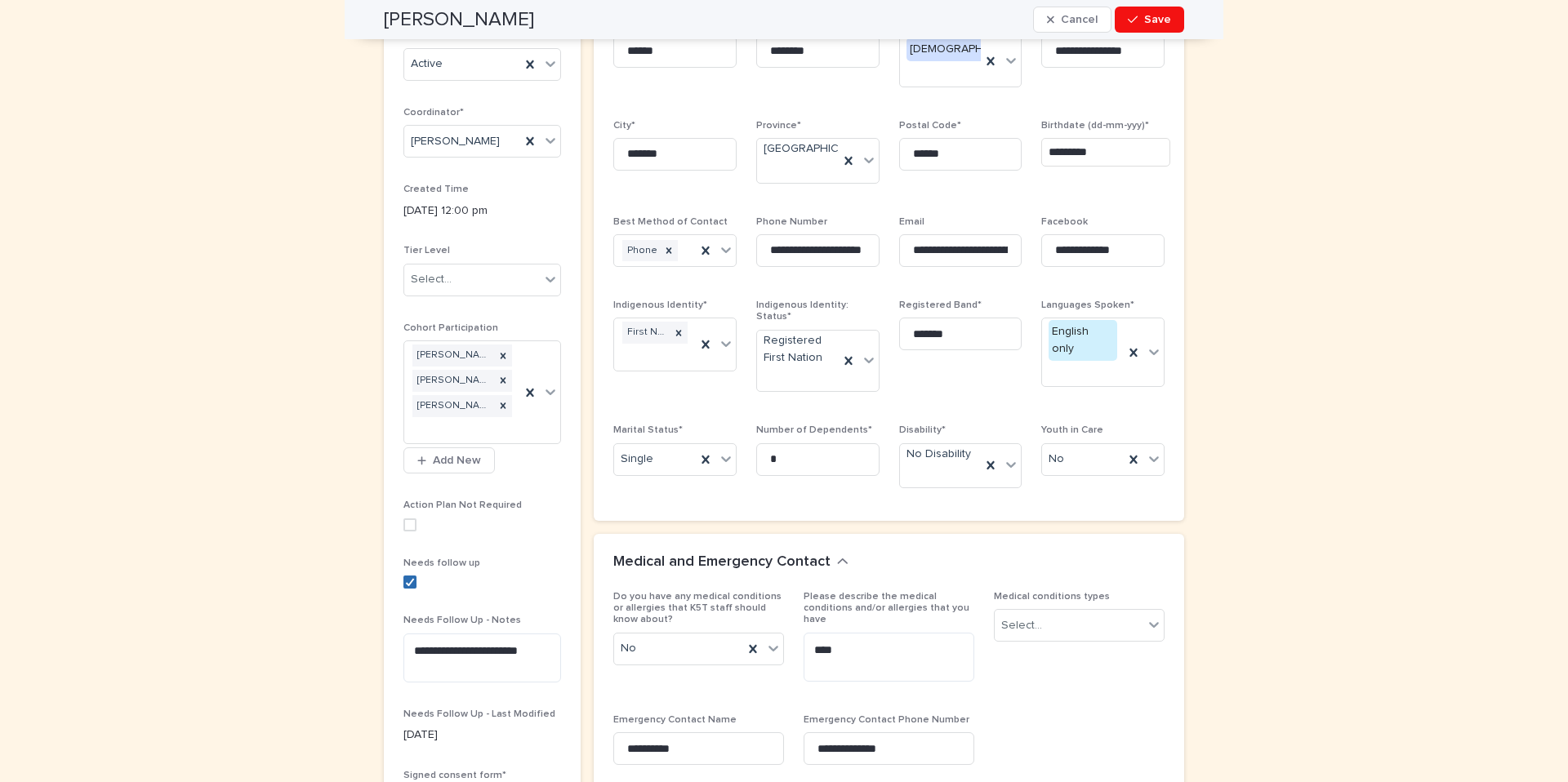
click at [409, 587] on div at bounding box center [409, 581] width 10 height 10
drag, startPoint x: 548, startPoint y: 646, endPoint x: 427, endPoint y: 636, distance: 121.4
click at [425, 636] on textarea "**********" at bounding box center [482, 658] width 158 height 49
click at [1143, 15] on div "button" at bounding box center [1136, 20] width 16 height 12
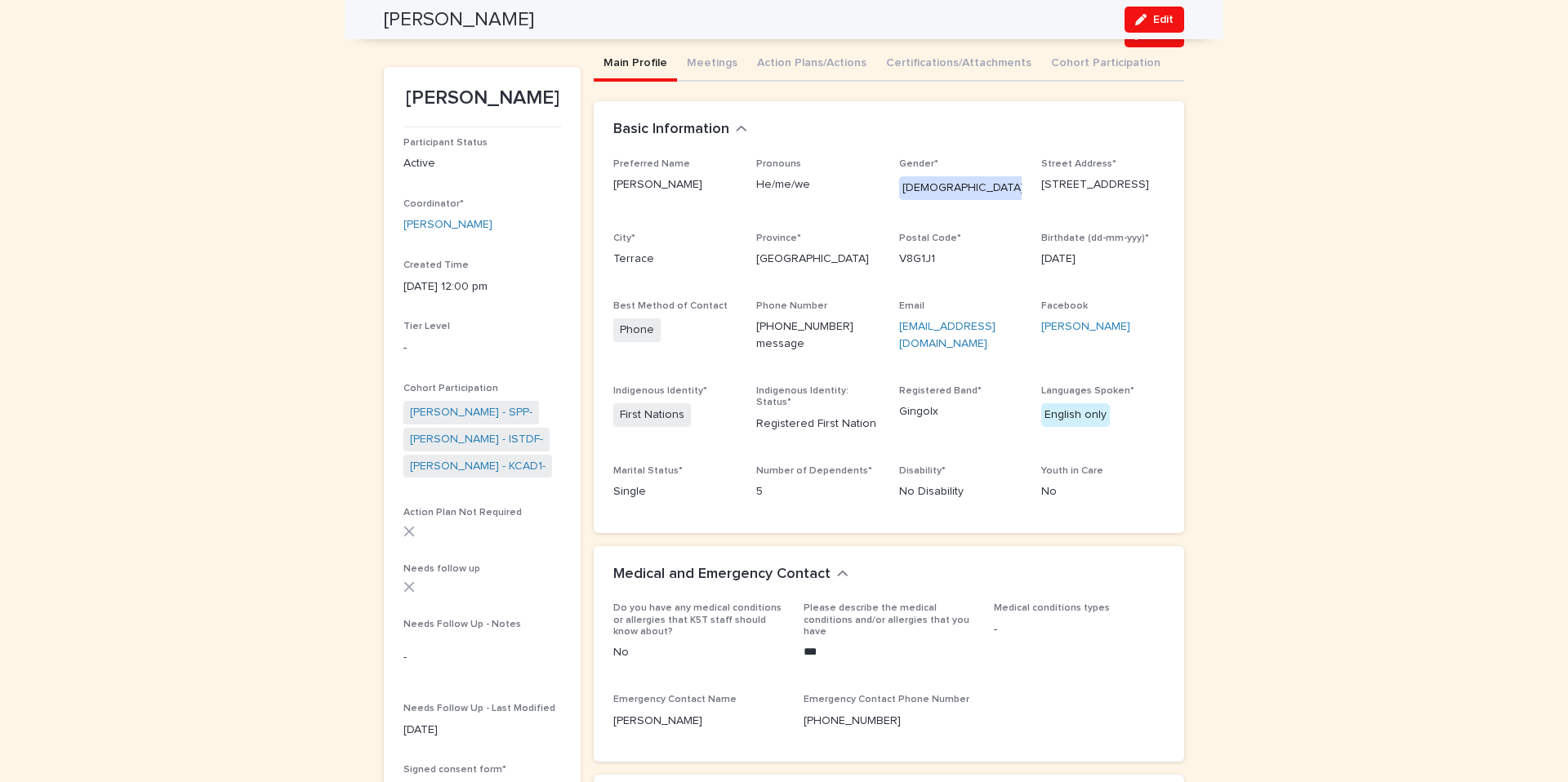
scroll to position [0, 0]
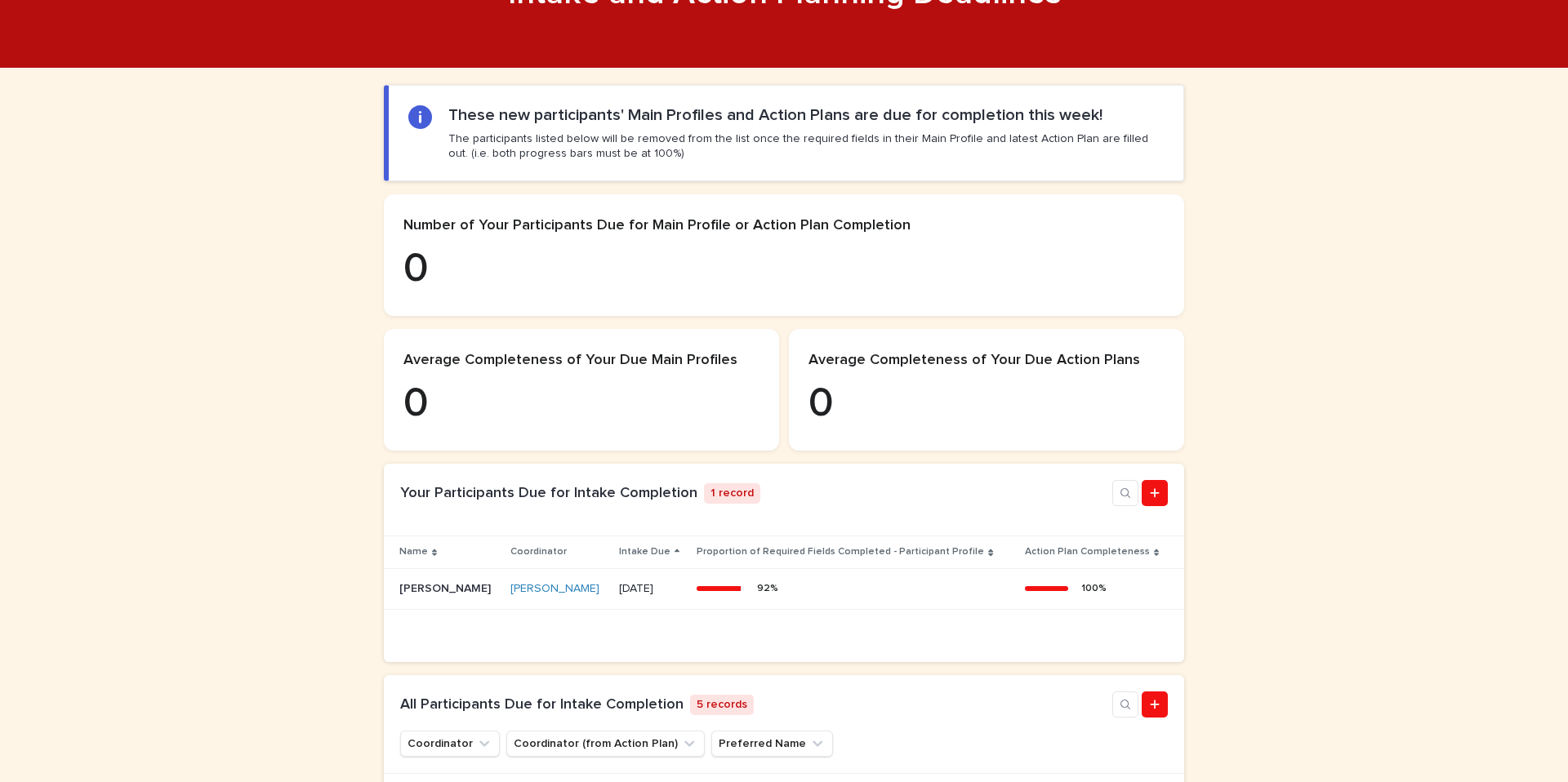
scroll to position [224, 0]
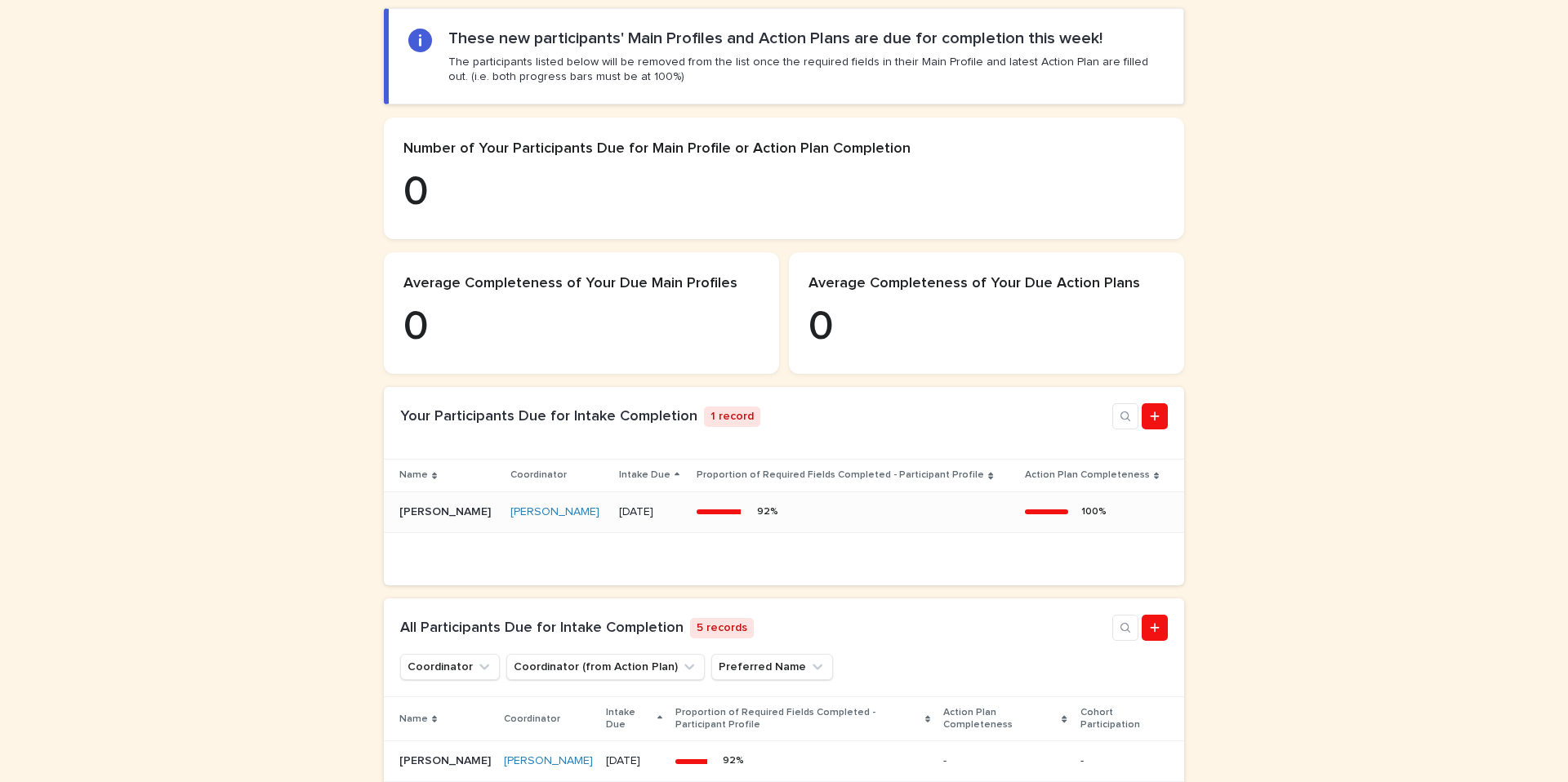
click at [413, 519] on p "[PERSON_NAME]" at bounding box center [447, 510] width 95 height 17
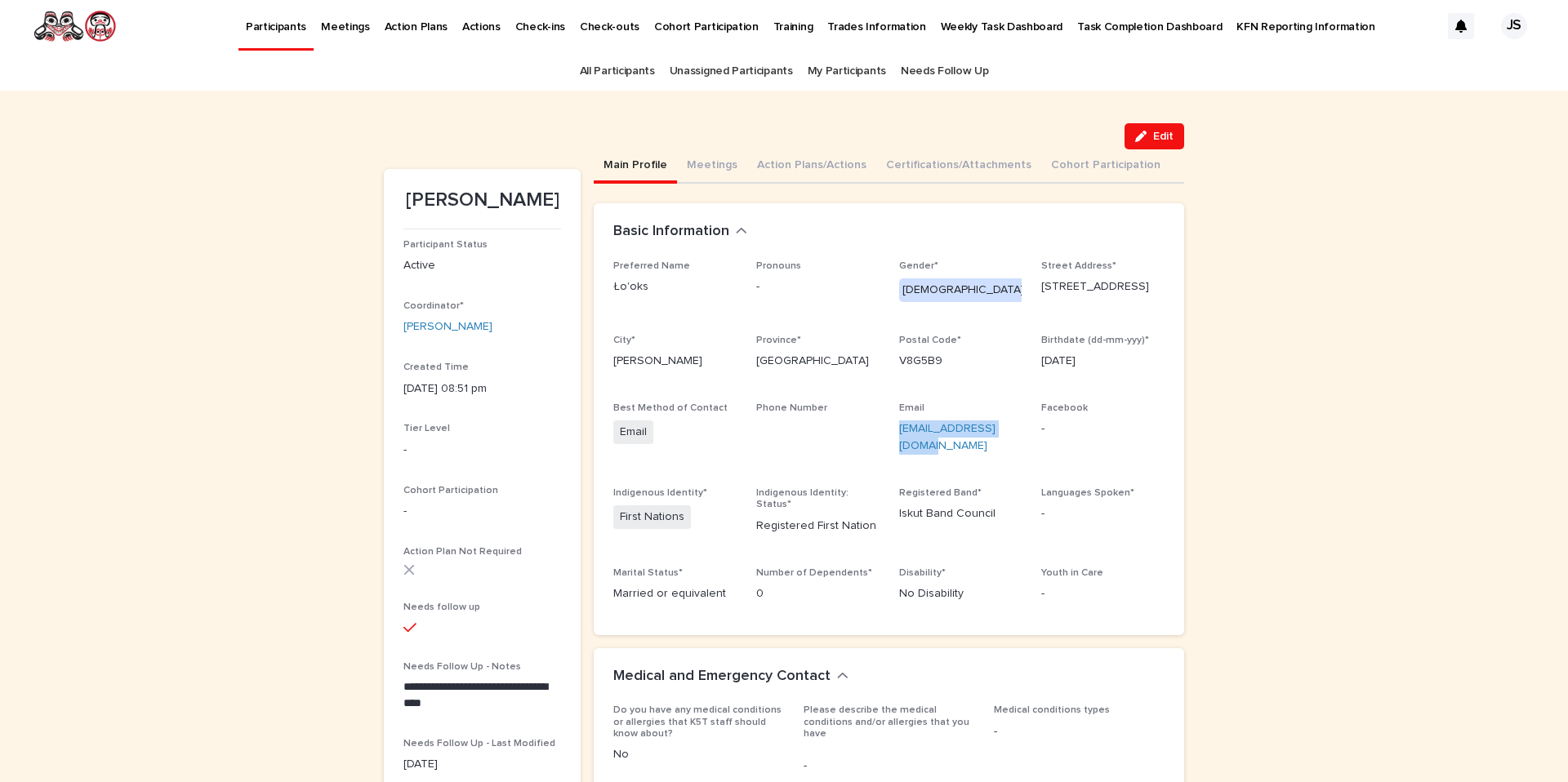
drag, startPoint x: 914, startPoint y: 445, endPoint x: 891, endPoint y: 434, distance: 25.5
click at [891, 434] on div "Preferred Name Ło'oks Pronouns - Gender* [DEMOGRAPHIC_DATA] Street Address* [ST…" at bounding box center [889, 438] width 551 height 355
copy link "[EMAIL_ADDRESS][DOMAIN_NAME]"
click at [704, 164] on button "Meetings" at bounding box center [712, 166] width 70 height 35
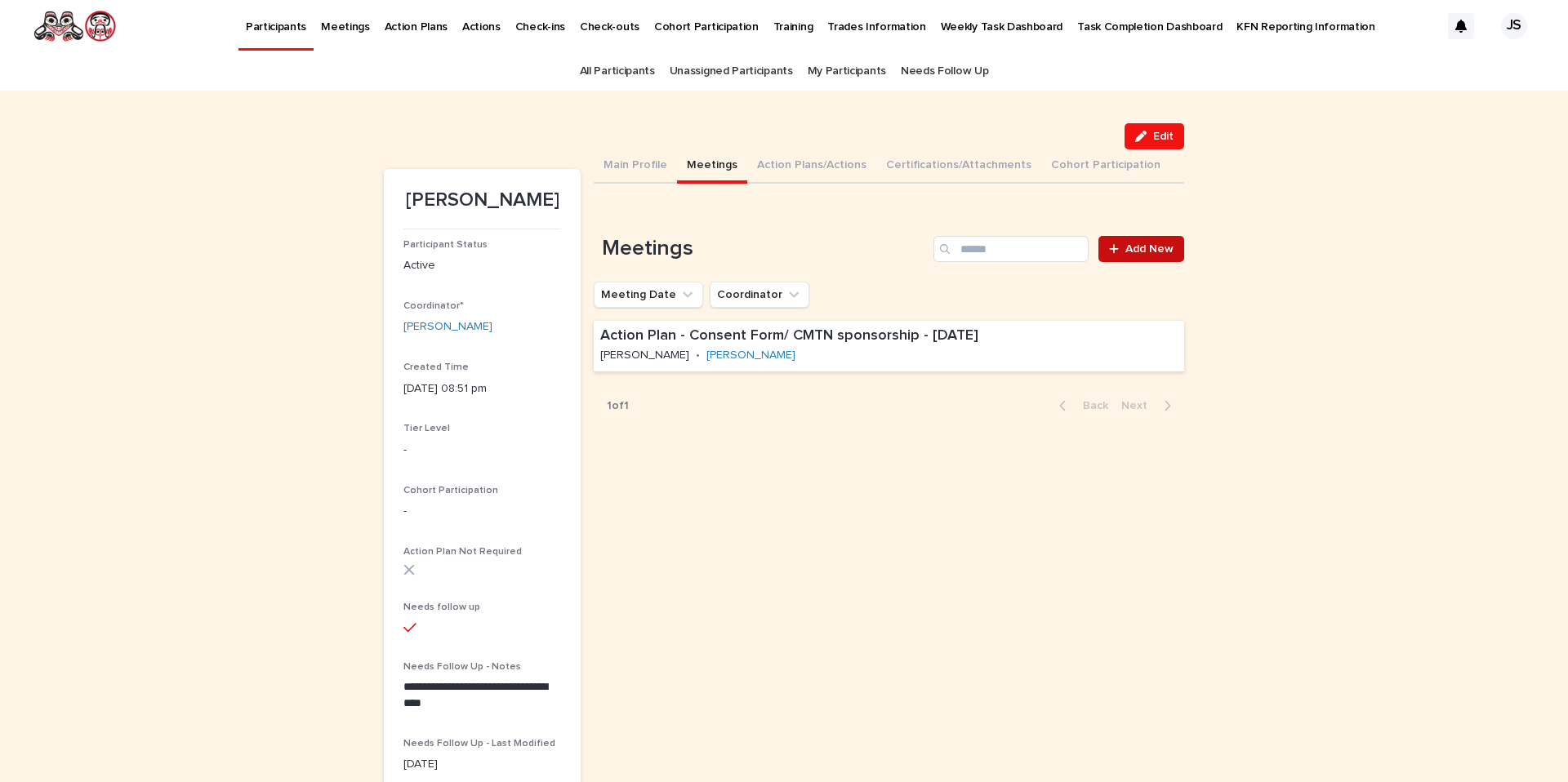
click at [1168, 240] on link "Add New" at bounding box center [1141, 249] width 86 height 26
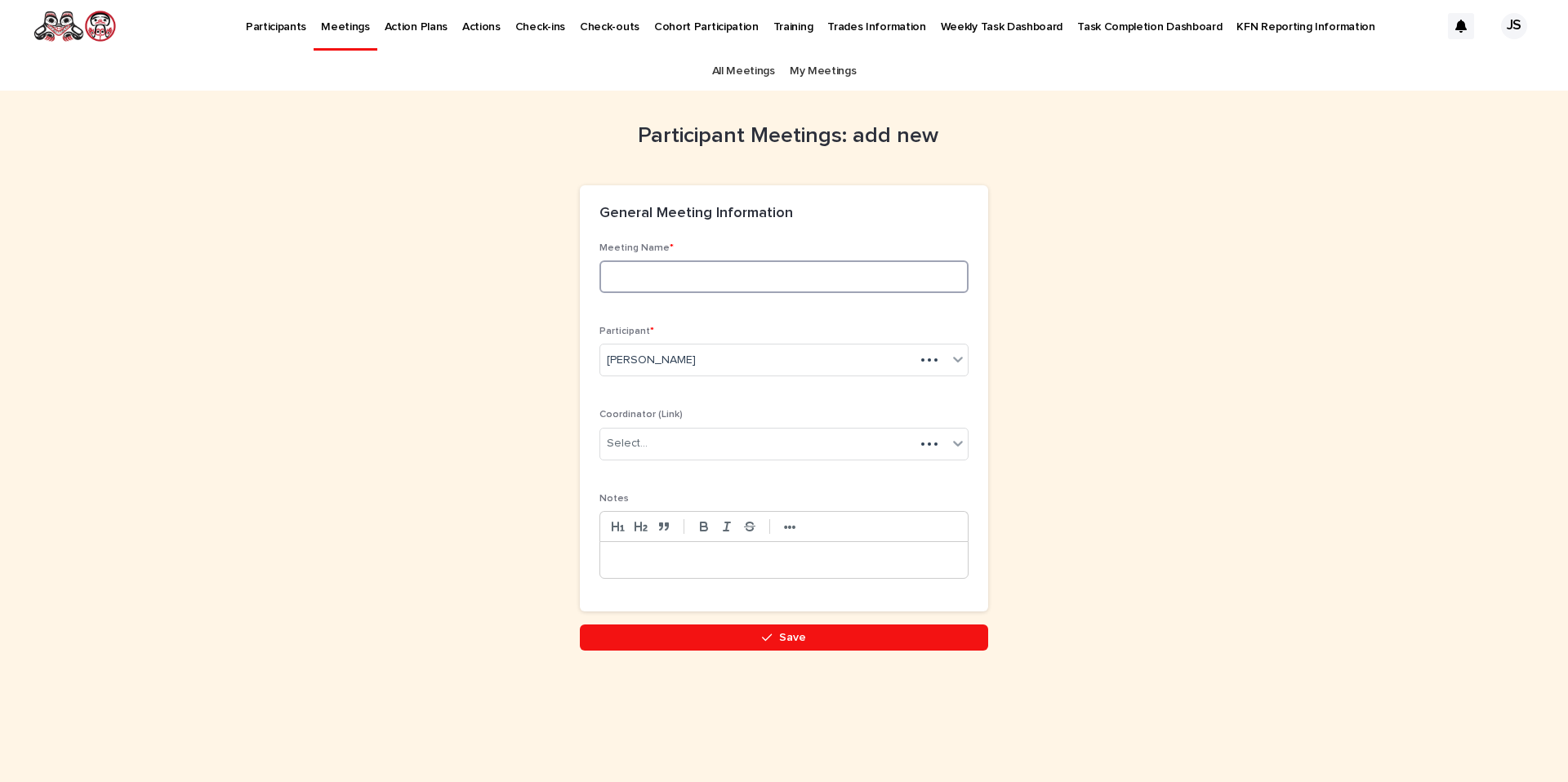
click at [723, 274] on input at bounding box center [784, 276] width 369 height 33
type input "**********"
click at [745, 660] on div "**********" at bounding box center [784, 415] width 817 height 651
click at [745, 643] on button "Save" at bounding box center [784, 637] width 408 height 26
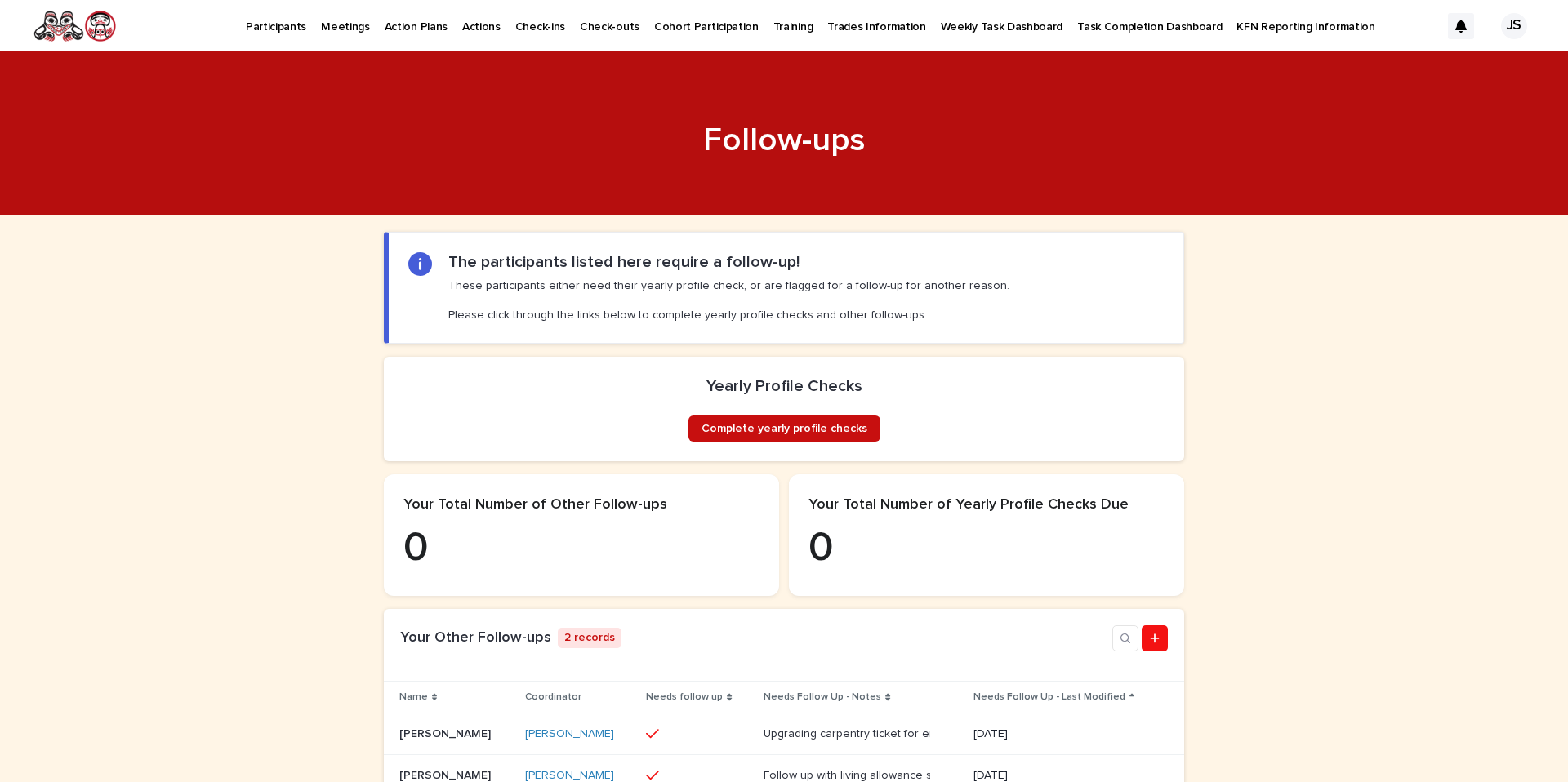
click at [804, 434] on span "Complete yearly profile checks" at bounding box center [784, 428] width 166 height 12
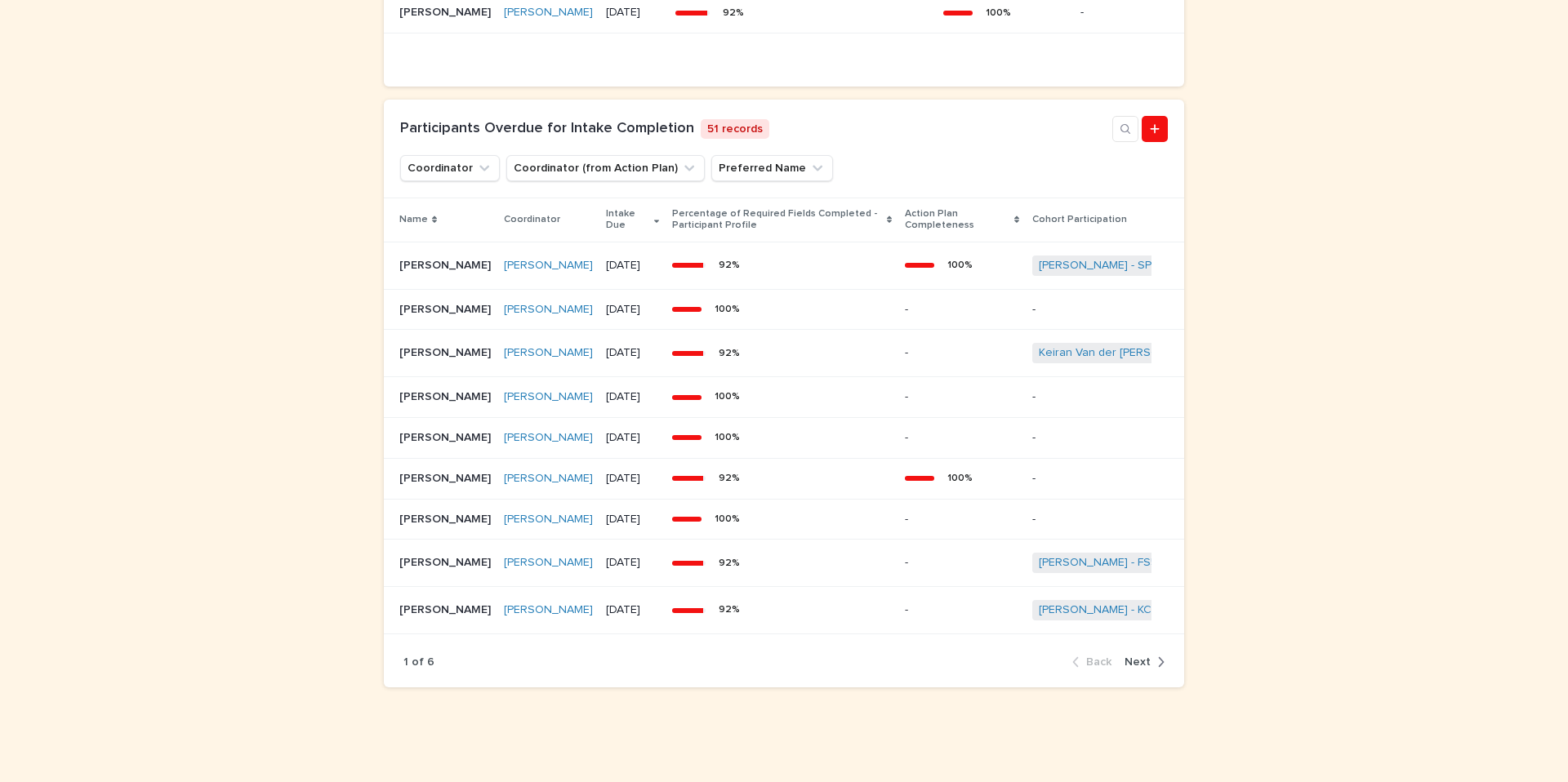
scroll to position [1187, 0]
click at [423, 624] on div "Joshua E. Grant Joshua E. Grant" at bounding box center [445, 610] width 91 height 27
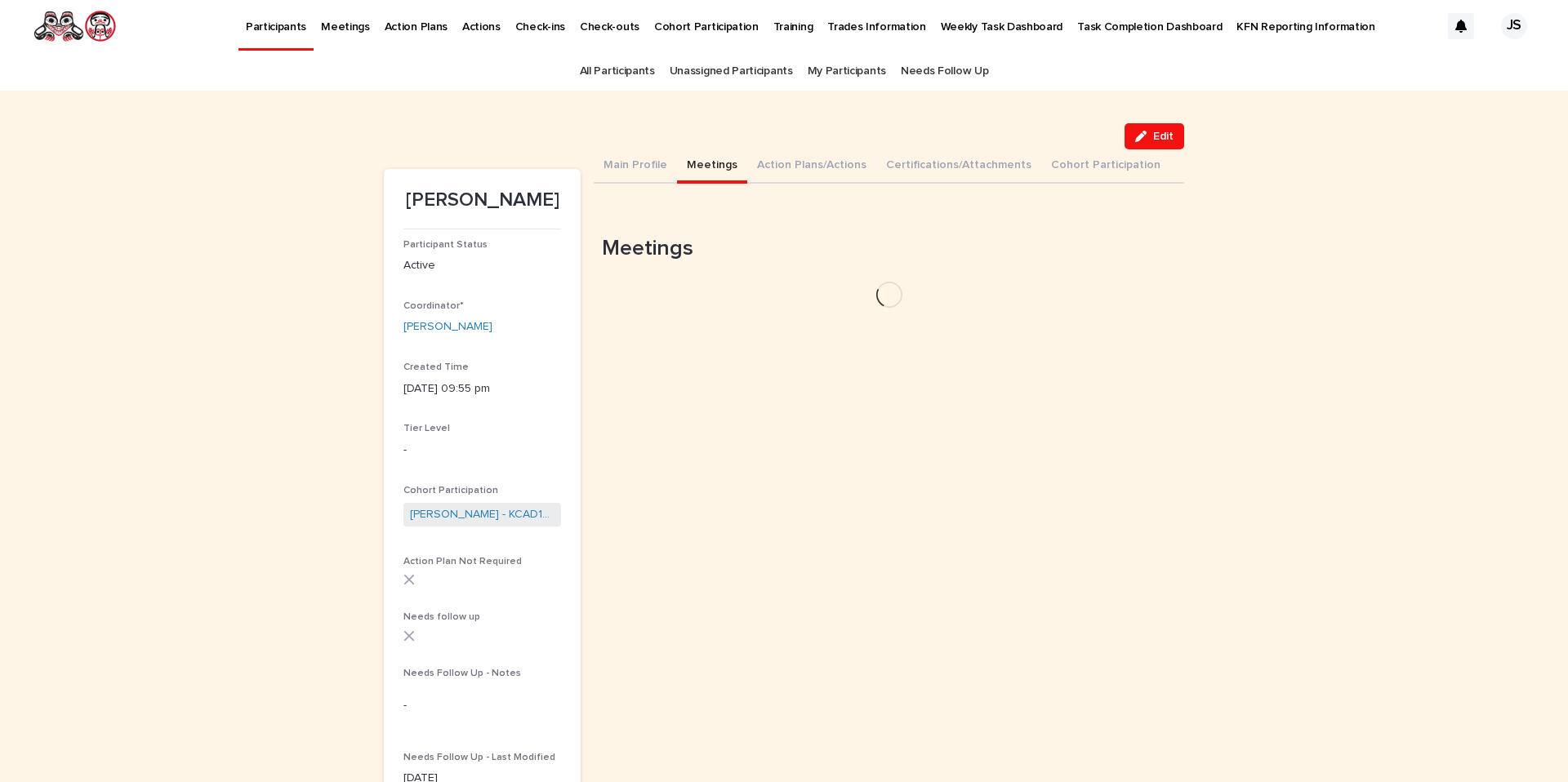
click at [696, 162] on button "Meetings" at bounding box center [712, 166] width 70 height 35
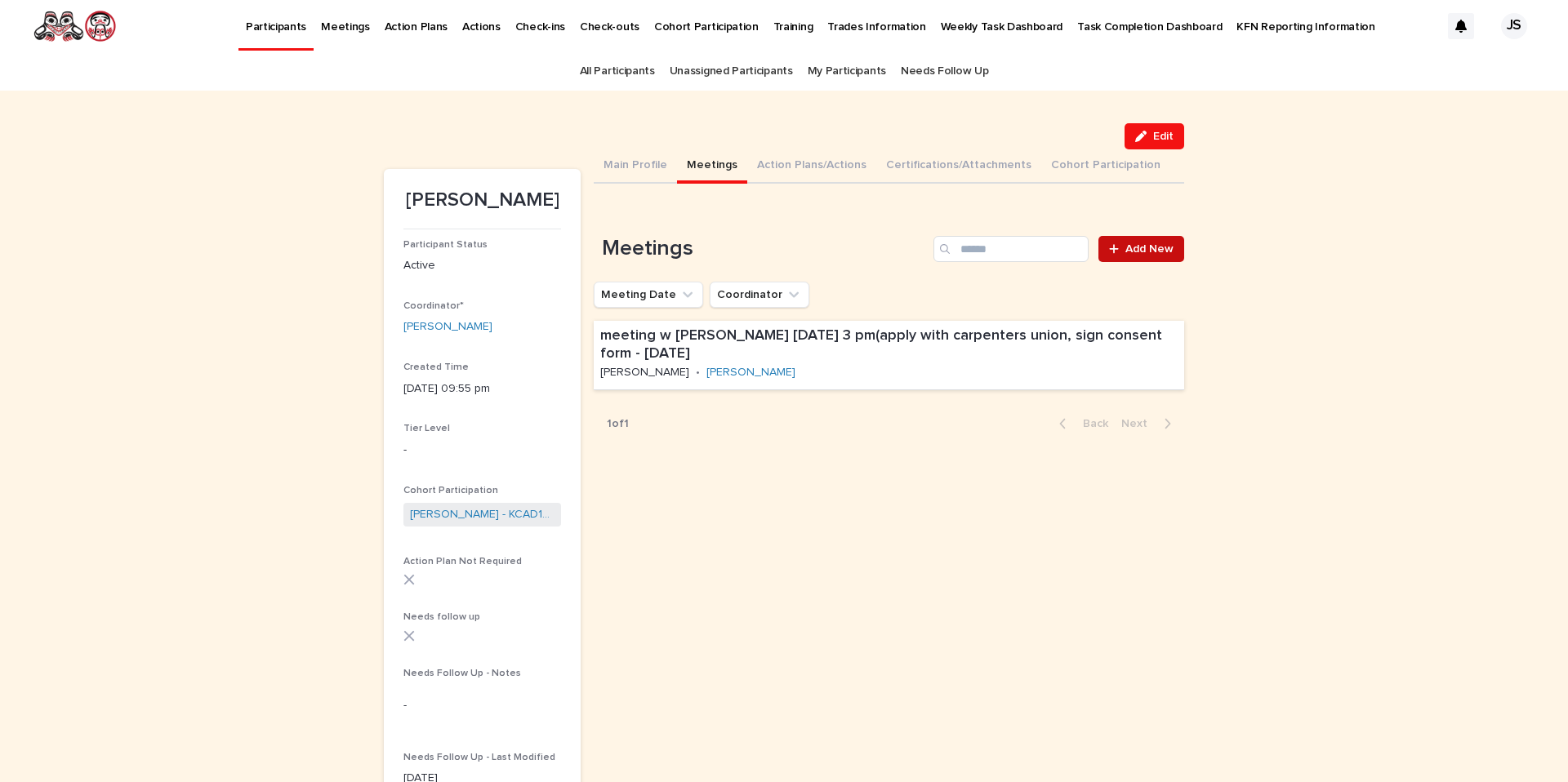
click at [1166, 247] on span "Add New" at bounding box center [1149, 249] width 48 height 12
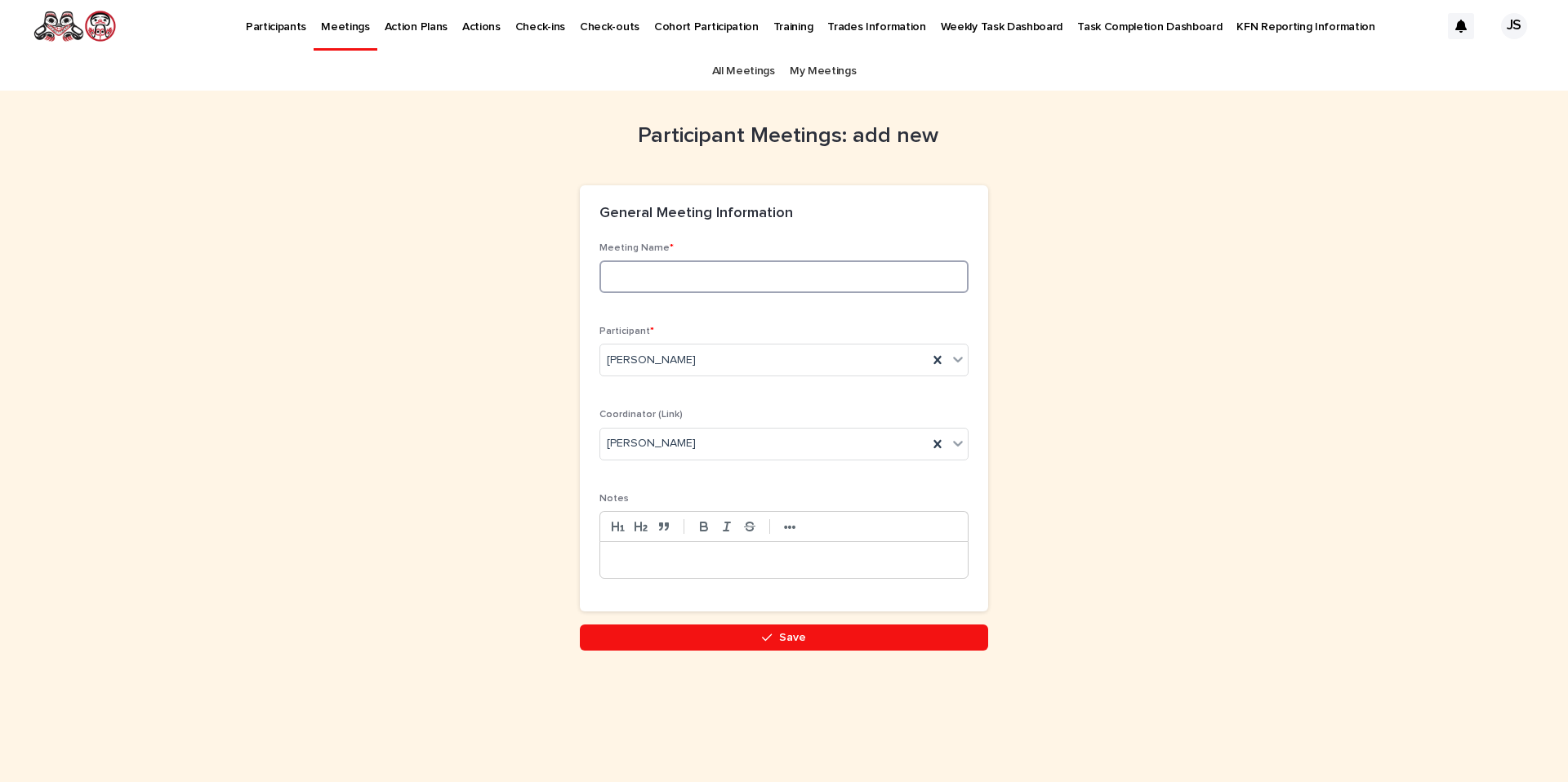
click at [747, 282] on input at bounding box center [784, 276] width 369 height 33
type input "**********"
click at [730, 643] on button "Save" at bounding box center [784, 637] width 408 height 26
